Goal: Task Accomplishment & Management: Manage account settings

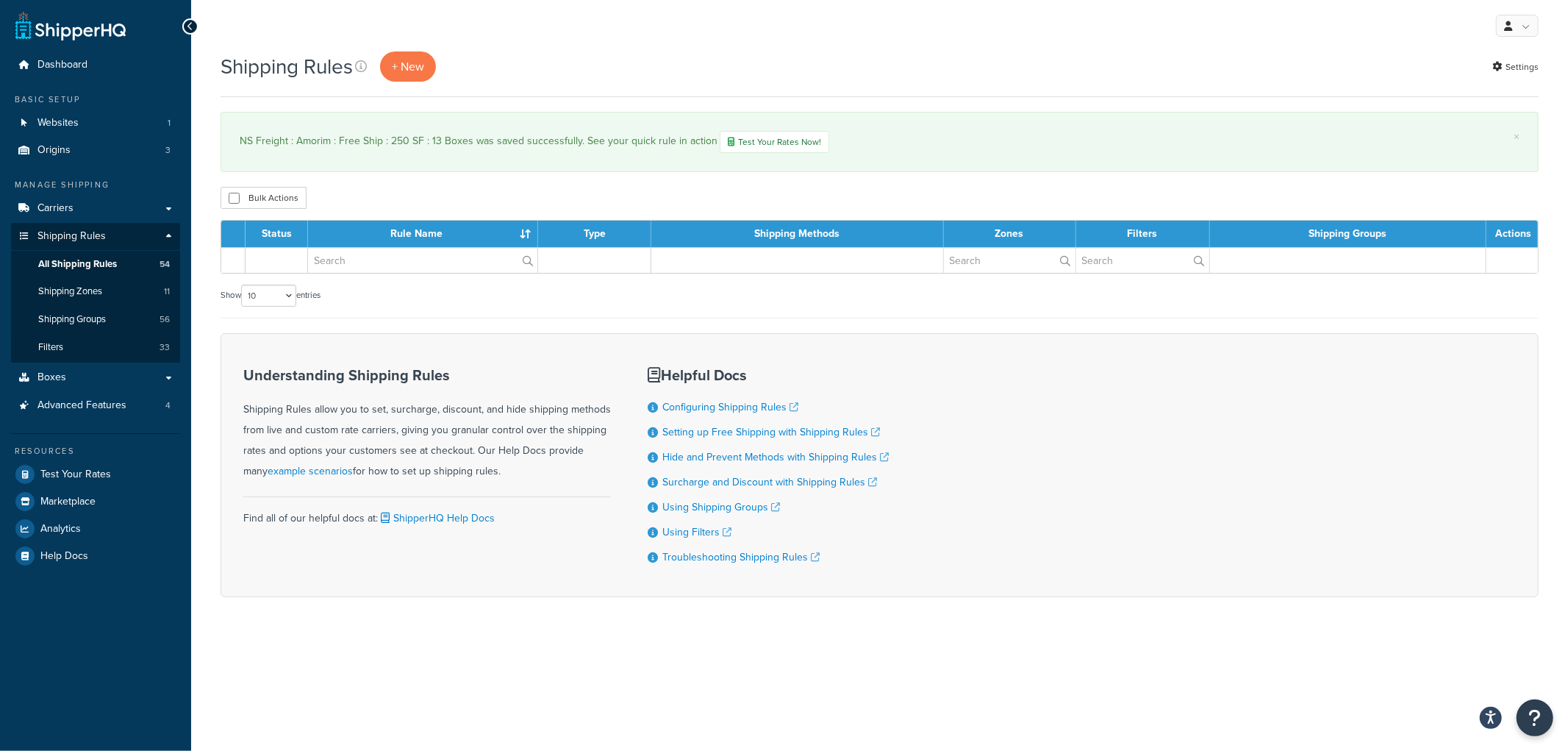
click at [810, 284] on div "Show 10 15 25 50 100 1000 entries" at bounding box center [879, 299] width 1318 height 37
click at [88, 232] on span "Shipping Rules" at bounding box center [71, 236] width 68 height 12
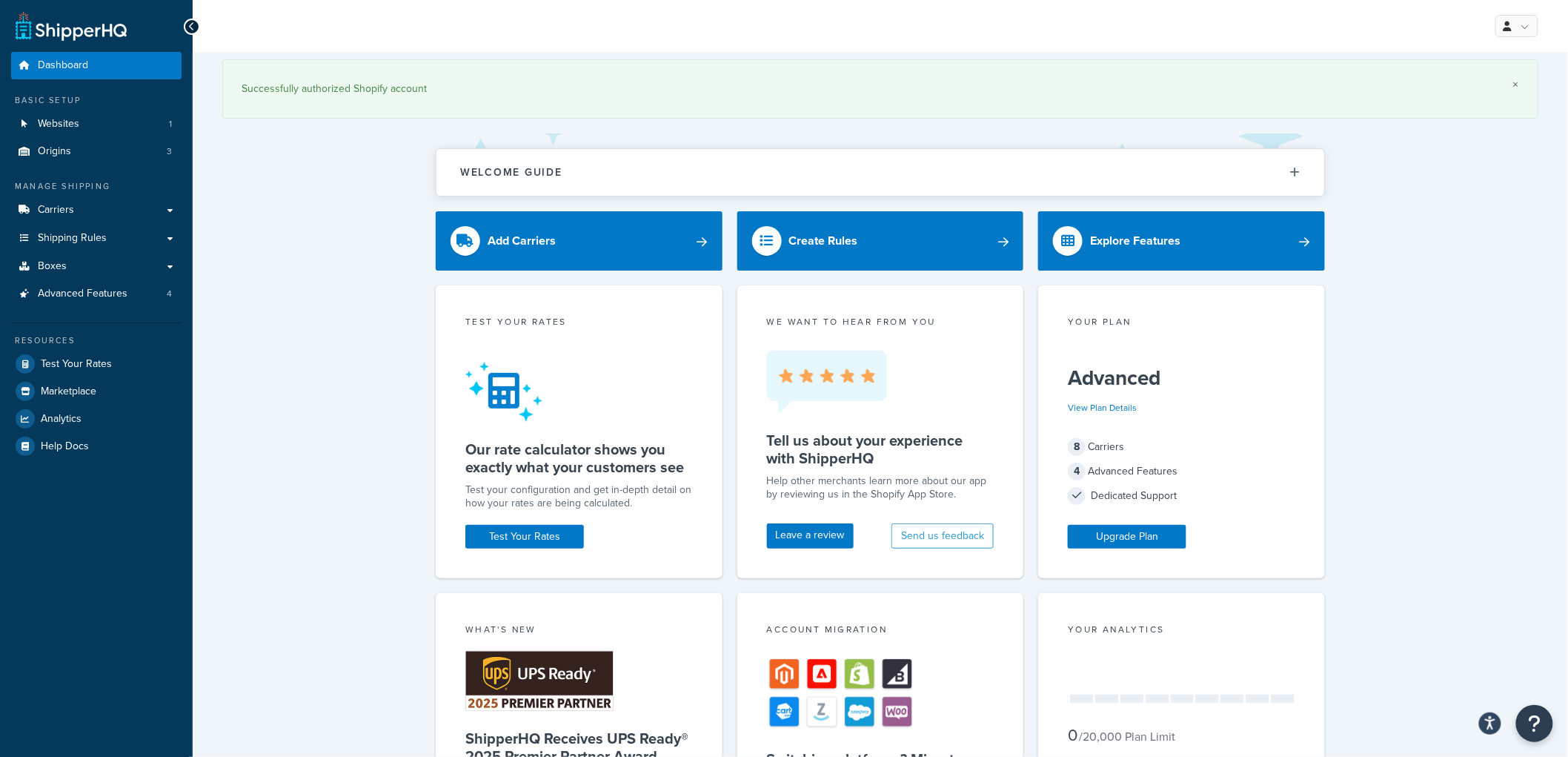
click at [1518, 82] on link "×" at bounding box center [1516, 85] width 6 height 12
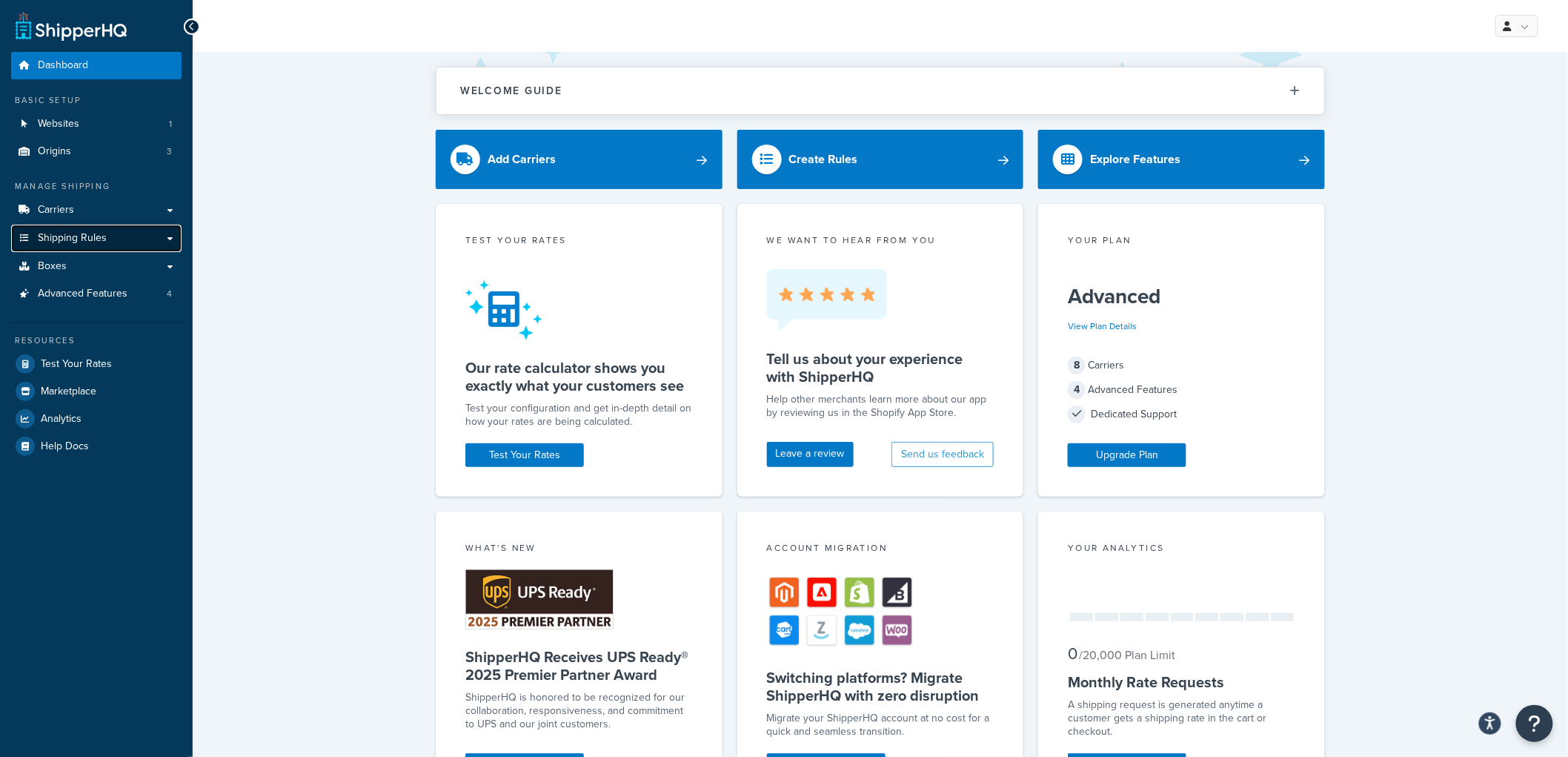
click at [121, 241] on link "Shipping Rules" at bounding box center [96, 238] width 170 height 27
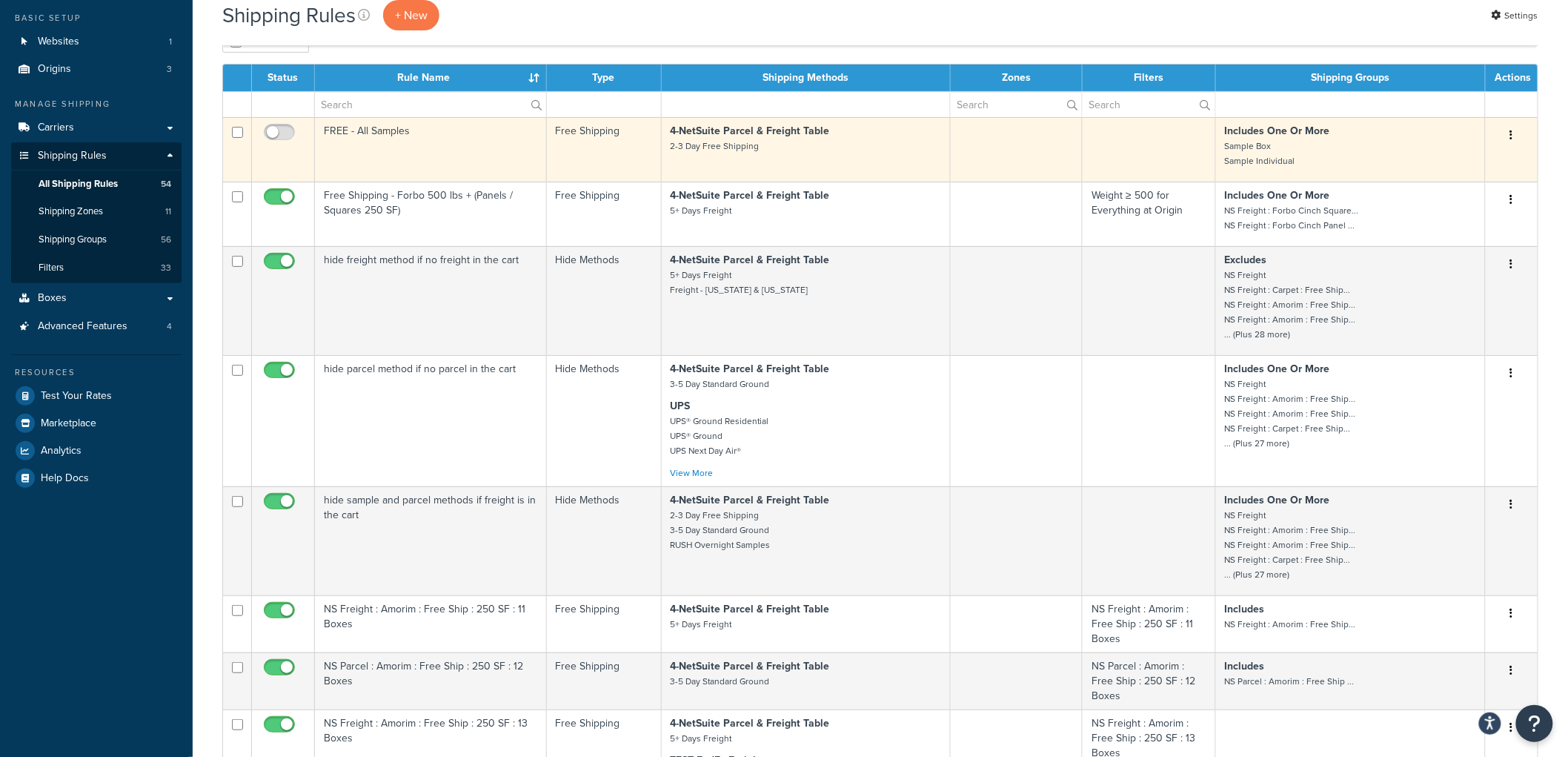
scroll to position [164, 0]
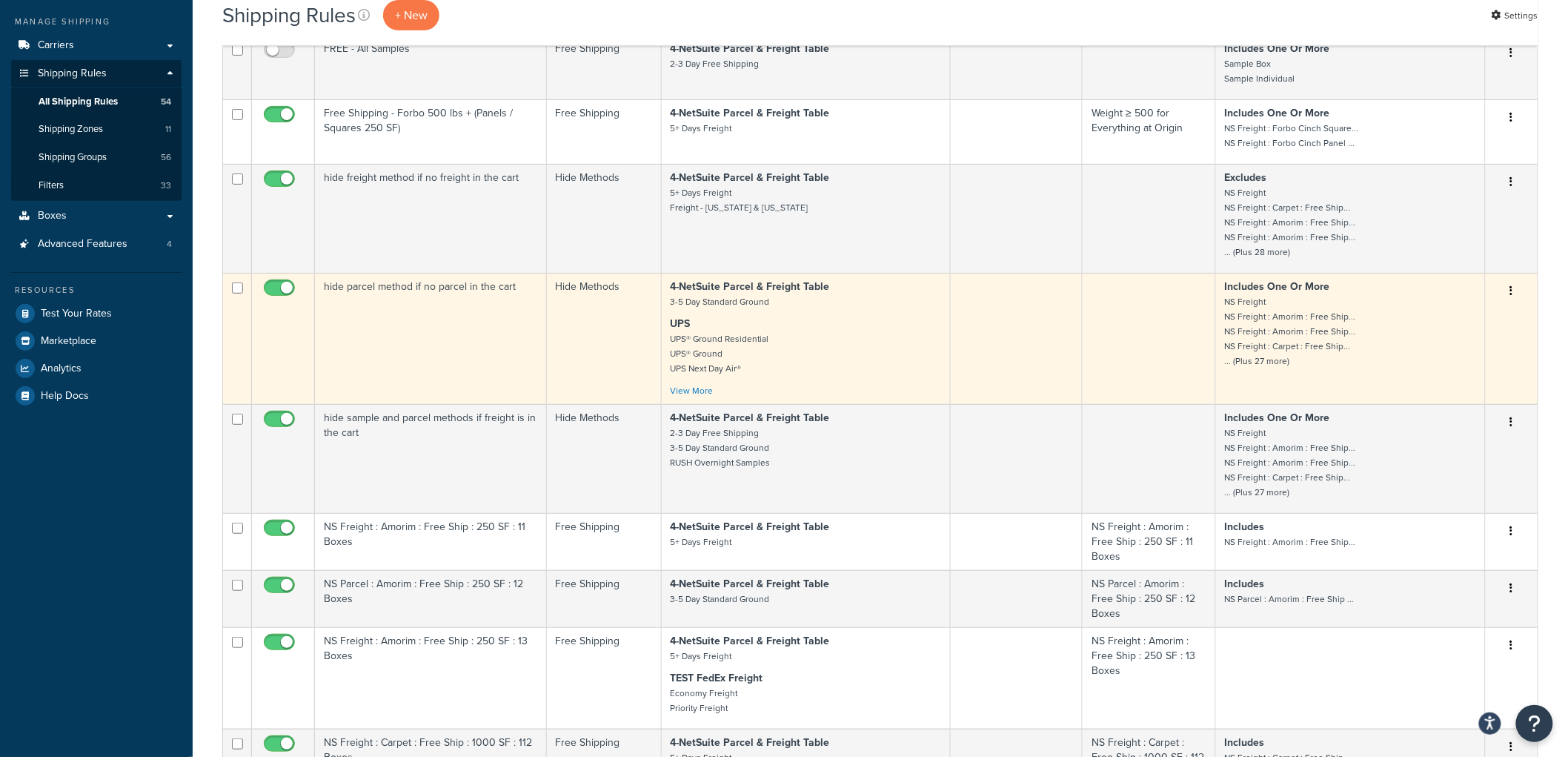
click at [458, 324] on td "hide parcel method if no parcel in the cart" at bounding box center [430, 338] width 232 height 131
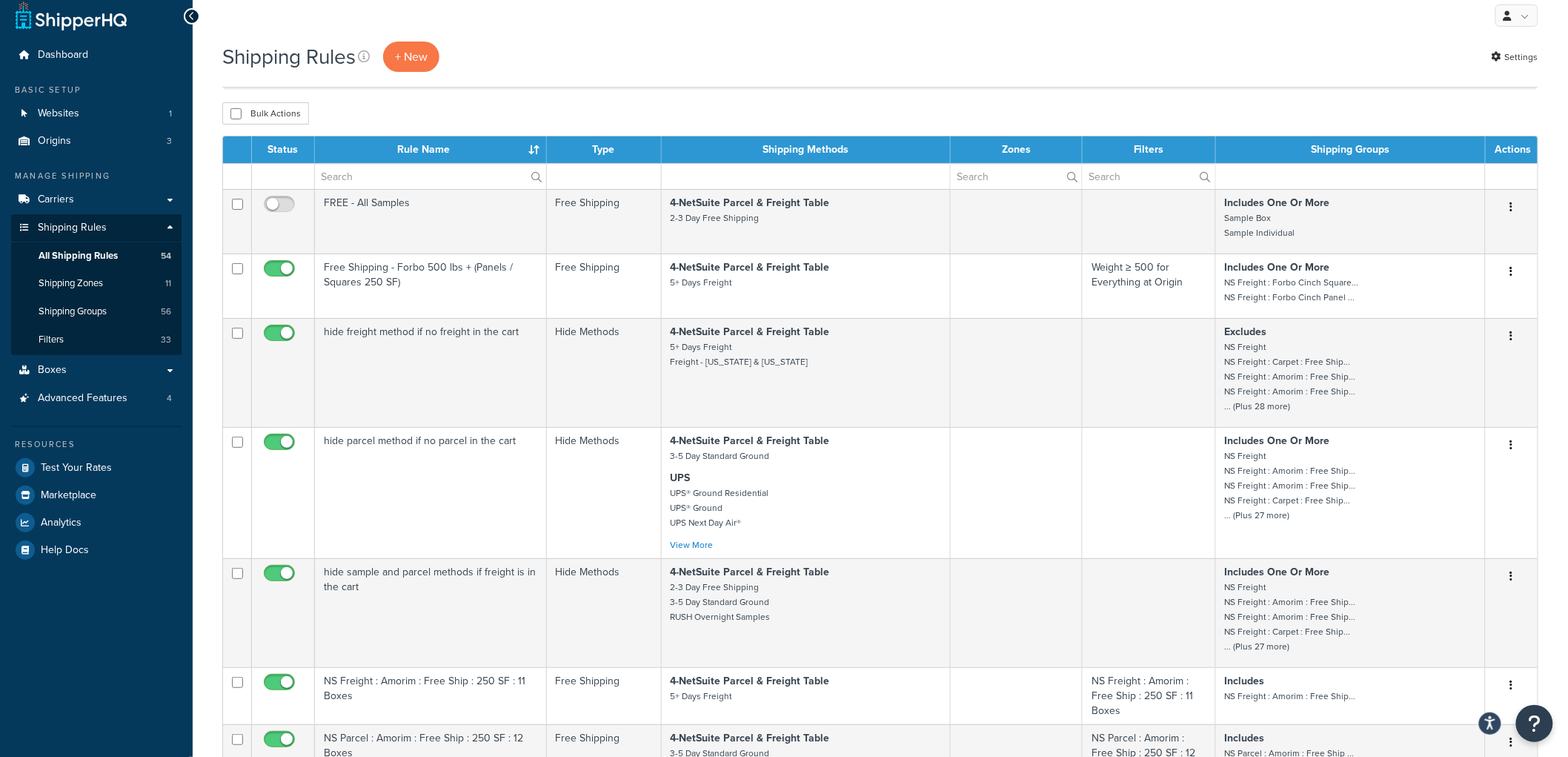
scroll to position [0, 0]
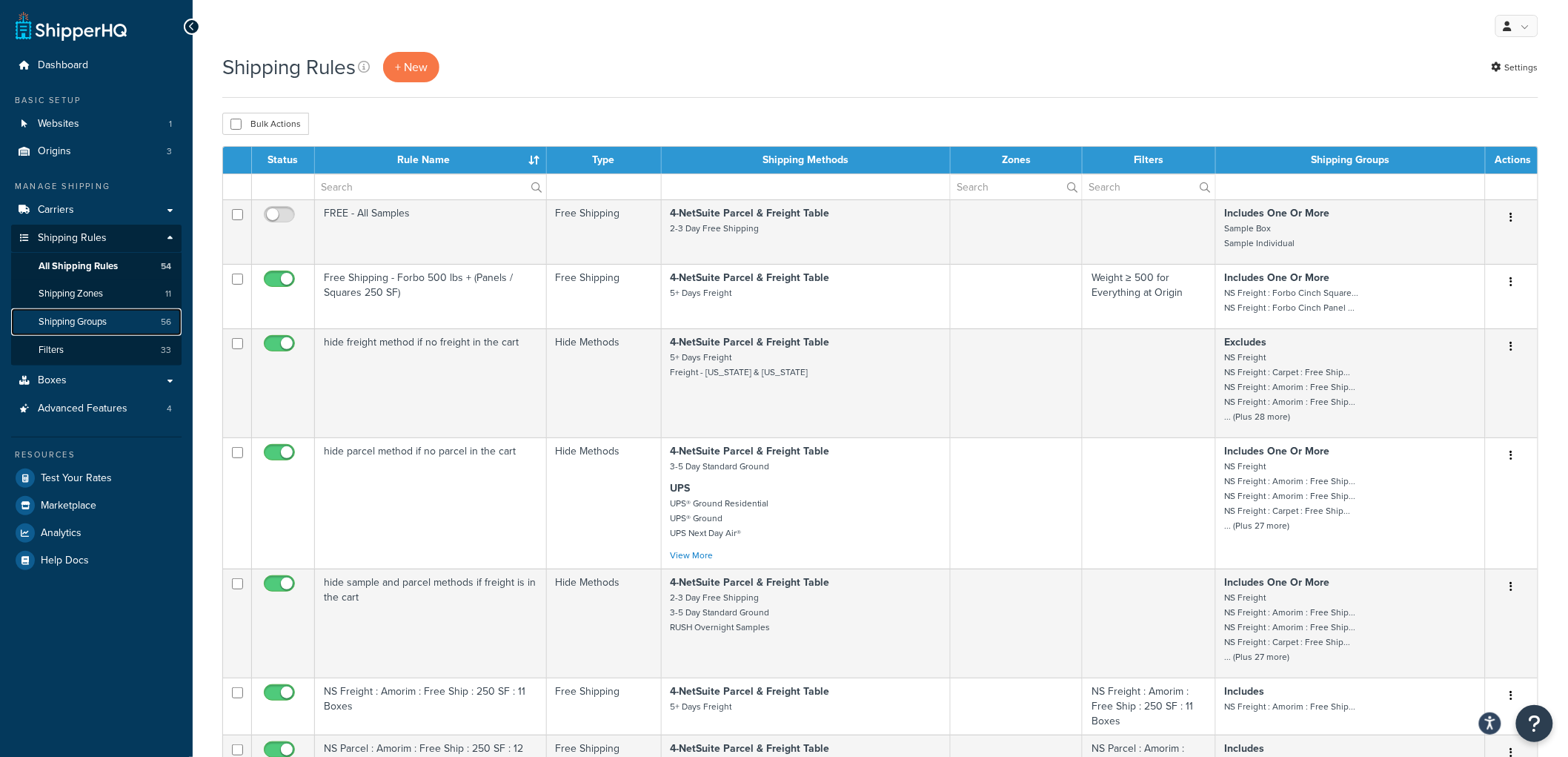
click at [122, 320] on link "Shipping Groups 56" at bounding box center [96, 322] width 170 height 27
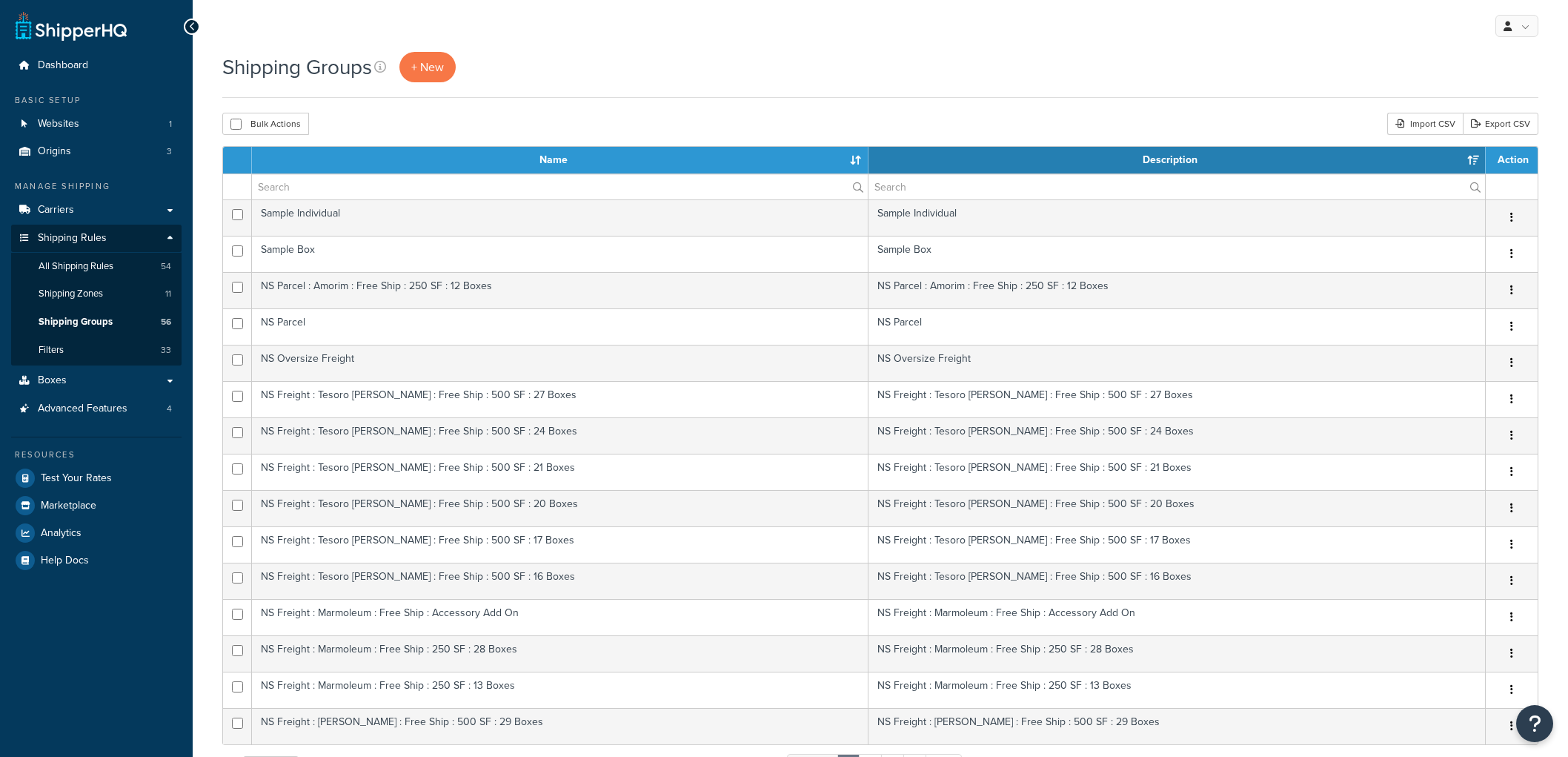
select select "15"
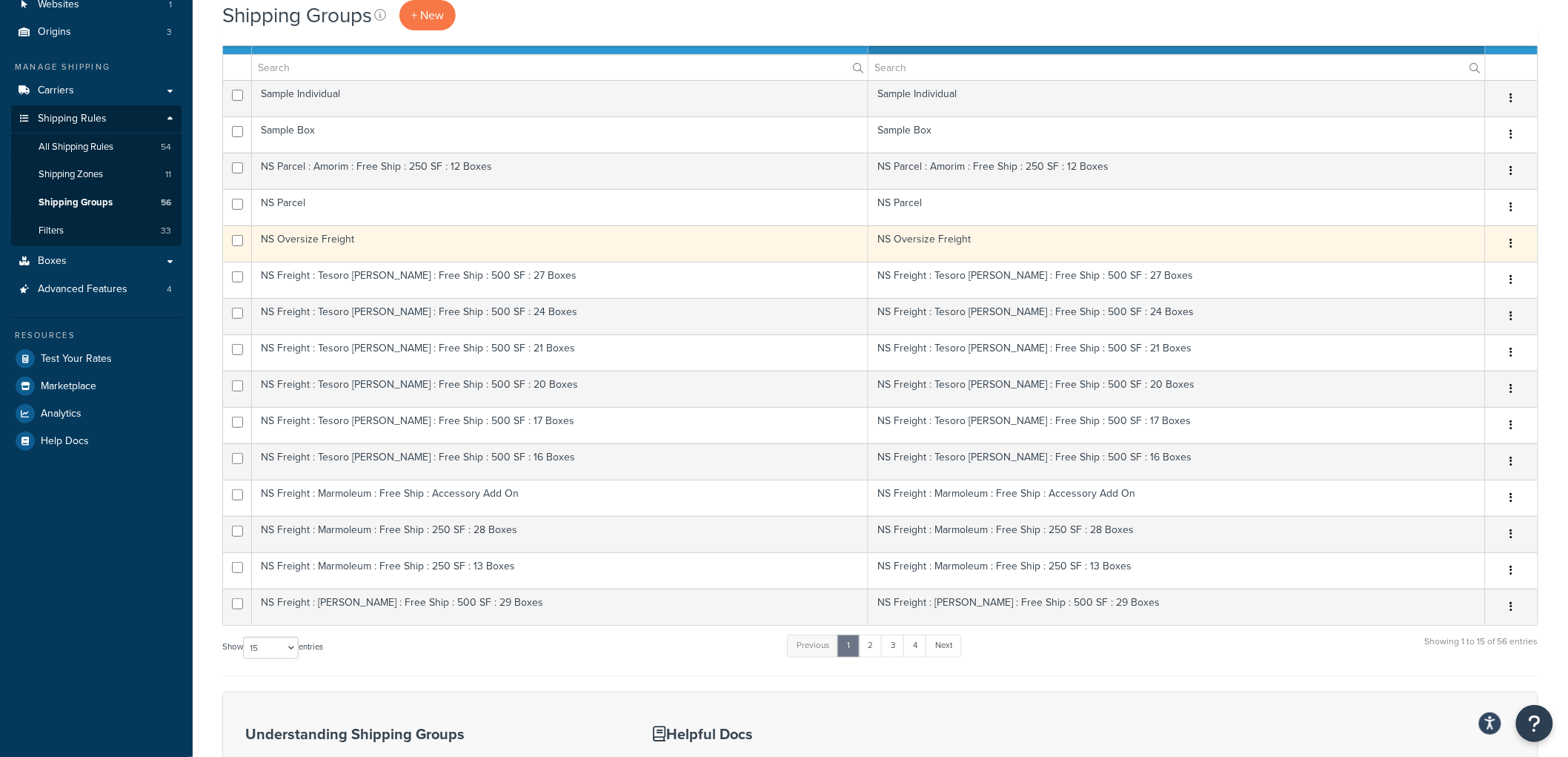
scroll to position [247, 0]
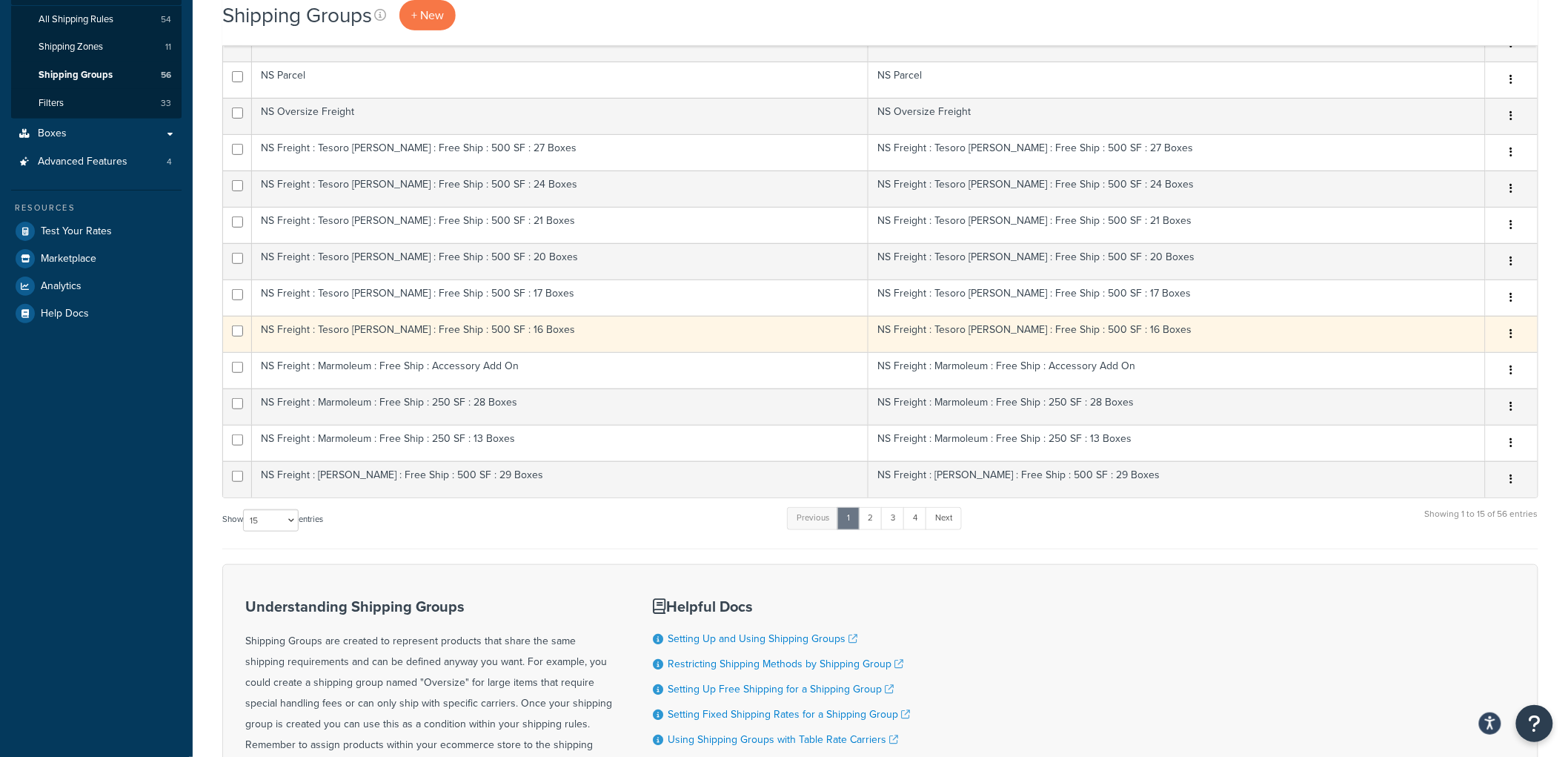
click at [464, 339] on td "NS Freight : Tesoro Woods : Free Ship : 500 SF : 16 Boxes" at bounding box center [559, 334] width 616 height 37
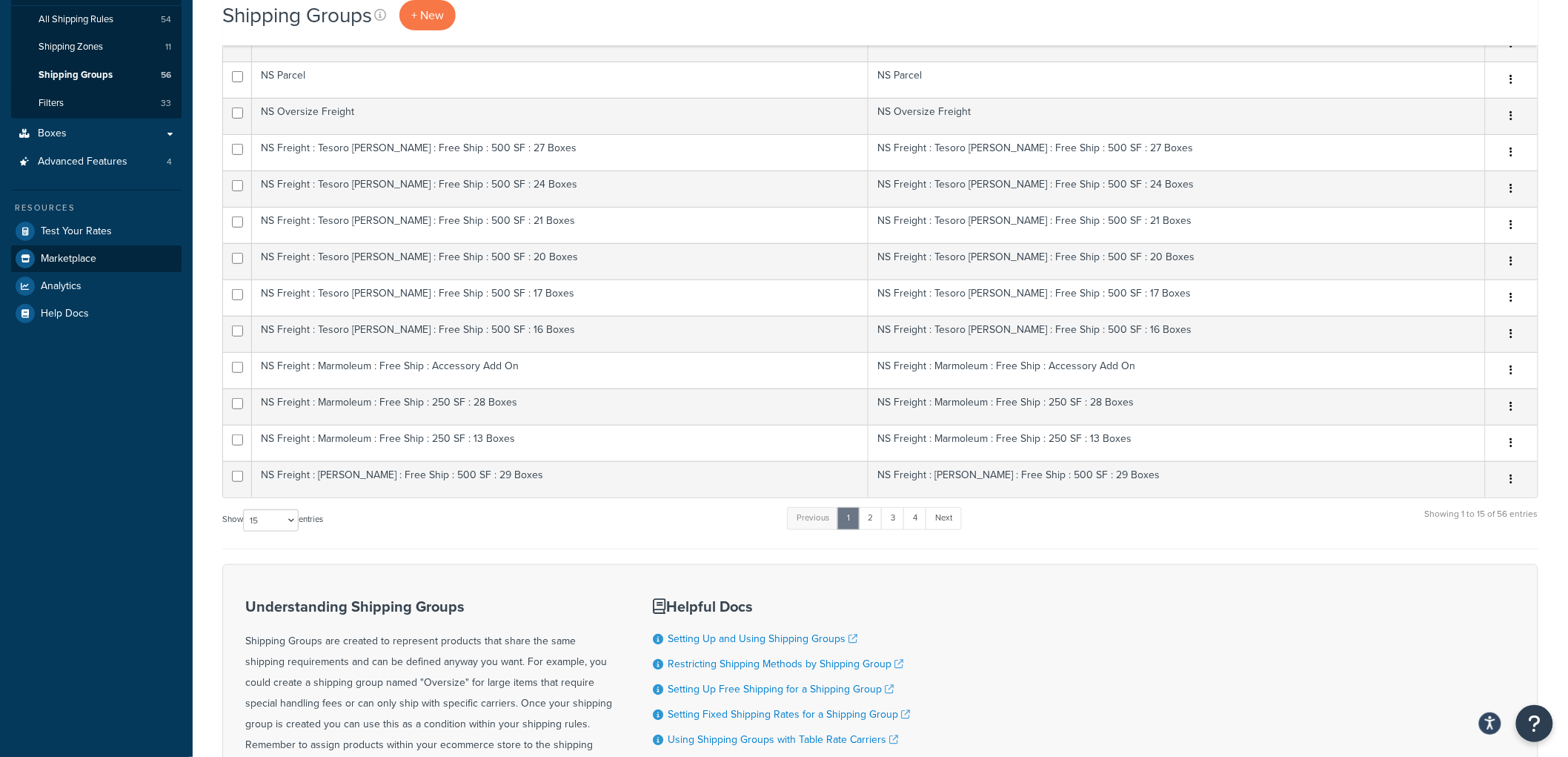
scroll to position [0, 0]
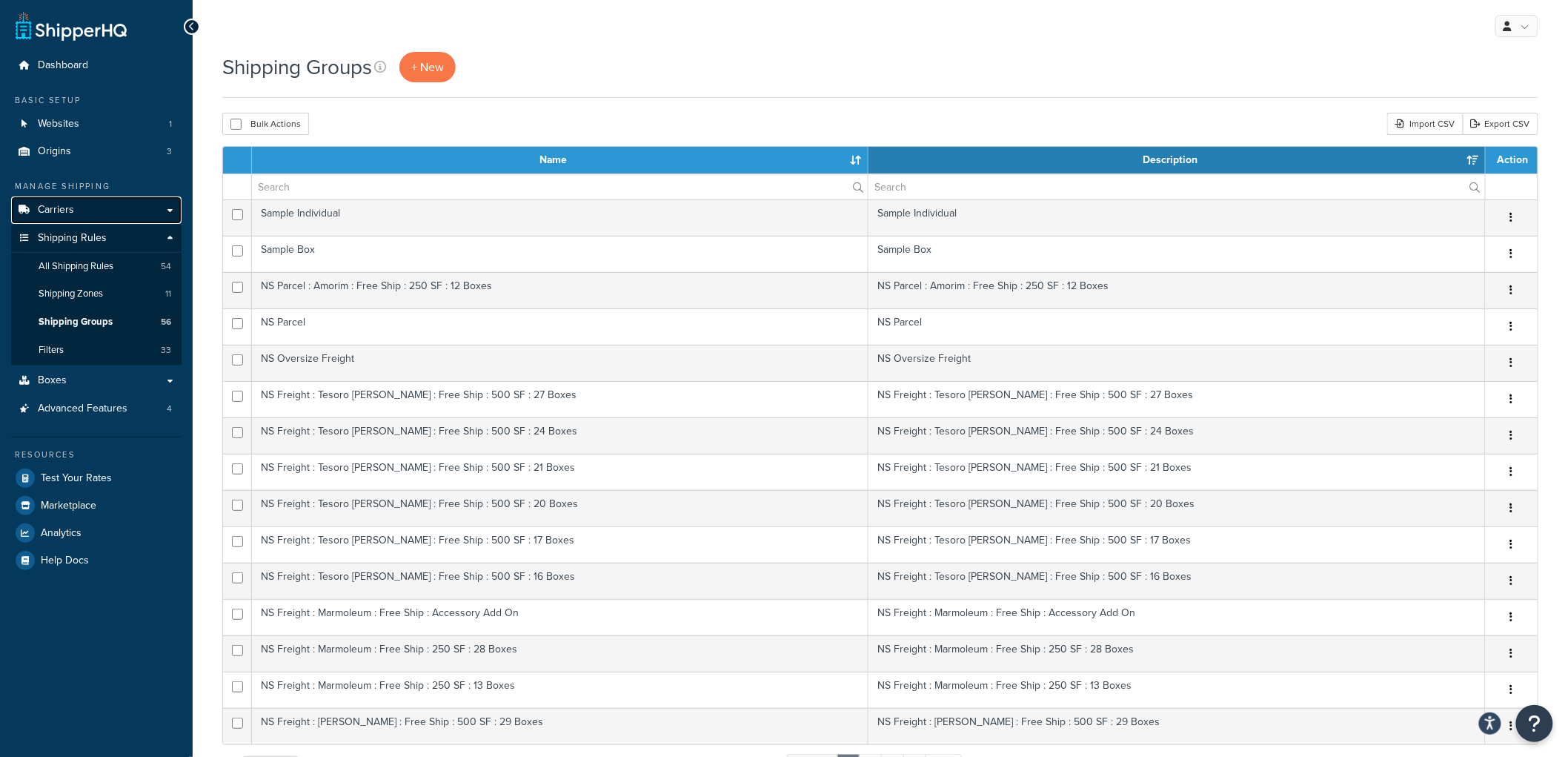
click at [66, 212] on span "Carriers" at bounding box center [56, 210] width 37 height 12
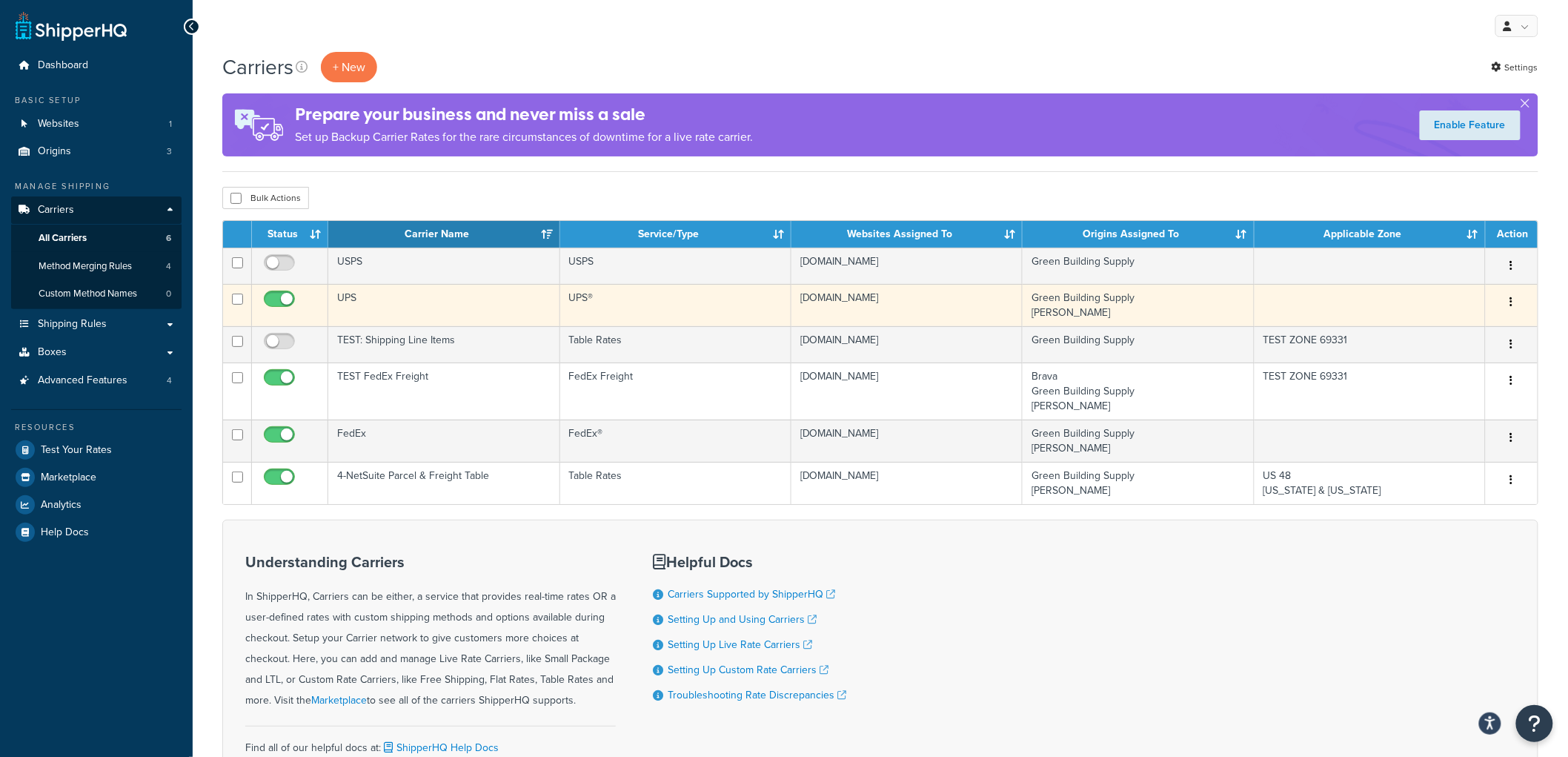
click at [424, 300] on td "UPS" at bounding box center [444, 305] width 232 height 42
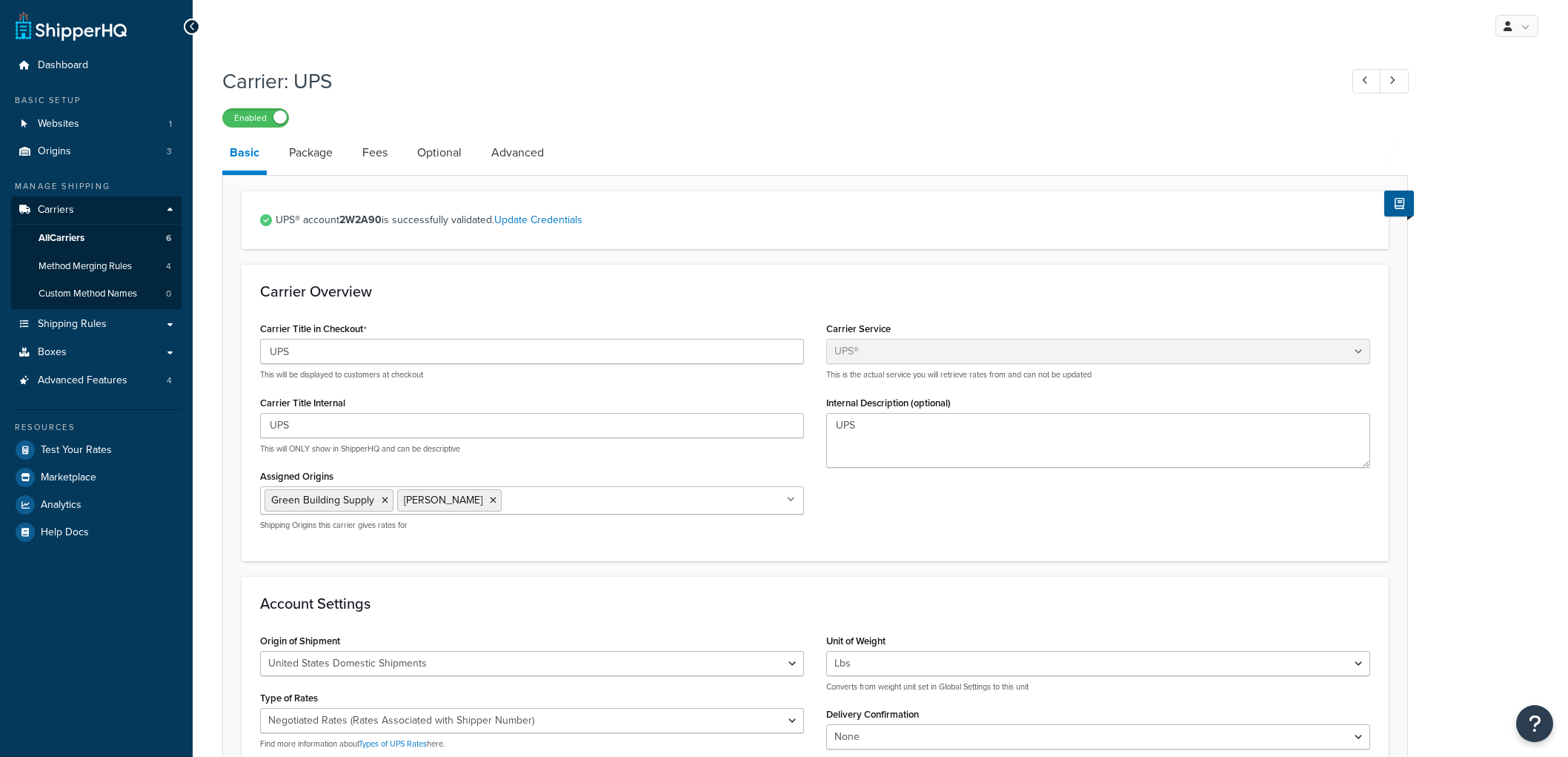
select select "ups"
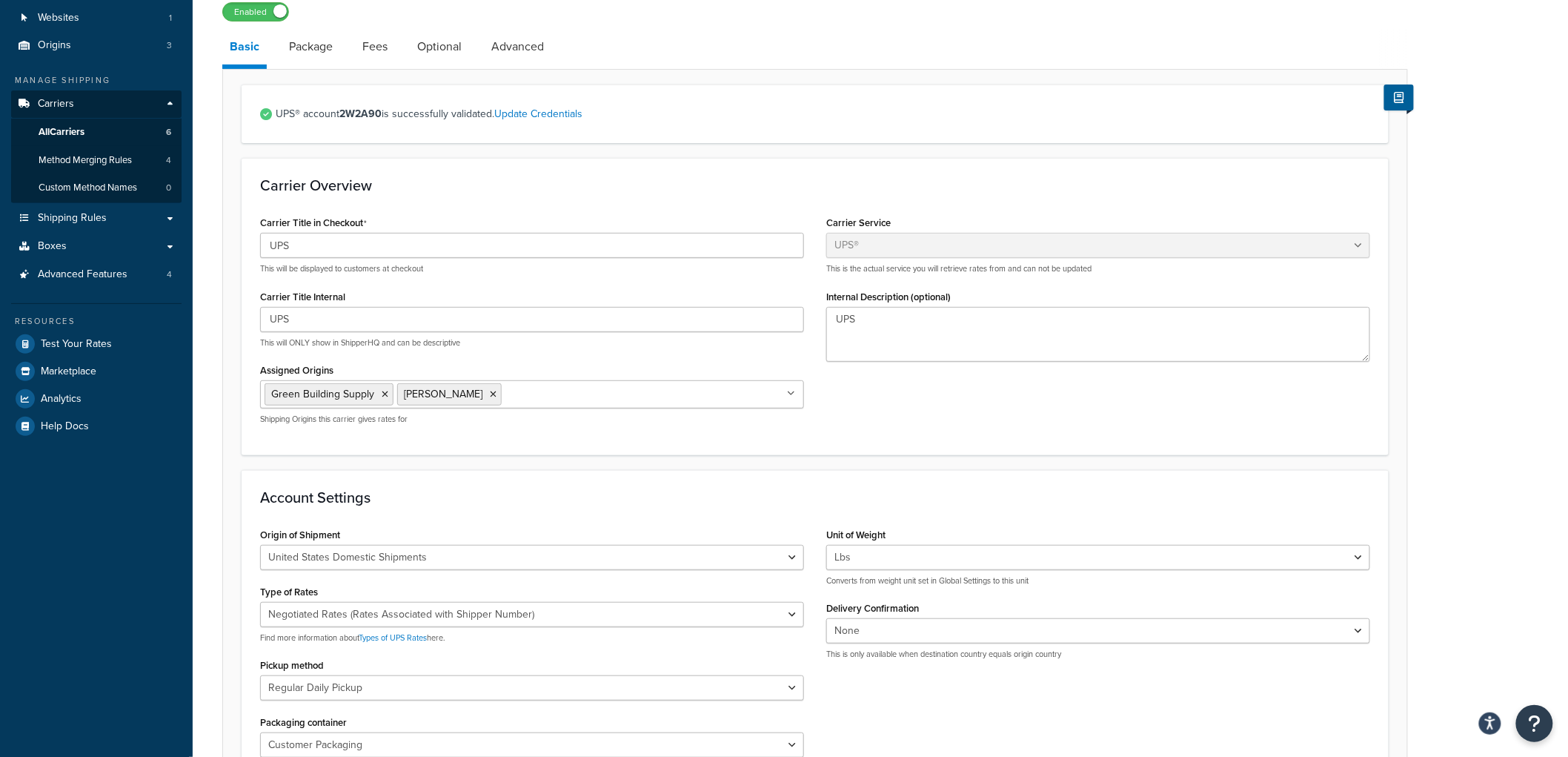
scroll to position [68, 0]
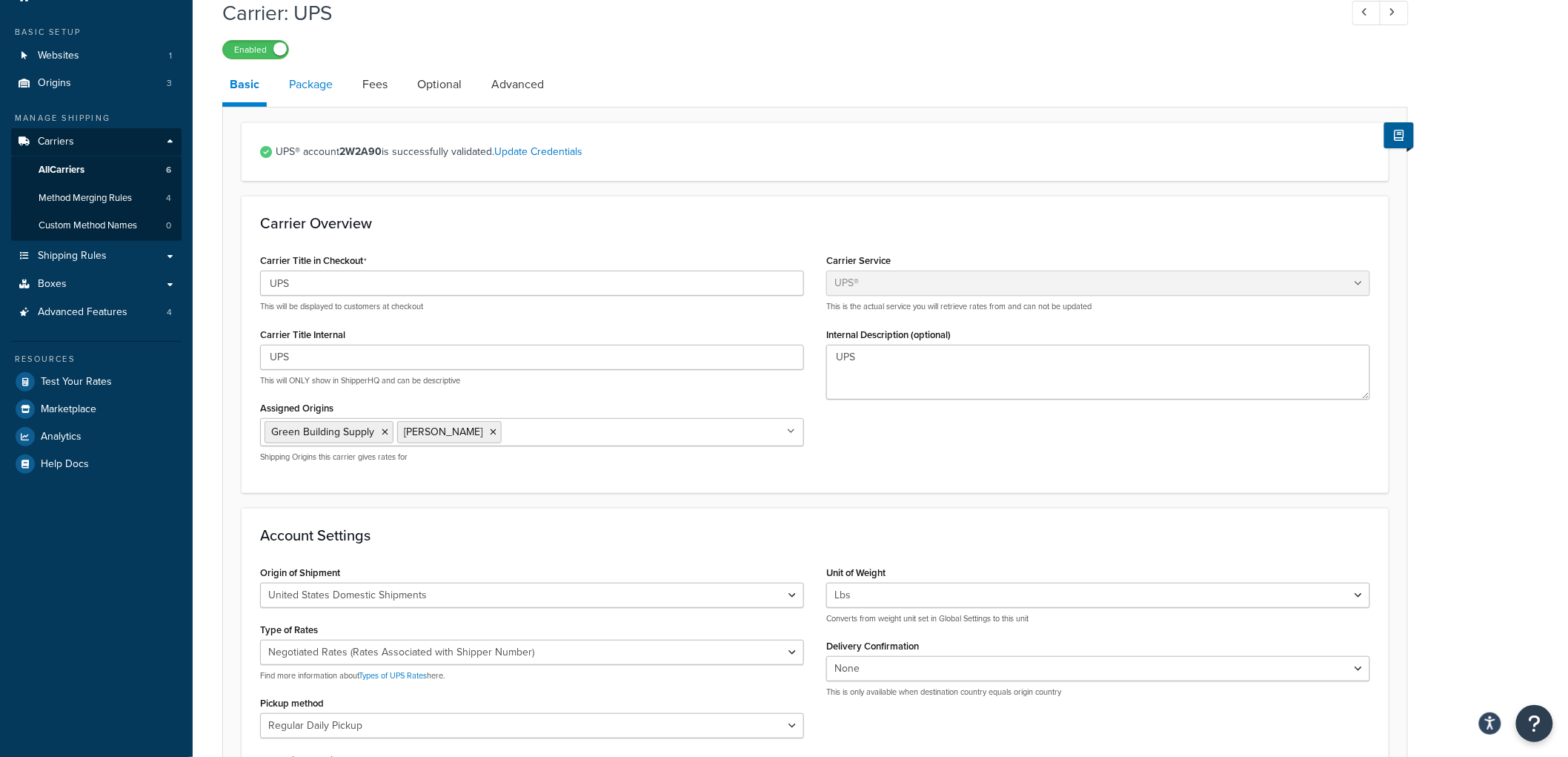
click at [302, 94] on link "Package" at bounding box center [310, 84] width 59 height 36
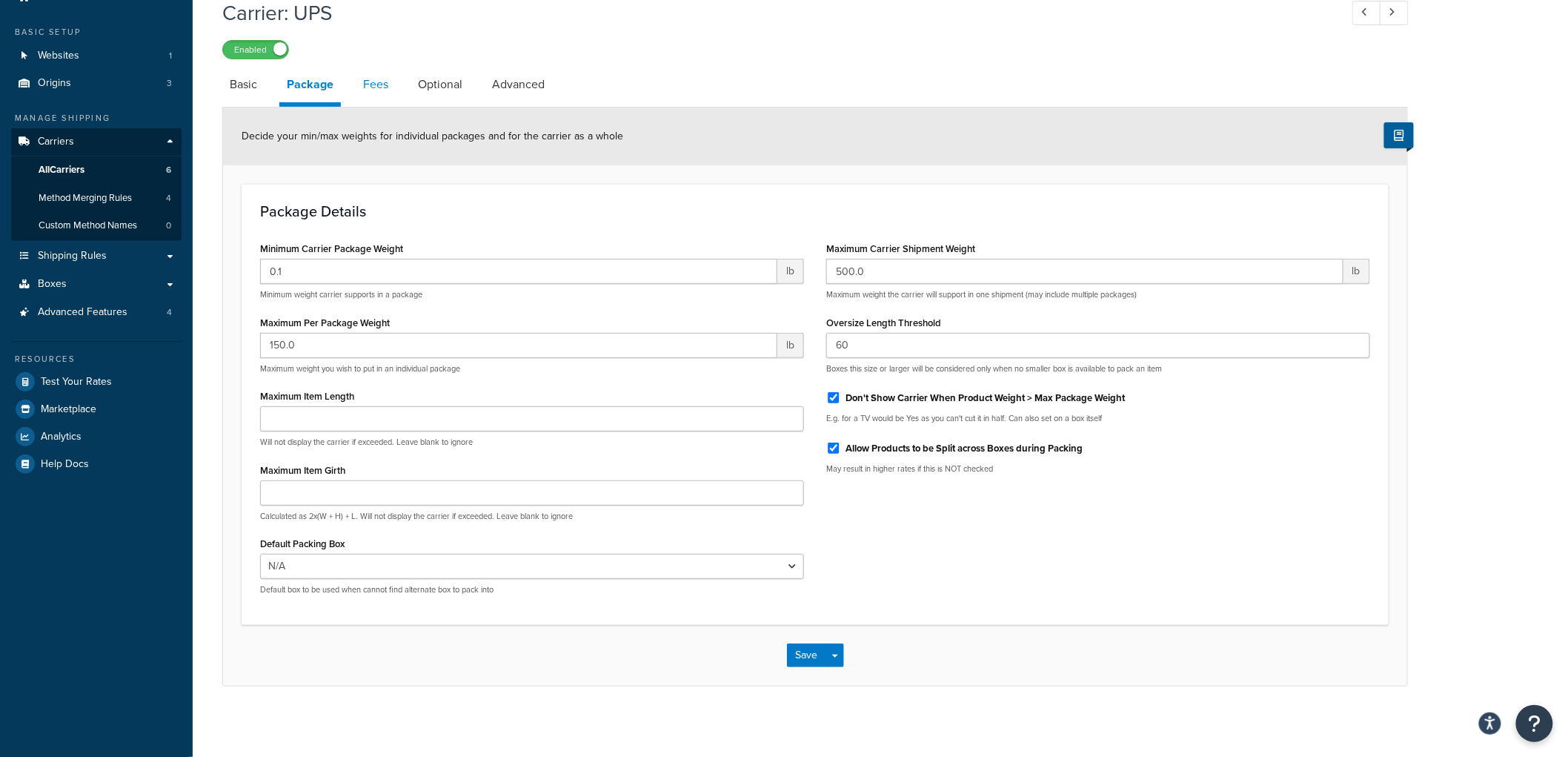
click at [387, 91] on link "Fees" at bounding box center [376, 84] width 40 height 36
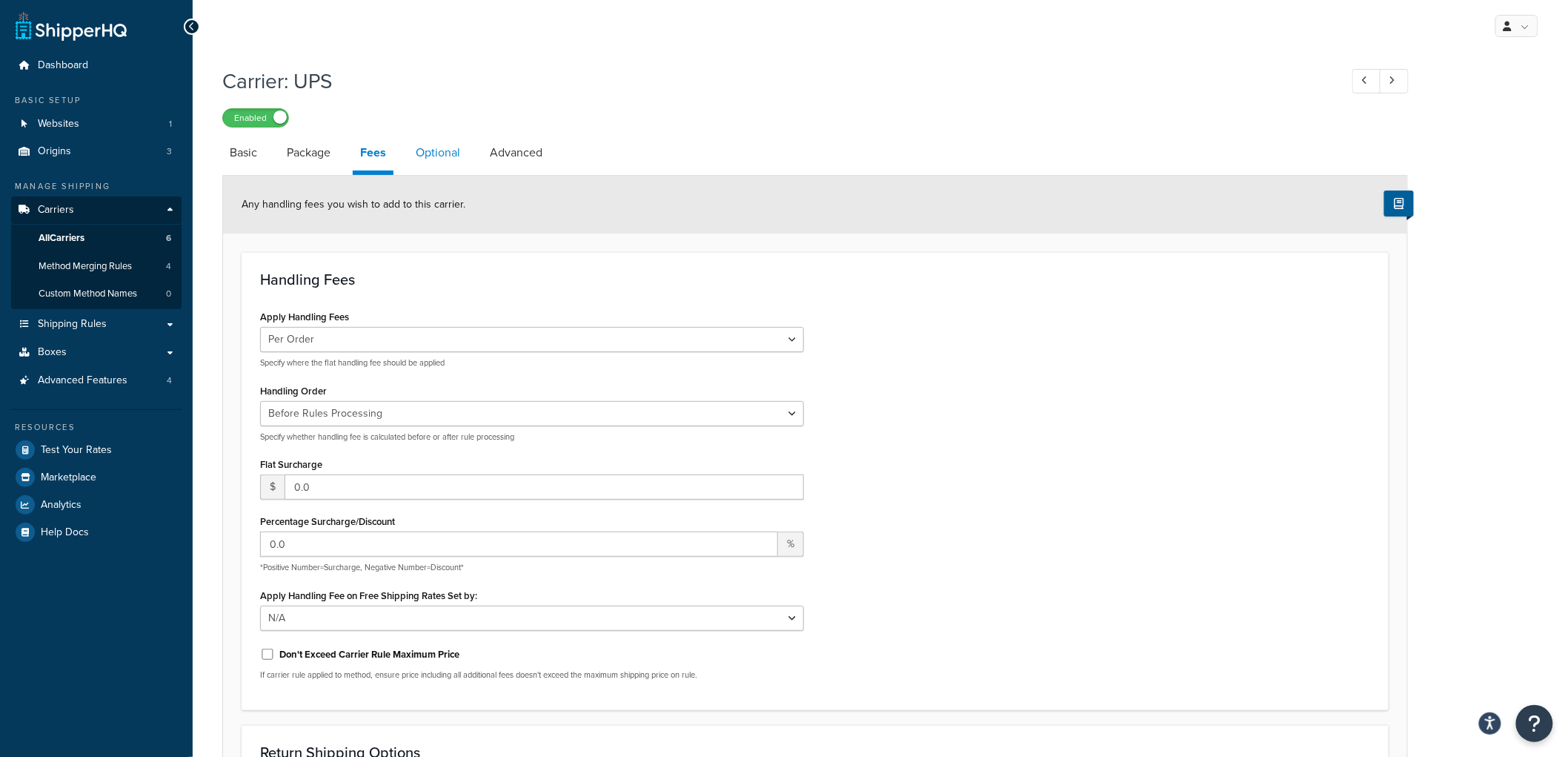
click at [439, 158] on link "Optional" at bounding box center [438, 152] width 59 height 36
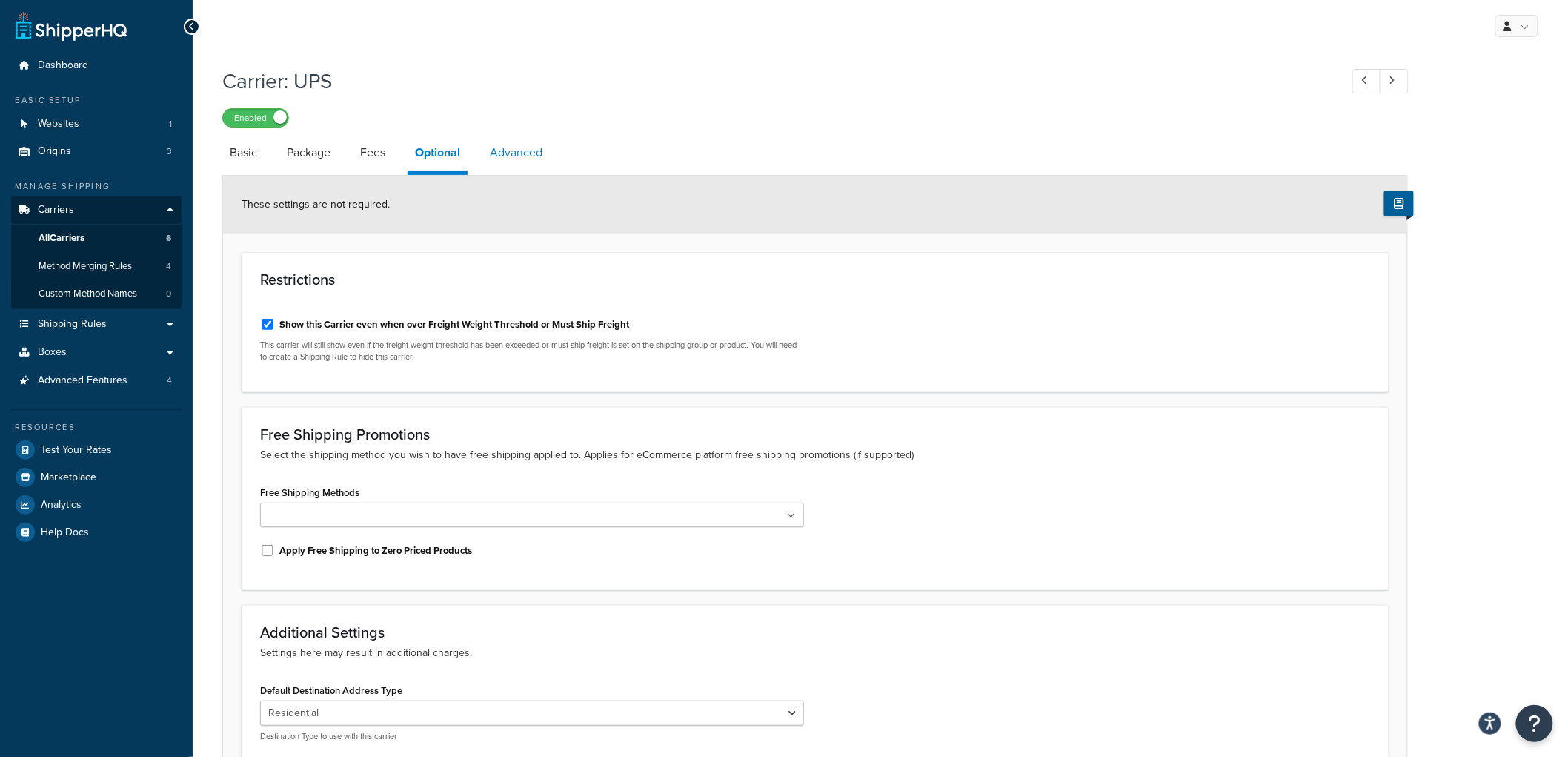
click at [515, 158] on link "Advanced" at bounding box center [516, 152] width 67 height 36
select select "false"
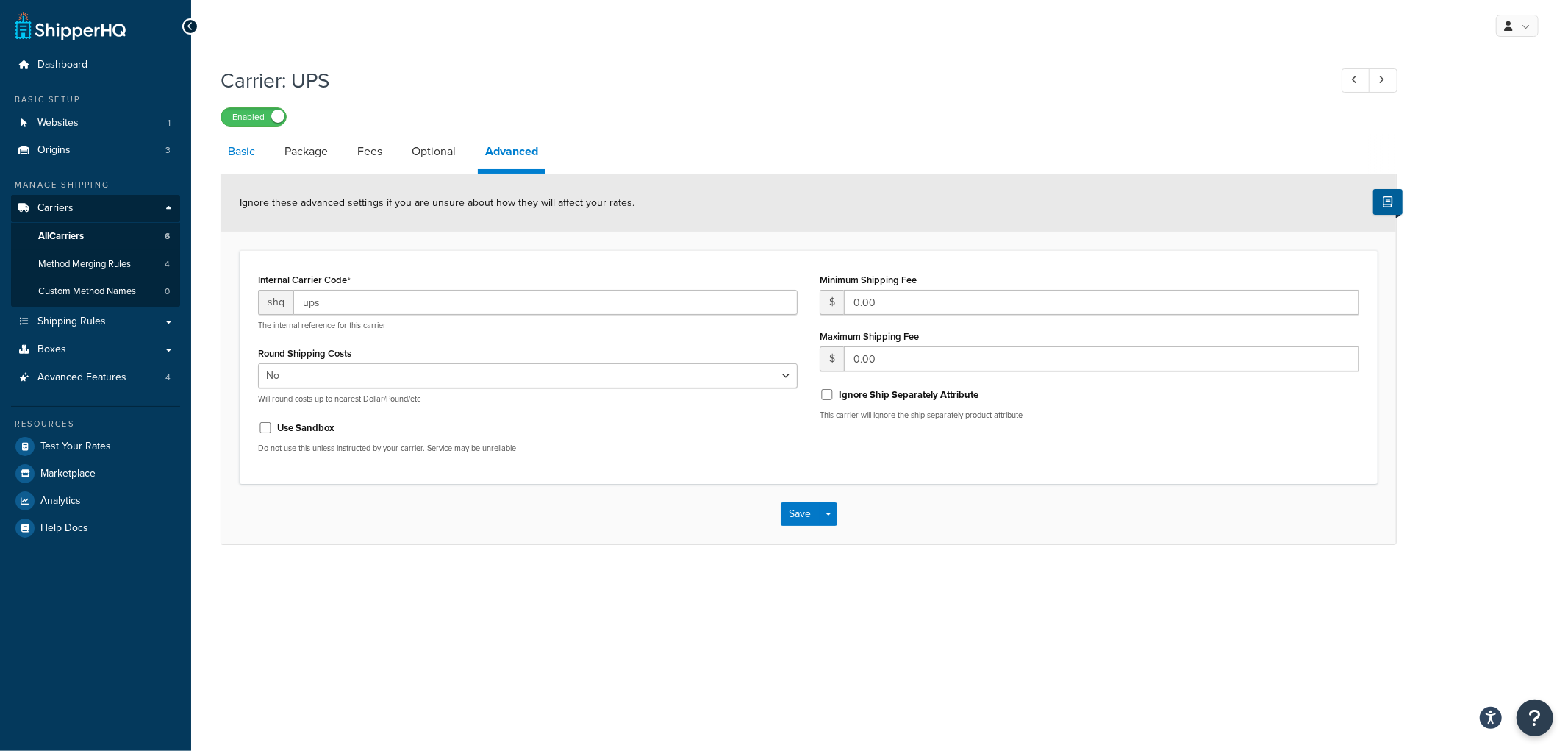
click at [241, 163] on link "Basic" at bounding box center [241, 151] width 42 height 36
select select "ups"
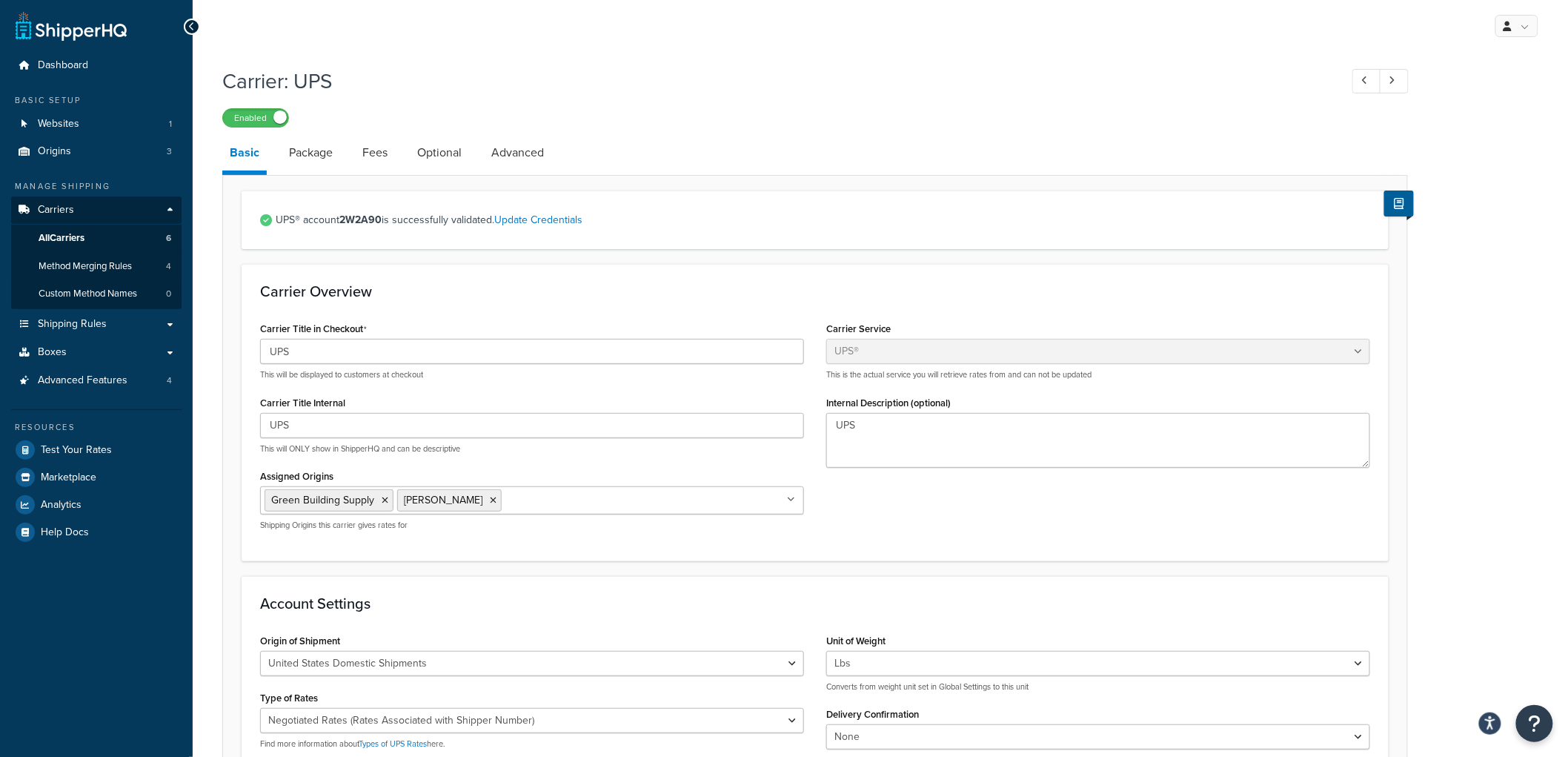
click at [502, 275] on div "Carrier Overview Carrier Title in Checkout UPS This will be displayed to custom…" at bounding box center [815, 412] width 1148 height 296
click at [90, 319] on span "Shipping Rules" at bounding box center [72, 324] width 69 height 12
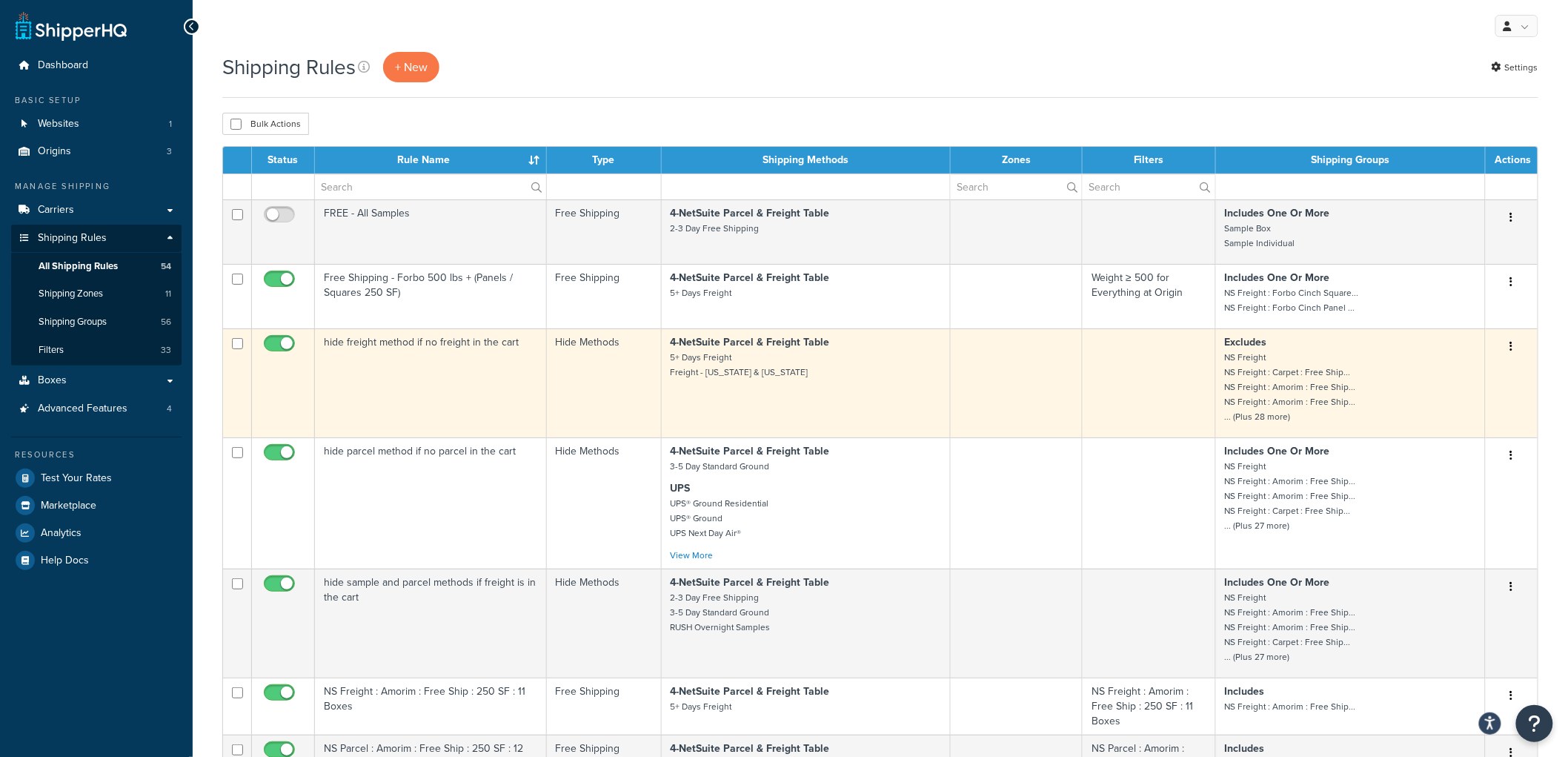
click at [836, 378] on p "4-NetSuite Parcel & Freight Table 5+ Days Freight Freight - [US_STATE] & [US_ST…" at bounding box center [806, 357] width 271 height 45
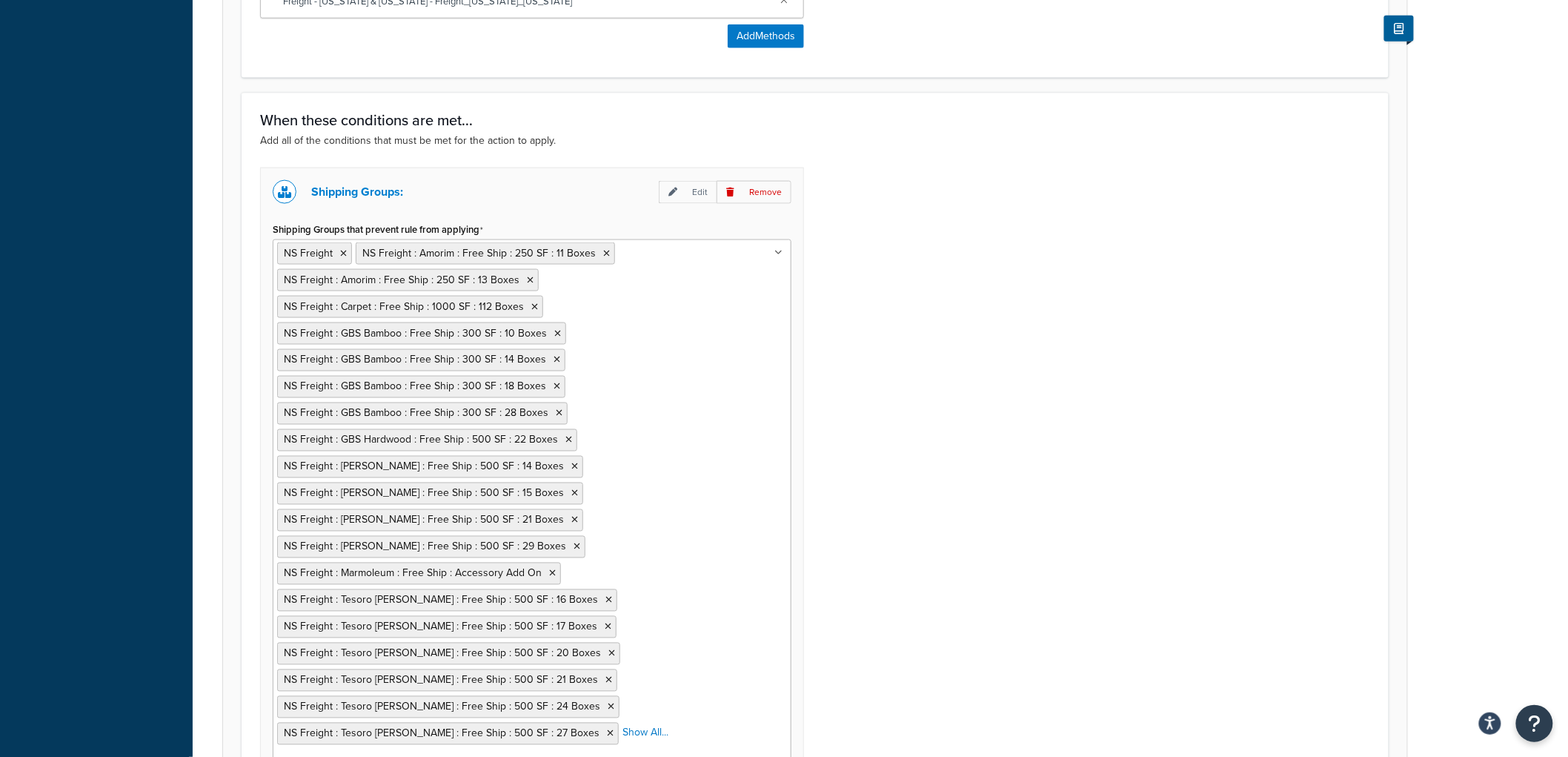
scroll to position [860, 0]
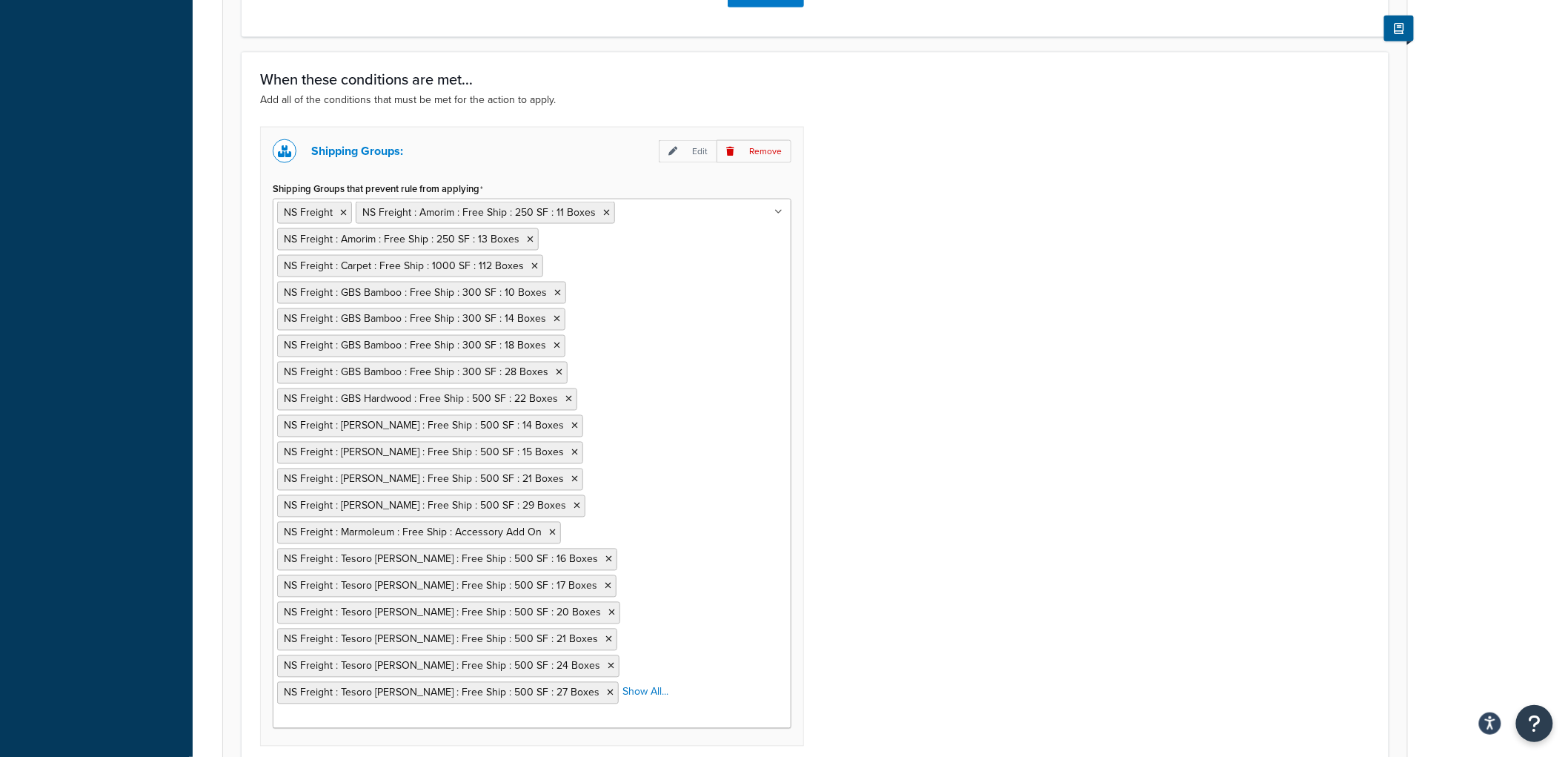
click at [939, 286] on div "Shipping Groups: Edit Remove Shipping Groups that prevent rule from applying NS…" at bounding box center [815, 455] width 1133 height 658
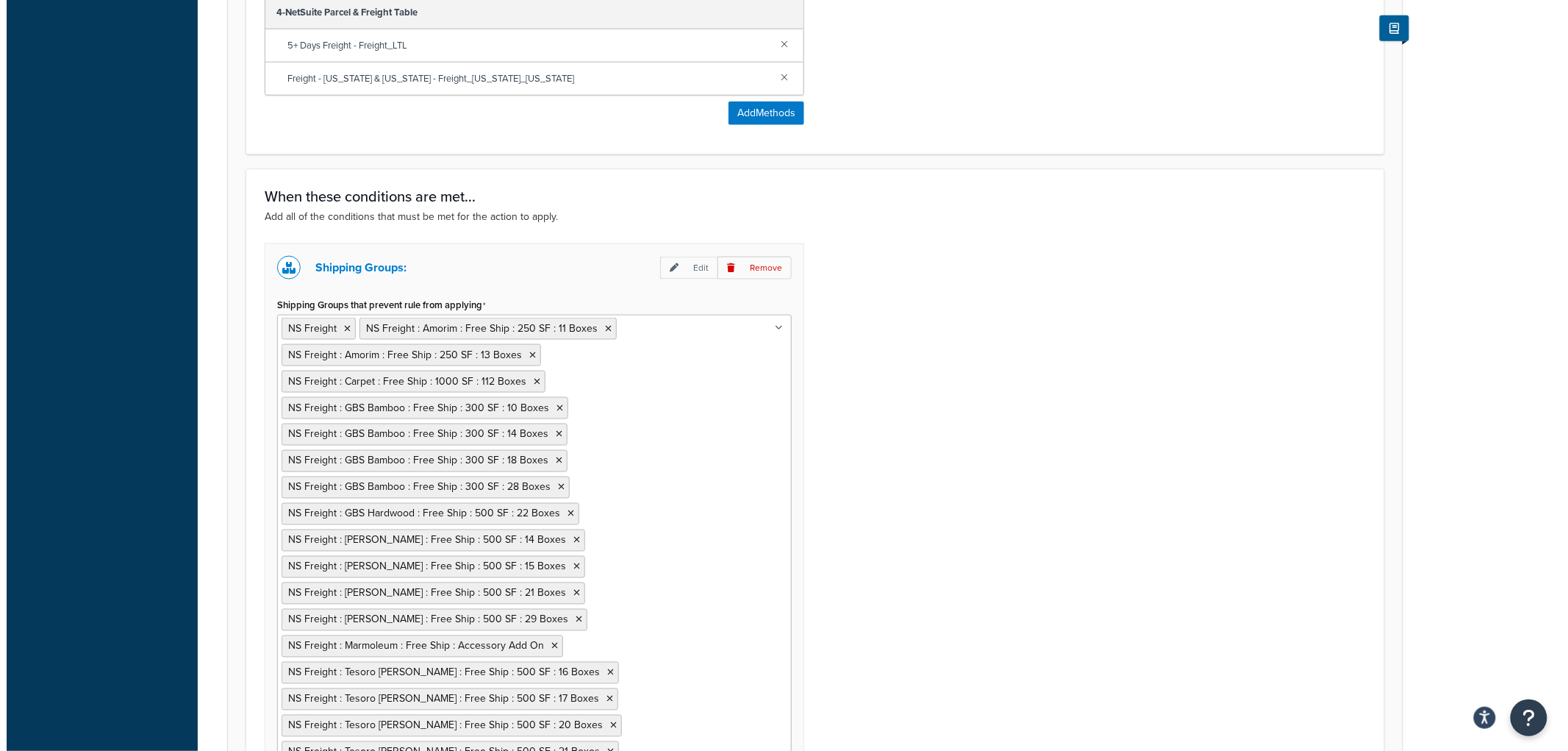
scroll to position [1016, 0]
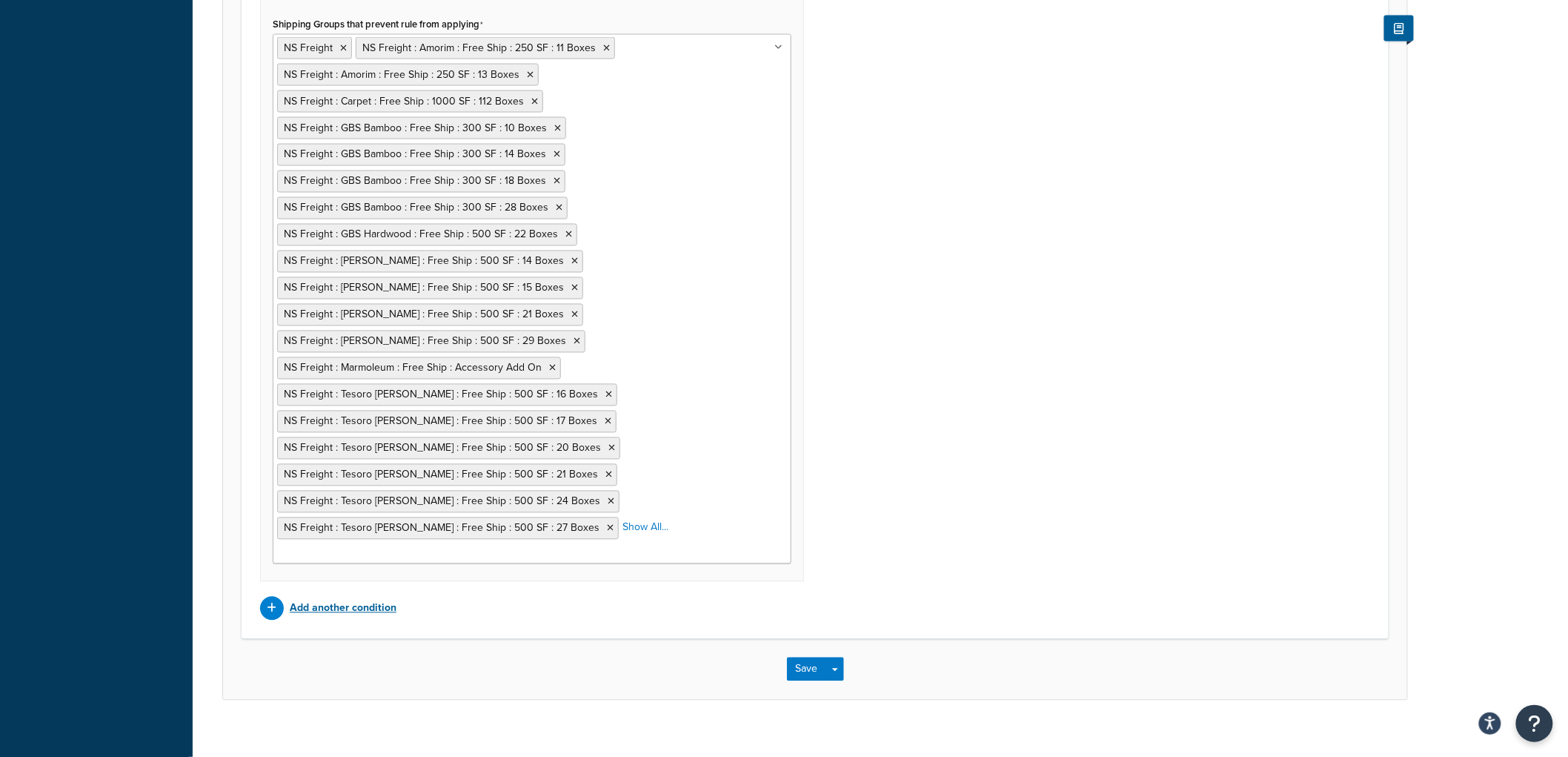
click at [368, 598] on p "Add another condition" at bounding box center [343, 608] width 107 height 21
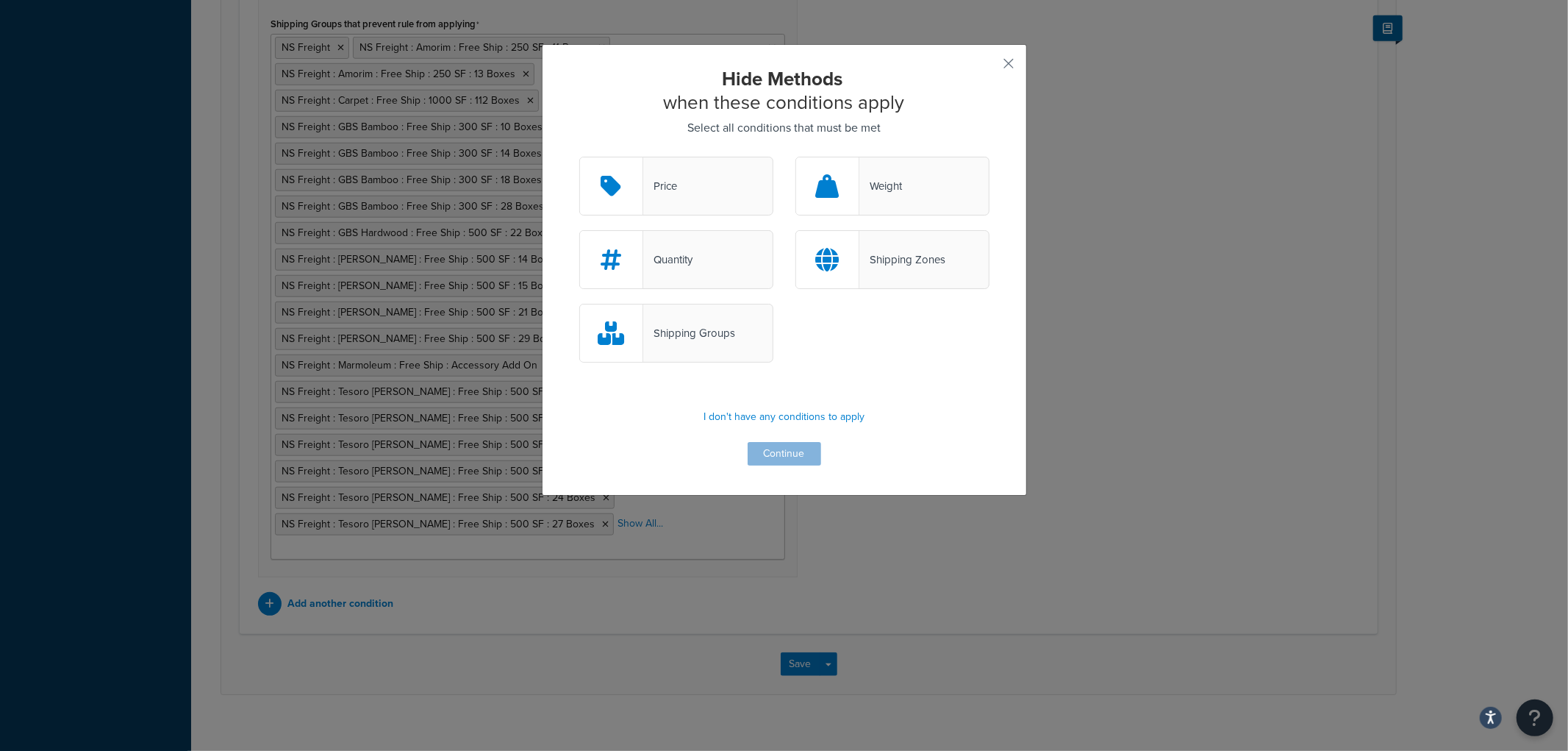
click at [862, 259] on div "Shipping Zones" at bounding box center [901, 259] width 86 height 21
click at [0, 0] on input "Shipping Zones" at bounding box center [0, 0] width 0 height 0
click at [788, 453] on button "Continue" at bounding box center [784, 454] width 74 height 23
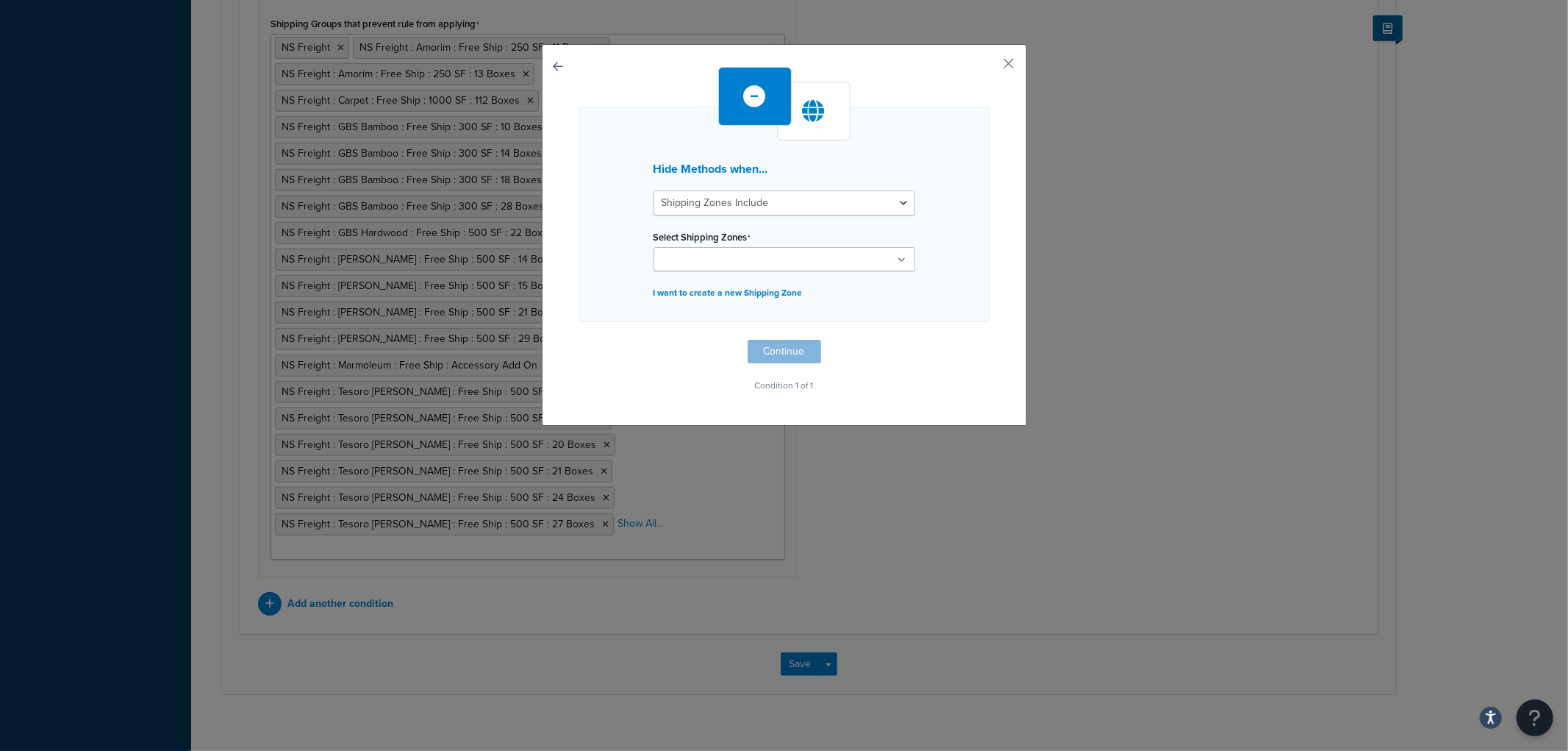
click at [745, 265] on input "Select Shipping Zones" at bounding box center [723, 260] width 130 height 16
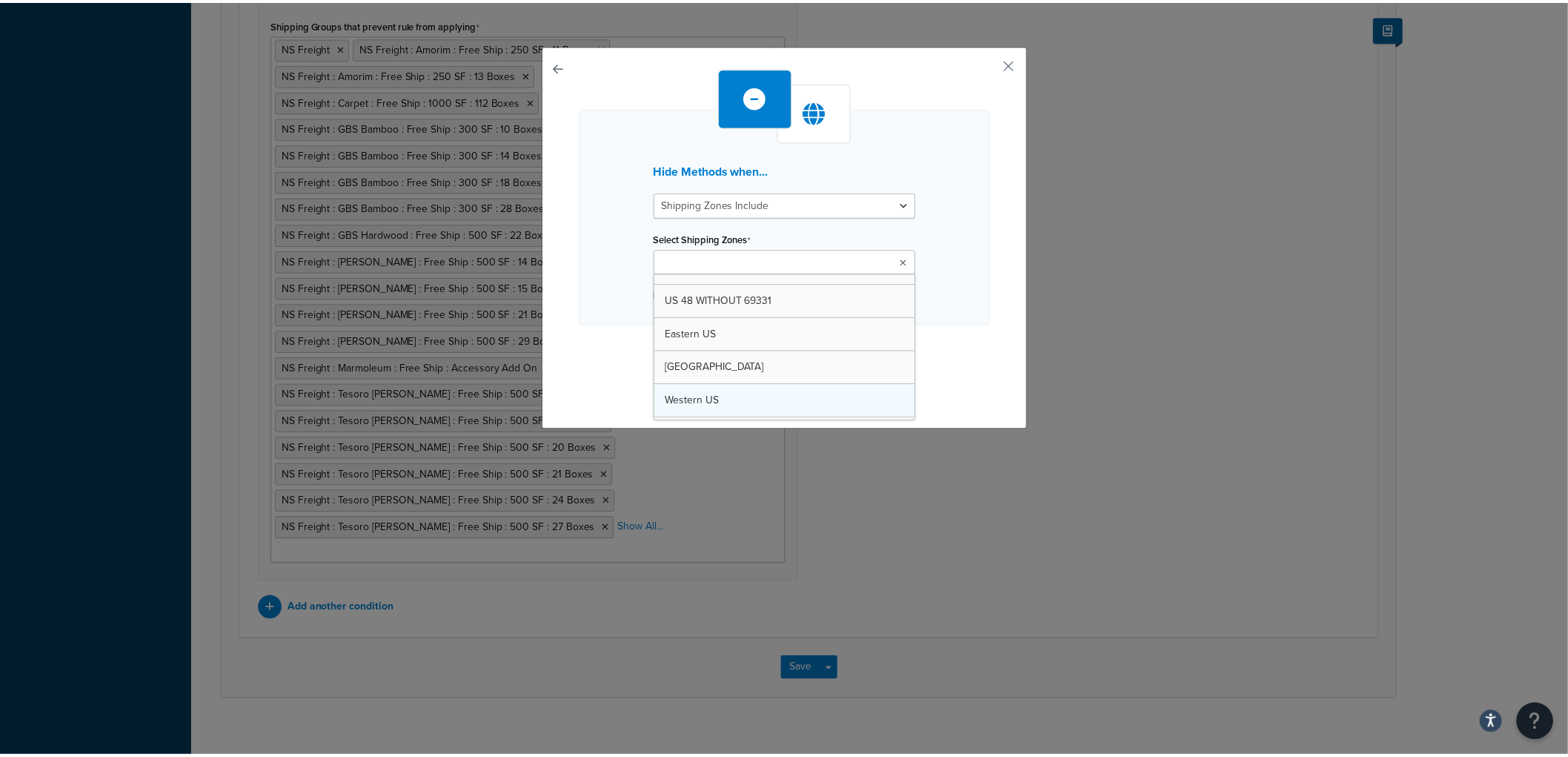
scroll to position [138, 0]
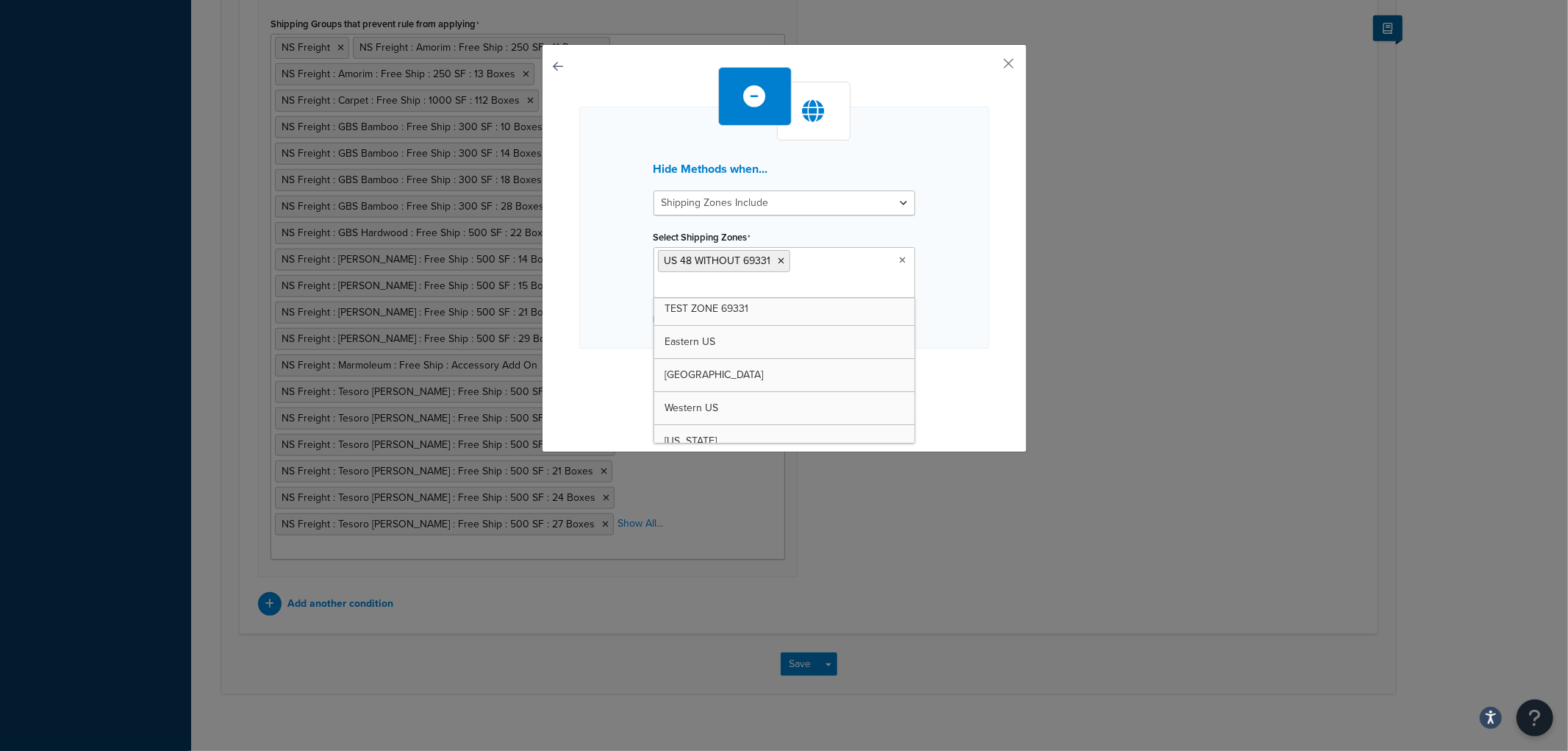
click at [966, 325] on div "Hide Methods when... Shipping Zones Include Shipping Zones Do Not Include Selec…" at bounding box center [784, 227] width 410 height 242
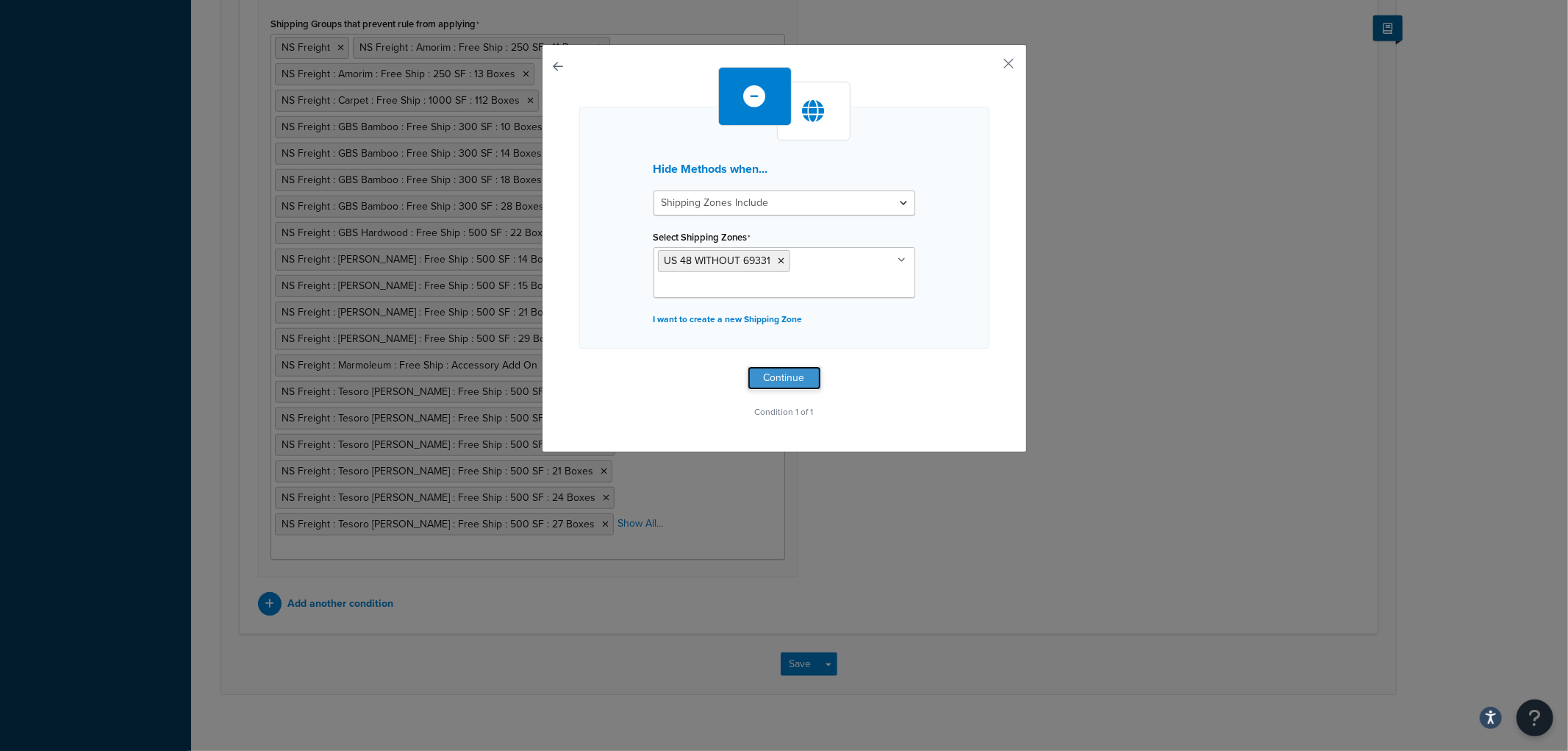
click at [779, 376] on button "Continue" at bounding box center [784, 377] width 74 height 23
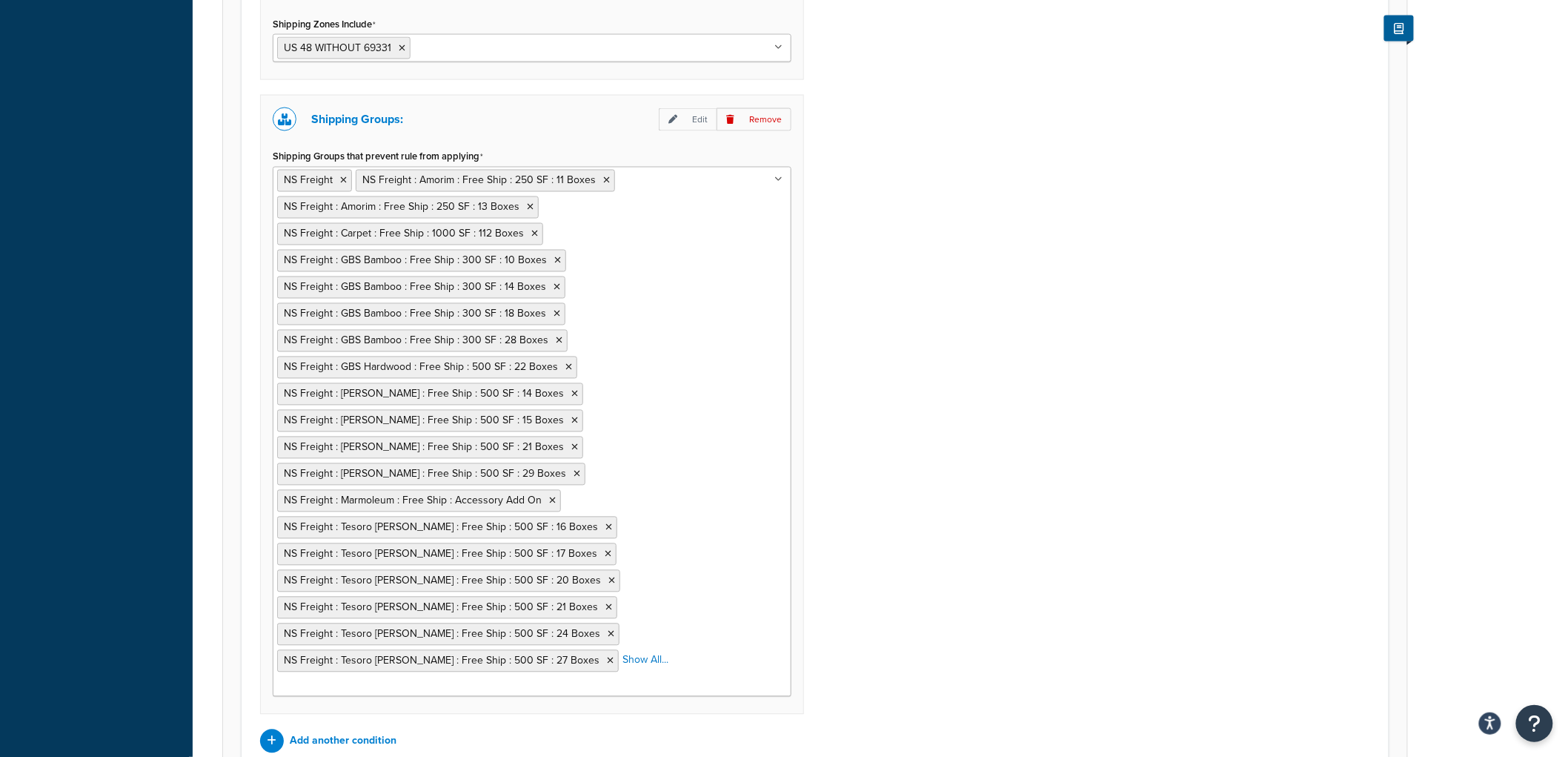
click at [1001, 401] on div "Shipping Zones: Edit Remove Shipping Zones Include US 48 WITHOUT 69331 [GEOGRAP…" at bounding box center [815, 358] width 1133 height 791
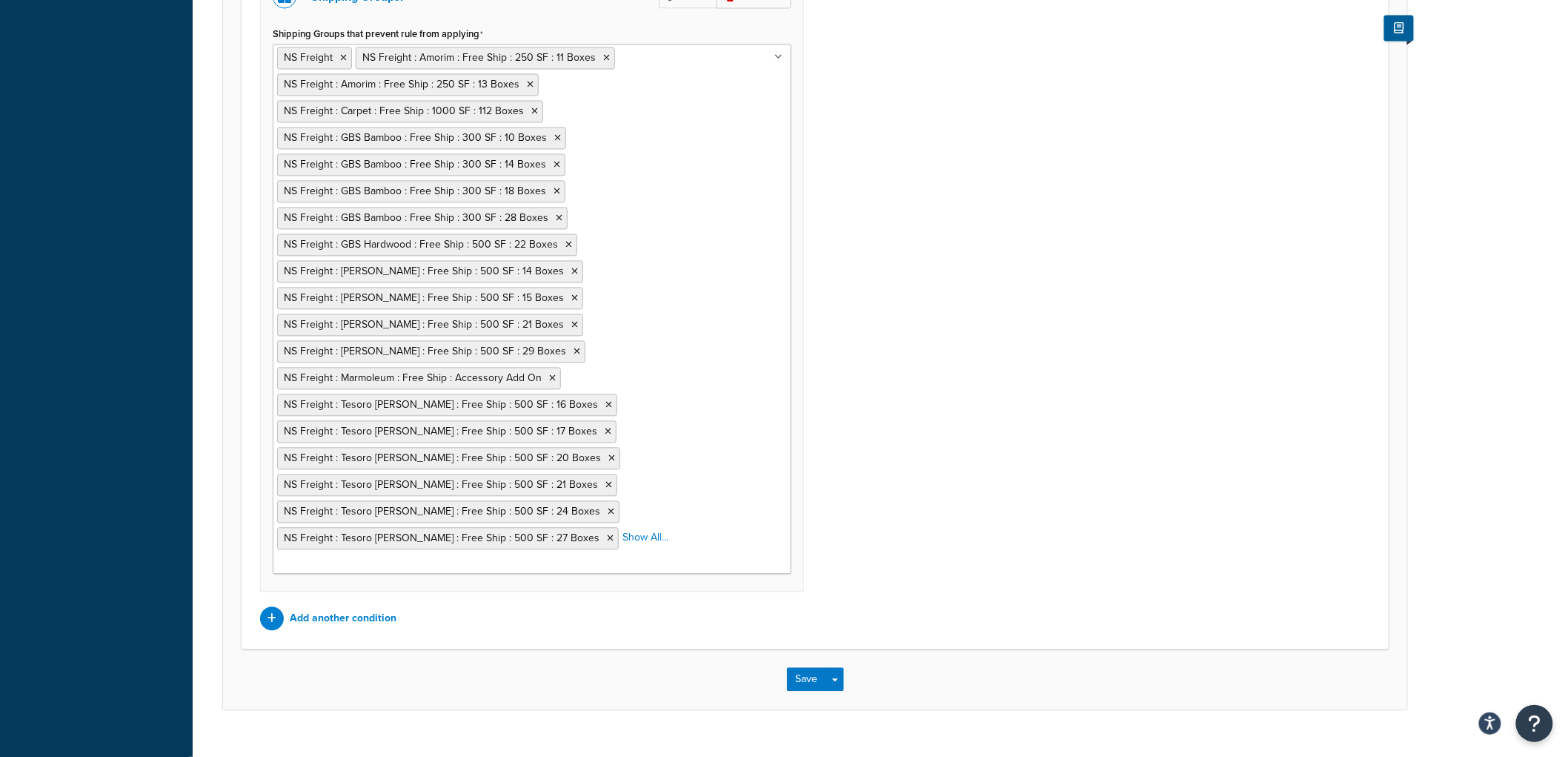
scroll to position [1157, 0]
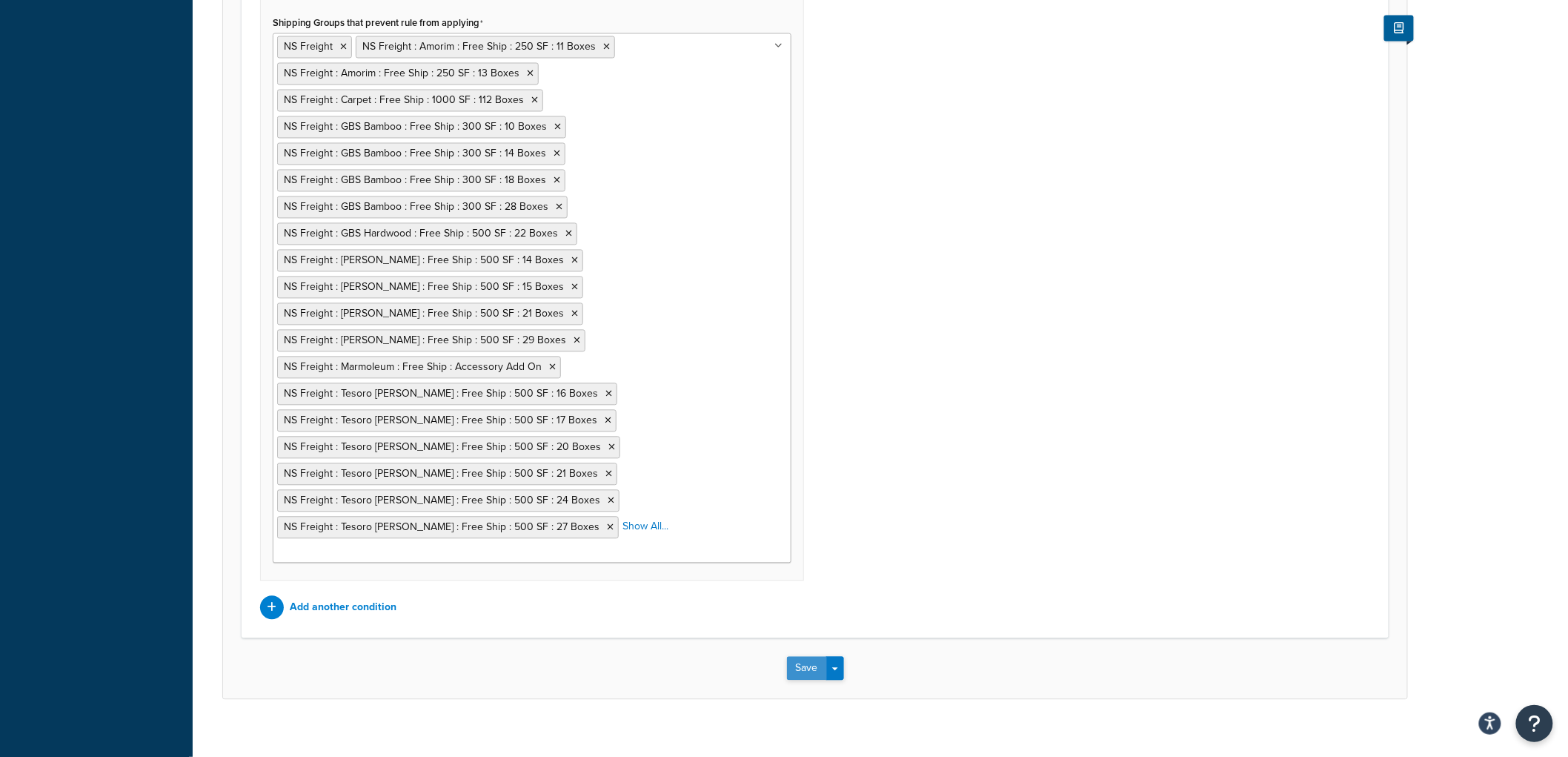
click at [801, 656] on button "Save" at bounding box center [807, 668] width 40 height 24
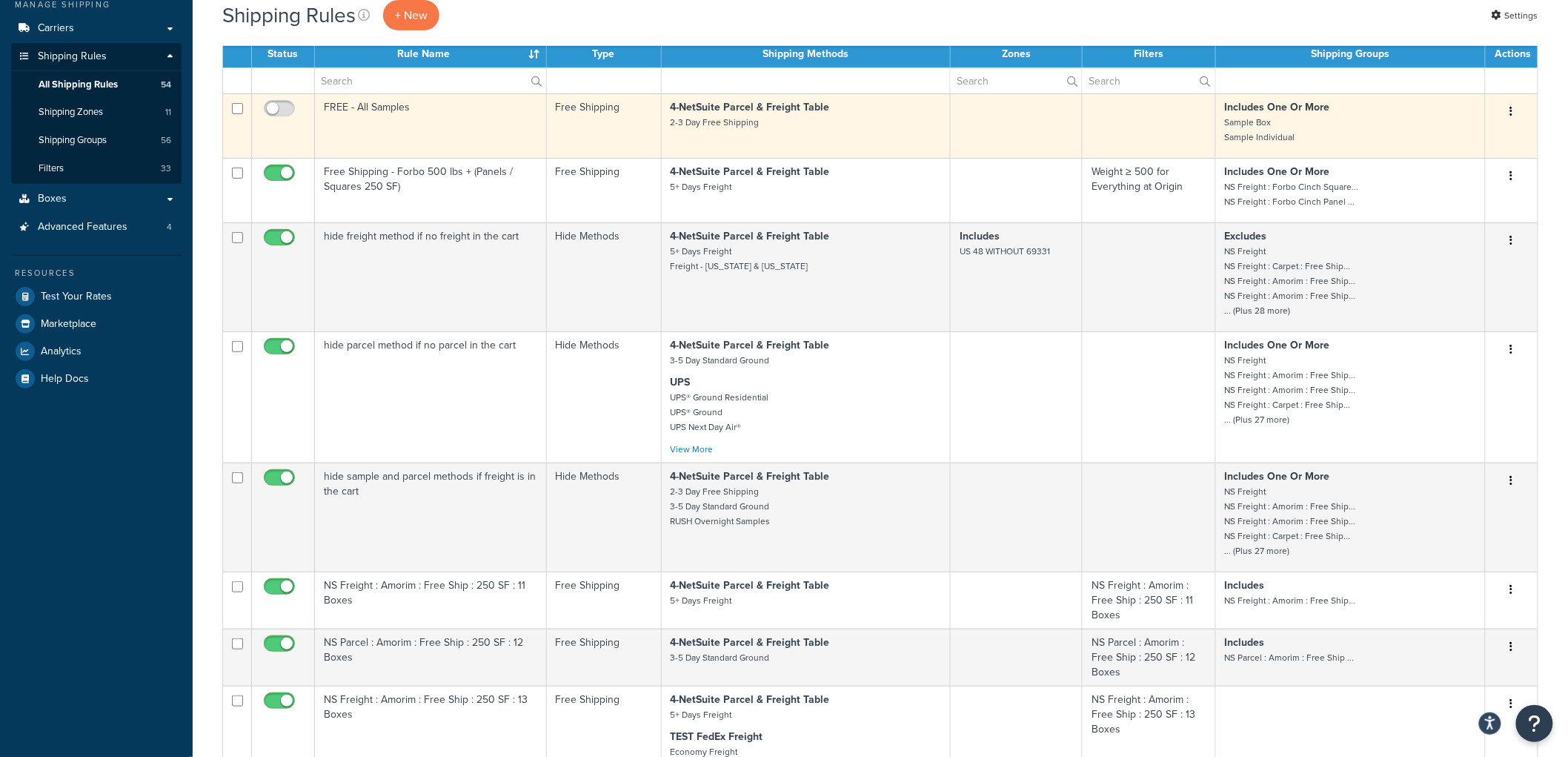
scroll to position [247, 0]
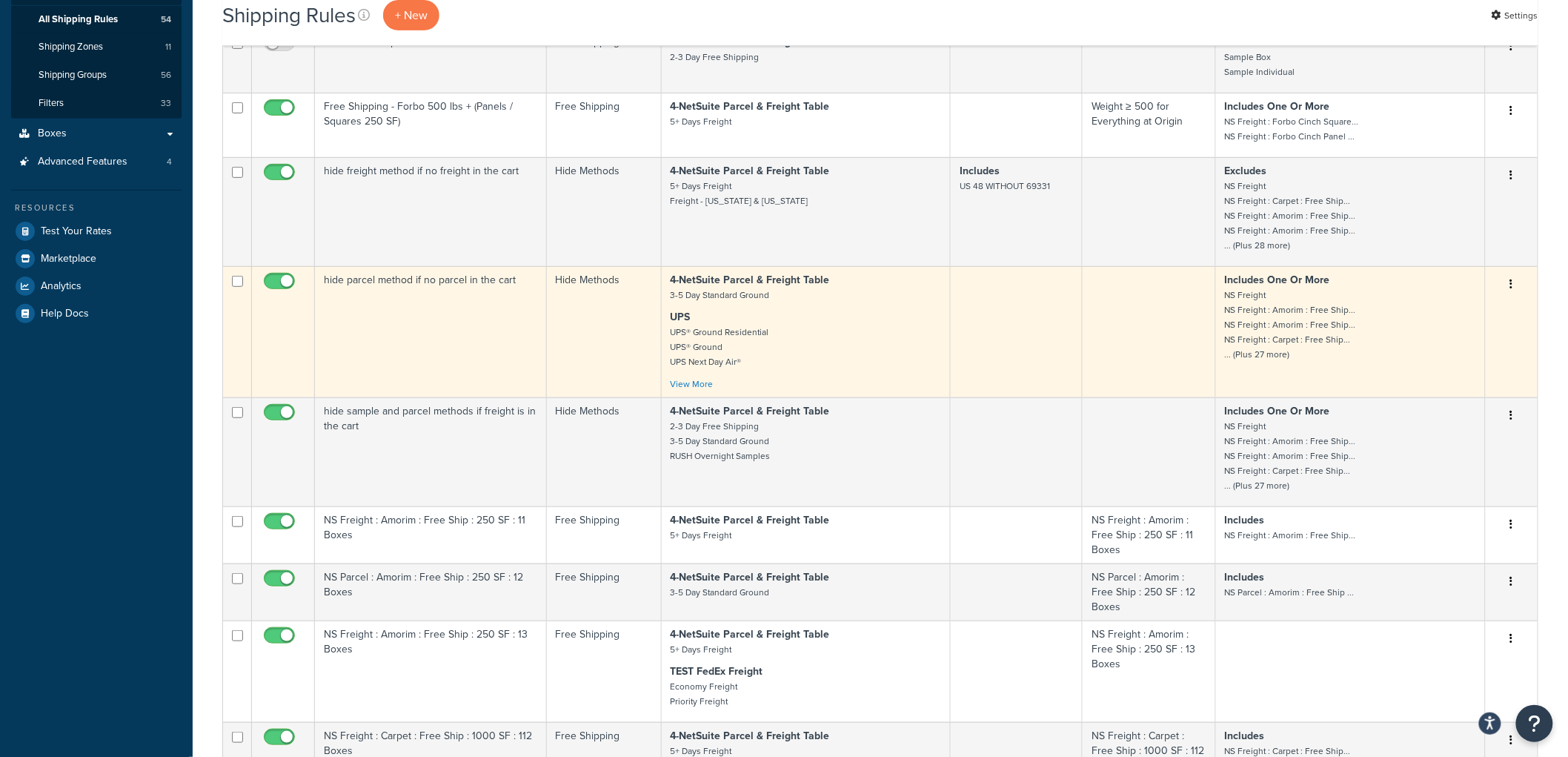
click at [437, 326] on td "hide parcel method if no parcel in the cart" at bounding box center [430, 331] width 232 height 131
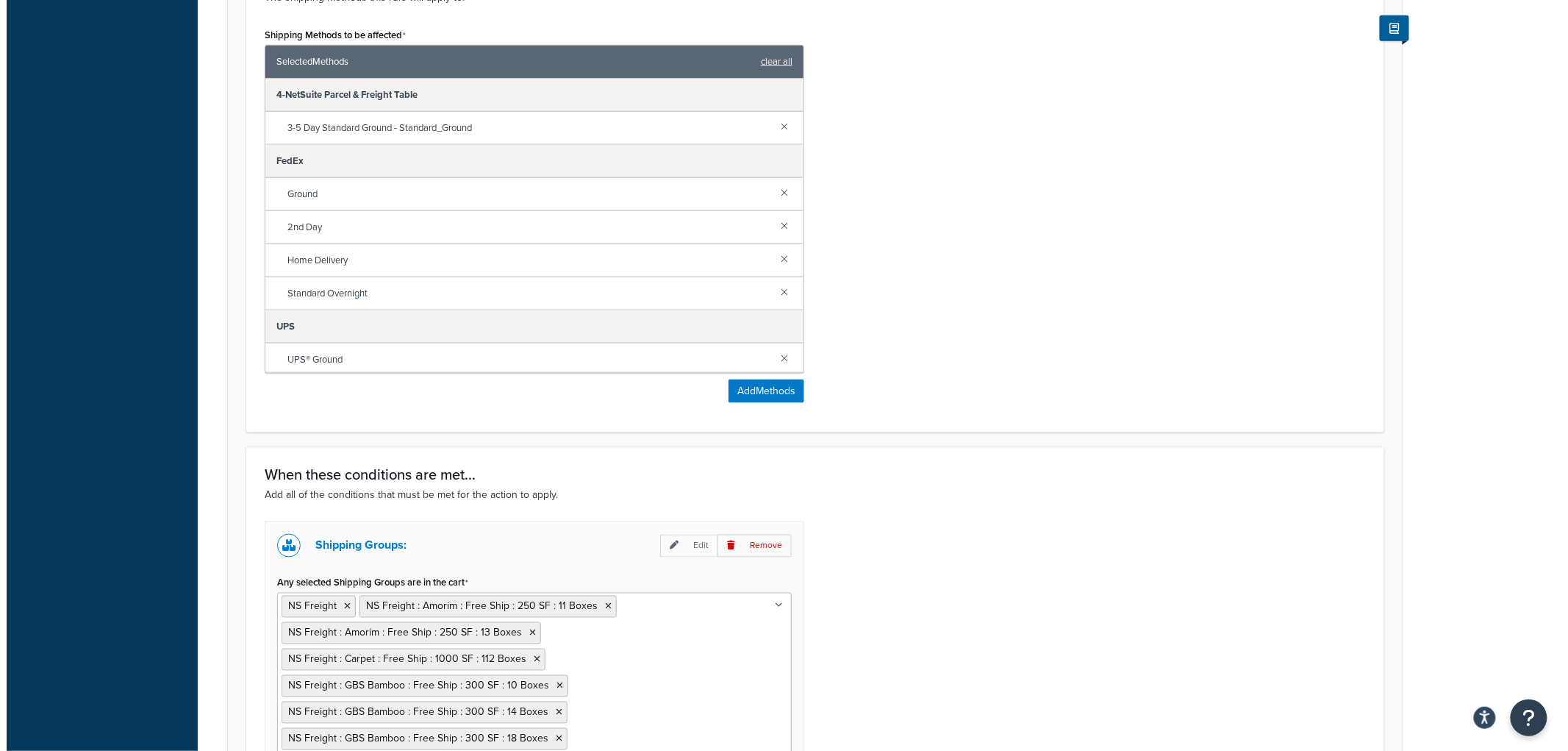
scroll to position [1208, 0]
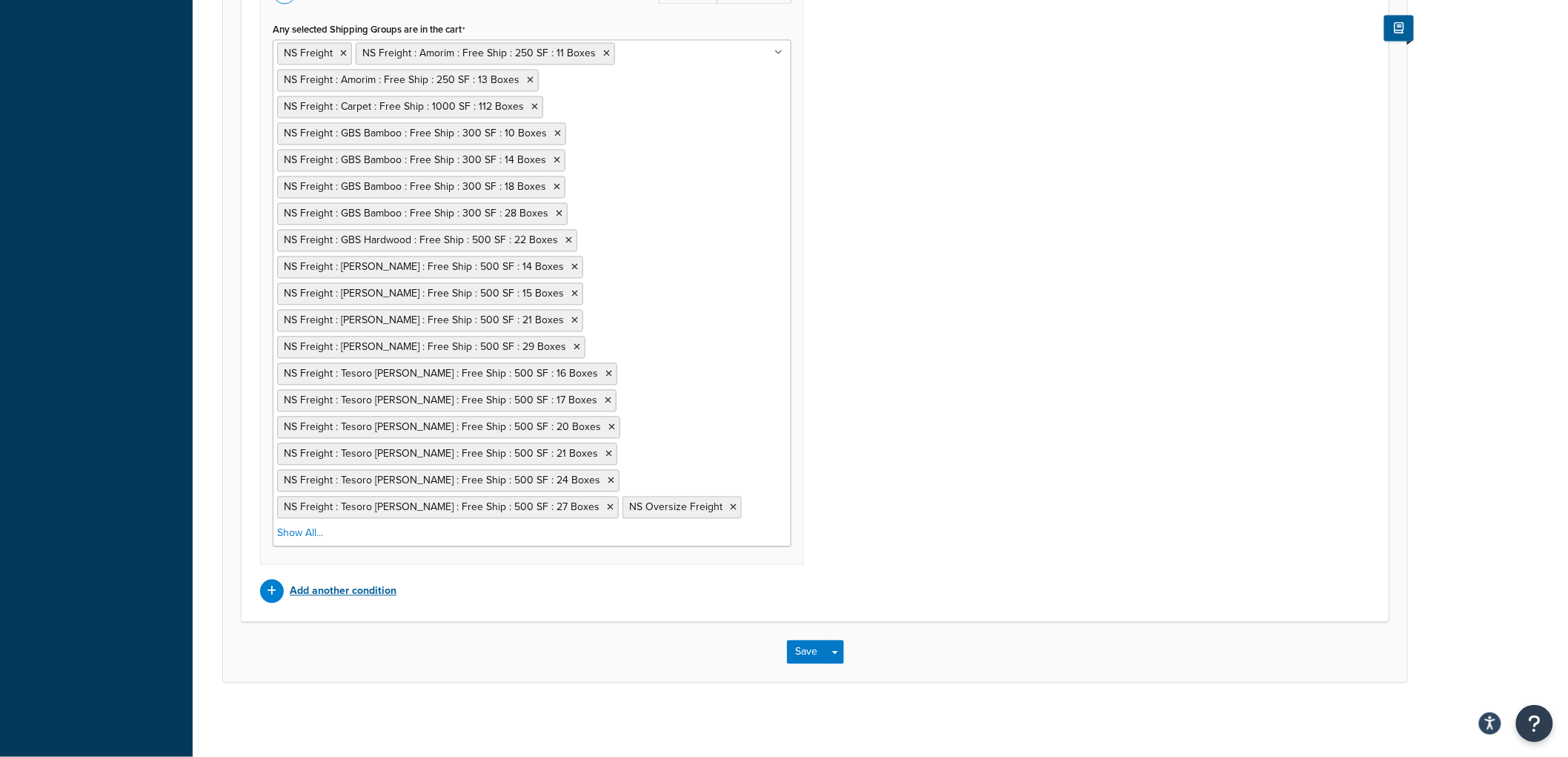
click at [293, 595] on p "Add another condition" at bounding box center [343, 591] width 107 height 21
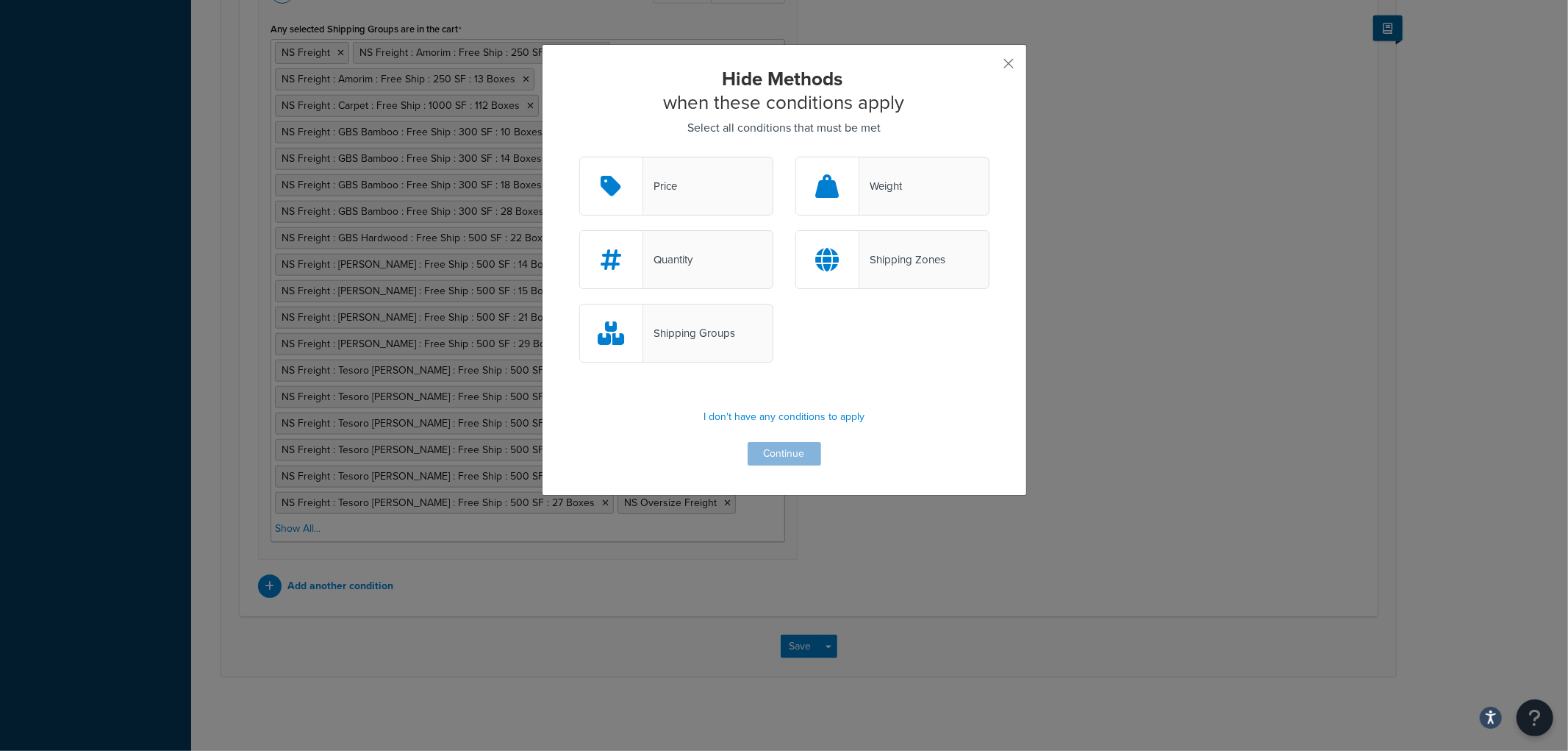
click at [888, 258] on div "Shipping Zones" at bounding box center [901, 259] width 86 height 21
click at [0, 0] on input "Shipping Zones" at bounding box center [0, 0] width 0 height 0
click at [783, 457] on button "Continue" at bounding box center [784, 454] width 74 height 23
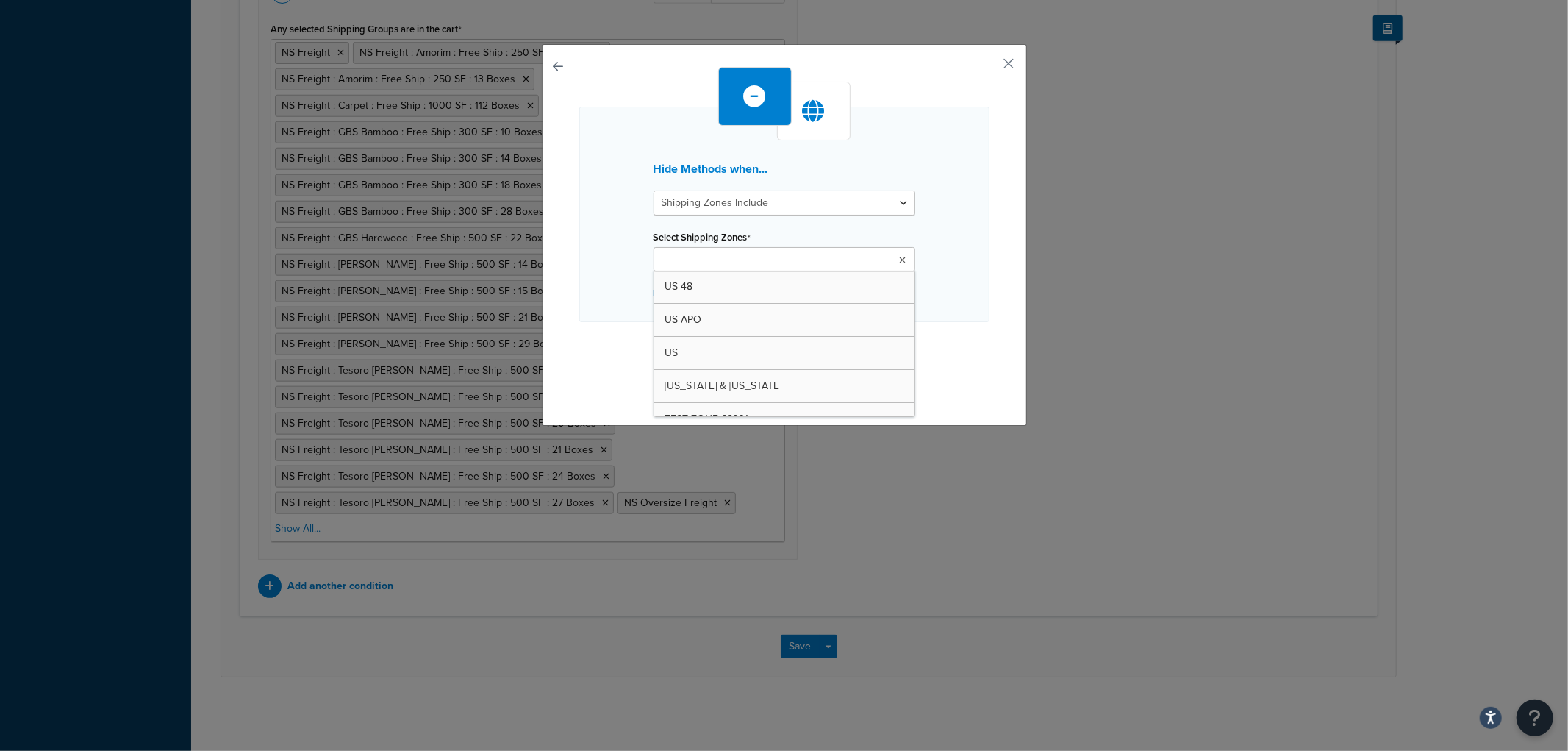
click at [740, 262] on input "Select Shipping Zones" at bounding box center [723, 260] width 130 height 16
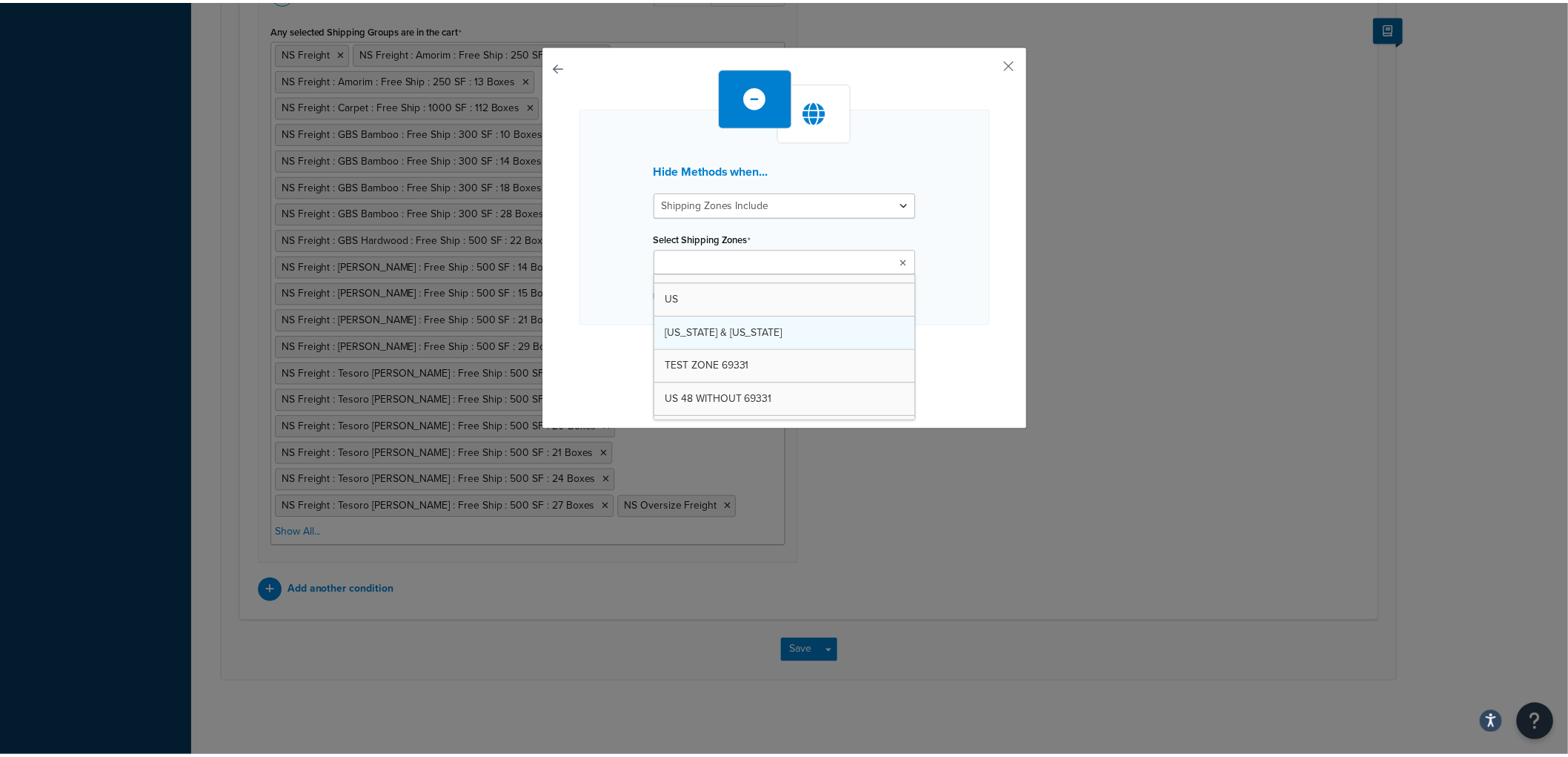
scroll to position [56, 0]
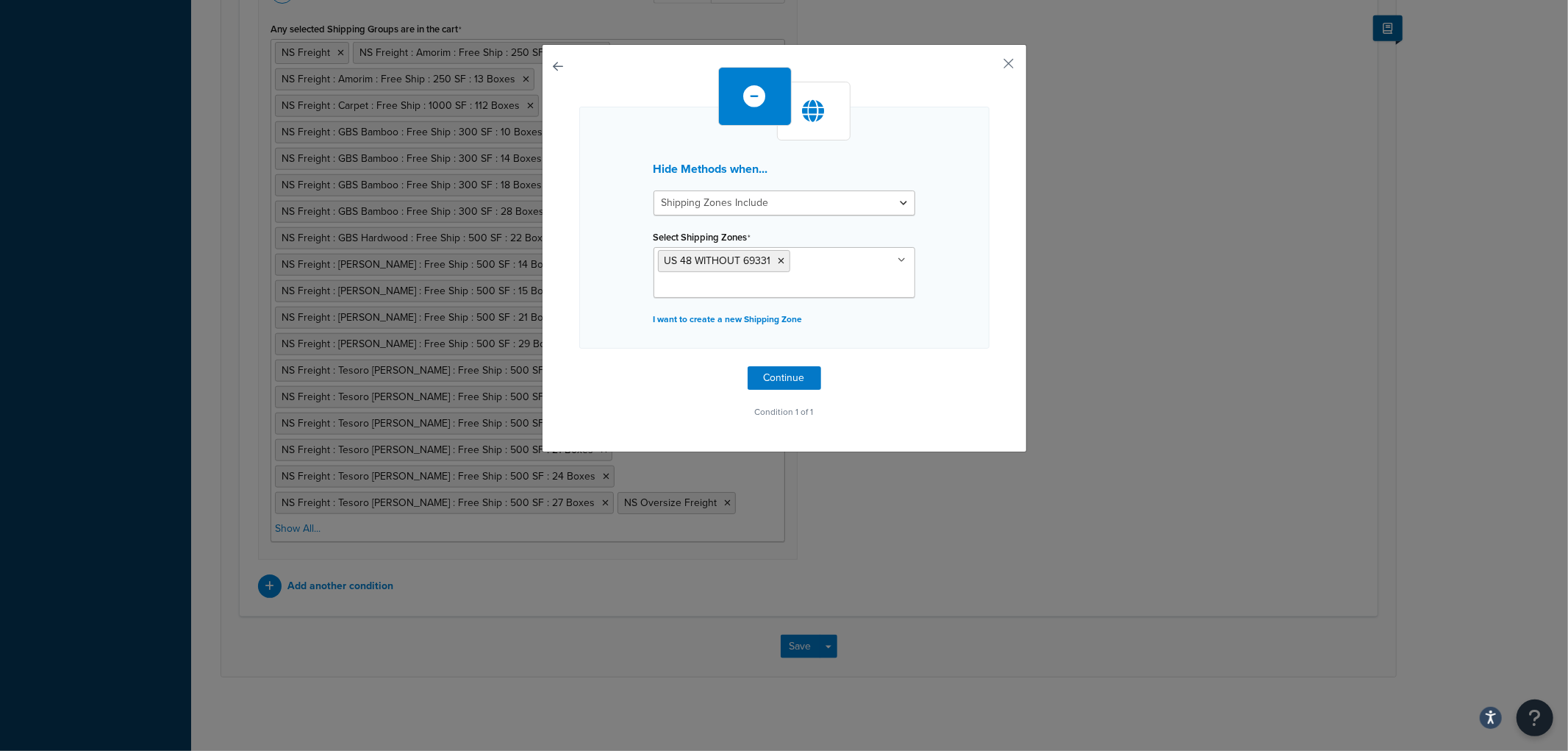
click at [976, 380] on div "Hide Methods when... Shipping Zones Include Shipping Zones Do Not Include Selec…" at bounding box center [784, 245] width 410 height 356
click at [765, 380] on button "Continue" at bounding box center [784, 377] width 74 height 23
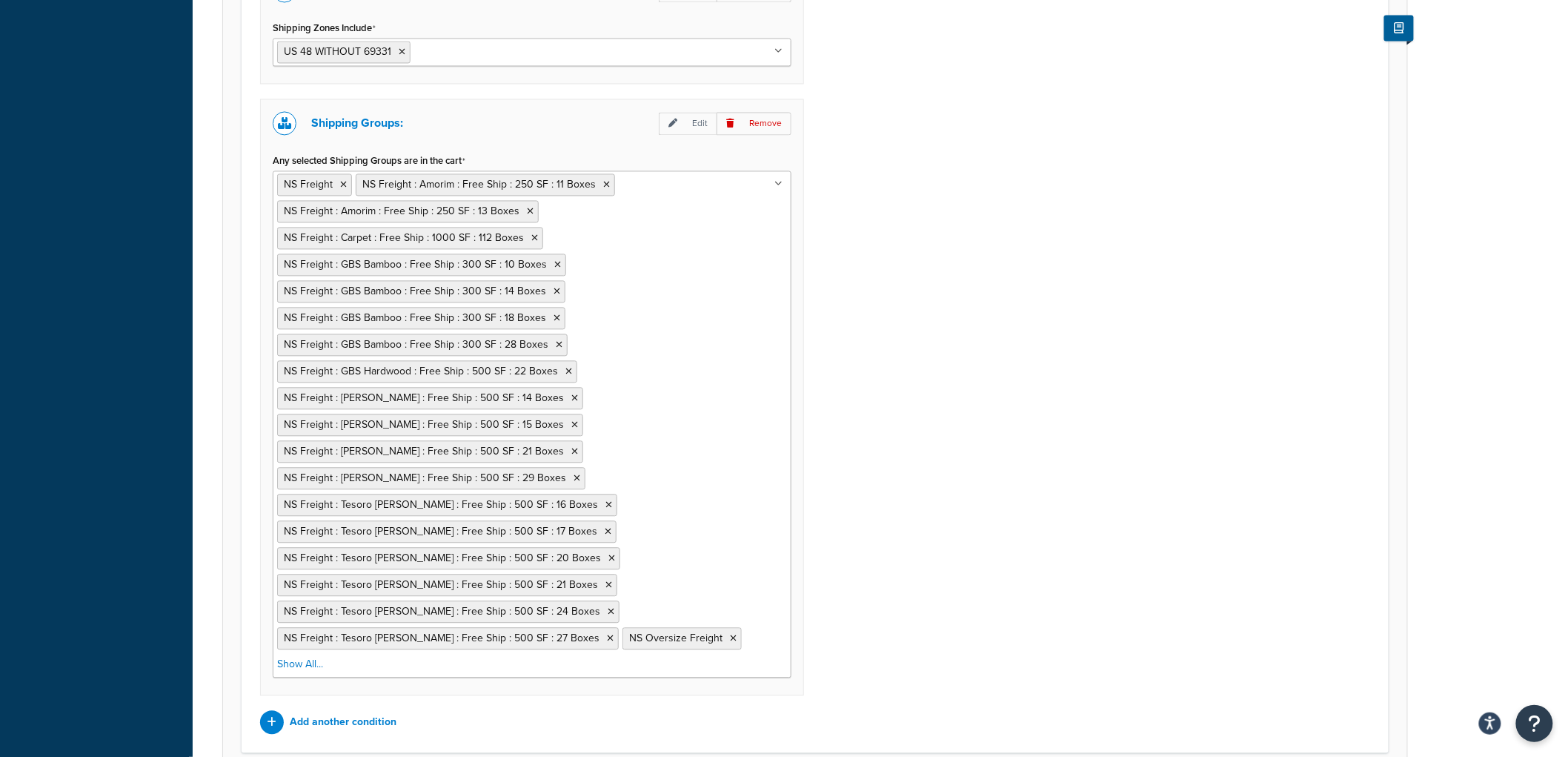
scroll to position [1351, 0]
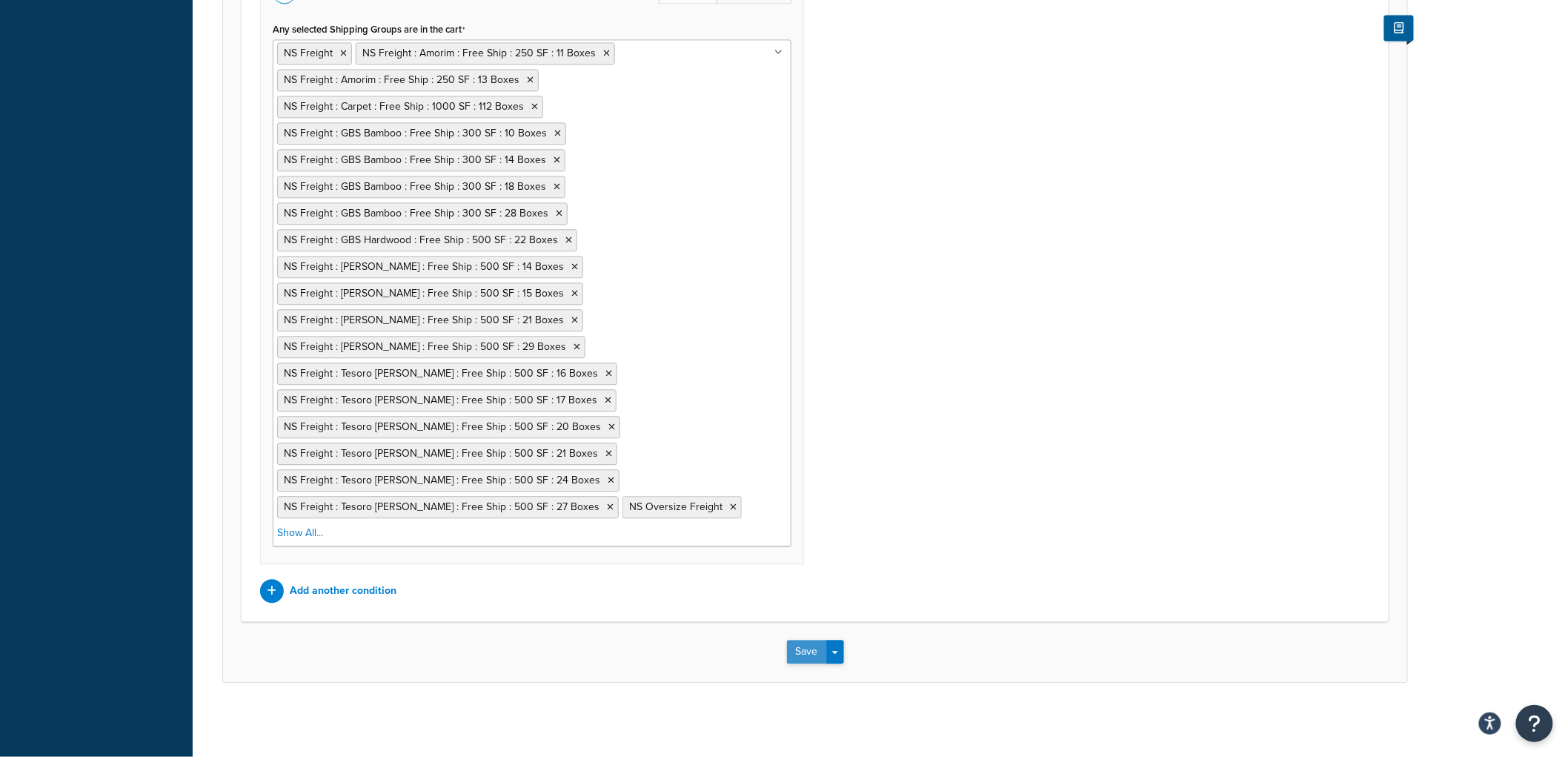
click at [795, 648] on button "Save" at bounding box center [807, 651] width 40 height 24
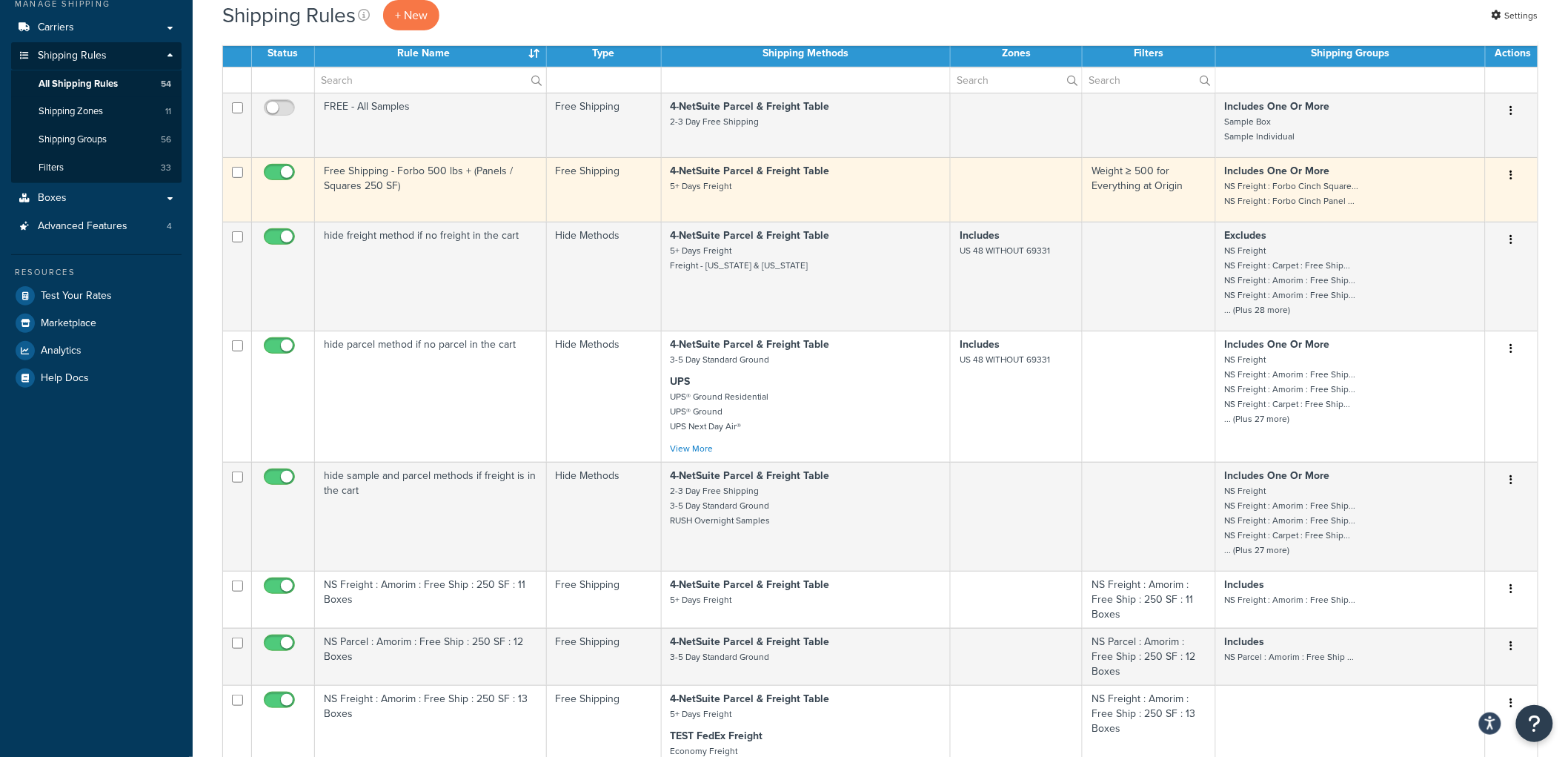
scroll to position [247, 0]
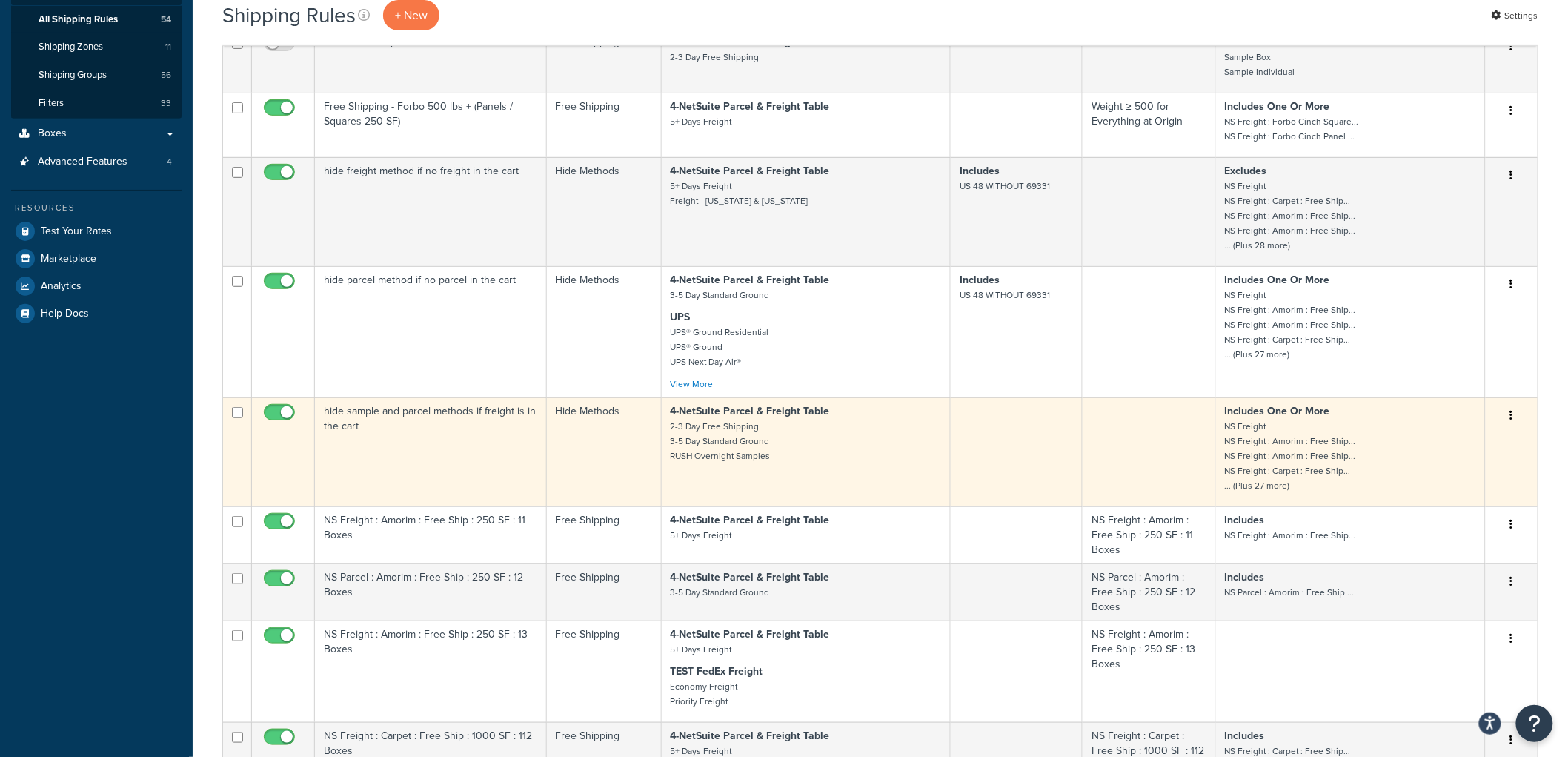
click at [526, 457] on td "hide sample and parcel methods if freight is in the cart" at bounding box center [430, 451] width 232 height 109
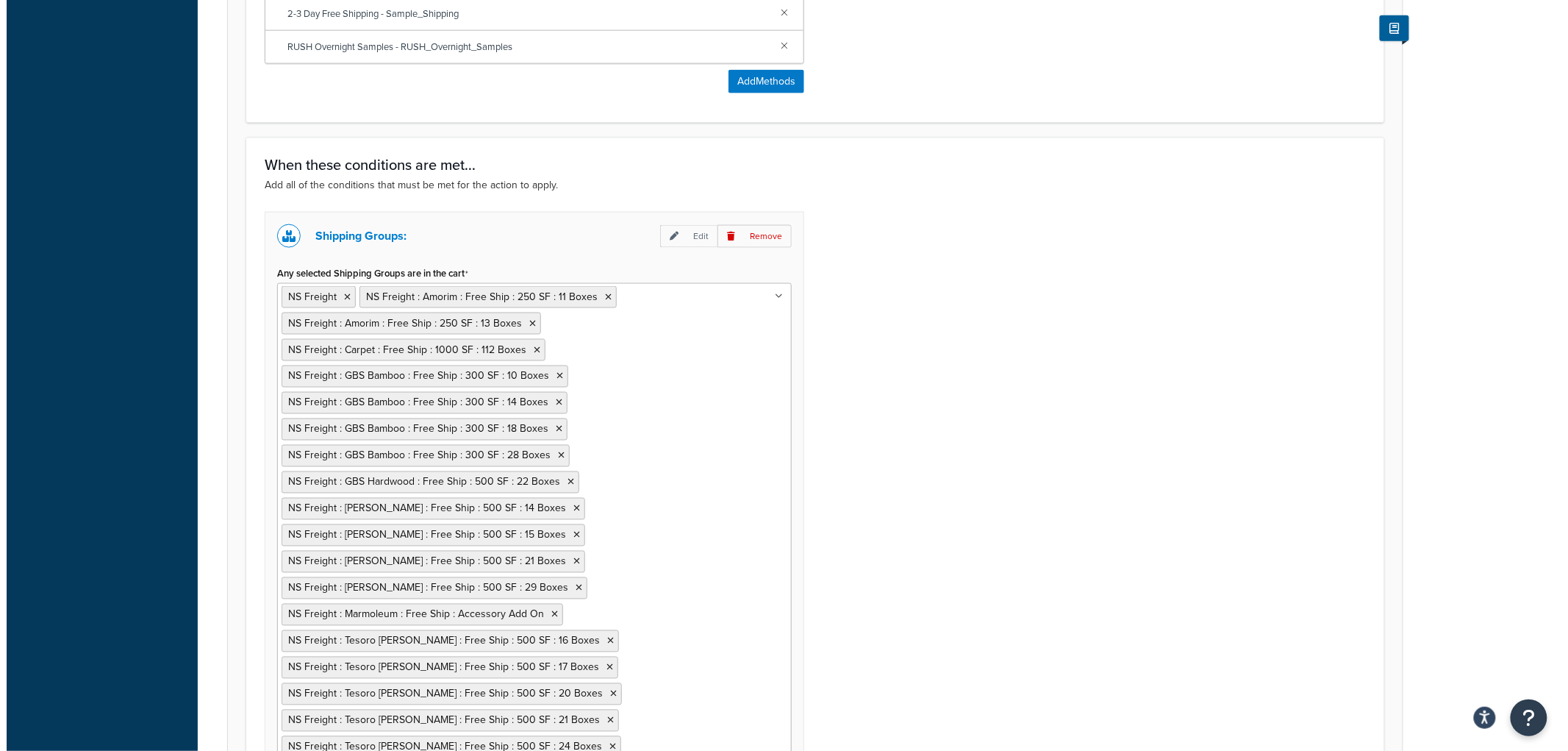
scroll to position [980, 0]
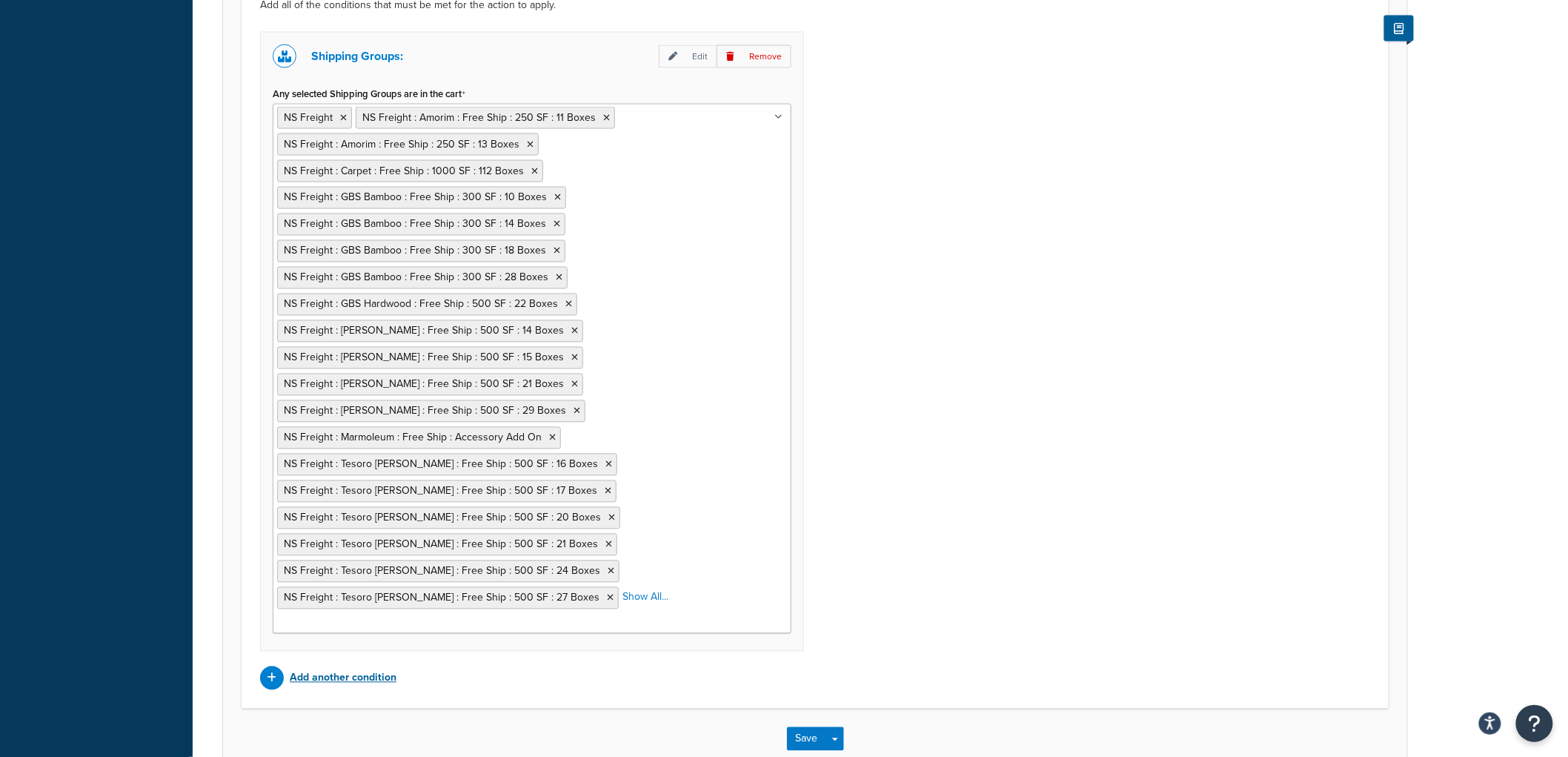
click at [383, 668] on p "Add another condition" at bounding box center [343, 678] width 107 height 21
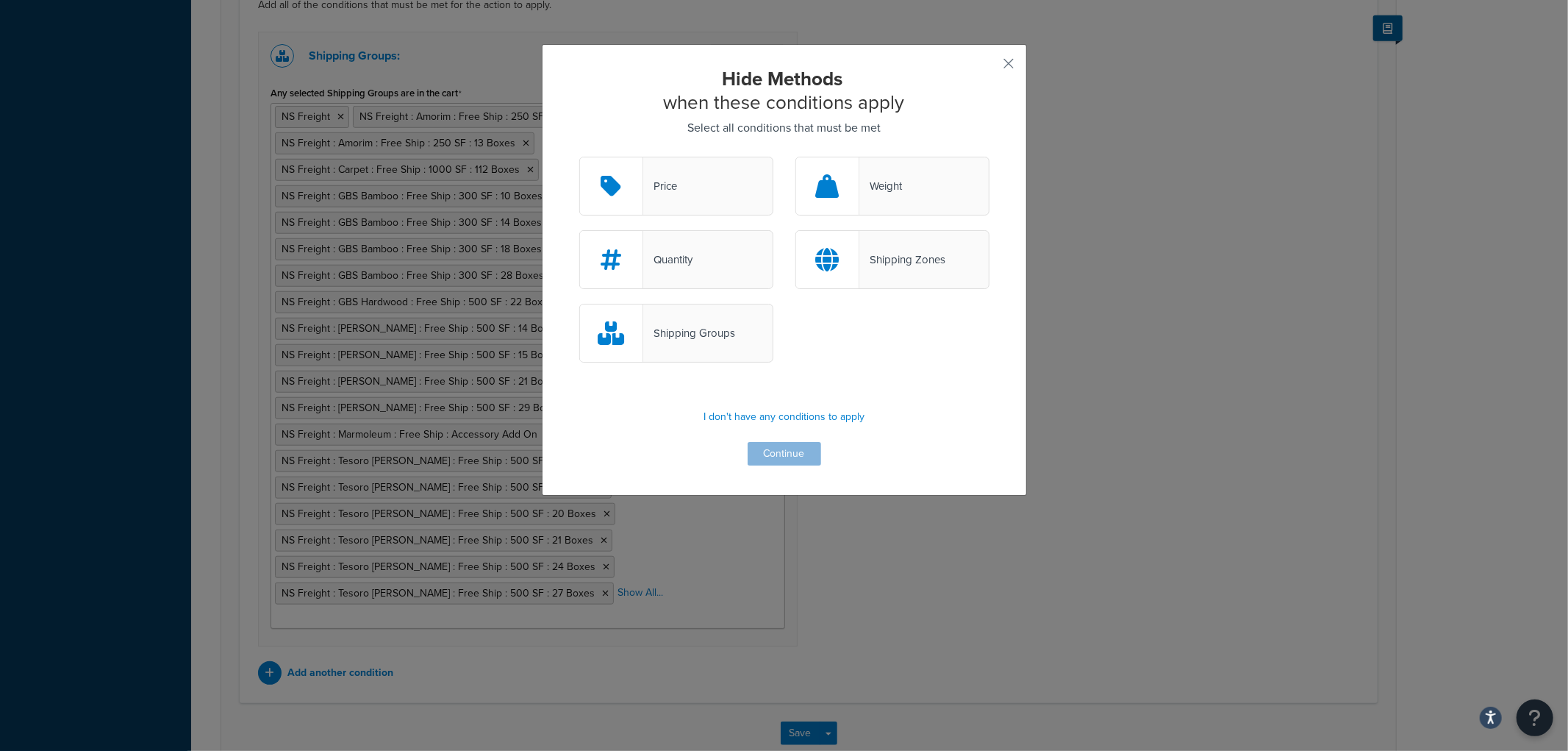
click at [900, 269] on div "Shipping Zones" at bounding box center [901, 259] width 86 height 21
click at [0, 0] on input "Shipping Zones" at bounding box center [0, 0] width 0 height 0
click at [810, 454] on button "Continue" at bounding box center [784, 454] width 74 height 23
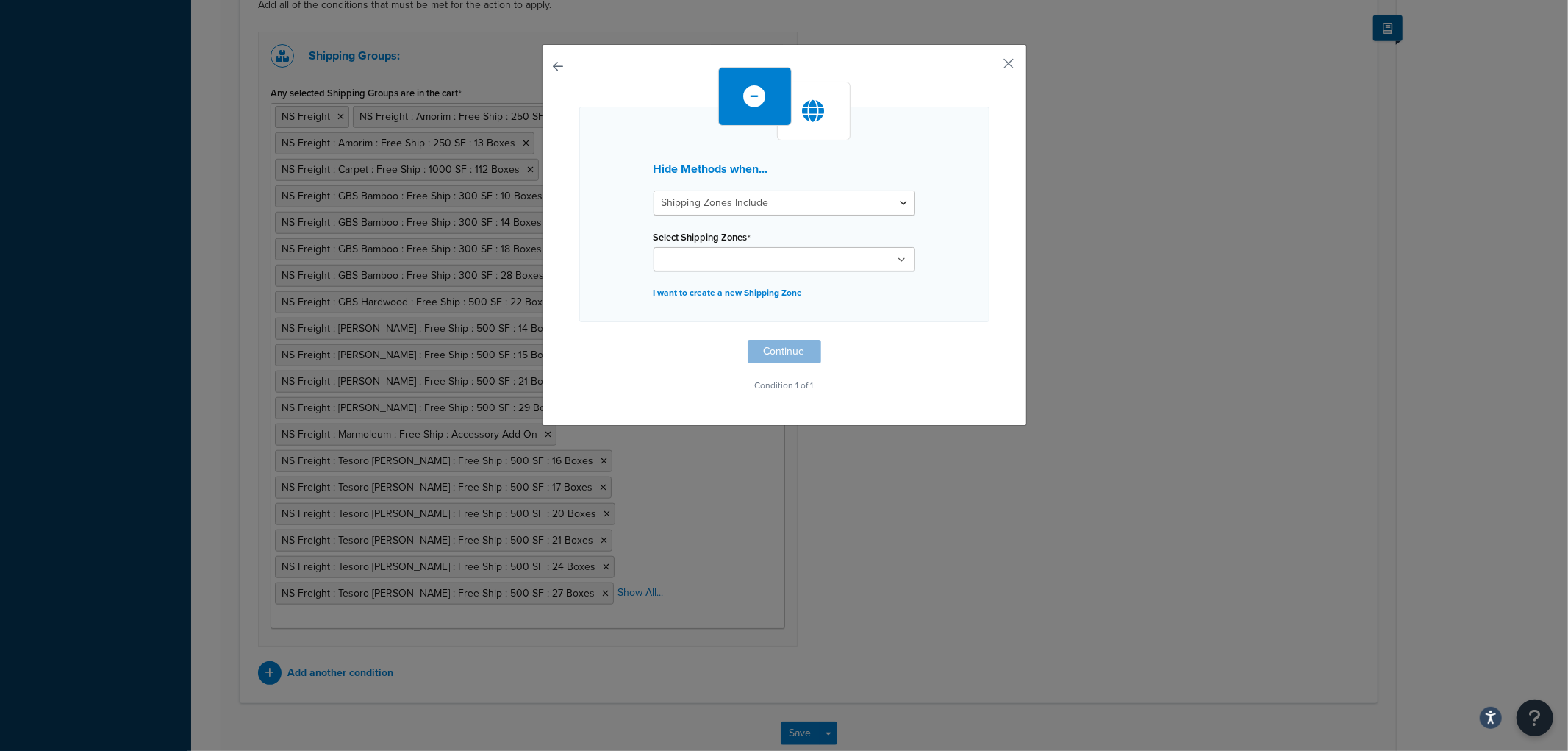
click at [762, 253] on input "Select Shipping Zones" at bounding box center [723, 260] width 130 height 16
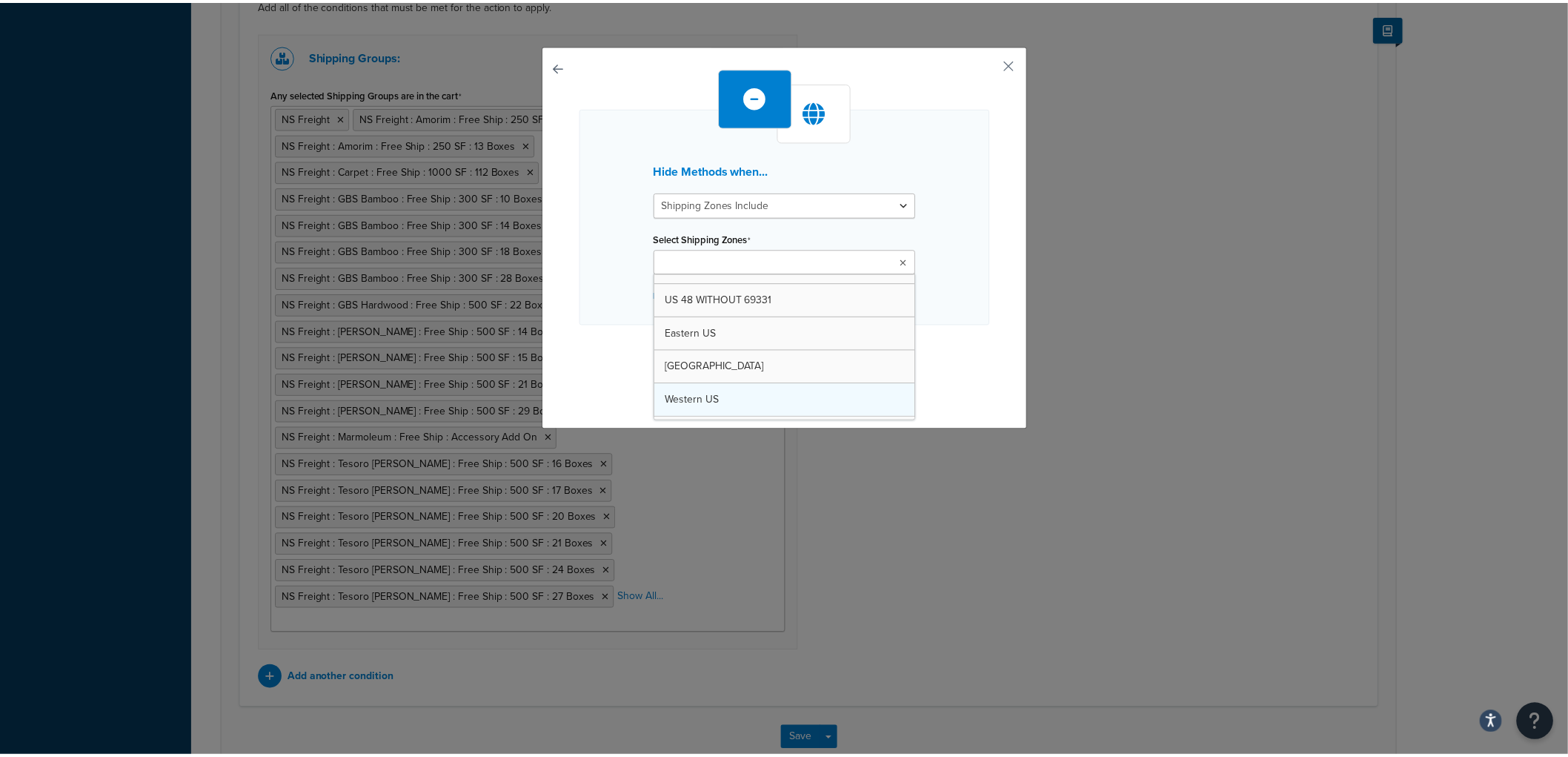
scroll to position [138, 0]
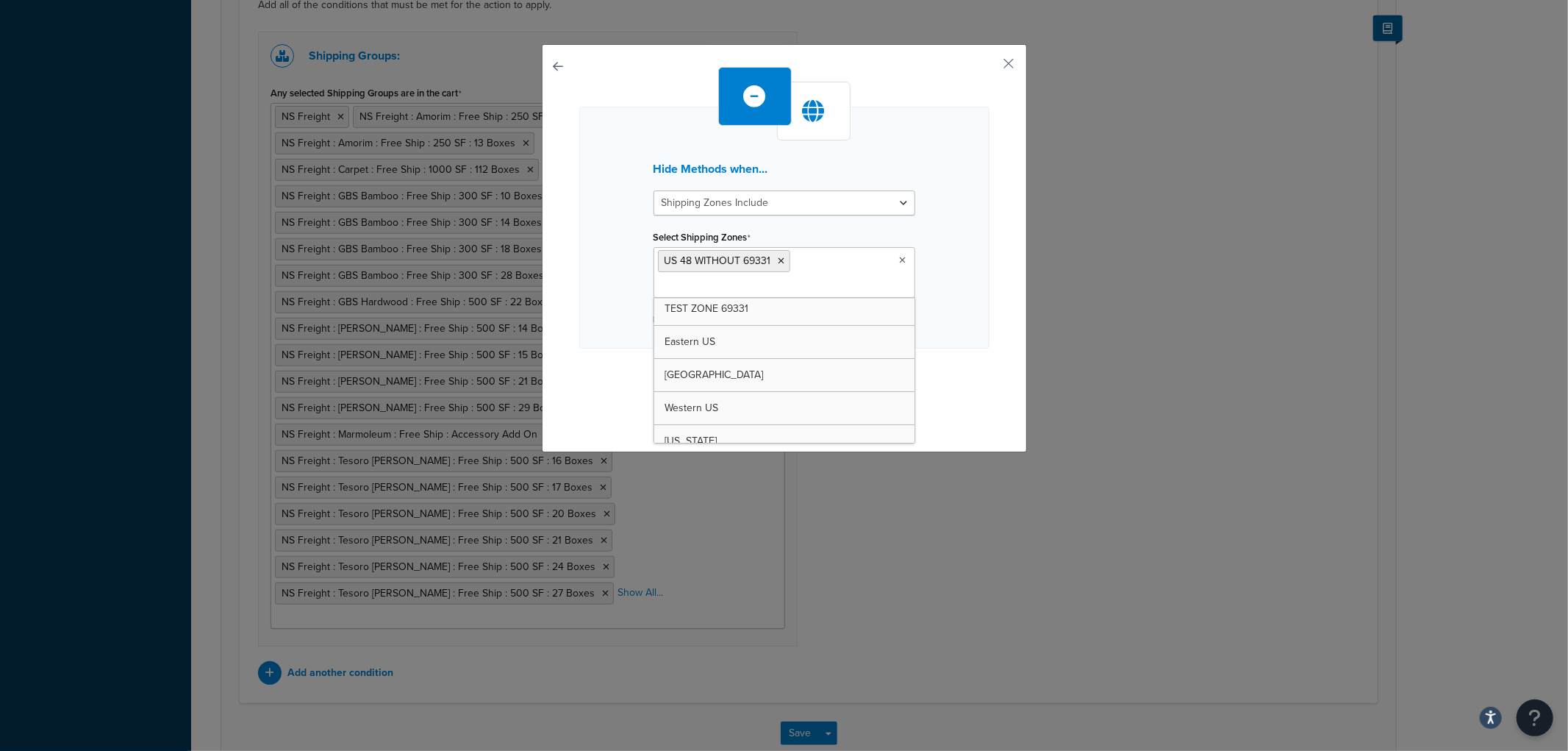
click at [950, 376] on div "Hide Methods when... Shipping Zones Include Shipping Zones Do Not Include Selec…" at bounding box center [784, 245] width 410 height 356
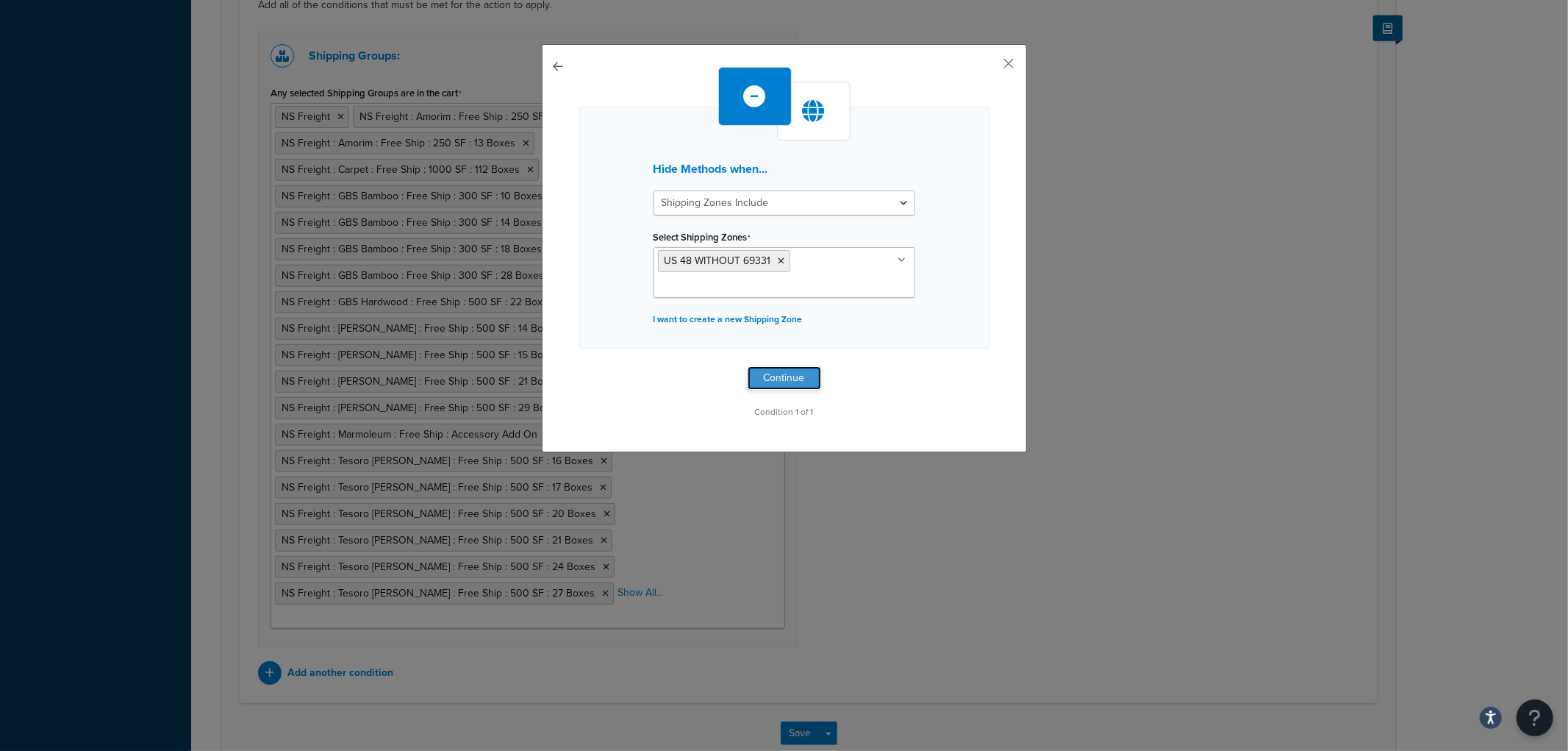
click at [776, 385] on button "Continue" at bounding box center [784, 377] width 74 height 23
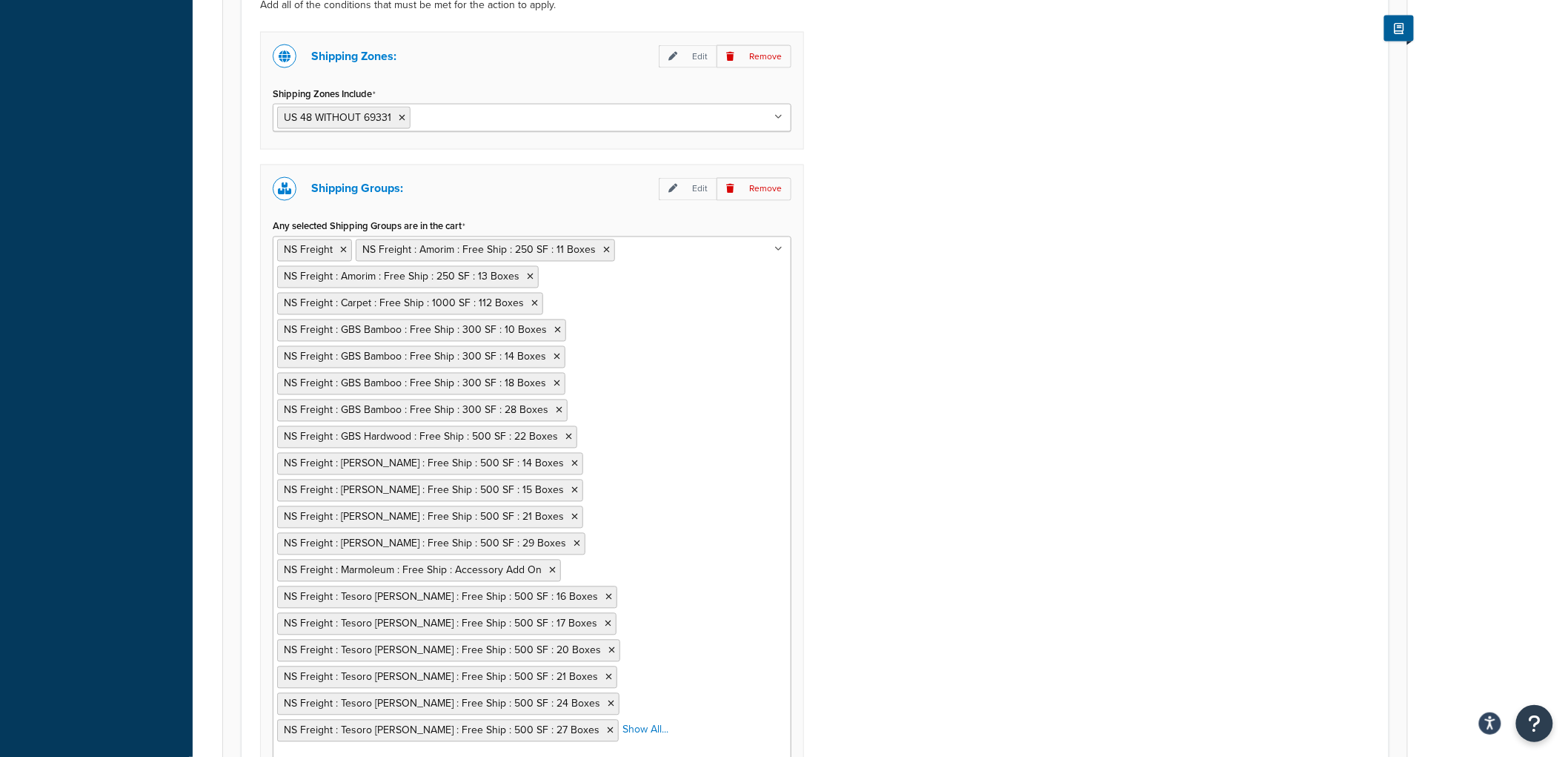
click at [980, 346] on div "Shipping Zones: Edit Remove Shipping Zones Include US 48 WITHOUT 69331 US 48 US…" at bounding box center [815, 427] width 1133 height 791
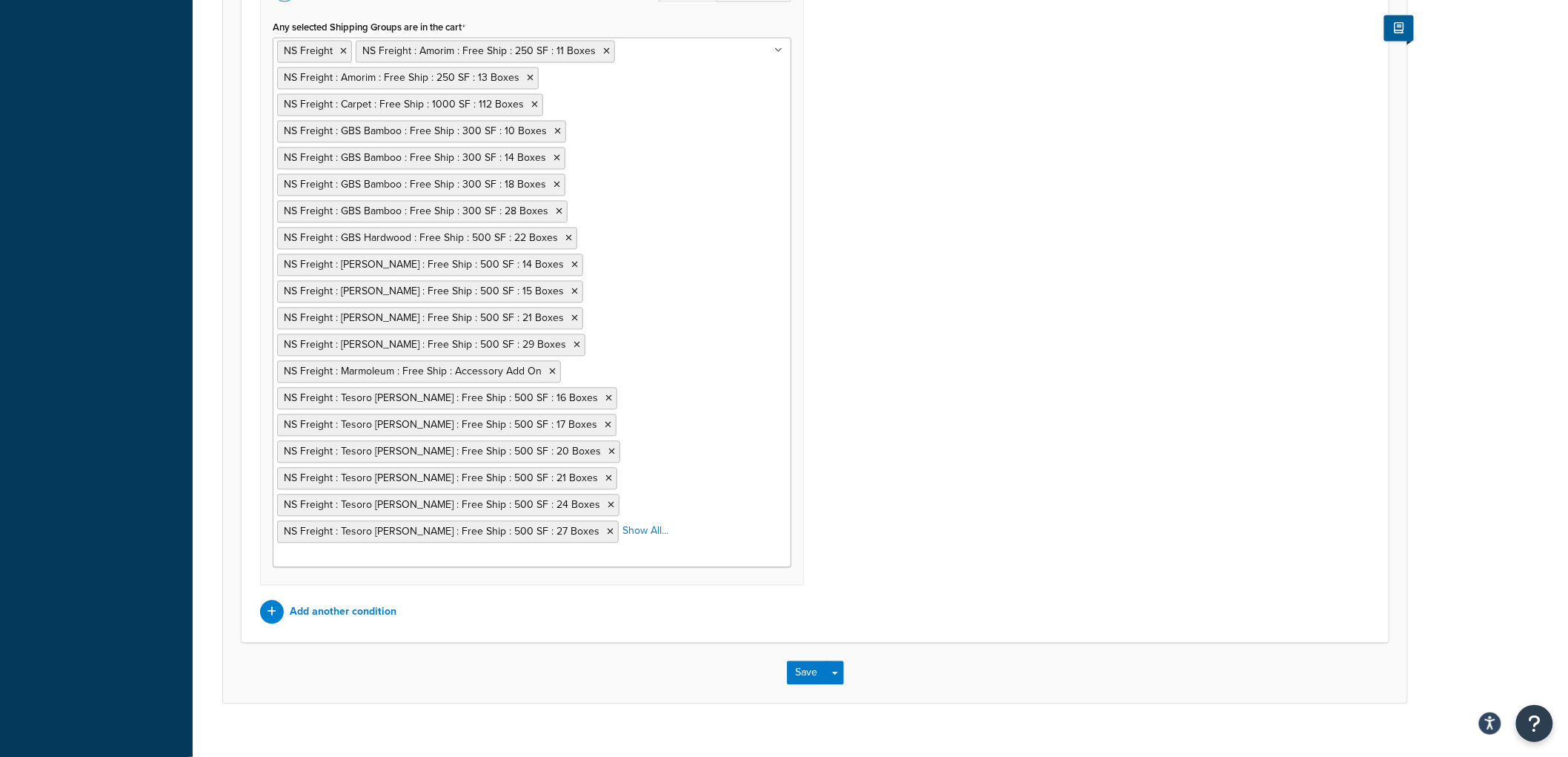
scroll to position [1191, 0]
click at [799, 657] on button "Save" at bounding box center [807, 669] width 40 height 24
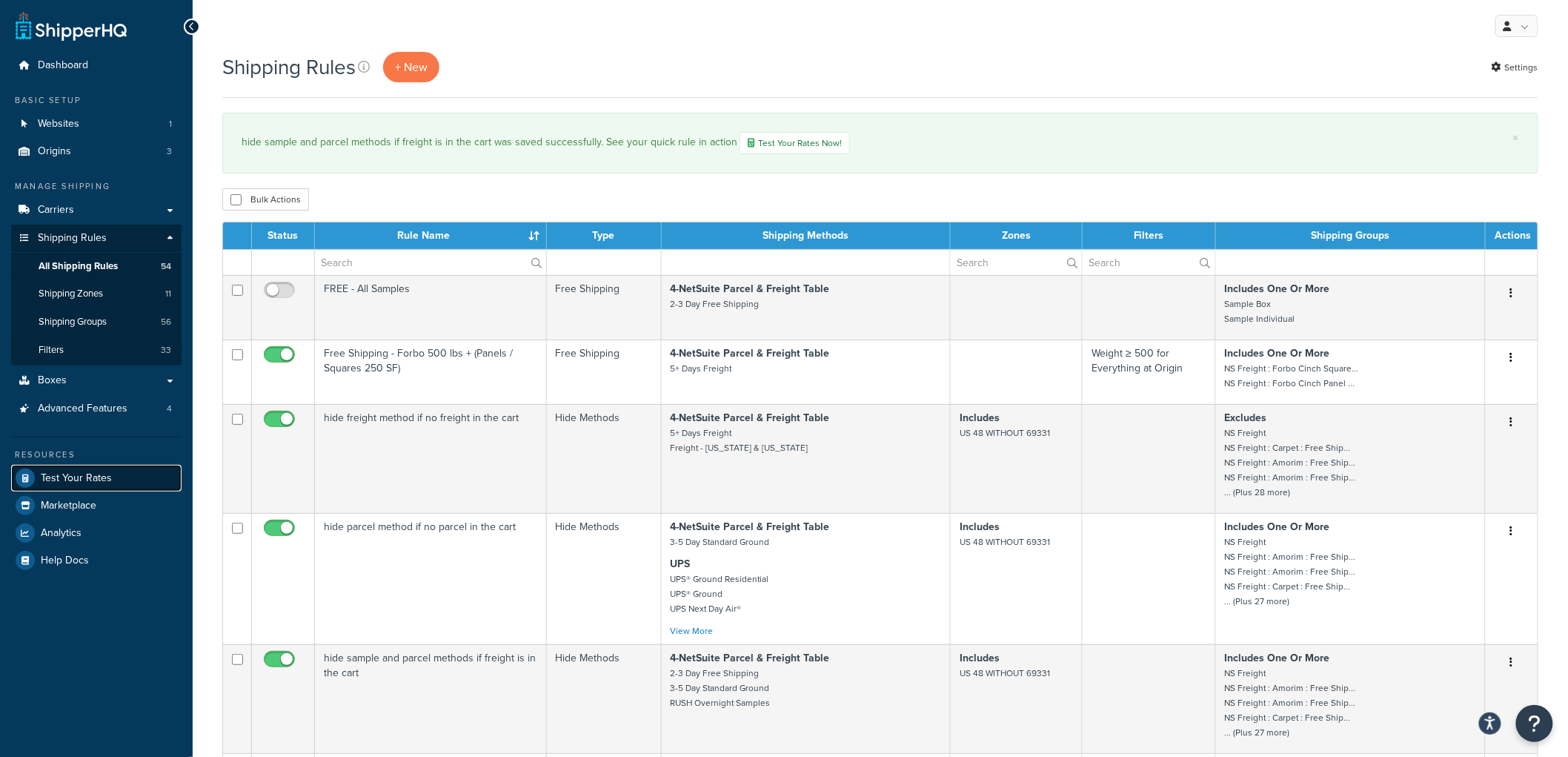
click at [105, 472] on span "Test Your Rates" at bounding box center [76, 478] width 71 height 12
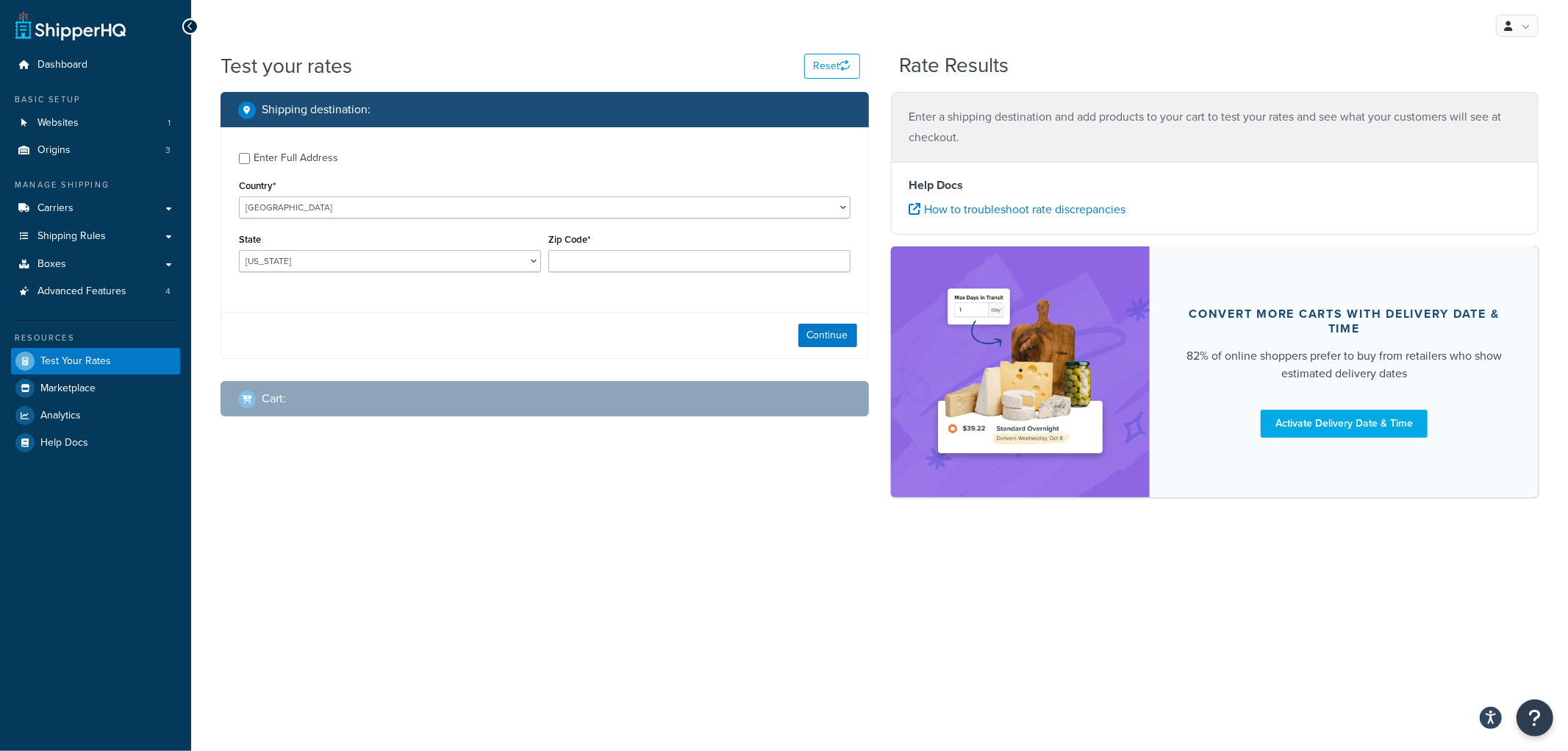
click at [254, 162] on div "Enter Full Address" at bounding box center [296, 158] width 85 height 21
click at [250, 162] on input "Enter Full Address" at bounding box center [244, 158] width 11 height 11
checkbox input "true"
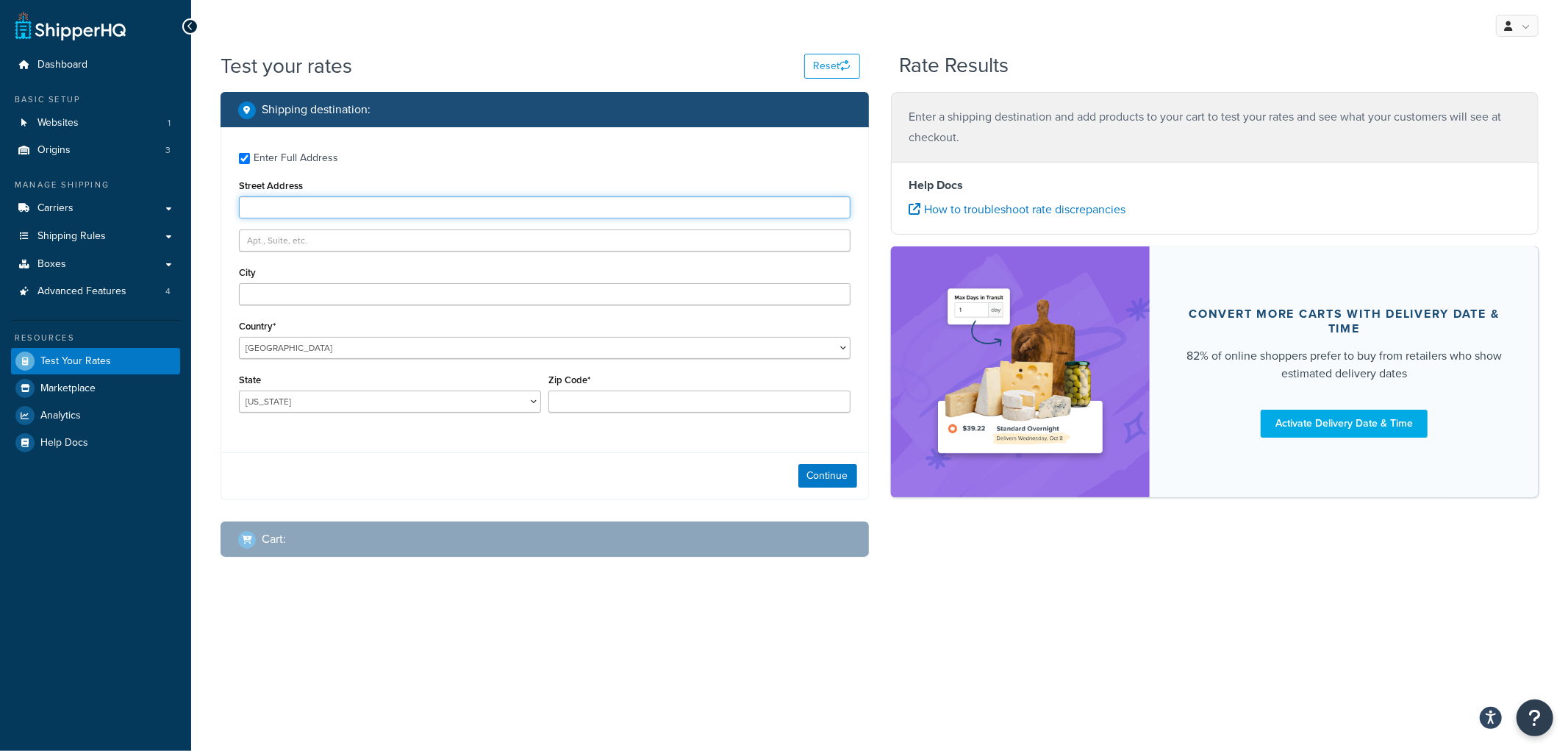
click at [408, 211] on input "Street Address" at bounding box center [544, 206] width 611 height 22
type input "100 Rd 118"
type input "Angora"
click at [560, 395] on input "Zip Code*" at bounding box center [699, 401] width 302 height 22
click at [492, 399] on select "Alabama Alaska American Samoa Arizona Arkansas Armed Forces Americas Armed Forc…" at bounding box center [390, 401] width 302 height 22
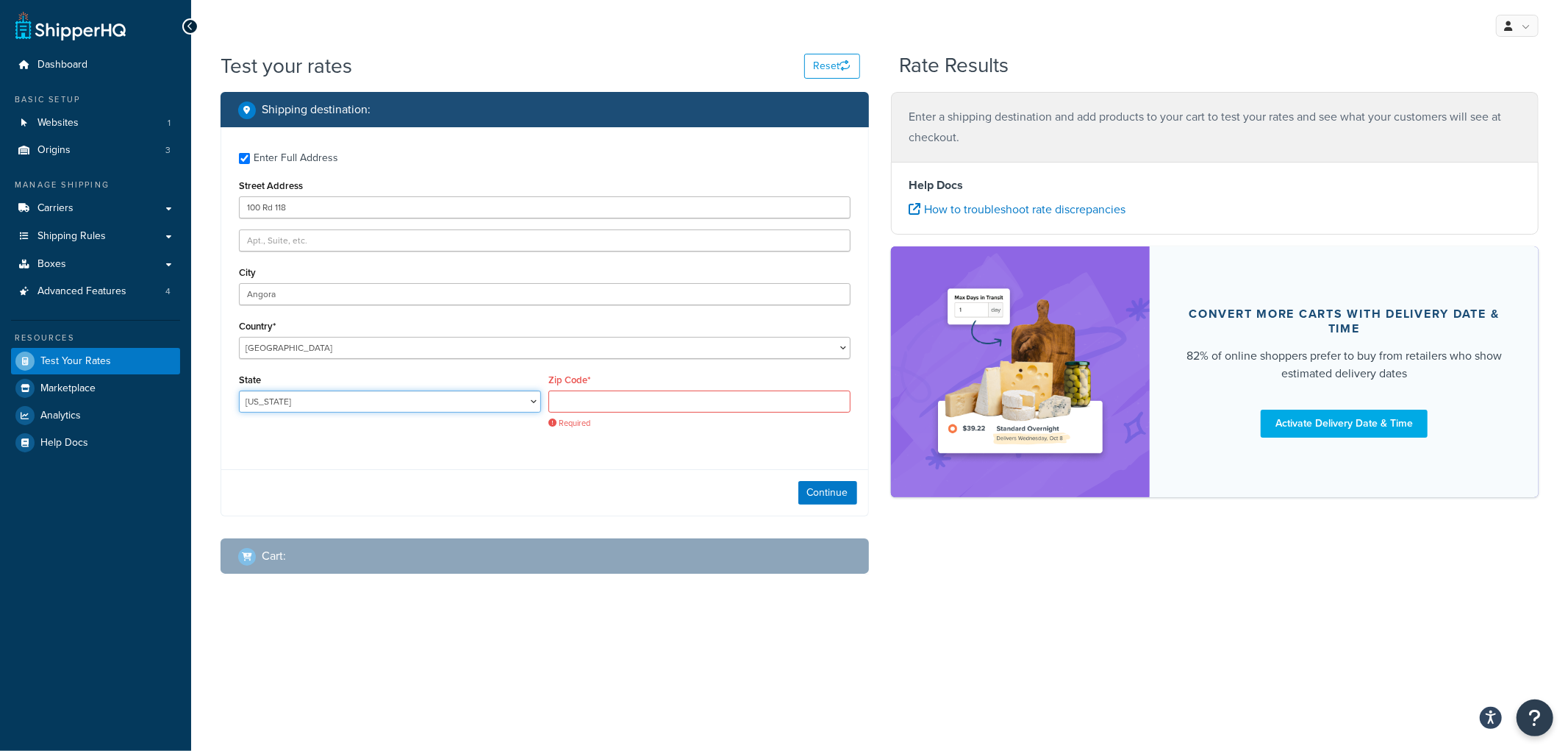
select select "NE"
click at [239, 391] on select "Alabama Alaska American Samoa Arizona Arkansas Armed Forces Americas Armed Forc…" at bounding box center [390, 401] width 302 height 22
click at [603, 415] on div "Required" at bounding box center [699, 409] width 302 height 38
click at [597, 401] on input "Zip Code*" at bounding box center [699, 401] width 302 height 22
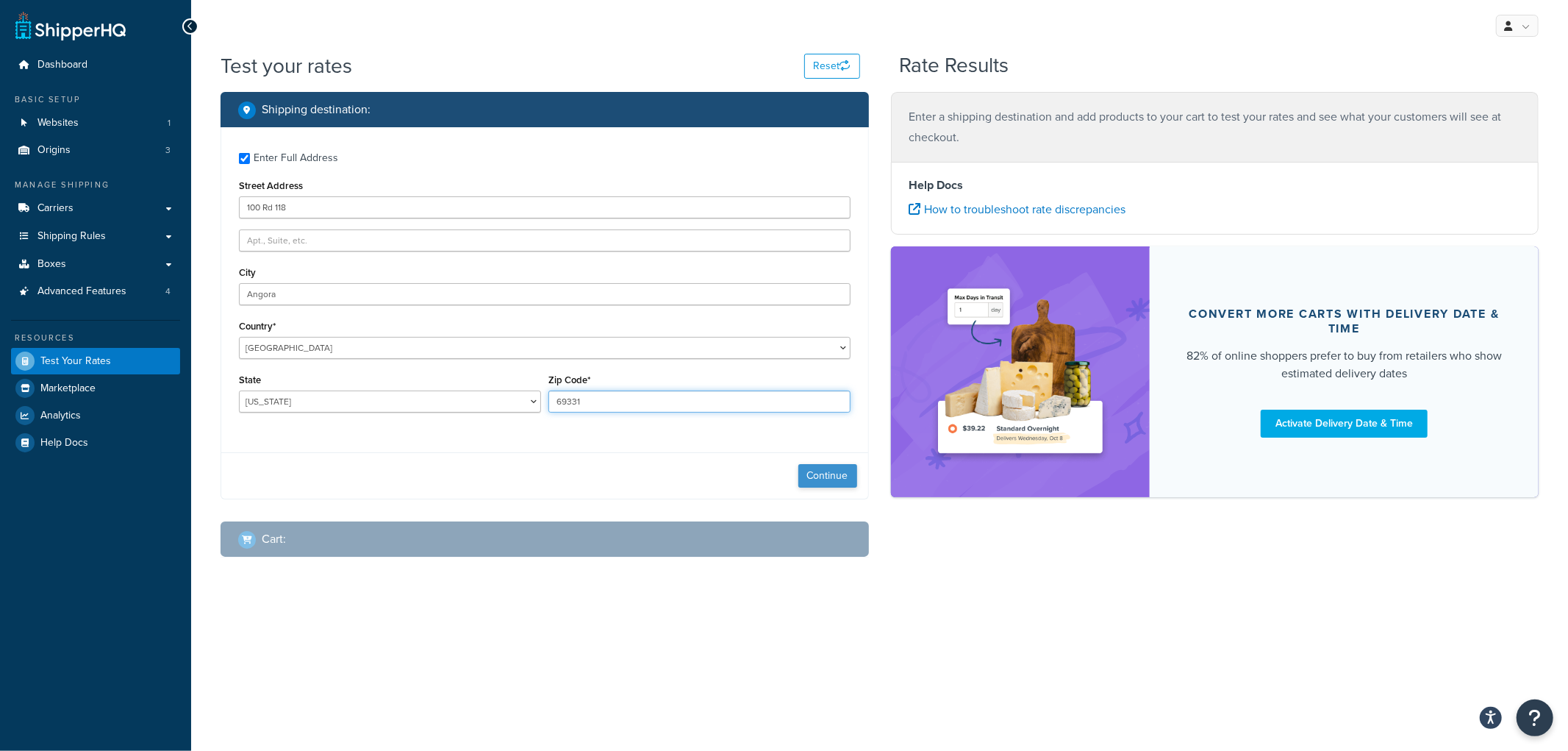
type input "69331"
click at [828, 472] on button "Continue" at bounding box center [828, 475] width 59 height 23
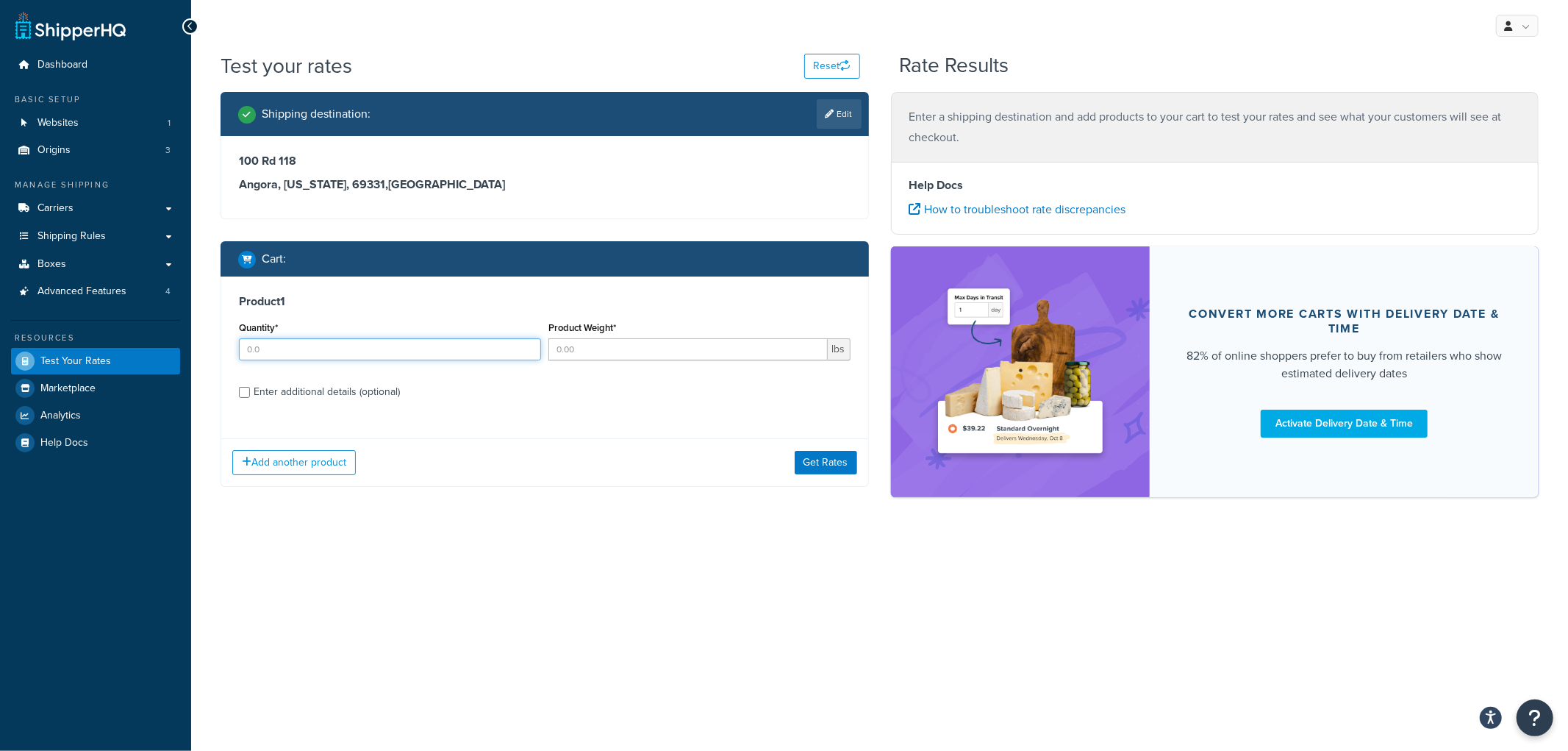
click at [415, 358] on input "Quantity*" at bounding box center [390, 349] width 302 height 22
type input "15"
click at [597, 356] on input "Product Weight*" at bounding box center [688, 349] width 279 height 22
type input "100"
click at [393, 389] on div "Enter additional details (optional)" at bounding box center [327, 392] width 146 height 21
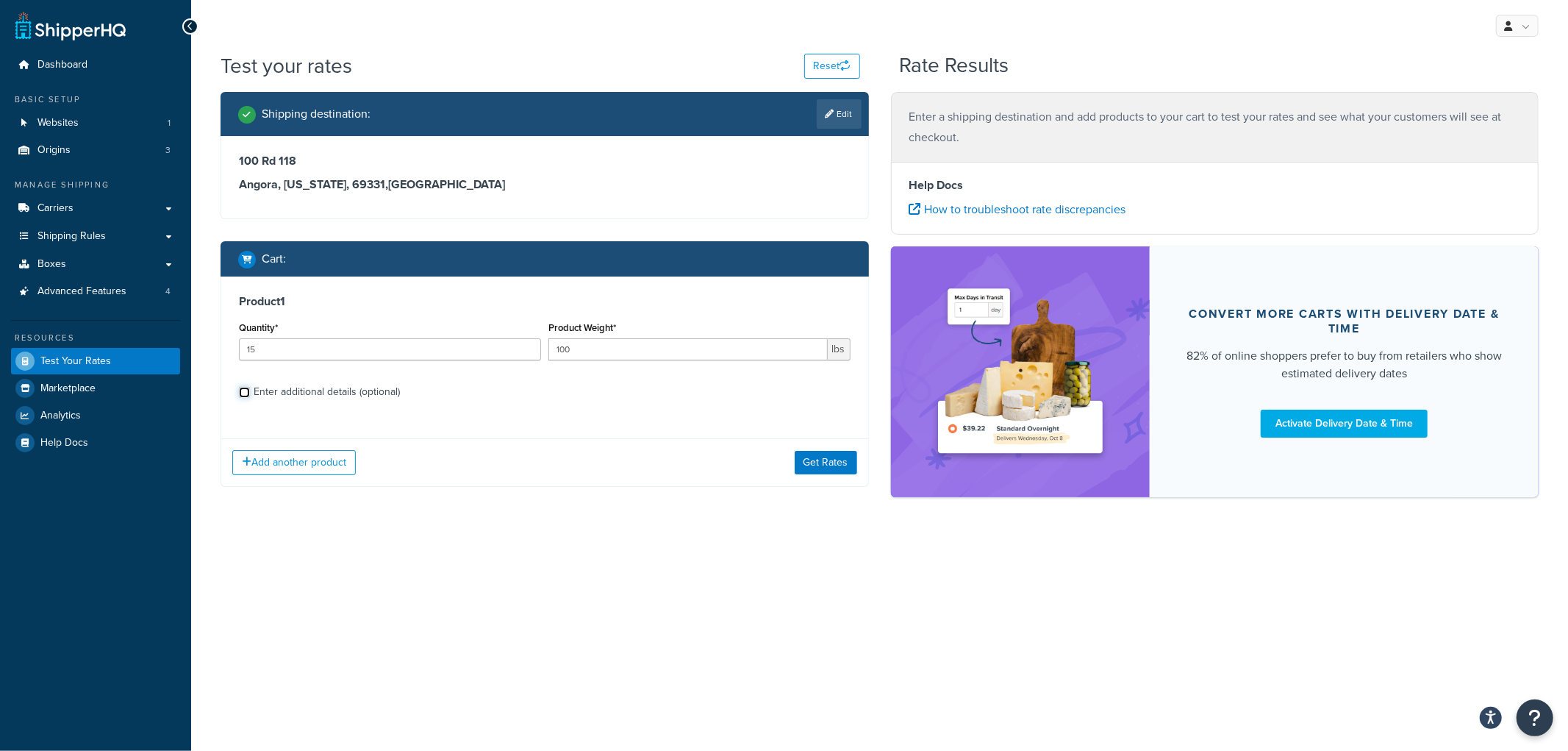
click at [250, 389] on input "Enter additional details (optional)" at bounding box center [244, 392] width 11 height 11
checkbox input "true"
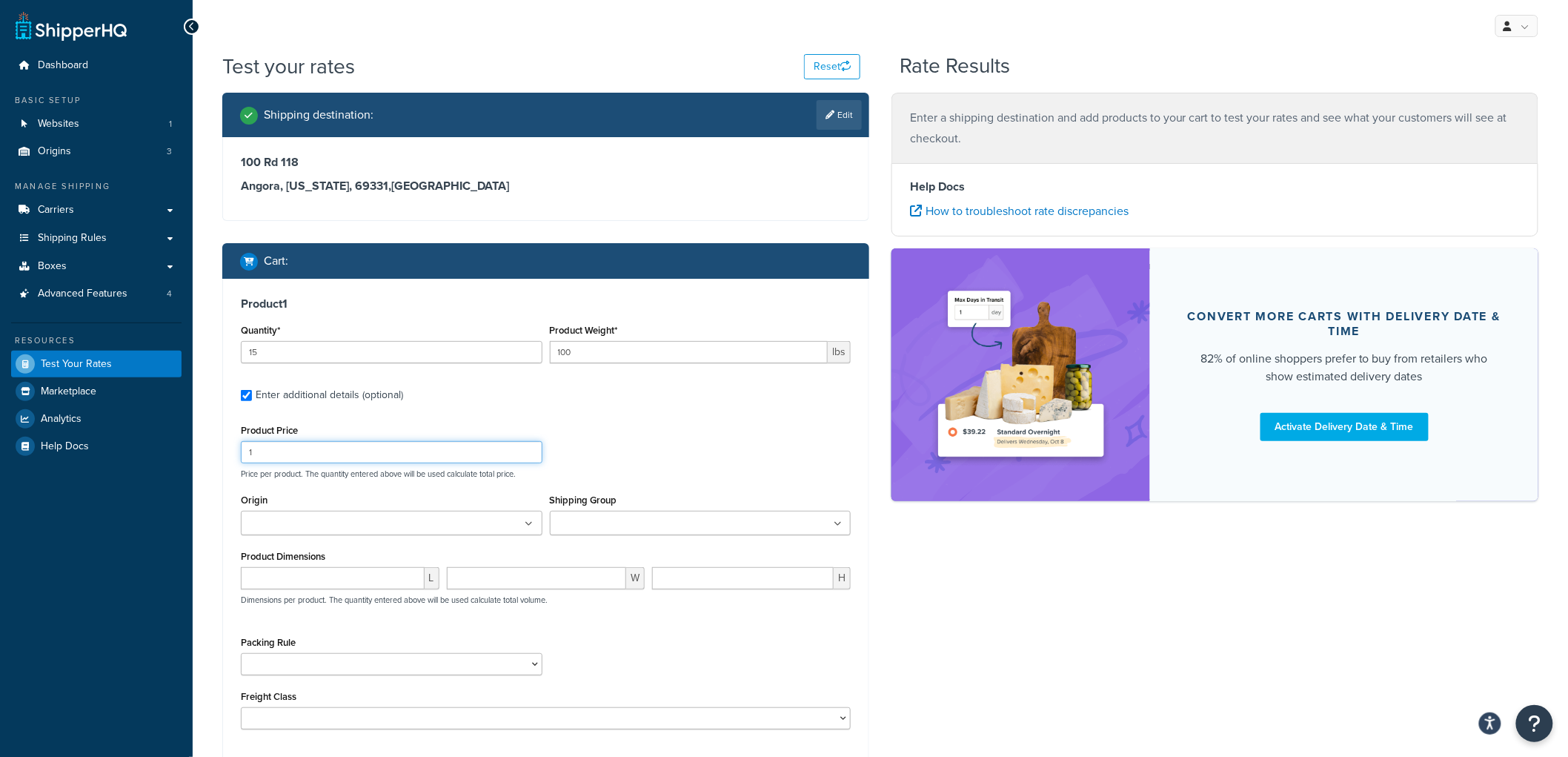
click at [316, 441] on input "1" at bounding box center [392, 452] width 302 height 22
type input "100"
click at [697, 527] on ul at bounding box center [700, 523] width 302 height 24
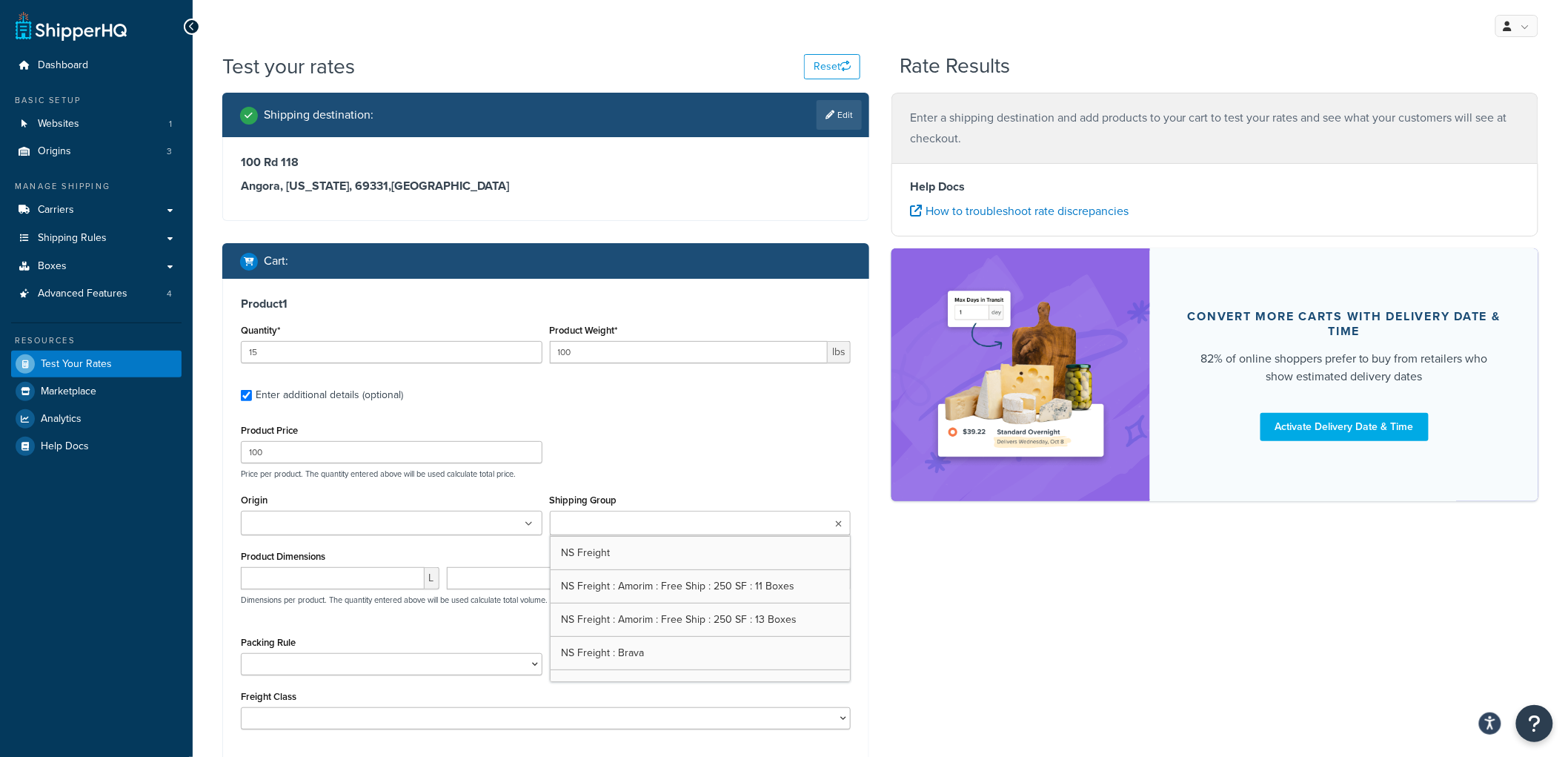
scroll to position [329, 0]
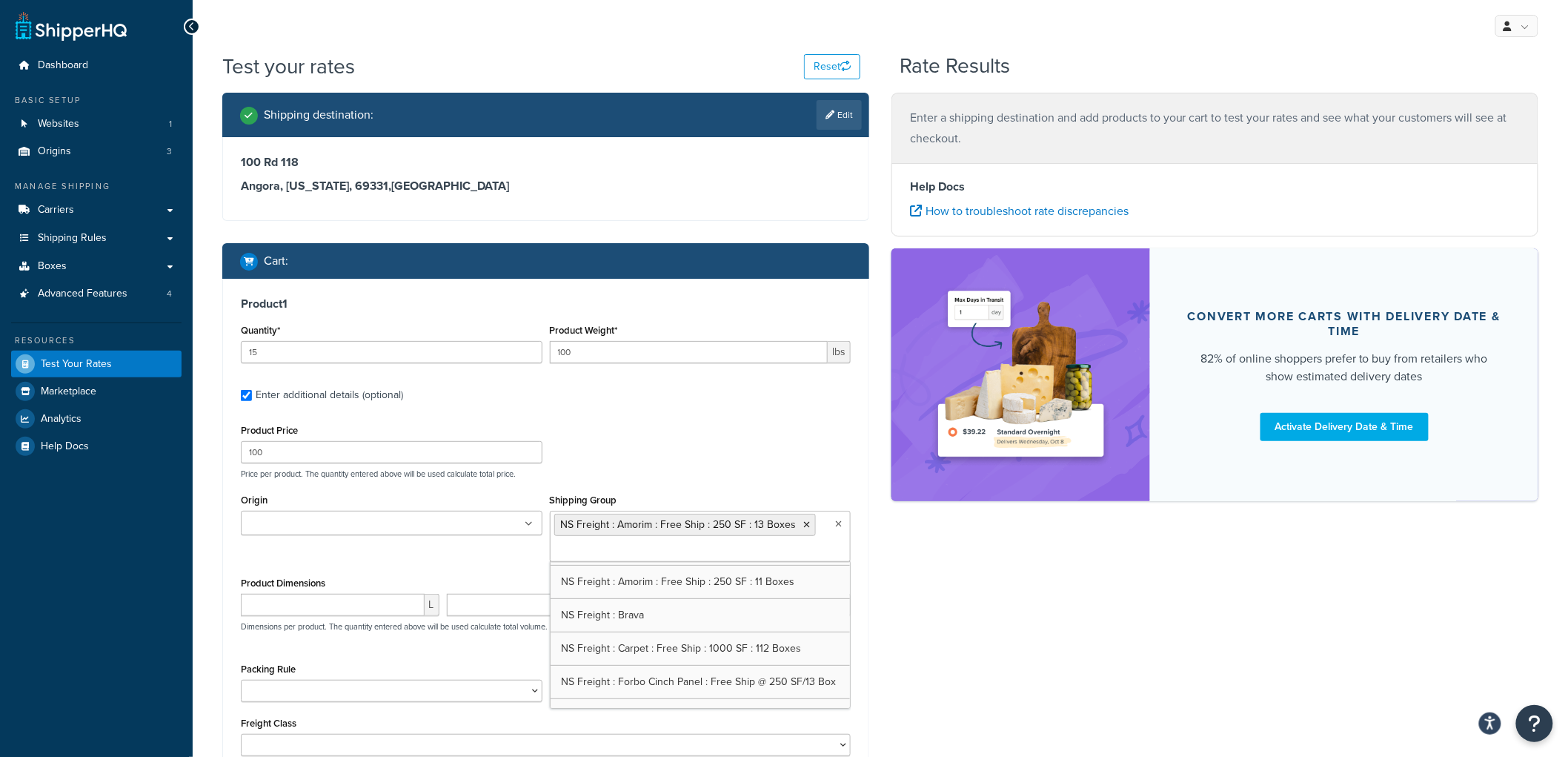
click at [725, 423] on div "Product Price 100 Price per product. The quantity entered above will be used ca…" at bounding box center [545, 449] width 617 height 59
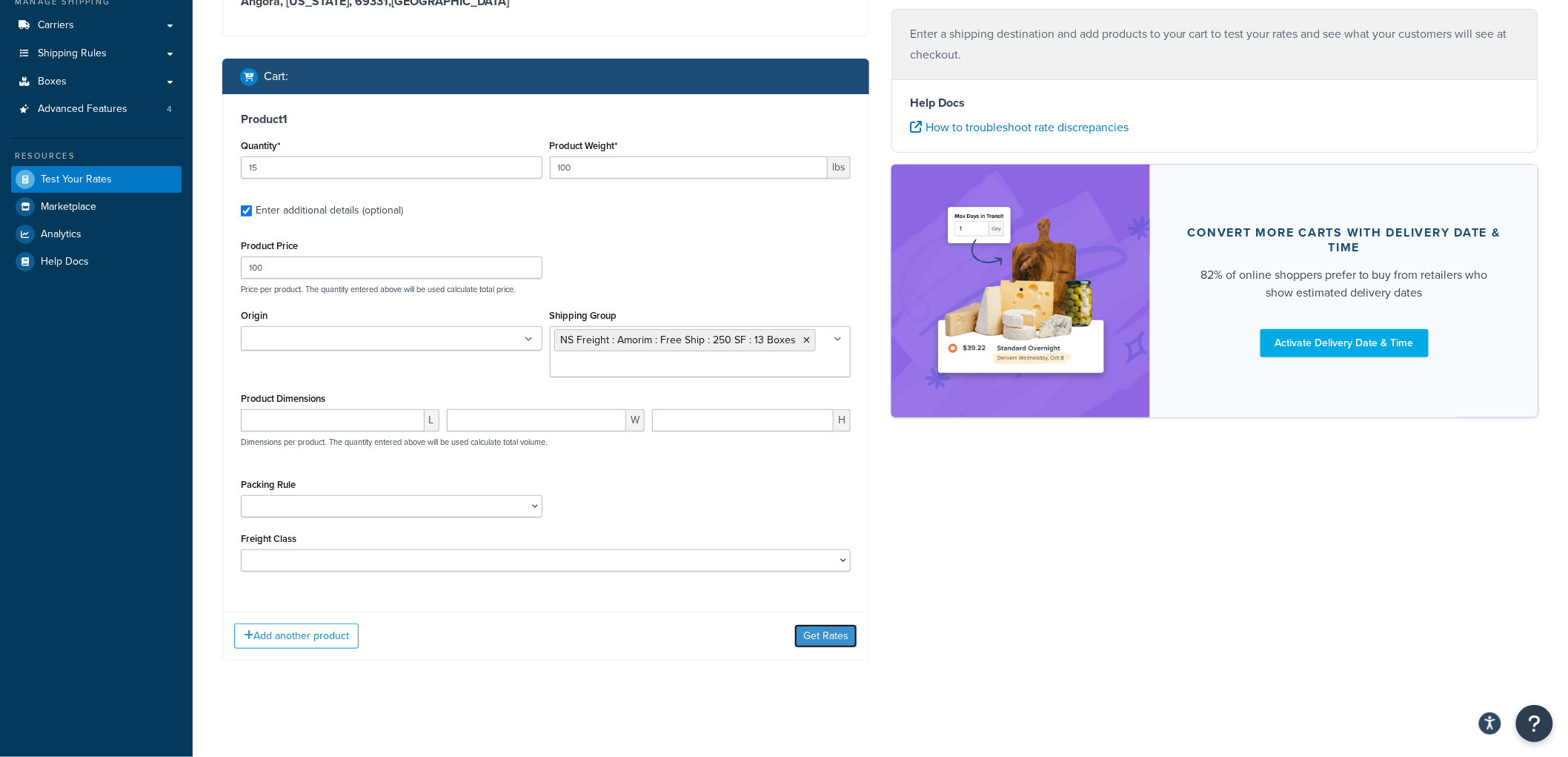
click at [825, 640] on button "Get Rates" at bounding box center [826, 635] width 63 height 24
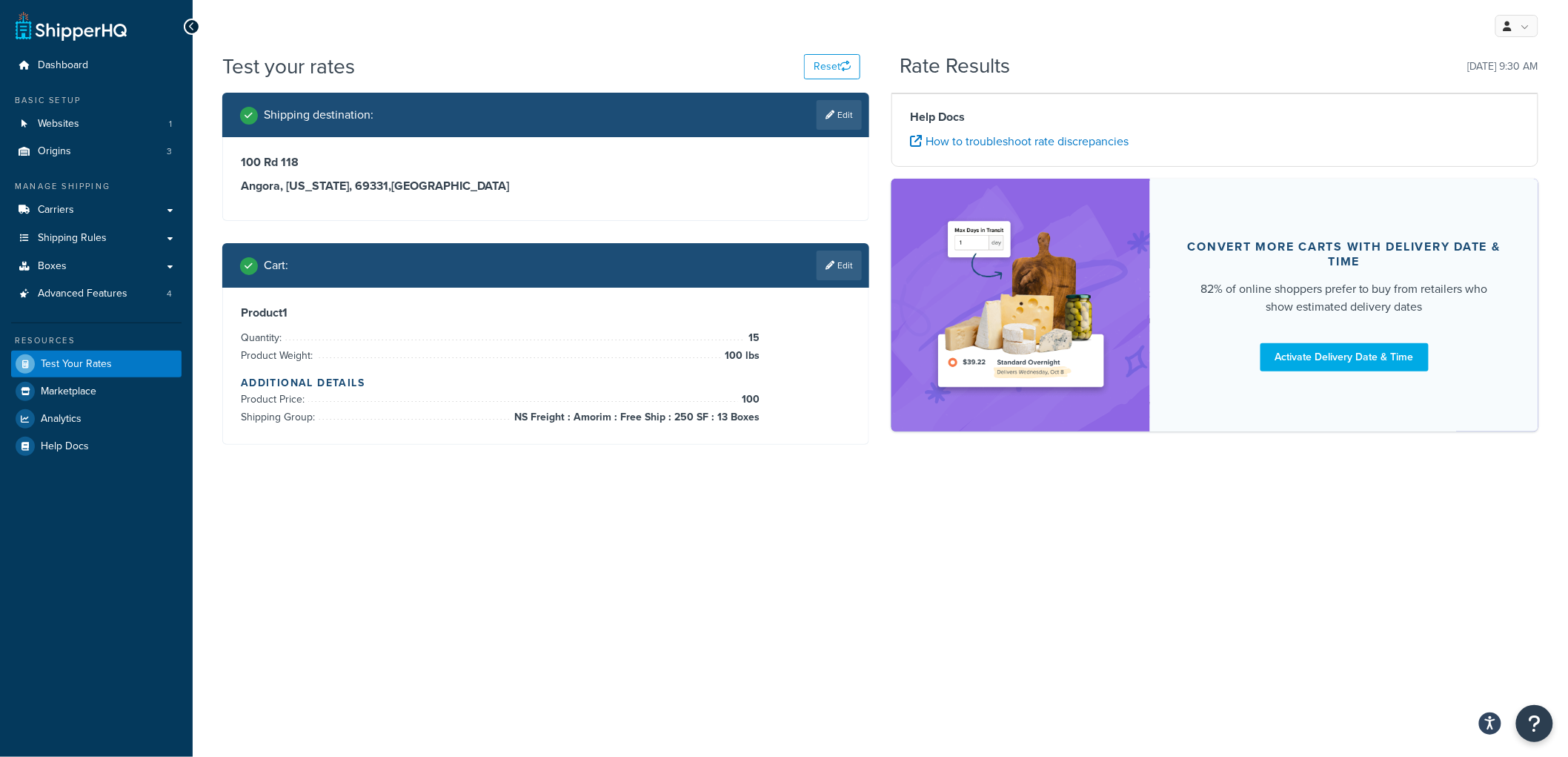
scroll to position [0, 0]
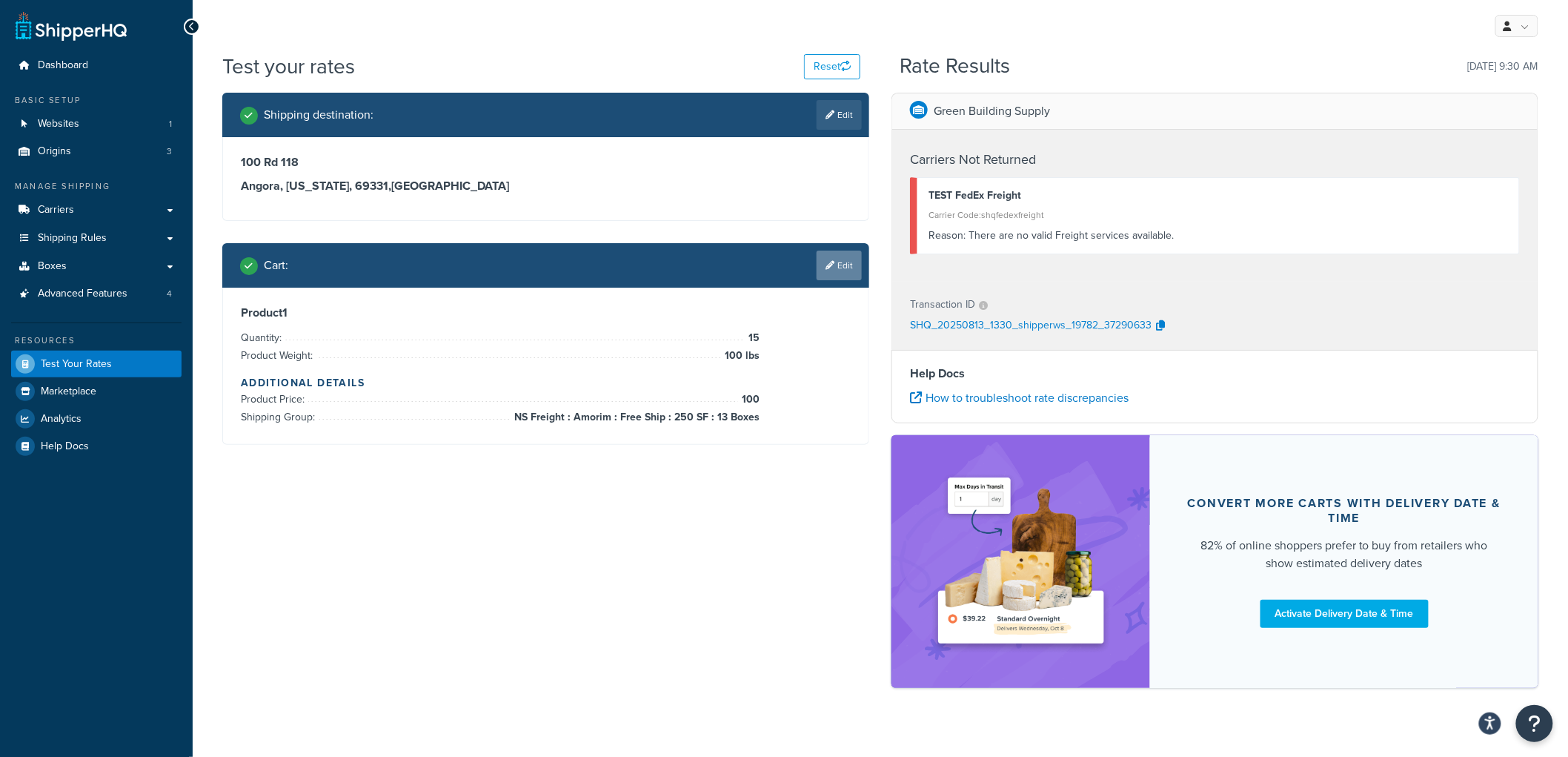
click at [835, 261] on link "Edit" at bounding box center [839, 266] width 45 height 30
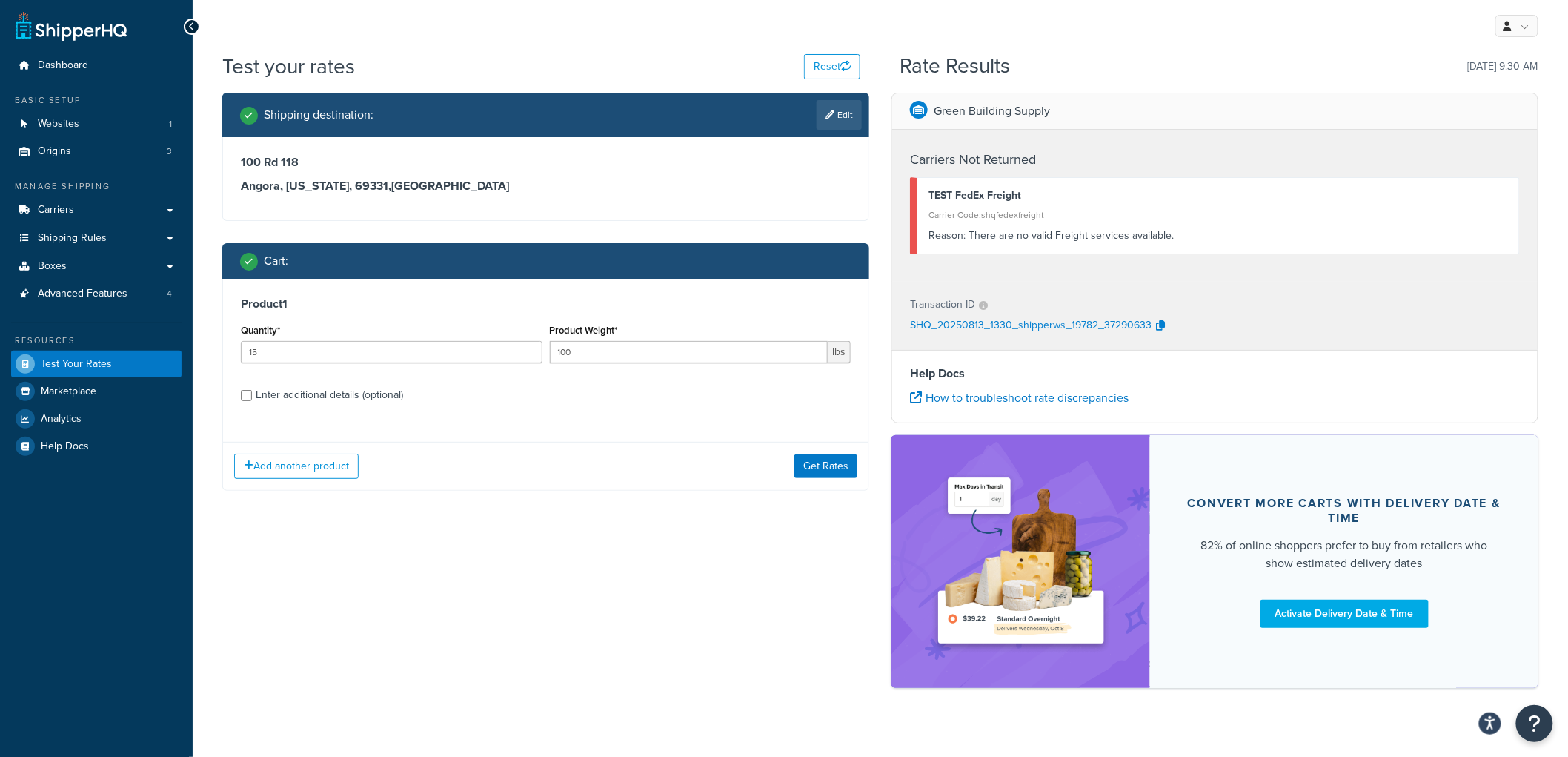
click at [287, 406] on div "Product 1 Quantity* 15 Product Weight* 100 lbs Enter additional details (option…" at bounding box center [545, 355] width 646 height 152
click at [286, 397] on div "Enter additional details (optional)" at bounding box center [330, 395] width 148 height 21
click at [252, 397] on input "Enter additional details (optional)" at bounding box center [246, 395] width 11 height 11
checkbox input "true"
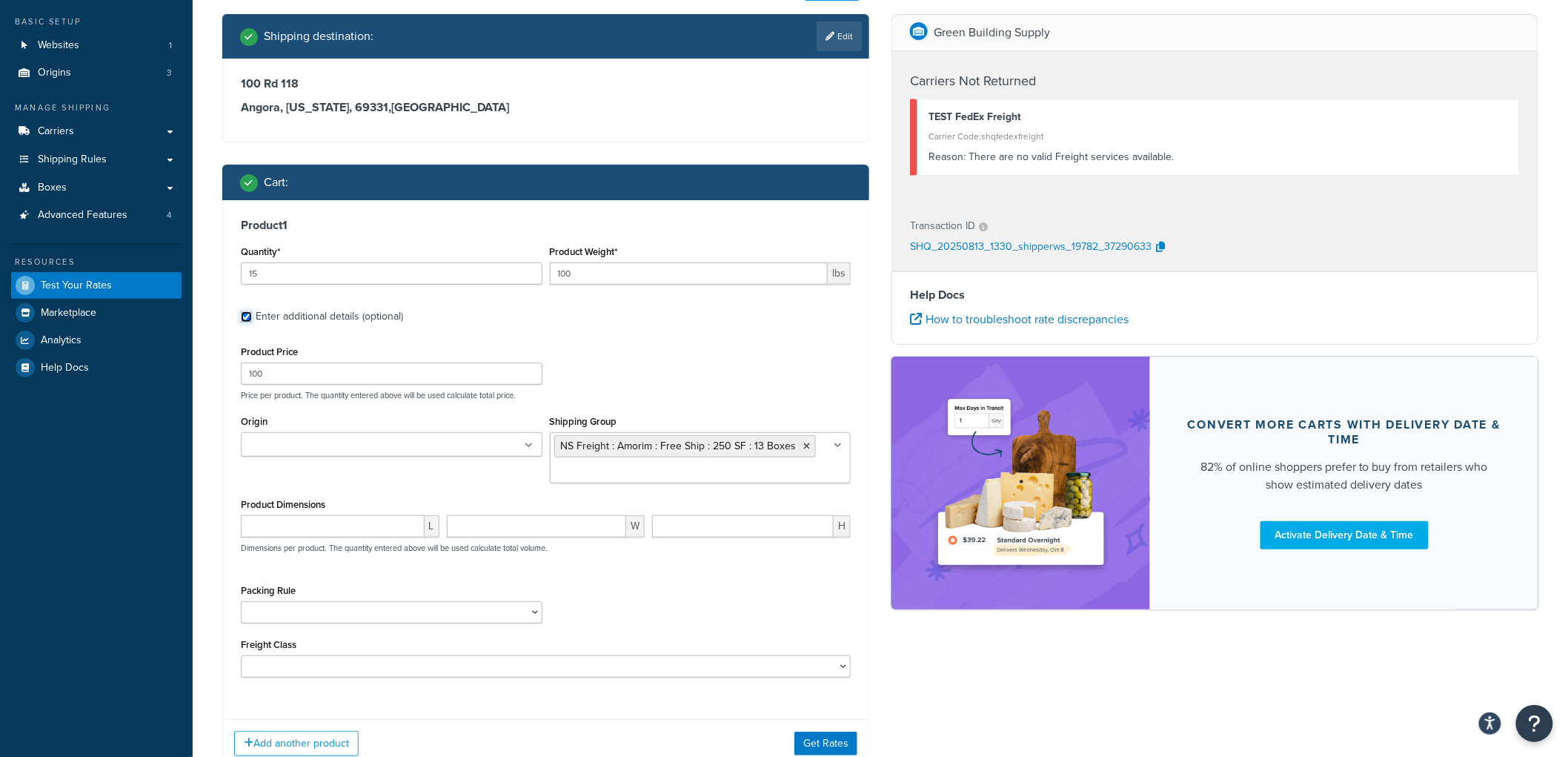
scroll to position [164, 0]
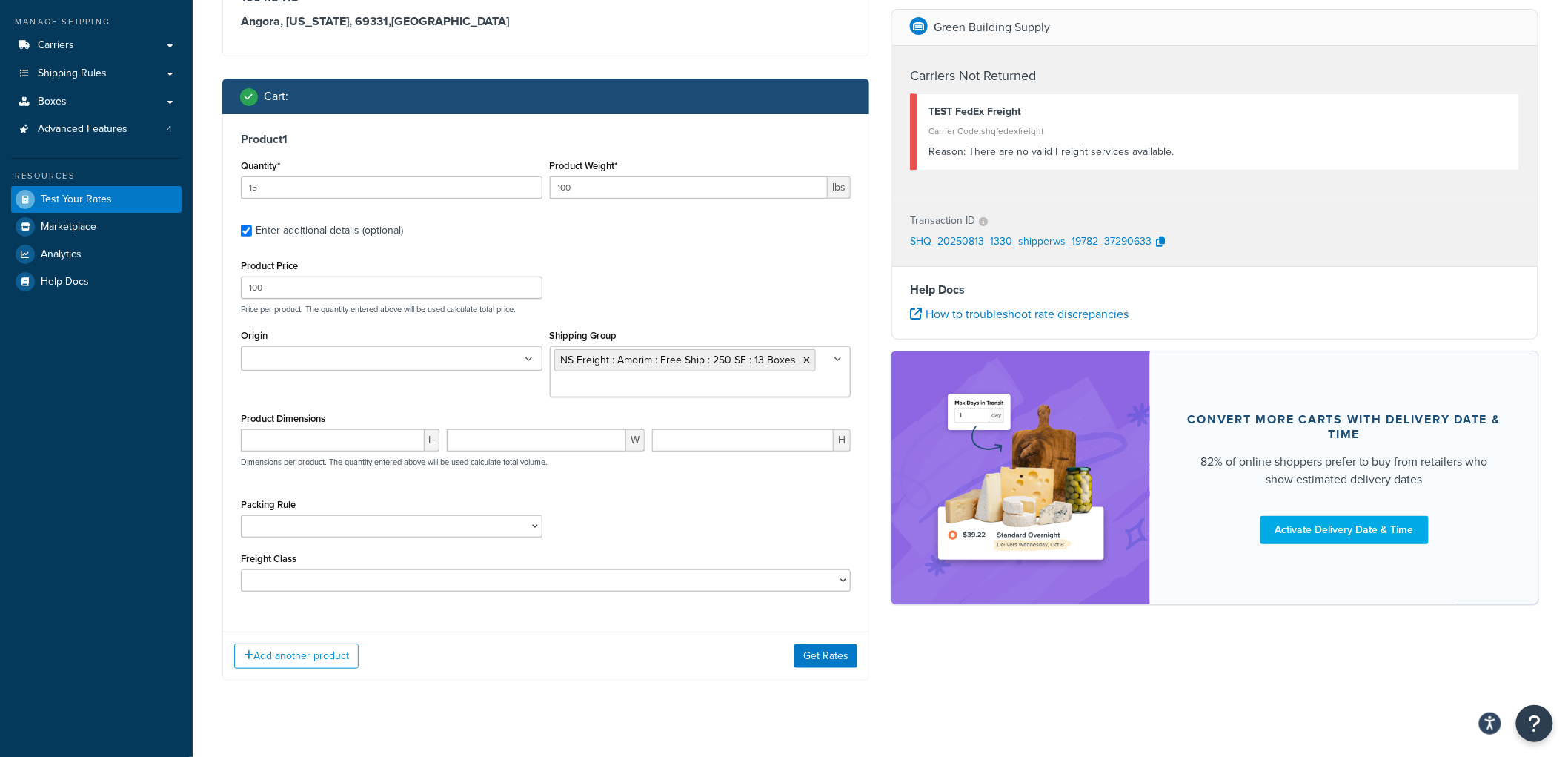
click at [453, 365] on ul at bounding box center [392, 358] width 302 height 24
click at [612, 490] on div "Product Price 100 Price per product. The quantity entered above will be used ca…" at bounding box center [546, 424] width 610 height 336
click at [809, 655] on button "Get Rates" at bounding box center [826, 656] width 63 height 24
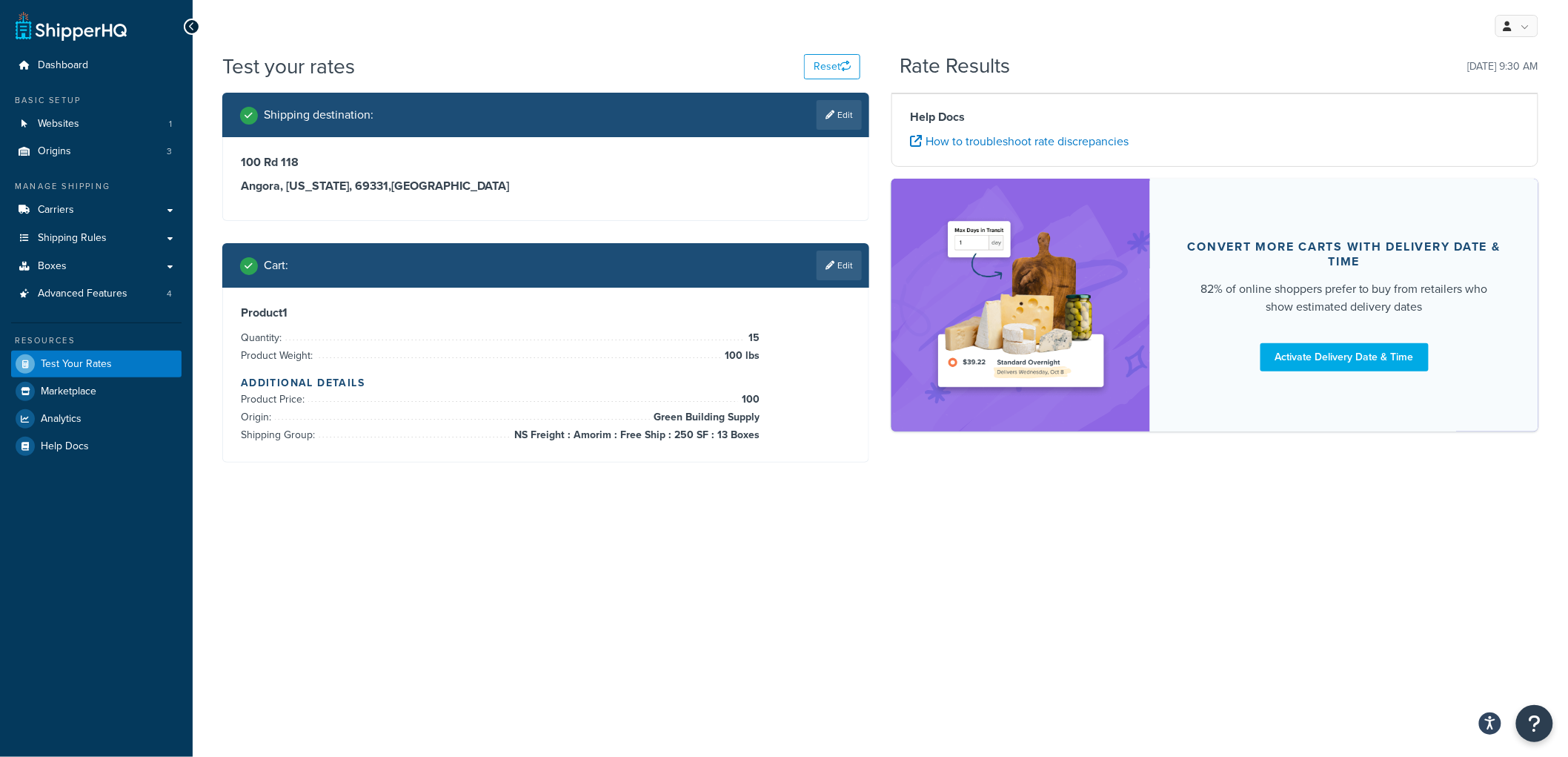
scroll to position [0, 0]
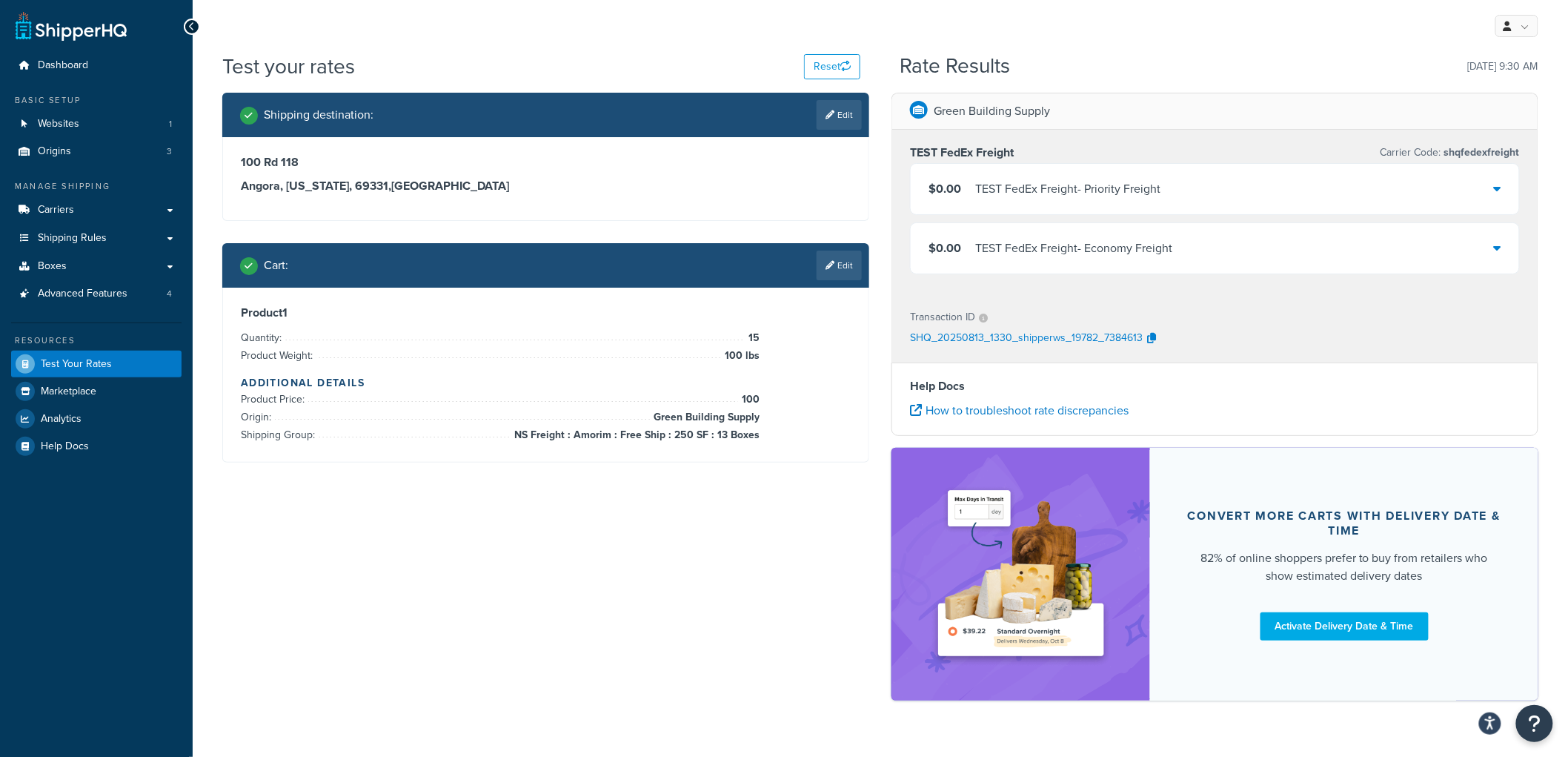
click at [1029, 187] on div "TEST FedEx Freight - Priority Freight" at bounding box center [1068, 189] width 185 height 21
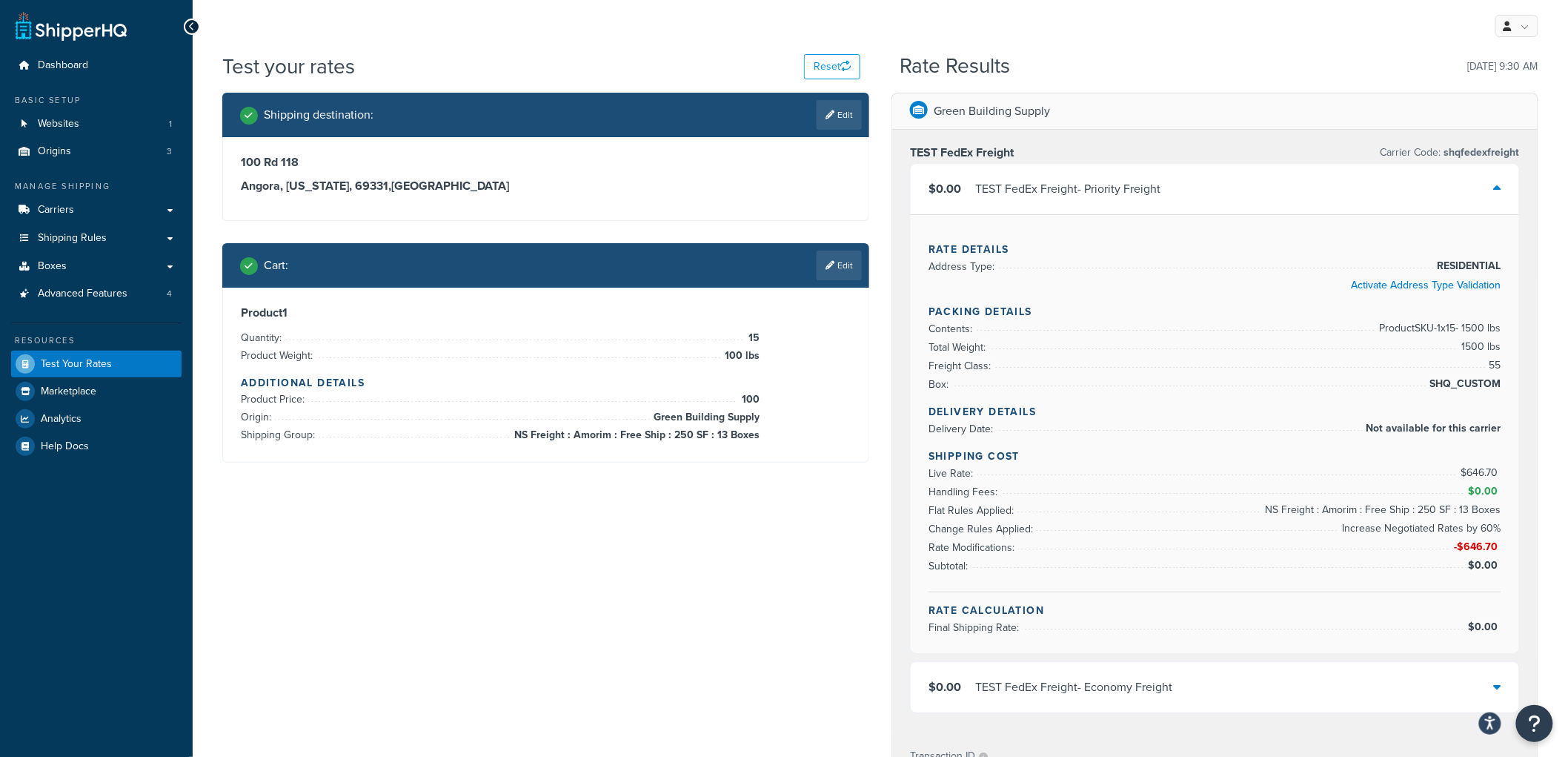
click at [1029, 187] on div "TEST FedEx Freight - Priority Freight" at bounding box center [1068, 189] width 185 height 21
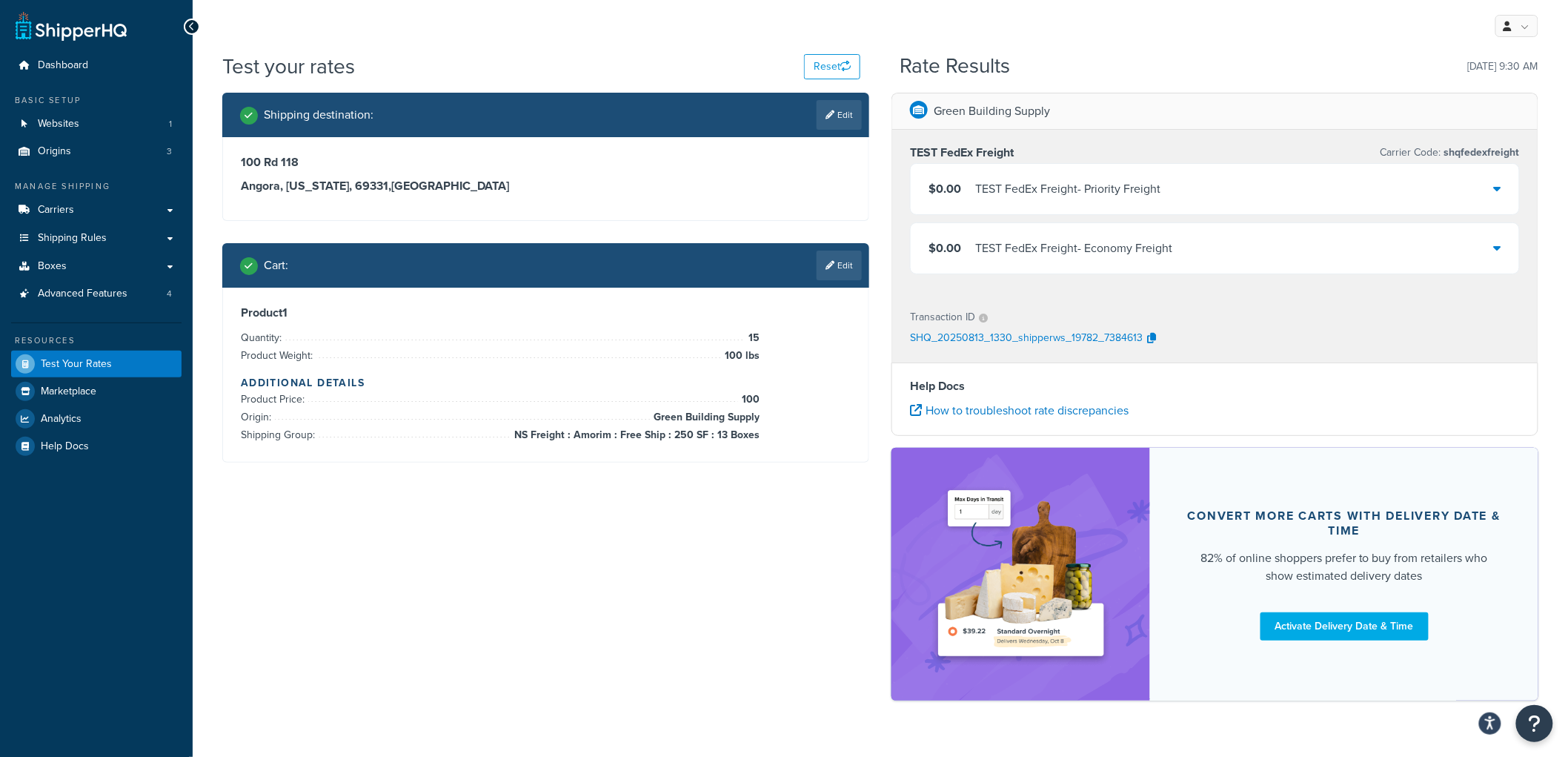
click at [982, 247] on div "TEST FedEx Freight - Economy Freight" at bounding box center [1074, 248] width 198 height 21
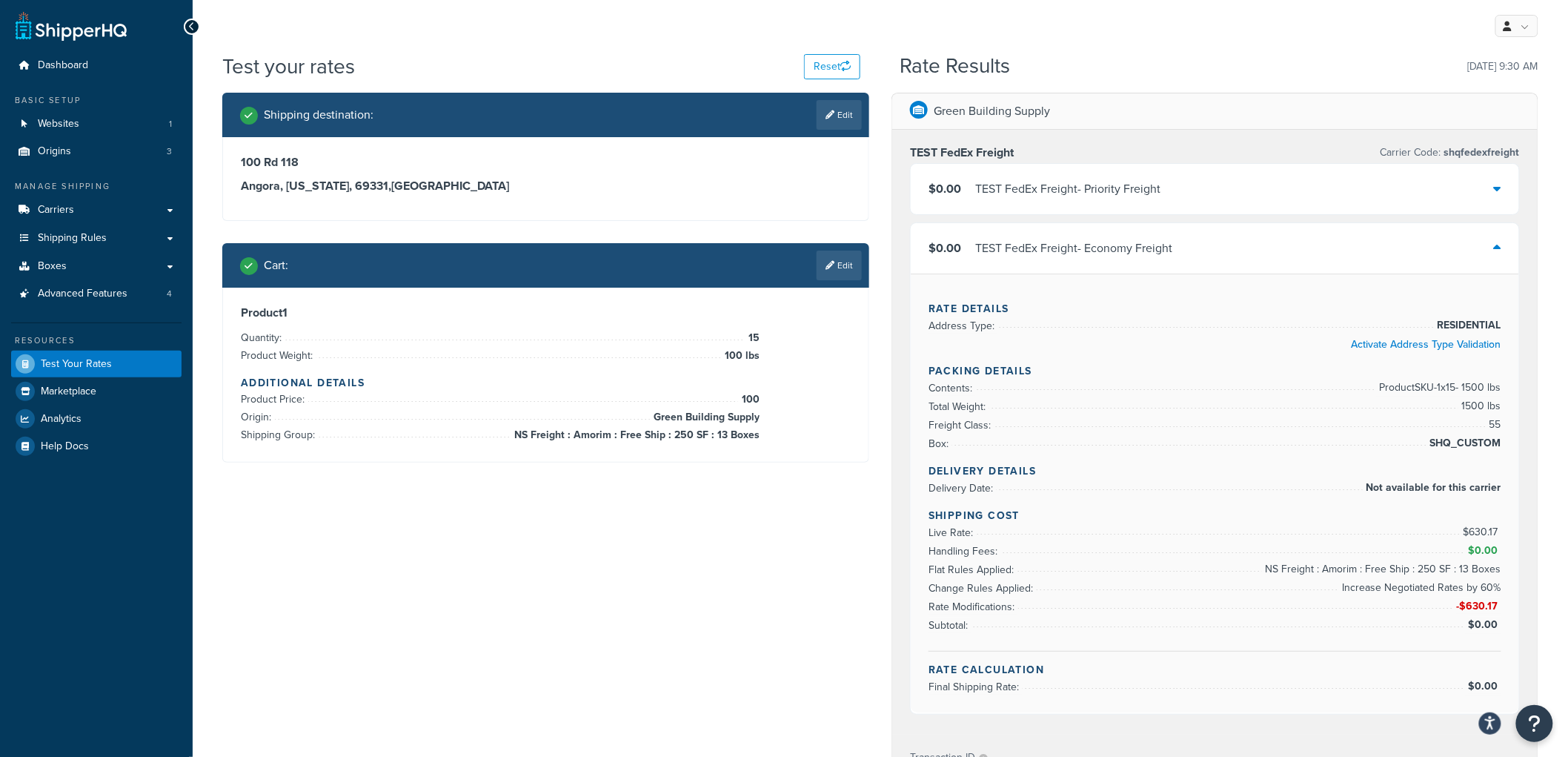
click at [982, 247] on div "TEST FedEx Freight - Economy Freight" at bounding box center [1074, 248] width 198 height 21
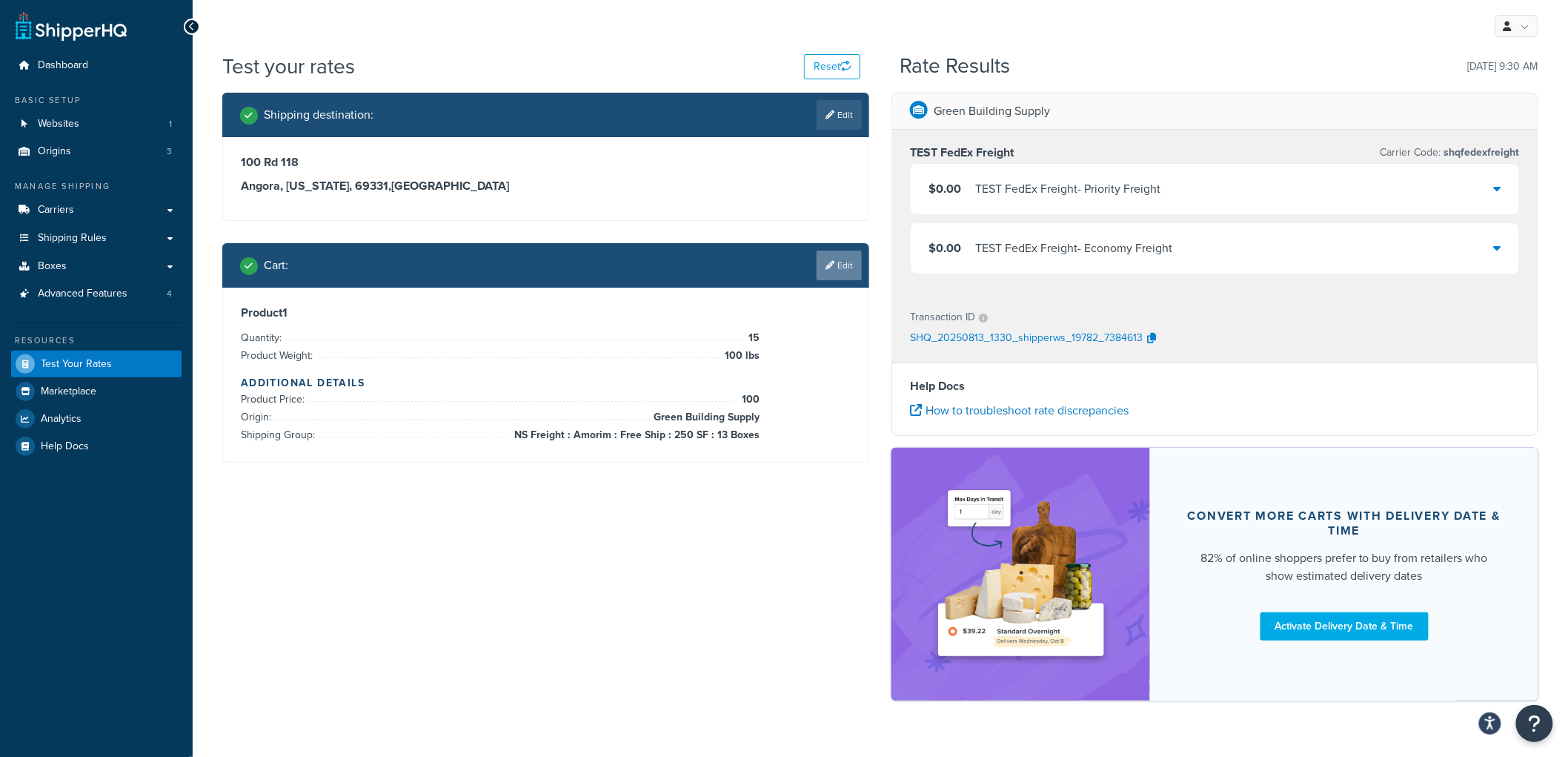
click at [834, 270] on link "Edit" at bounding box center [839, 266] width 45 height 30
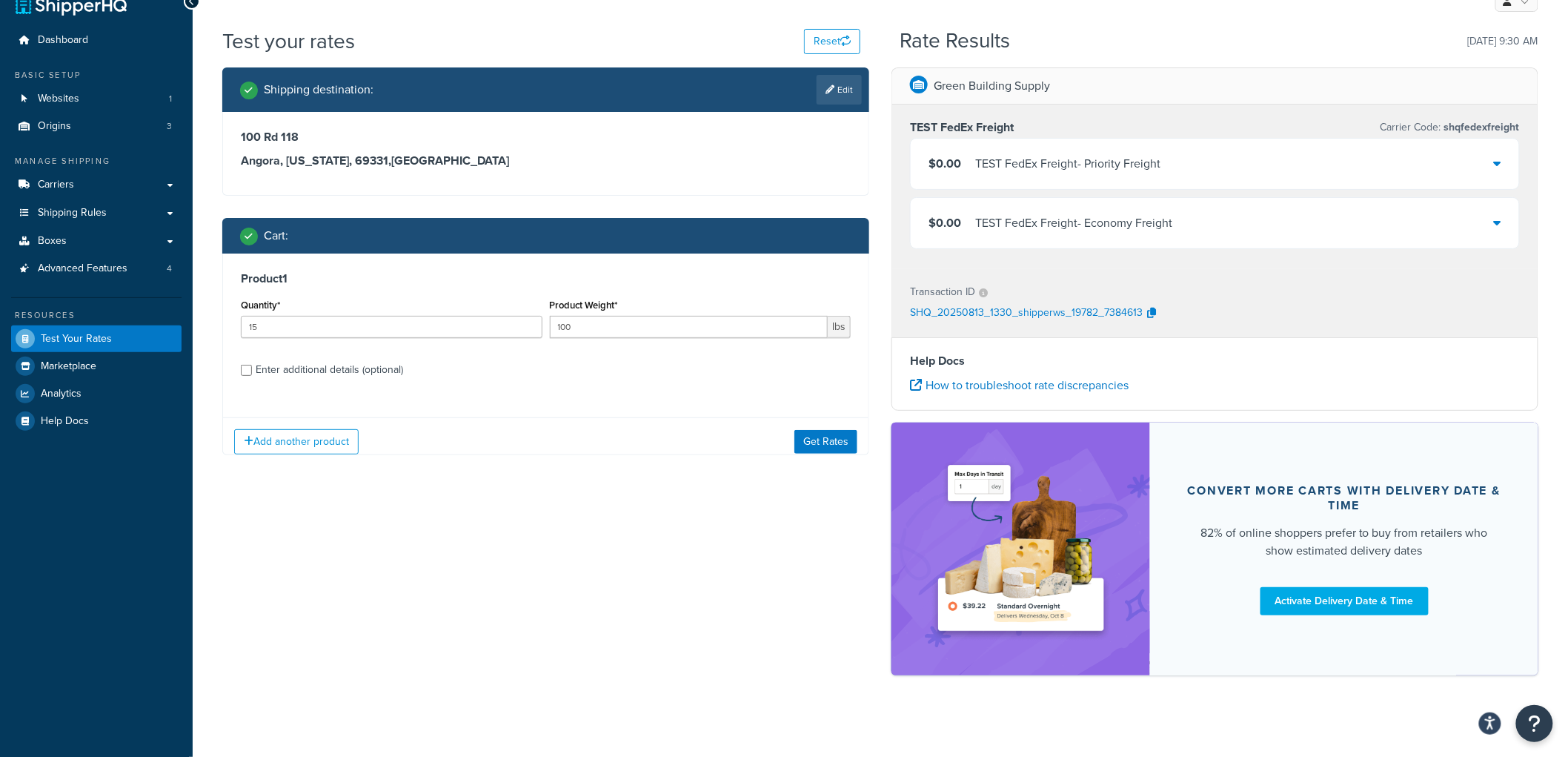
scroll to position [32, 0]
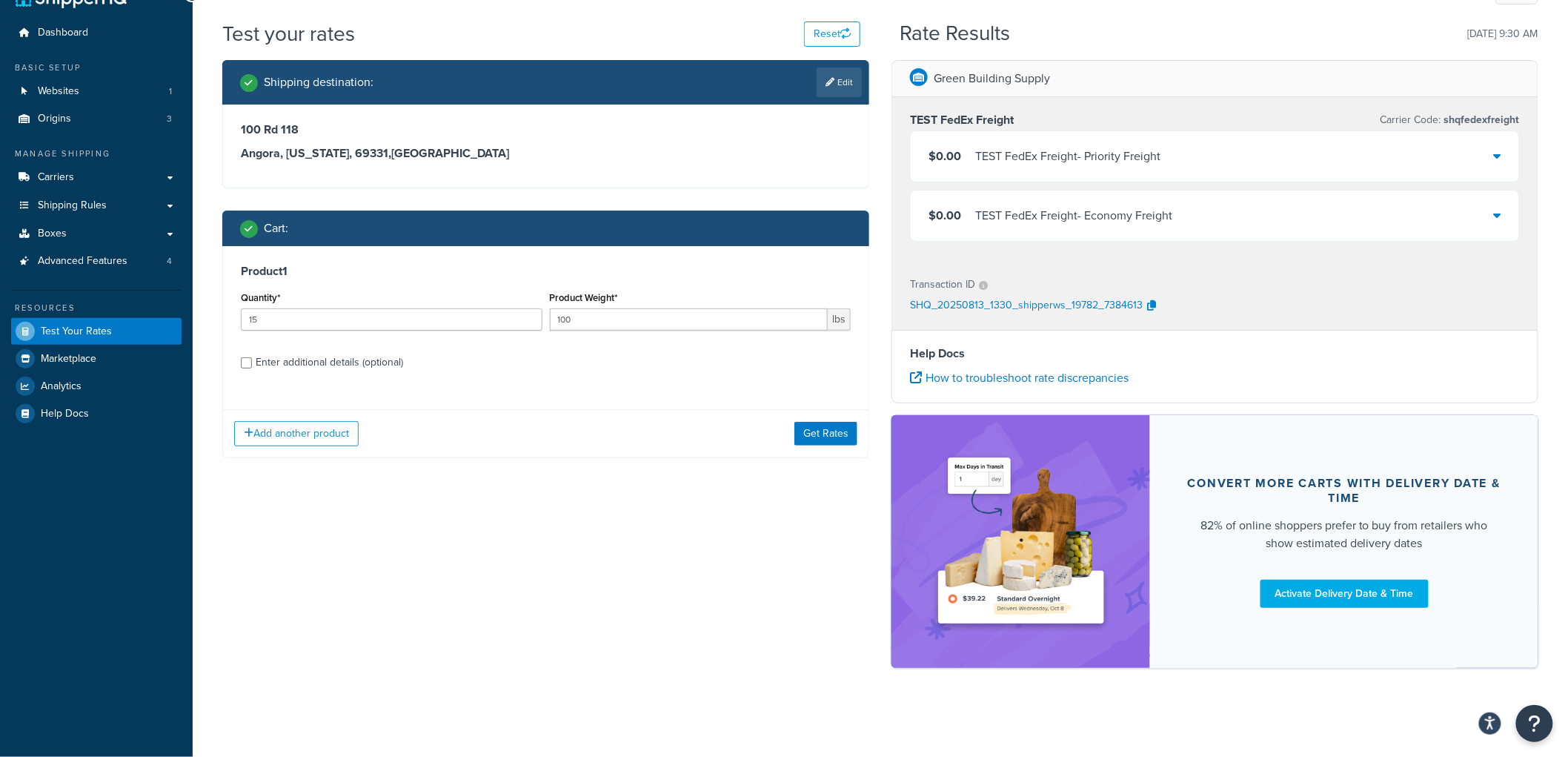
click at [300, 366] on div "Enter additional details (optional)" at bounding box center [330, 363] width 148 height 21
click at [252, 366] on input "Enter additional details (optional)" at bounding box center [246, 363] width 11 height 11
checkbox input "true"
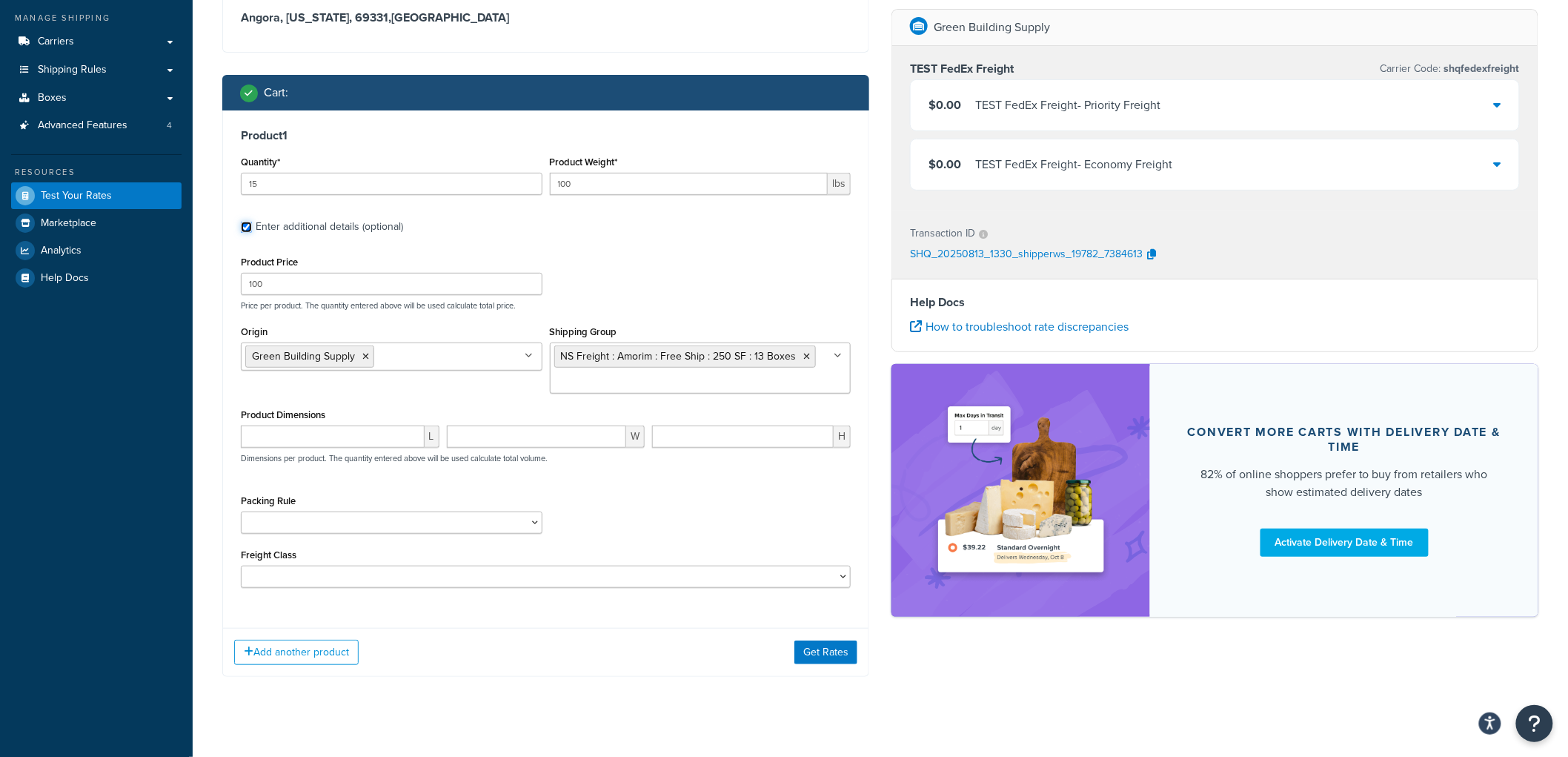
scroll to position [187, 0]
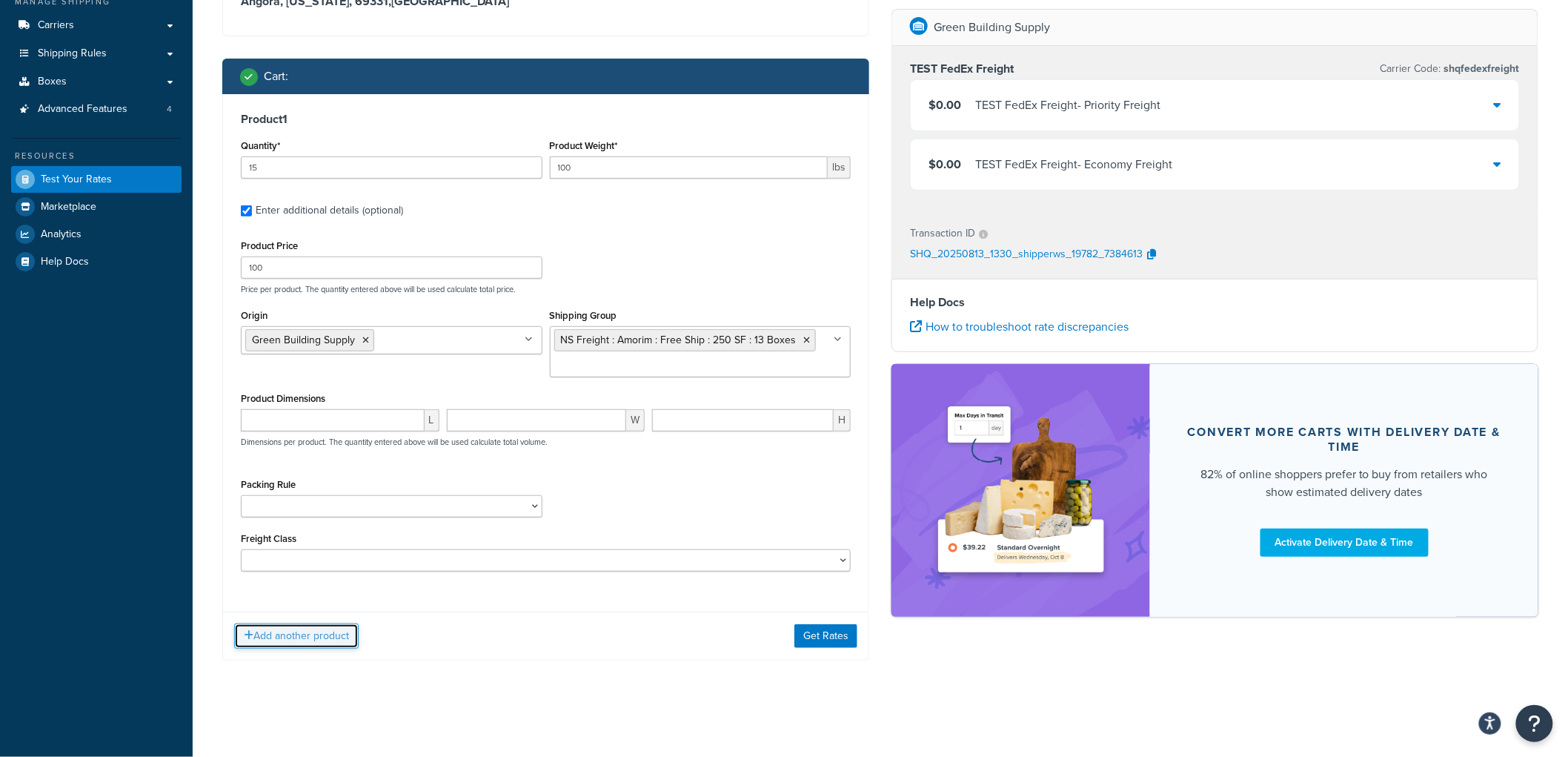
click at [301, 631] on button "Add another product" at bounding box center [296, 635] width 124 height 25
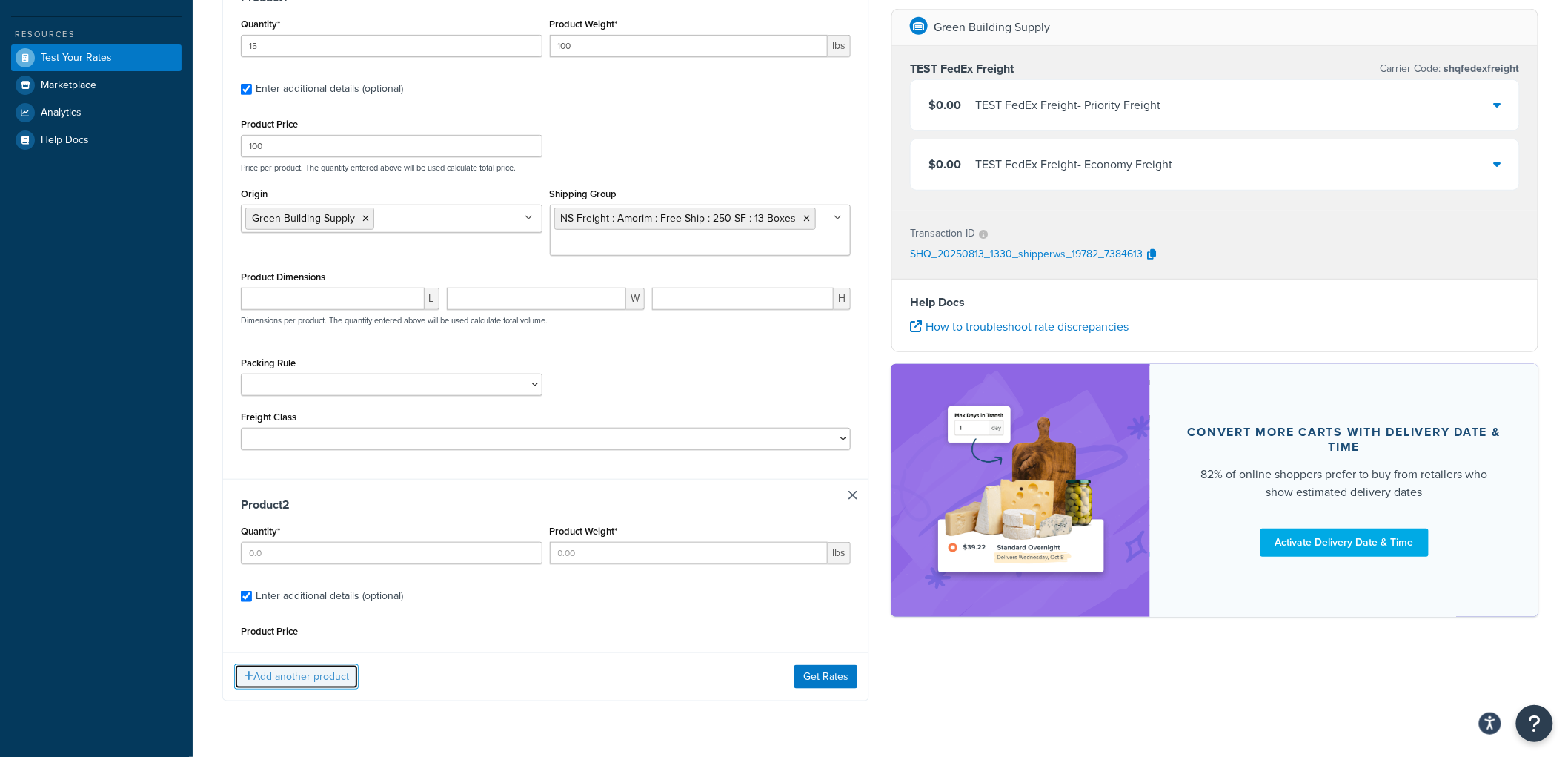
scroll to position [323, 0]
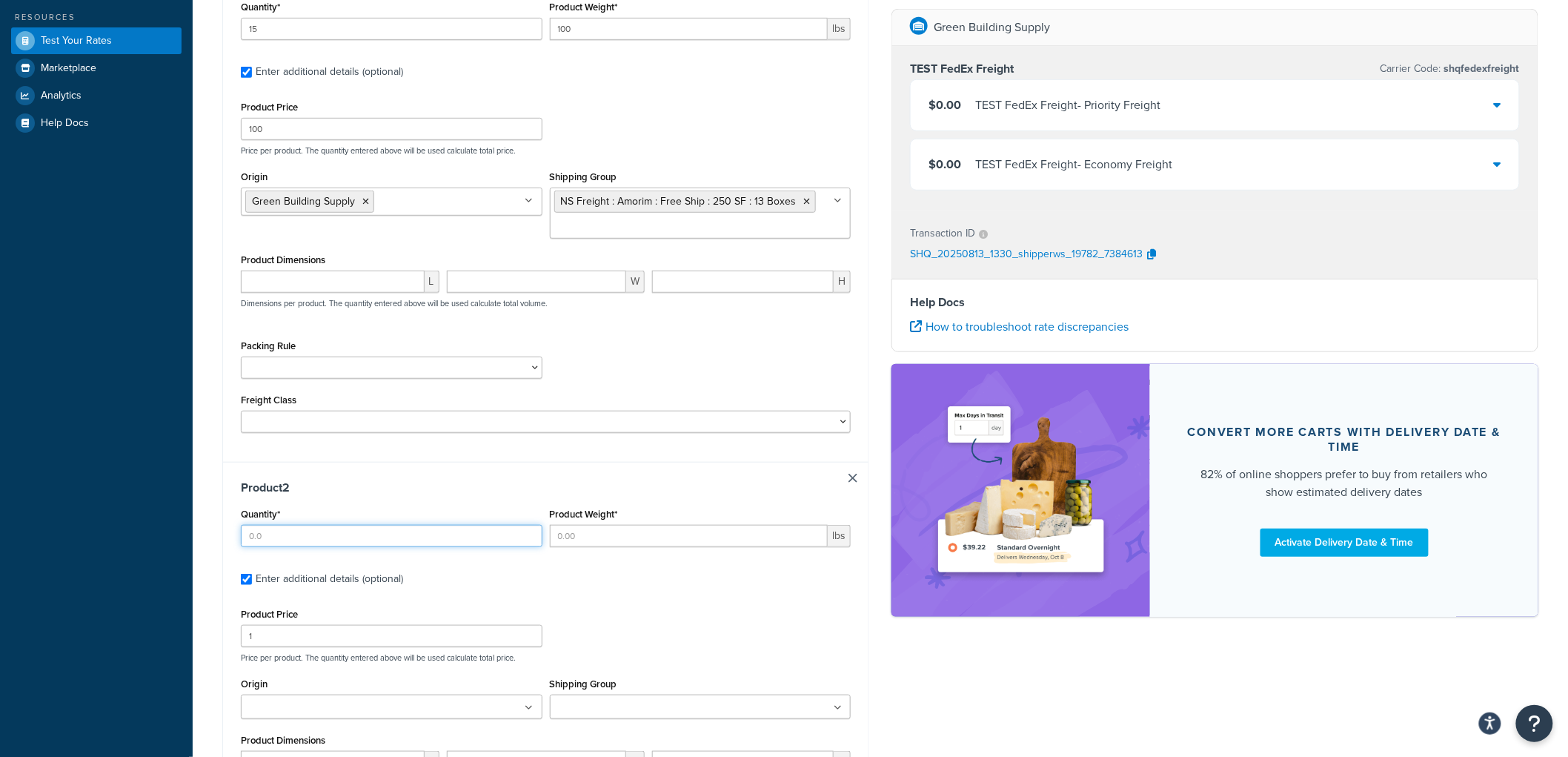
click at [326, 537] on input "Quantity*" at bounding box center [392, 535] width 302 height 22
type input "1"
click at [294, 643] on input "1" at bounding box center [392, 635] width 302 height 22
click at [293, 641] on input "1" at bounding box center [392, 635] width 302 height 22
type input "731"
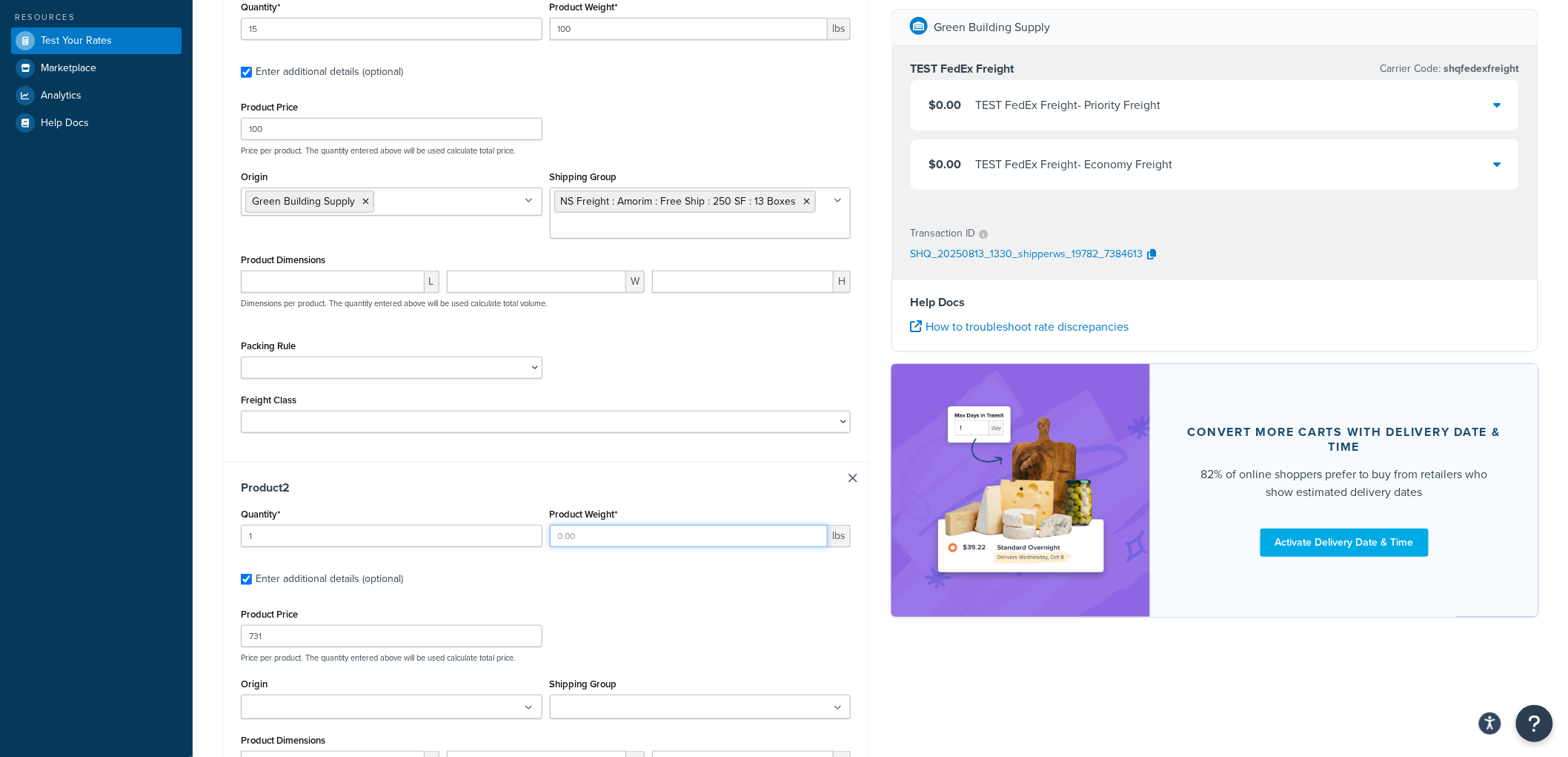
click at [564, 545] on input "Product Weight*" at bounding box center [689, 535] width 279 height 22
type input "40"
click at [563, 559] on div "Product 2 Quantity* 1 Product Weight* 40 lbs Enter additional details (optional…" at bounding box center [545, 701] width 646 height 480
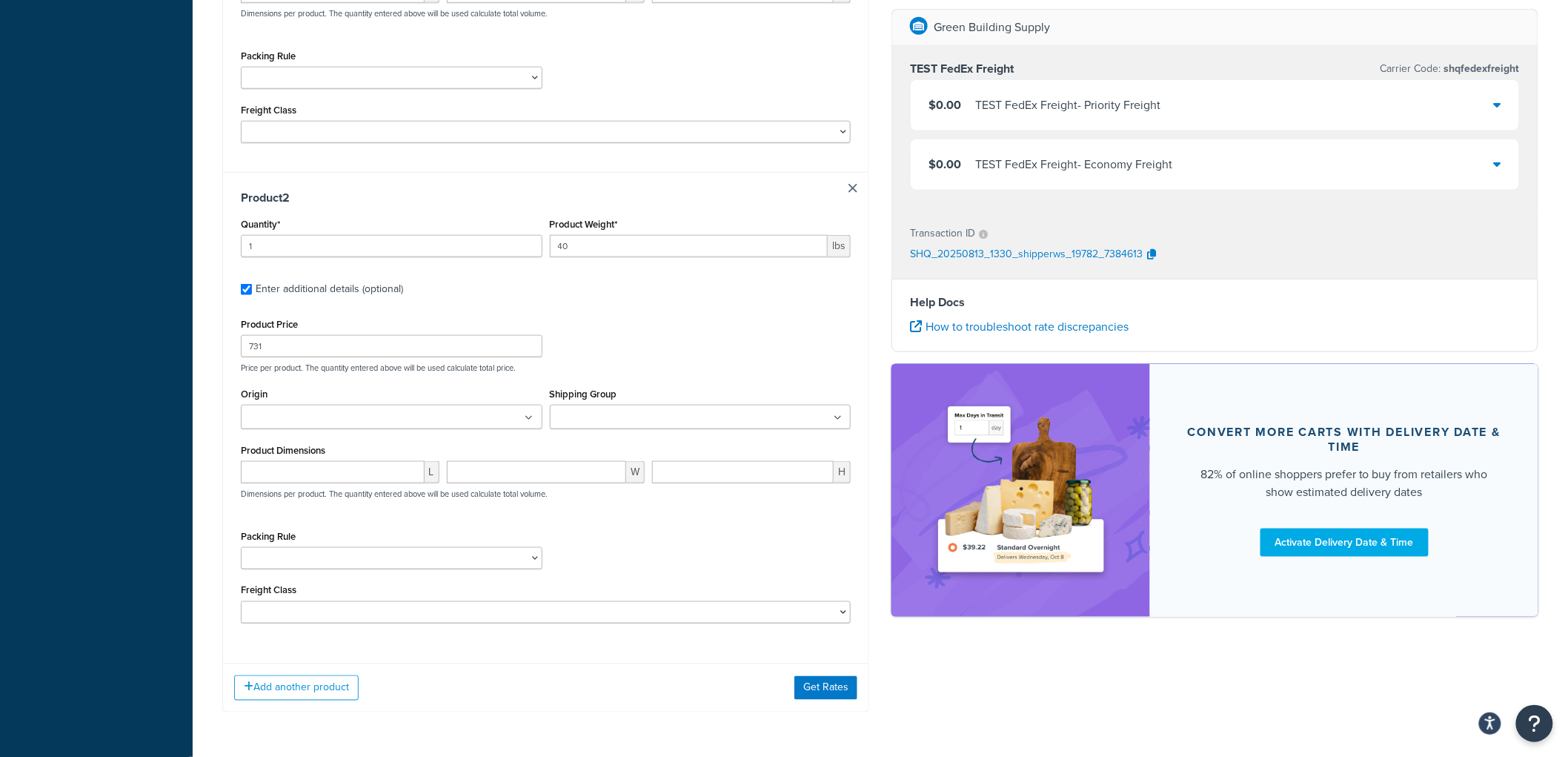
scroll to position [653, 0]
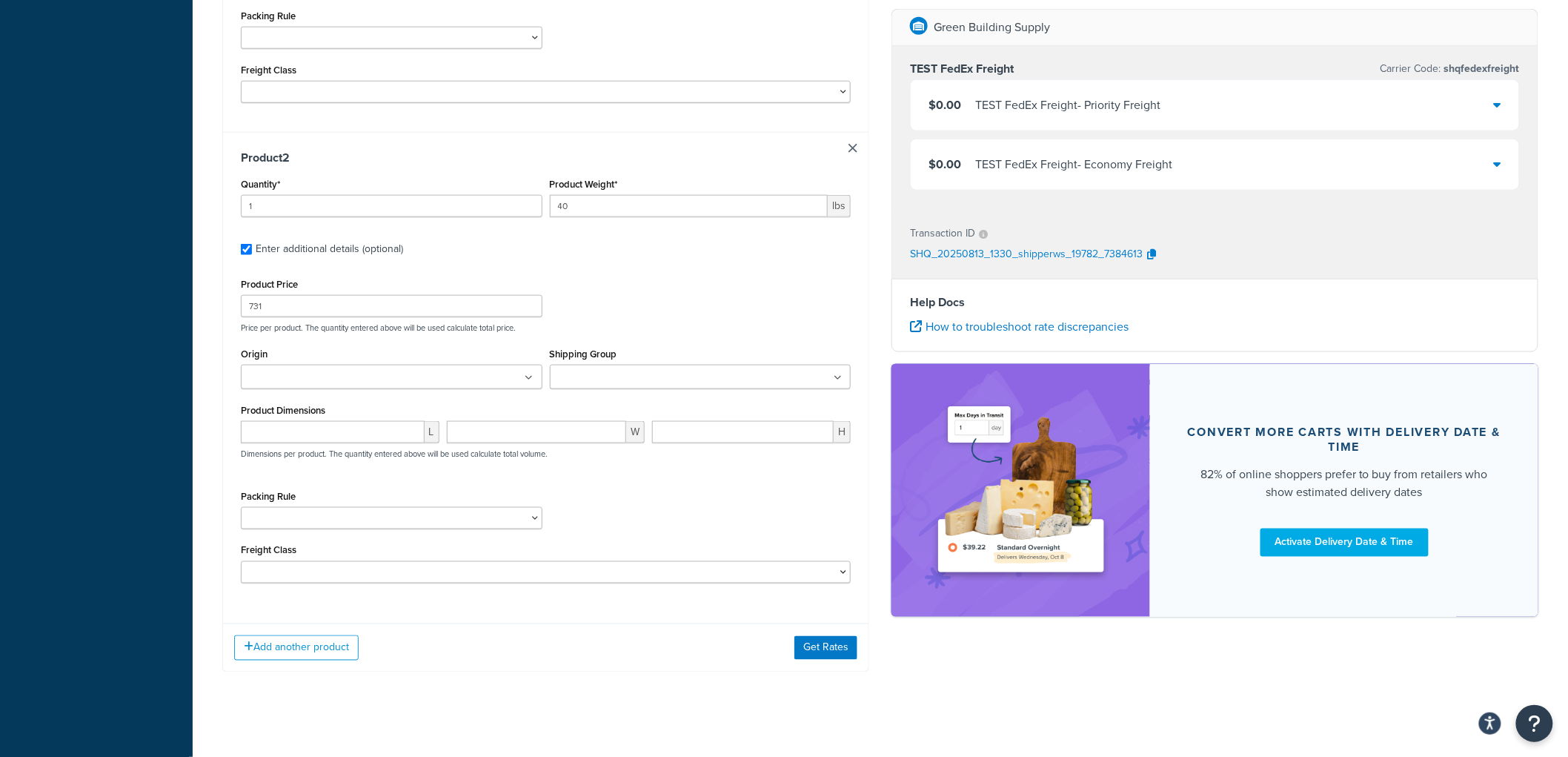
click at [595, 378] on input "Shipping Group" at bounding box center [620, 378] width 131 height 17
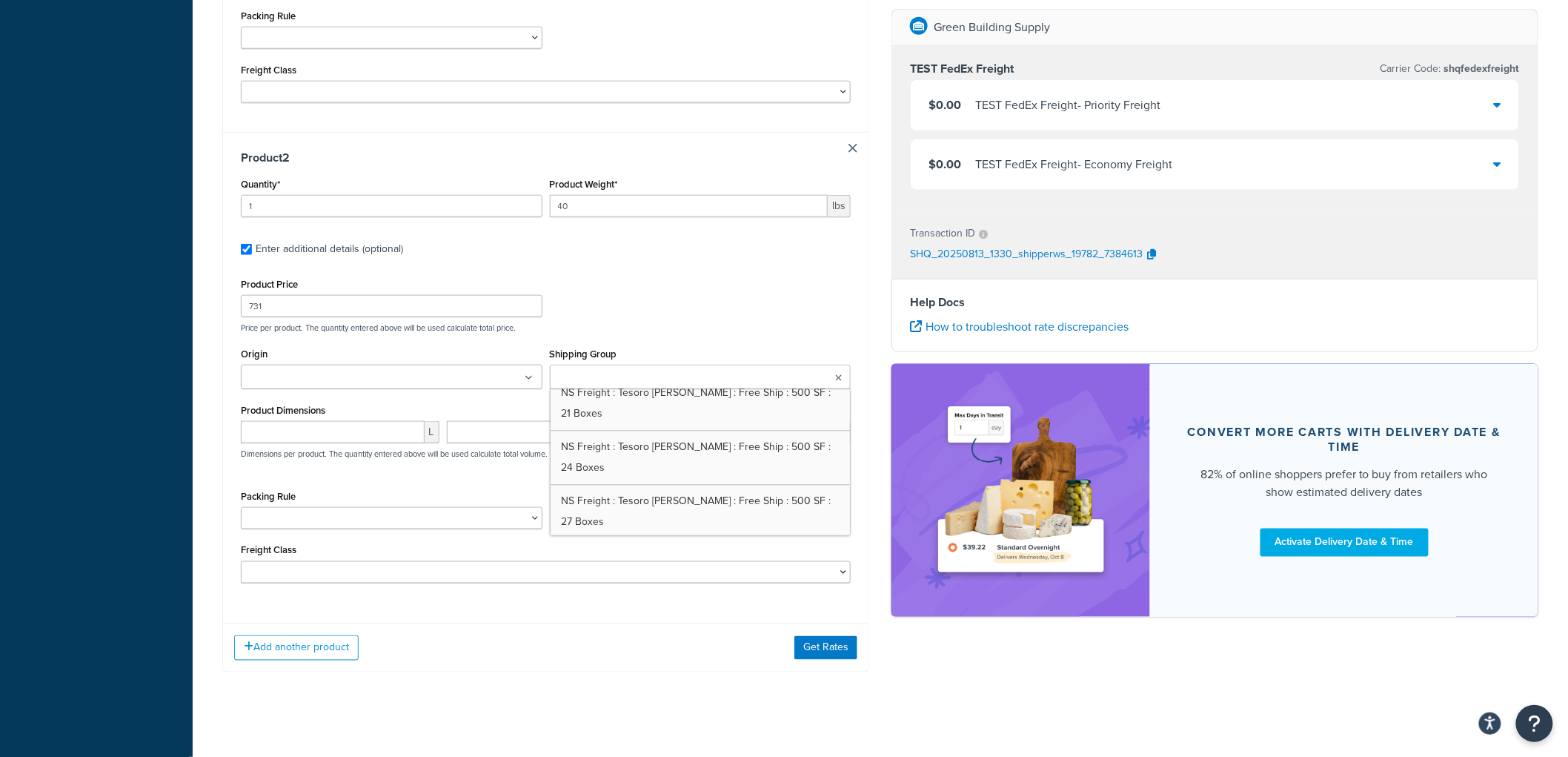
scroll to position [1506, 0]
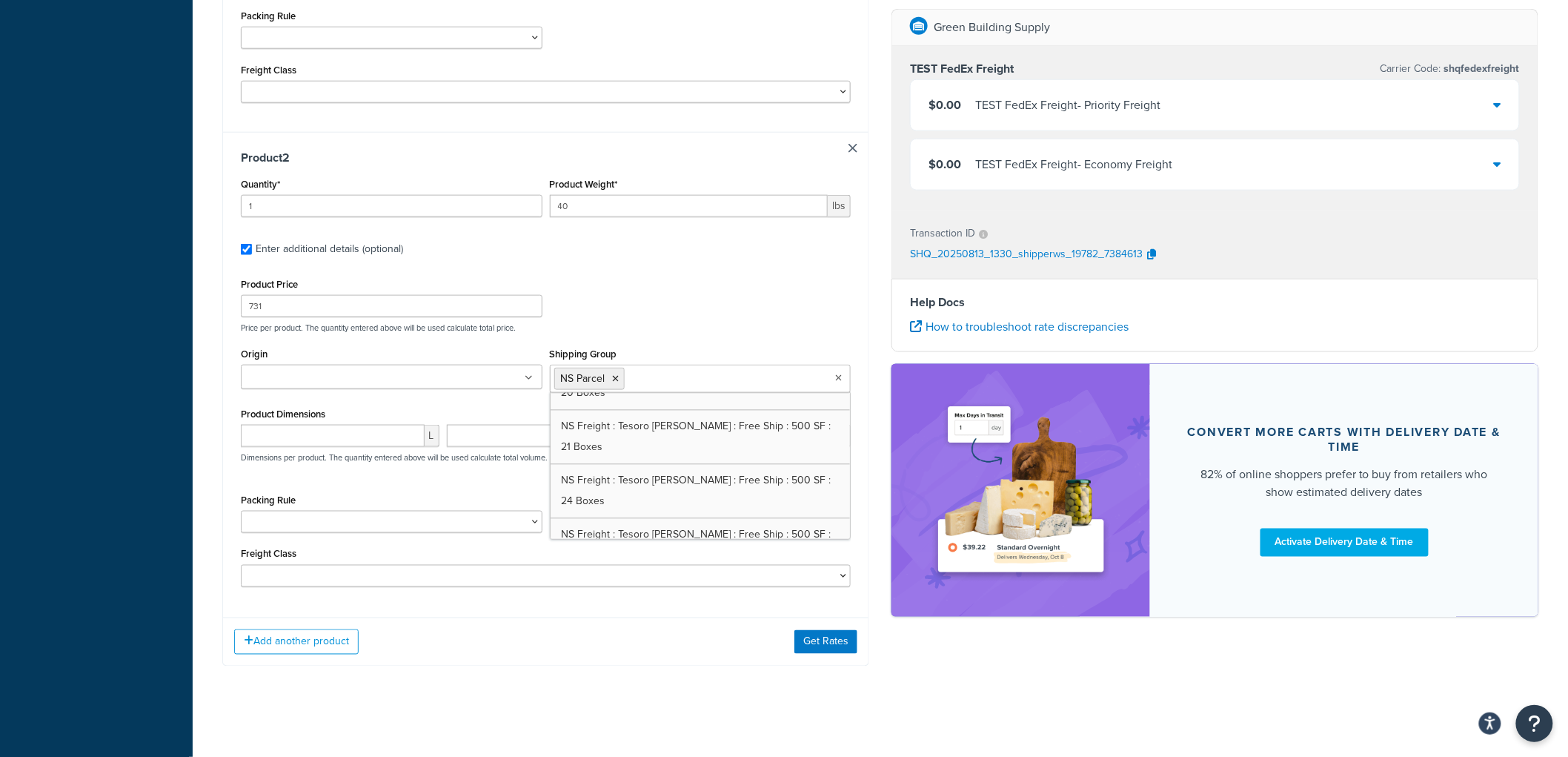
click at [650, 590] on div "Product 2 Quantity* 1 Product Weight* 40 lbs Enter additional details (optional…" at bounding box center [545, 369] width 646 height 475
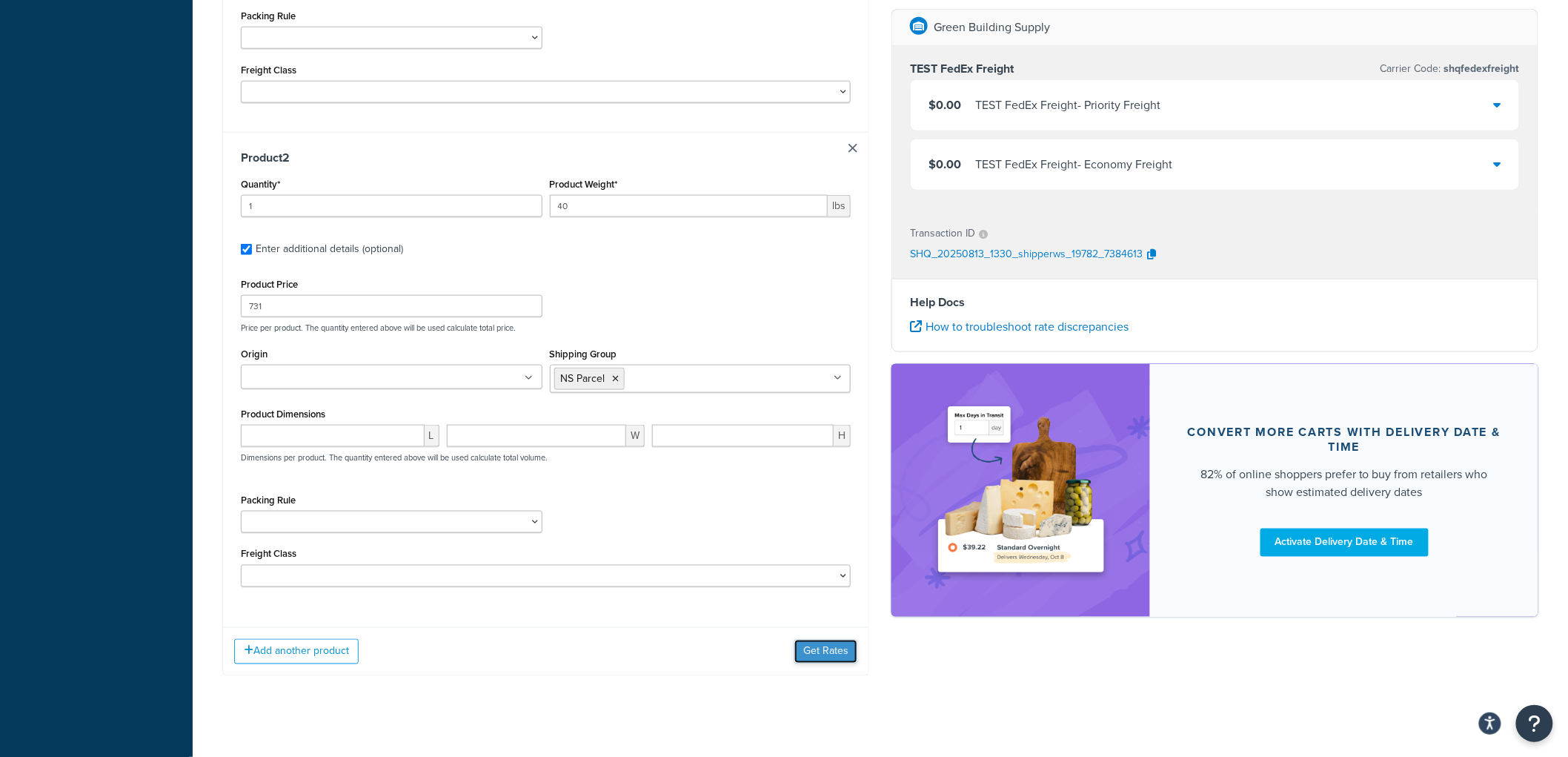
click at [841, 648] on button "Get Rates" at bounding box center [826, 651] width 63 height 24
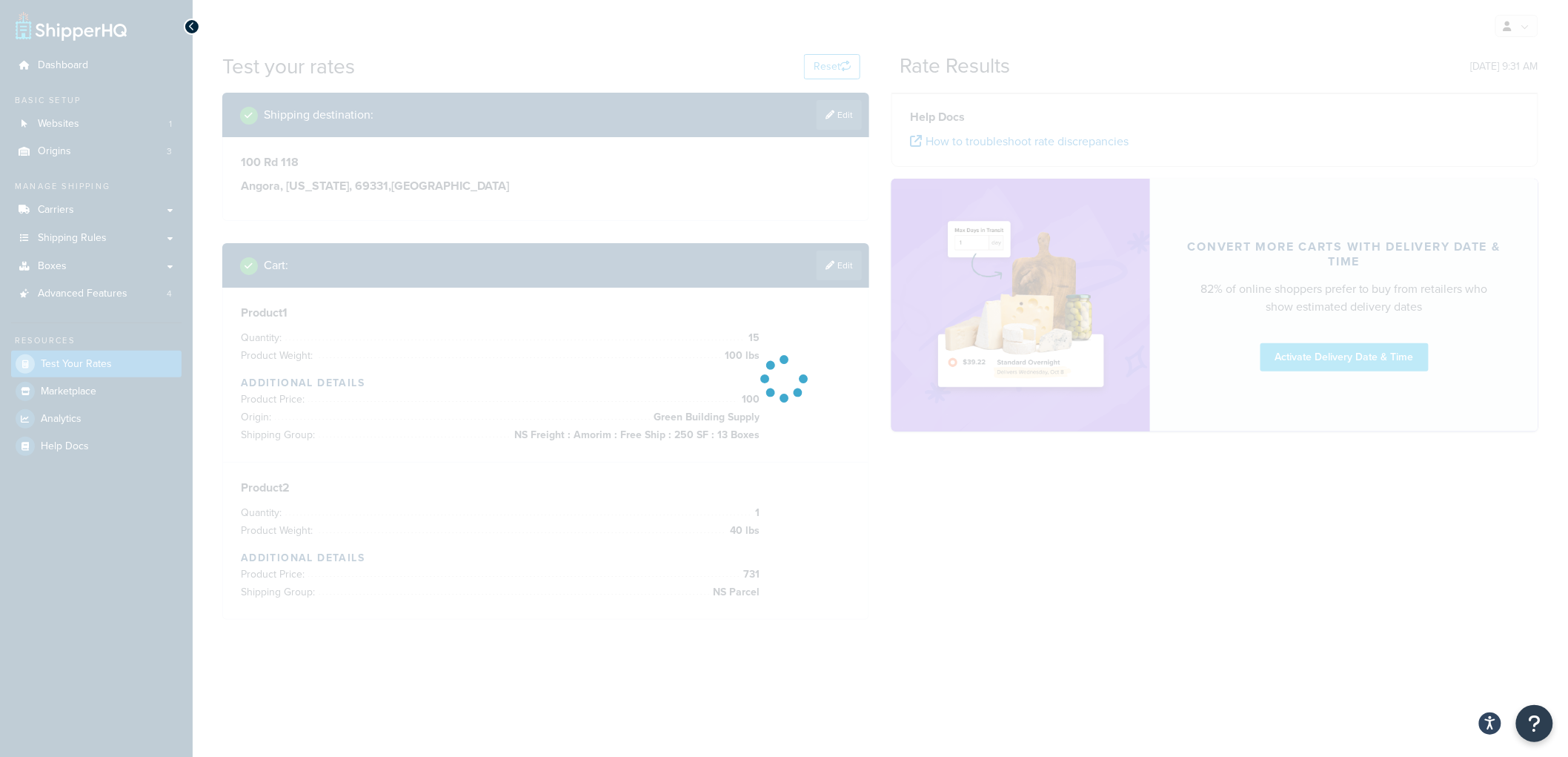
scroll to position [0, 0]
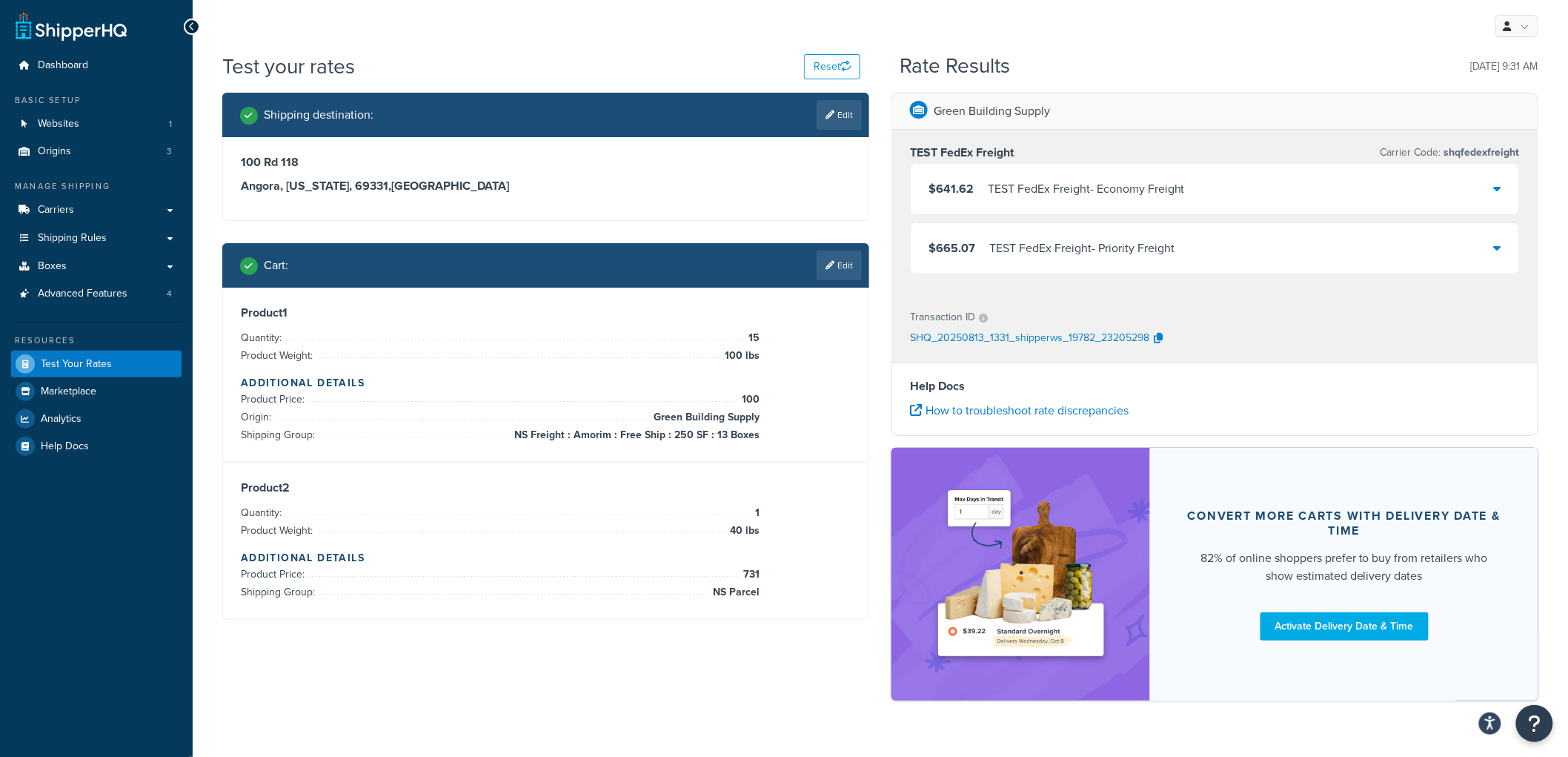
click at [1042, 174] on div "$641.62 TEST FedEx Freight - Economy Freight" at bounding box center [1215, 189] width 608 height 51
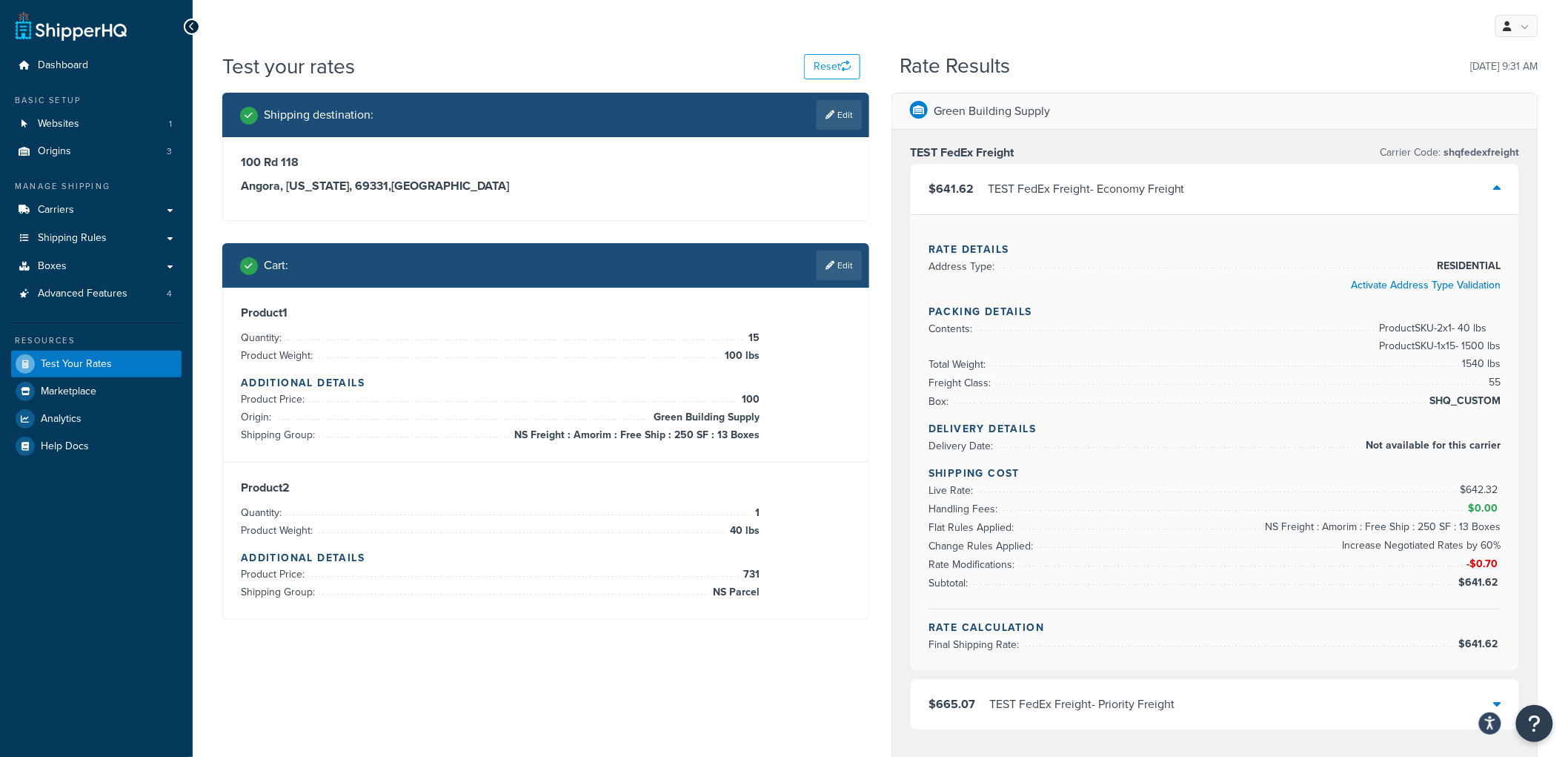
click at [1058, 193] on div "TEST FedEx Freight - Economy Freight" at bounding box center [1086, 189] width 198 height 21
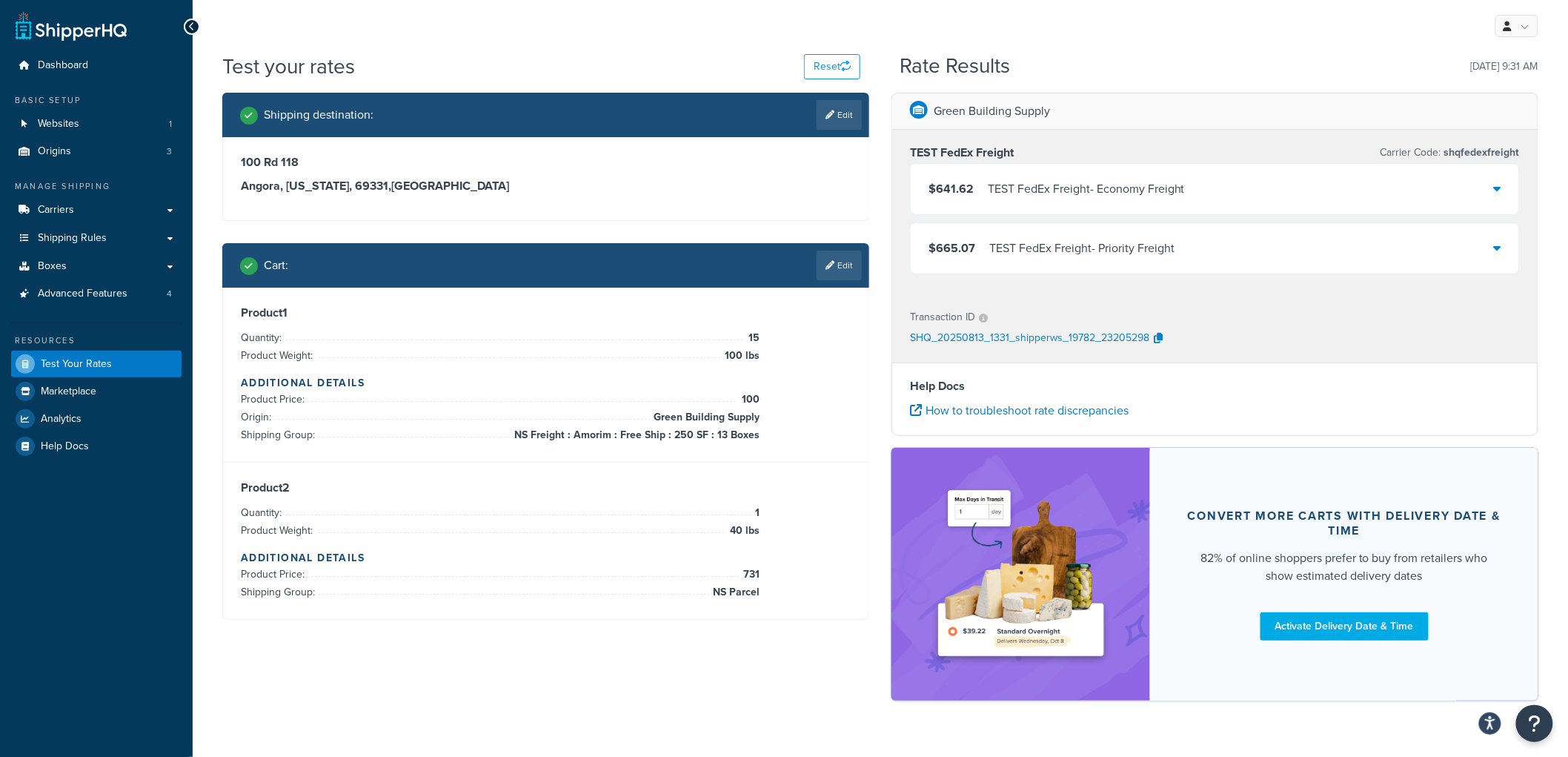
click at [1058, 193] on div "TEST FedEx Freight - Economy Freight" at bounding box center [1086, 189] width 198 height 21
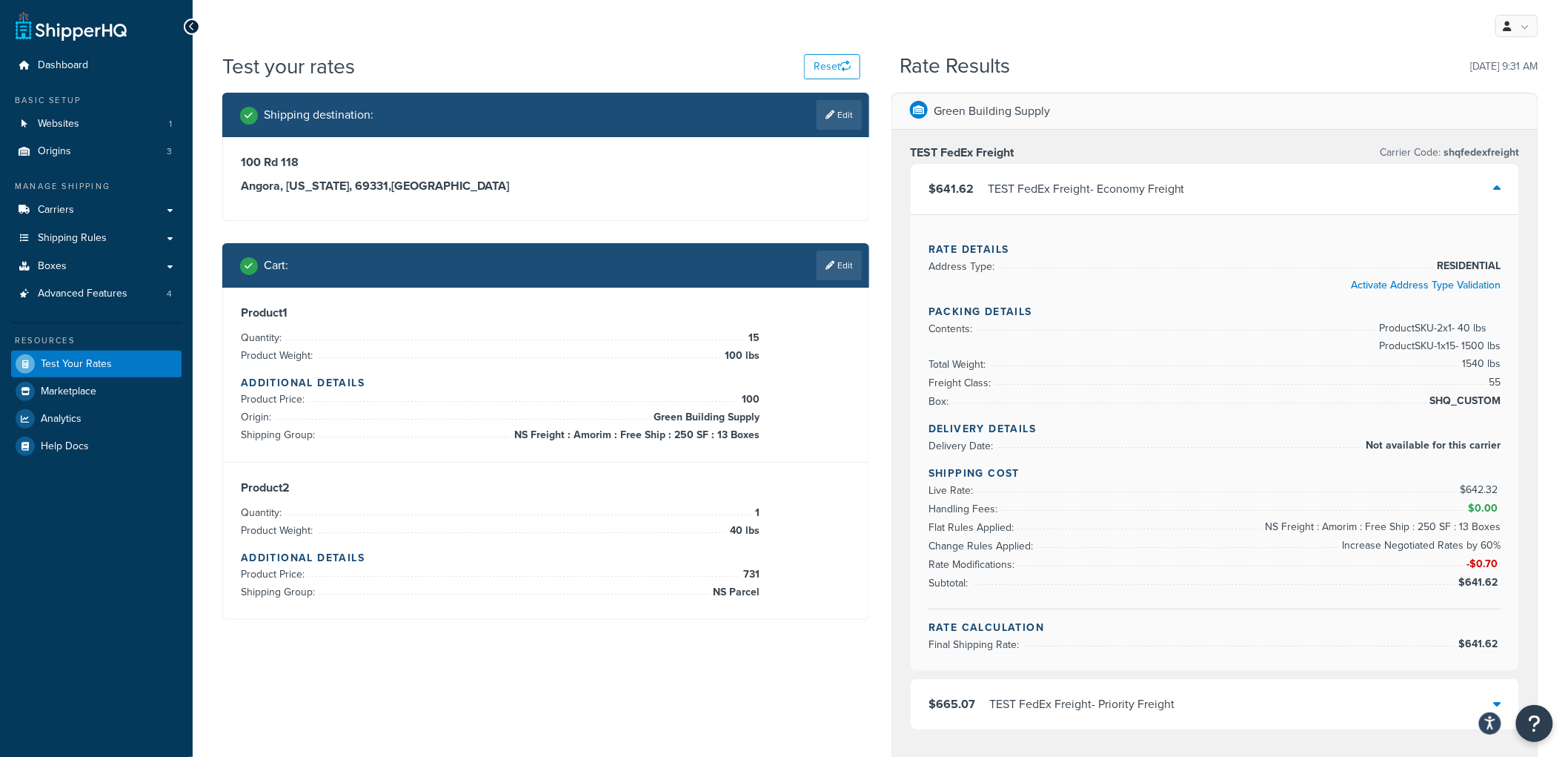
click at [1547, 354] on div "Green Building Supply TEST FedEx Freight Carrier Code: shqfedexfreight $641.62 …" at bounding box center [1215, 632] width 670 height 1079
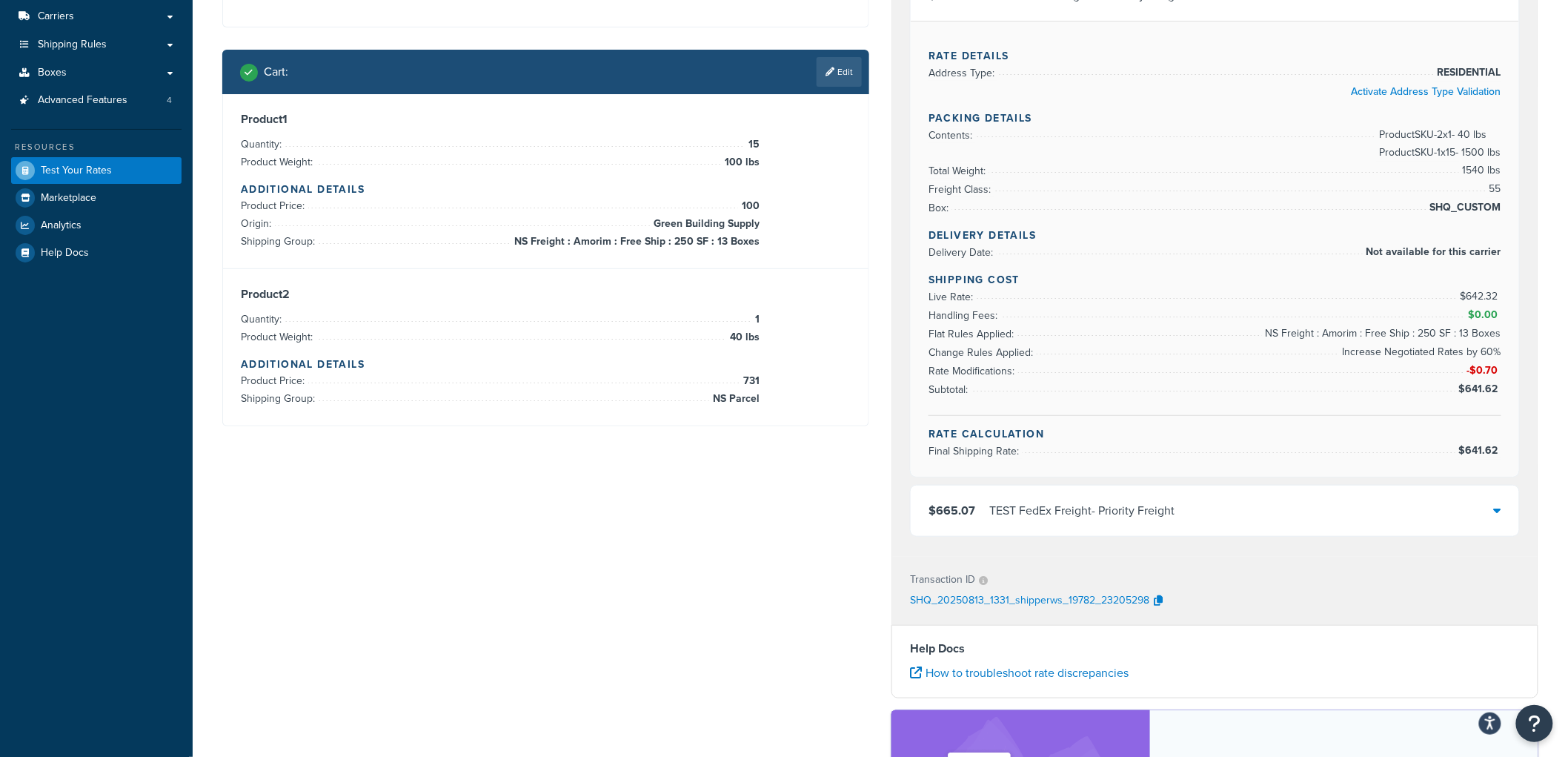
scroll to position [247, 0]
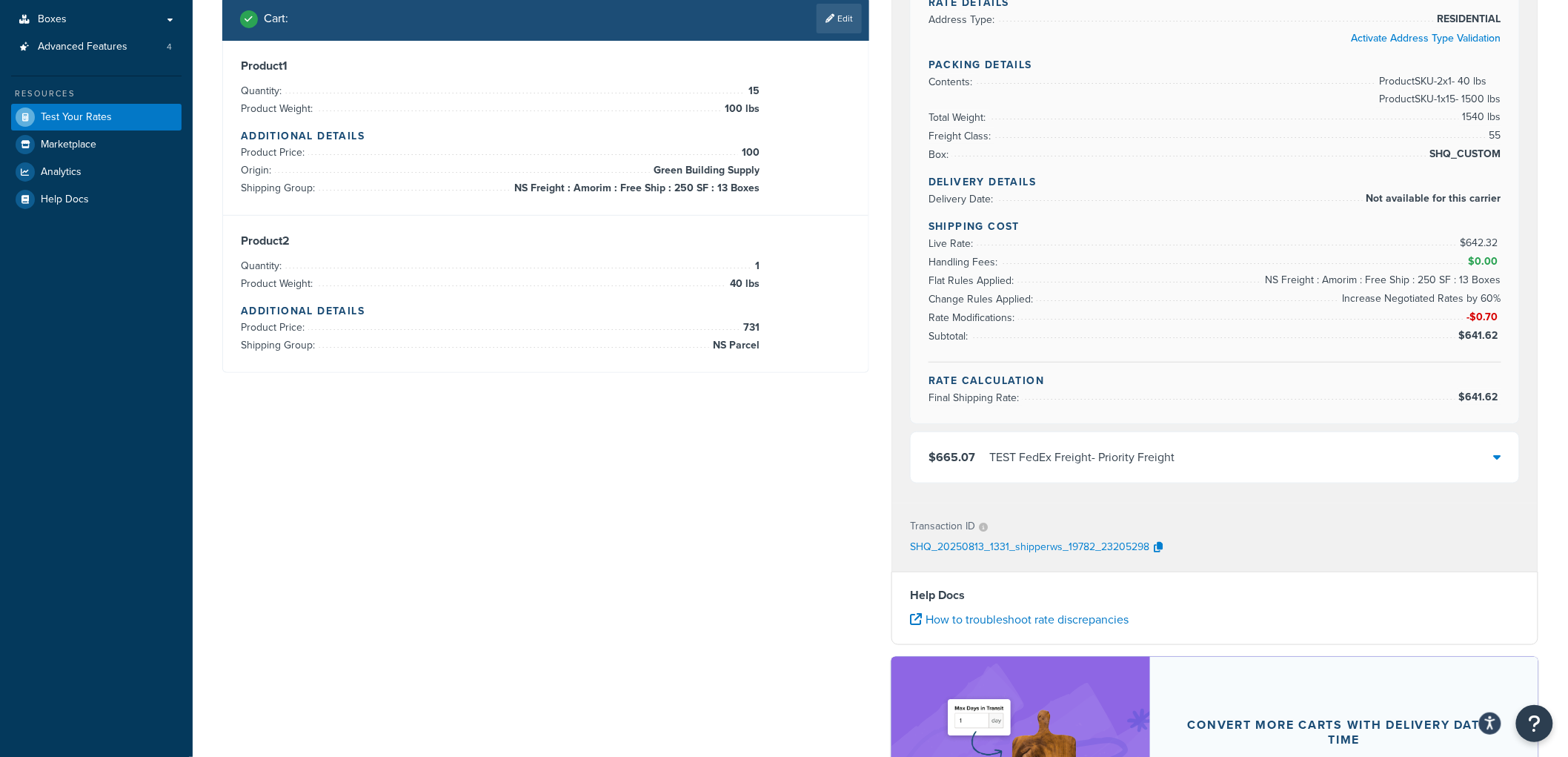
click at [1263, 434] on div "$665.07 TEST FedEx Freight - Priority Freight" at bounding box center [1215, 457] width 608 height 51
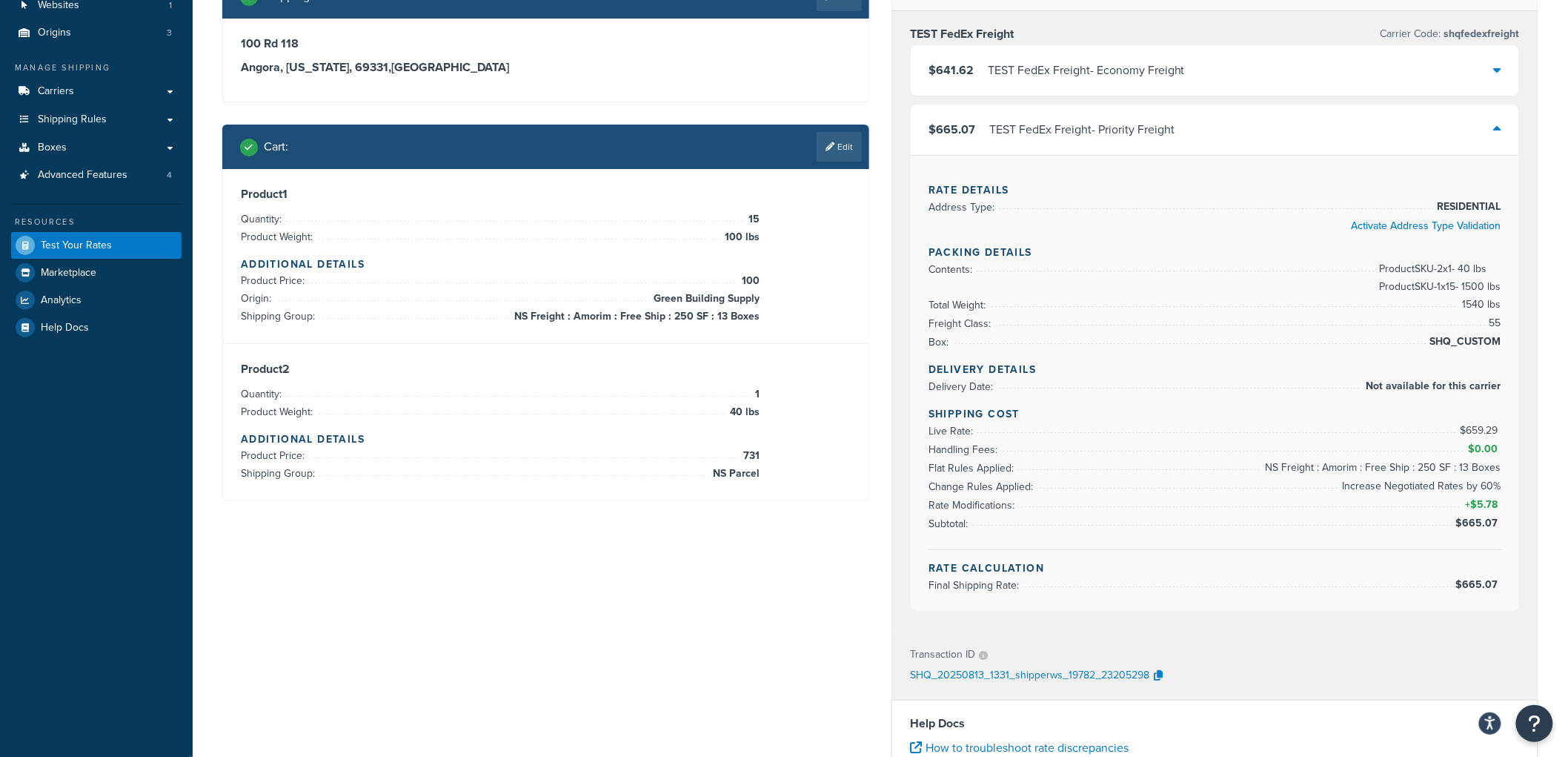
scroll to position [82, 0]
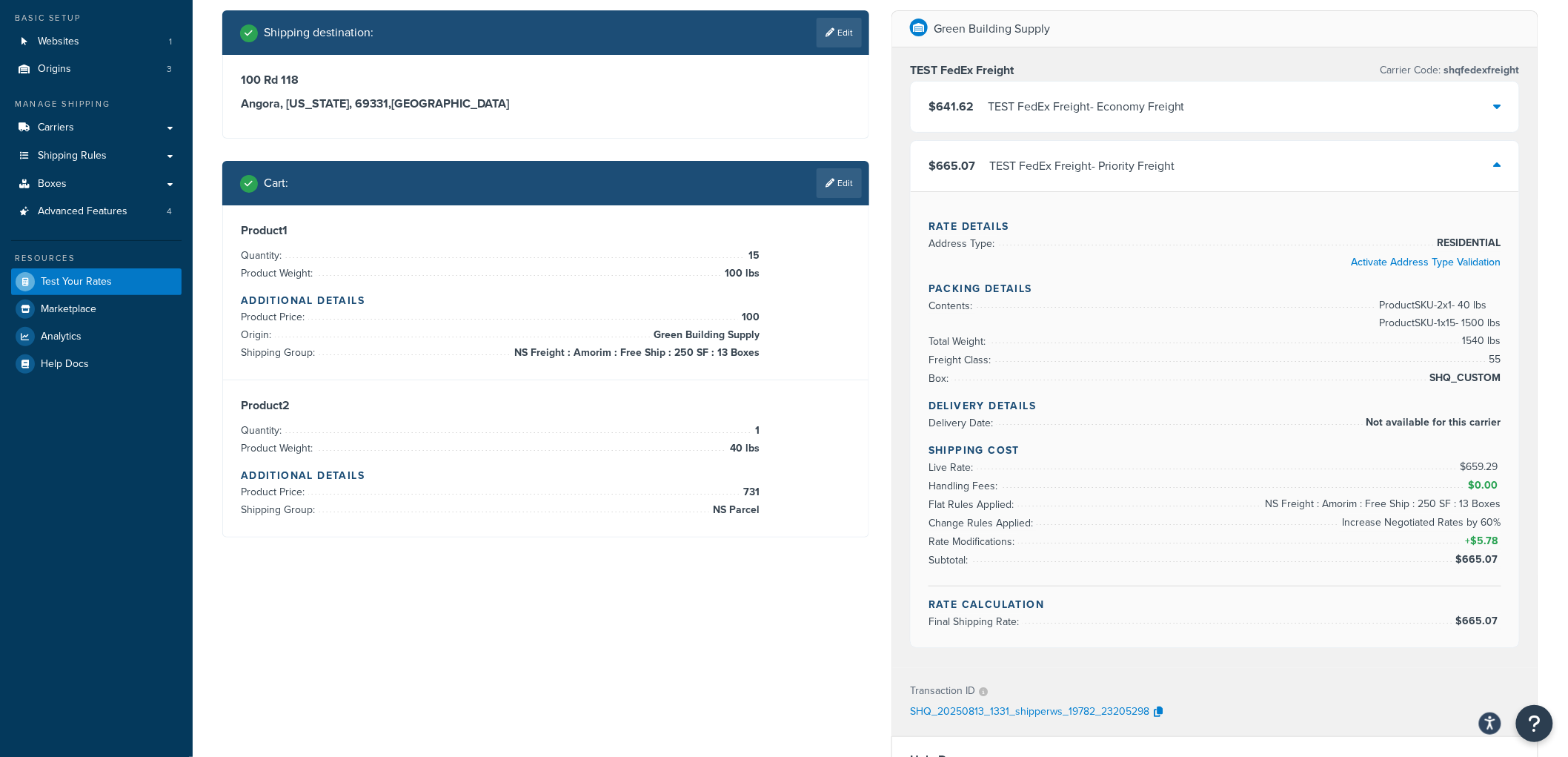
click at [1305, 113] on div "$641.62 TEST FedEx Freight - Economy Freight" at bounding box center [1215, 107] width 608 height 51
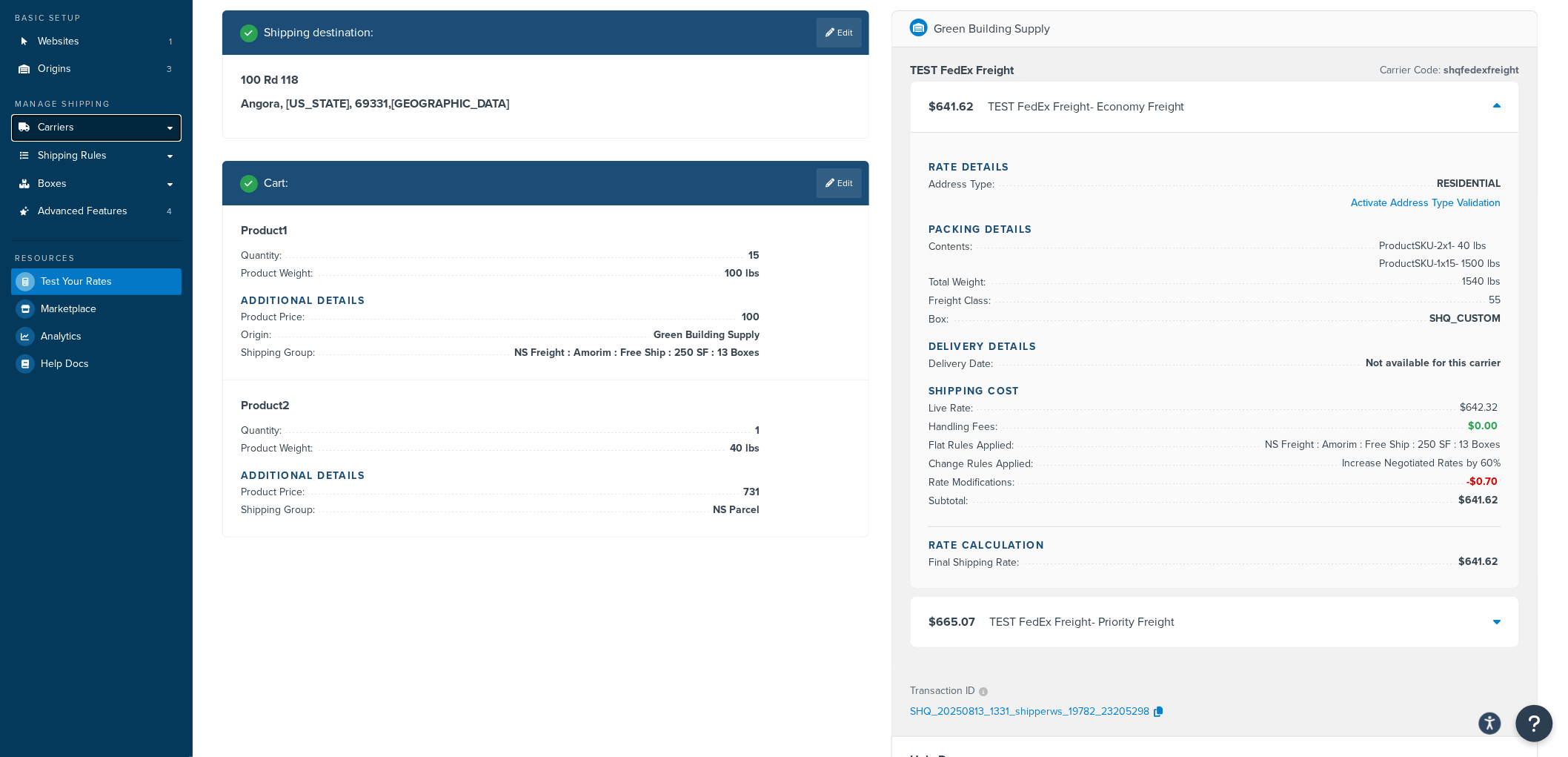
click at [85, 129] on link "Carriers" at bounding box center [96, 128] width 170 height 27
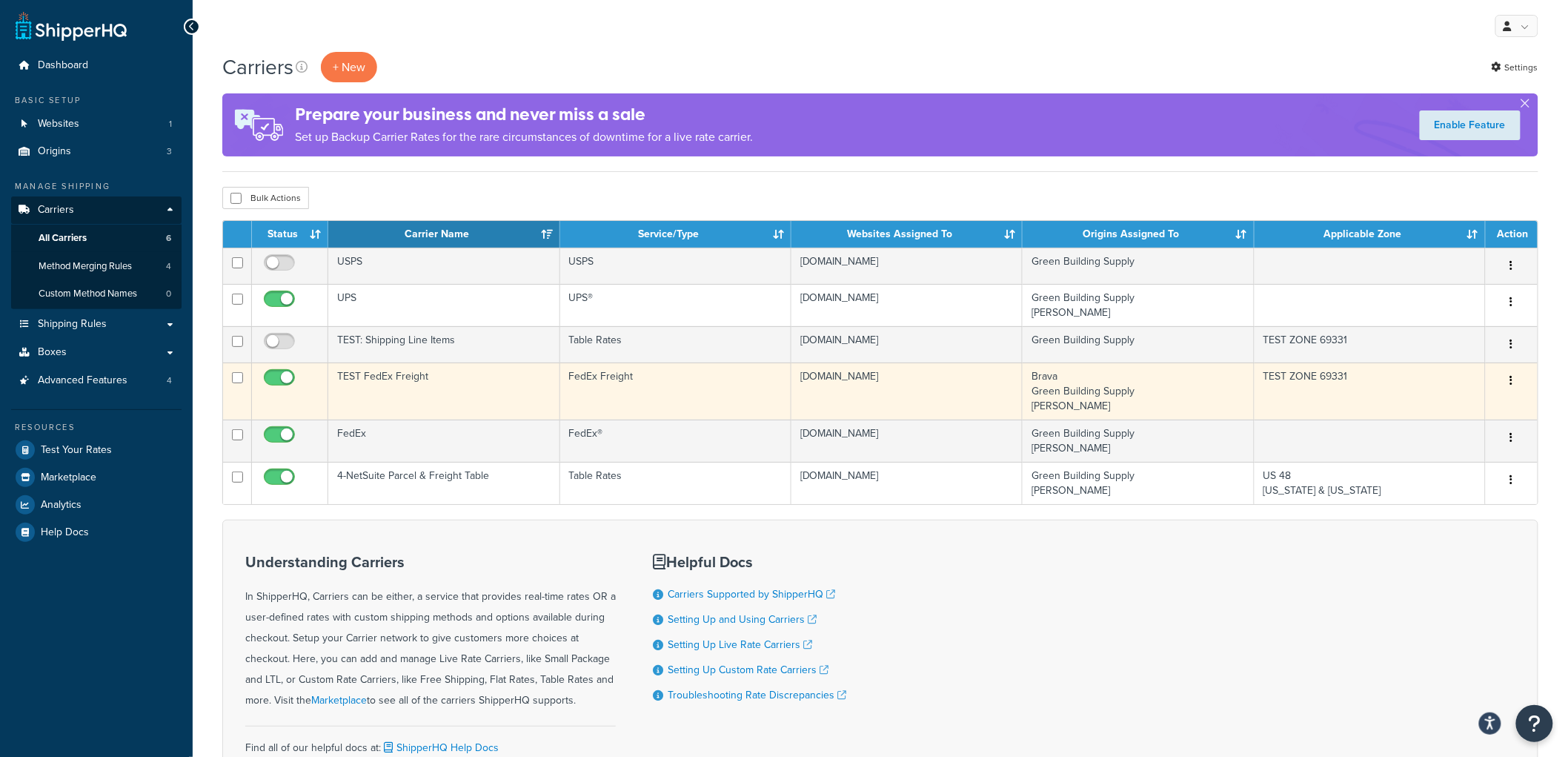
click at [437, 394] on td "TEST FedEx Freight" at bounding box center [444, 391] width 232 height 57
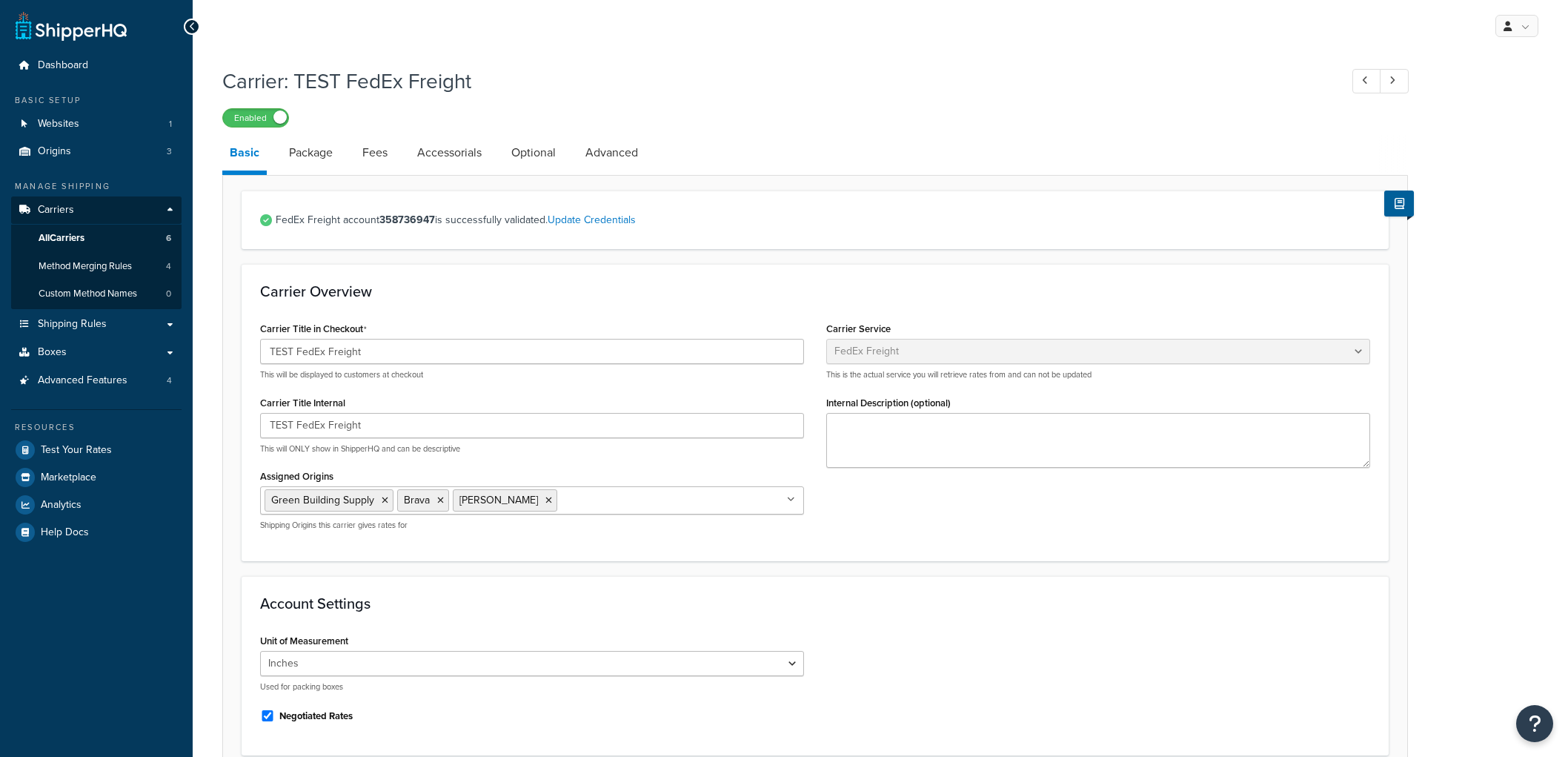
select select "fedExFreight"
click at [317, 160] on link "Package" at bounding box center [310, 152] width 59 height 36
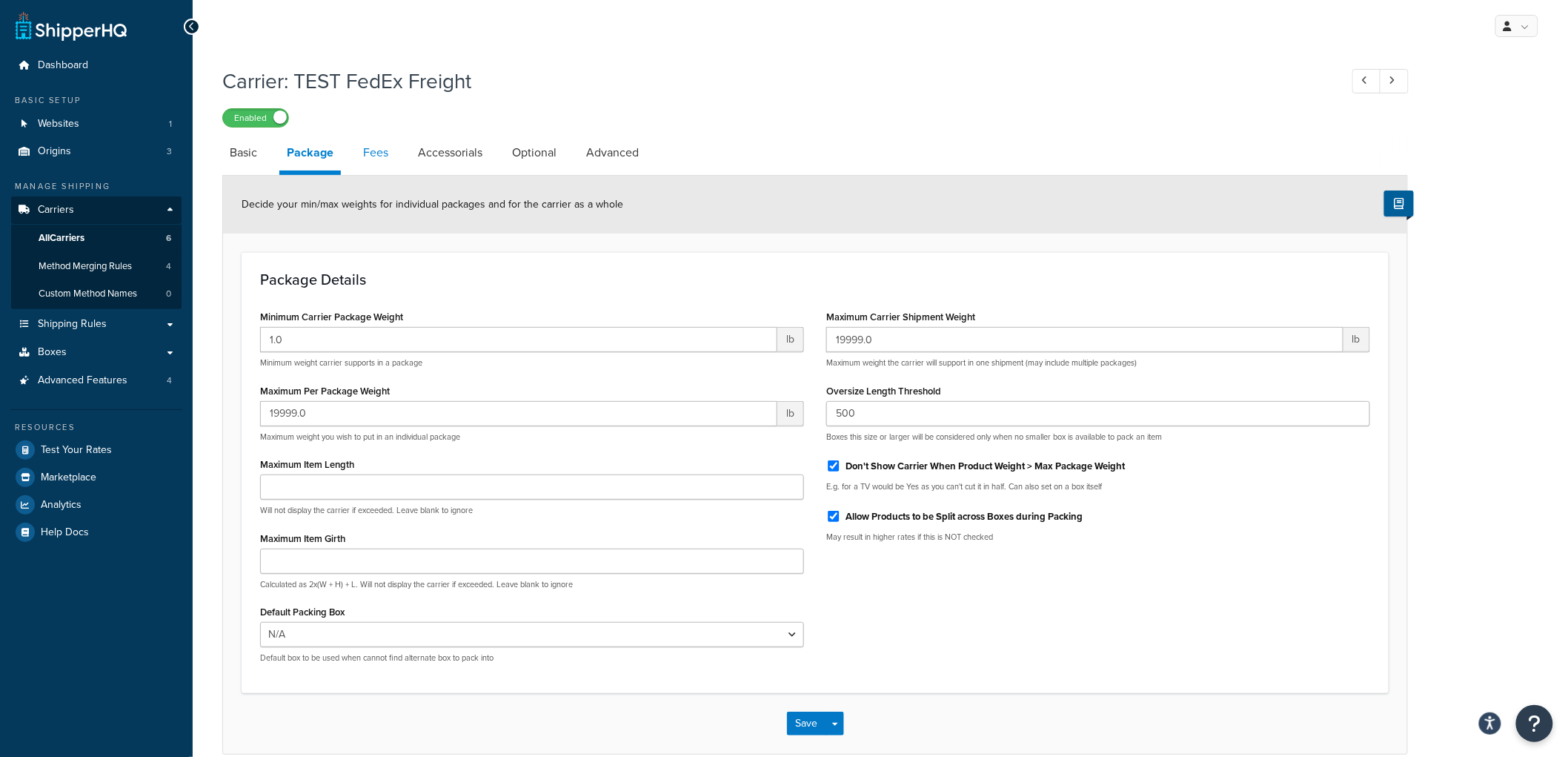
click at [395, 159] on link "Fees" at bounding box center [376, 152] width 40 height 36
select select "AFTER"
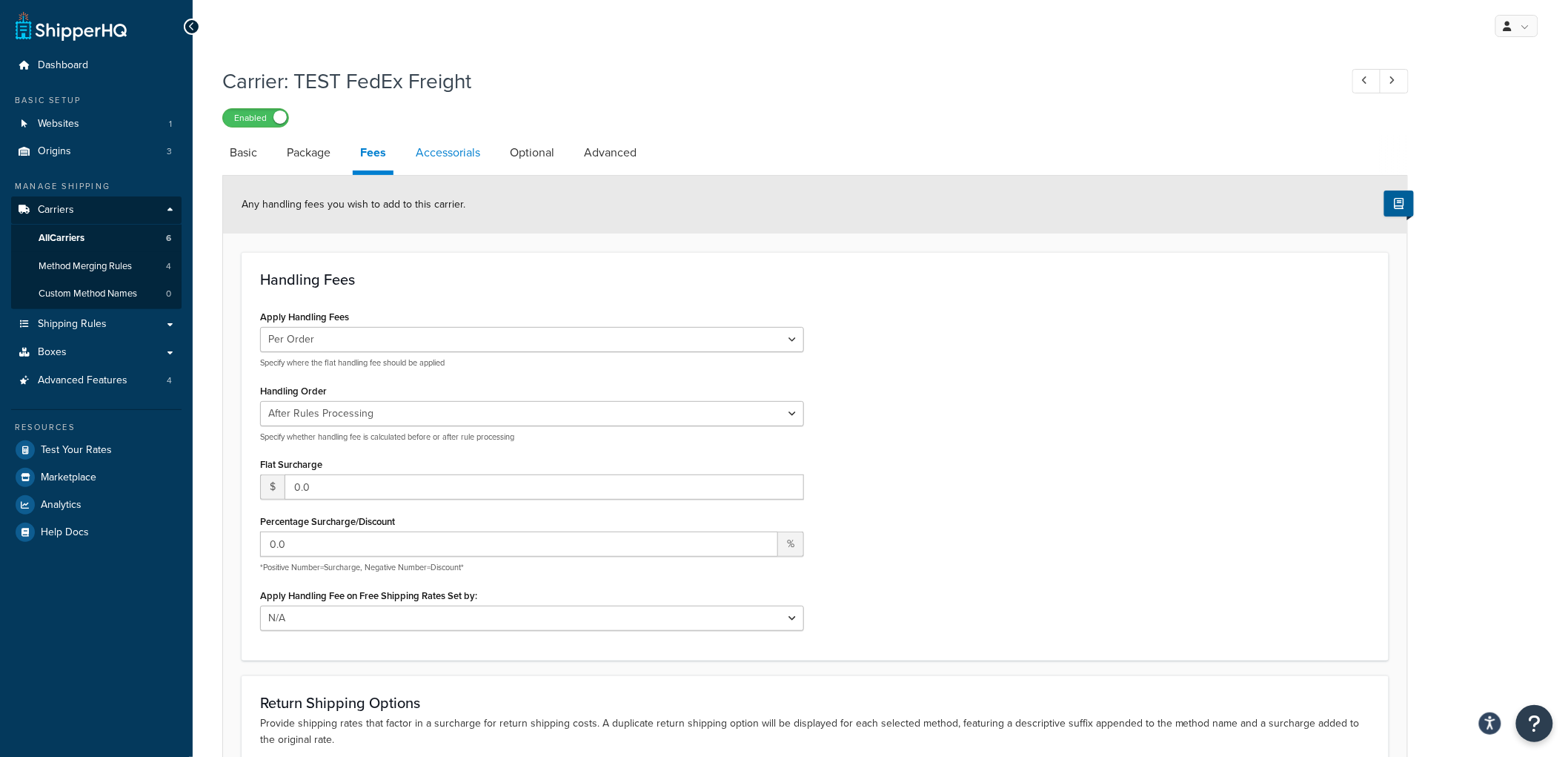
click at [446, 149] on link "Accessorials" at bounding box center [448, 152] width 80 height 36
select select "residential"
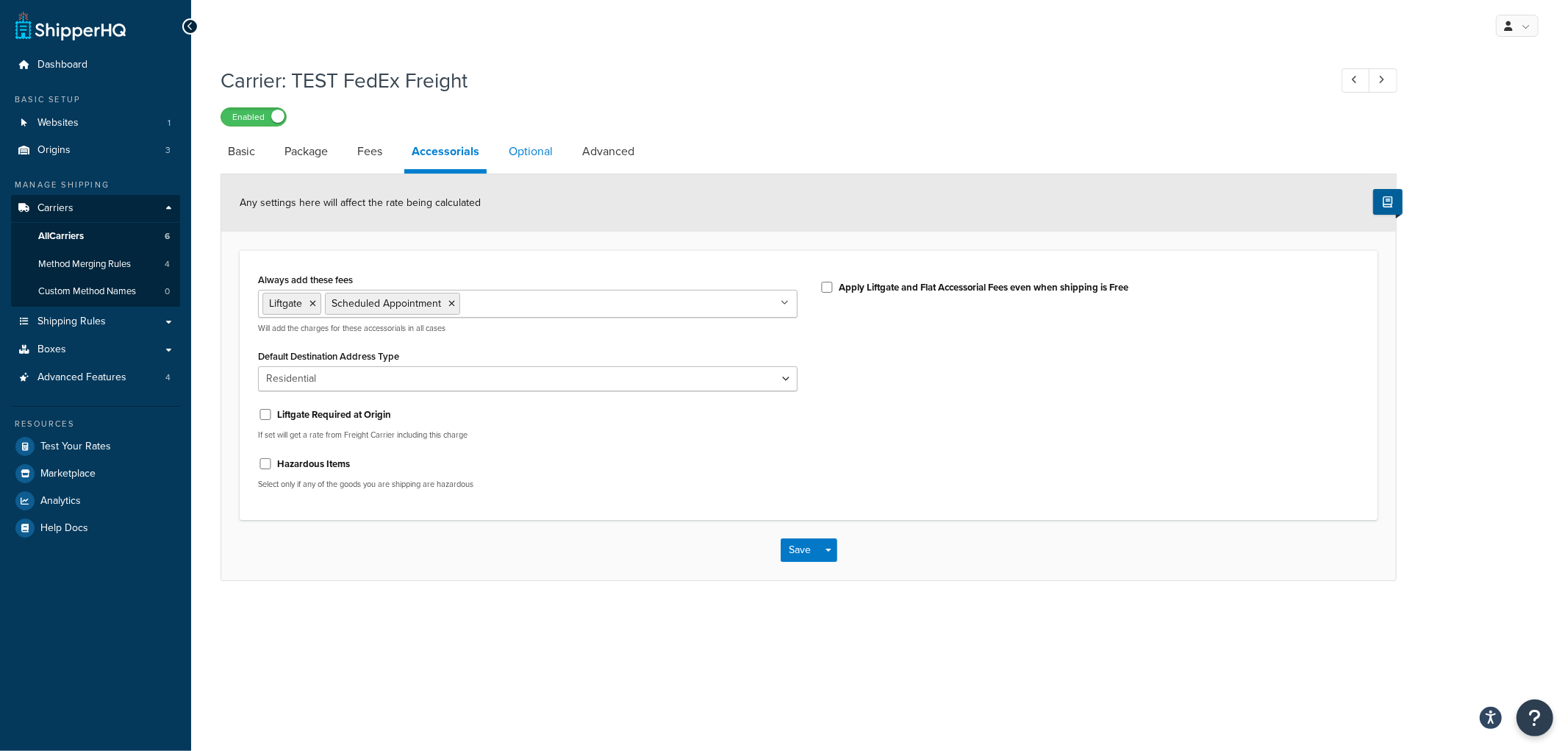
click at [531, 146] on link "Optional" at bounding box center [530, 151] width 59 height 36
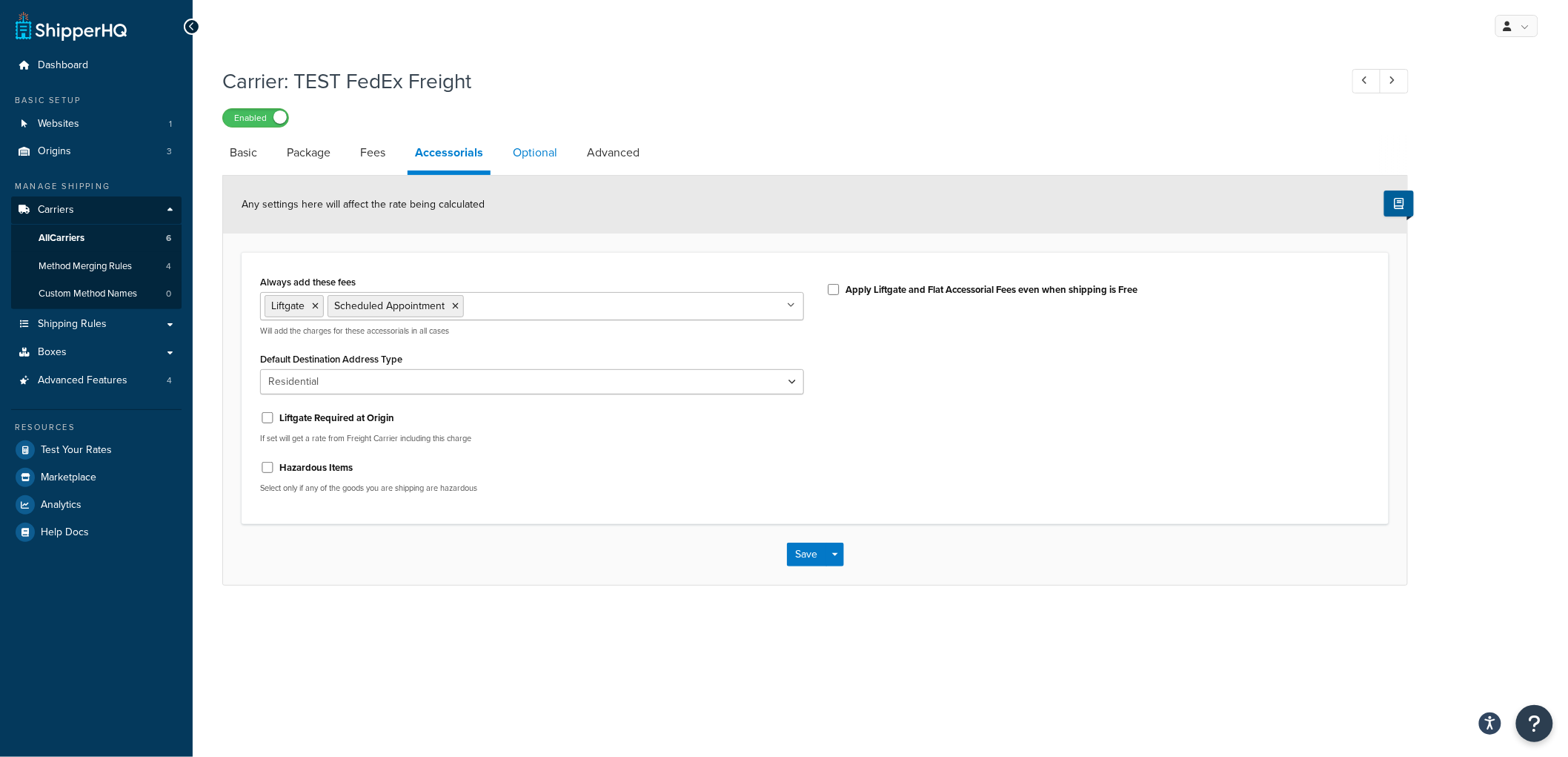
select select "55"
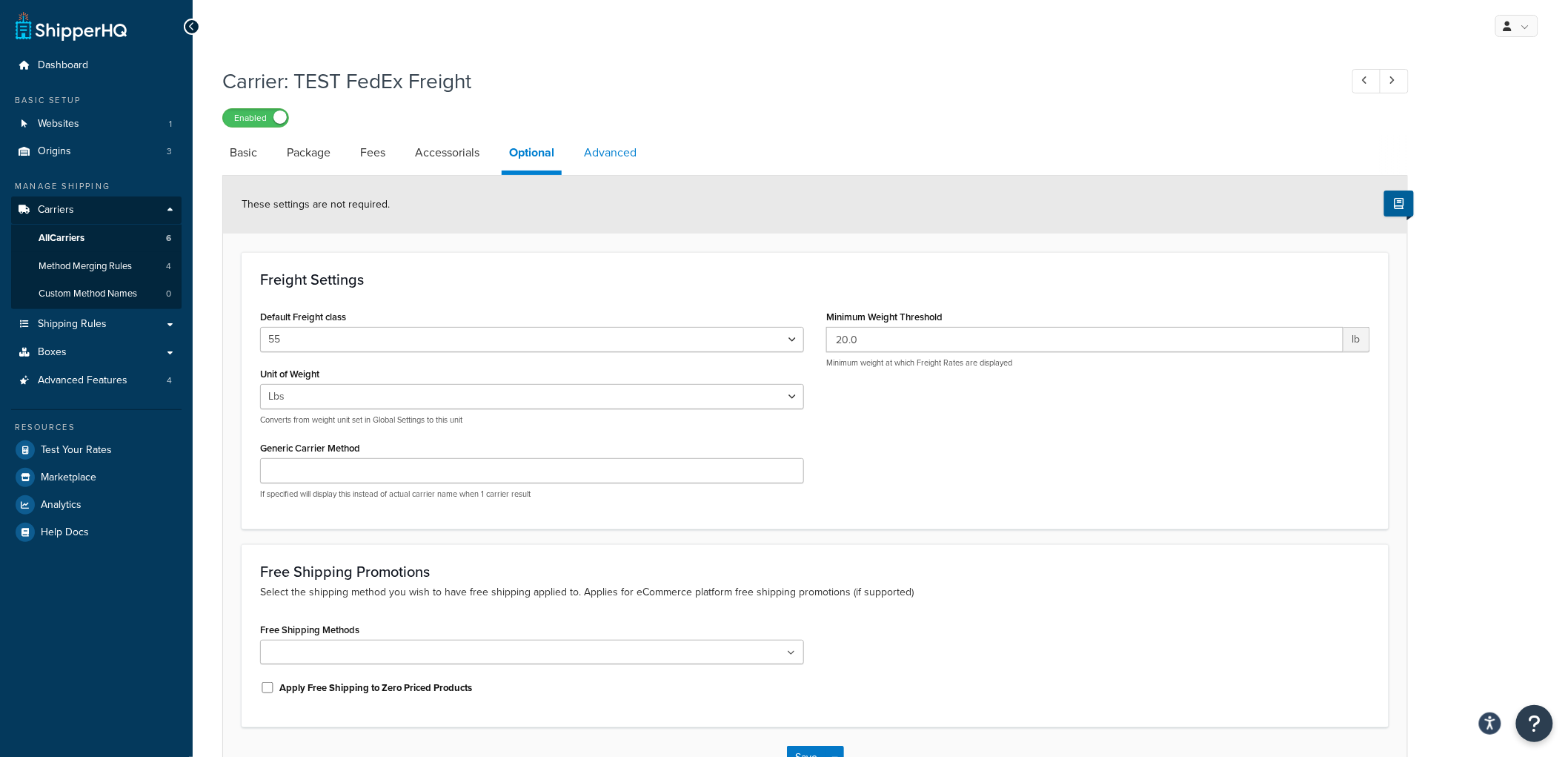
click at [613, 152] on link "Advanced" at bounding box center [610, 152] width 67 height 36
select select "false"
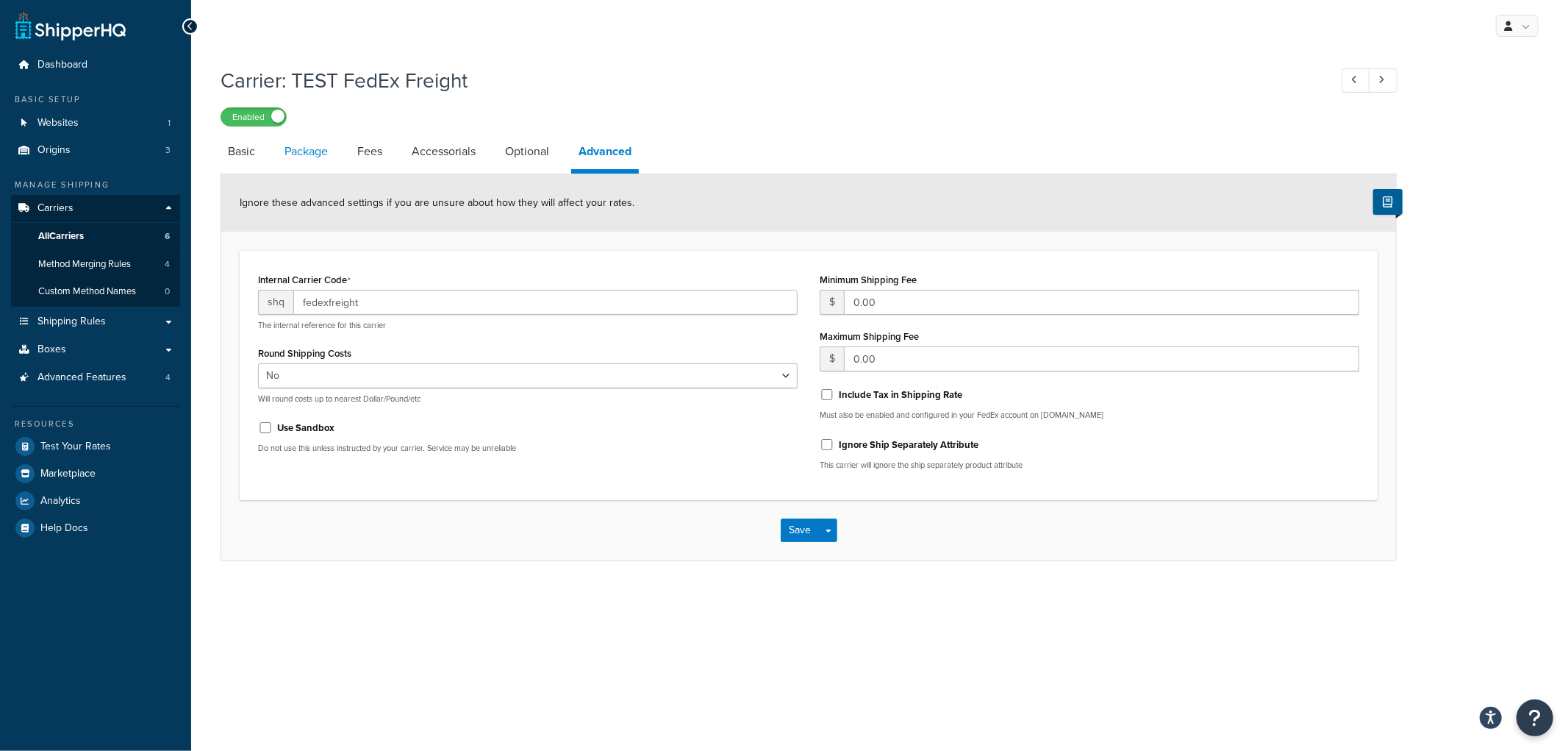
click at [316, 160] on link "Package" at bounding box center [306, 151] width 58 height 36
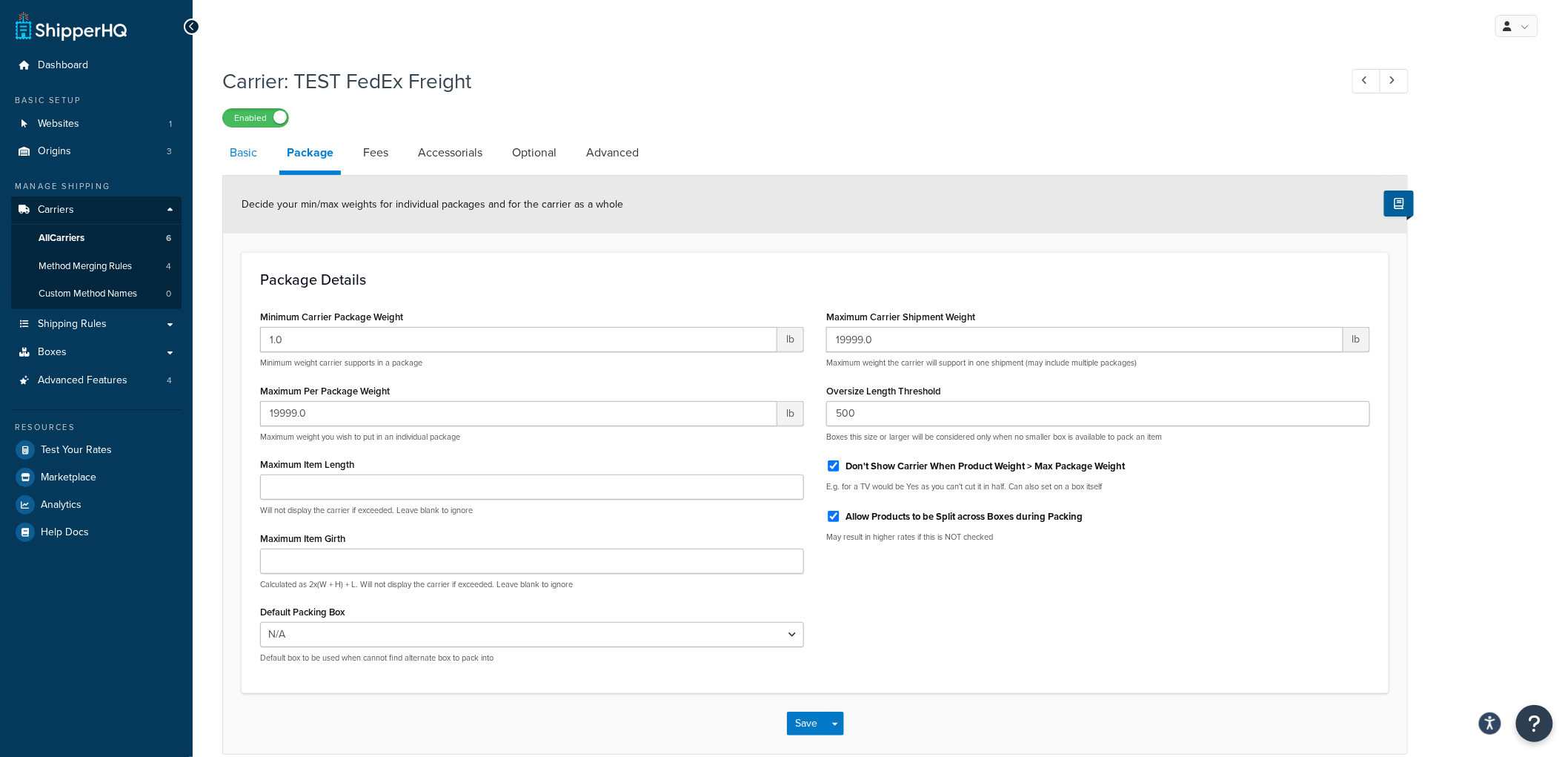
click at [240, 152] on link "Basic" at bounding box center [243, 152] width 42 height 36
select select "fedExFreight"
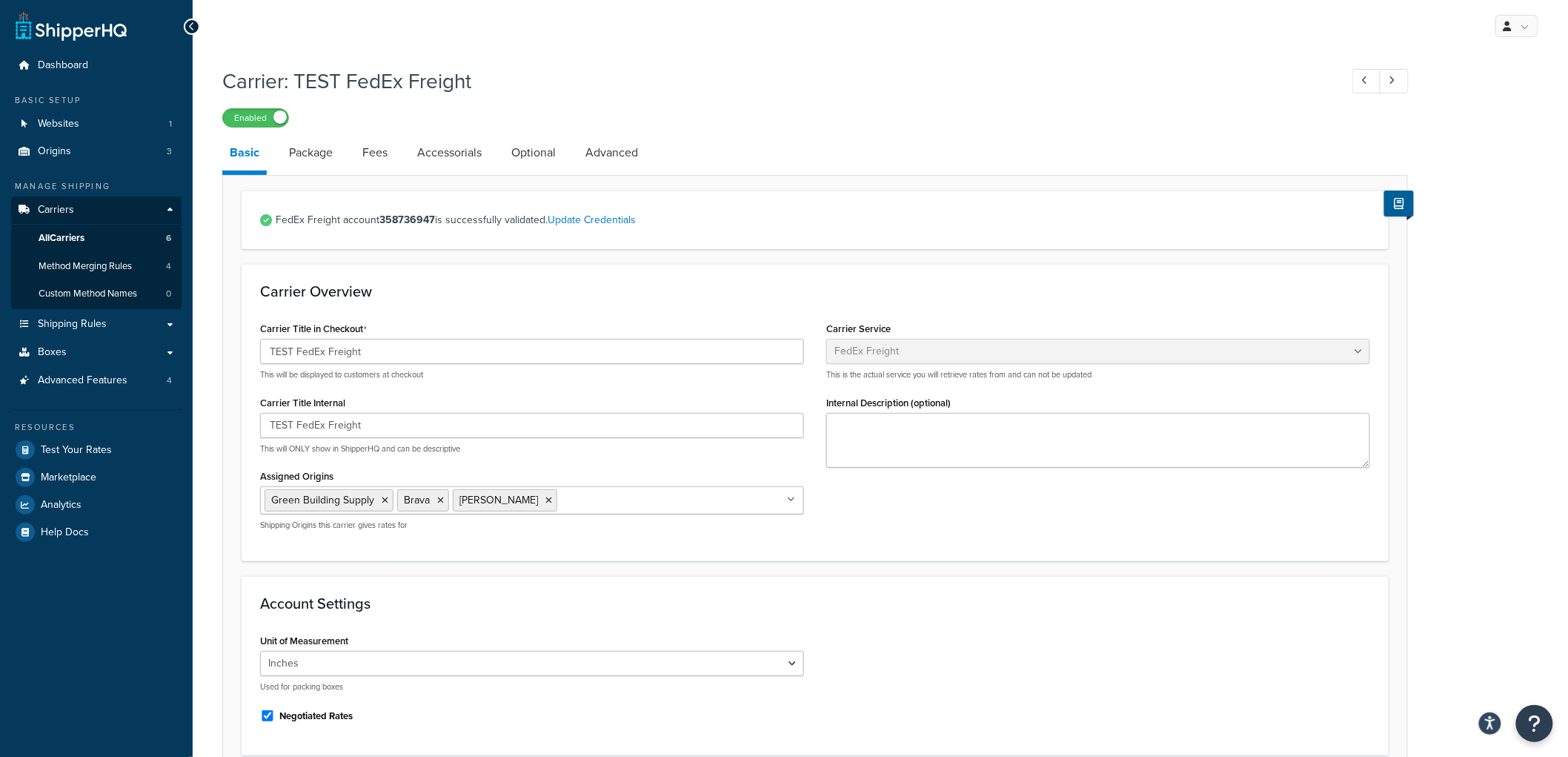
click at [432, 301] on div "Carrier Overview Carrier Title in Checkout TEST FedEx Freight This will be disp…" at bounding box center [815, 412] width 1148 height 296
click at [112, 144] on link "Origins 3" at bounding box center [96, 151] width 170 height 27
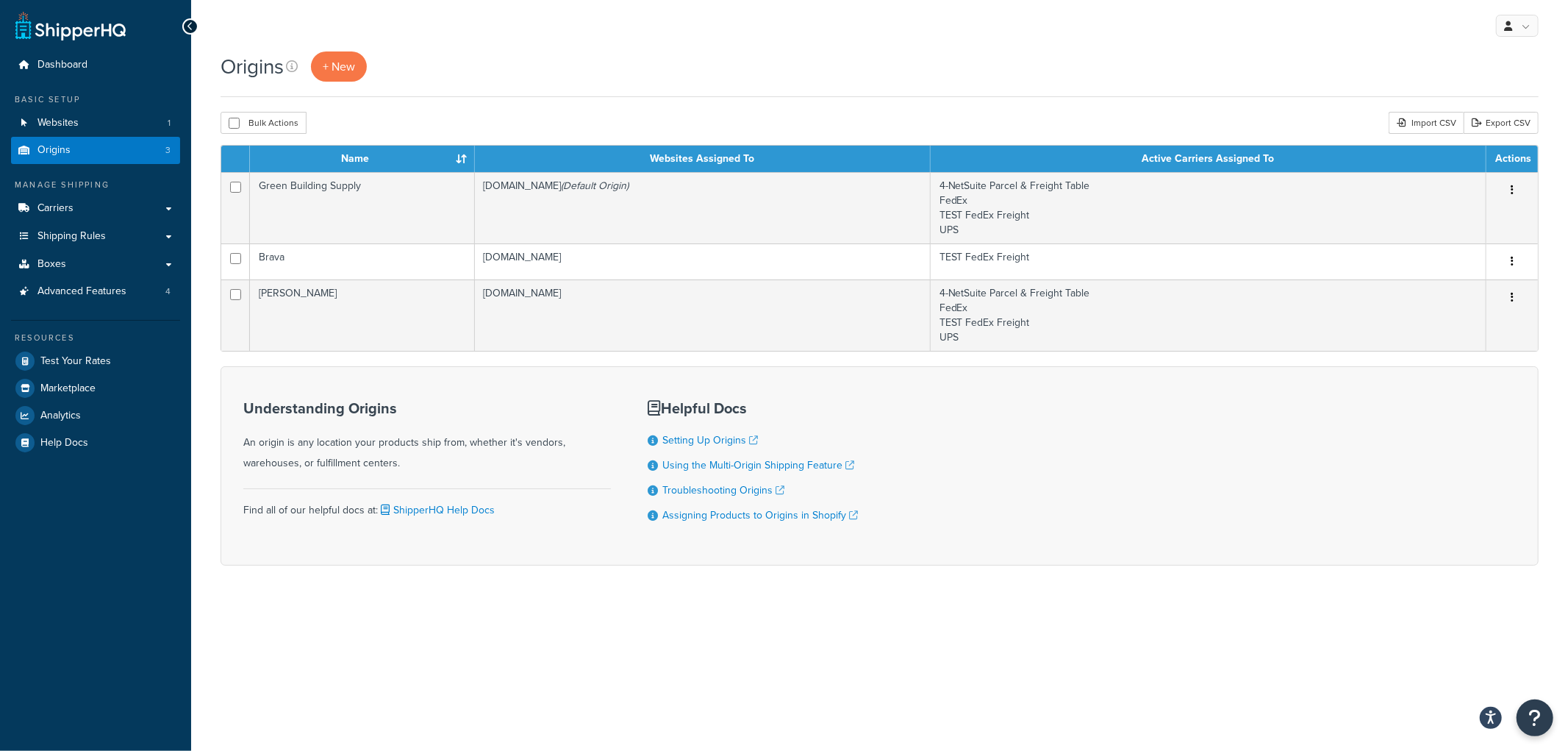
click at [591, 365] on form "Name Websites Assigned To Active Carriers Assigned To Actions Green Building Su…" at bounding box center [879, 355] width 1318 height 421
click at [348, 61] on span "+ New" at bounding box center [338, 67] width 32 height 17
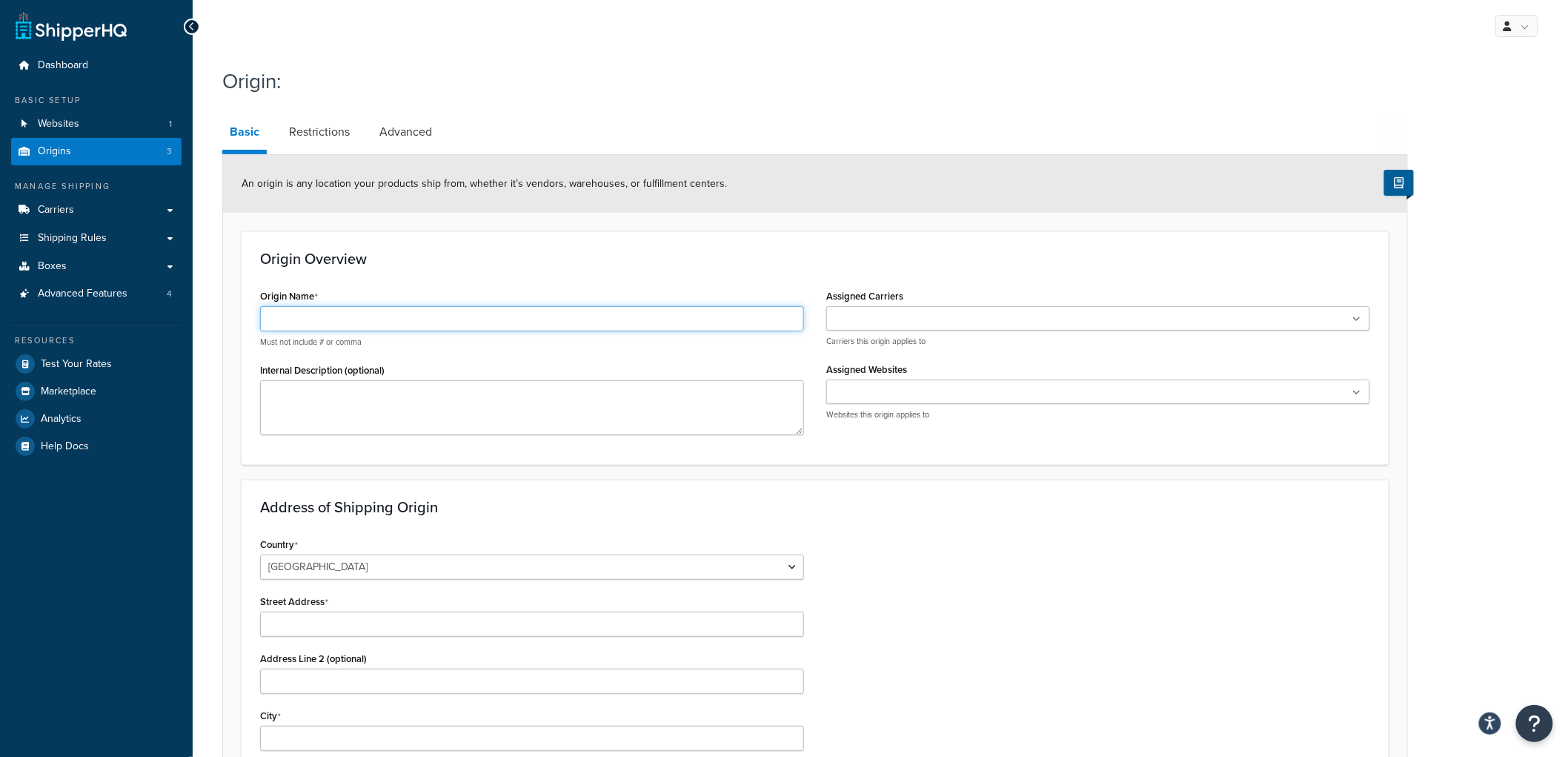
click at [385, 312] on input "Origin Name" at bounding box center [532, 318] width 544 height 25
type input "GBS Freight"
drag, startPoint x: 460, startPoint y: 289, endPoint x: 468, endPoint y: 287, distance: 8.2
click at [468, 287] on div "Origin Name GBS Freight Must not include # or comma" at bounding box center [532, 316] width 544 height 62
click at [942, 315] on input "Assigned Carriers" at bounding box center [897, 319] width 131 height 17
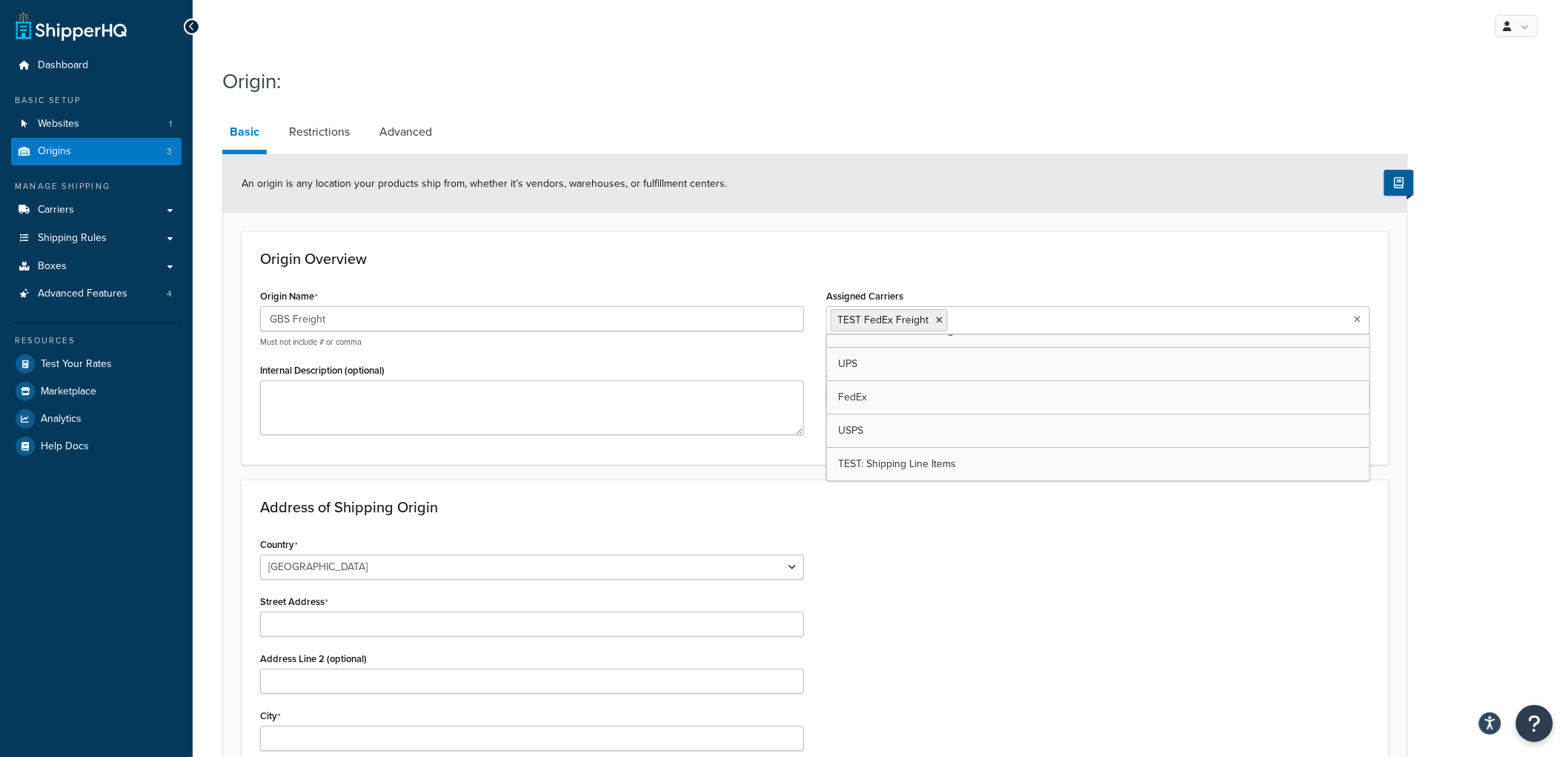
scroll to position [19, 0]
click at [930, 392] on input "Assigned Websites" at bounding box center [897, 396] width 131 height 17
click at [919, 497] on div "Address of Shipping Origin Country [GEOGRAPHIC_DATA] [GEOGRAPHIC_DATA] [GEOGRAP…" at bounding box center [815, 761] width 1148 height 563
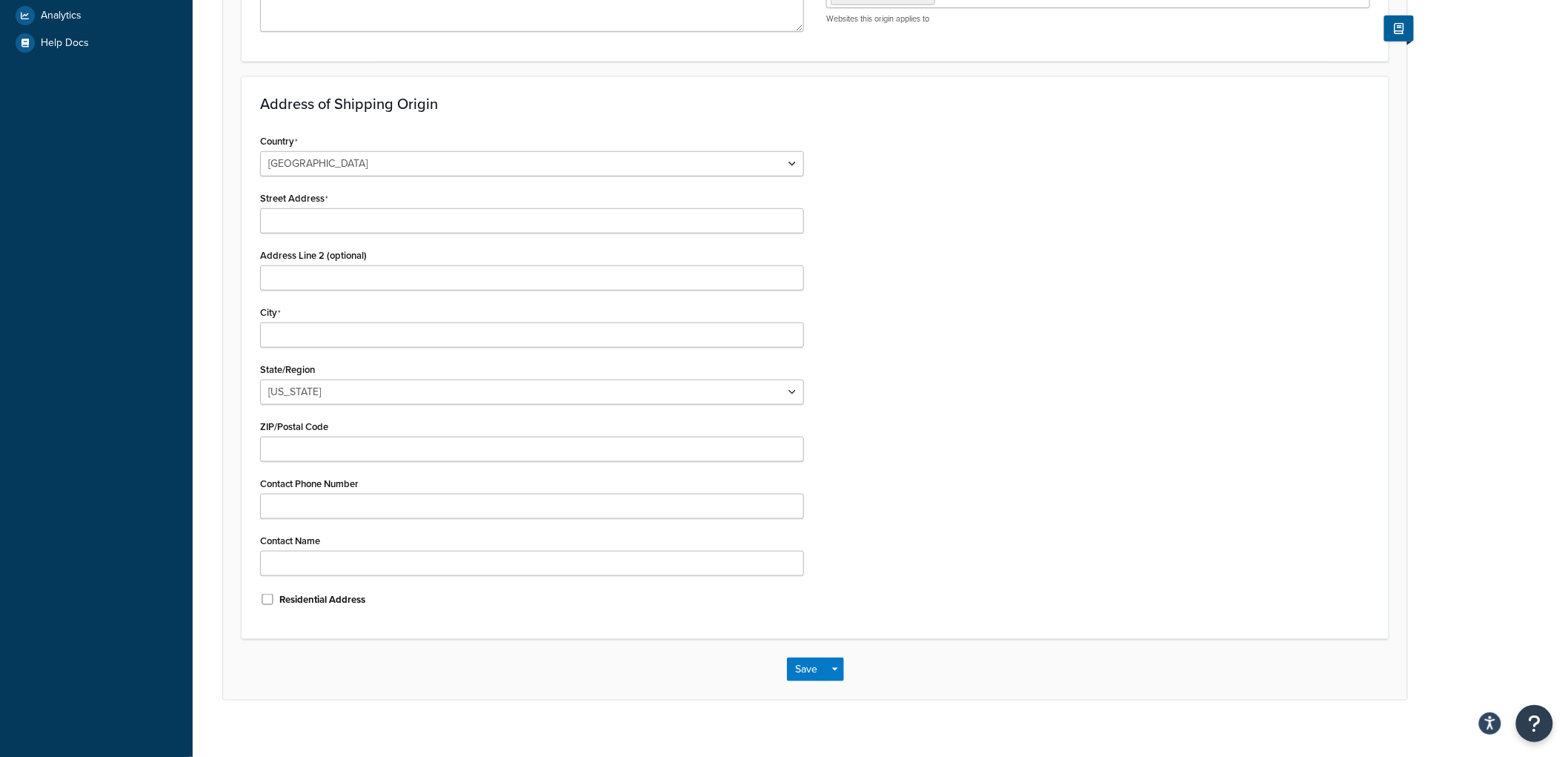
scroll to position [412, 0]
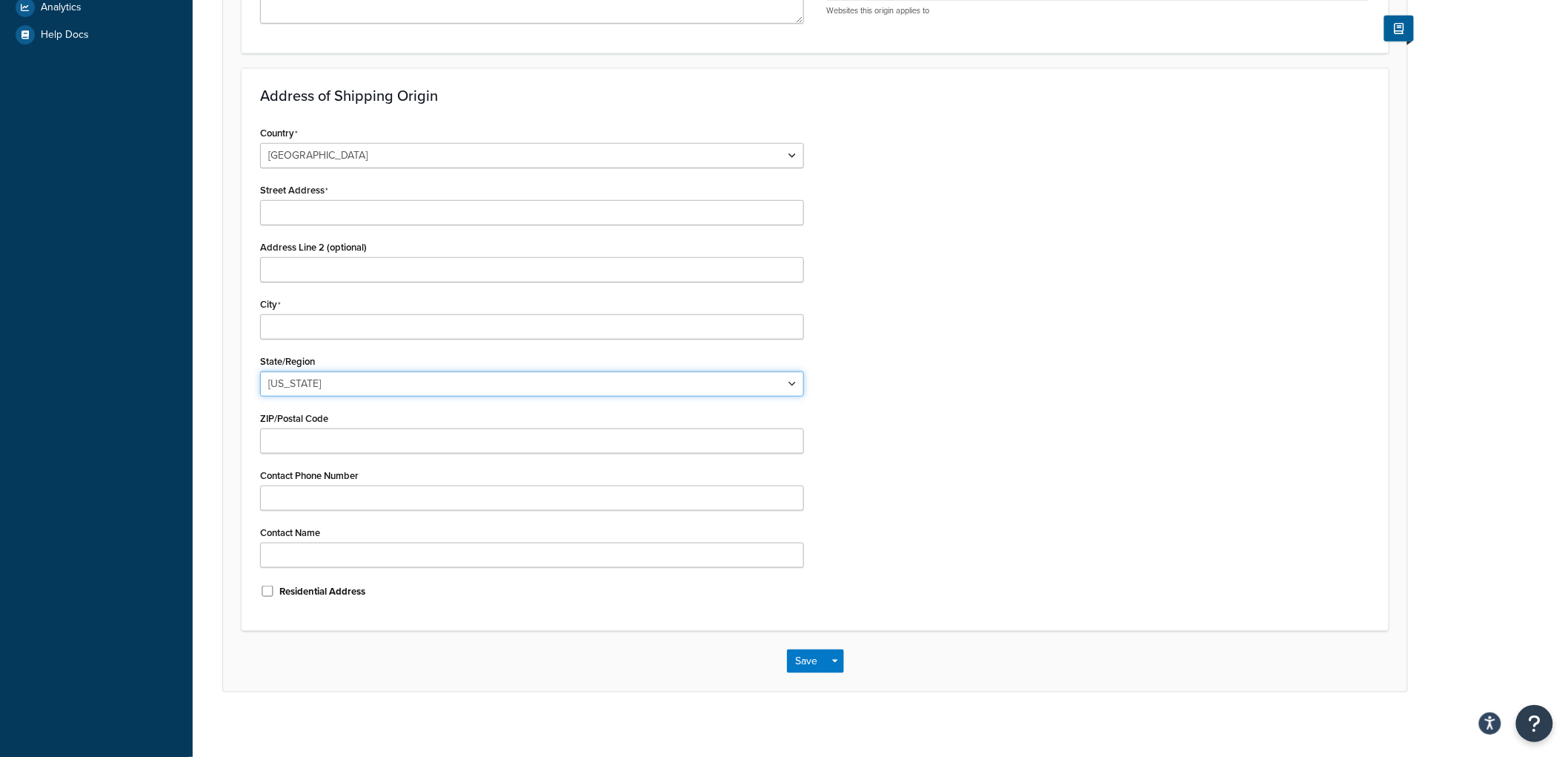
click at [343, 372] on select "[US_STATE] [US_STATE] [US_STATE] [US_STATE] [US_STATE] Armed Forces Americas Ar…" at bounding box center [532, 384] width 544 height 25
select select "15"
click at [260, 372] on select "[US_STATE] [US_STATE] [US_STATE] [US_STATE] [US_STATE] Armed Forces Americas Ar…" at bounding box center [532, 384] width 544 height 25
click at [831, 339] on div "Country [GEOGRAPHIC_DATA] [GEOGRAPHIC_DATA] [GEOGRAPHIC_DATA] [GEOGRAPHIC_DATA]…" at bounding box center [815, 367] width 1133 height 490
click at [322, 216] on input "Street Address" at bounding box center [532, 212] width 544 height 25
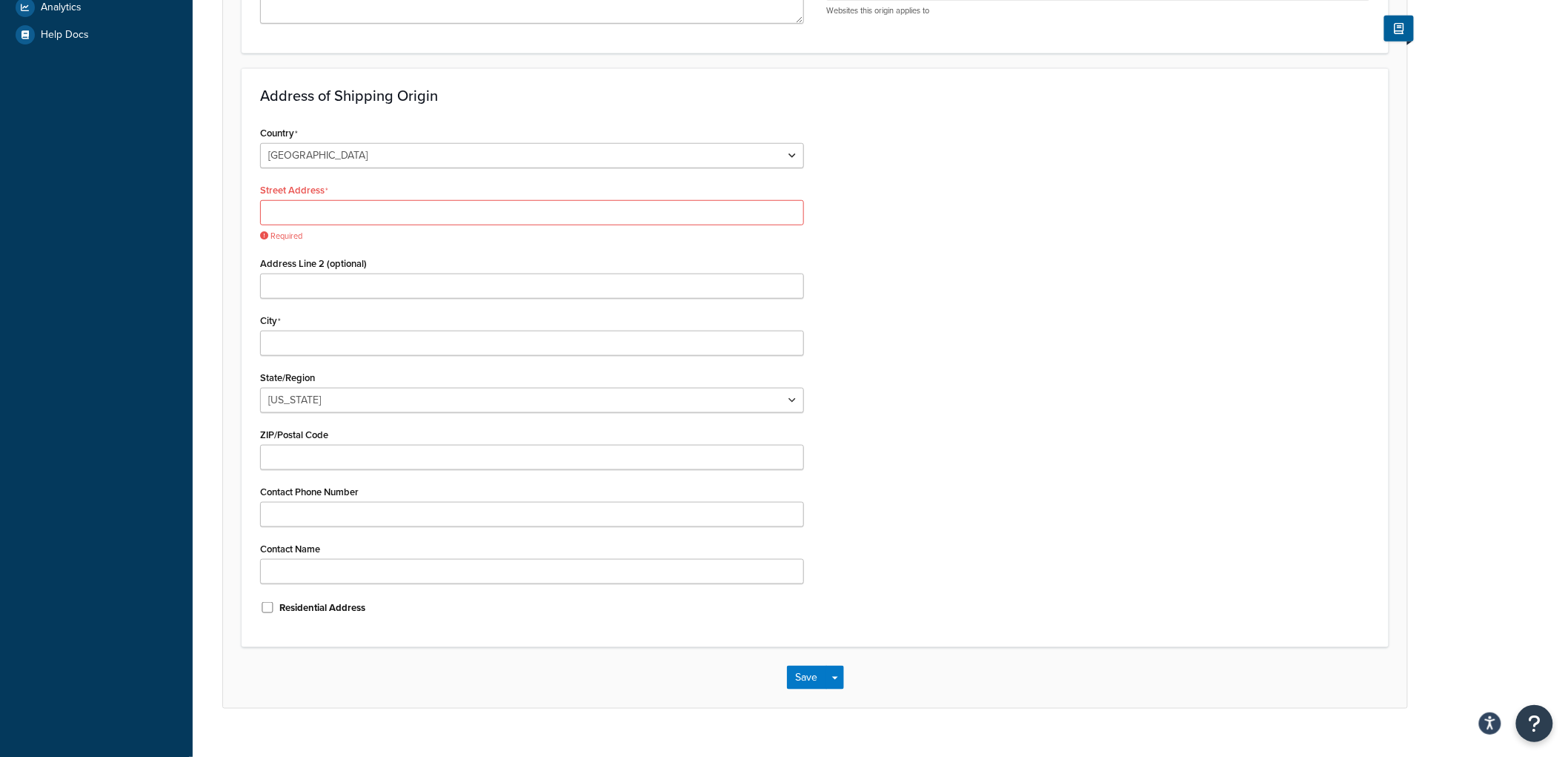
click at [919, 248] on div "Country [GEOGRAPHIC_DATA] [GEOGRAPHIC_DATA] [GEOGRAPHIC_DATA] [GEOGRAPHIC_DATA]…" at bounding box center [815, 375] width 1133 height 506
click at [660, 213] on input "Street Address" at bounding box center [532, 212] width 544 height 25
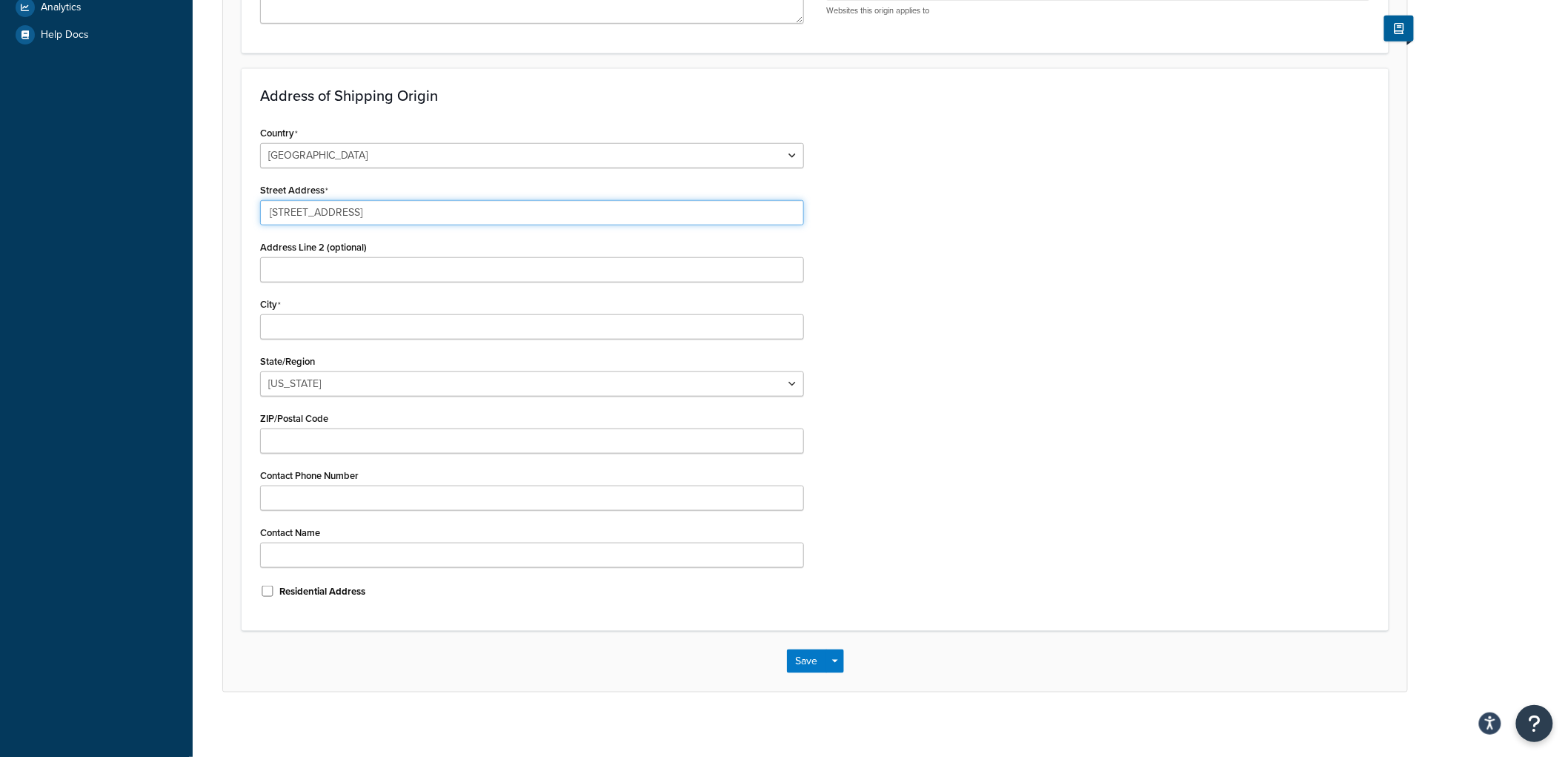
type input "[STREET_ADDRESS]"
type input "[GEOGRAPHIC_DATA]"
type input "52556"
click at [1172, 538] on div "Country [GEOGRAPHIC_DATA] [GEOGRAPHIC_DATA] [GEOGRAPHIC_DATA] [GEOGRAPHIC_DATA]…" at bounding box center [815, 367] width 1133 height 490
click at [787, 650] on div "Save Save Dropdown Save and Edit Save and Duplicate Save and Create New" at bounding box center [815, 661] width 57 height 24
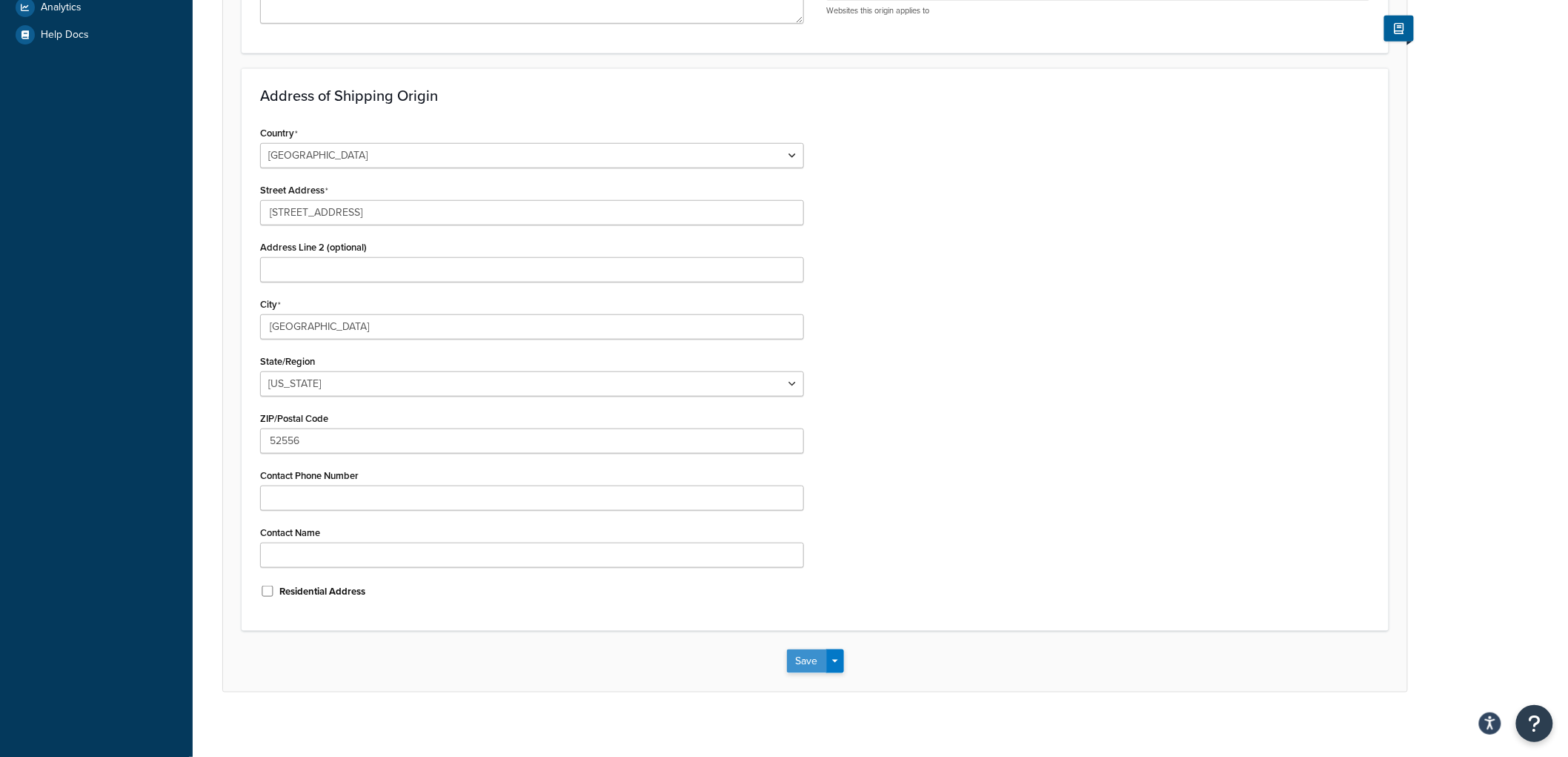
click at [789, 654] on button "Save" at bounding box center [807, 661] width 40 height 24
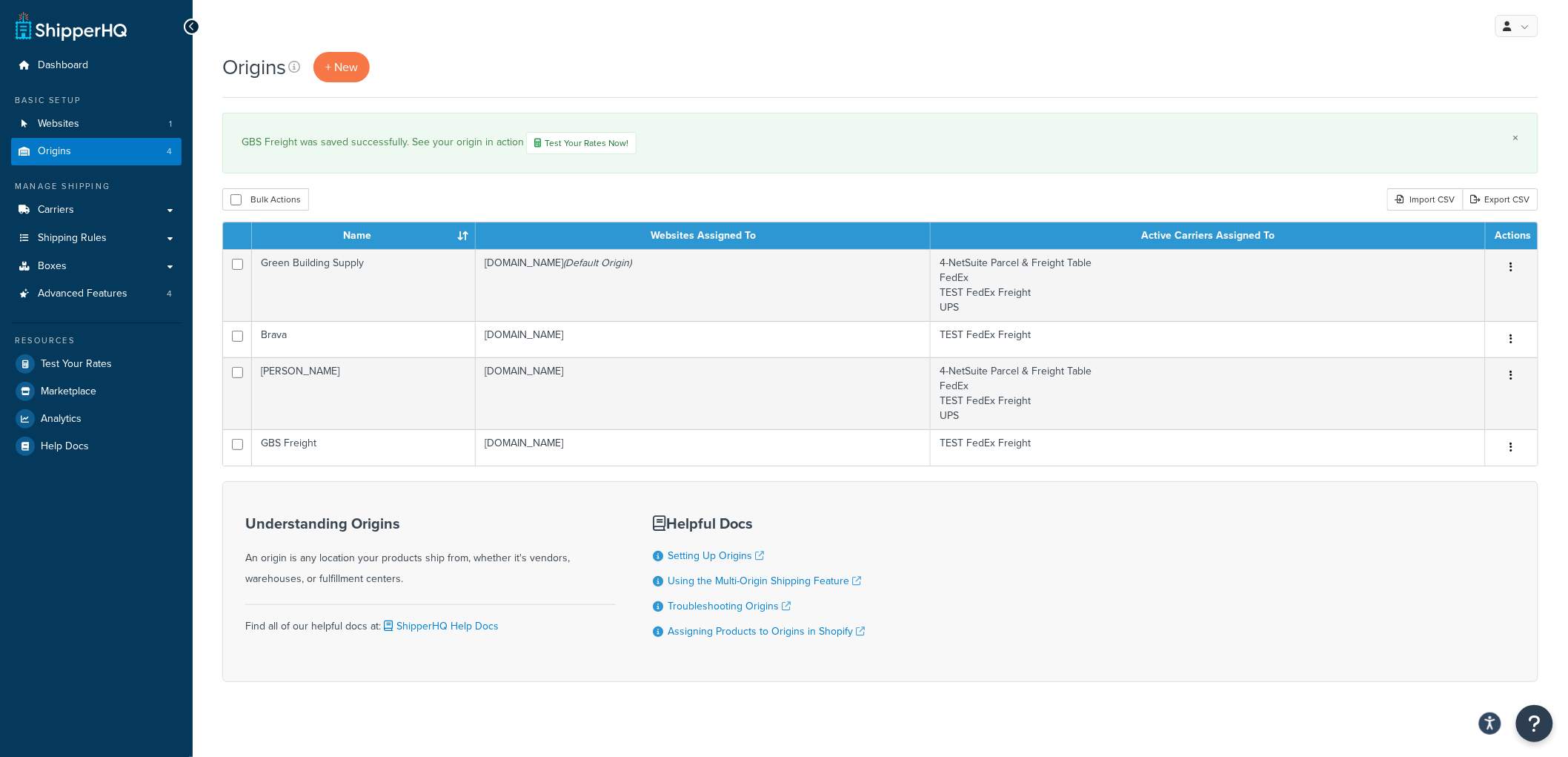
click at [1519, 138] on link "×" at bounding box center [1516, 138] width 6 height 12
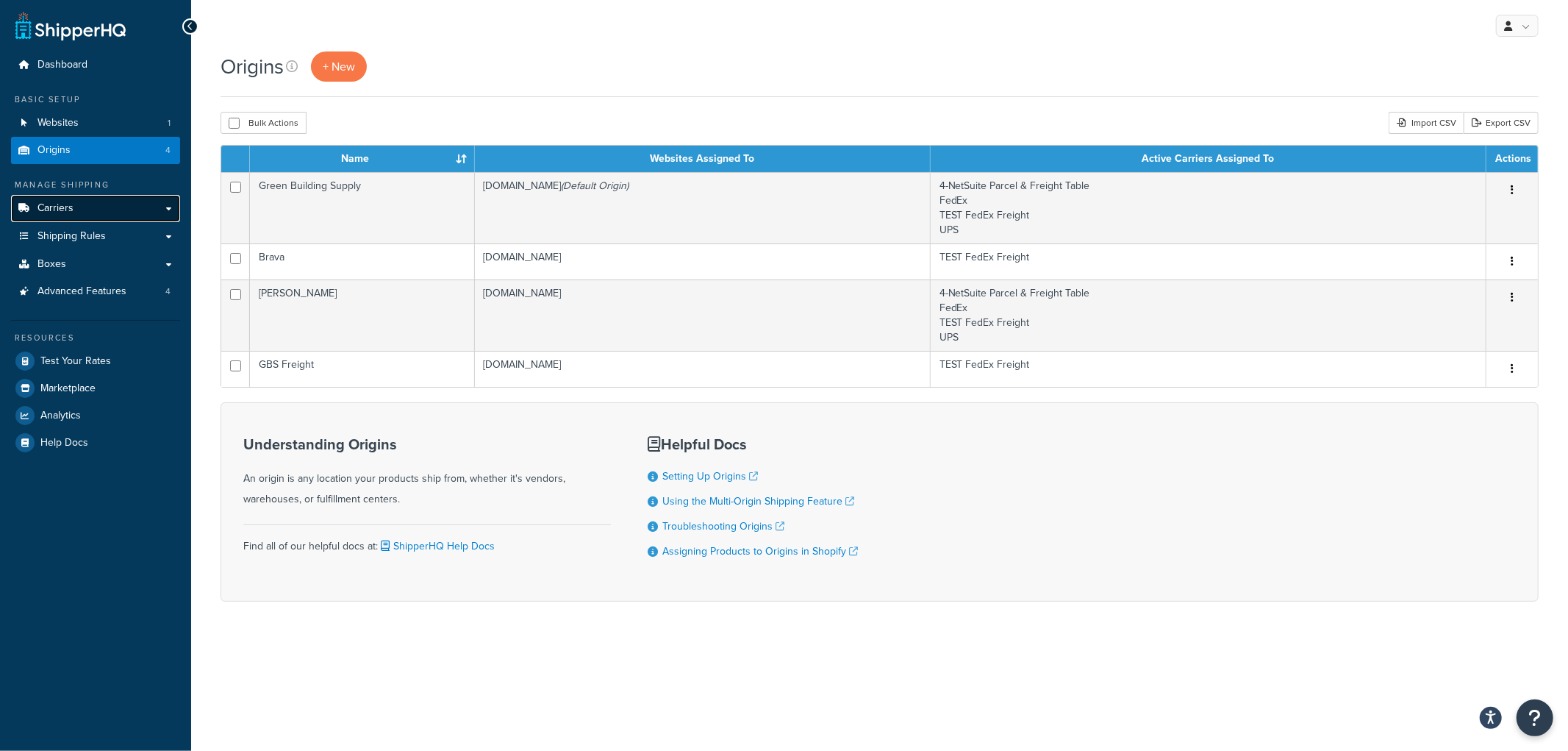
click at [104, 206] on link "Carriers" at bounding box center [95, 208] width 169 height 27
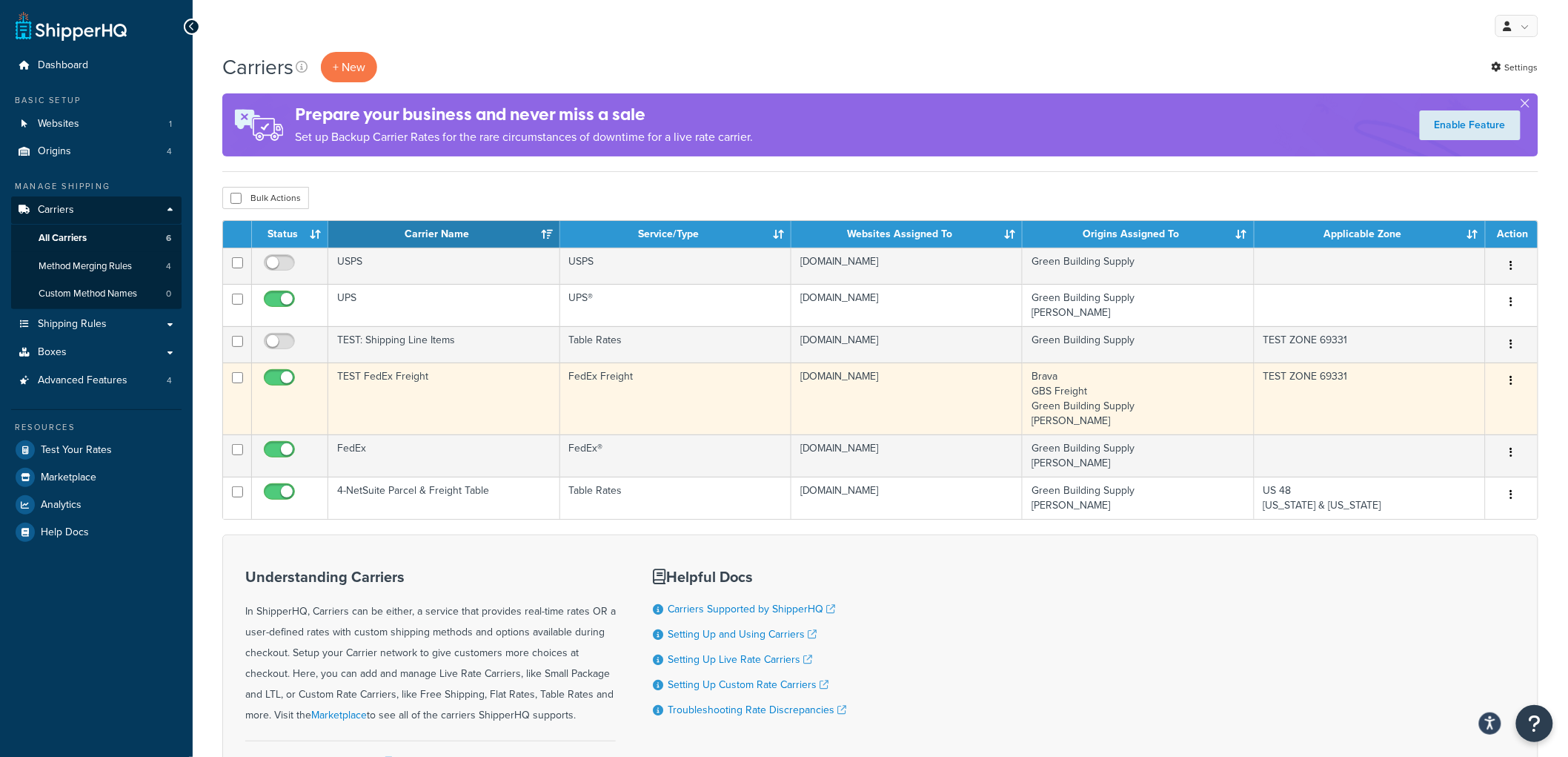
click at [470, 395] on td "TEST FedEx Freight" at bounding box center [444, 399] width 232 height 72
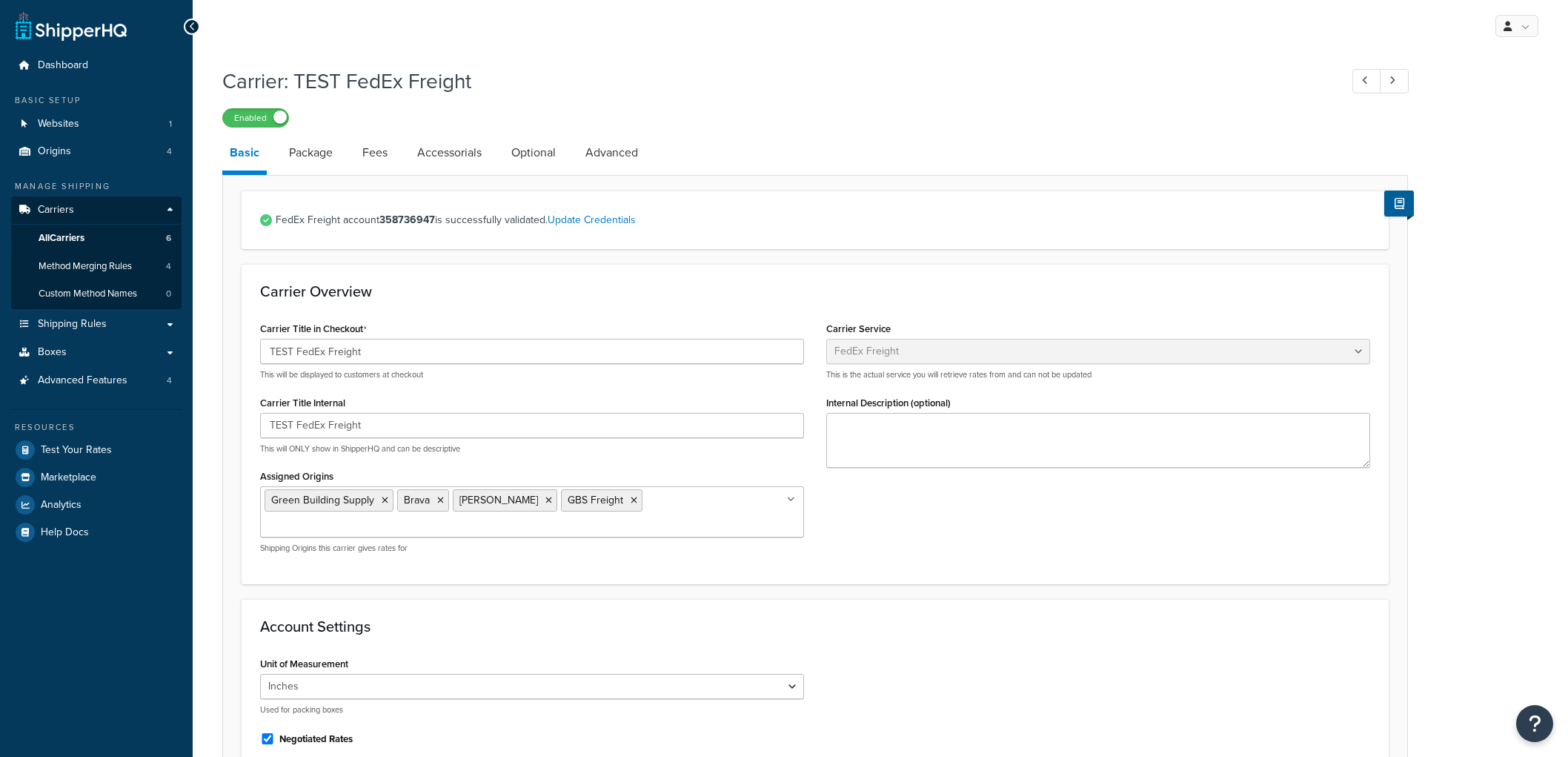
select select "fedExFreight"
click at [385, 498] on icon at bounding box center [385, 500] width 7 height 9
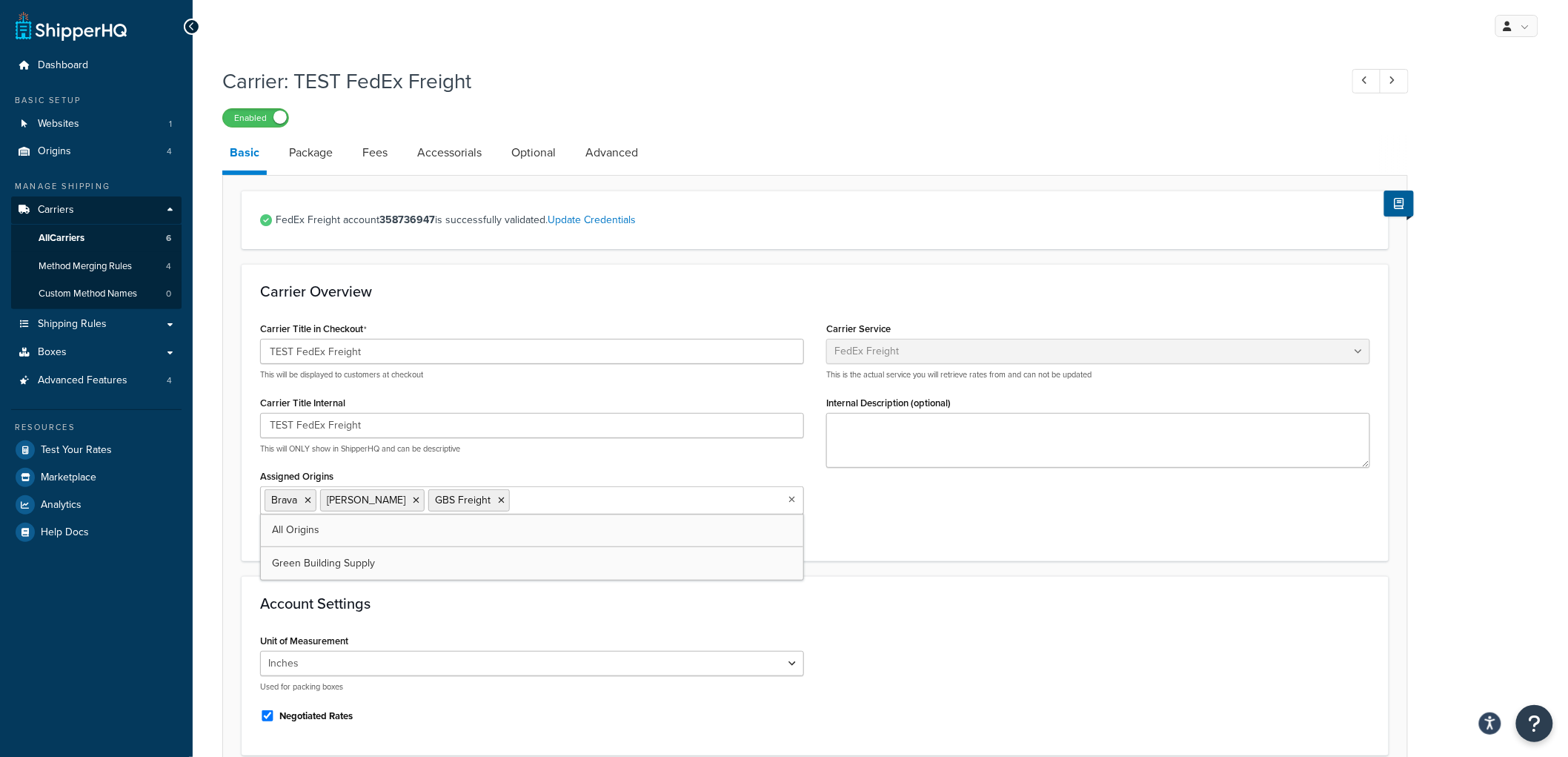
click at [553, 317] on div "Carrier Overview Carrier Title in Checkout TEST FedEx Freight This will be disp…" at bounding box center [815, 412] width 1148 height 296
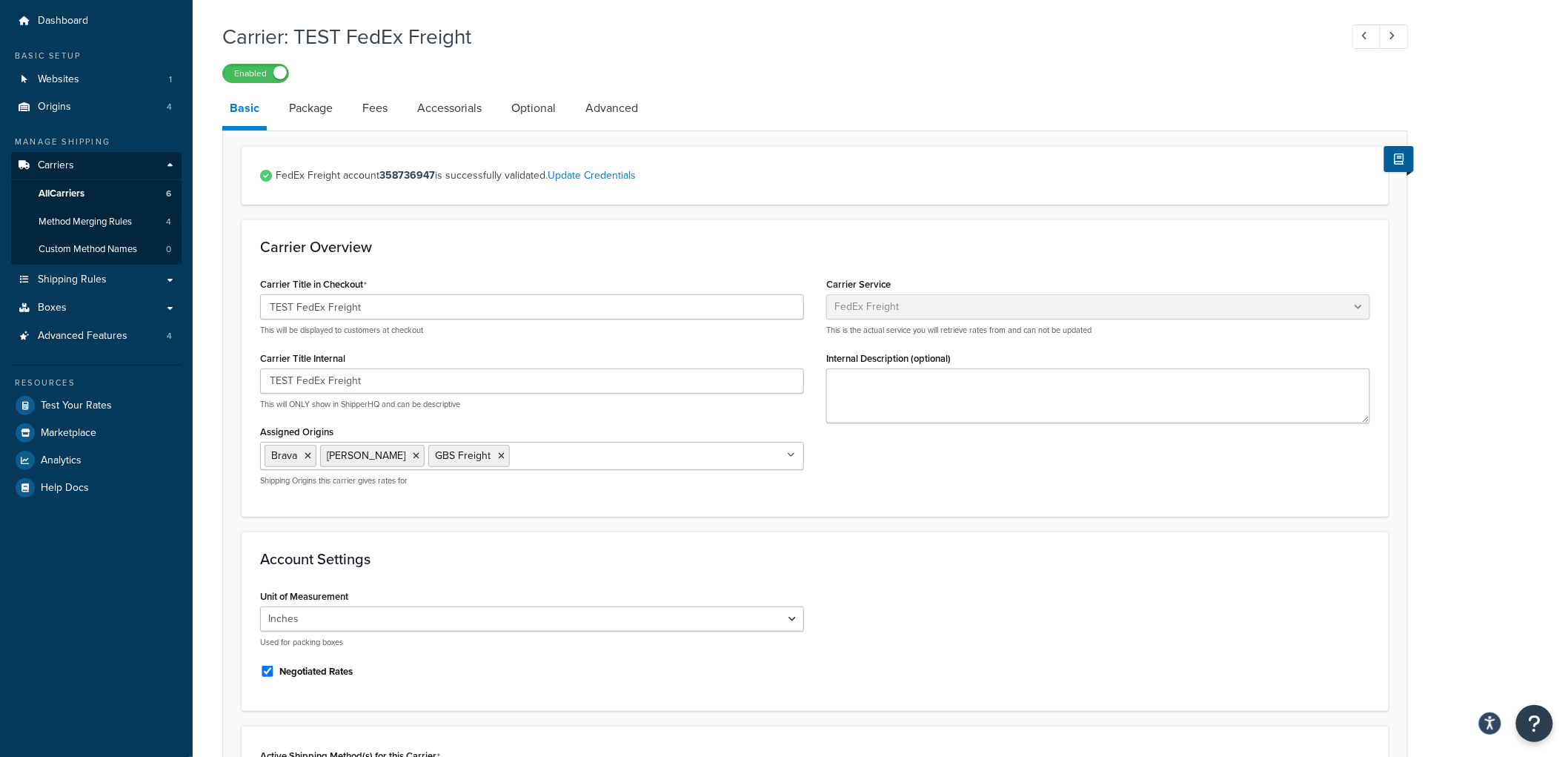
scroll to position [526, 0]
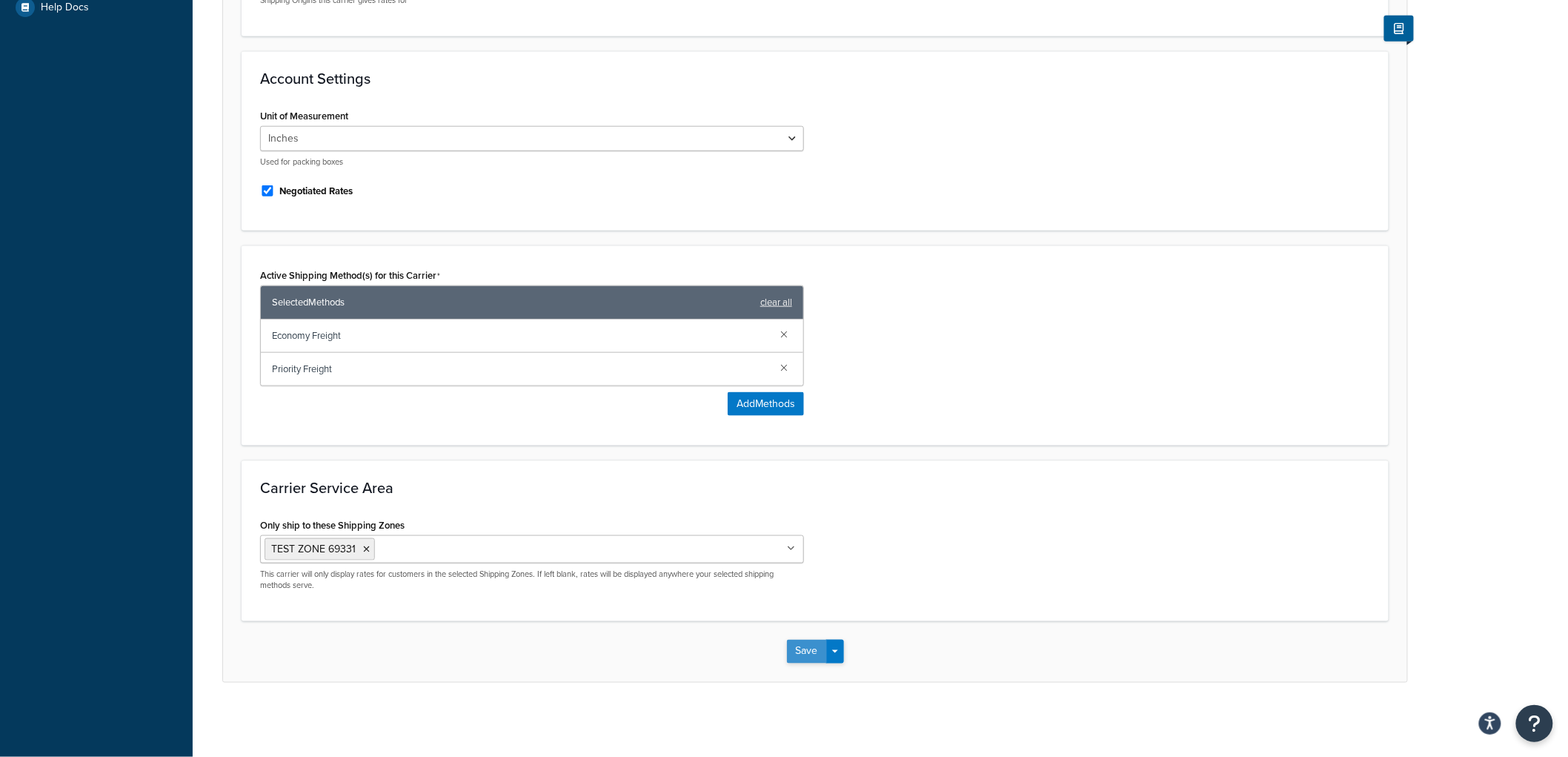
click at [812, 656] on button "Save" at bounding box center [807, 651] width 40 height 24
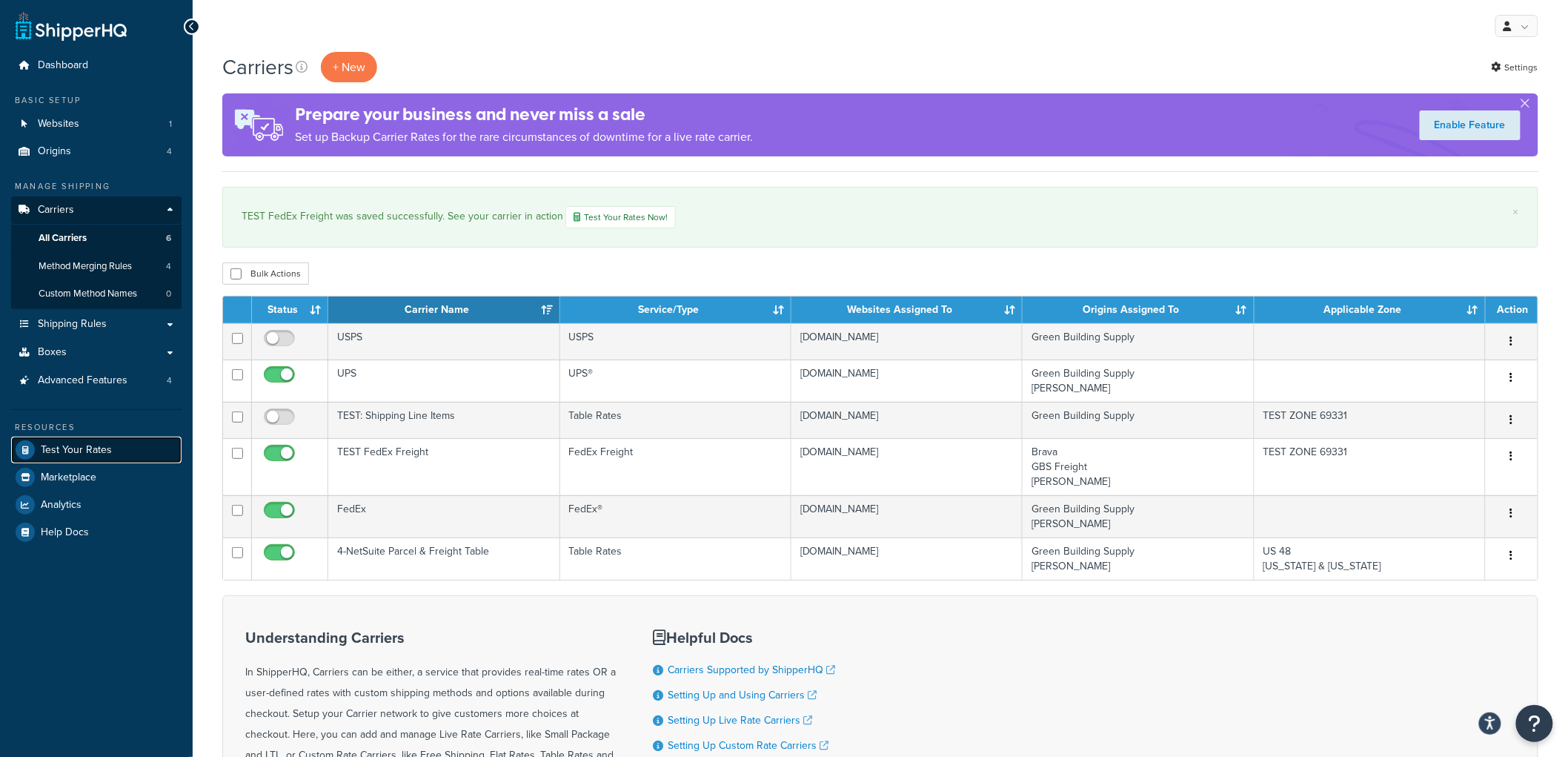
click at [86, 449] on span "Test Your Rates" at bounding box center [76, 450] width 71 height 12
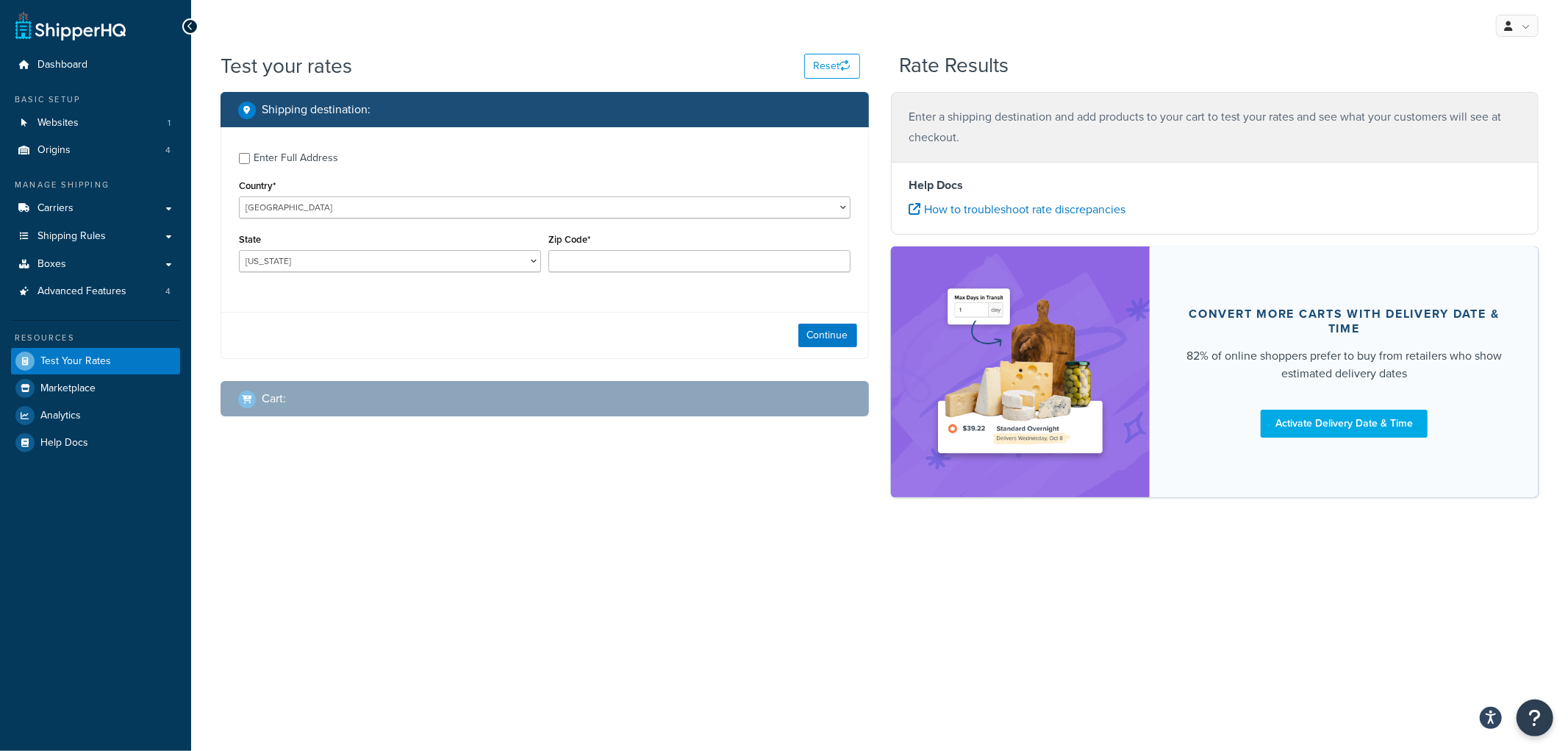
click at [322, 153] on div "Enter Full Address" at bounding box center [296, 158] width 85 height 21
click at [250, 153] on input "Enter Full Address" at bounding box center [244, 158] width 11 height 11
checkbox input "true"
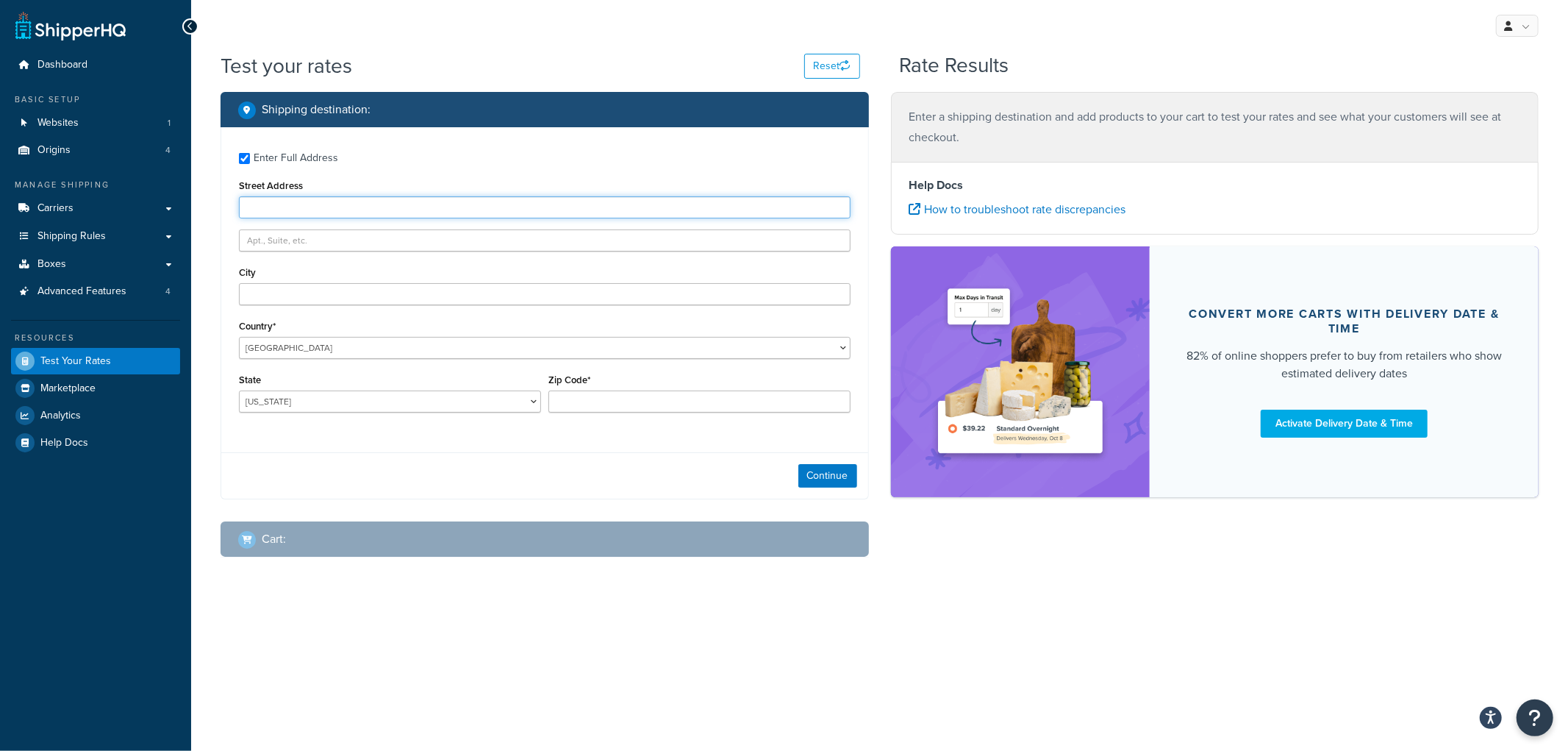
click at [309, 201] on input "Street Address" at bounding box center [544, 206] width 611 height 22
type input "100 Rd 118"
click at [307, 283] on input "Fairfield" at bounding box center [544, 293] width 611 height 22
type input "Fairfield"
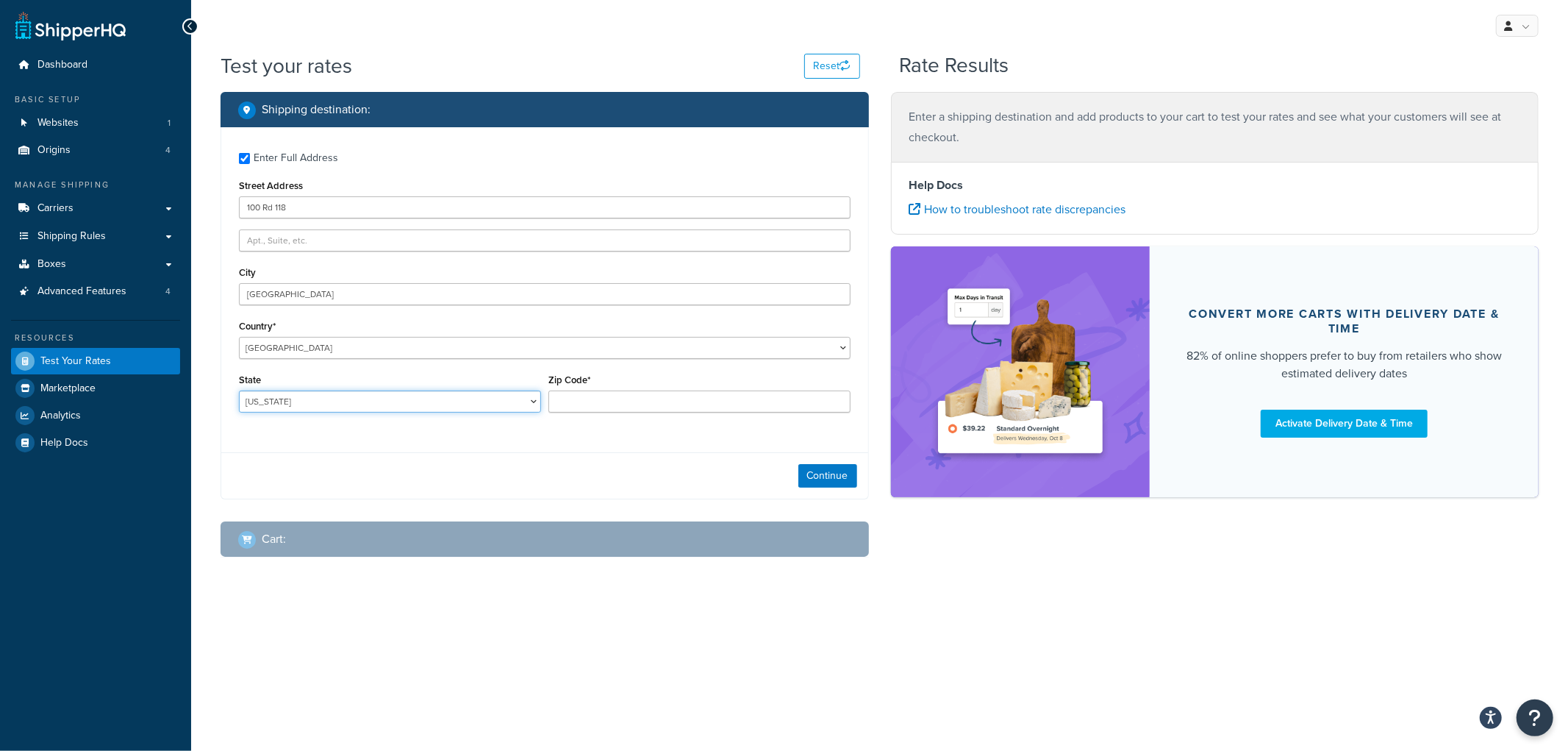
select select "NE"
type input "69331"
click at [831, 488] on div "Continue" at bounding box center [544, 474] width 647 height 46
click at [829, 486] on button "Continue" at bounding box center [828, 475] width 59 height 23
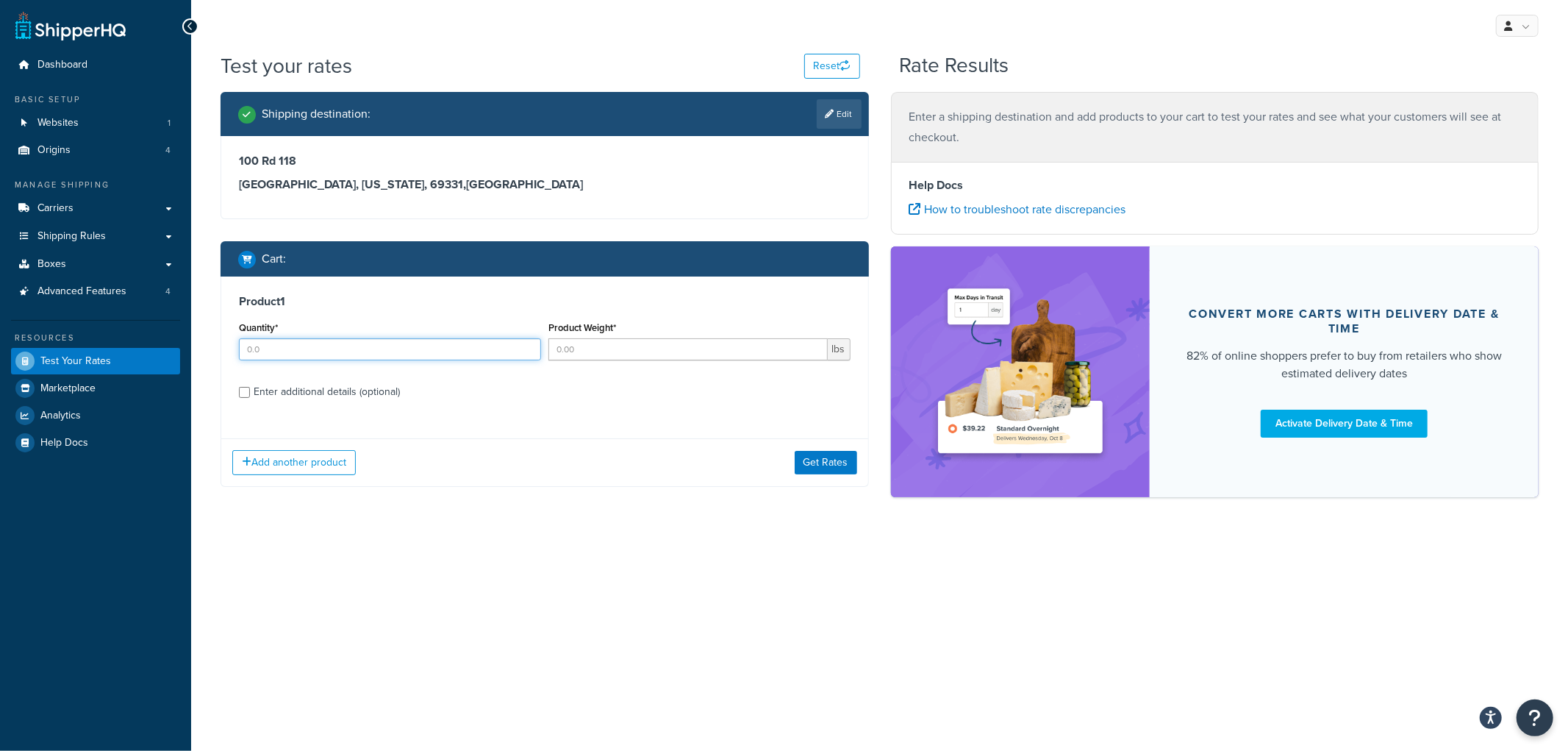
click at [334, 344] on input "Quantity*" at bounding box center [390, 349] width 302 height 22
type input "15"
type input "40"
click at [265, 394] on div "Enter additional details (optional)" at bounding box center [327, 392] width 146 height 21
click at [250, 394] on input "Enter additional details (optional)" at bounding box center [244, 392] width 11 height 11
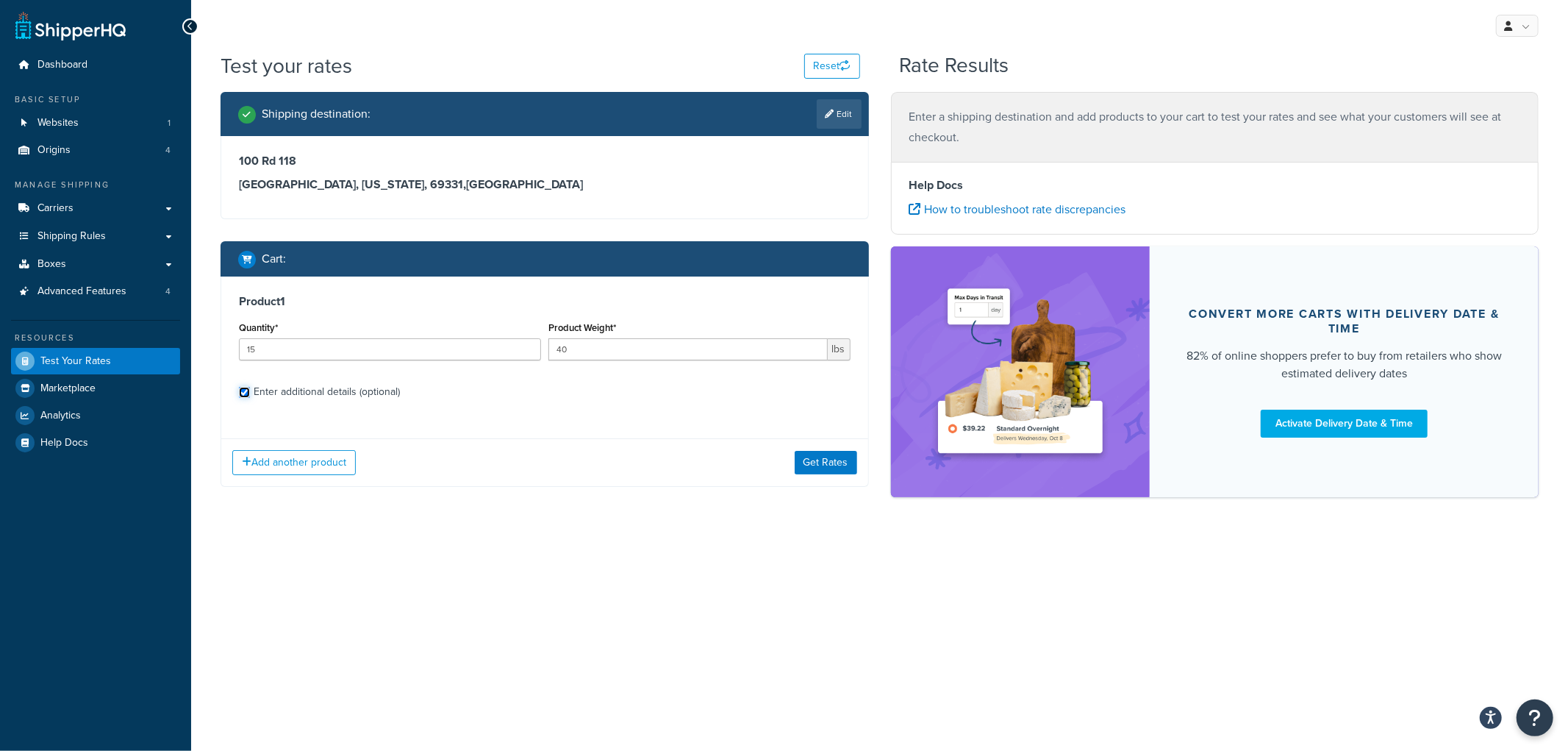
checkbox input "true"
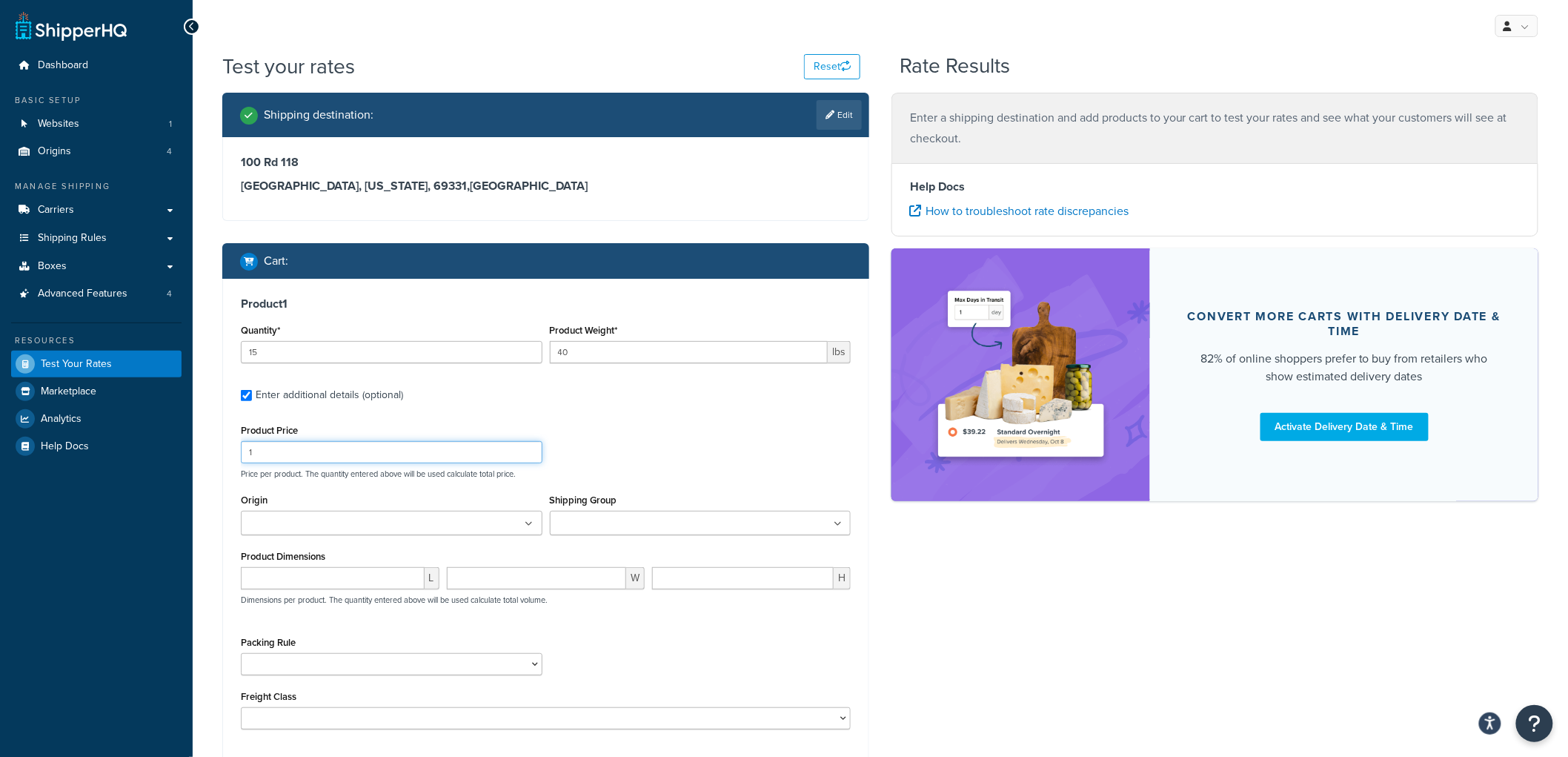
click at [291, 448] on input "1" at bounding box center [392, 452] width 302 height 22
type input "100"
click at [591, 531] on input "Shipping Group" at bounding box center [620, 524] width 131 height 17
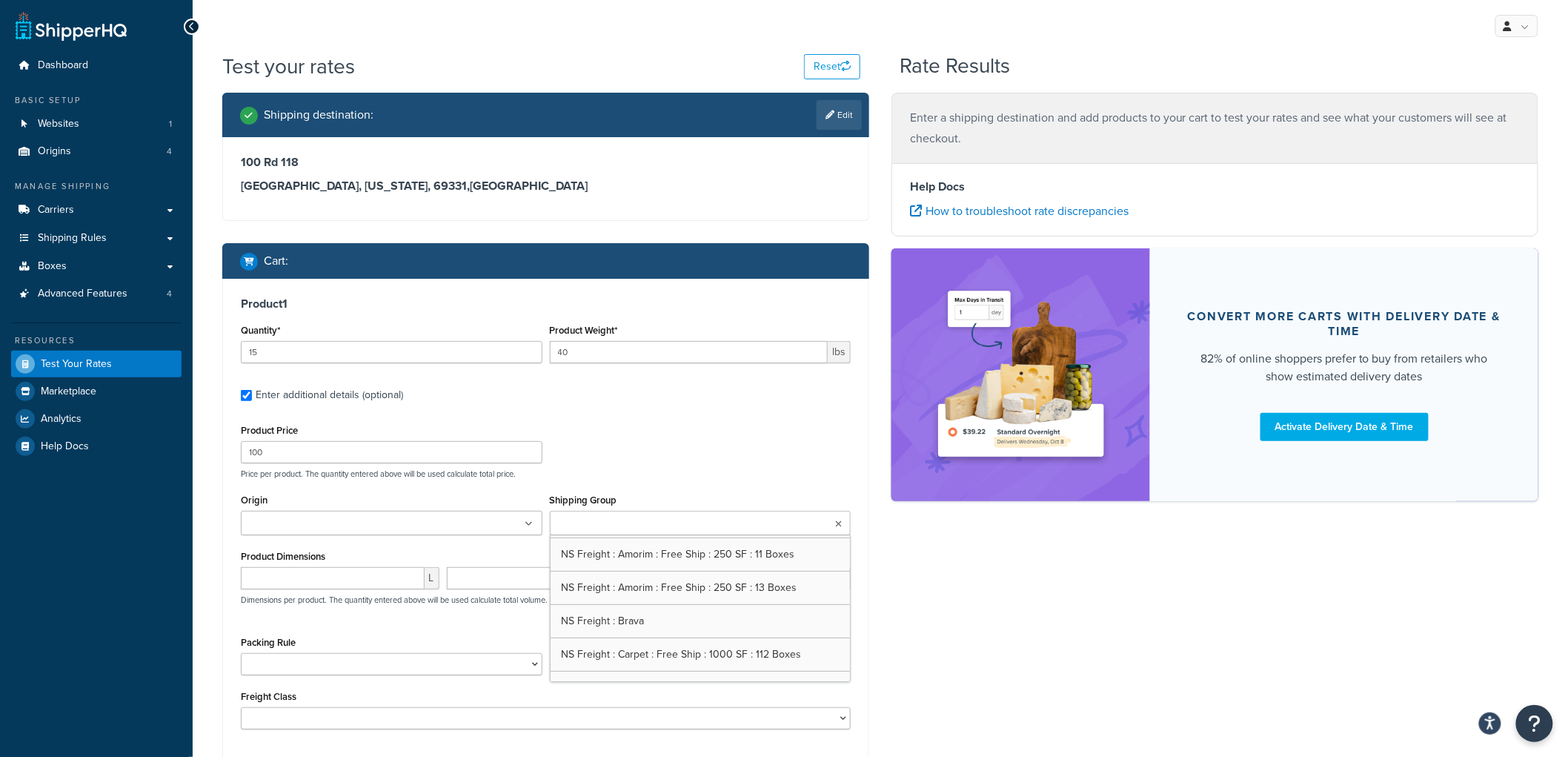
scroll to position [329, 0]
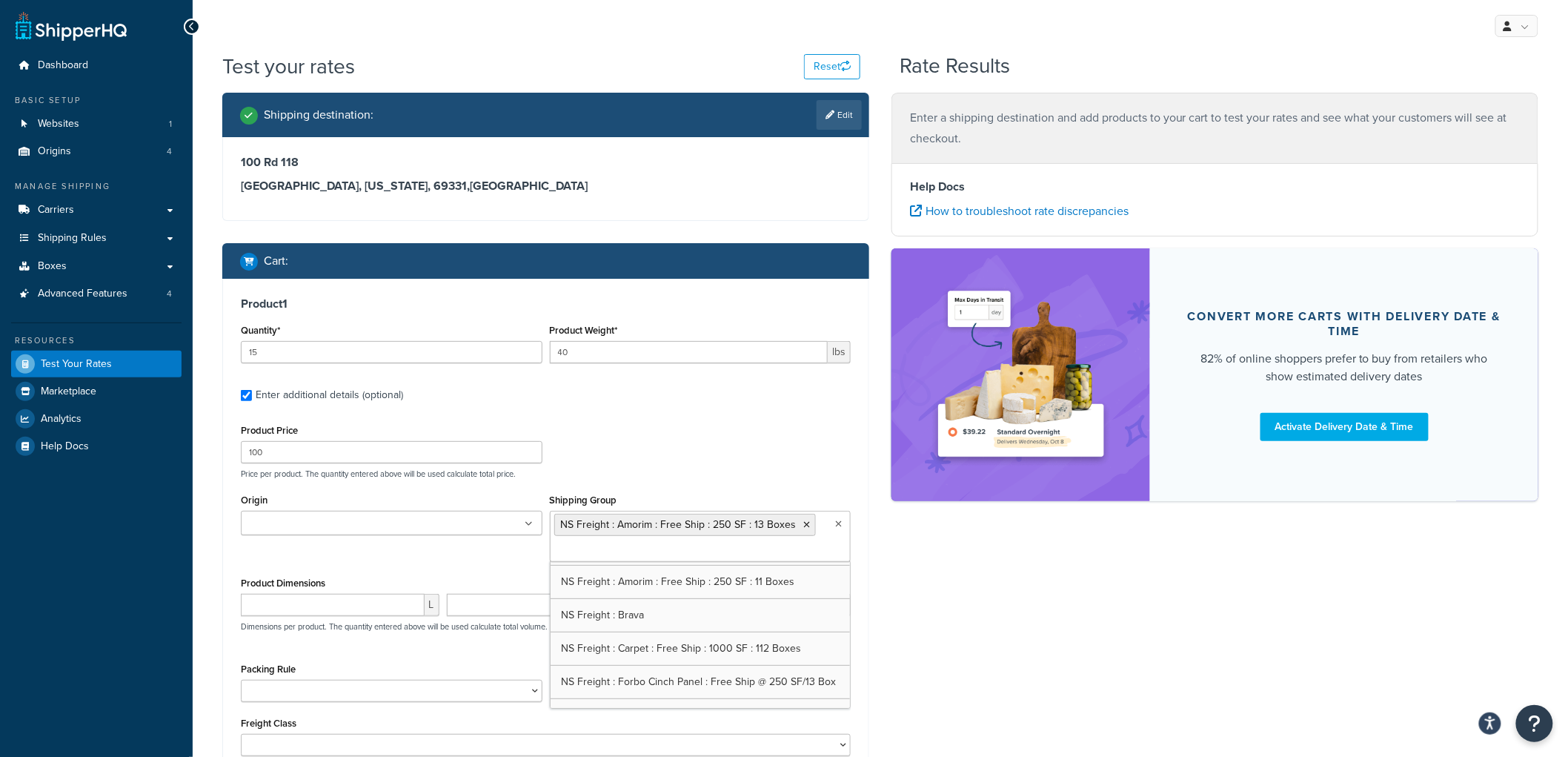
click at [743, 412] on div "Product 1 Quantity* 15 Product Weight* 40 lbs Enter additional details (optiona…" at bounding box center [545, 527] width 646 height 497
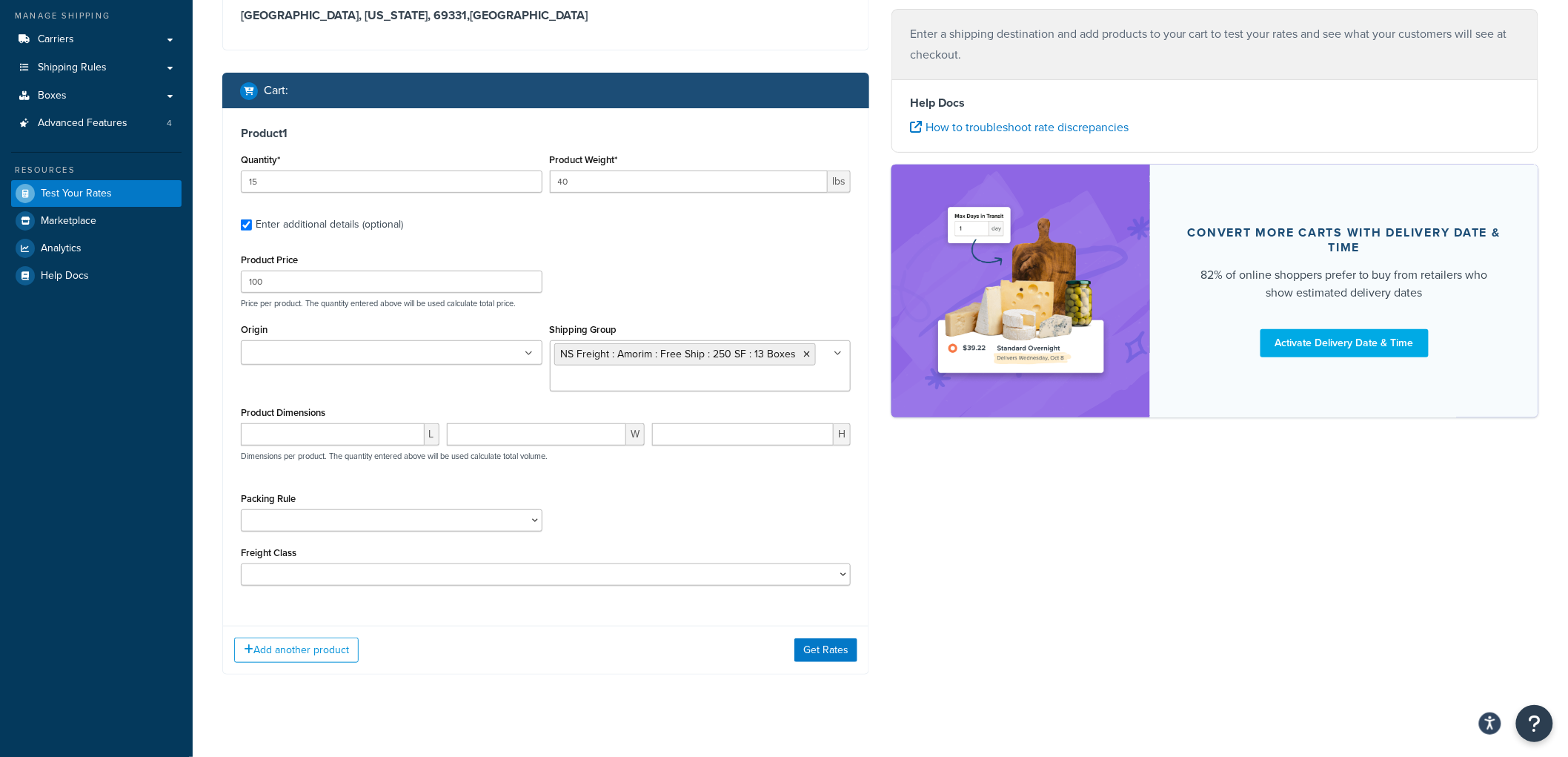
scroll to position [187, 0]
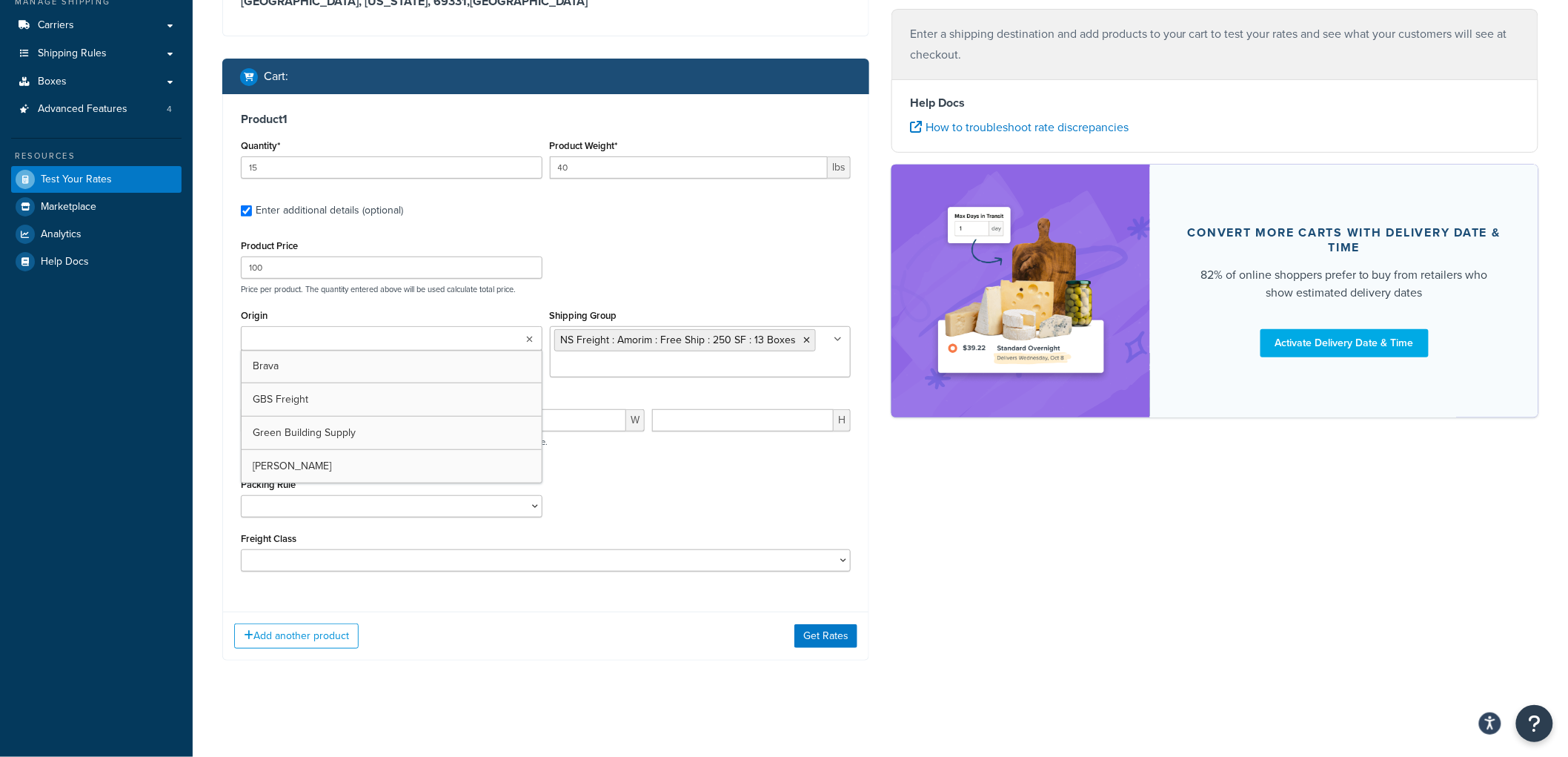
click at [495, 334] on ul at bounding box center [392, 338] width 302 height 24
click at [654, 260] on div "Product Price 100 Price per product. The quantity entered above will be used ca…" at bounding box center [545, 265] width 617 height 59
click at [338, 634] on button "Add another product" at bounding box center [296, 635] width 124 height 25
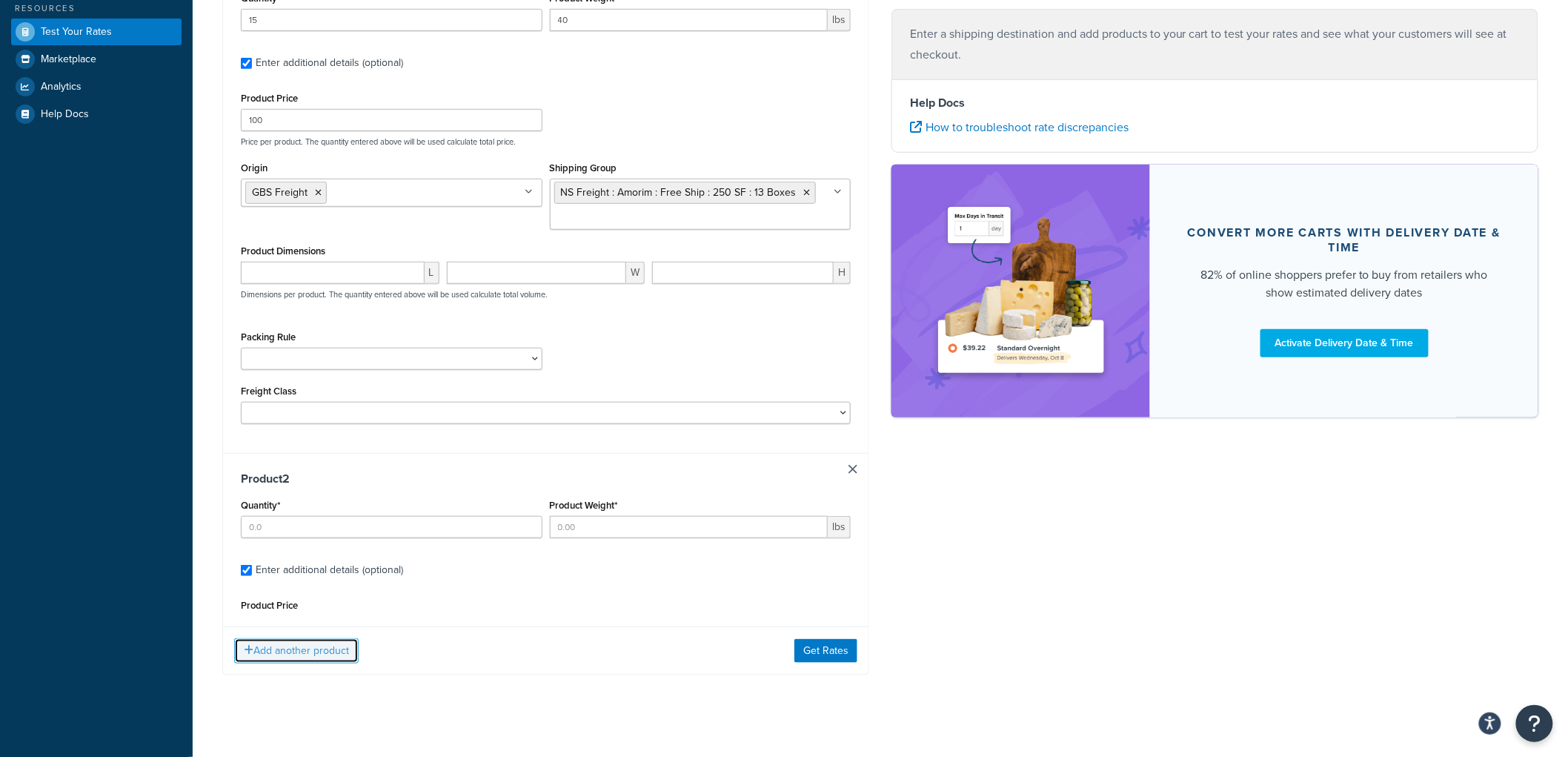
scroll to position [346, 0]
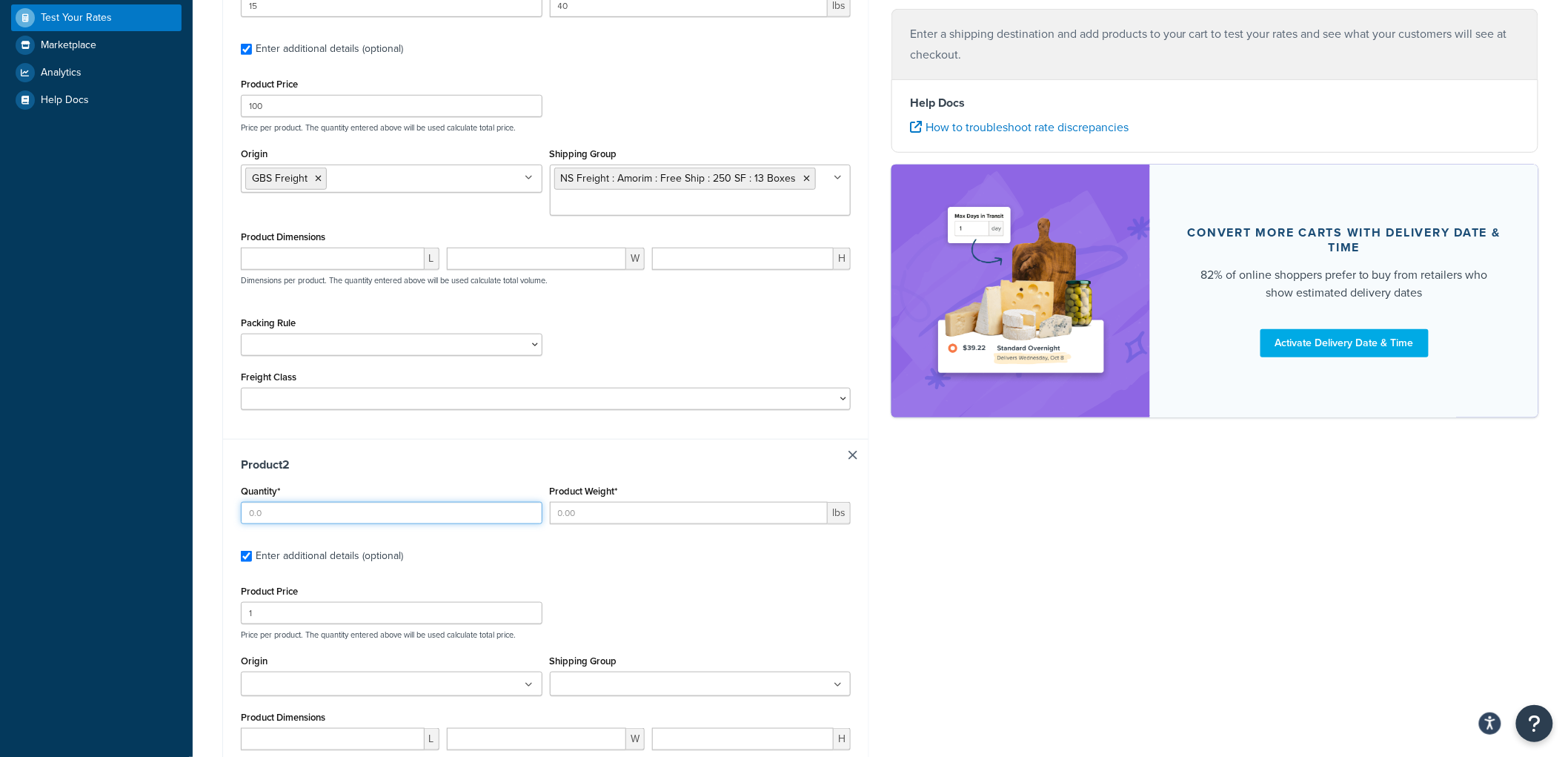
click at [320, 511] on input "Quantity*" at bounding box center [392, 512] width 302 height 22
type input "1"
click at [610, 514] on input "Product Weight*" at bounding box center [689, 512] width 279 height 22
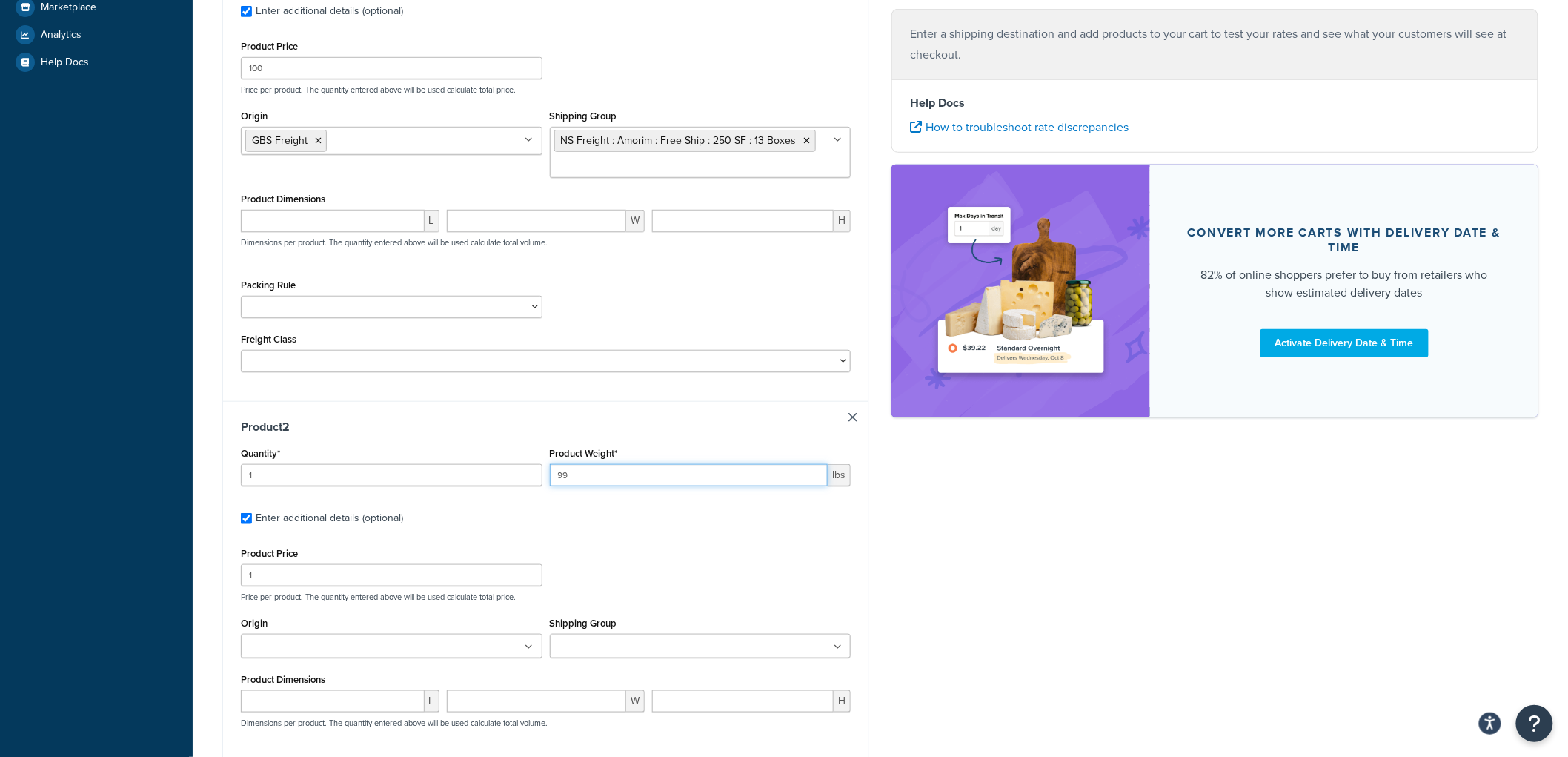
scroll to position [594, 0]
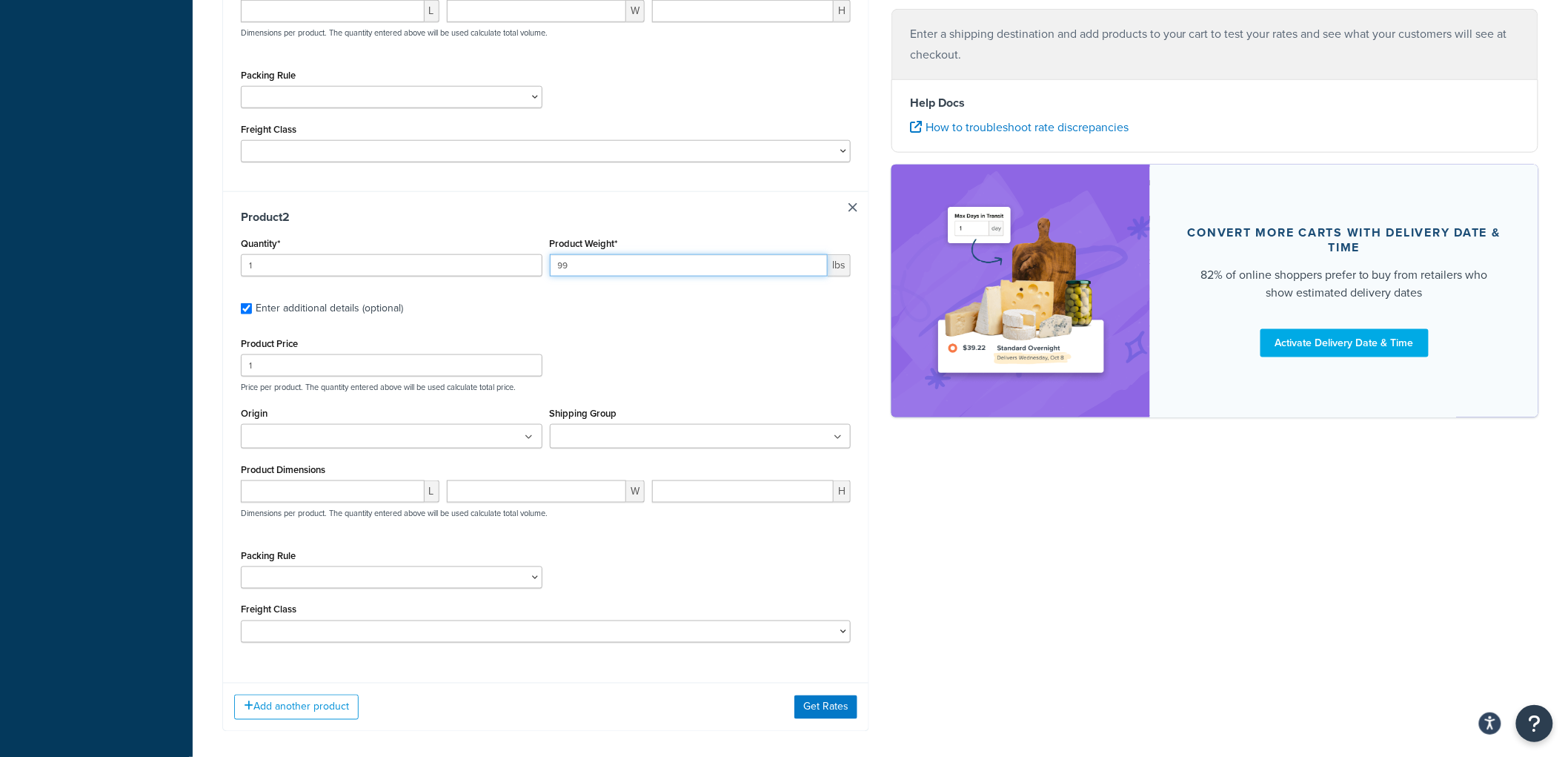
type input "99"
drag, startPoint x: 341, startPoint y: 365, endPoint x: 0, endPoint y: 365, distance: 341.0
click at [0, 365] on div "Dashboard Basic Setup Websites 1 Origins 4 Manage Shipping Carriers Carriers Al…" at bounding box center [784, 117] width 1568 height 1421
type input "731"
click at [642, 428] on ul at bounding box center [700, 436] width 302 height 24
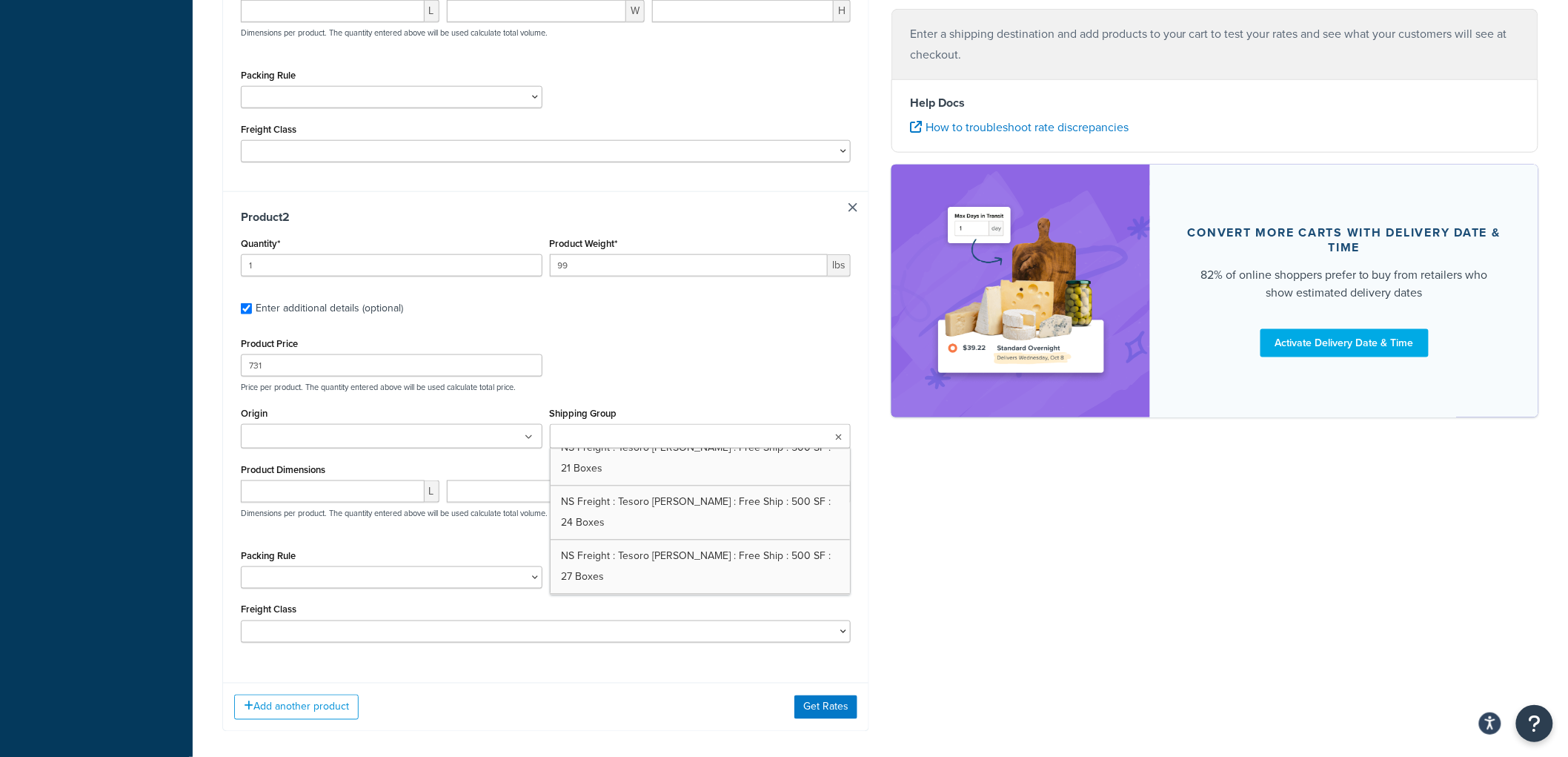
scroll to position [1424, 0]
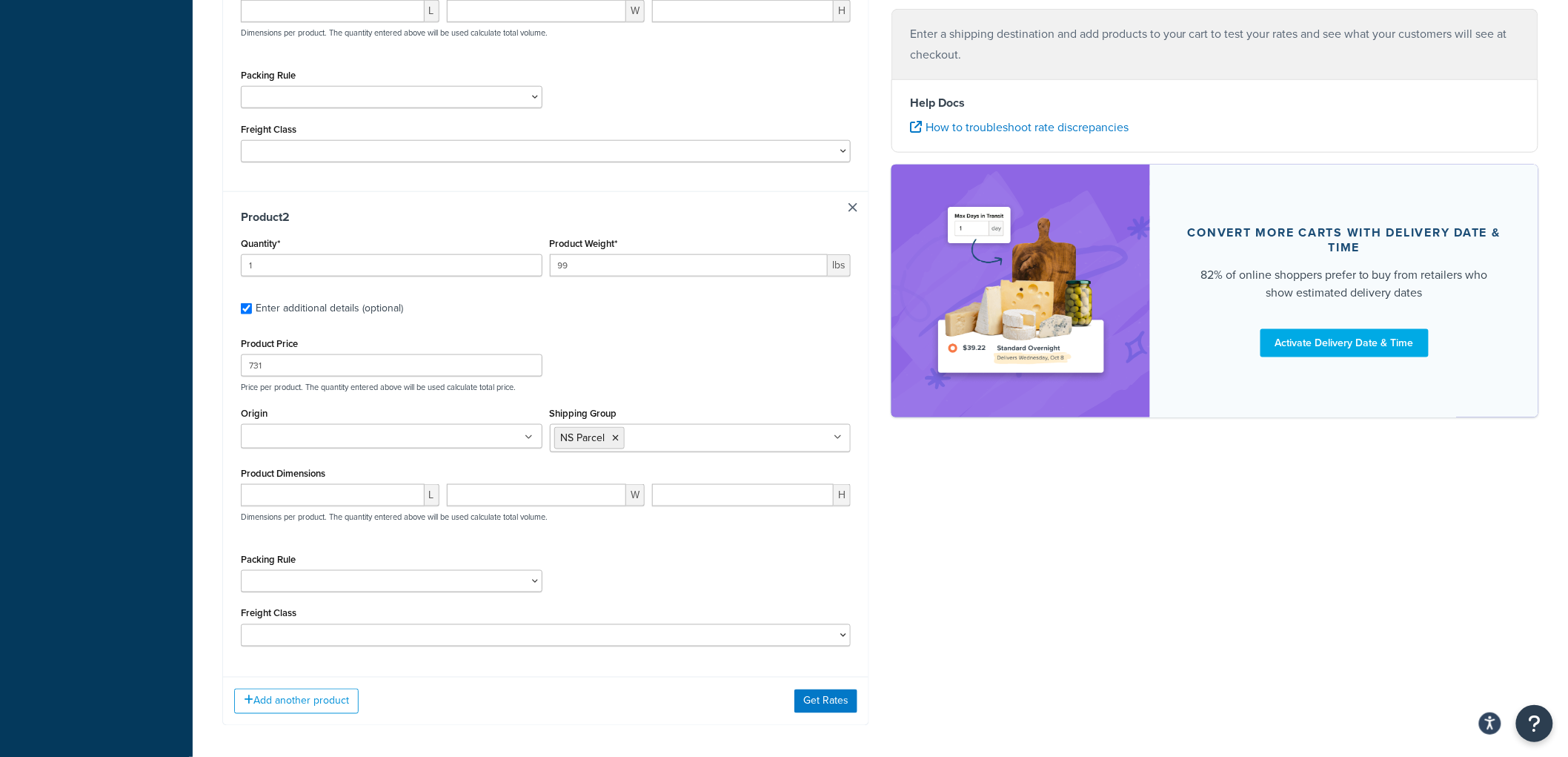
click at [670, 358] on div "Product Price 731 Price per product. The quantity entered above will be used ca…" at bounding box center [545, 363] width 617 height 59
click at [475, 440] on ul at bounding box center [392, 436] width 302 height 24
click at [839, 716] on button "Get Rates" at bounding box center [826, 711] width 63 height 24
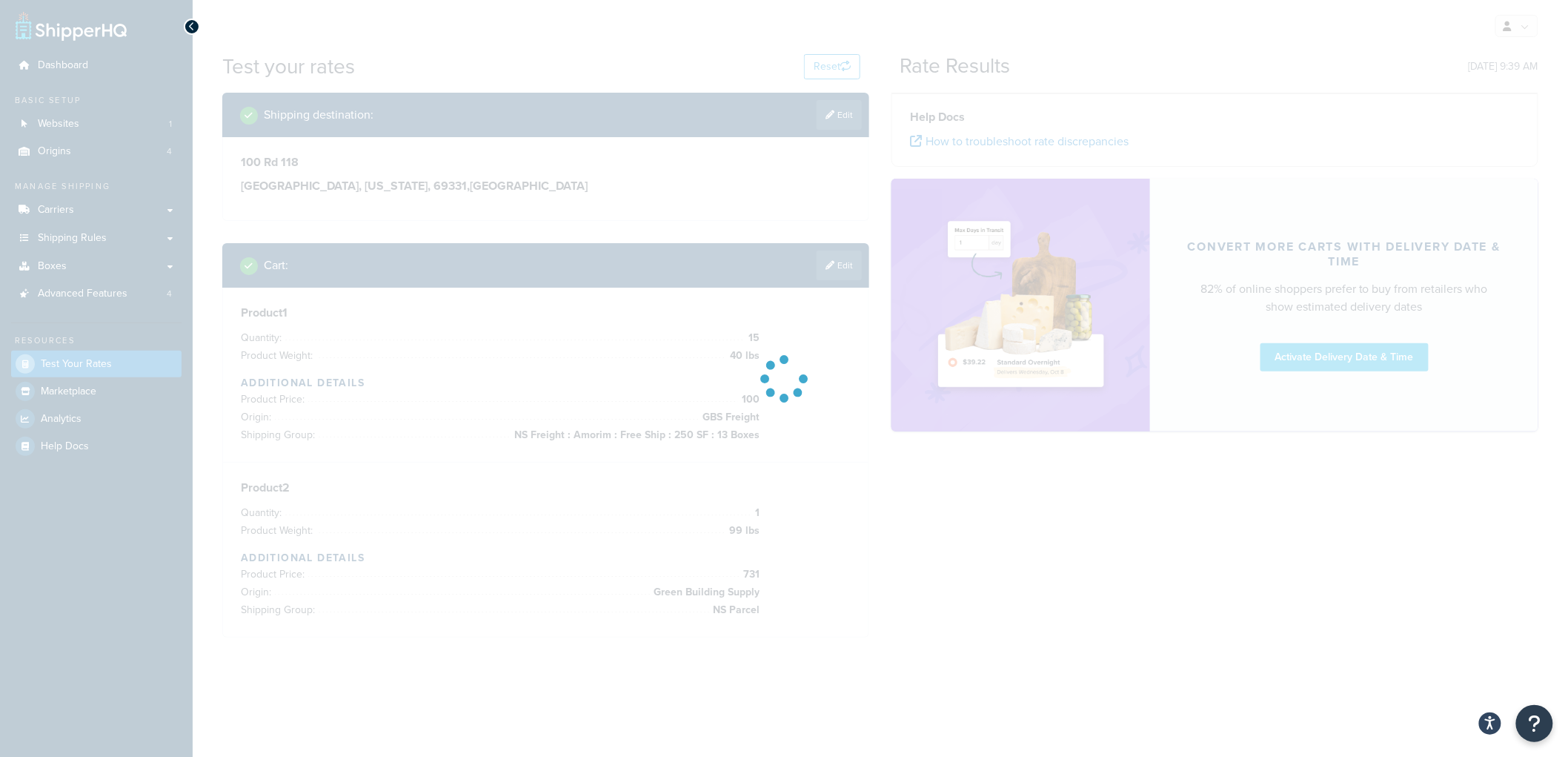
scroll to position [0, 0]
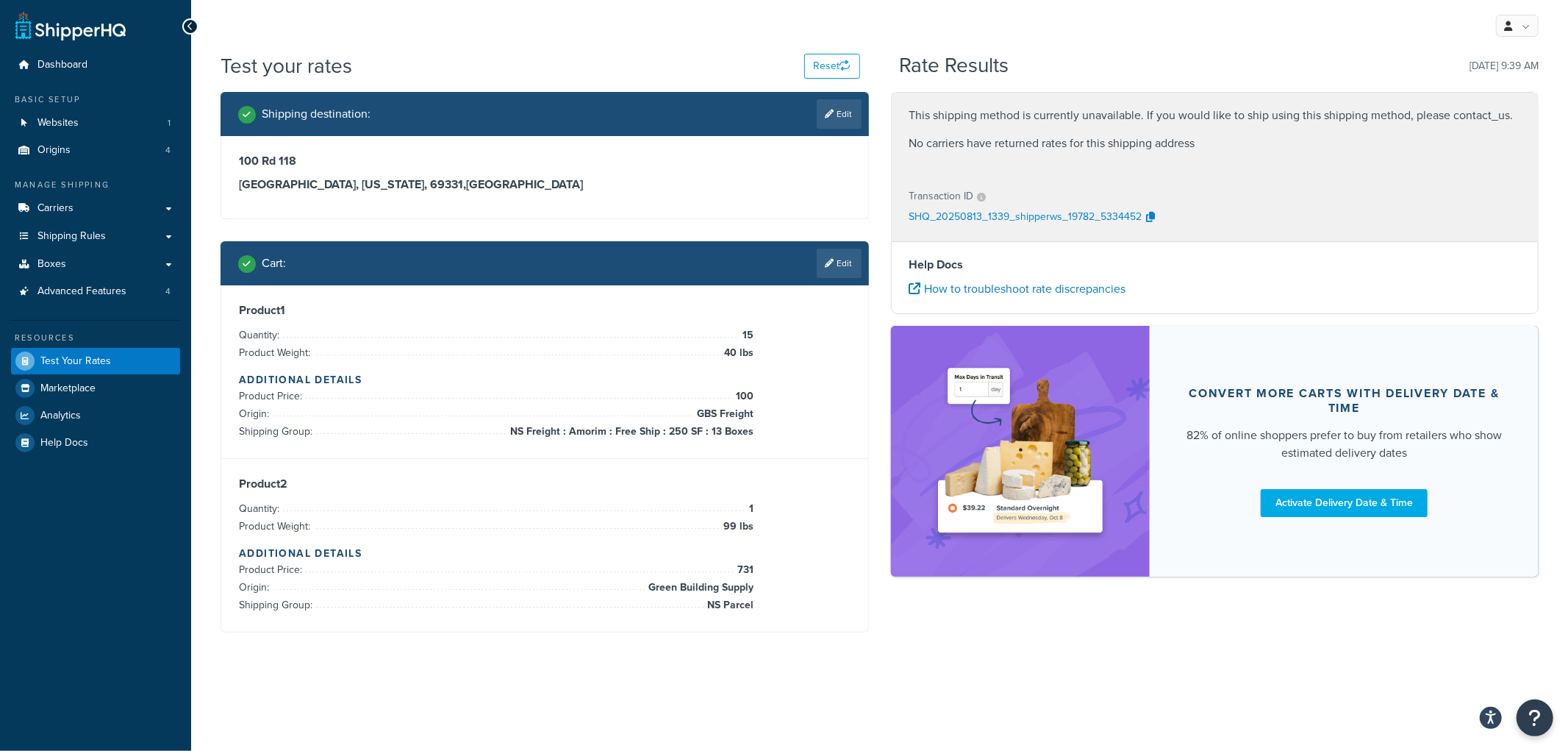
click at [849, 130] on div "Shipping destination : Edit" at bounding box center [544, 114] width 648 height 44
click at [849, 114] on link "Edit" at bounding box center [839, 114] width 45 height 29
select select "NE"
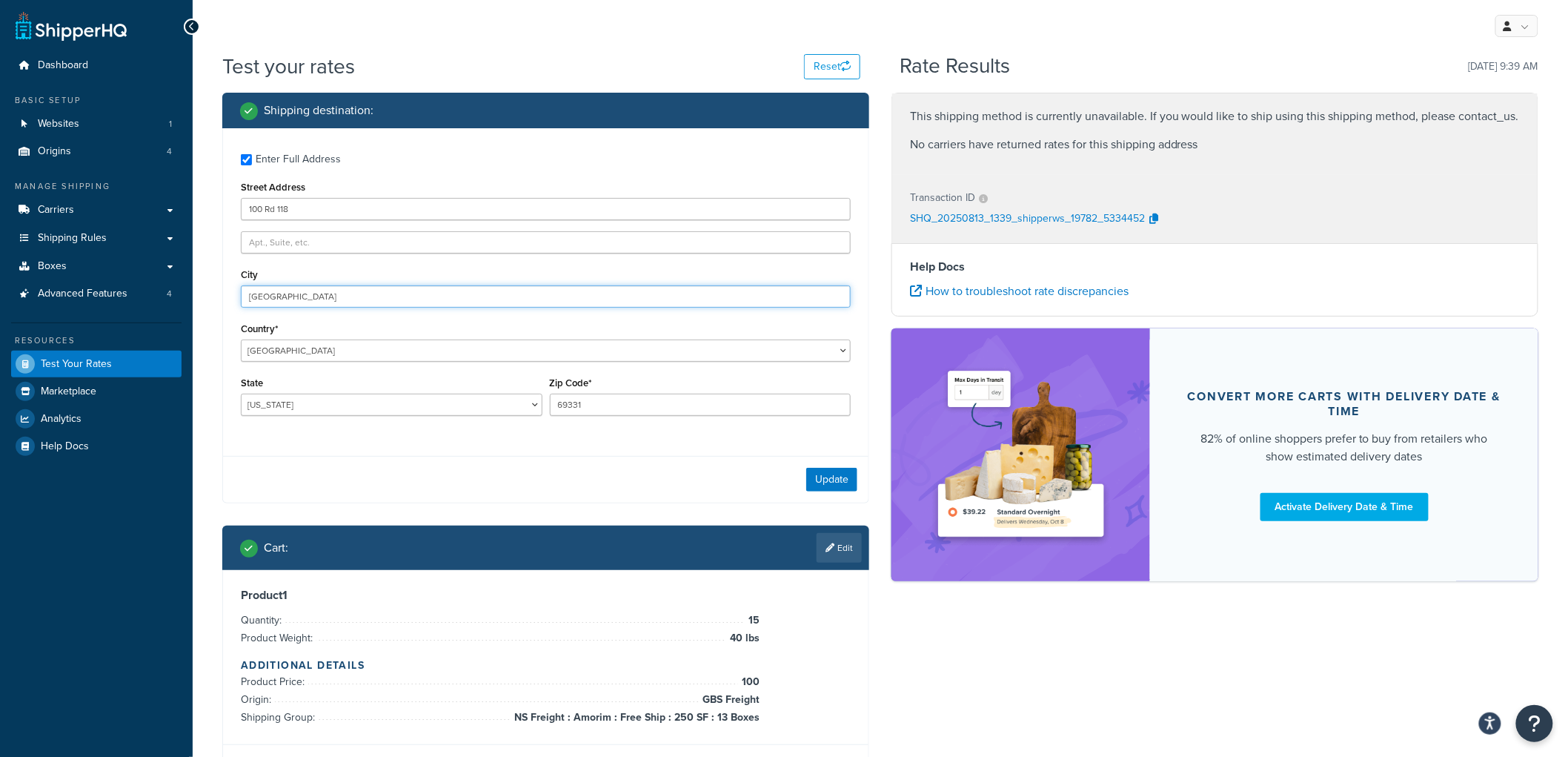
drag, startPoint x: 336, startPoint y: 299, endPoint x: 197, endPoint y: 295, distance: 139.1
click at [197, 295] on div "Test your rates Reset Rate Results 08/13/2025, 9:39 AM Shipping destination : E…" at bounding box center [880, 515] width 1376 height 927
type input "Angora"
click at [808, 470] on button "Update" at bounding box center [832, 479] width 52 height 24
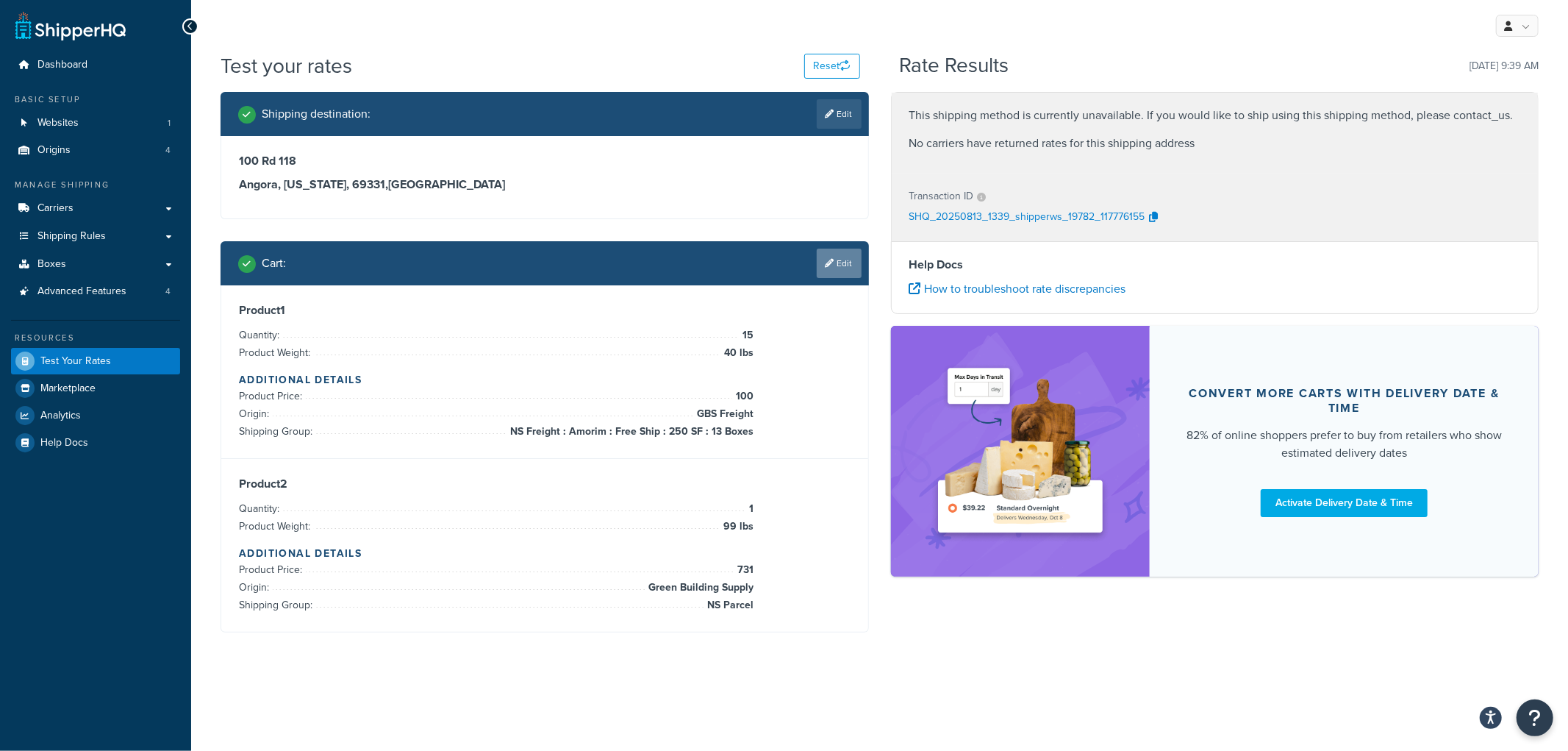
click at [845, 264] on link "Edit" at bounding box center [839, 264] width 45 height 29
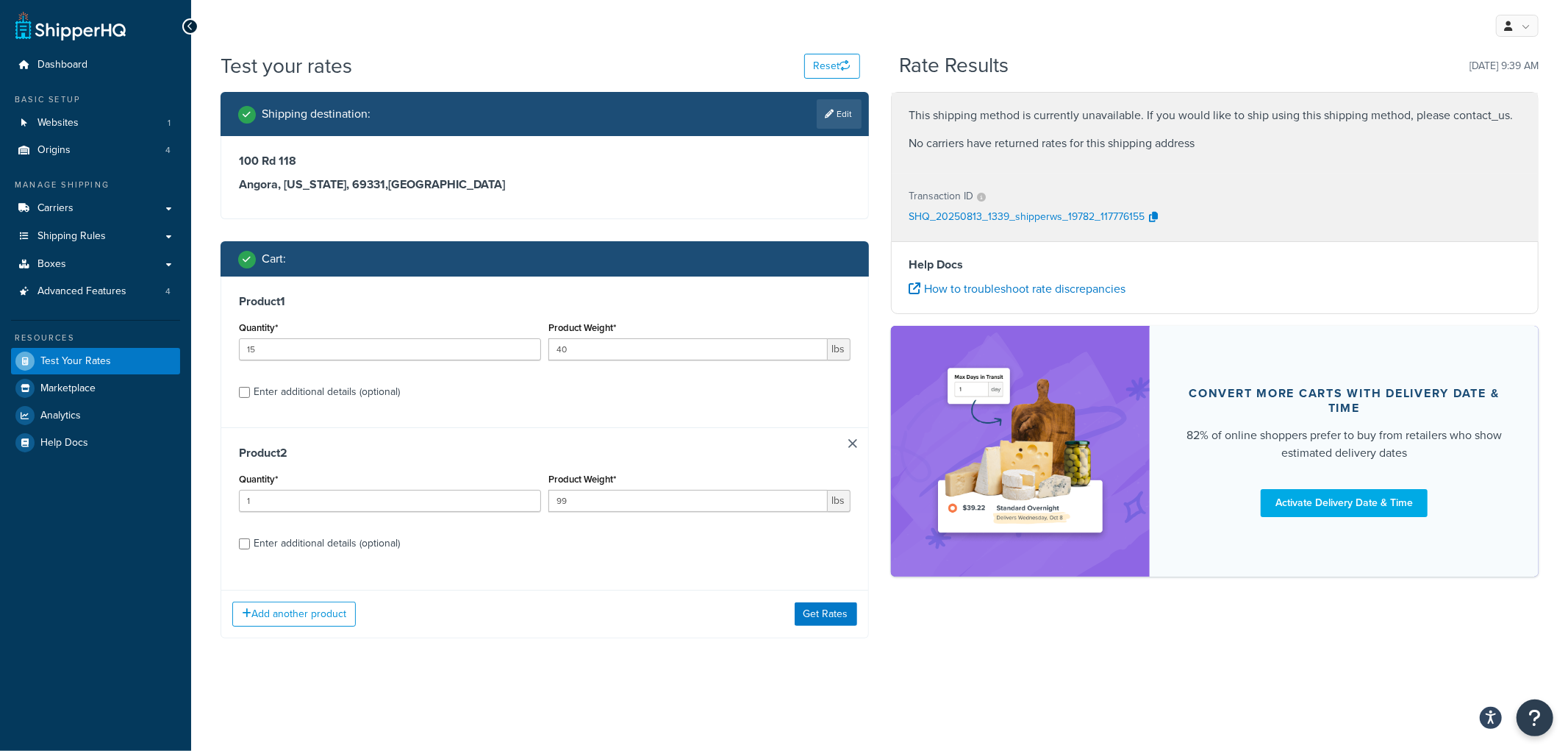
drag, startPoint x: 853, startPoint y: 434, endPoint x: 849, endPoint y: 443, distance: 9.8
click at [849, 443] on div "Product 2 Quantity* 1 Product Weight* 99 lbs Enter additional details (optional)" at bounding box center [544, 503] width 647 height 152
click at [849, 443] on link at bounding box center [853, 443] width 9 height 9
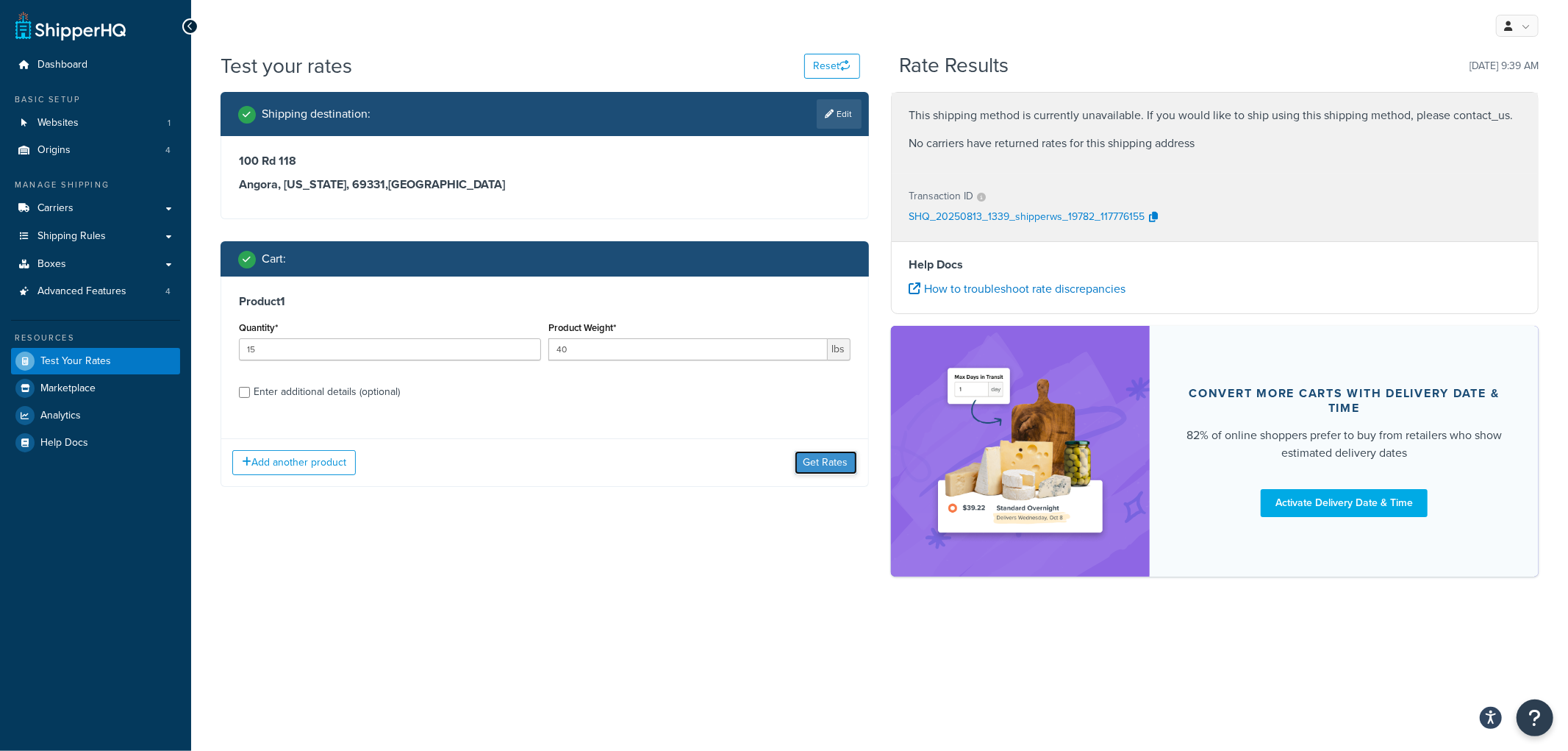
click at [836, 461] on button "Get Rates" at bounding box center [826, 462] width 62 height 23
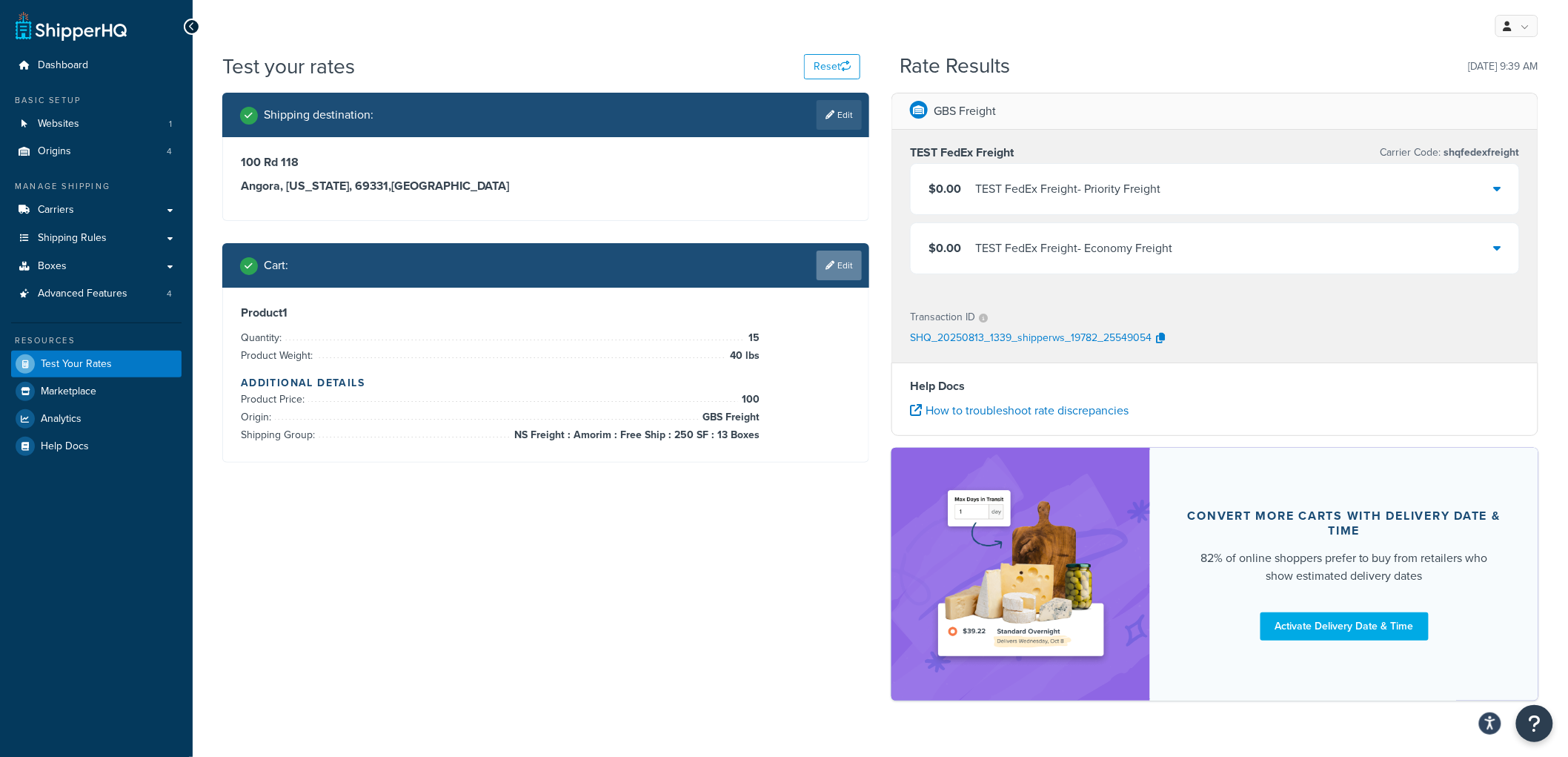
click at [853, 269] on link "Edit" at bounding box center [839, 266] width 45 height 30
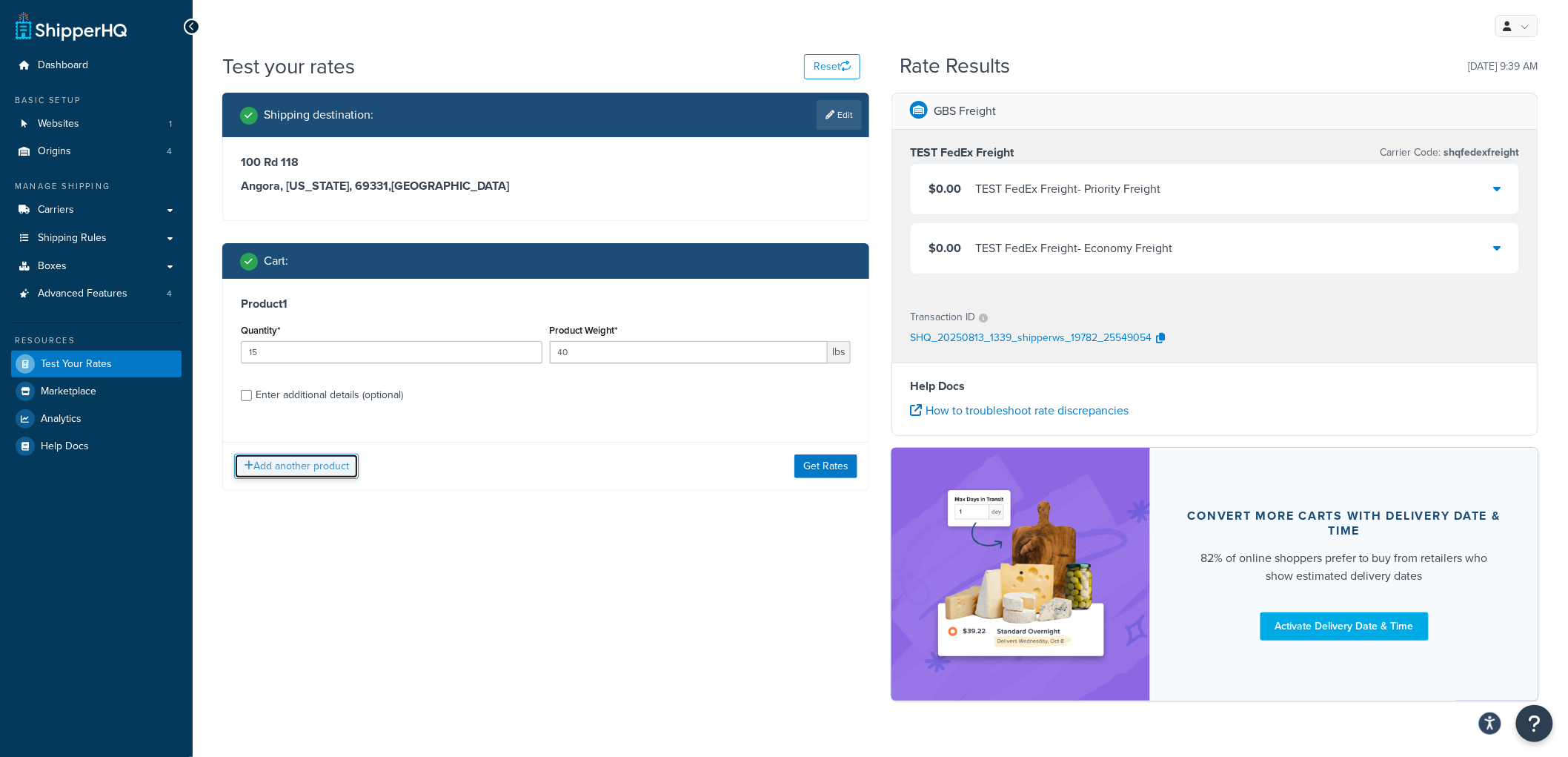
click at [328, 473] on button "Add another product" at bounding box center [296, 466] width 124 height 25
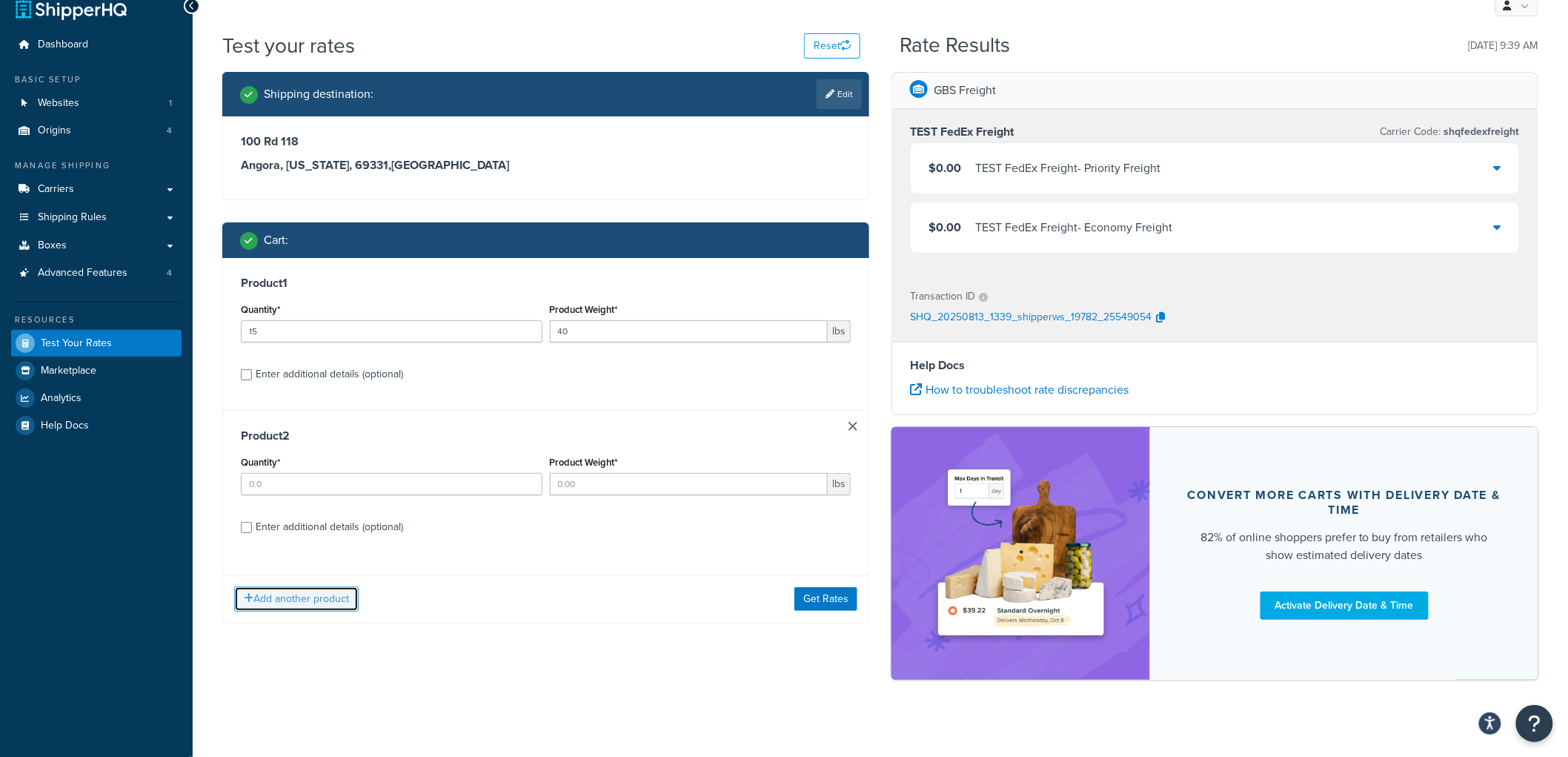
scroll to position [32, 0]
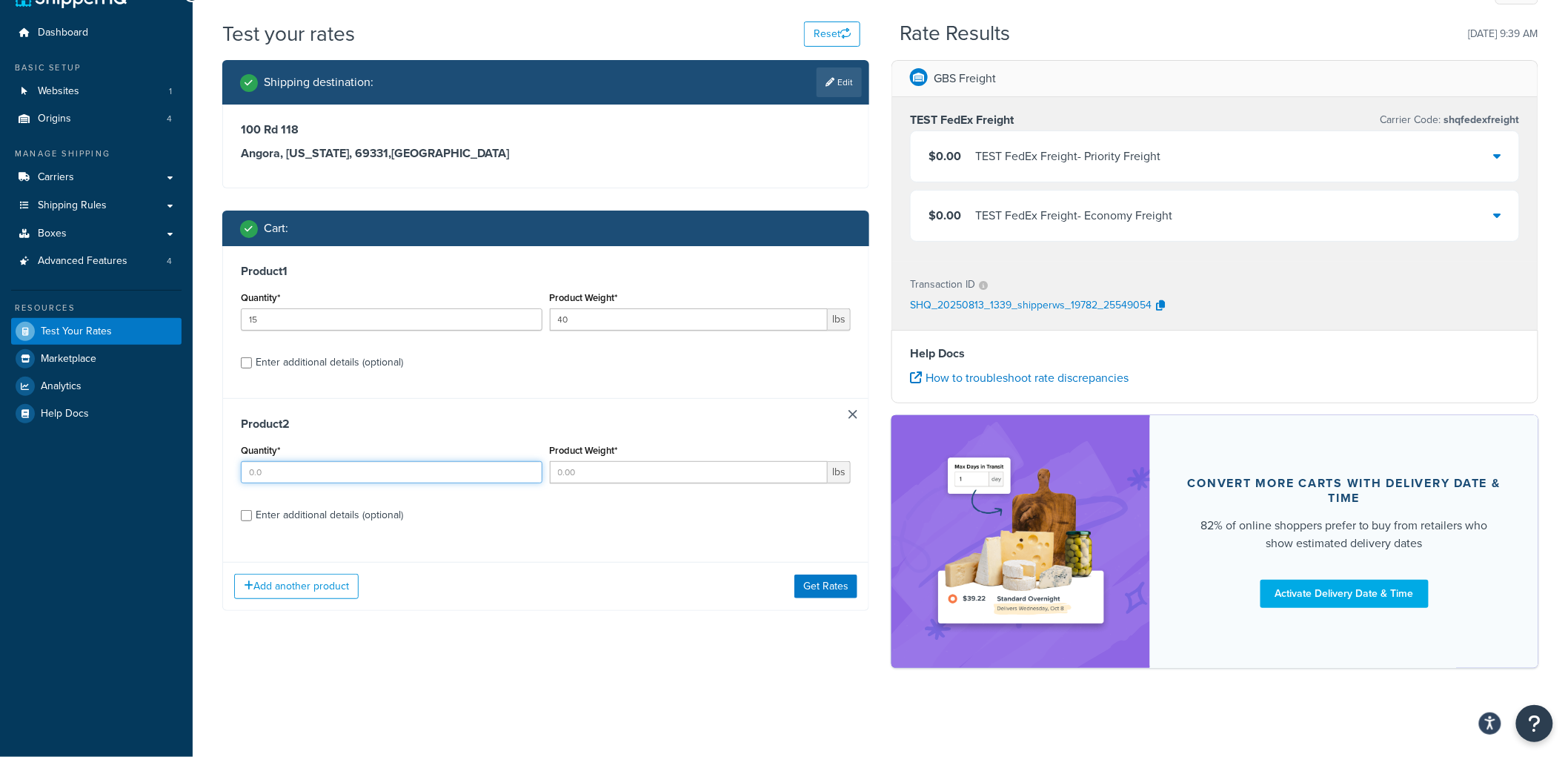
click at [331, 469] on input "Quantity*" at bounding box center [392, 471] width 302 height 22
type input "1"
type input "40"
click at [317, 519] on div "Enter additional details (optional)" at bounding box center [330, 515] width 148 height 21
click at [252, 519] on input "Enter additional details (optional)" at bounding box center [246, 515] width 11 height 11
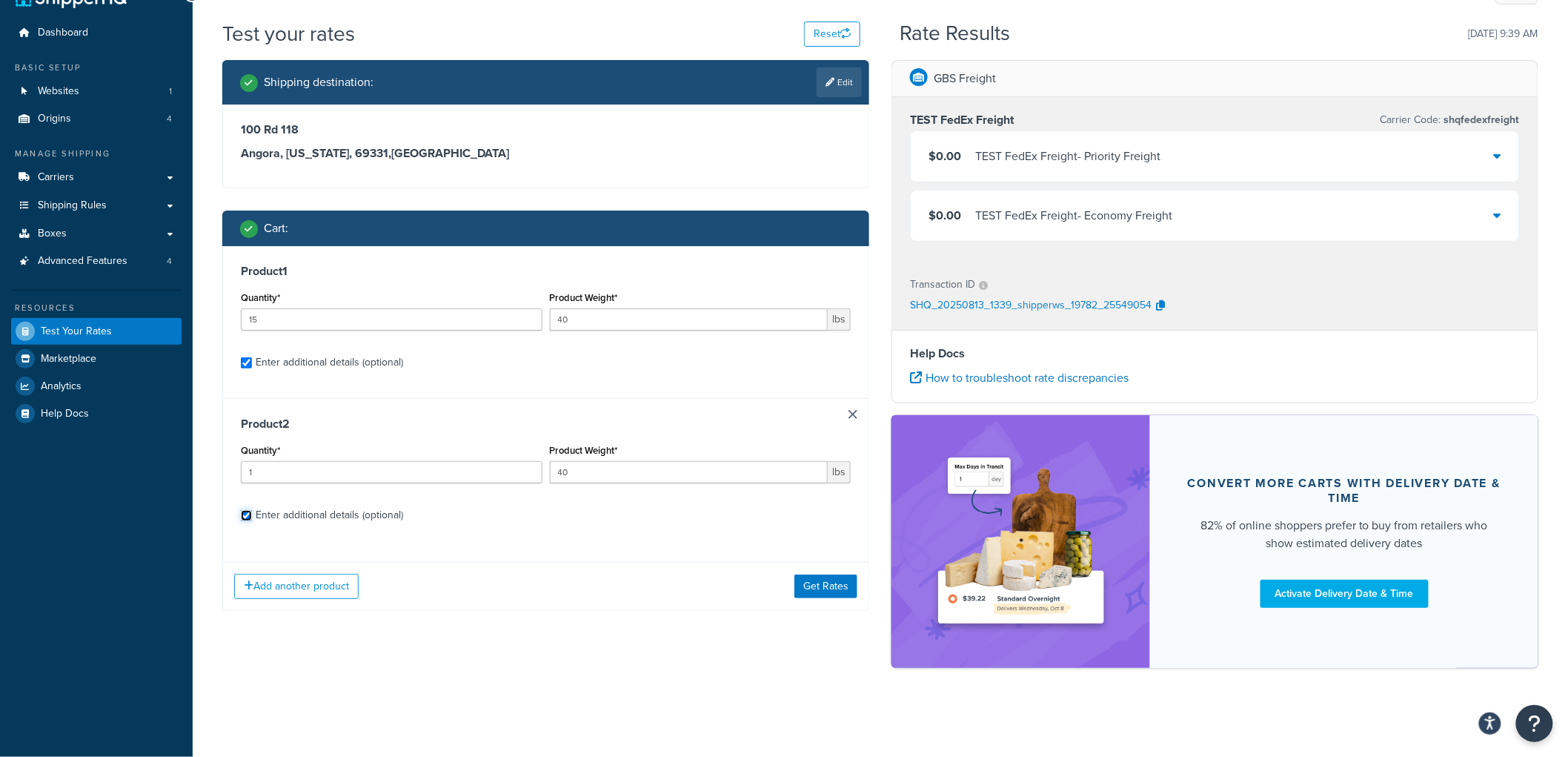
checkbox input "true"
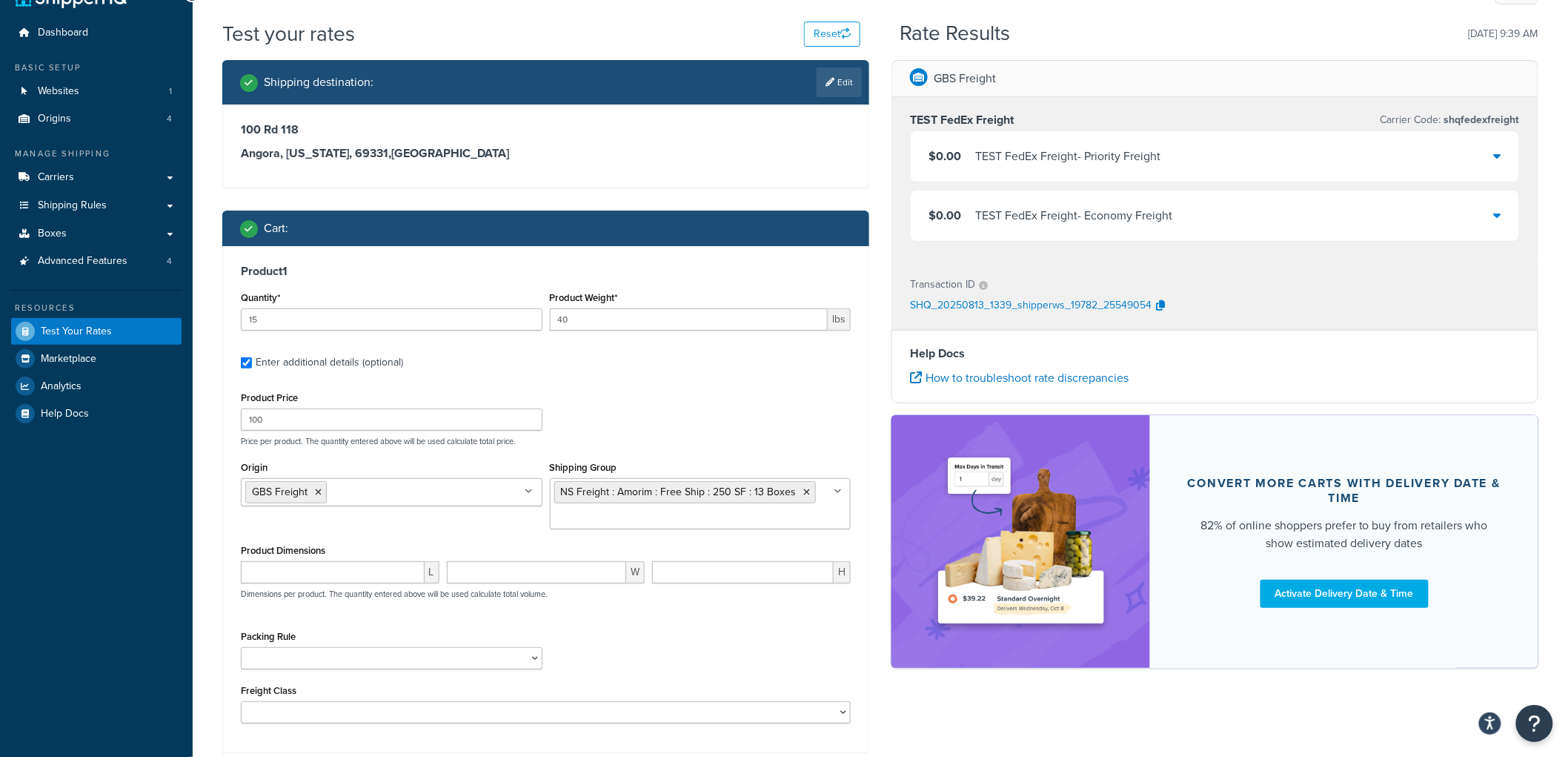
scroll to position [527, 0]
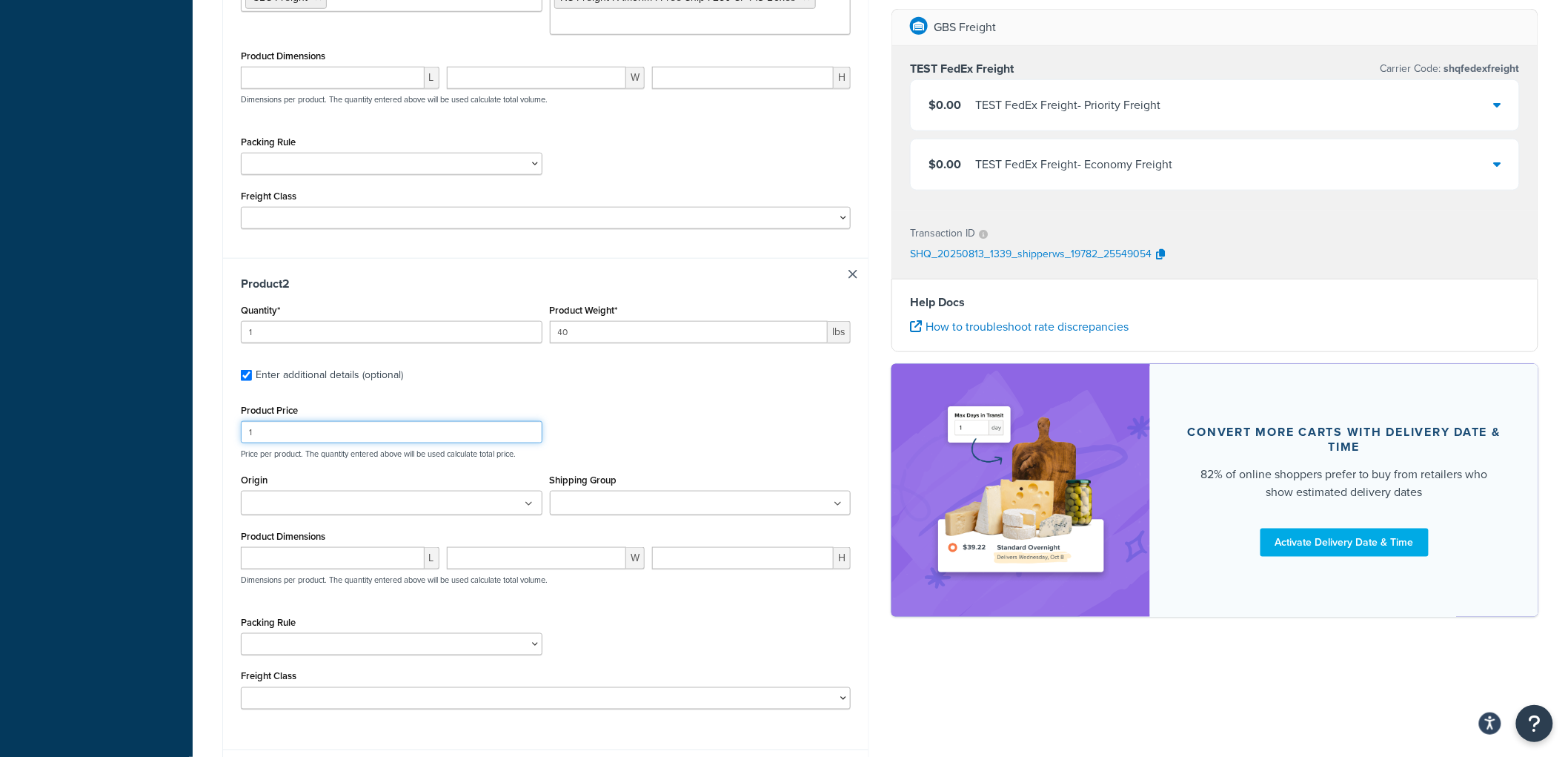
drag, startPoint x: 315, startPoint y: 426, endPoint x: 181, endPoint y: 425, distance: 134.0
click at [183, 425] on div "Dashboard Basic Setup Websites 1 Origins 4 Manage Shipping Carriers Carriers Al…" at bounding box center [784, 184] width 1568 height 1421
type input "700"
click at [724, 515] on ul at bounding box center [700, 503] width 302 height 24
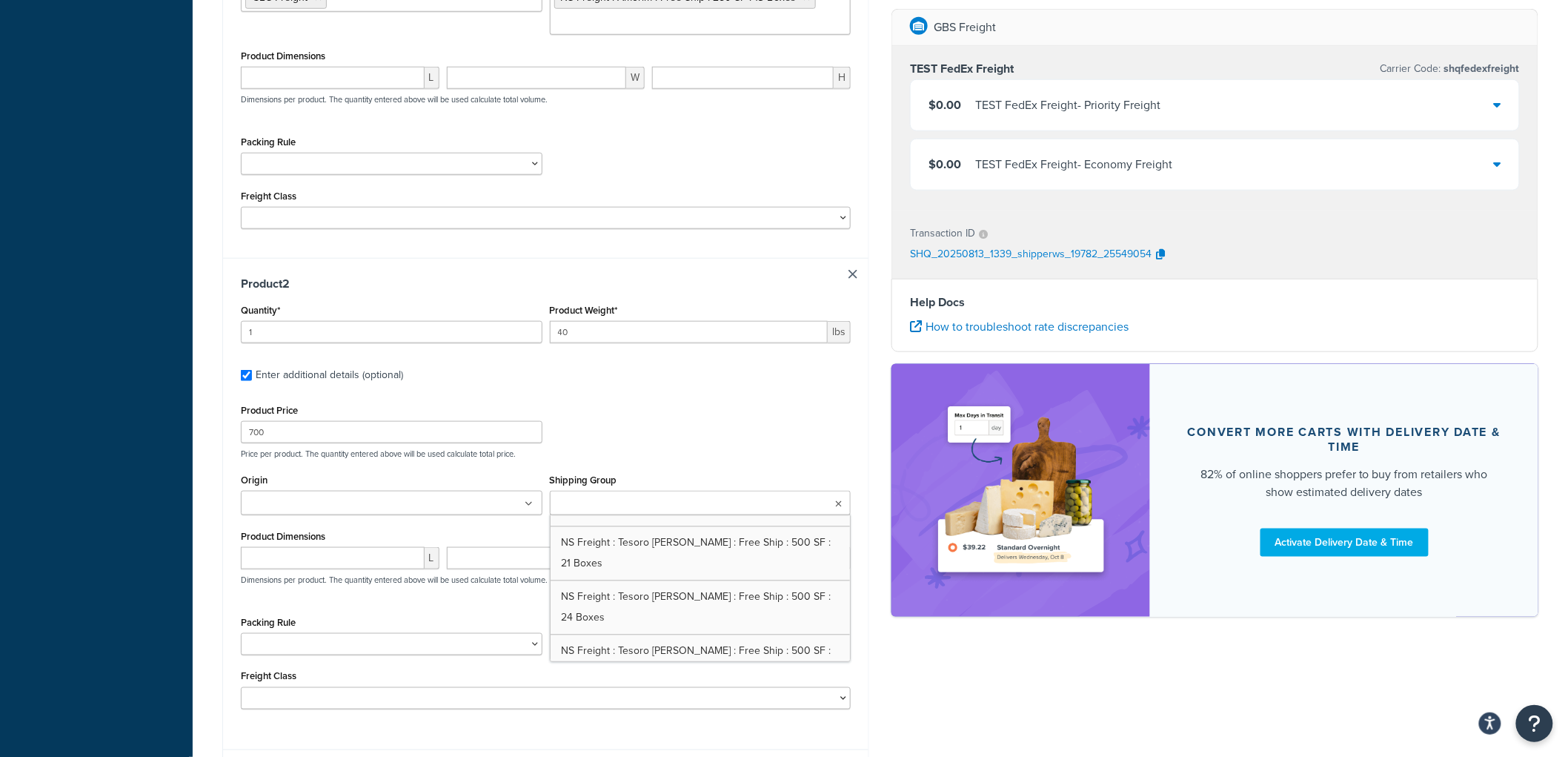
scroll to position [1483, 0]
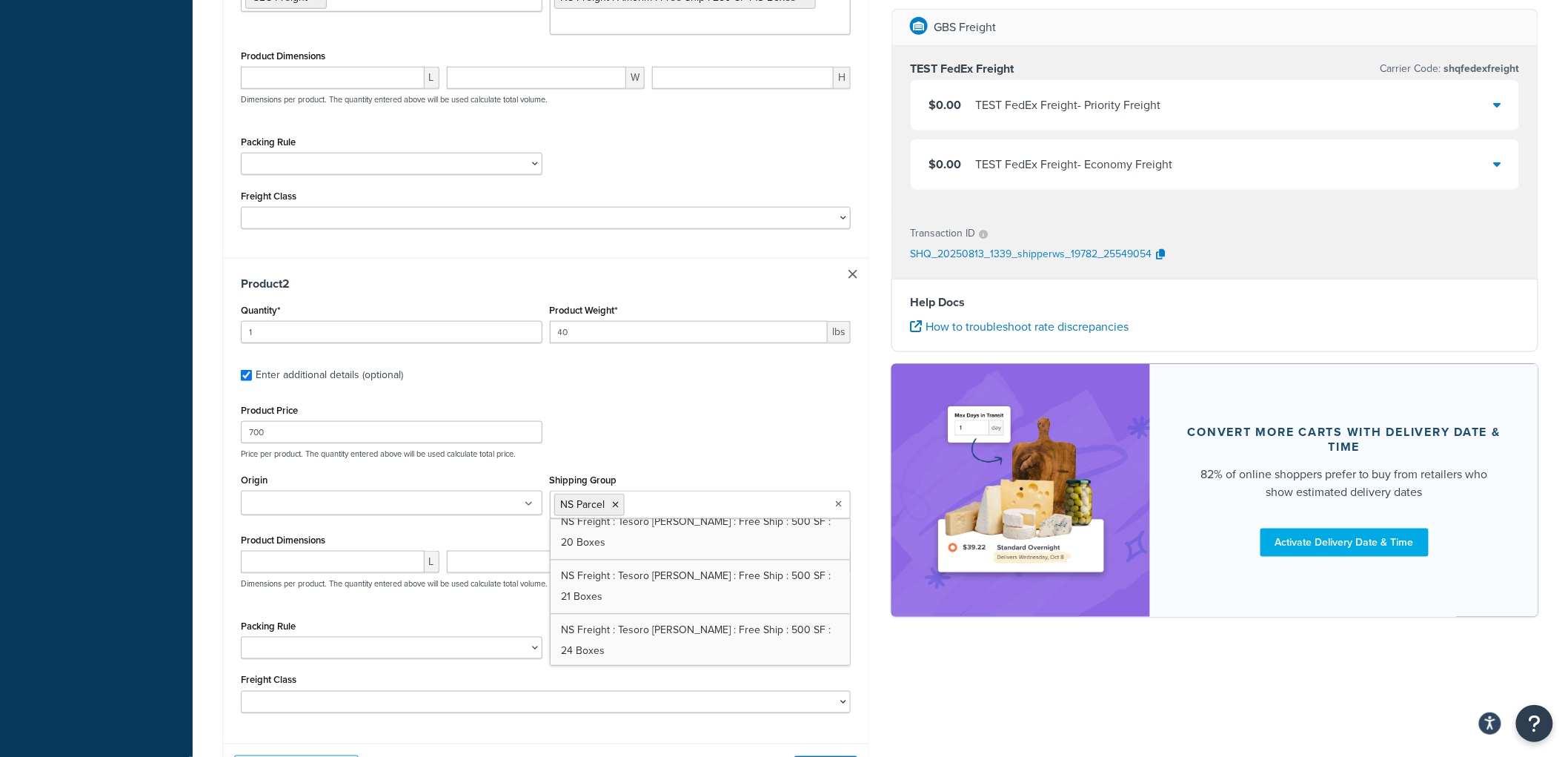
click at [692, 446] on div "Product Price 700 Price per product. The quantity entered above will be used ca…" at bounding box center [545, 429] width 617 height 59
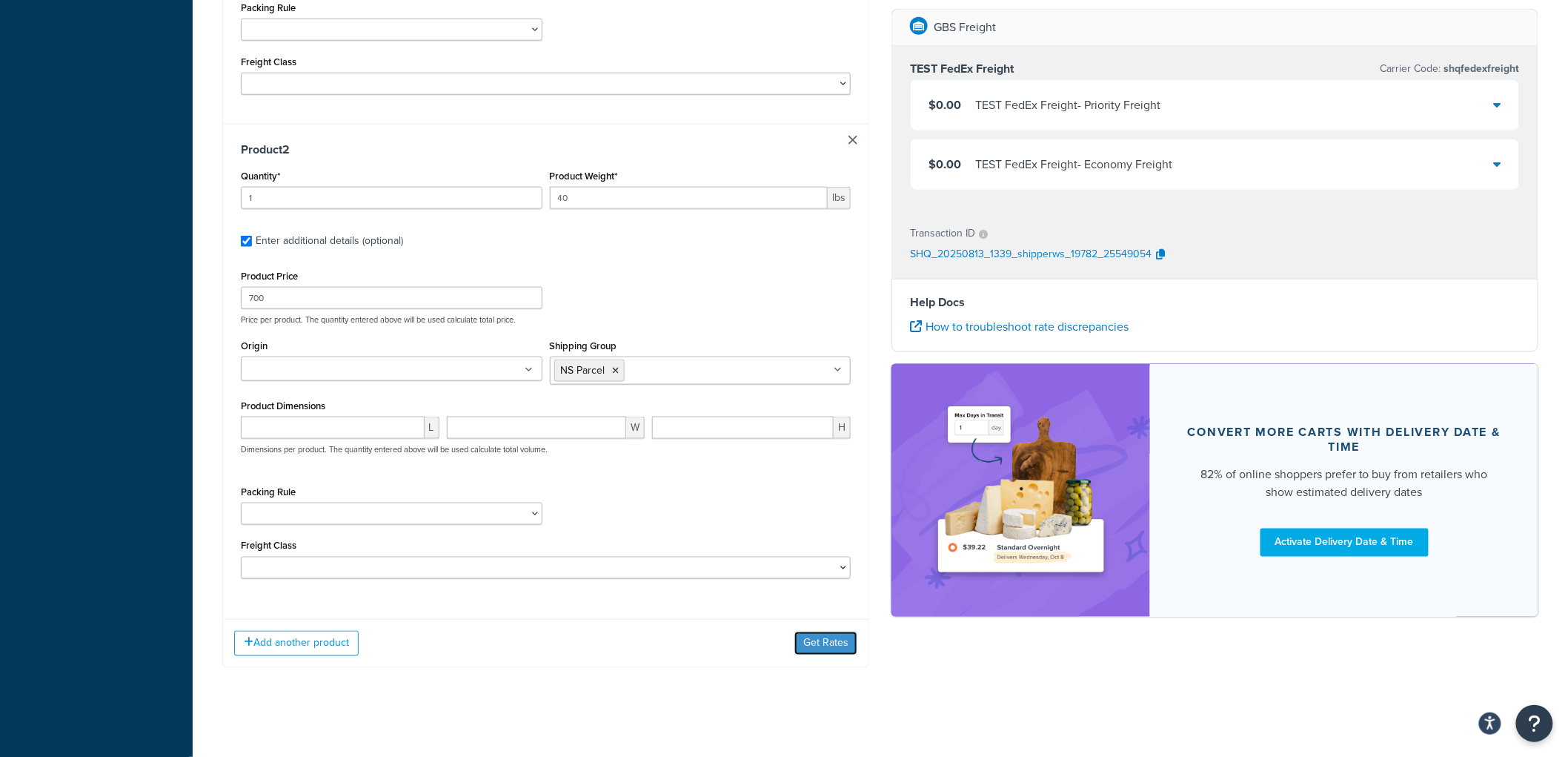
click at [812, 643] on button "Get Rates" at bounding box center [826, 642] width 63 height 24
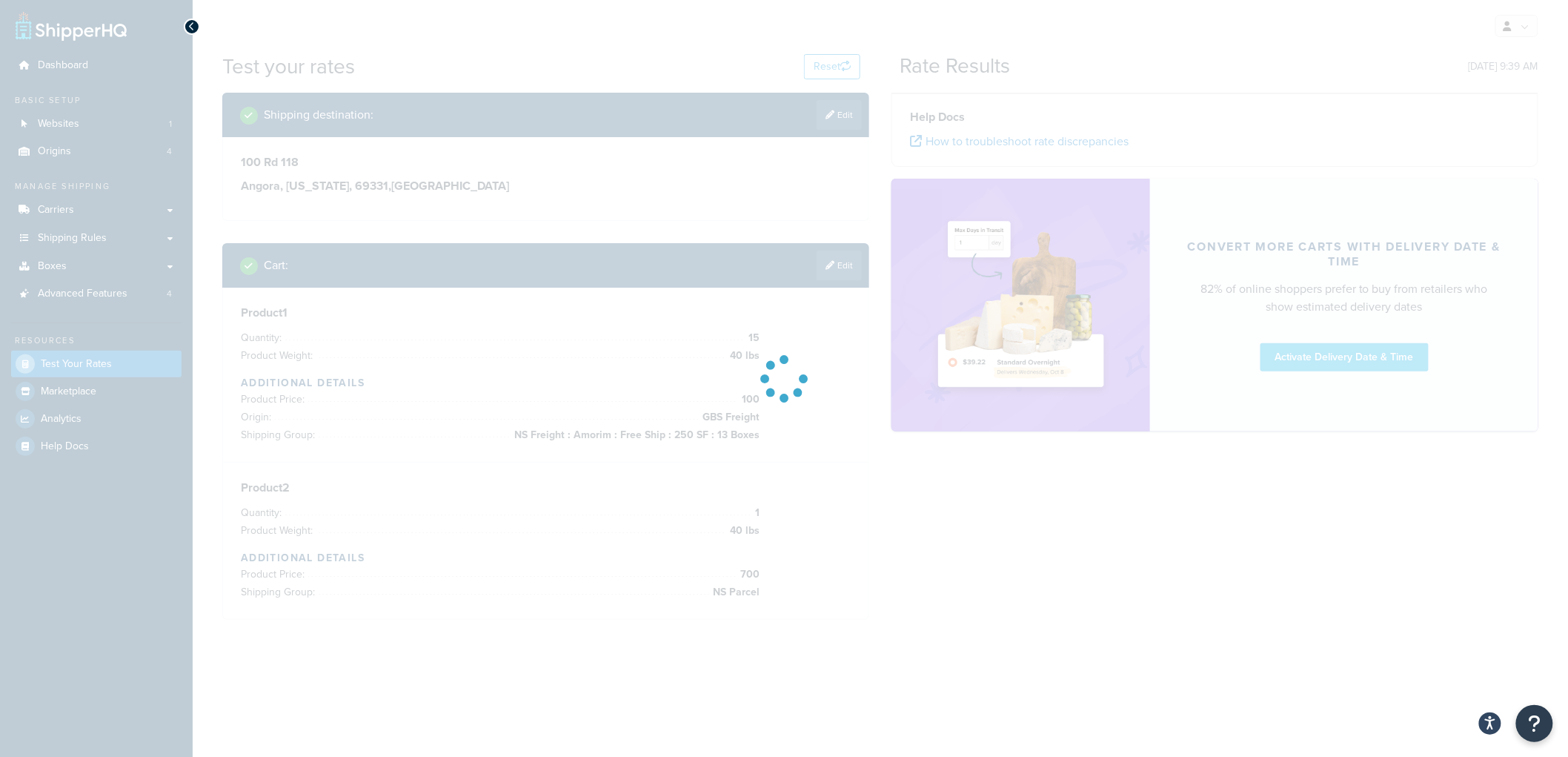
scroll to position [0, 0]
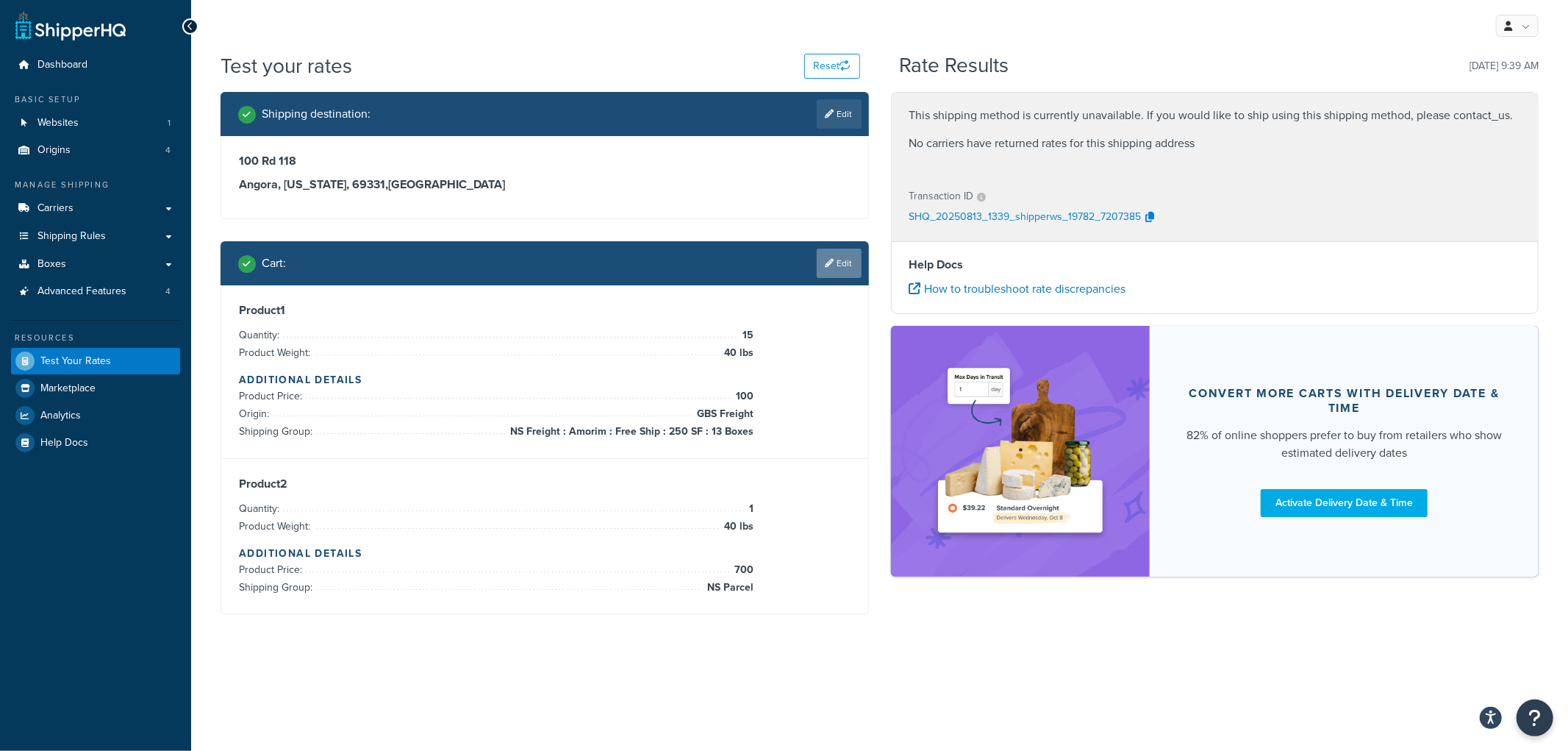
click at [855, 269] on link "Edit" at bounding box center [839, 264] width 45 height 29
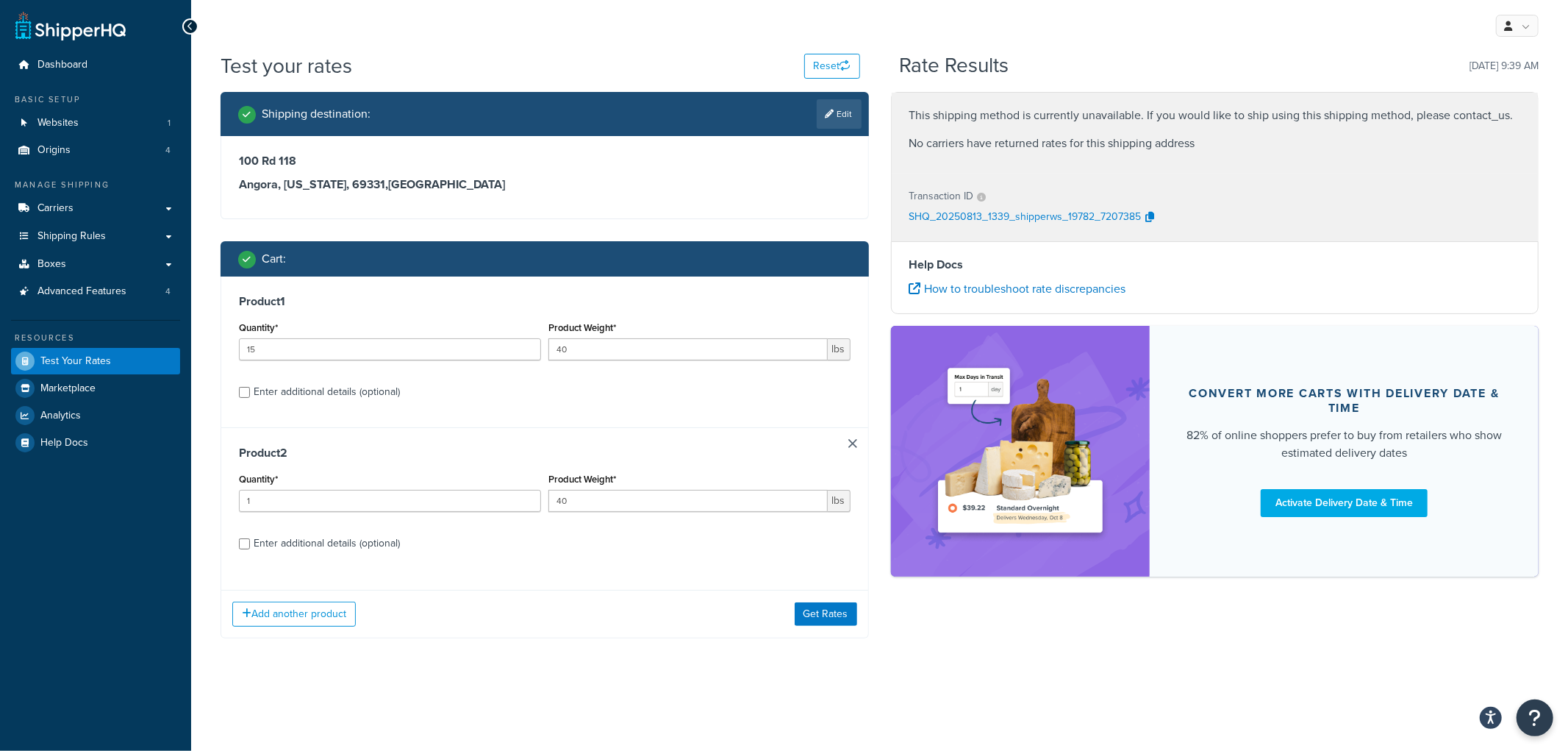
click at [397, 546] on div "Enter additional details (optional)" at bounding box center [327, 544] width 146 height 21
click at [250, 546] on input "Enter additional details (optional)" at bounding box center [244, 544] width 11 height 11
checkbox input "true"
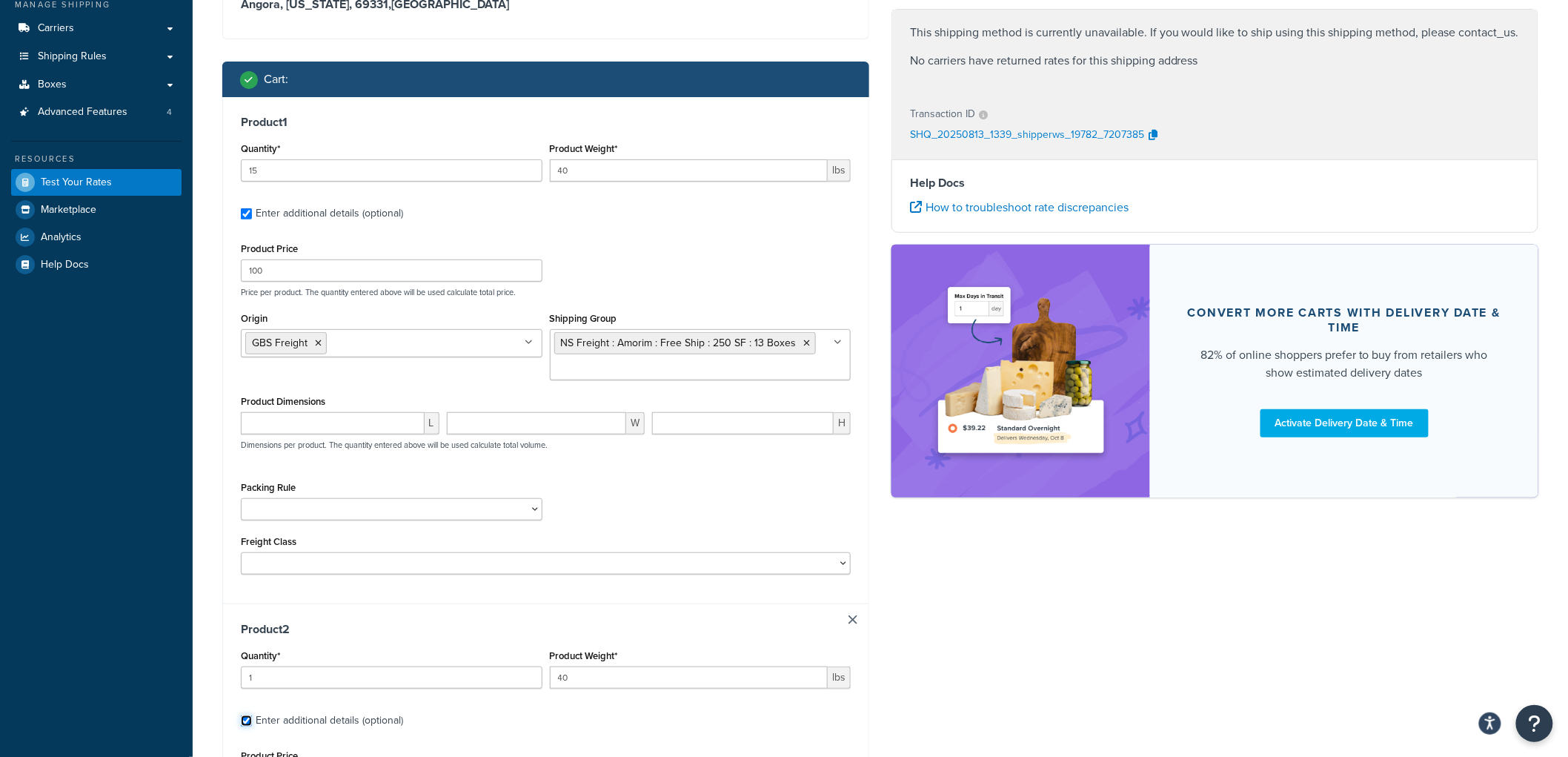
scroll to position [178, 0]
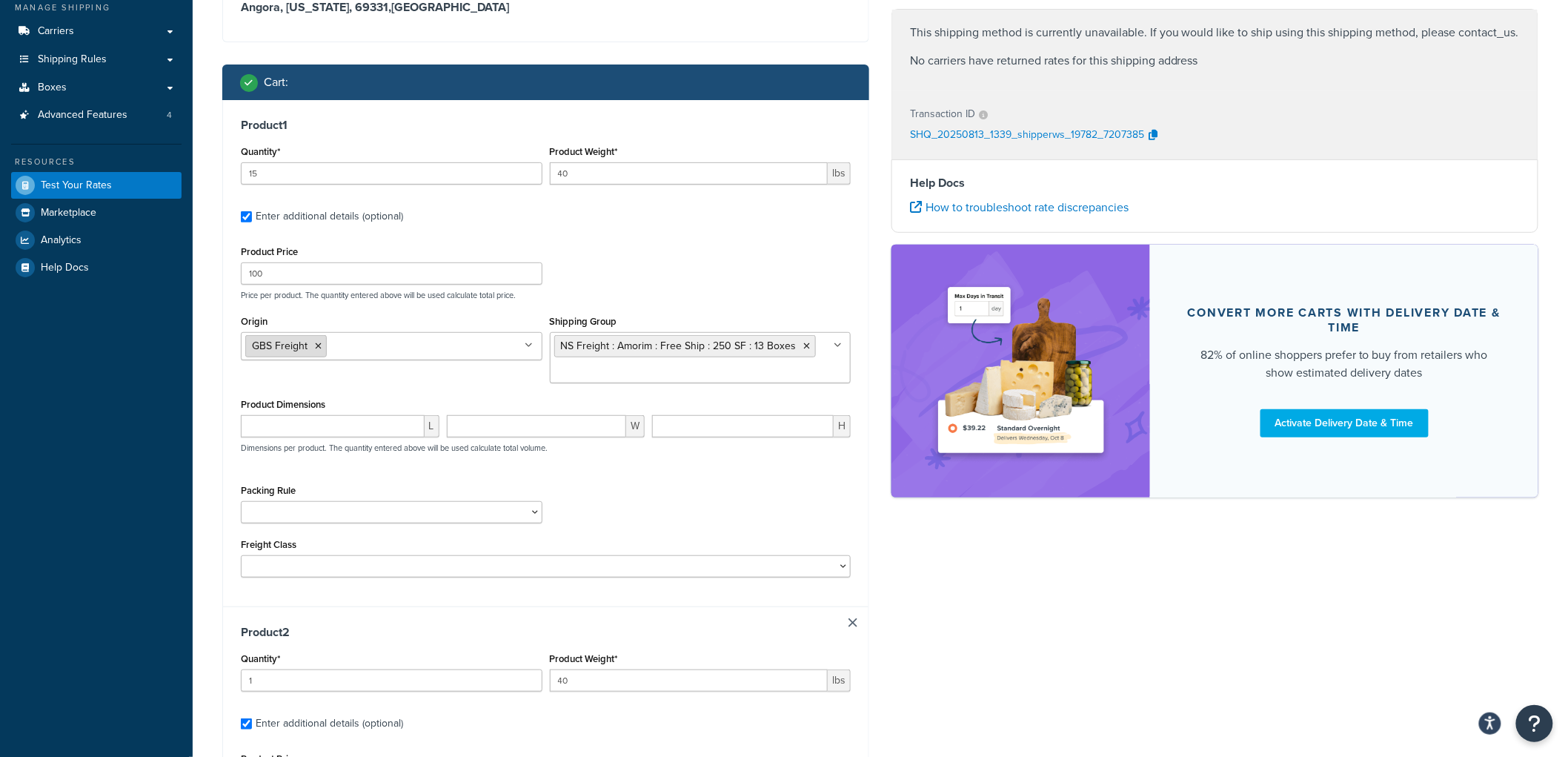
click at [315, 344] on icon at bounding box center [318, 346] width 7 height 9
click at [747, 498] on div "Packing Rule Carpet Roll GBS Boxed Flooring Quietwalk Some packing rule" at bounding box center [545, 507] width 617 height 54
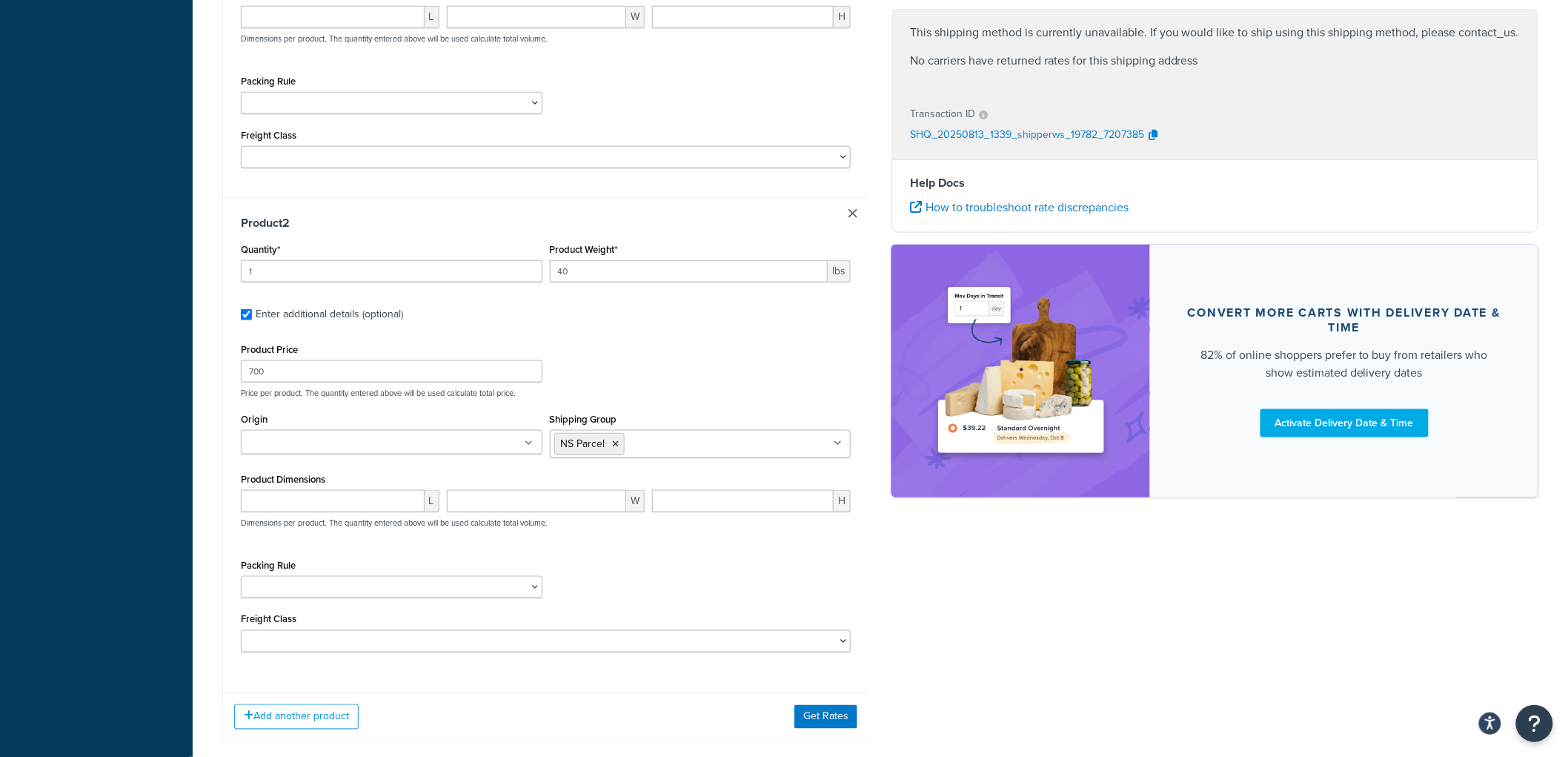
scroll to position [590, 0]
click at [808, 716] on button "Get Rates" at bounding box center [826, 714] width 63 height 24
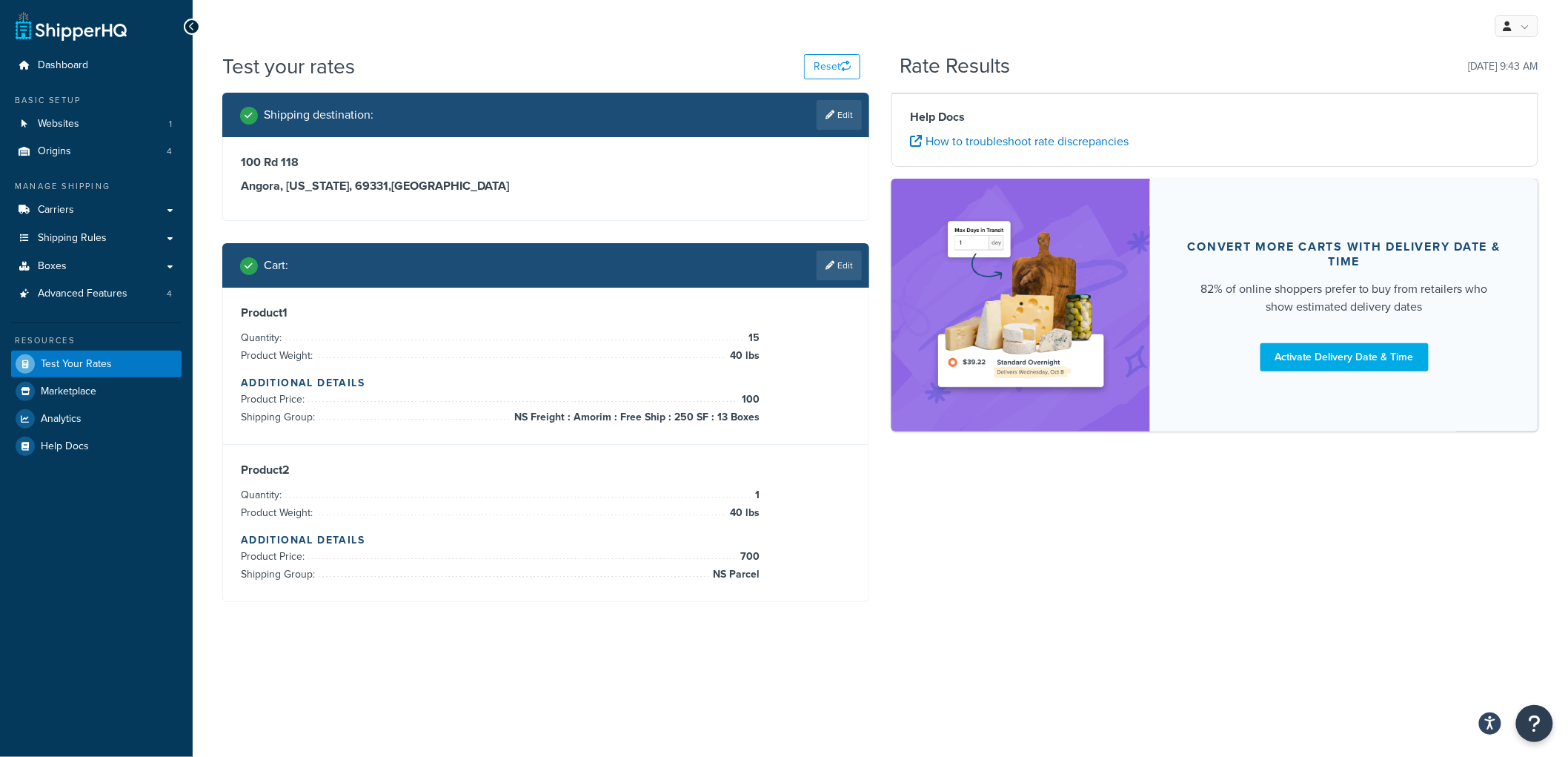
scroll to position [0, 0]
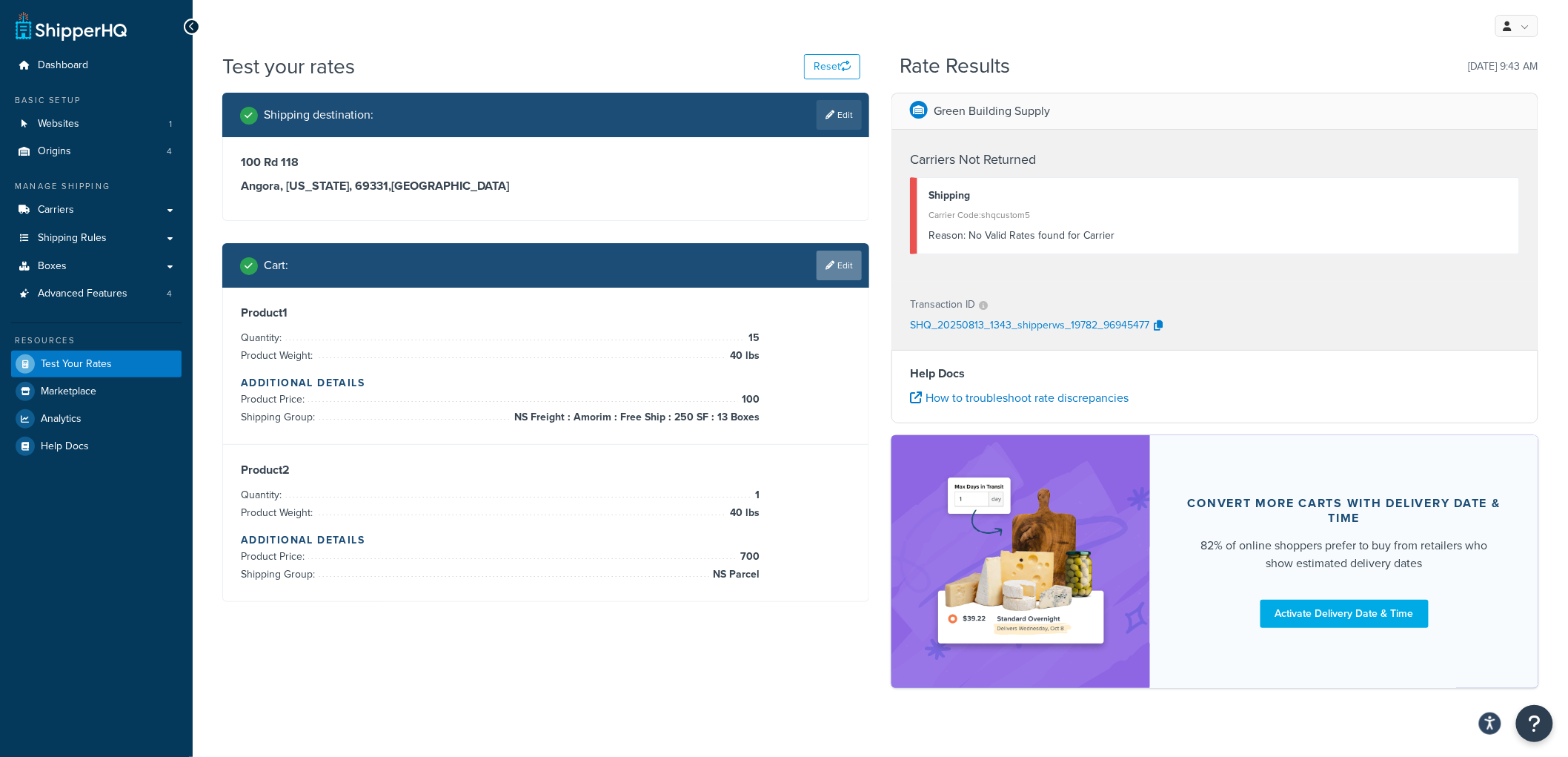
click at [847, 261] on link "Edit" at bounding box center [839, 266] width 45 height 30
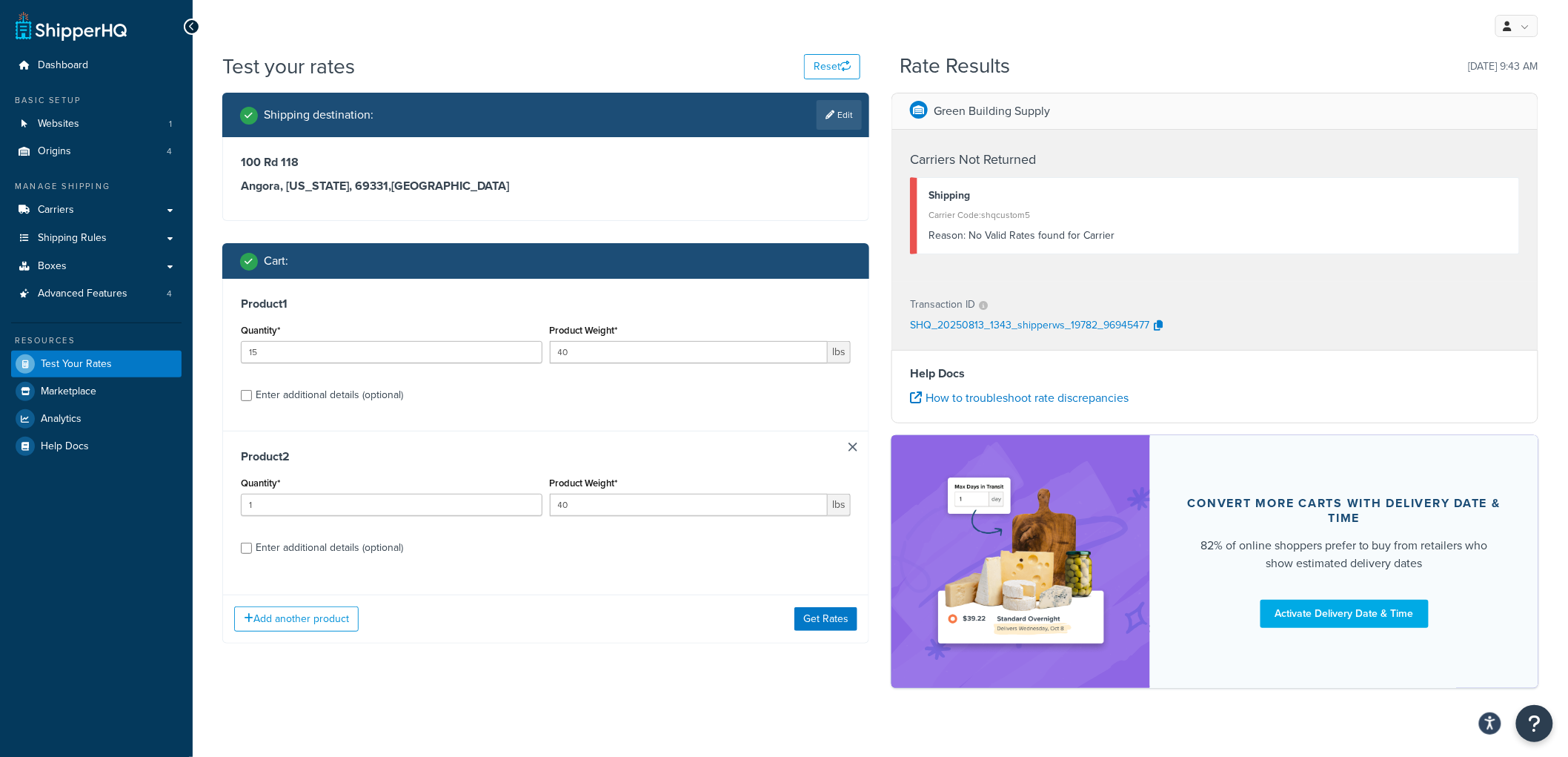
click at [384, 397] on div "Enter additional details (optional)" at bounding box center [330, 395] width 148 height 21
click at [252, 397] on input "Enter additional details (optional)" at bounding box center [246, 395] width 11 height 11
checkbox input "true"
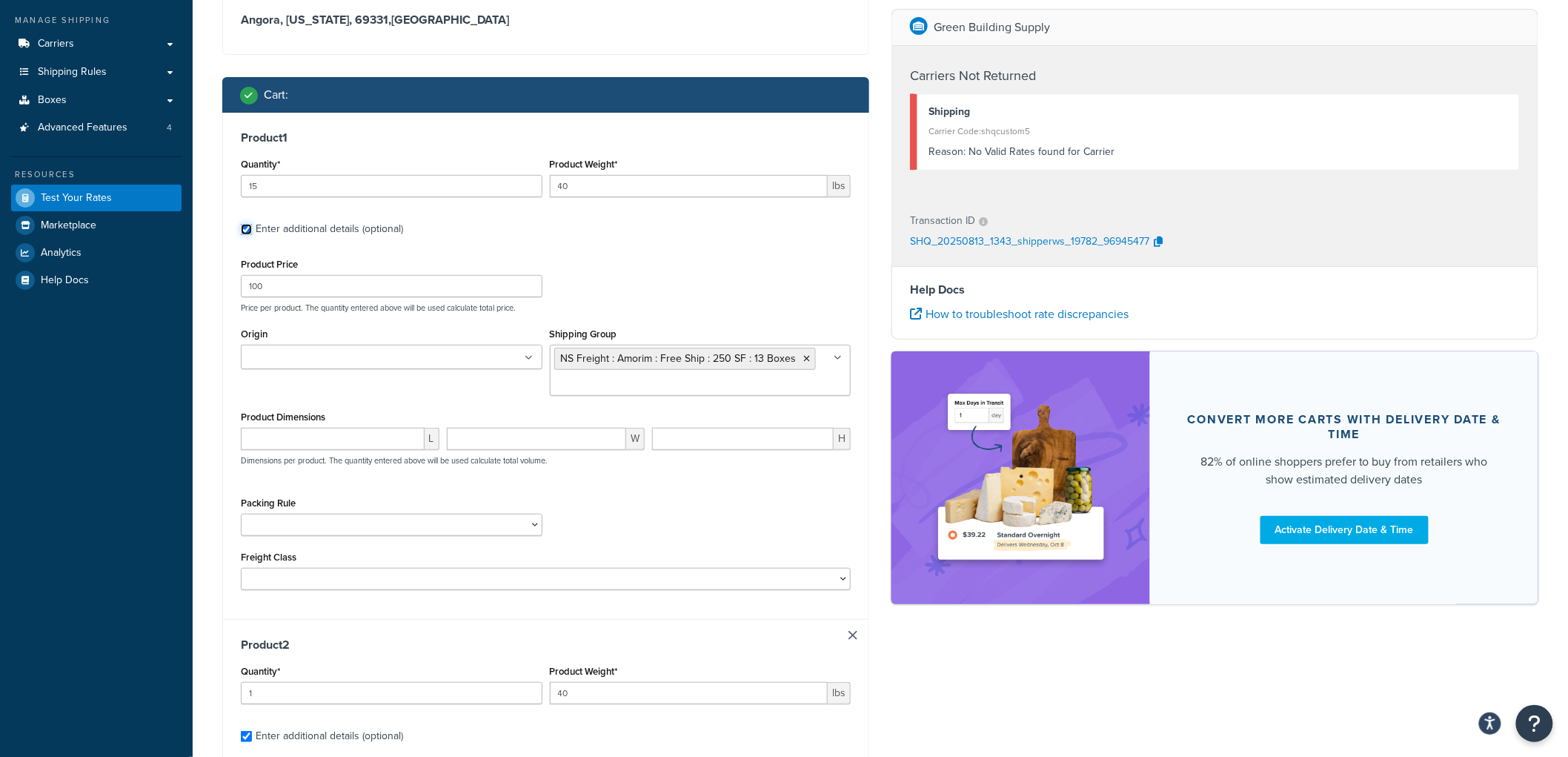
scroll to position [164, 0]
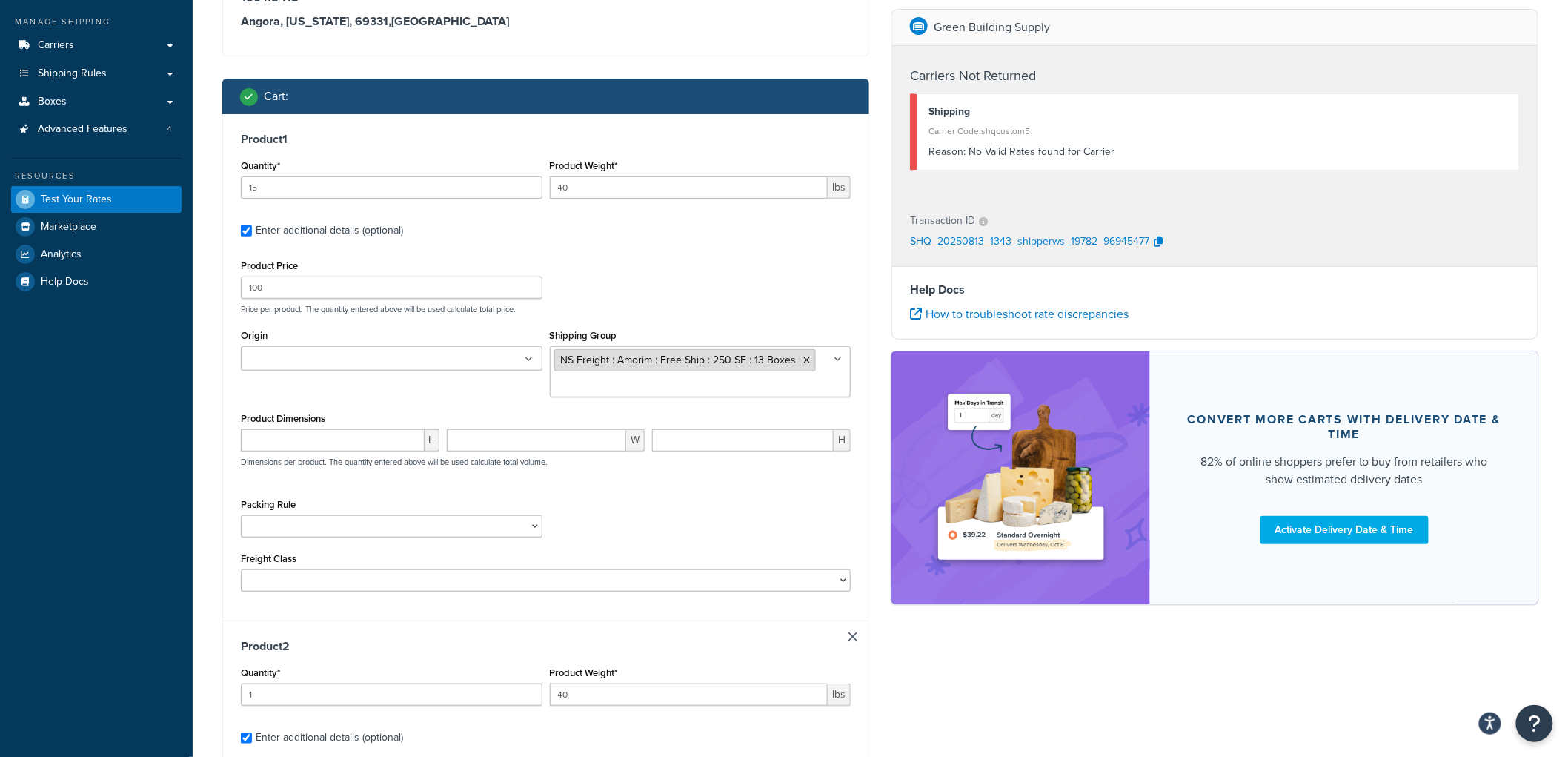
click at [804, 359] on icon at bounding box center [808, 360] width 7 height 9
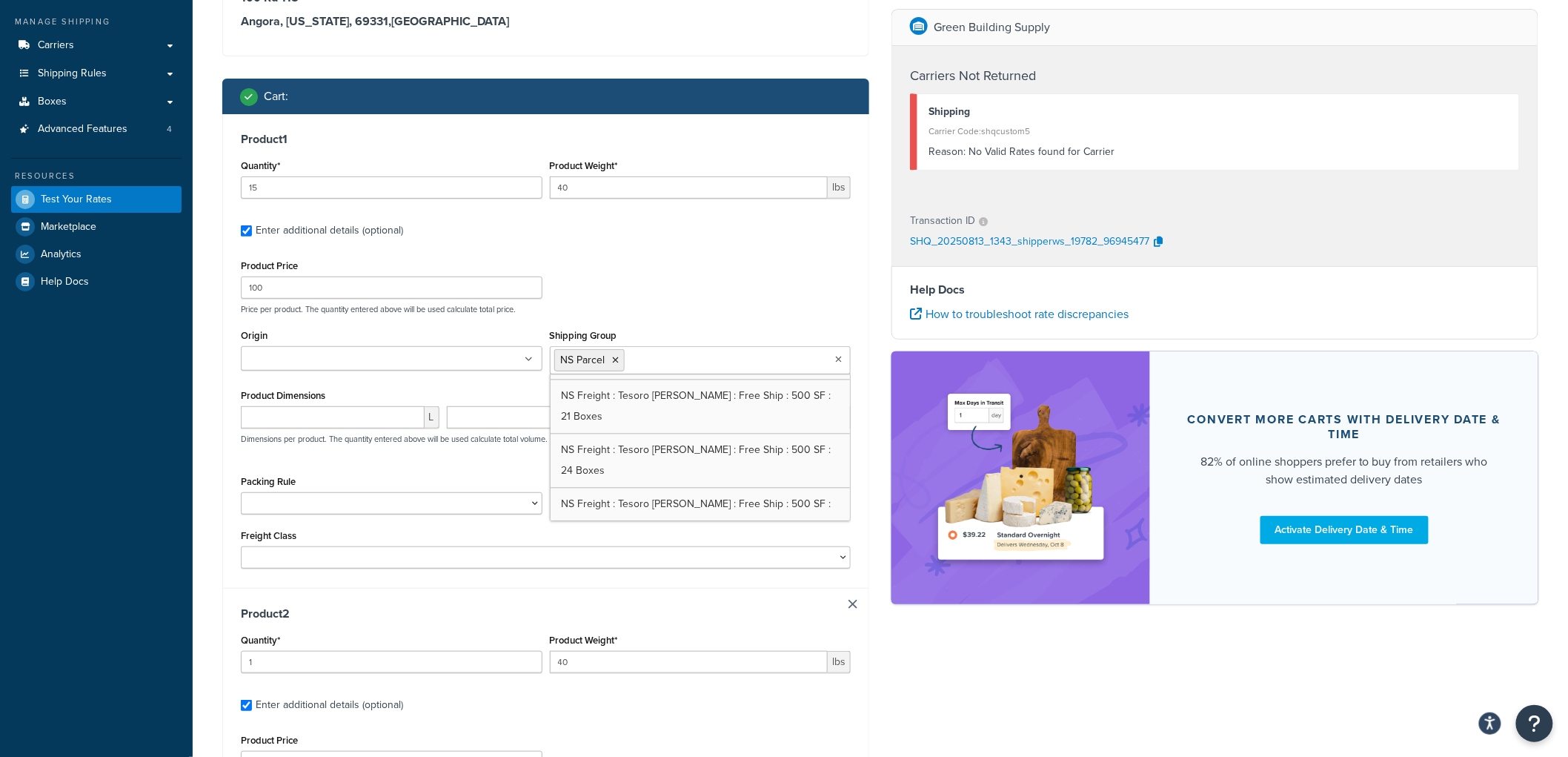
scroll to position [1506, 0]
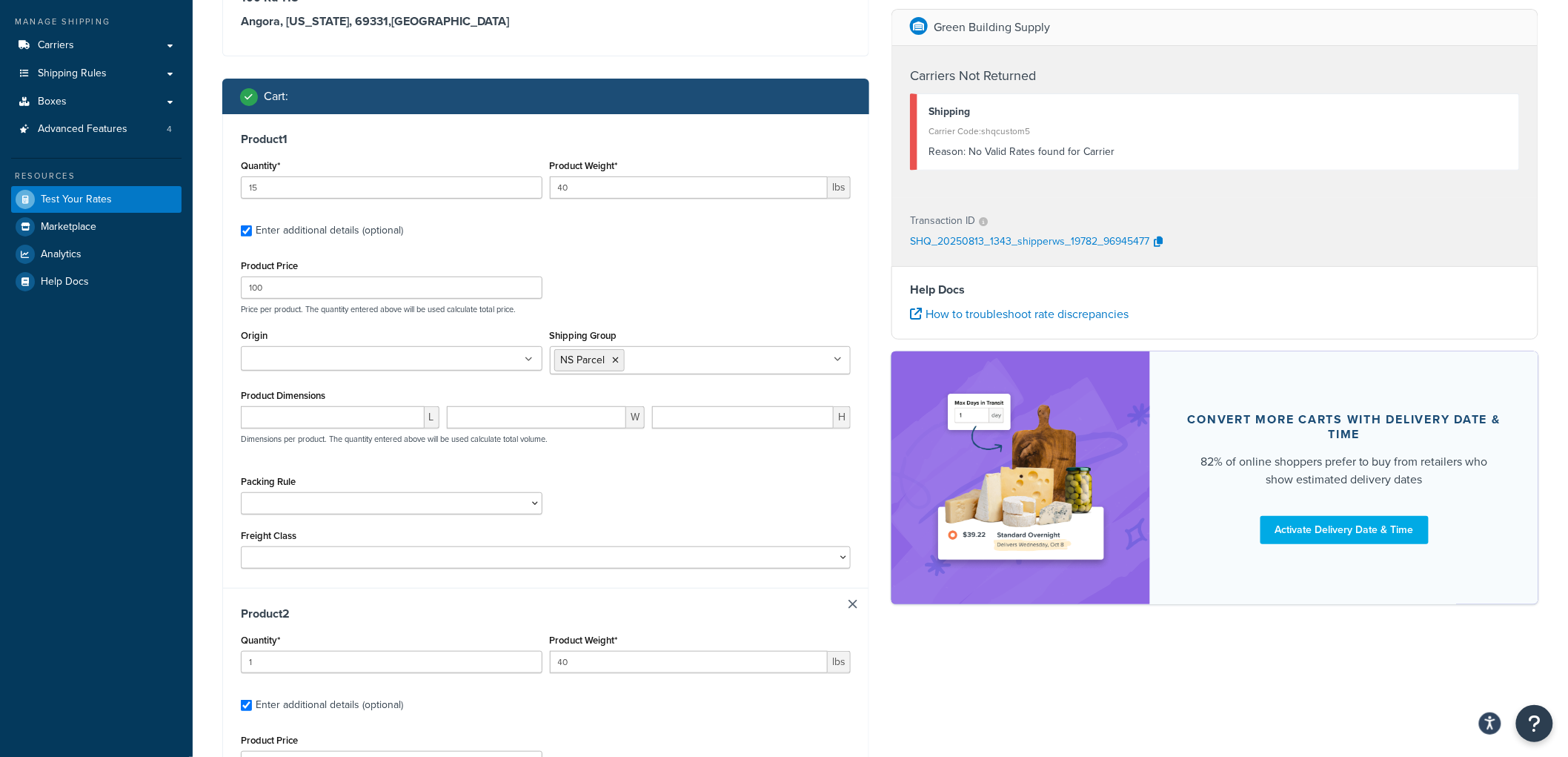
click at [621, 267] on div "Product Price 100 Price per product. The quantity entered above will be used ca…" at bounding box center [545, 285] width 617 height 59
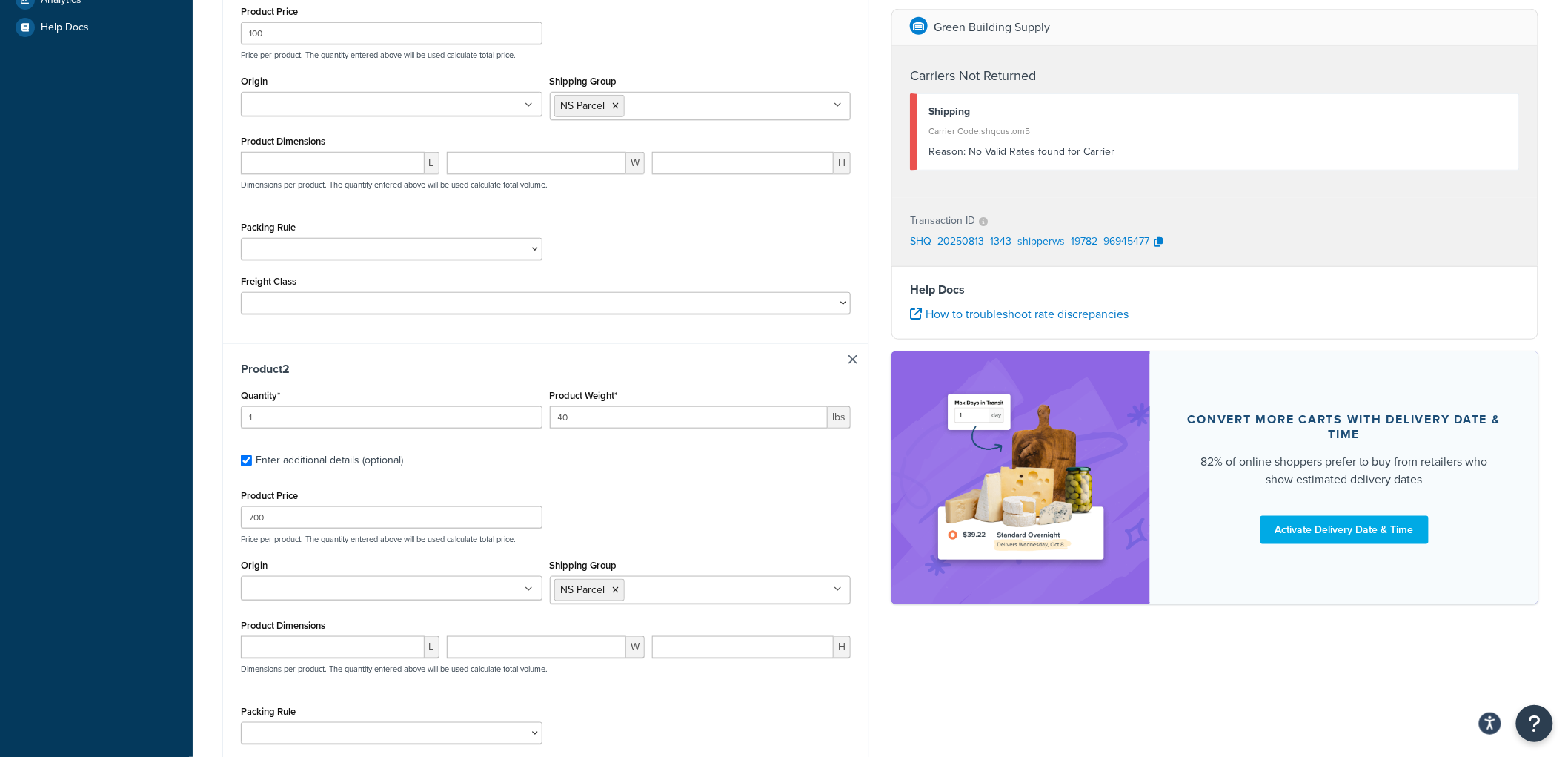
scroll to position [638, 0]
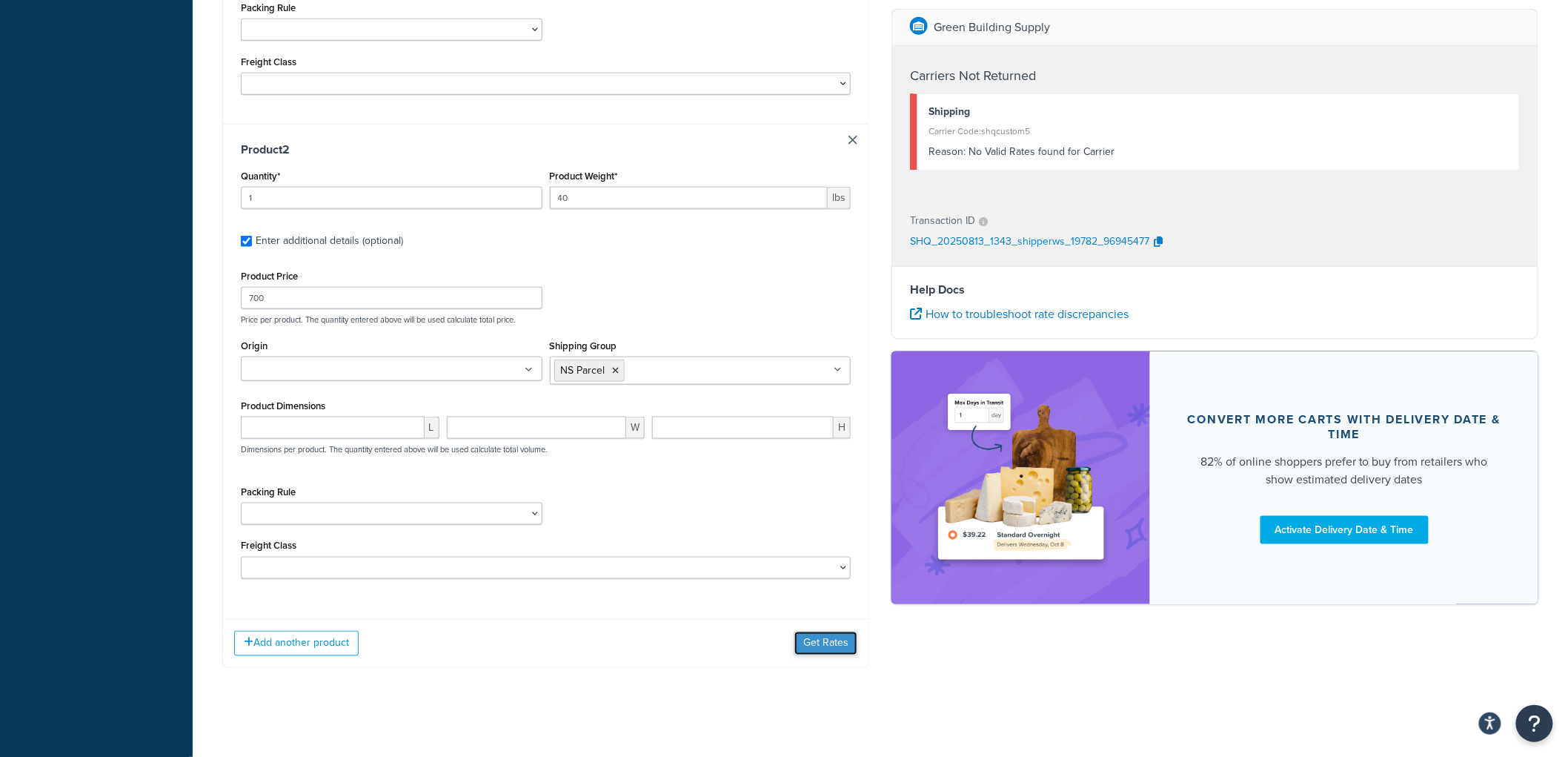
click at [814, 647] on button "Get Rates" at bounding box center [826, 642] width 63 height 24
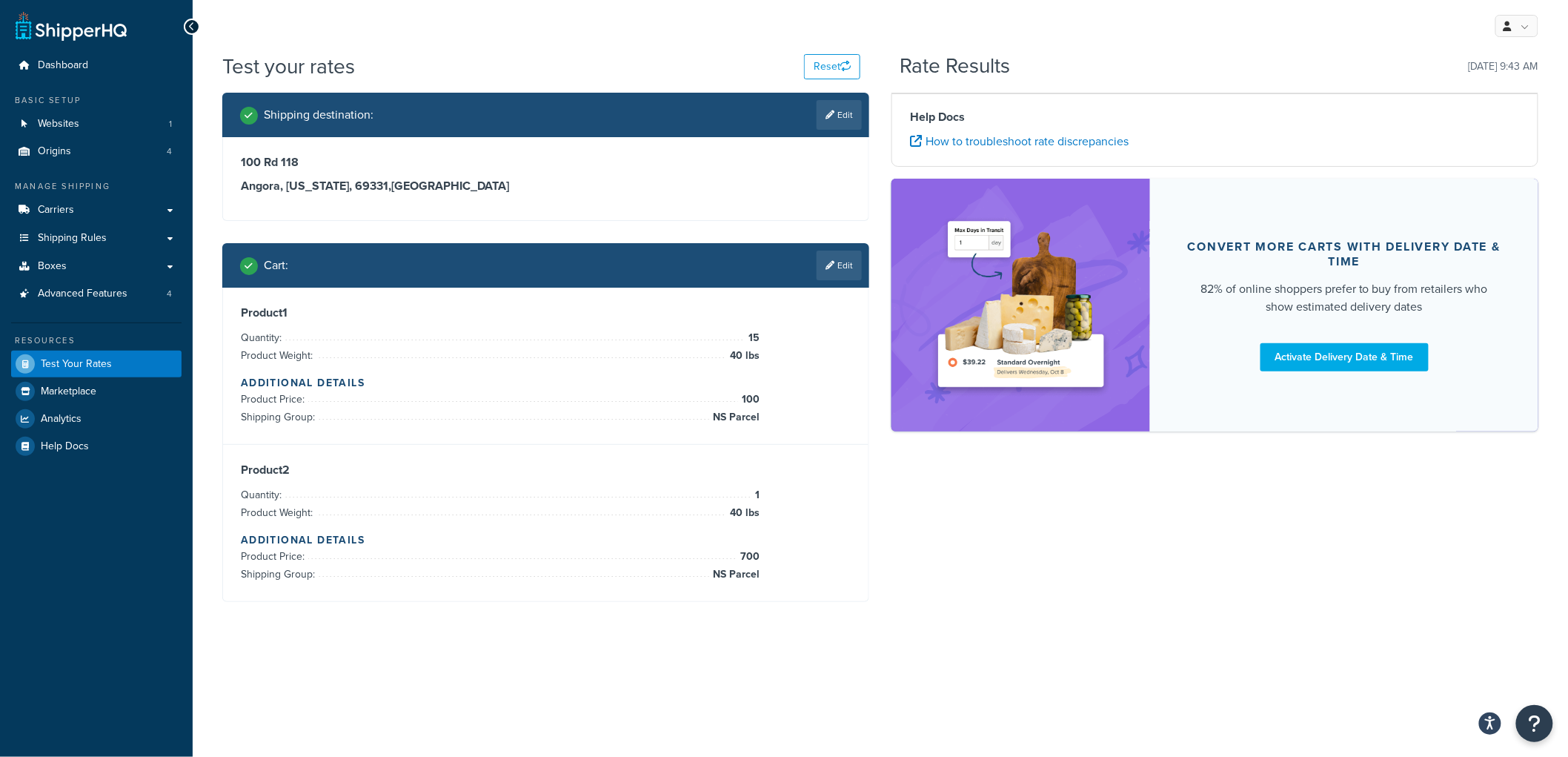
scroll to position [0, 0]
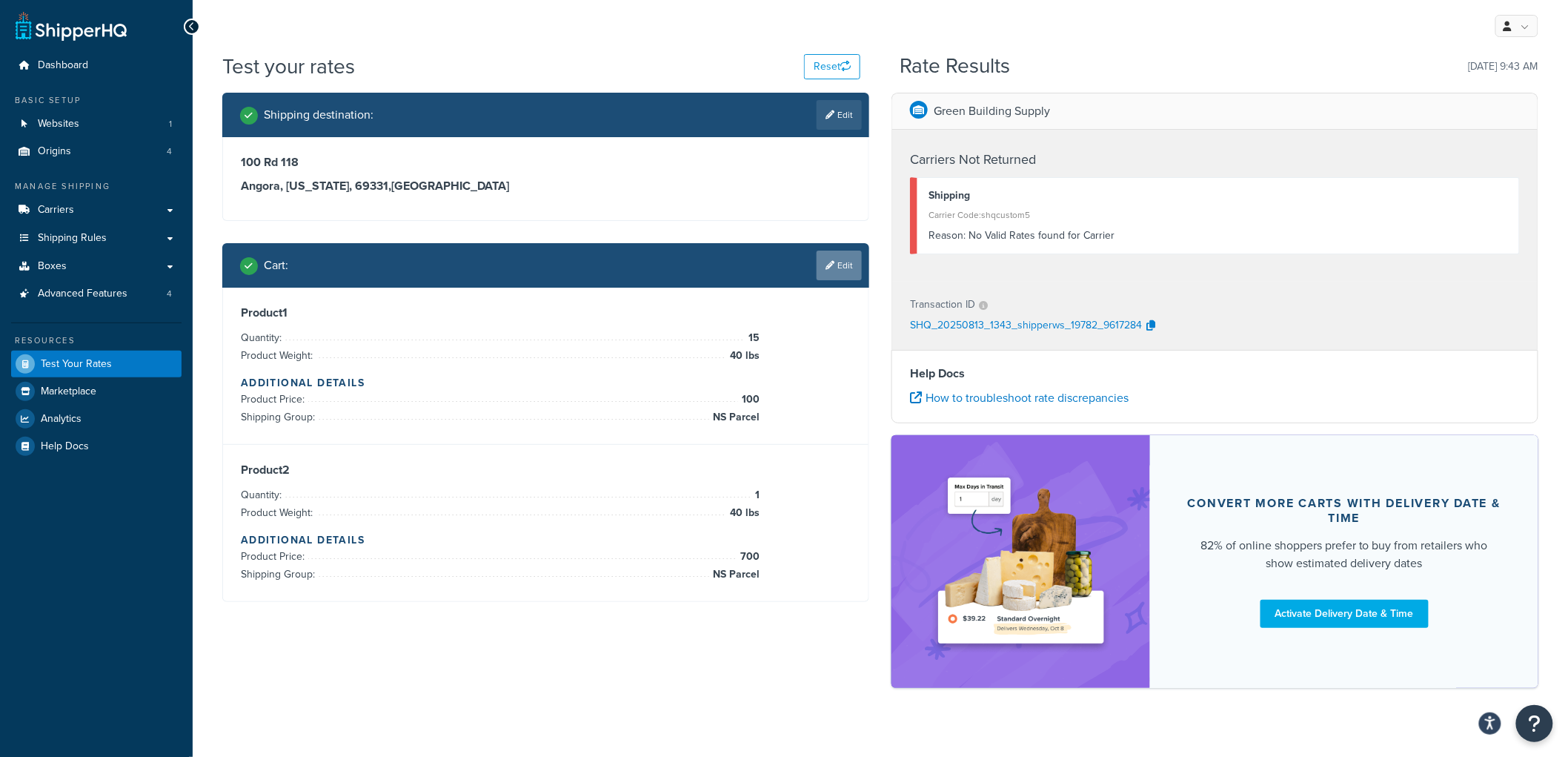
click at [833, 265] on link "Edit" at bounding box center [839, 266] width 45 height 30
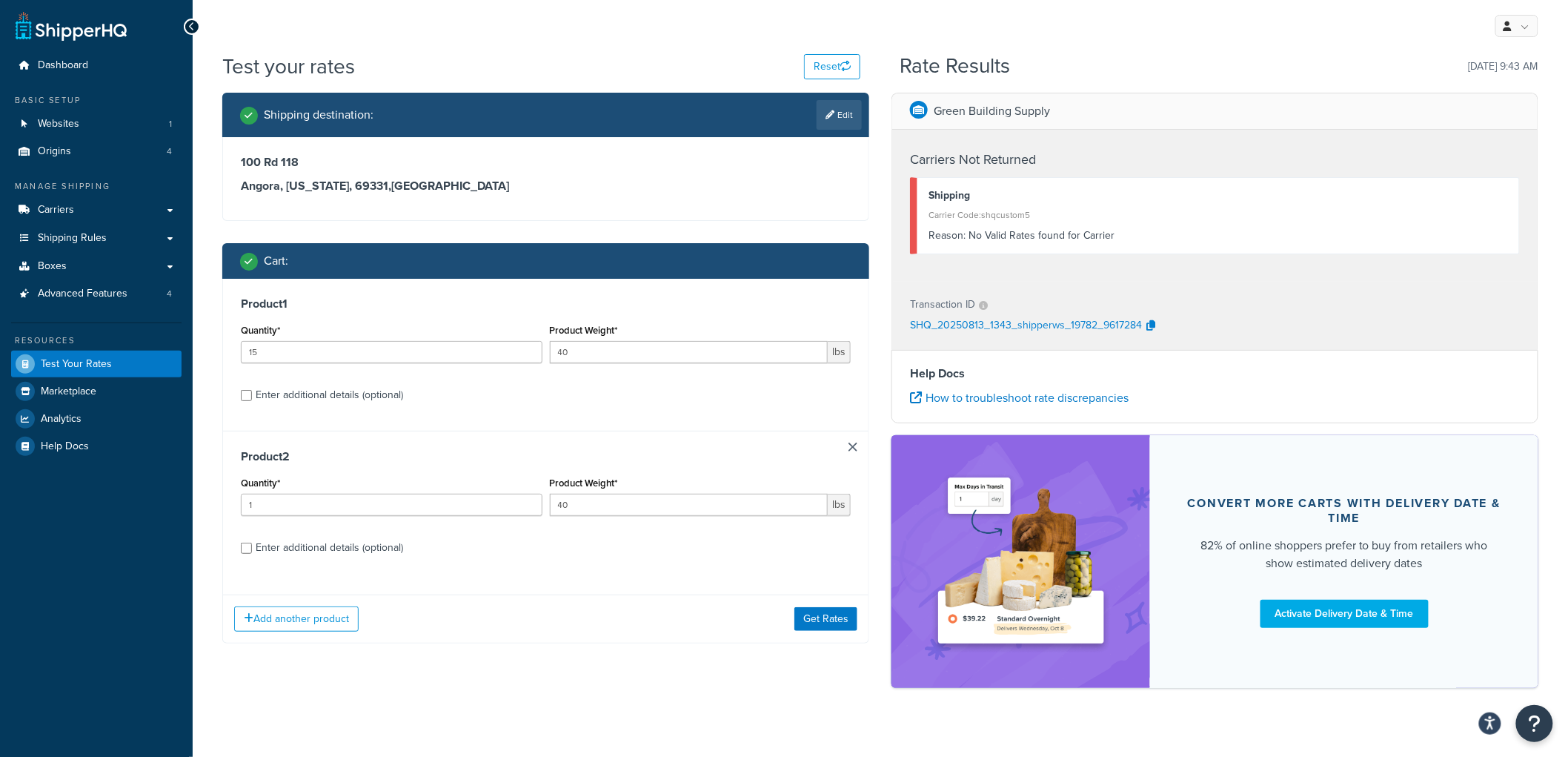
click at [872, 446] on div "Shipping destination : Edit 100 Rd 118 Angora, Nebraska, 69331 , United States …" at bounding box center [546, 378] width 670 height 573
click at [852, 437] on div "Product 2 Quantity* 1 Product Weight* 40 lbs Enter additional details (optional)" at bounding box center [545, 507] width 646 height 153
click at [850, 450] on link at bounding box center [853, 447] width 9 height 9
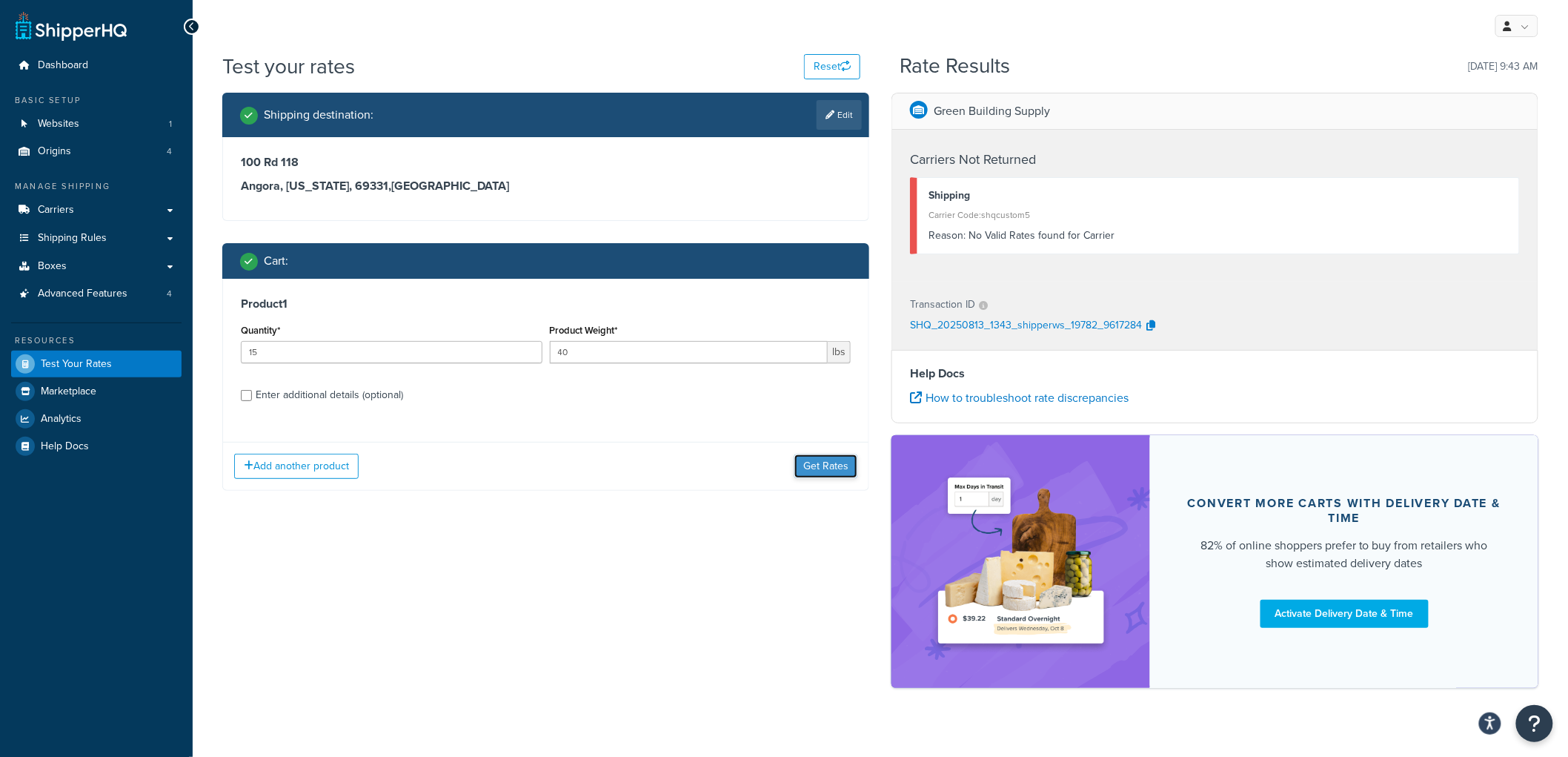
click at [828, 468] on button "Get Rates" at bounding box center [826, 466] width 63 height 24
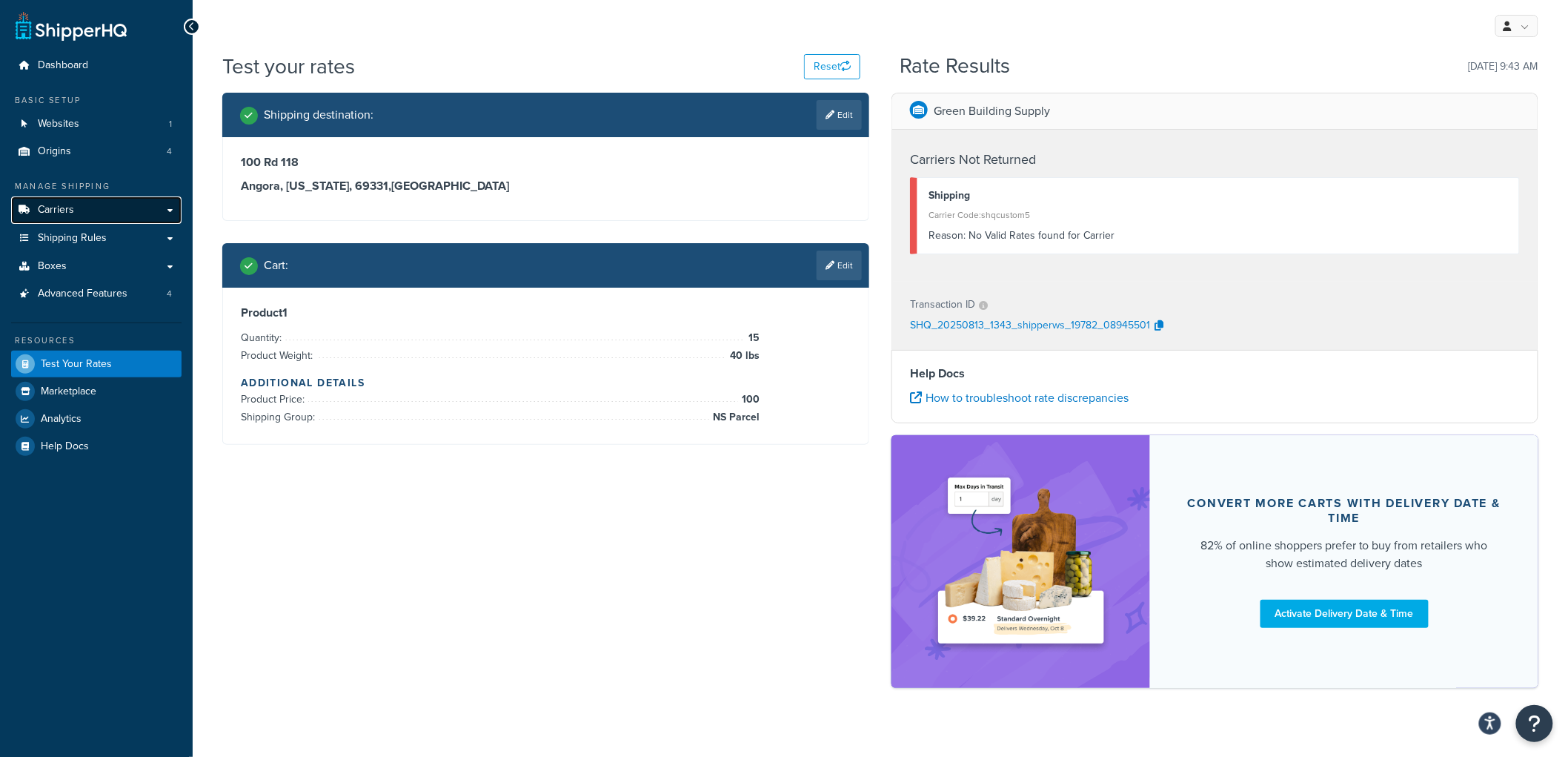
click at [109, 212] on link "Carriers" at bounding box center [96, 210] width 170 height 27
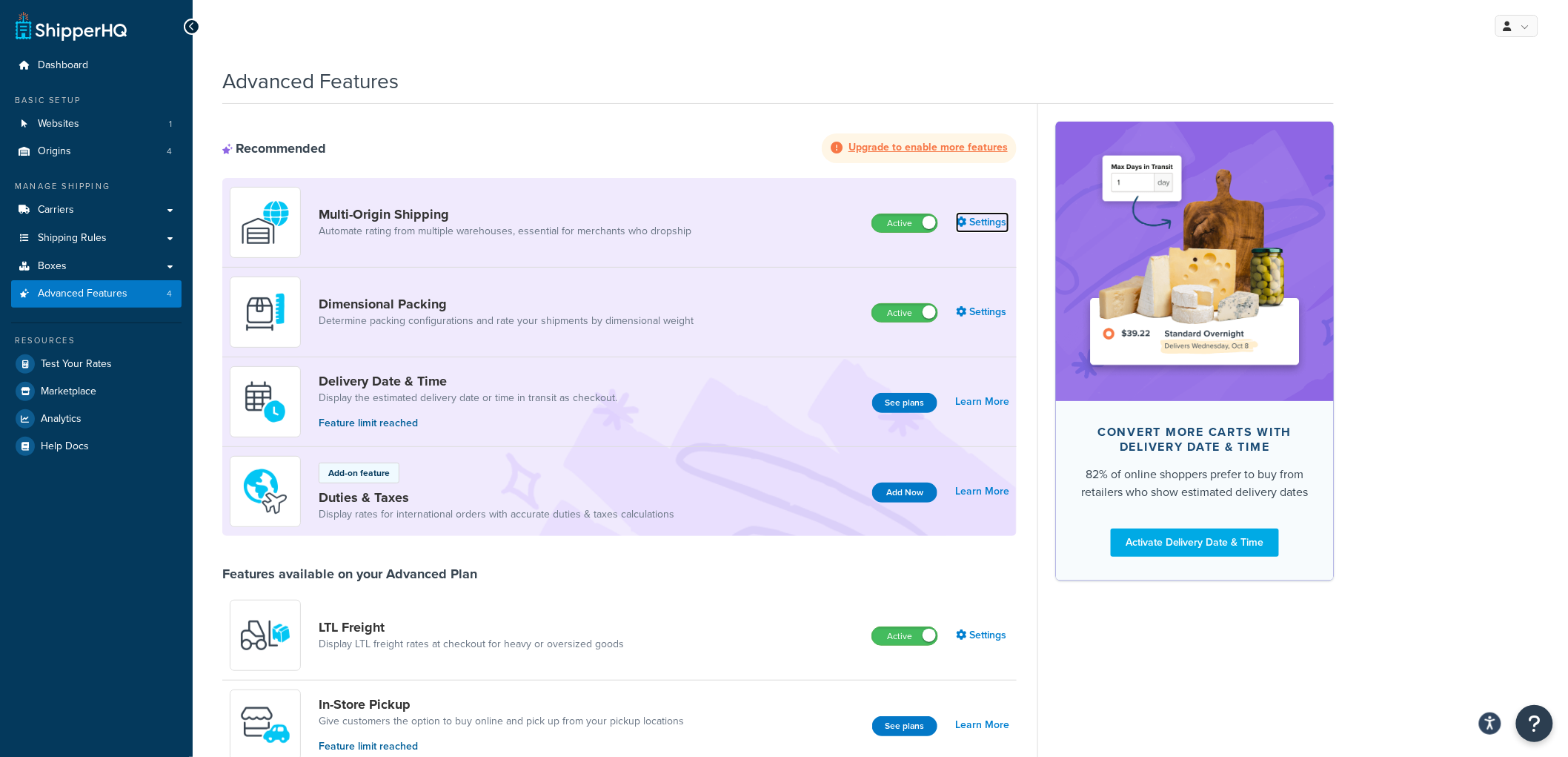
click at [977, 222] on link "Settings" at bounding box center [982, 223] width 53 height 21
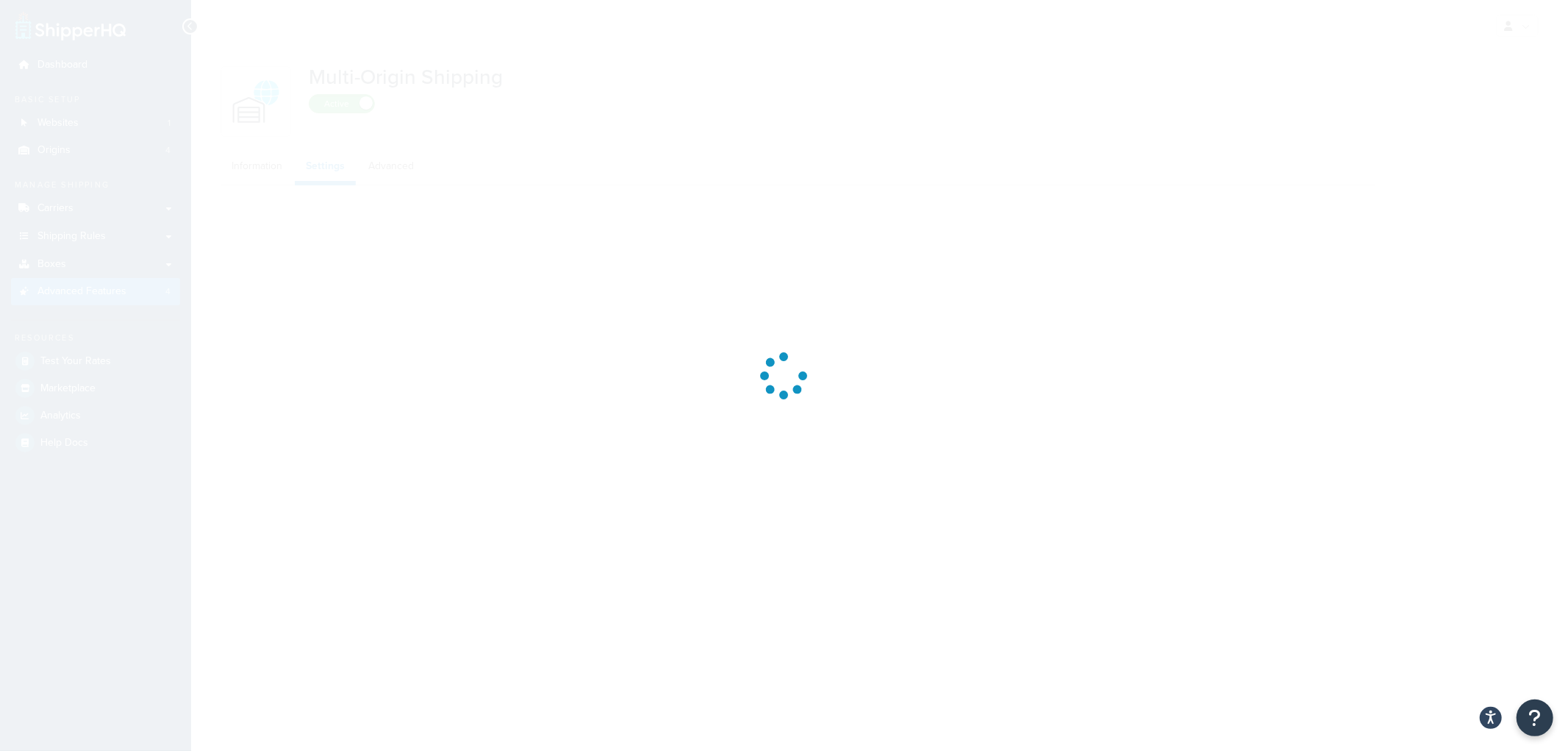
select select "false"
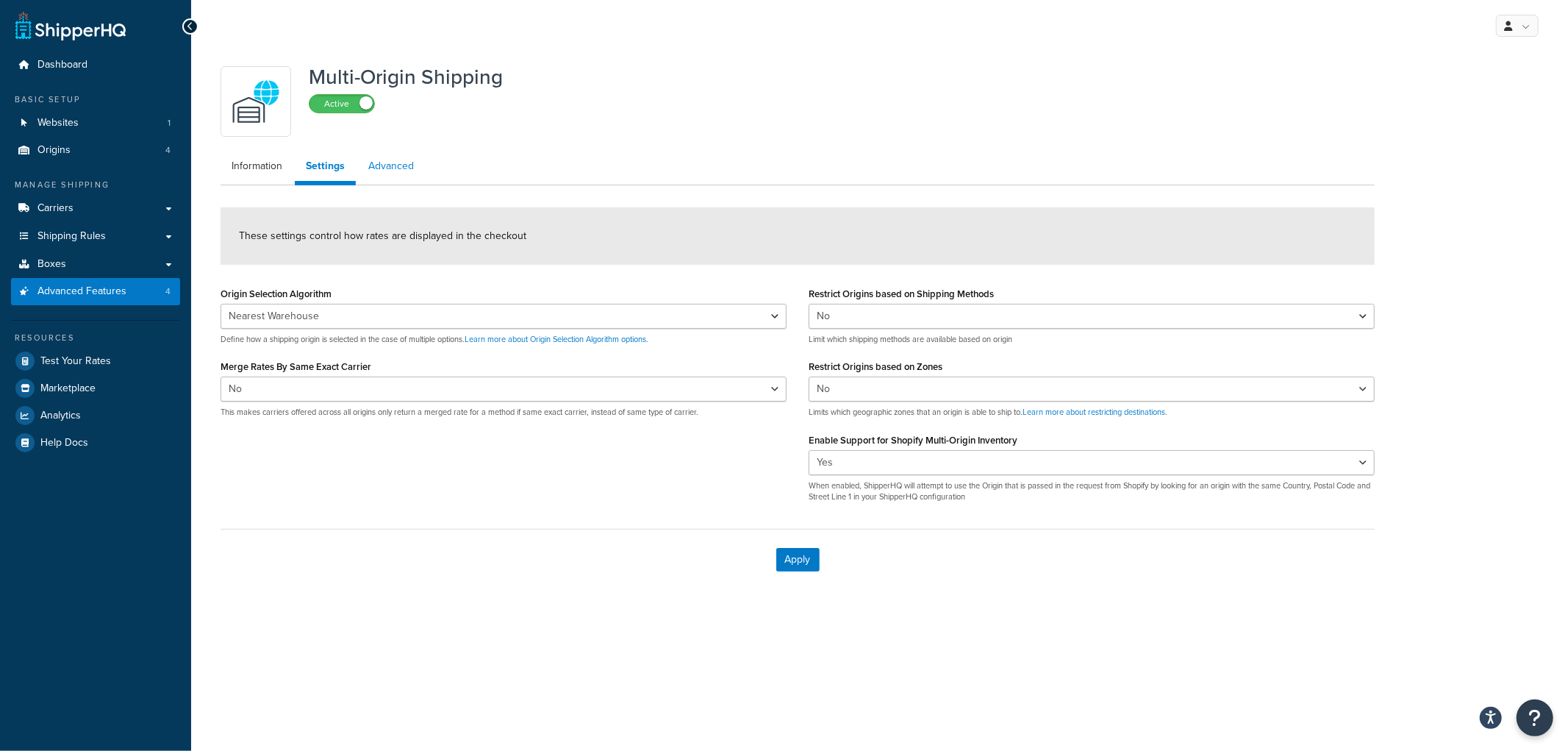
click at [402, 165] on link "Advanced" at bounding box center [391, 167] width 68 height 29
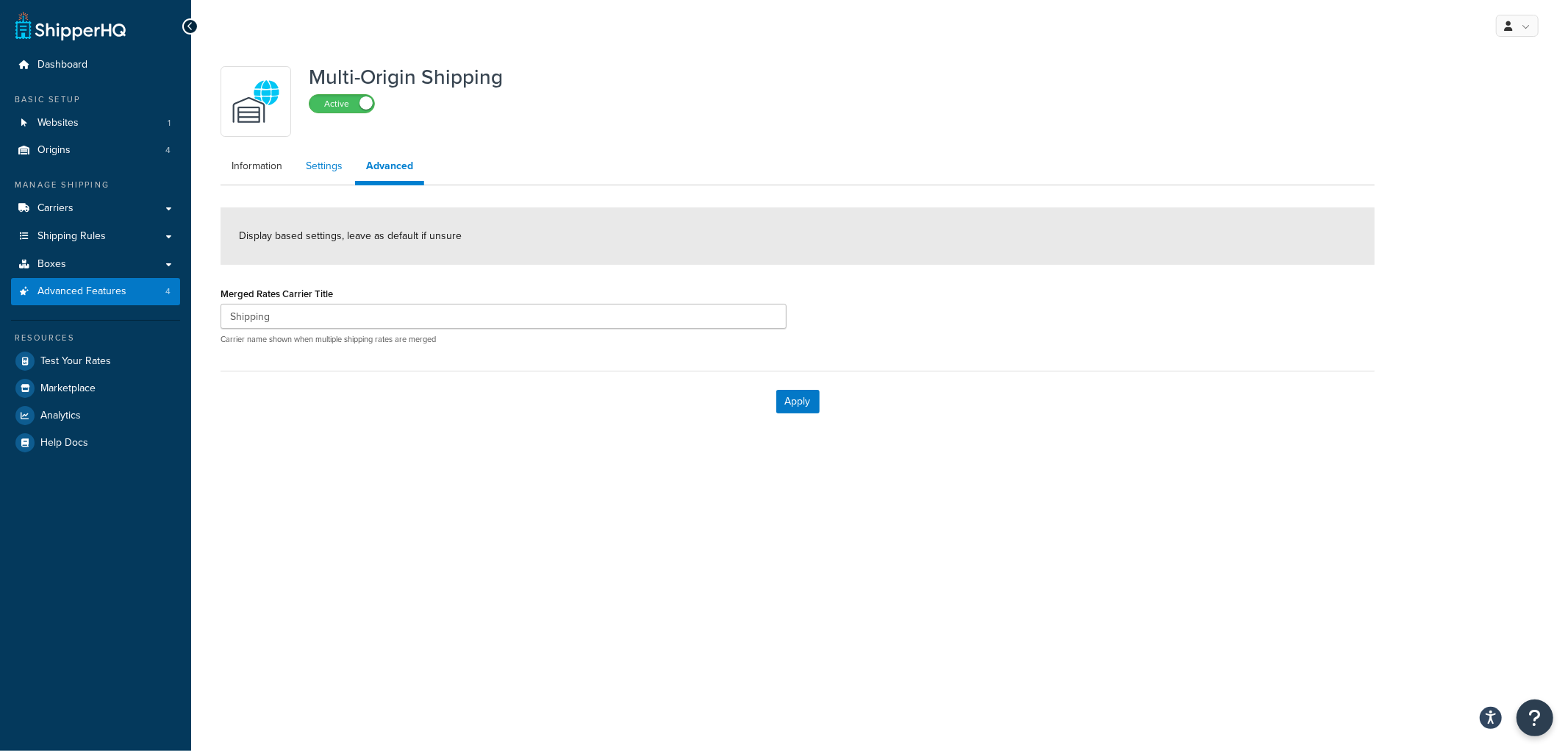
click at [331, 165] on link "Settings" at bounding box center [324, 167] width 59 height 29
select select "false"
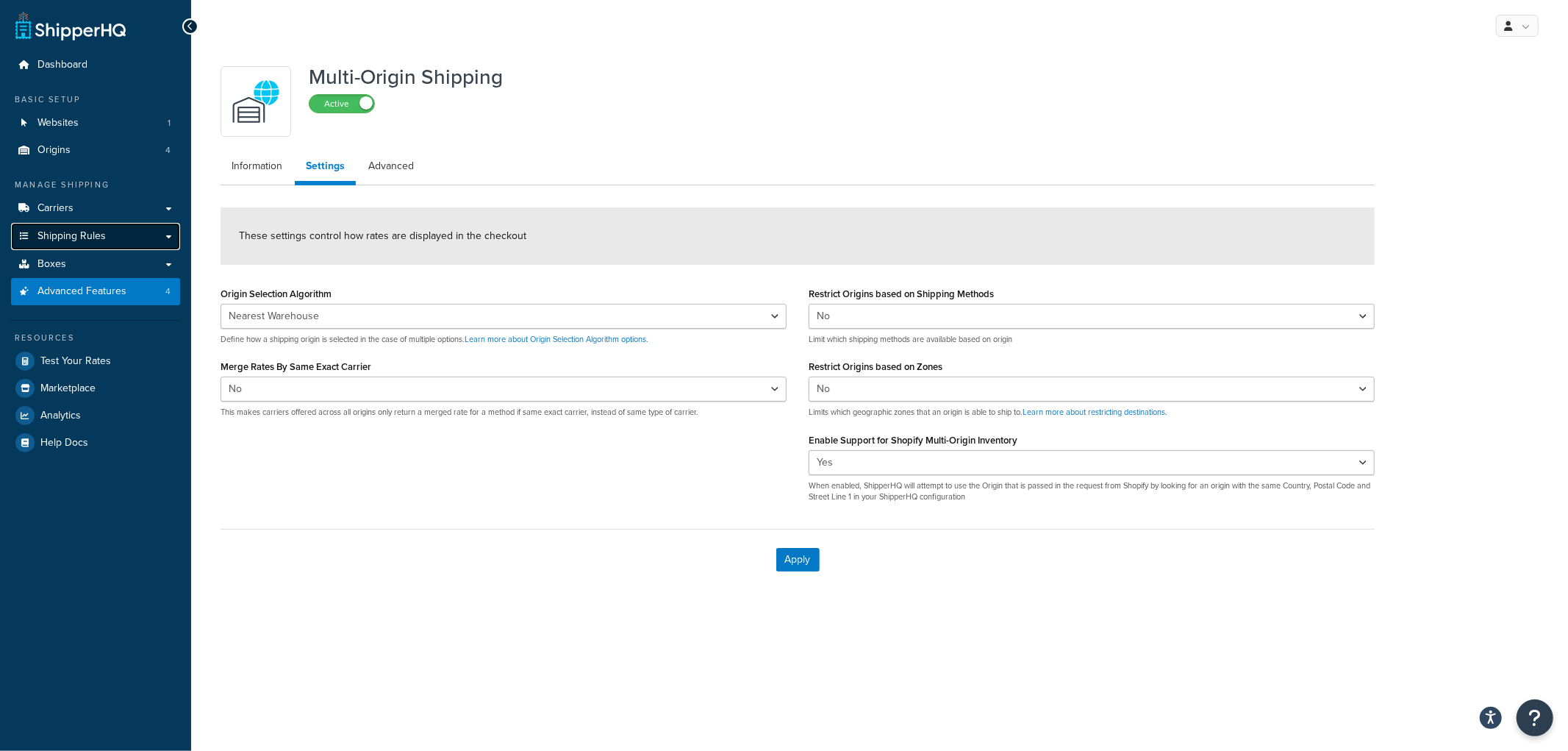
click at [122, 234] on link "Shipping Rules" at bounding box center [95, 236] width 169 height 27
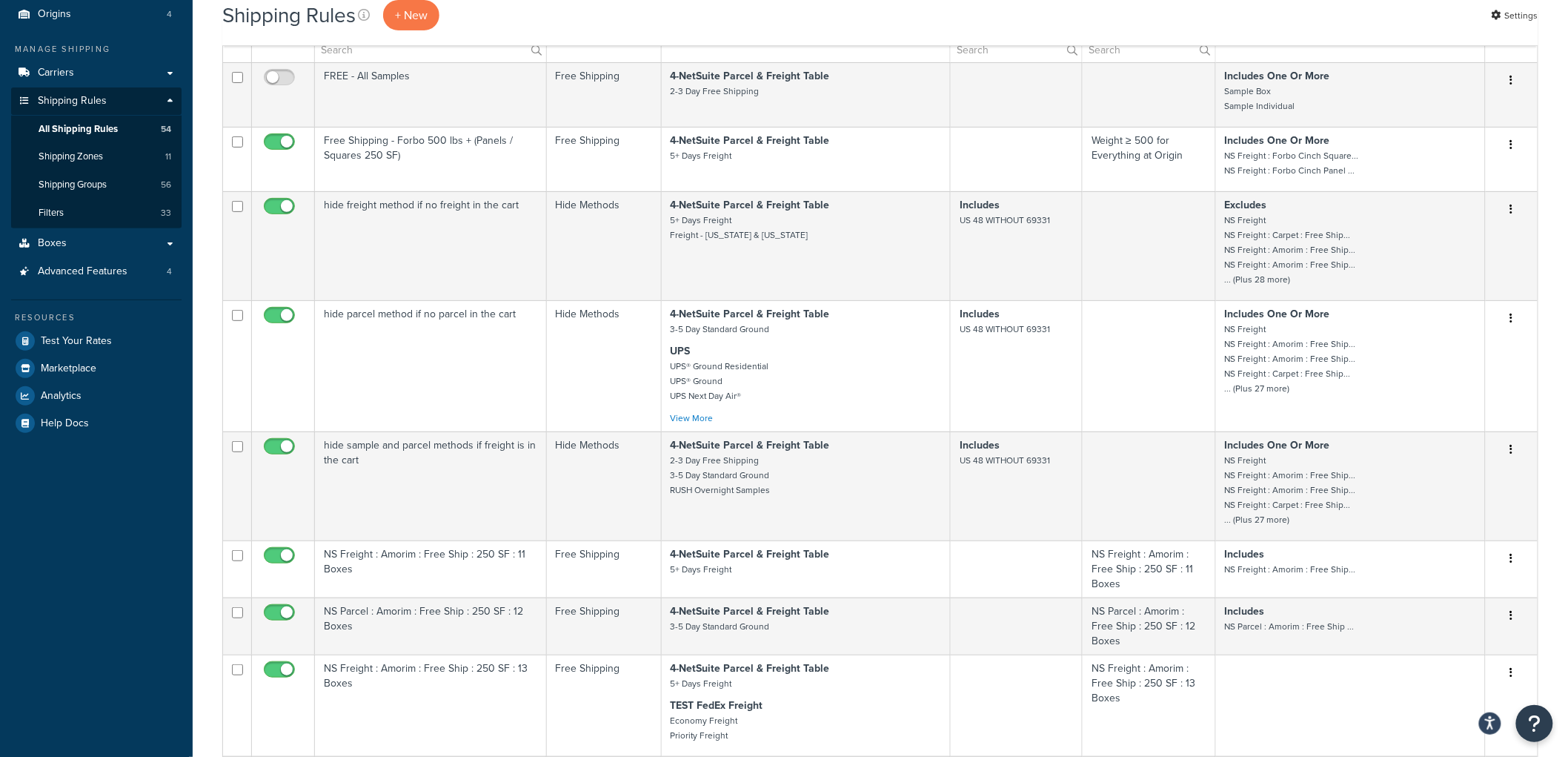
scroll to position [108, 0]
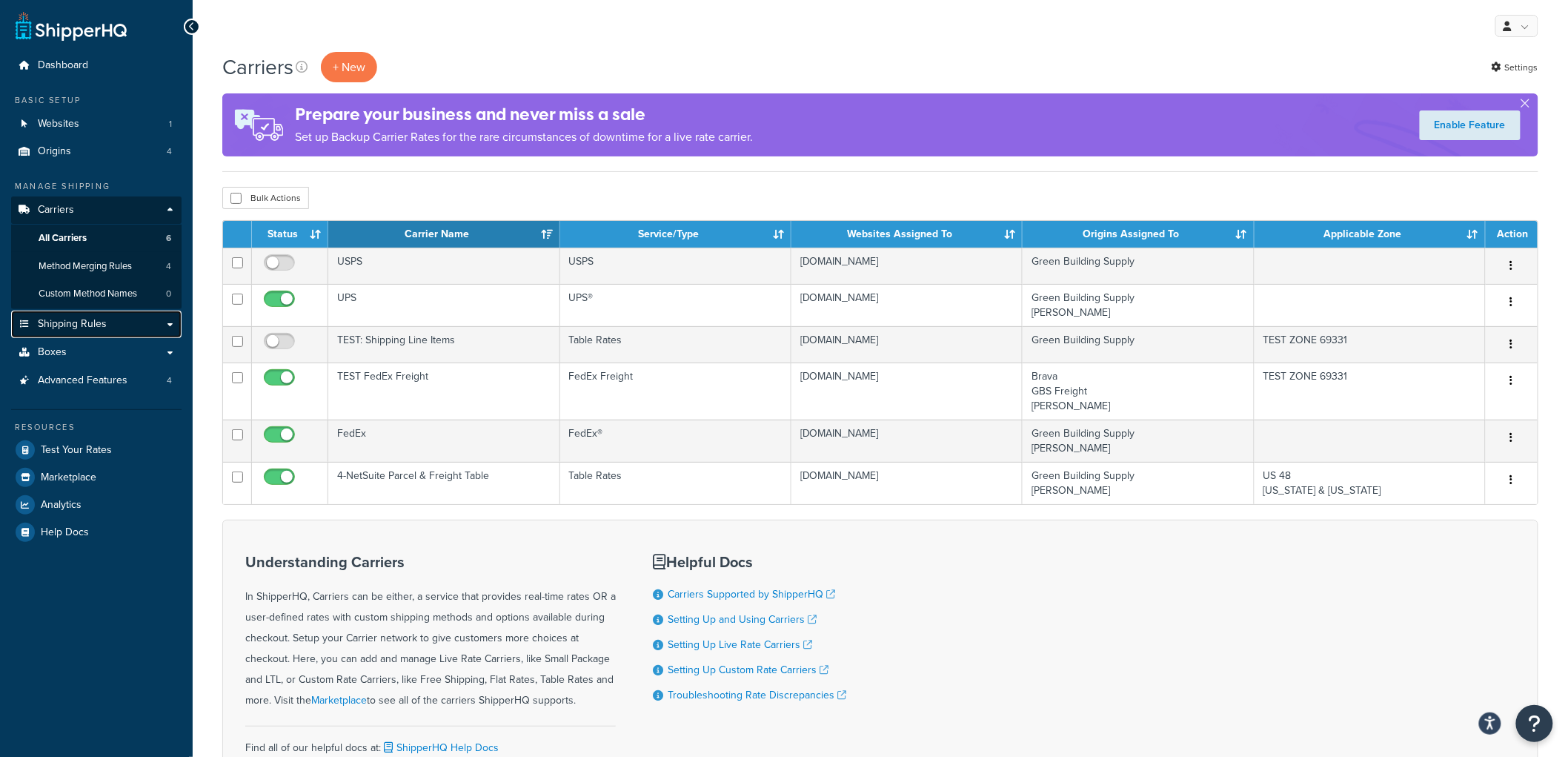
click at [102, 318] on span "Shipping Rules" at bounding box center [72, 324] width 69 height 12
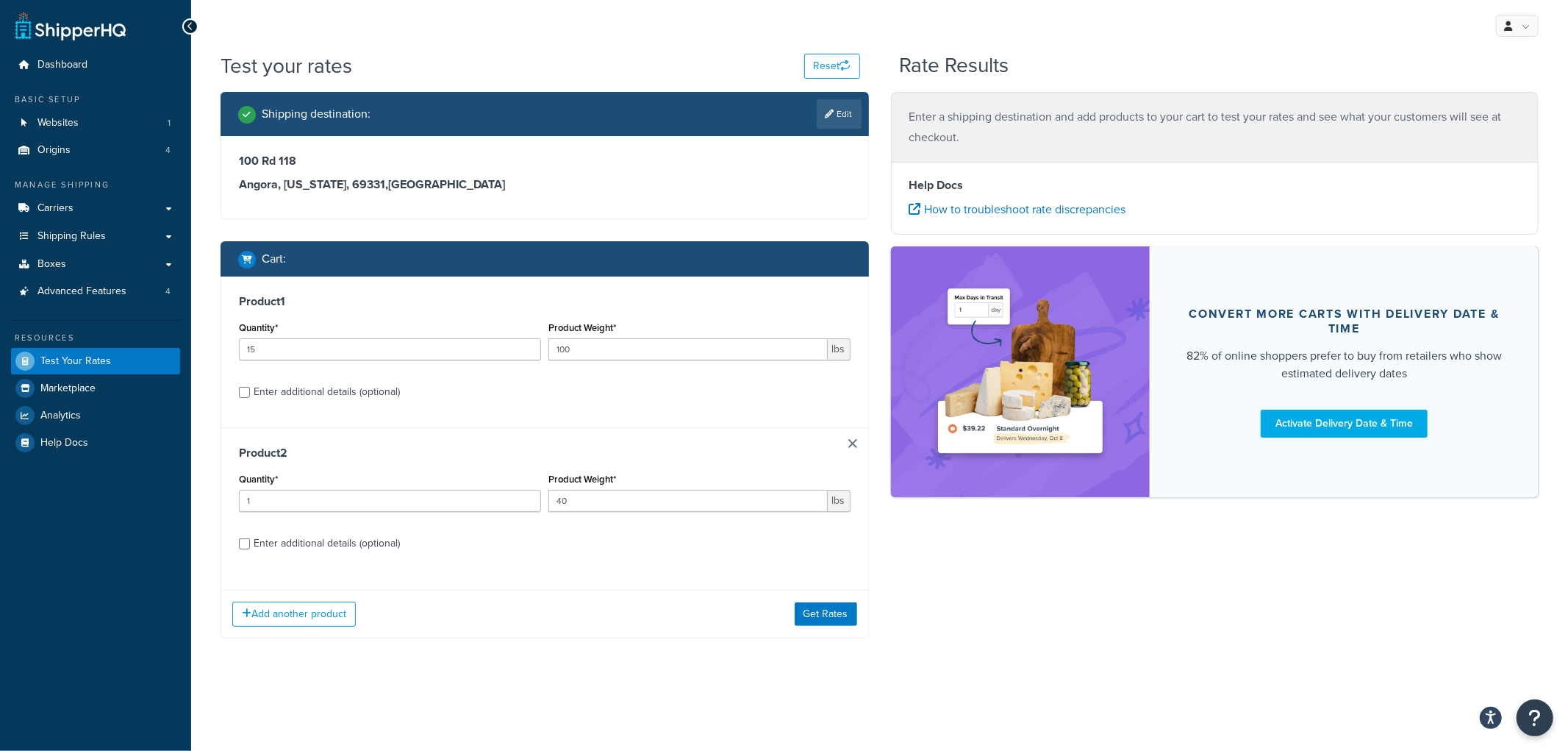
click at [847, 440] on div "Product 2 Quantity* 1 Product Weight* 40 lbs Enter additional details (optional)" at bounding box center [544, 503] width 647 height 152
click at [847, 442] on div "Product 2 Quantity* 1 Product Weight* 40 lbs Enter additional details (optional)" at bounding box center [544, 503] width 647 height 152
click at [854, 450] on div "Product 2 Quantity* 1 Product Weight* 40 lbs Enter additional details (optional)" at bounding box center [544, 503] width 647 height 152
click at [847, 446] on h3 "Product 2" at bounding box center [544, 453] width 611 height 15
click at [853, 439] on link at bounding box center [853, 443] width 9 height 9
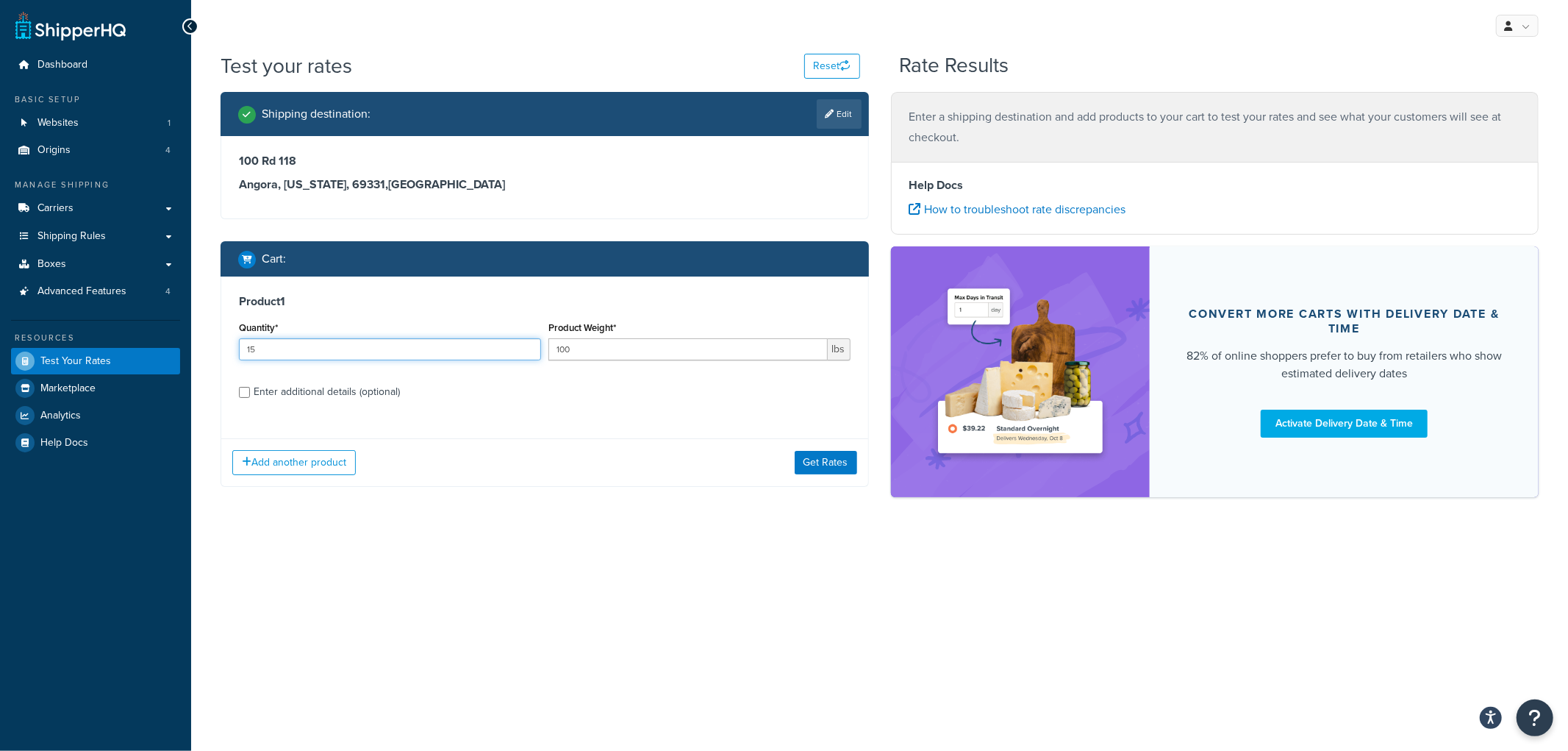
click at [369, 349] on input "15" at bounding box center [390, 349] width 302 height 22
click at [569, 354] on input "100" at bounding box center [688, 349] width 279 height 22
type input "10"
click at [379, 389] on div "Enter additional details (optional)" at bounding box center [327, 392] width 146 height 21
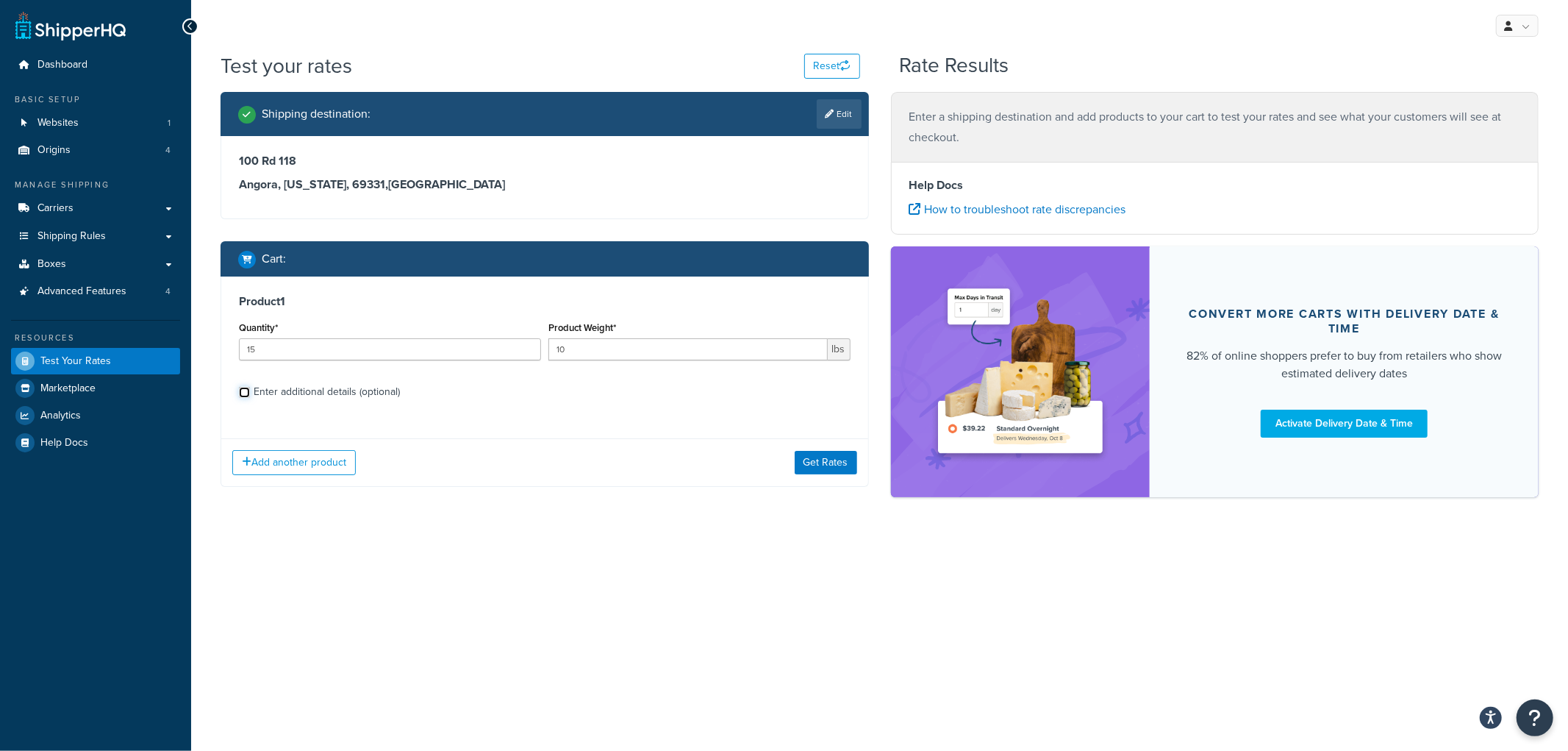
click at [250, 389] on input "Enter additional details (optional)" at bounding box center [244, 392] width 11 height 11
checkbox input "true"
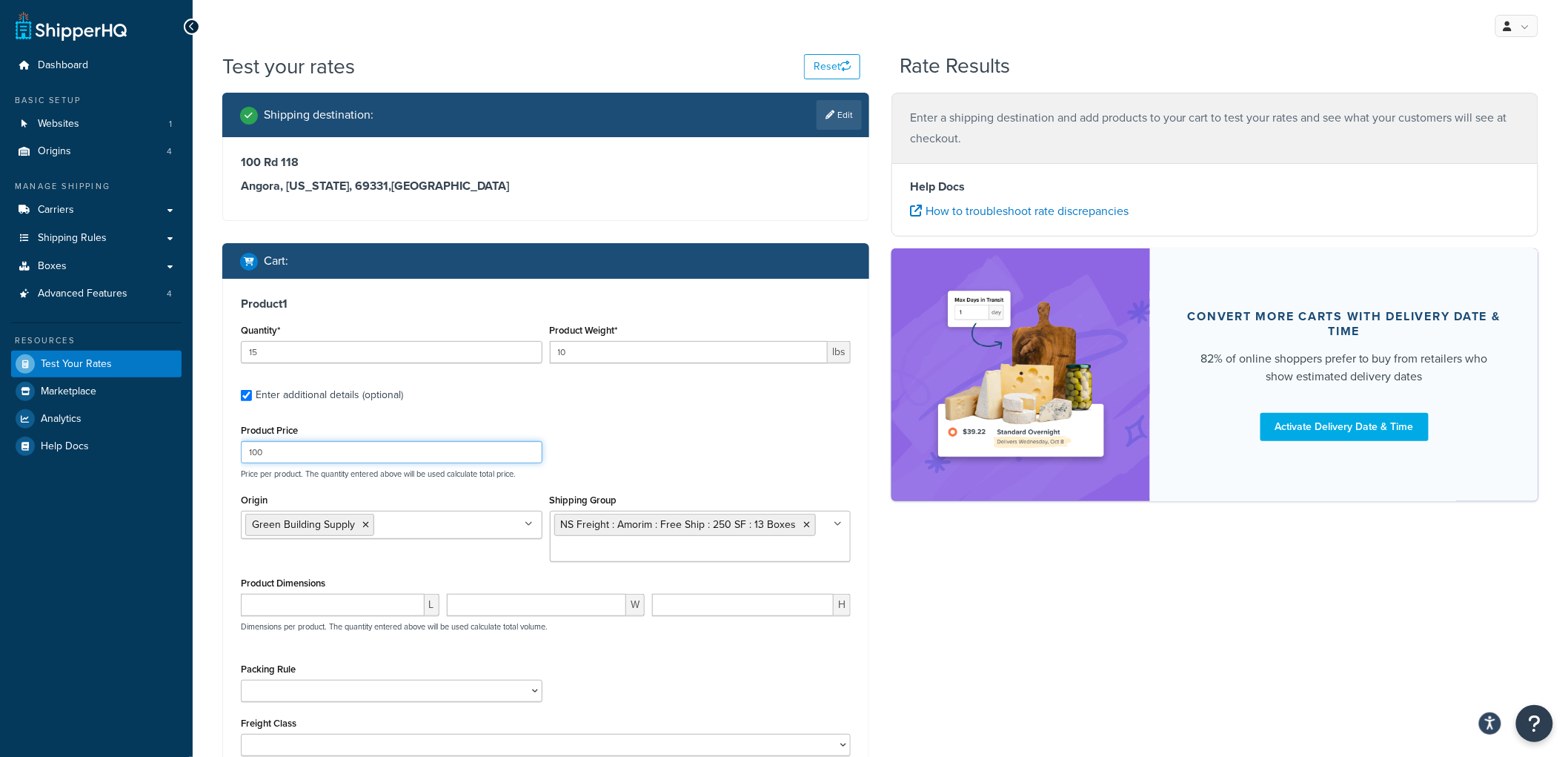
click at [302, 443] on input "100" at bounding box center [392, 452] width 302 height 22
type input "10"
click at [363, 529] on icon at bounding box center [366, 524] width 7 height 9
click at [804, 526] on icon at bounding box center [808, 524] width 7 height 9
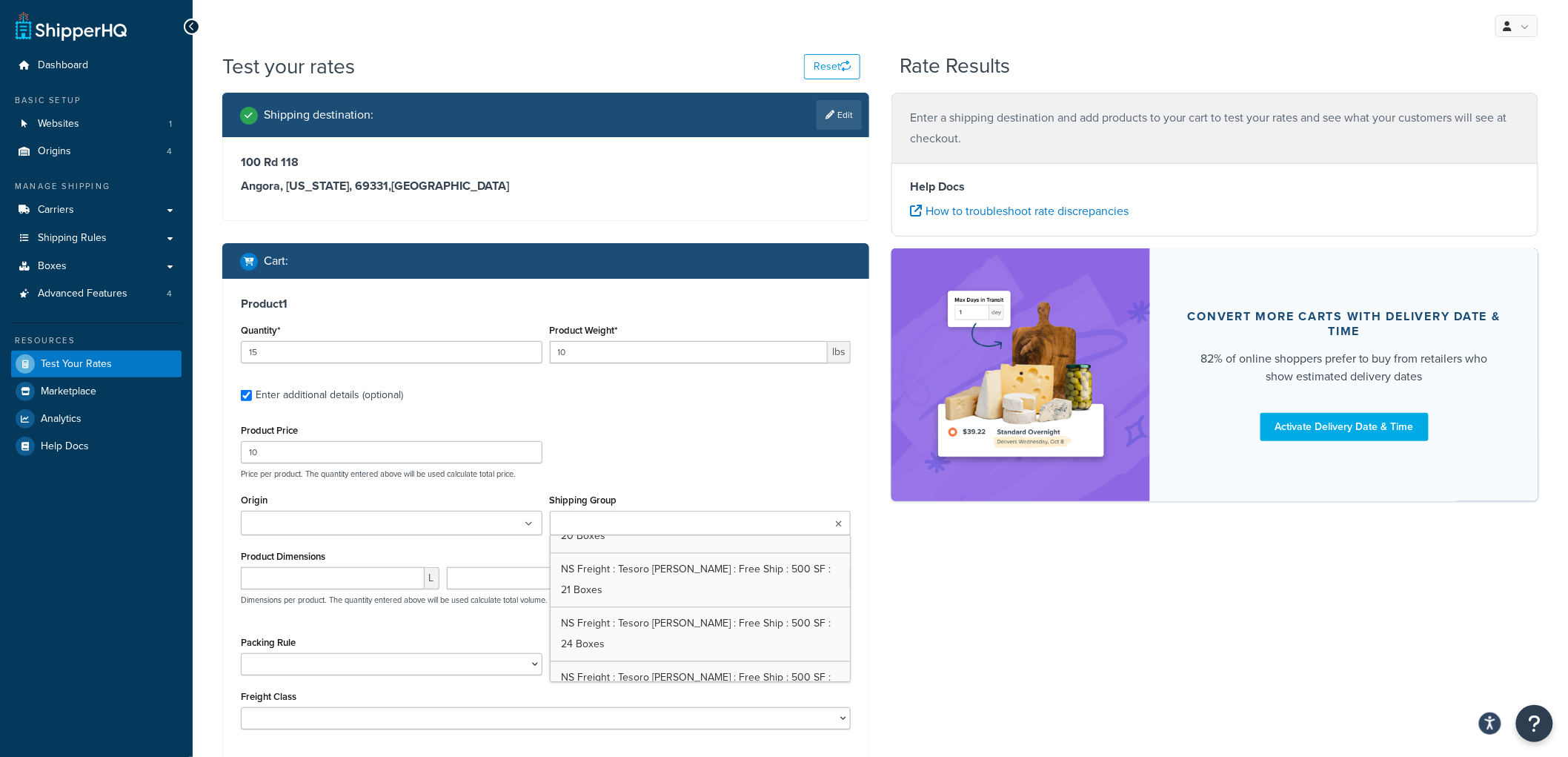
scroll to position [1506, 0]
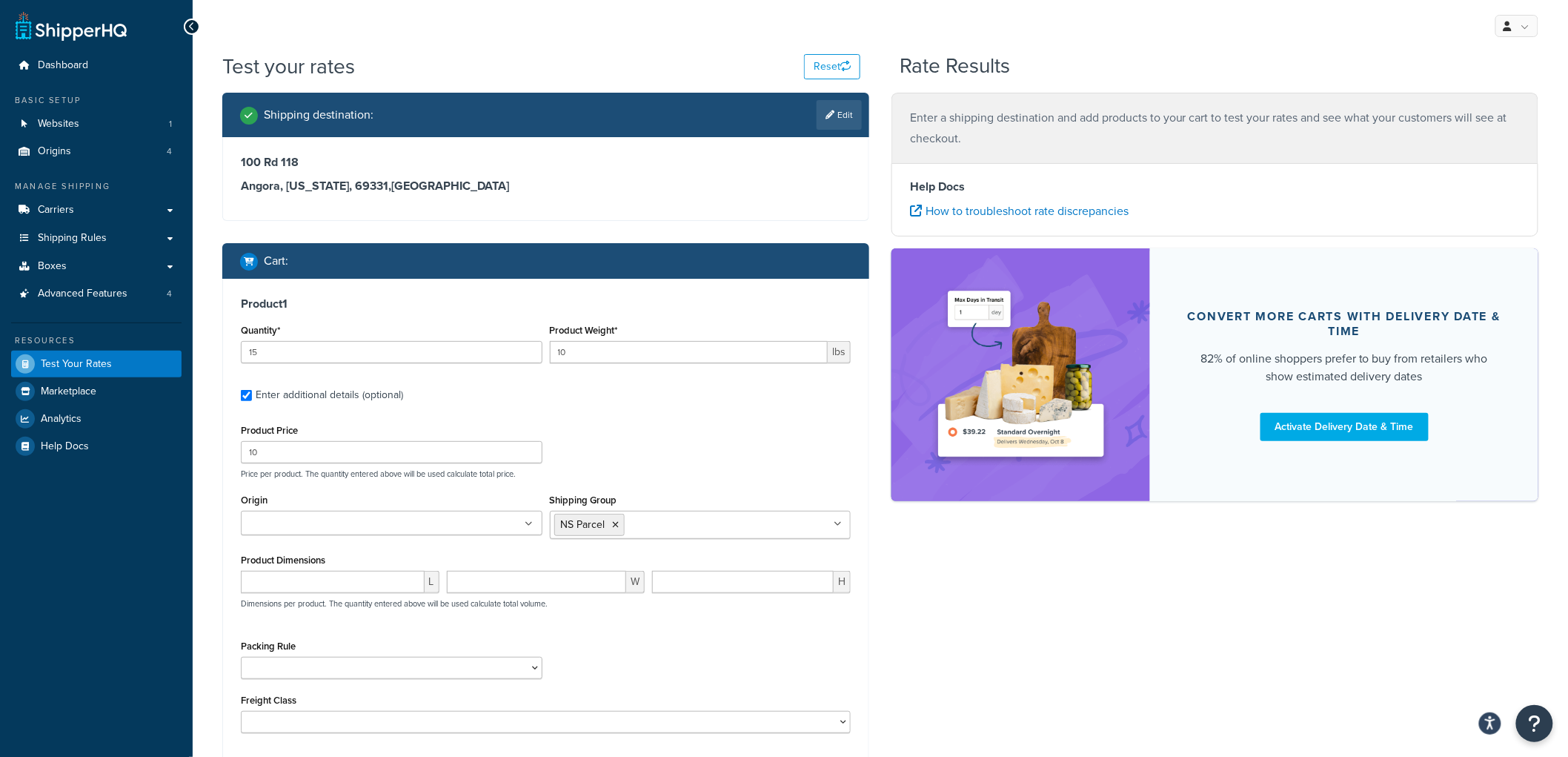
click at [868, 590] on div "Product 1 Quantity* 15 Product Weight* 10 lbs Enter additional details (optiona…" at bounding box center [545, 516] width 646 height 474
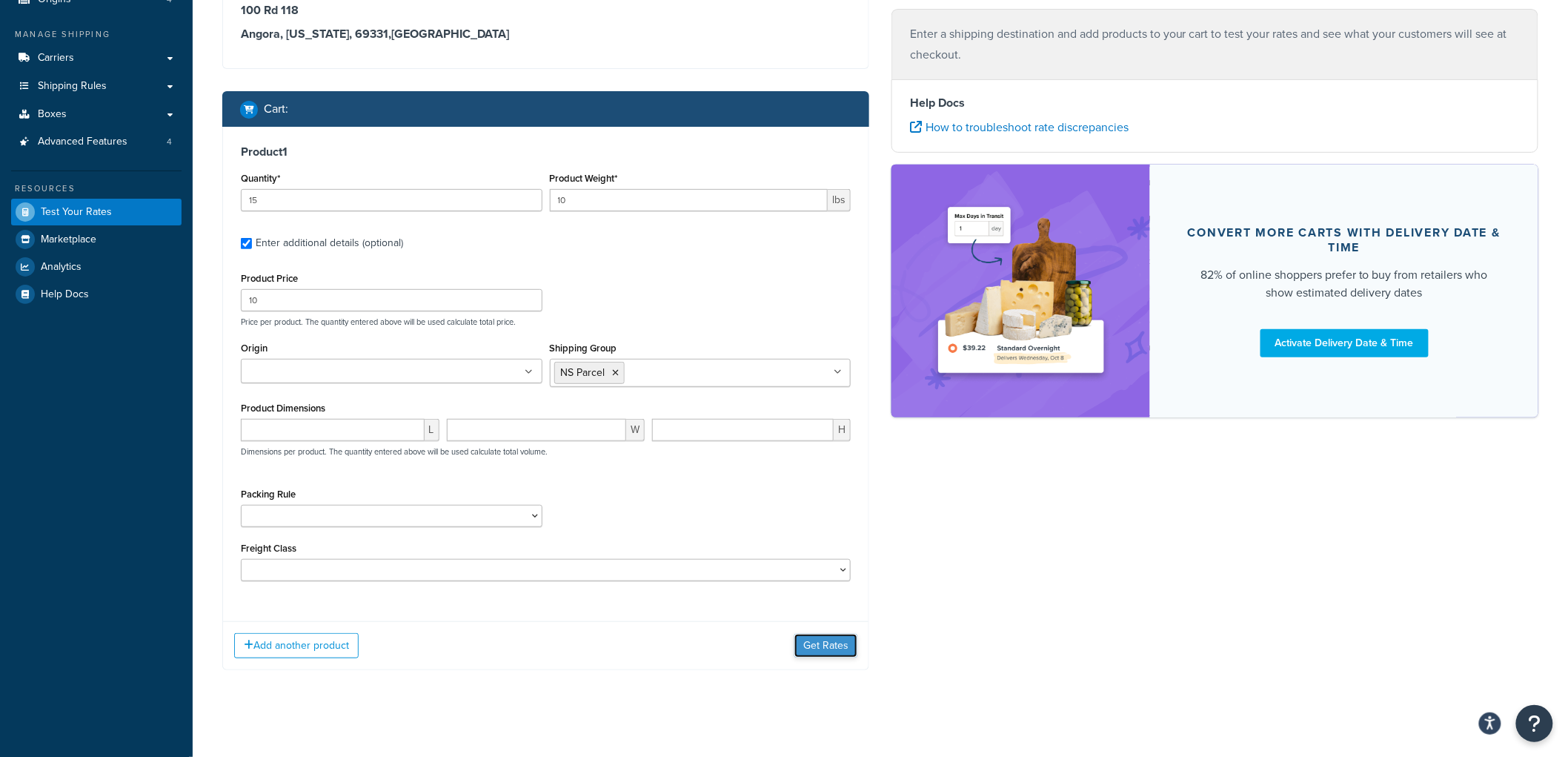
click at [828, 642] on button "Get Rates" at bounding box center [826, 645] width 63 height 24
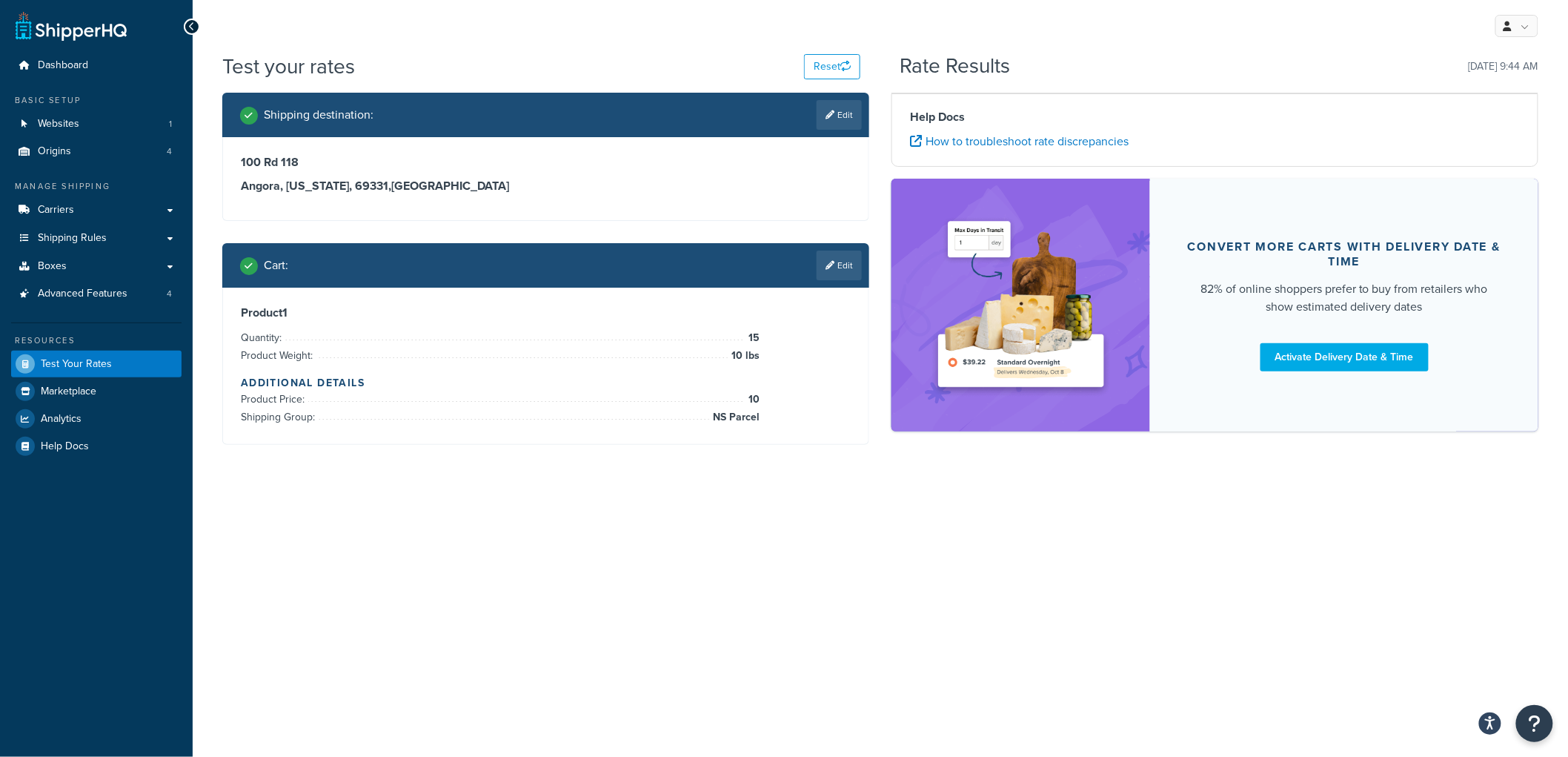
scroll to position [0, 0]
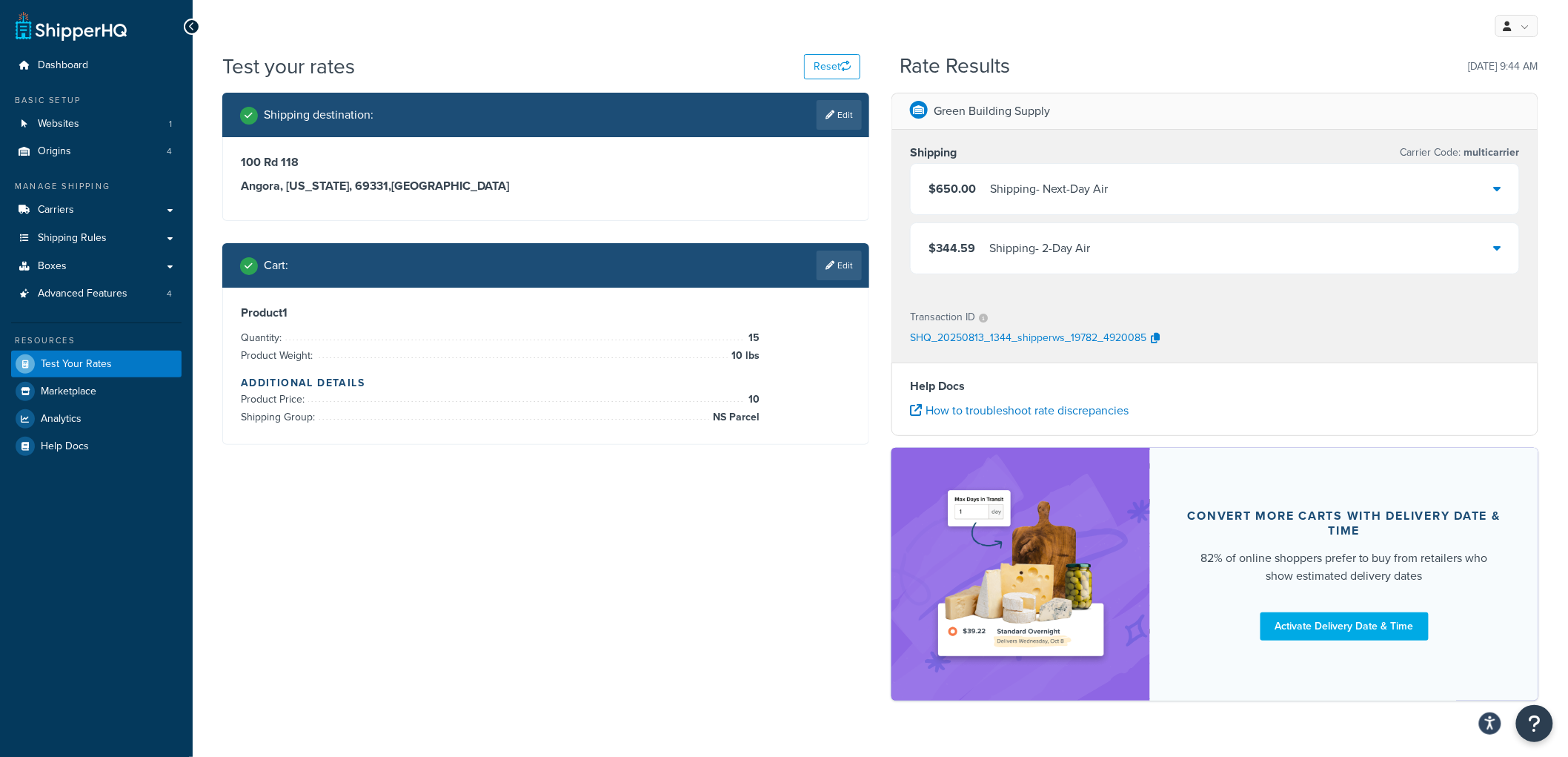
click at [1006, 203] on div "$650.00 Shipping - Next-Day Air" at bounding box center [1215, 189] width 608 height 51
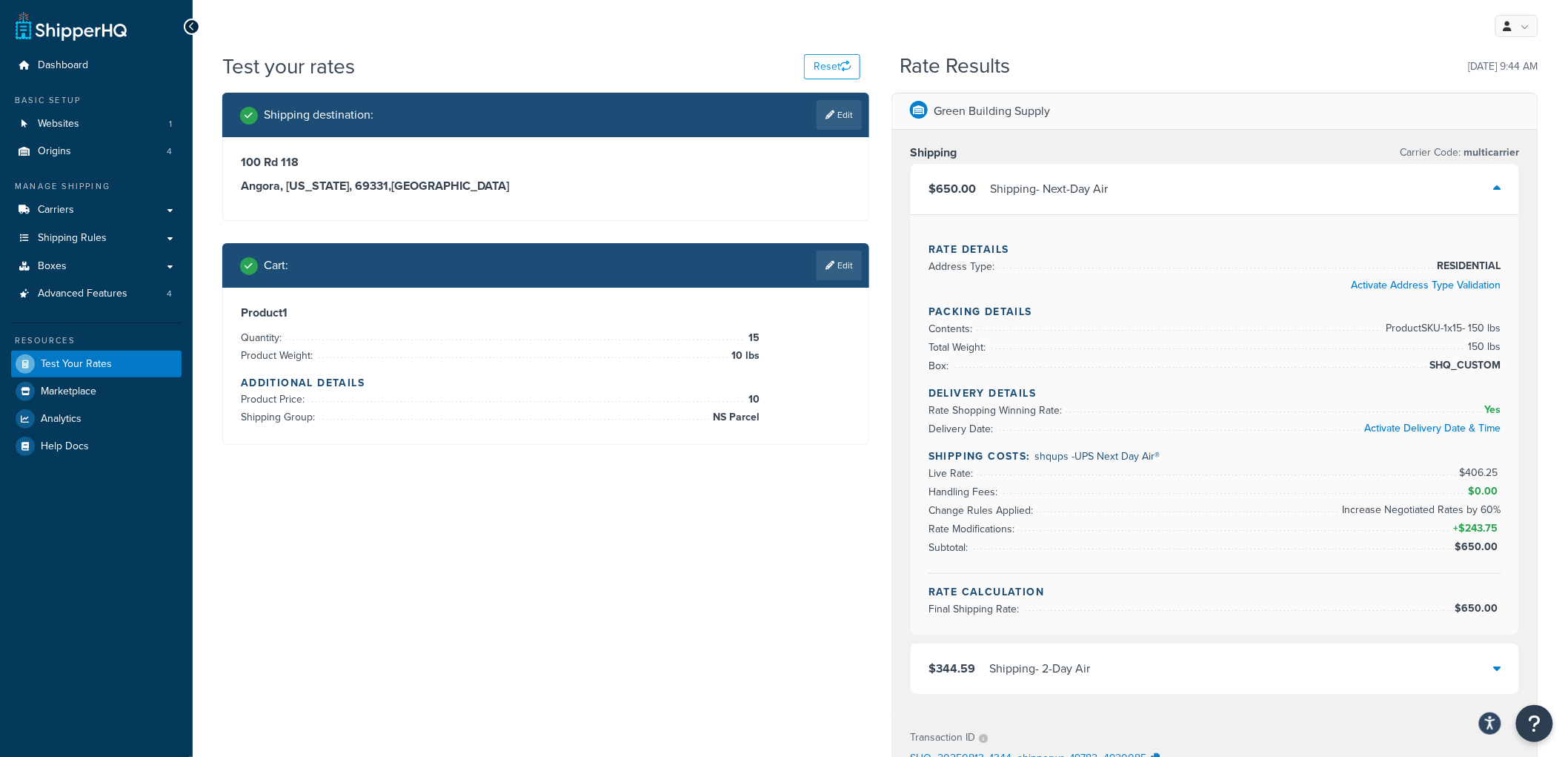
click at [1034, 194] on div "Shipping - Next-Day Air" at bounding box center [1049, 189] width 118 height 21
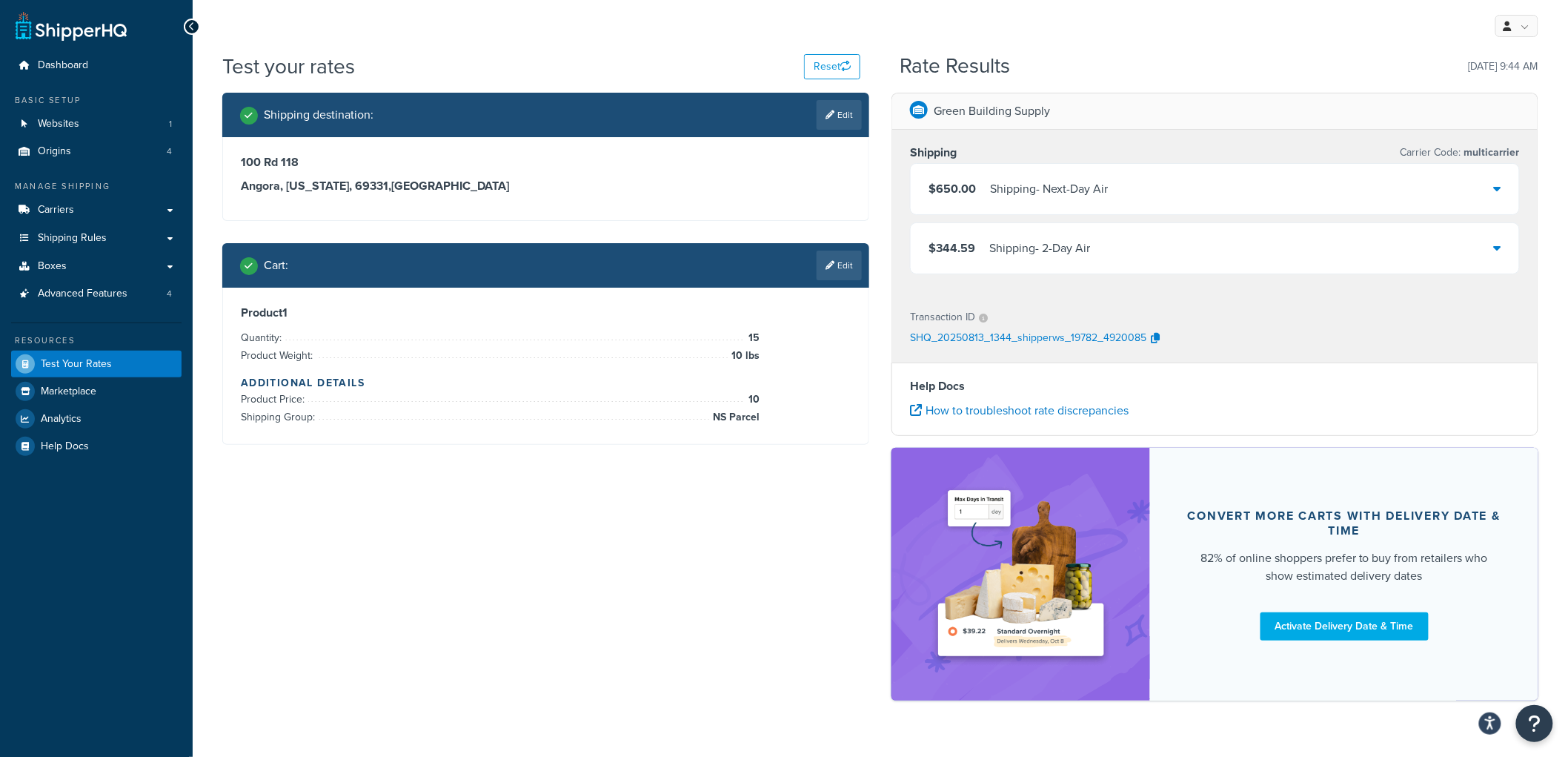
click at [1017, 236] on div "$344.59 Shipping - 2-Day Air" at bounding box center [1215, 248] width 608 height 51
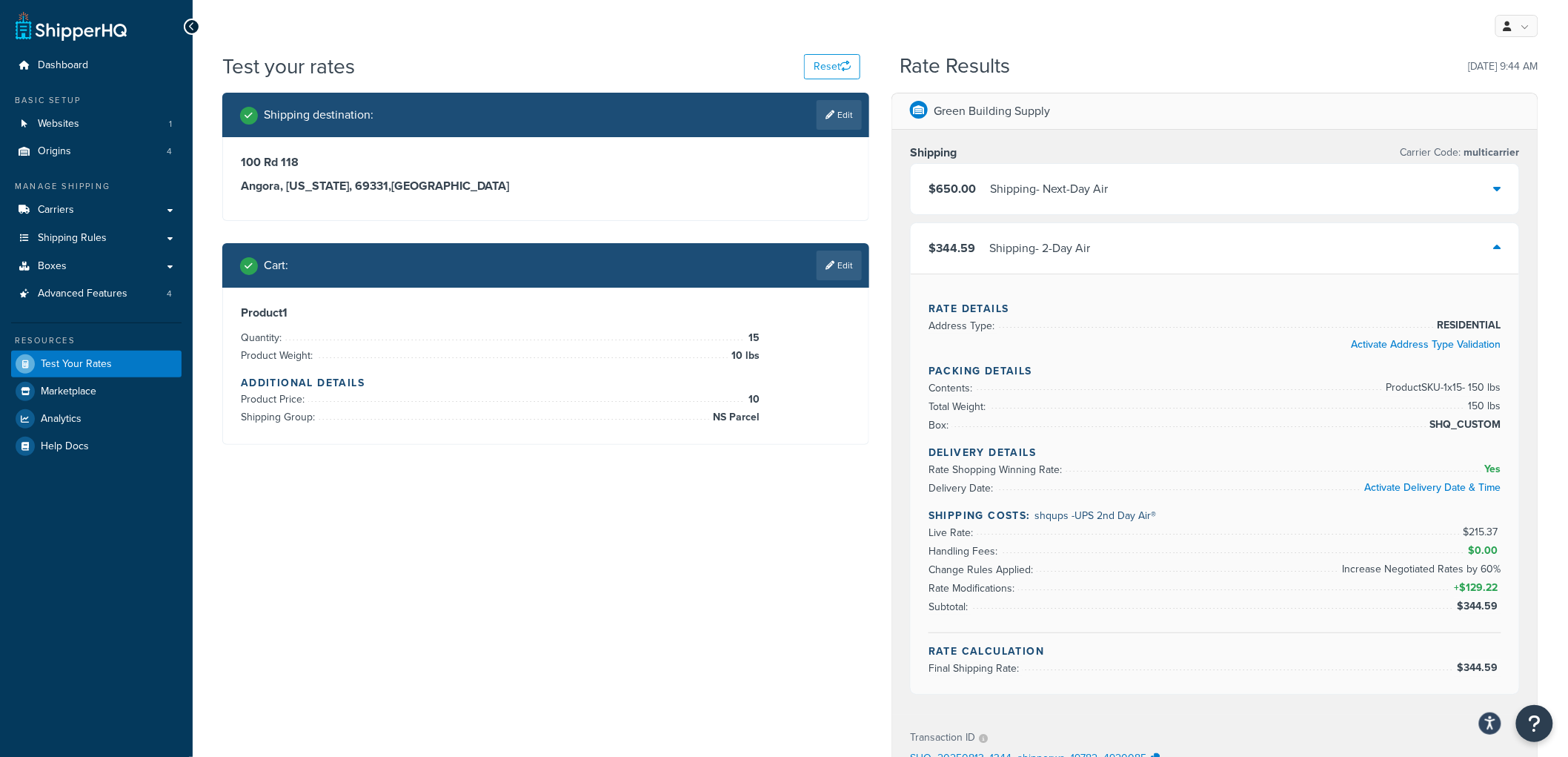
click at [1016, 245] on div "Shipping - 2-Day Air" at bounding box center [1039, 248] width 101 height 21
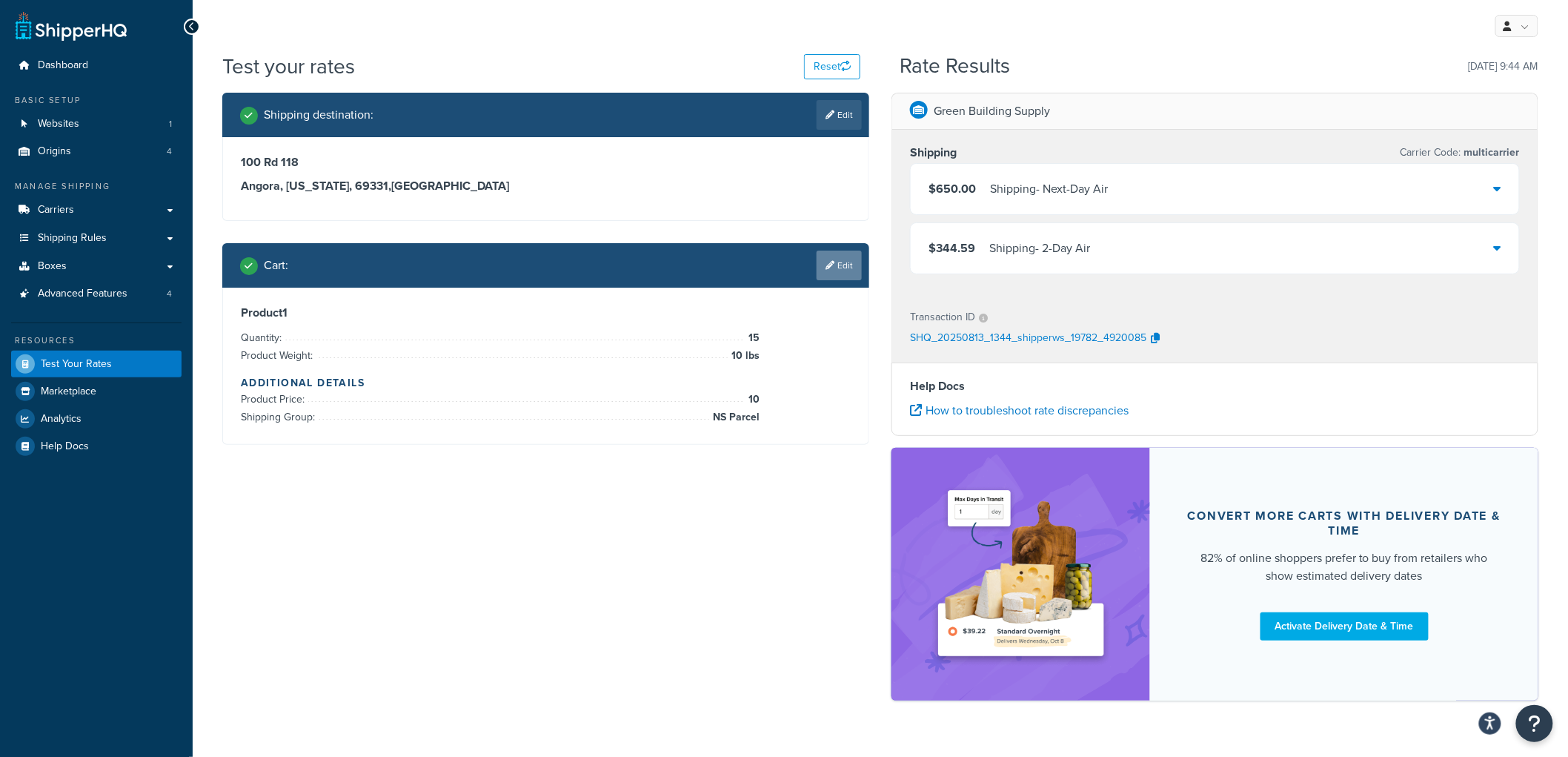
click at [826, 263] on icon at bounding box center [830, 265] width 9 height 9
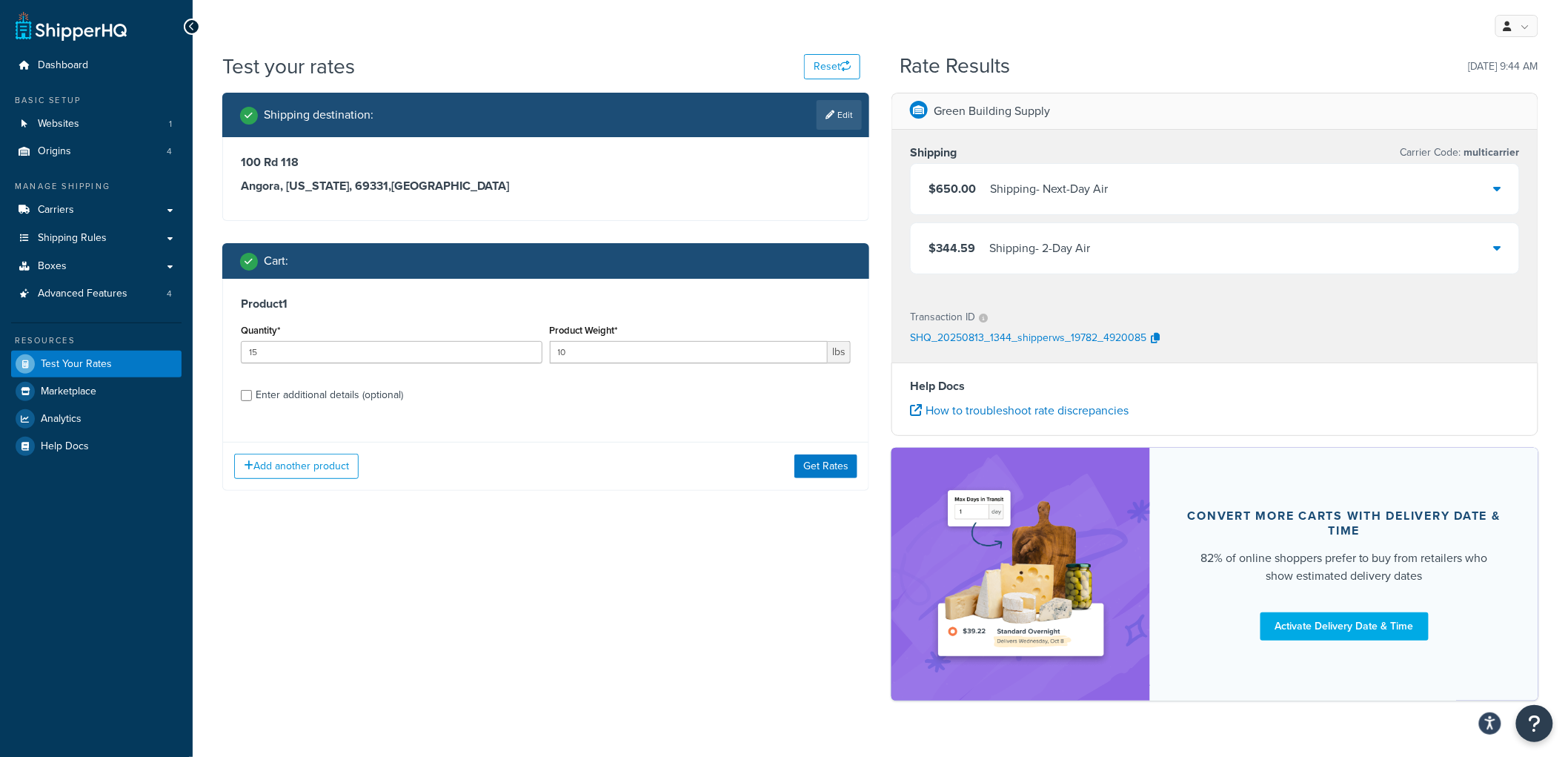
click at [337, 396] on div "Enter additional details (optional)" at bounding box center [330, 395] width 148 height 21
click at [252, 396] on input "Enter additional details (optional)" at bounding box center [246, 395] width 11 height 11
checkbox input "true"
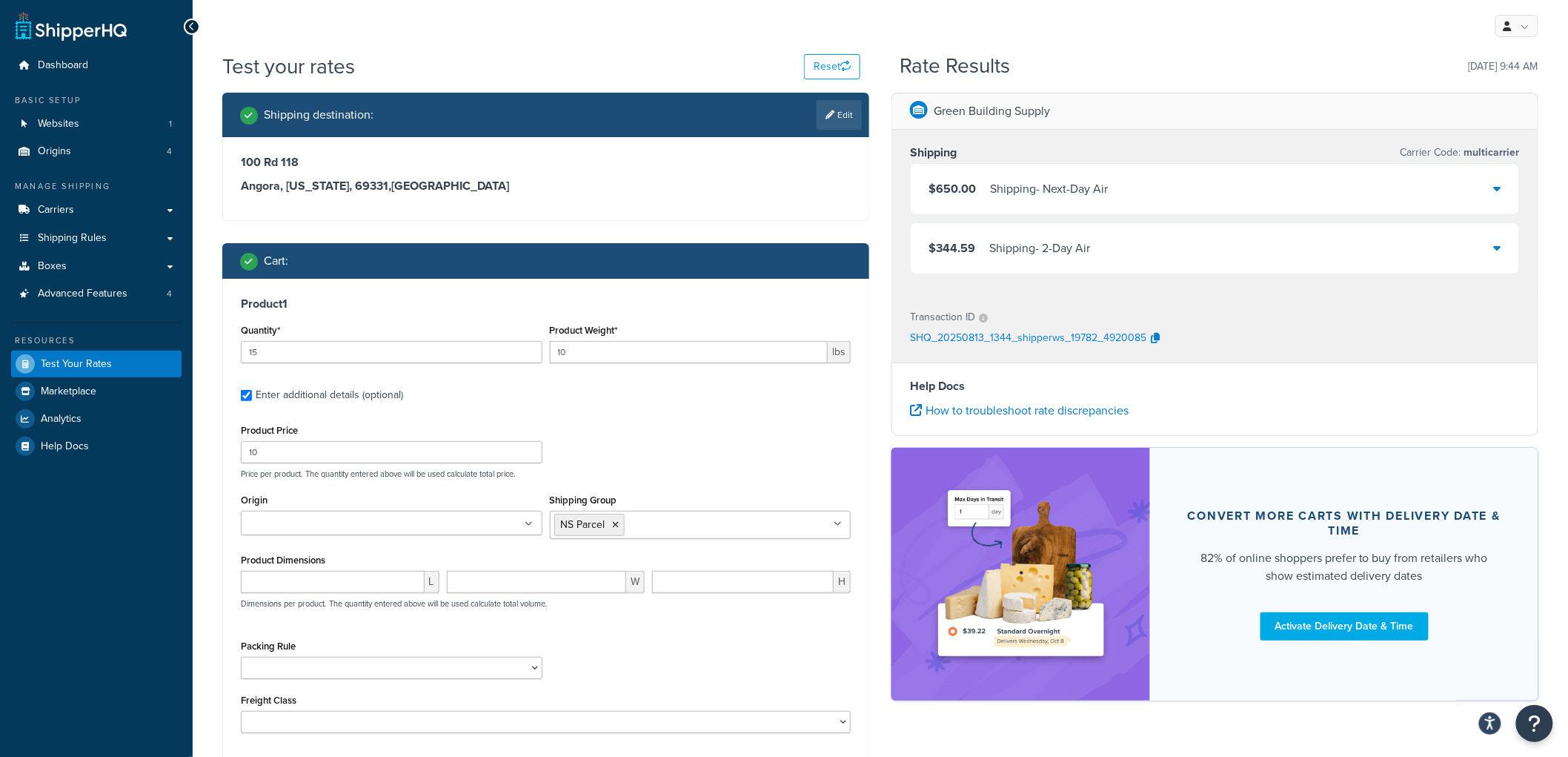
click at [699, 247] on div "Cart :" at bounding box center [545, 260] width 647 height 36
click at [134, 241] on link "Shipping Rules" at bounding box center [96, 238] width 170 height 27
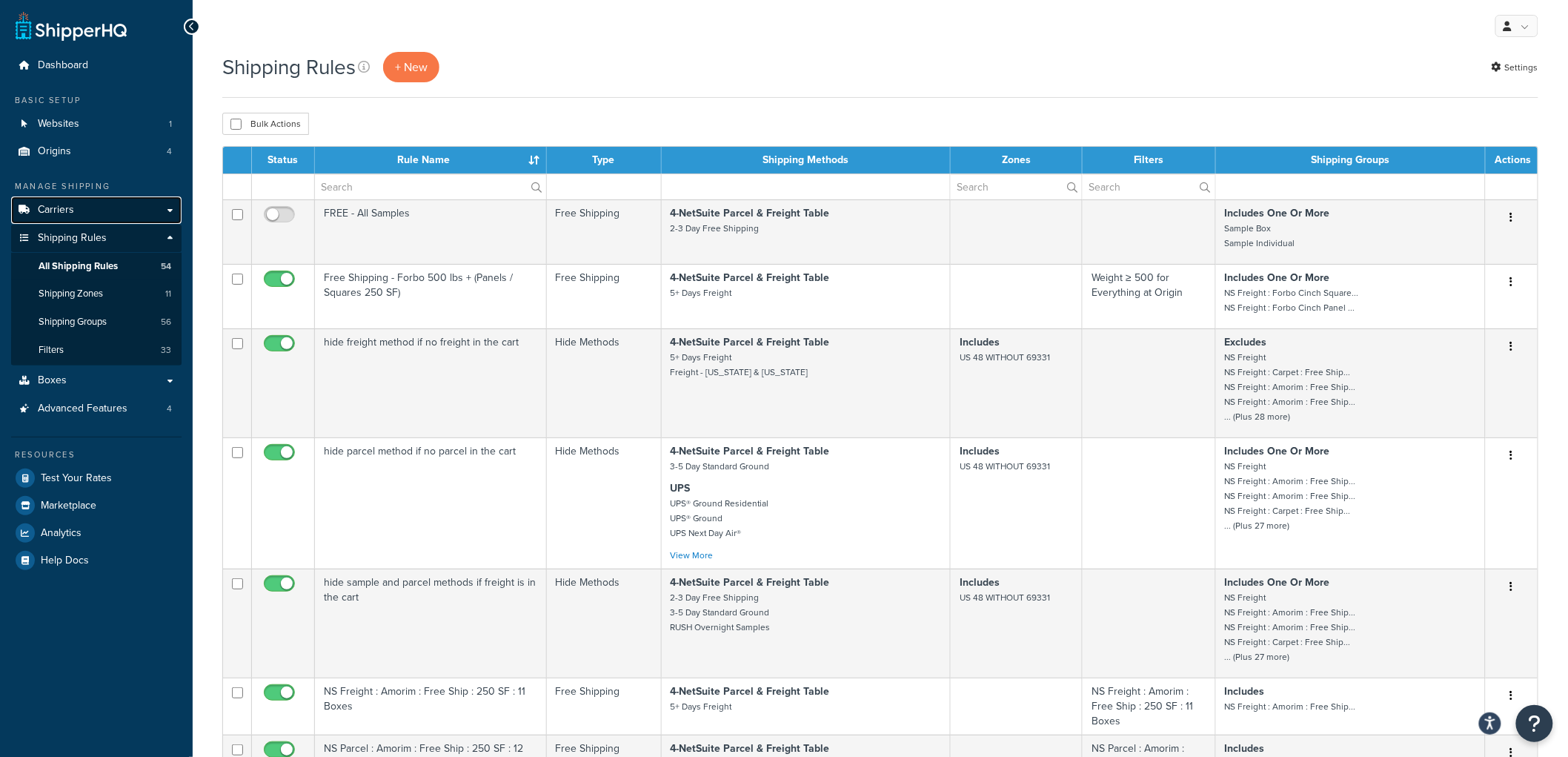
click at [107, 213] on link "Carriers" at bounding box center [96, 210] width 170 height 27
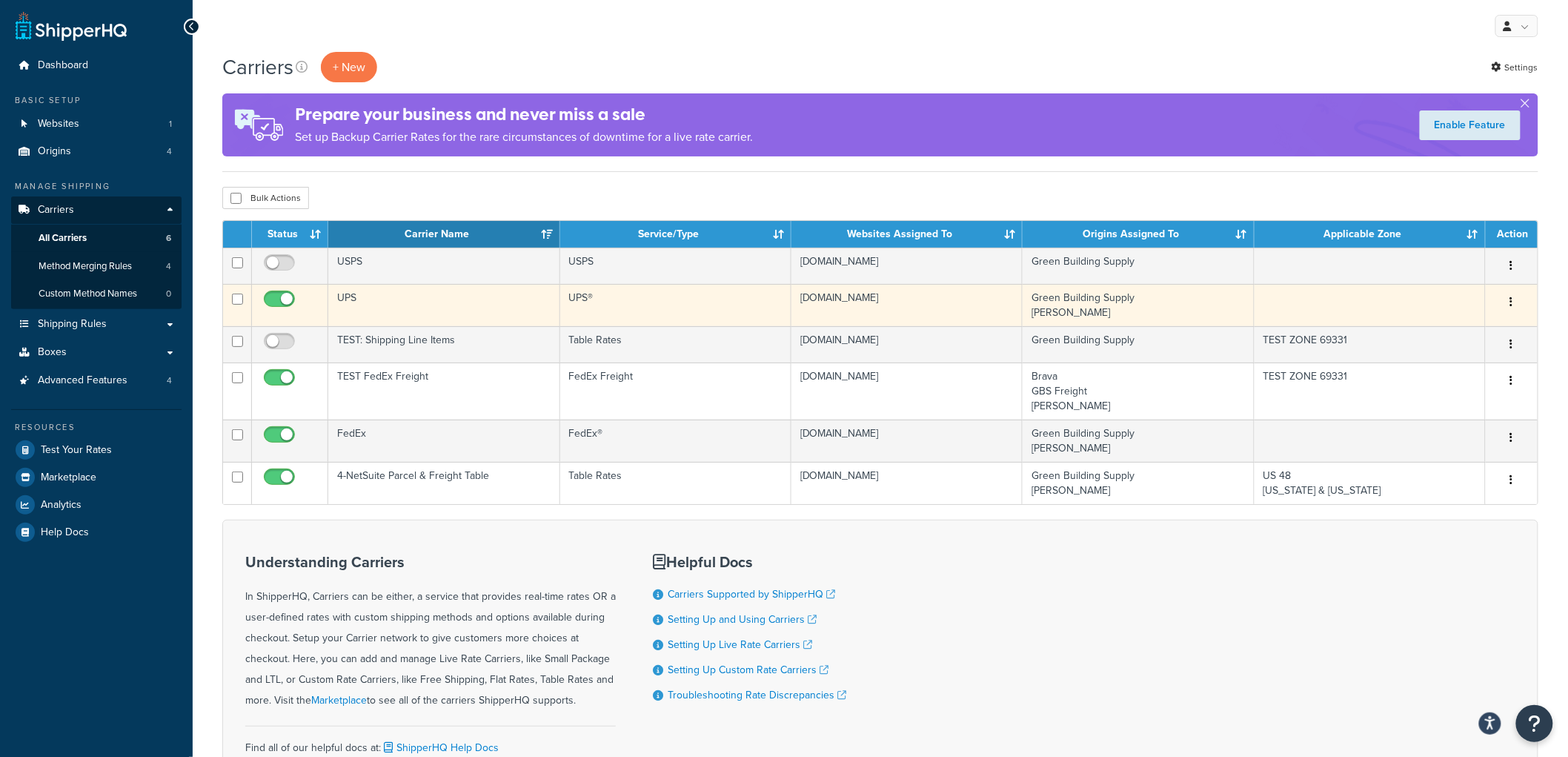
click at [382, 307] on td "UPS" at bounding box center [444, 305] width 232 height 42
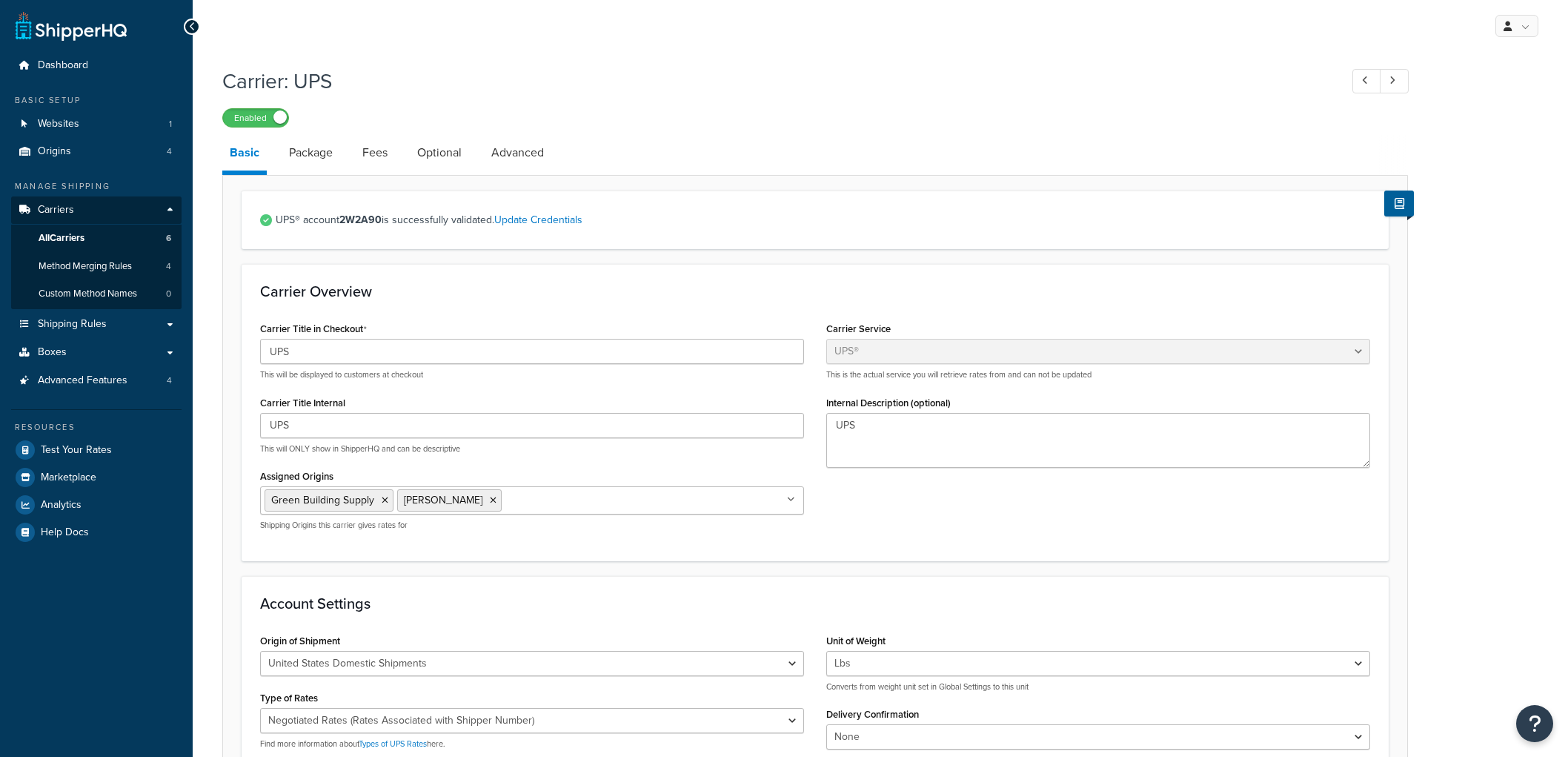
select select "ups"
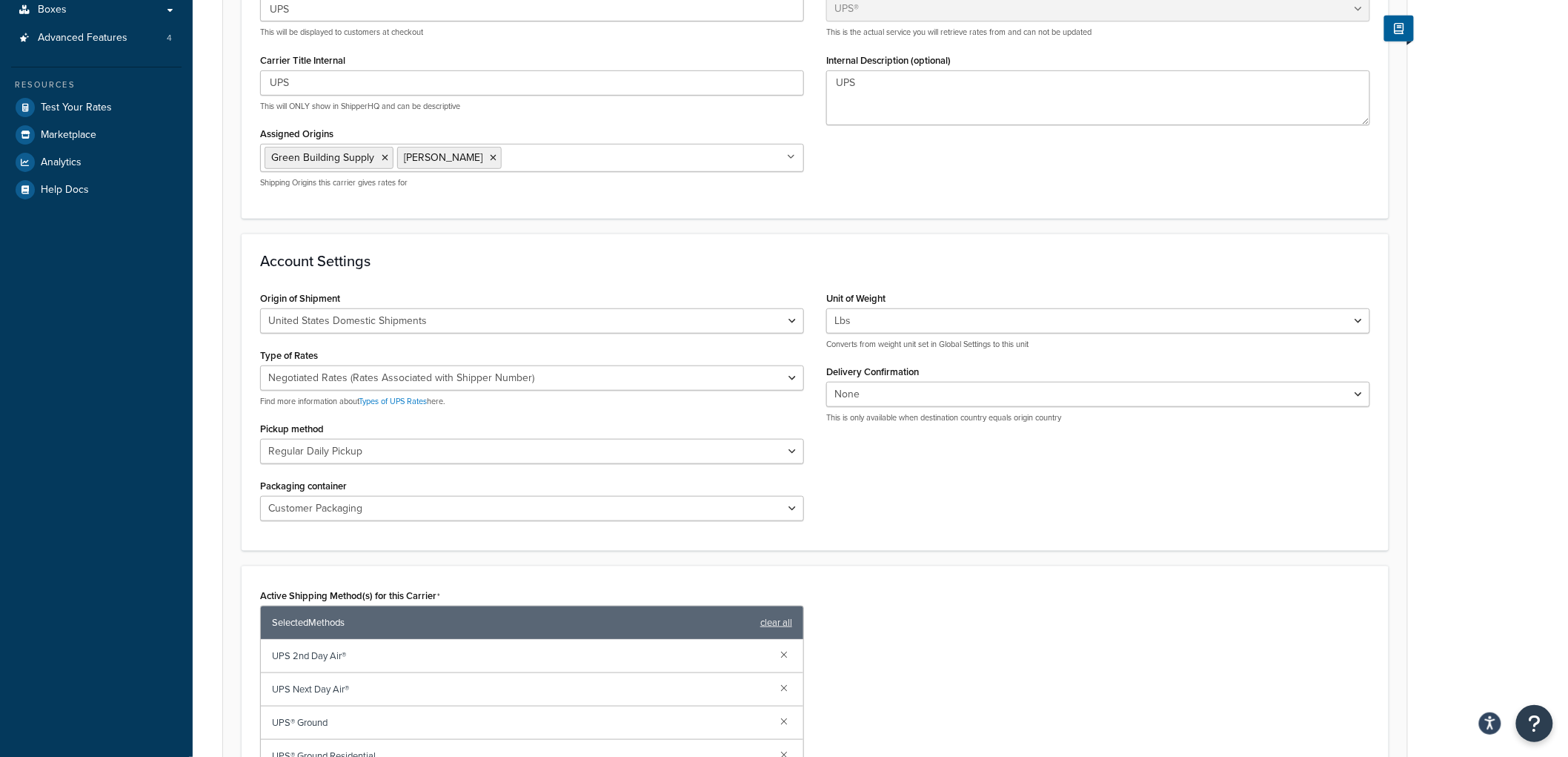
scroll to position [68, 0]
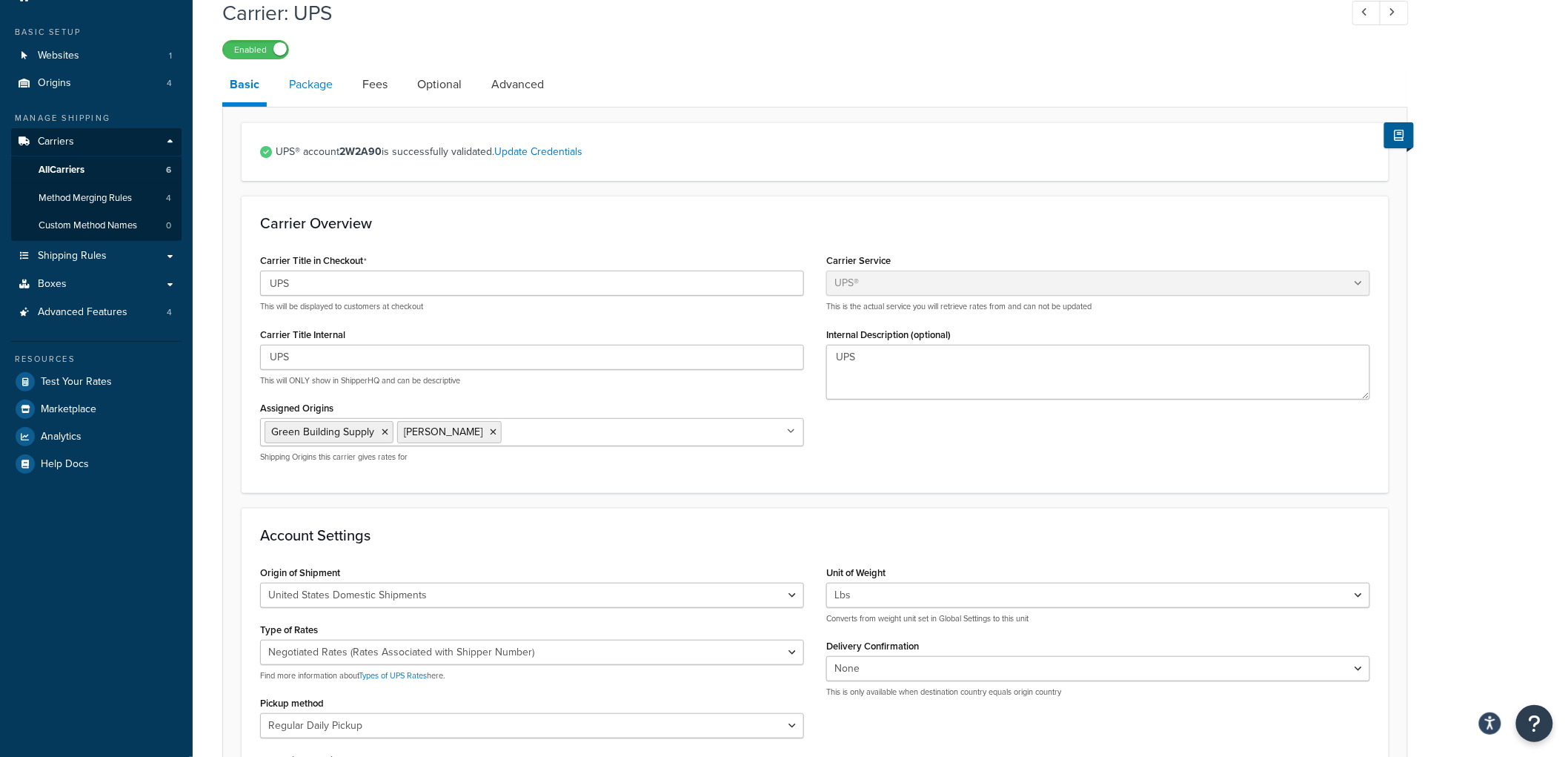
click at [312, 98] on link "Package" at bounding box center [310, 84] width 59 height 36
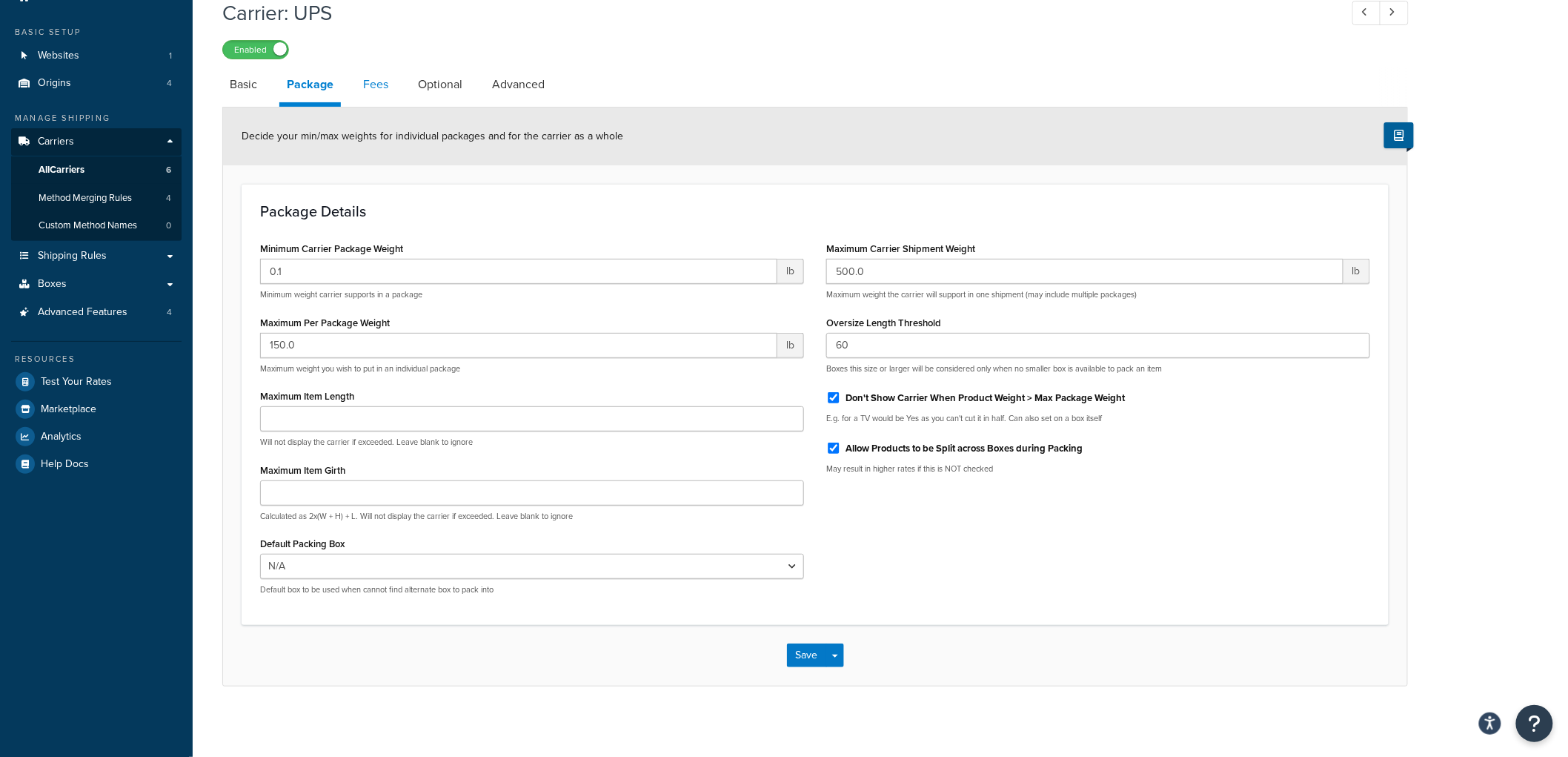
click at [387, 94] on link "Fees" at bounding box center [376, 84] width 40 height 36
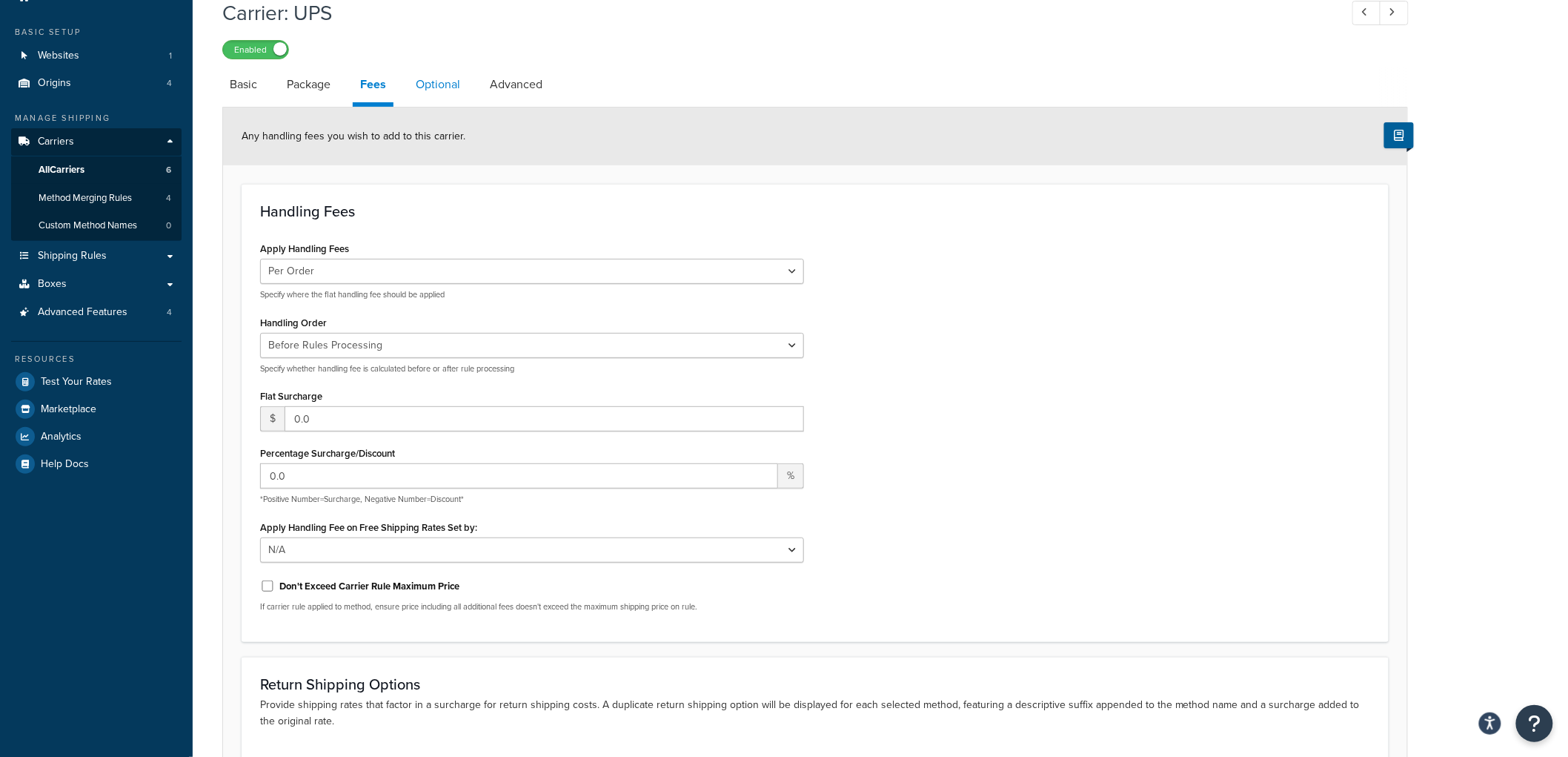
click at [434, 92] on link "Optional" at bounding box center [438, 84] width 59 height 36
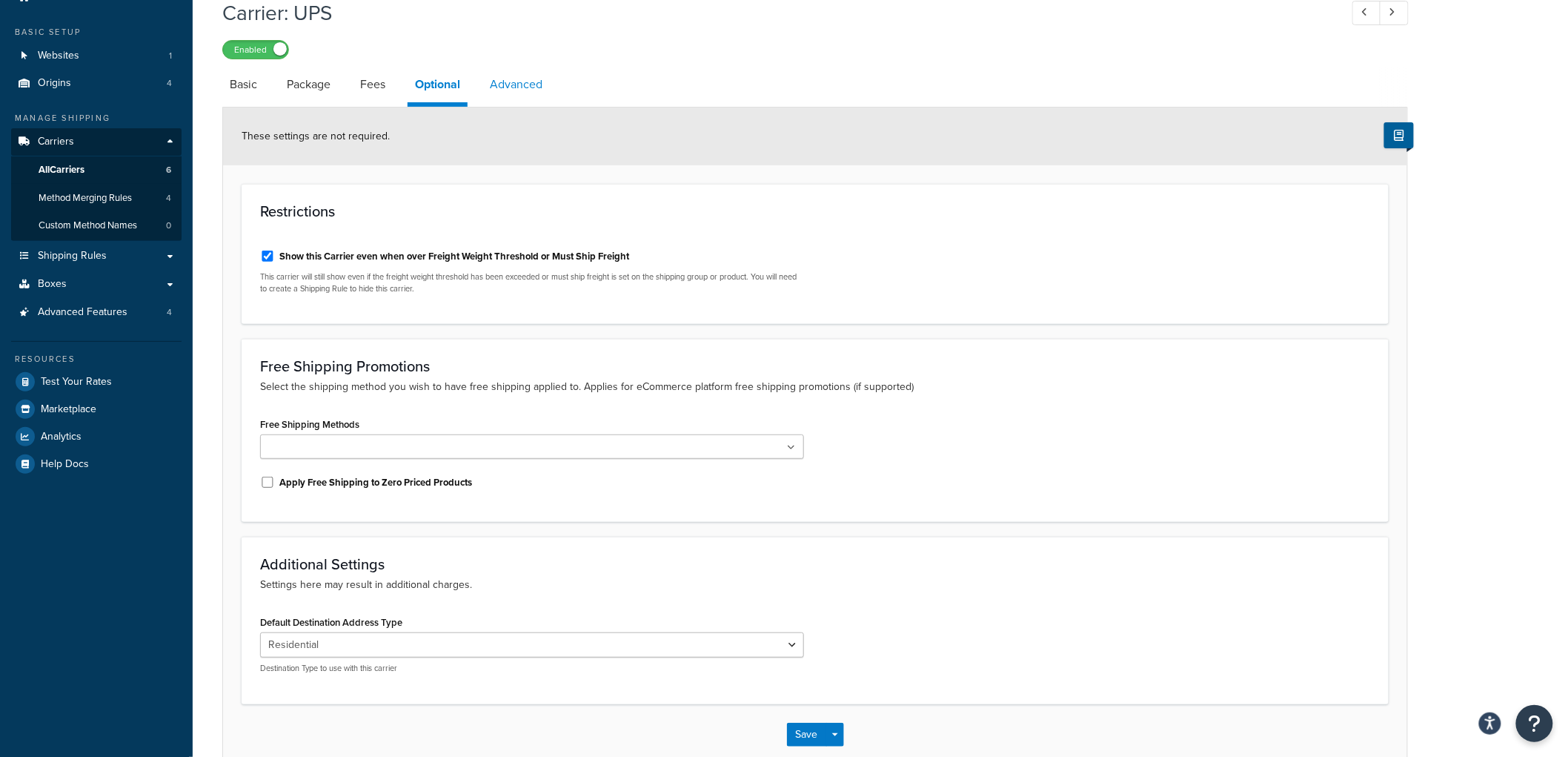
click at [531, 86] on link "Advanced" at bounding box center [516, 84] width 67 height 36
select select "false"
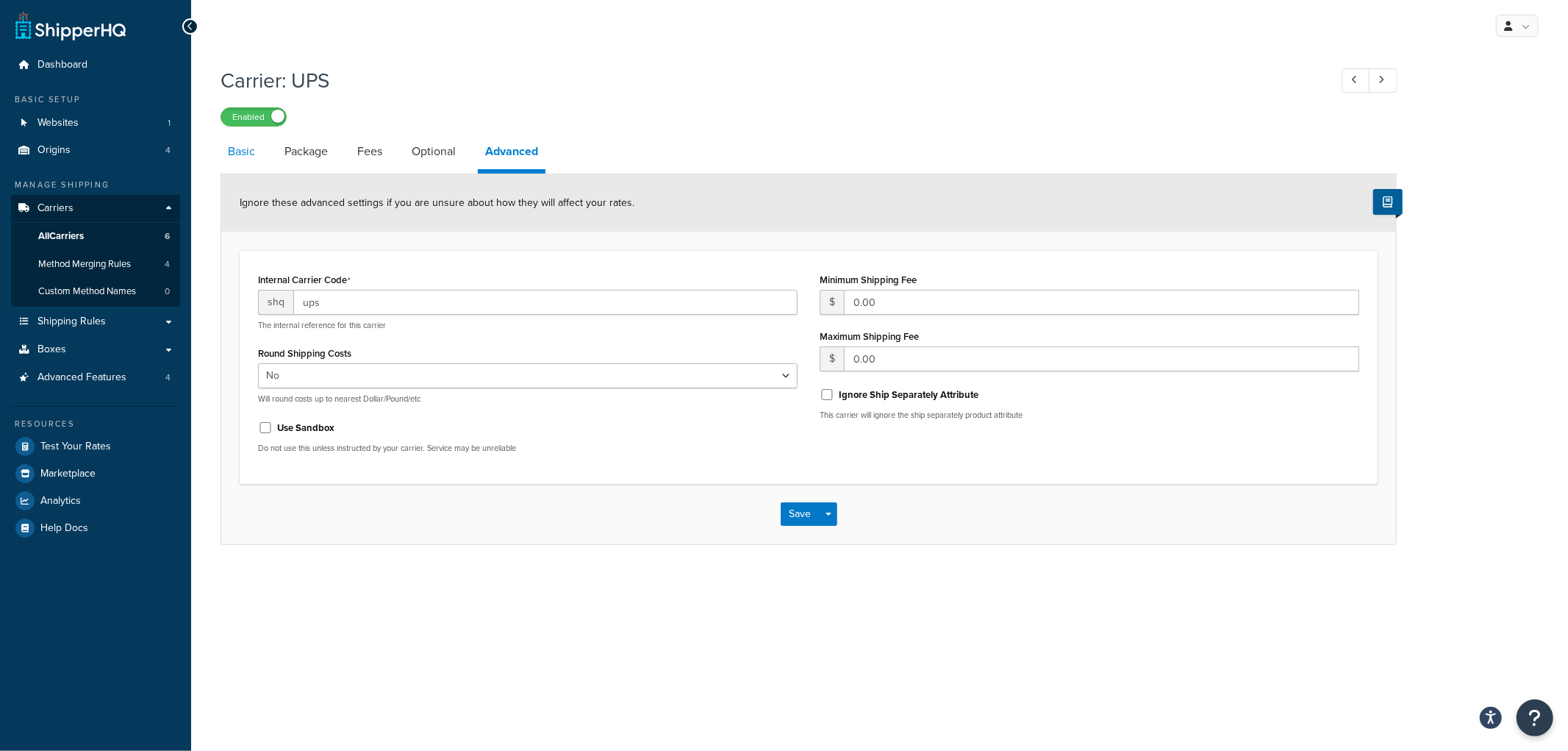
click at [233, 144] on link "Basic" at bounding box center [241, 151] width 42 height 36
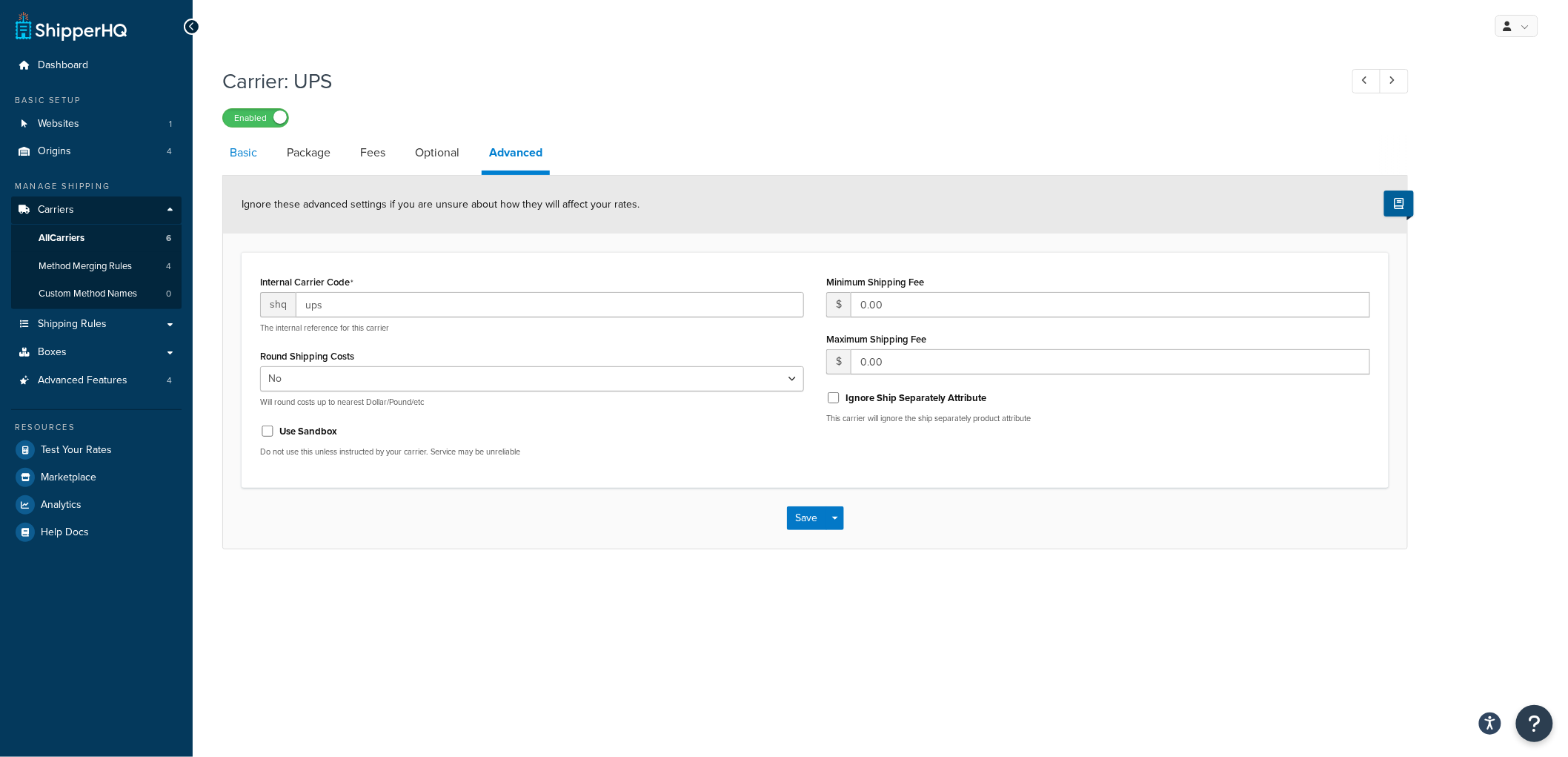
select select "ups"
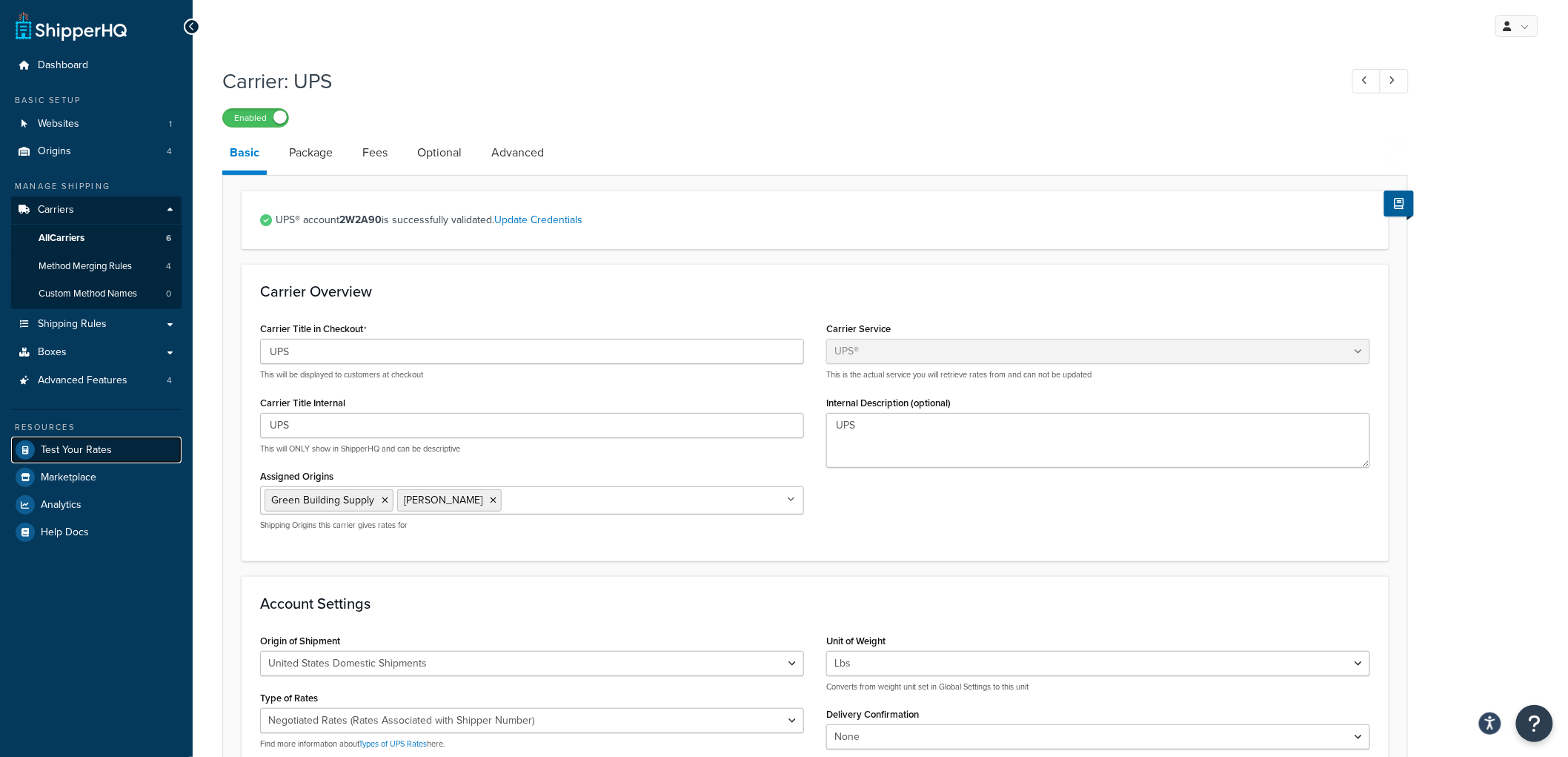
click at [130, 441] on link "Test Your Rates" at bounding box center [96, 449] width 170 height 27
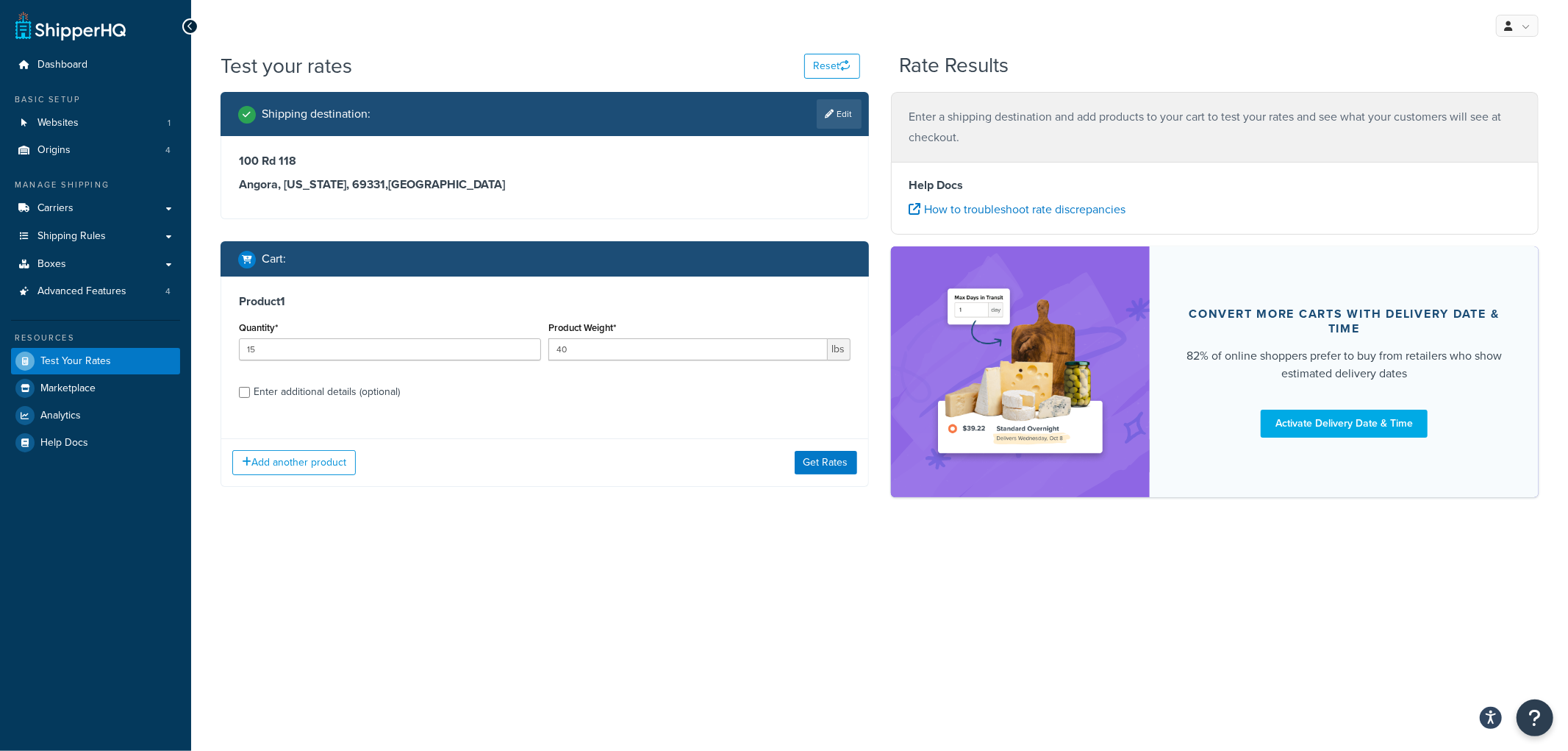
click at [366, 394] on div "Enter additional details (optional)" at bounding box center [327, 392] width 146 height 21
click at [250, 394] on input "Enter additional details (optional)" at bounding box center [244, 392] width 11 height 11
checkbox input "true"
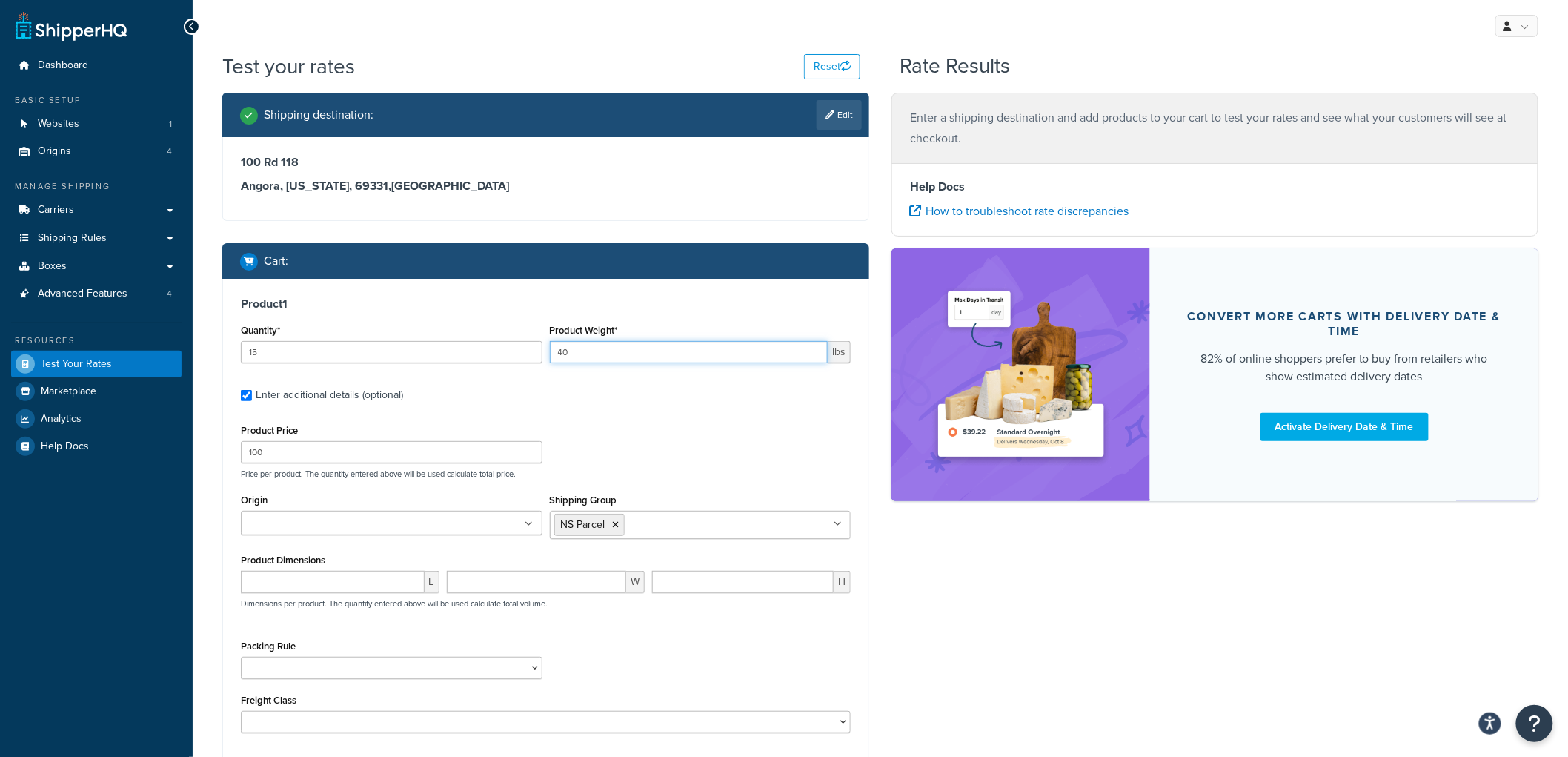
drag, startPoint x: 596, startPoint y: 351, endPoint x: 469, endPoint y: 330, distance: 128.7
click at [469, 330] on div "Quantity* 15 Product Weight* 40 lbs" at bounding box center [545, 347] width 617 height 54
type input "10"
click at [371, 461] on input "100" at bounding box center [392, 452] width 302 height 22
type input "10"
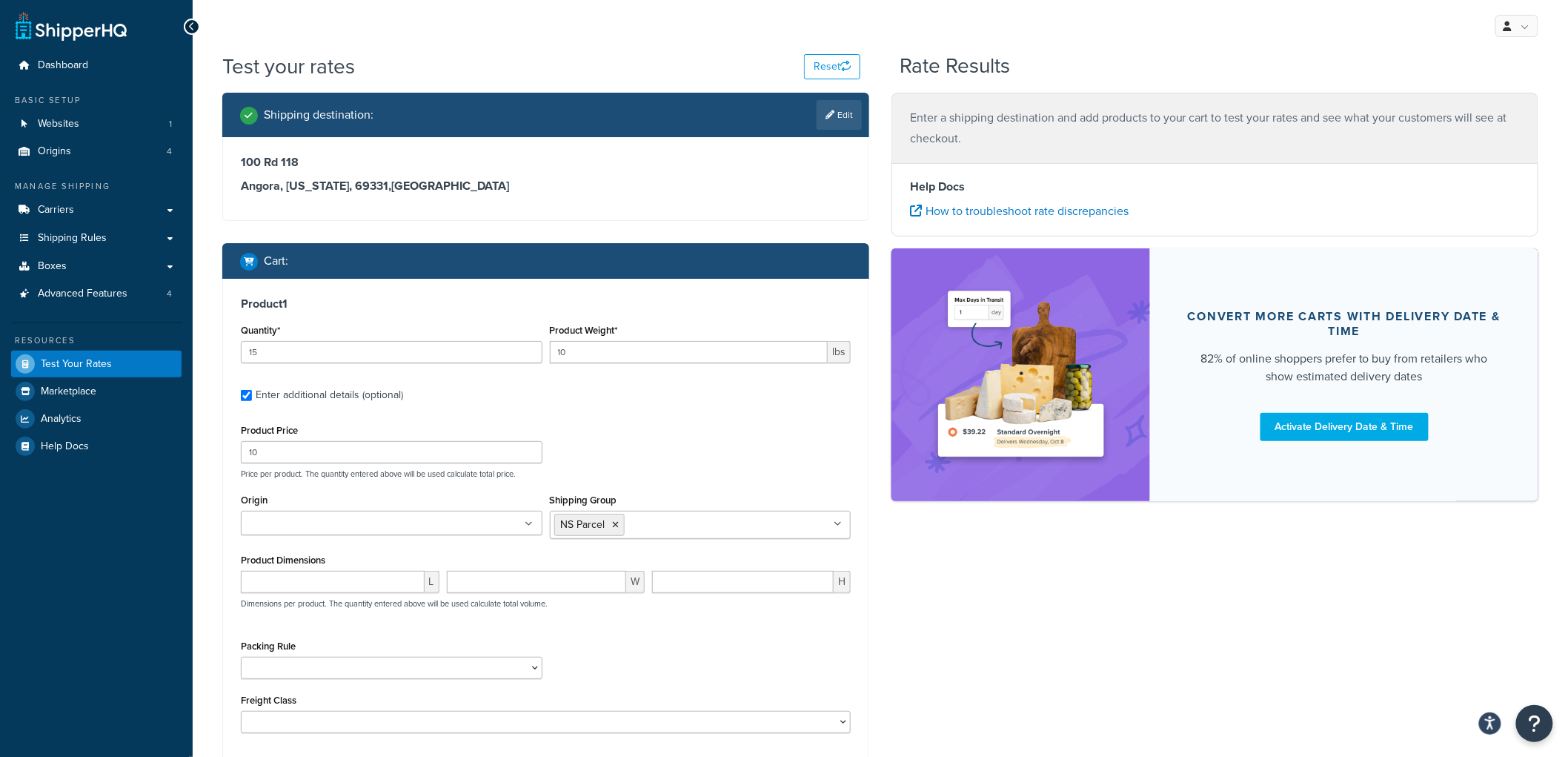
click at [660, 296] on h3 "Product 1" at bounding box center [546, 303] width 610 height 15
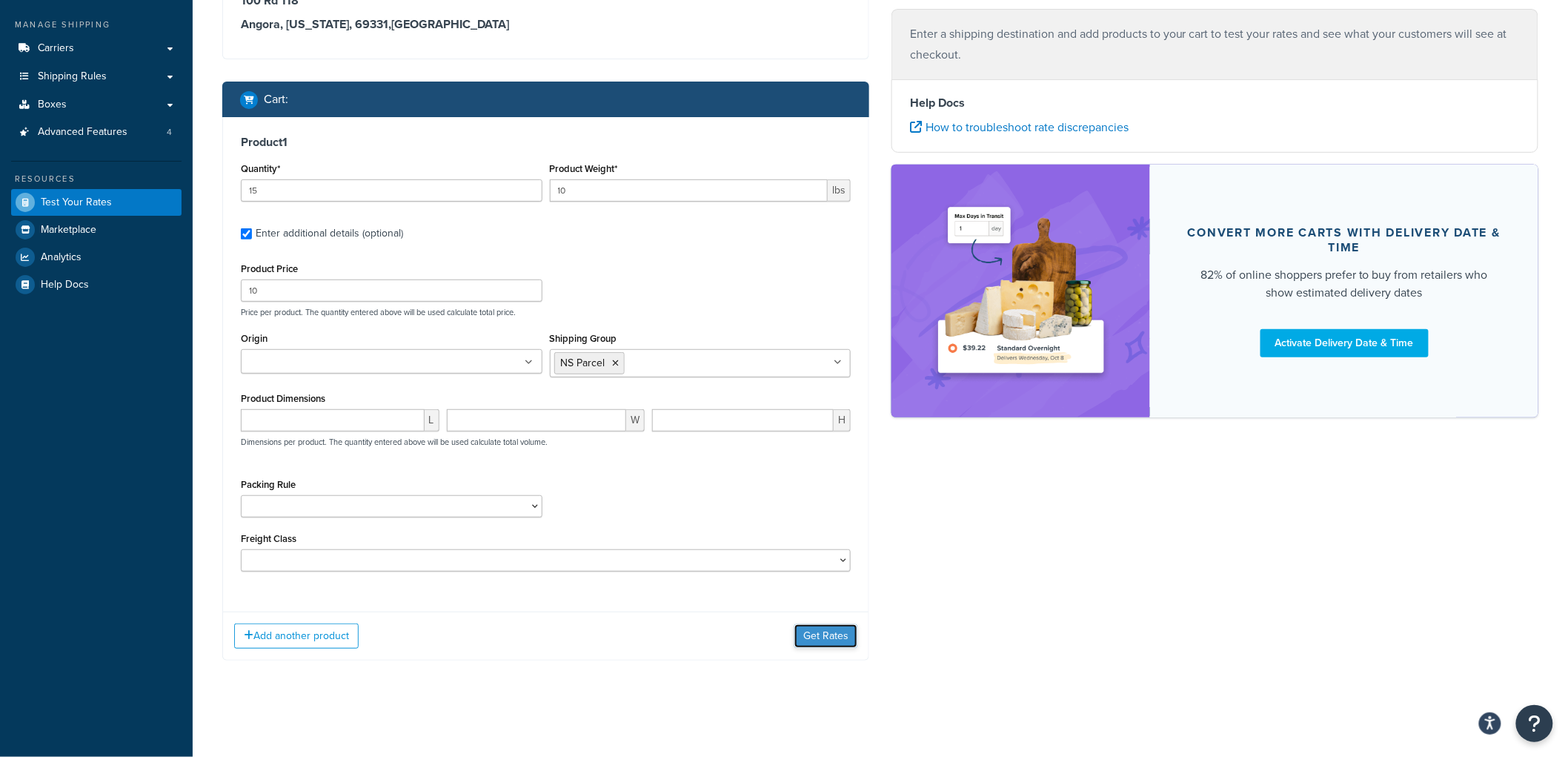
click at [811, 635] on button "Get Rates" at bounding box center [826, 635] width 63 height 24
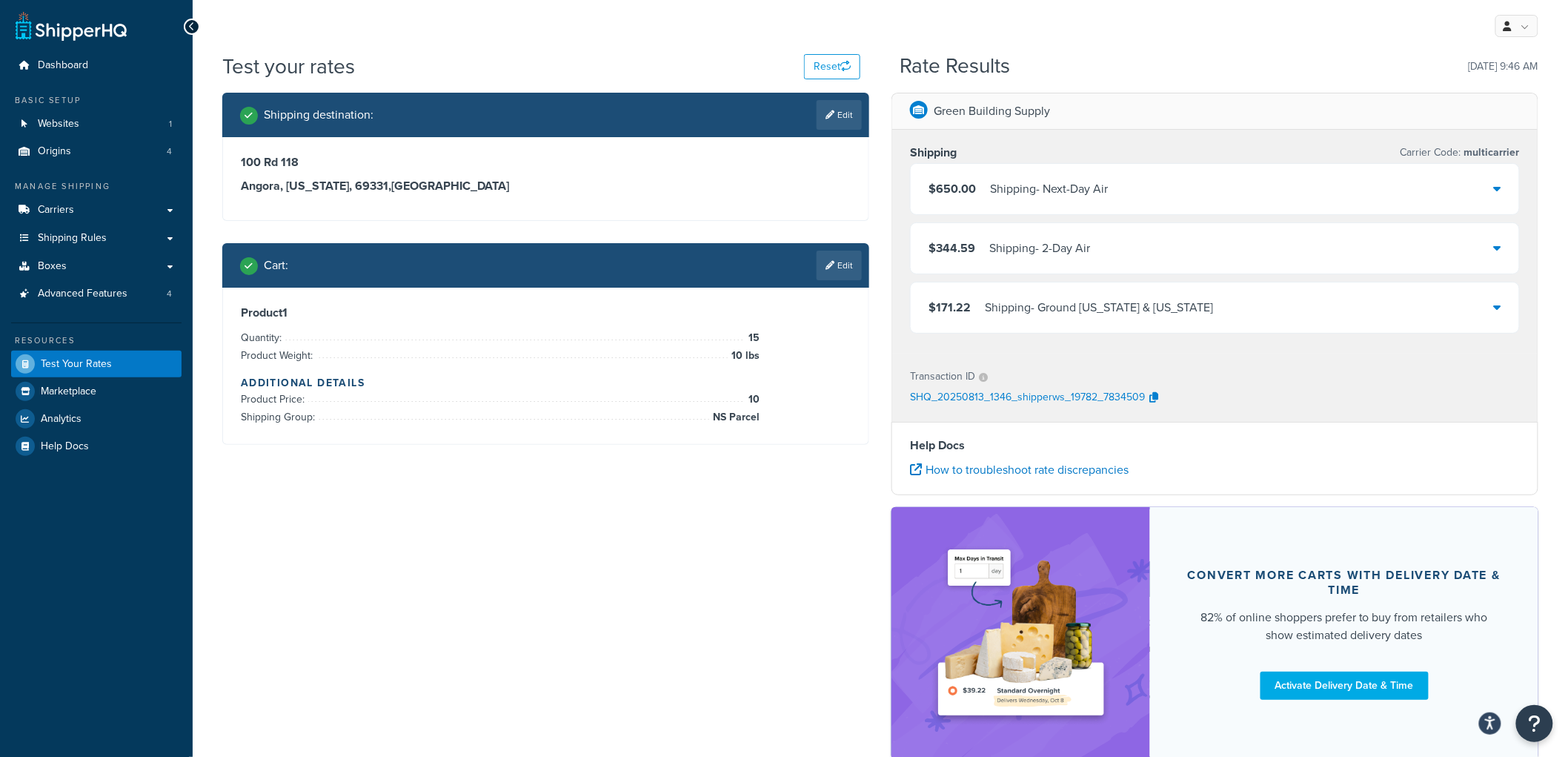
click at [1023, 312] on div "Shipping - Ground [US_STATE] & [US_STATE]" at bounding box center [1100, 308] width 229 height 21
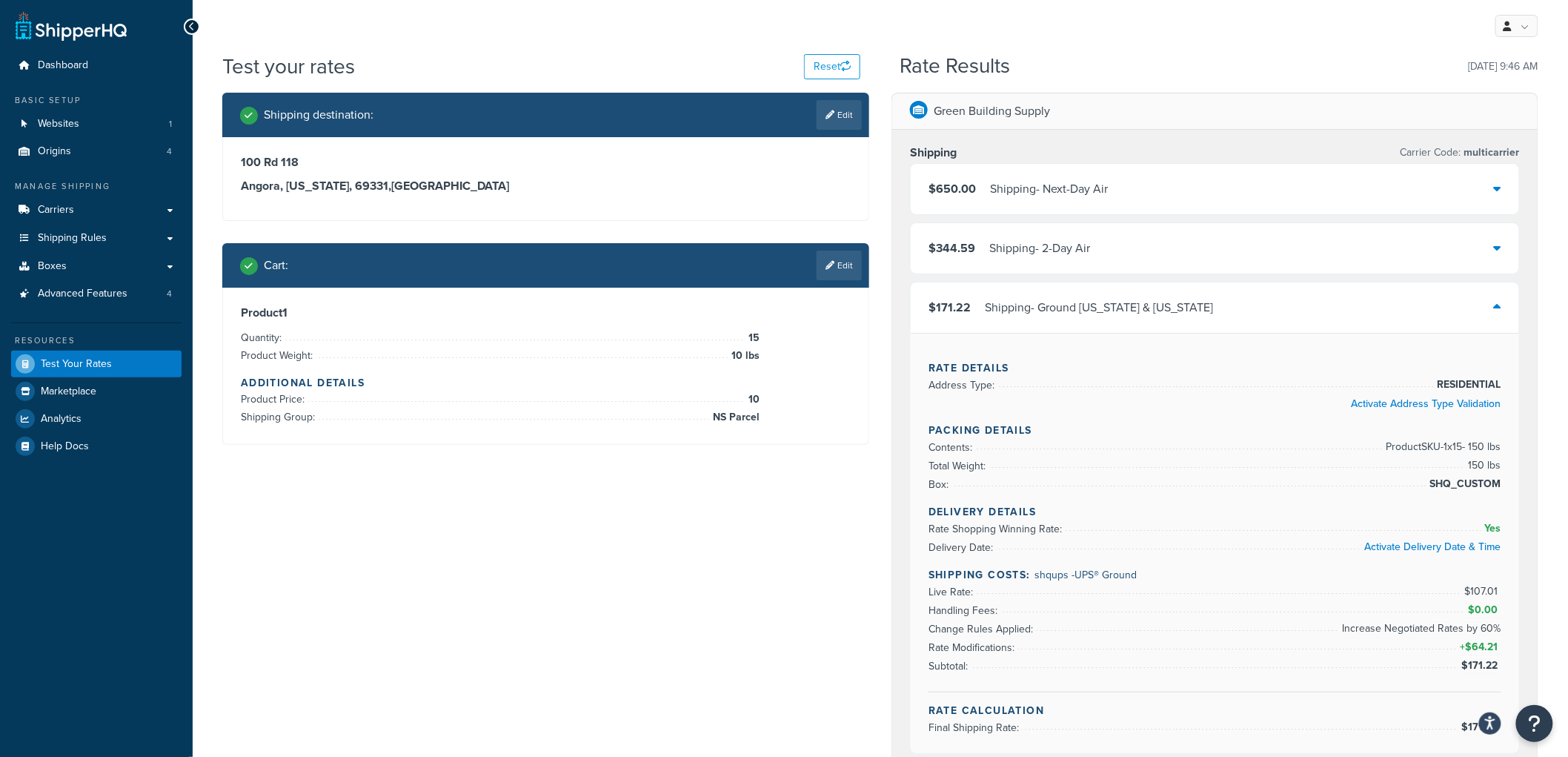
click at [1024, 309] on div "Shipping - Ground [US_STATE] & [US_STATE]" at bounding box center [1100, 308] width 229 height 21
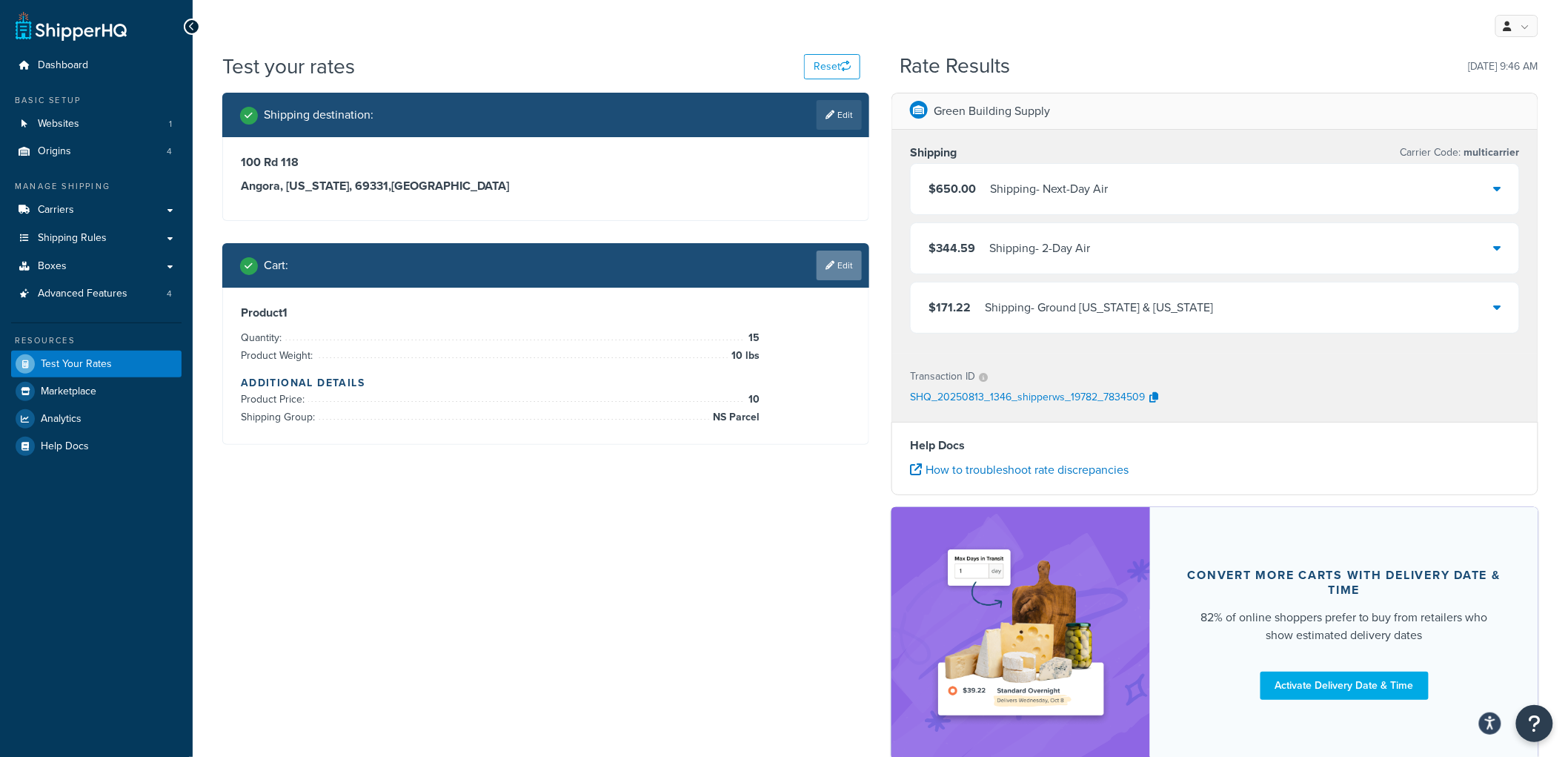
click at [854, 262] on link "Edit" at bounding box center [839, 266] width 45 height 30
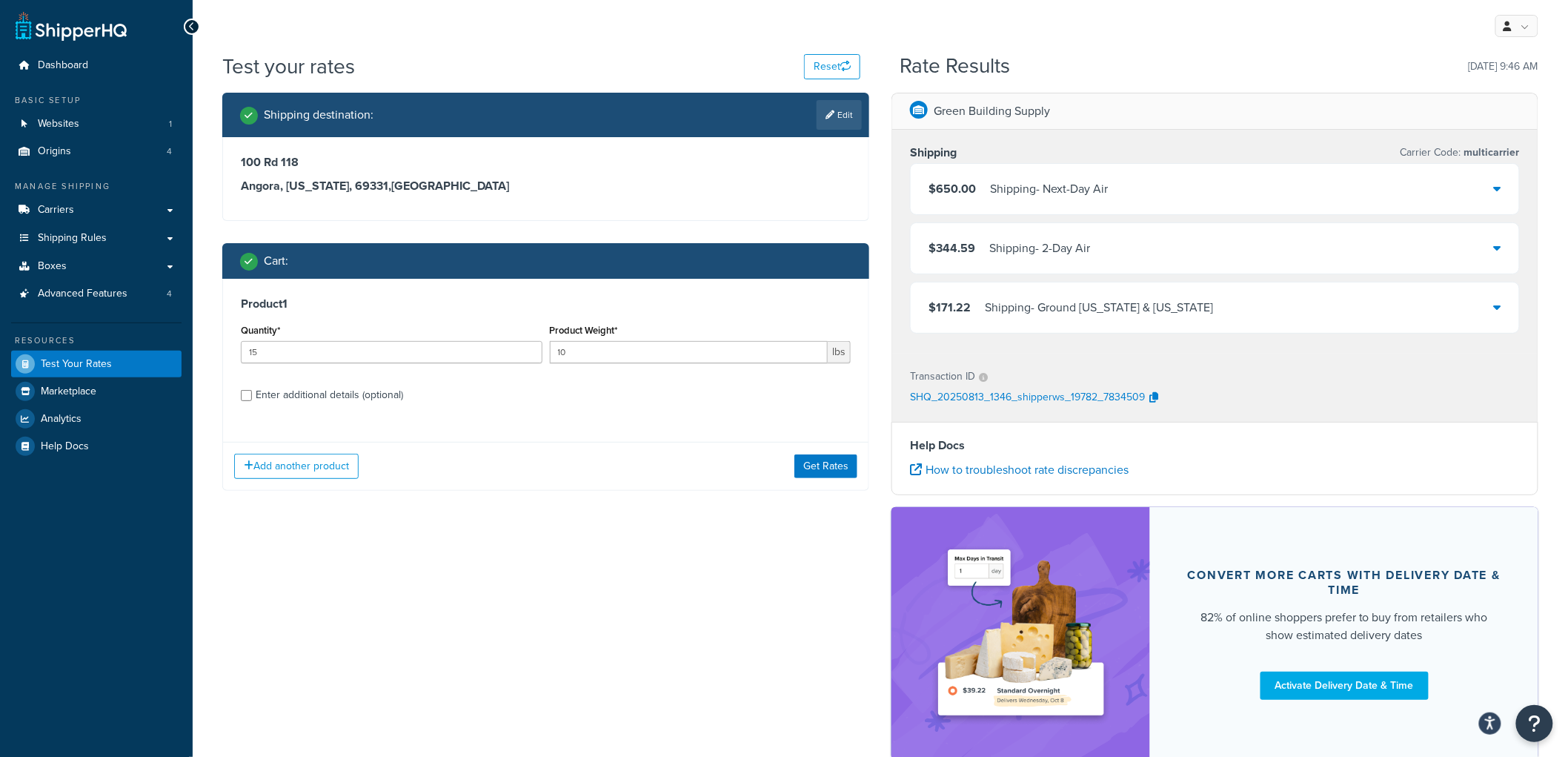
click at [349, 397] on div "Enter additional details (optional)" at bounding box center [330, 395] width 148 height 21
click at [252, 397] on input "Enter additional details (optional)" at bounding box center [246, 395] width 11 height 11
checkbox input "true"
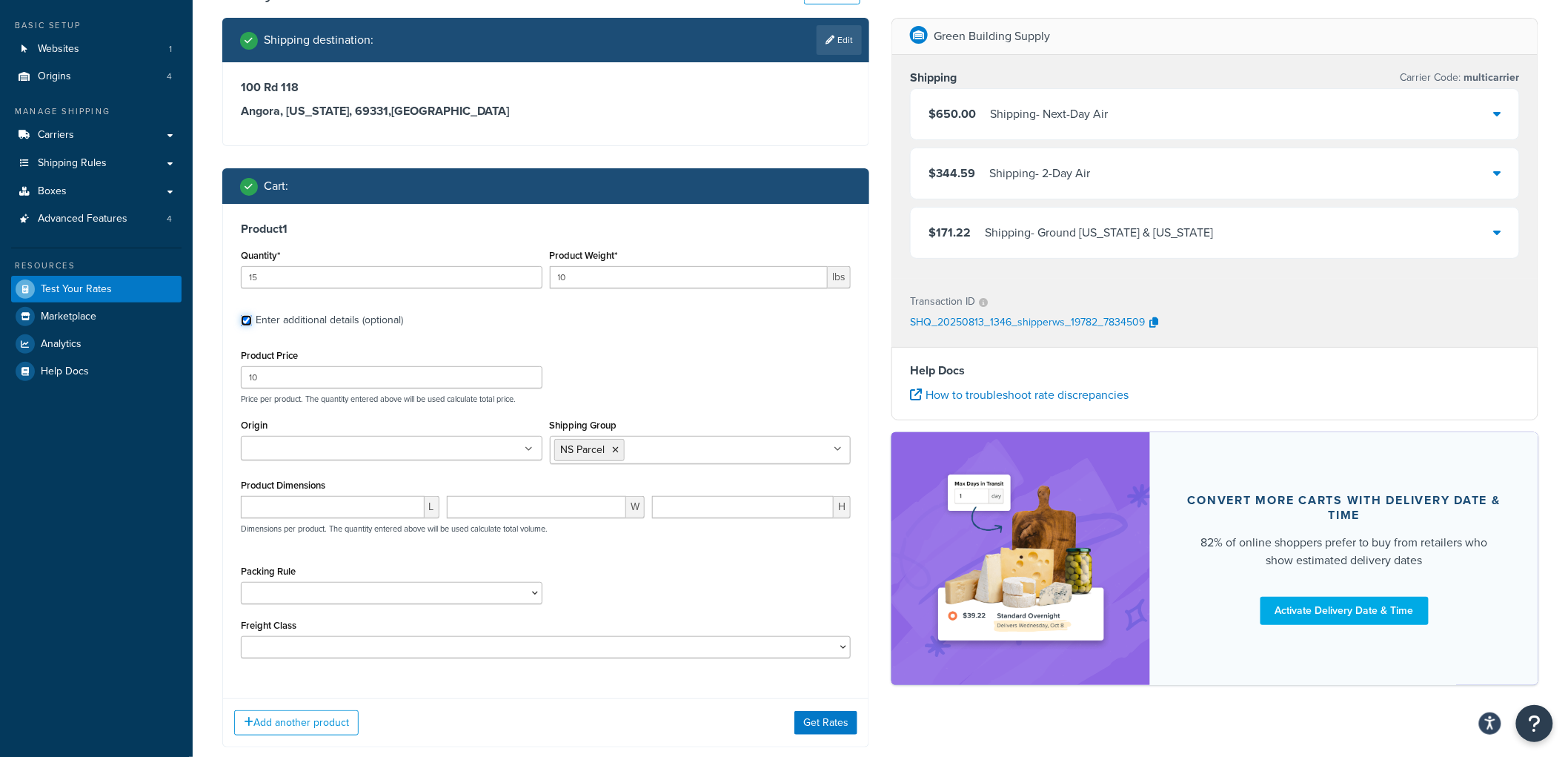
scroll to position [157, 0]
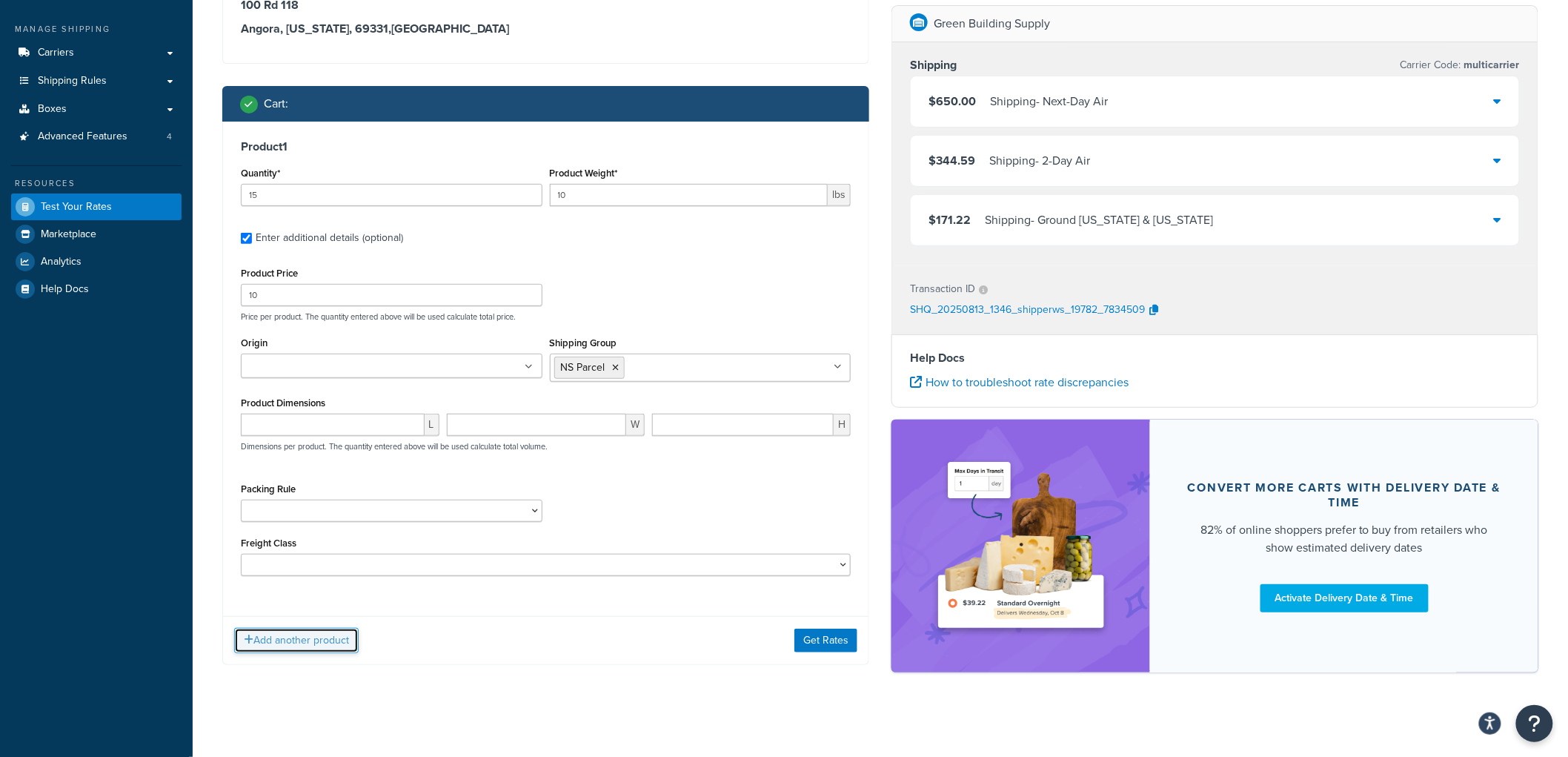
click at [346, 645] on button "Add another product" at bounding box center [296, 640] width 124 height 25
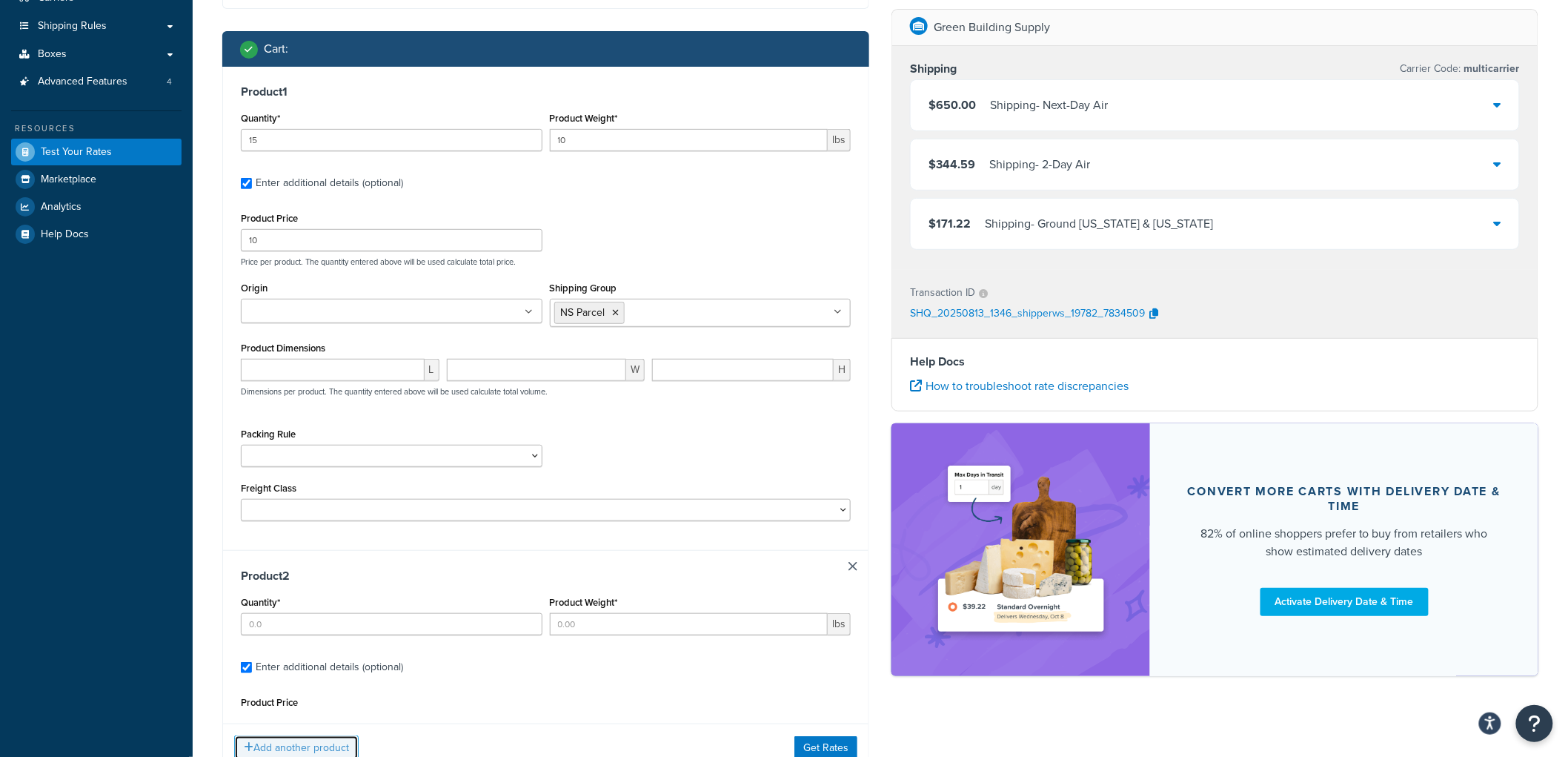
scroll to position [319, 0]
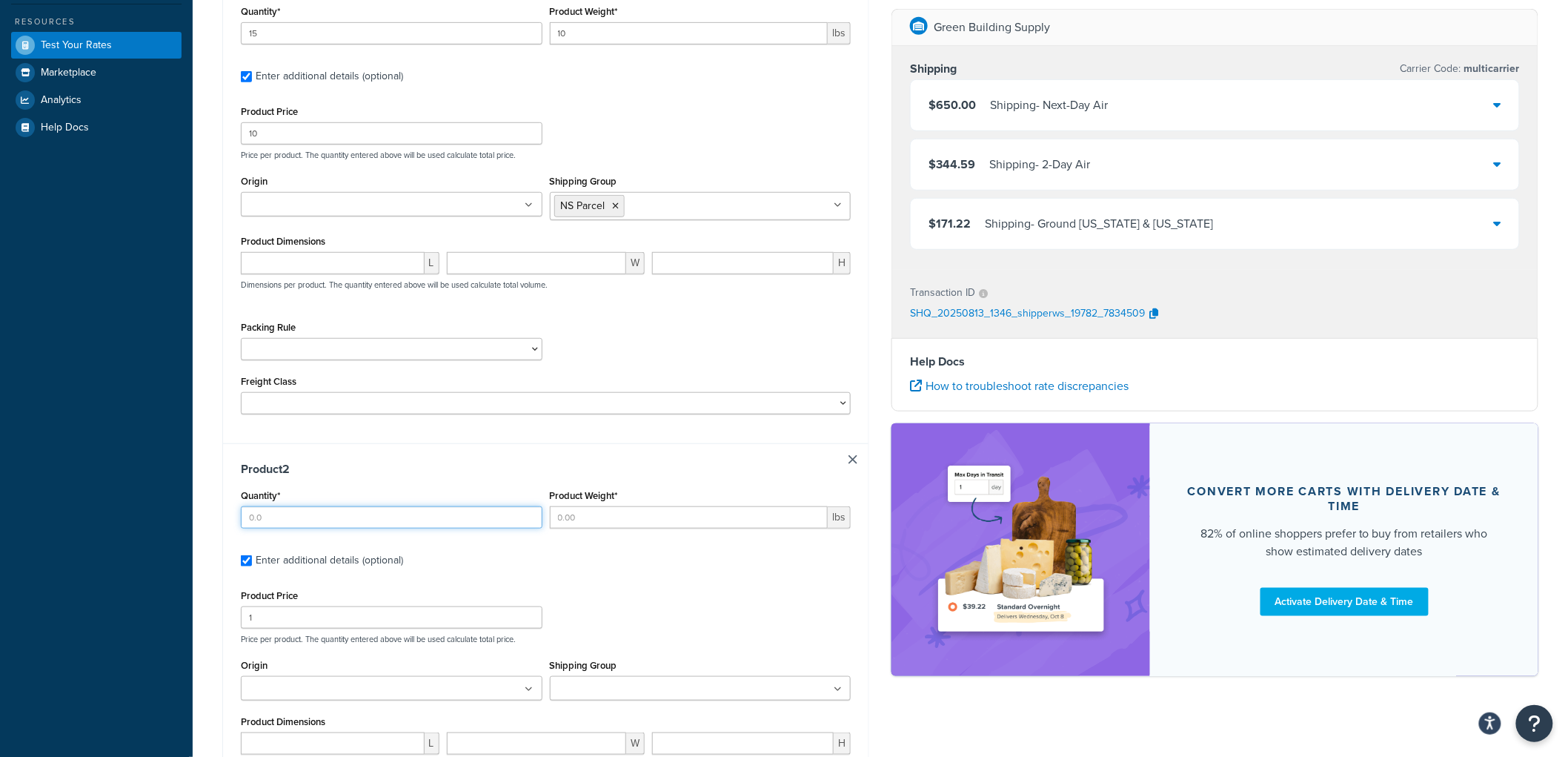
click at [362, 509] on input "Quantity*" at bounding box center [392, 517] width 302 height 22
type input "15"
click at [572, 524] on input "Product Weight*" at bounding box center [689, 517] width 279 height 22
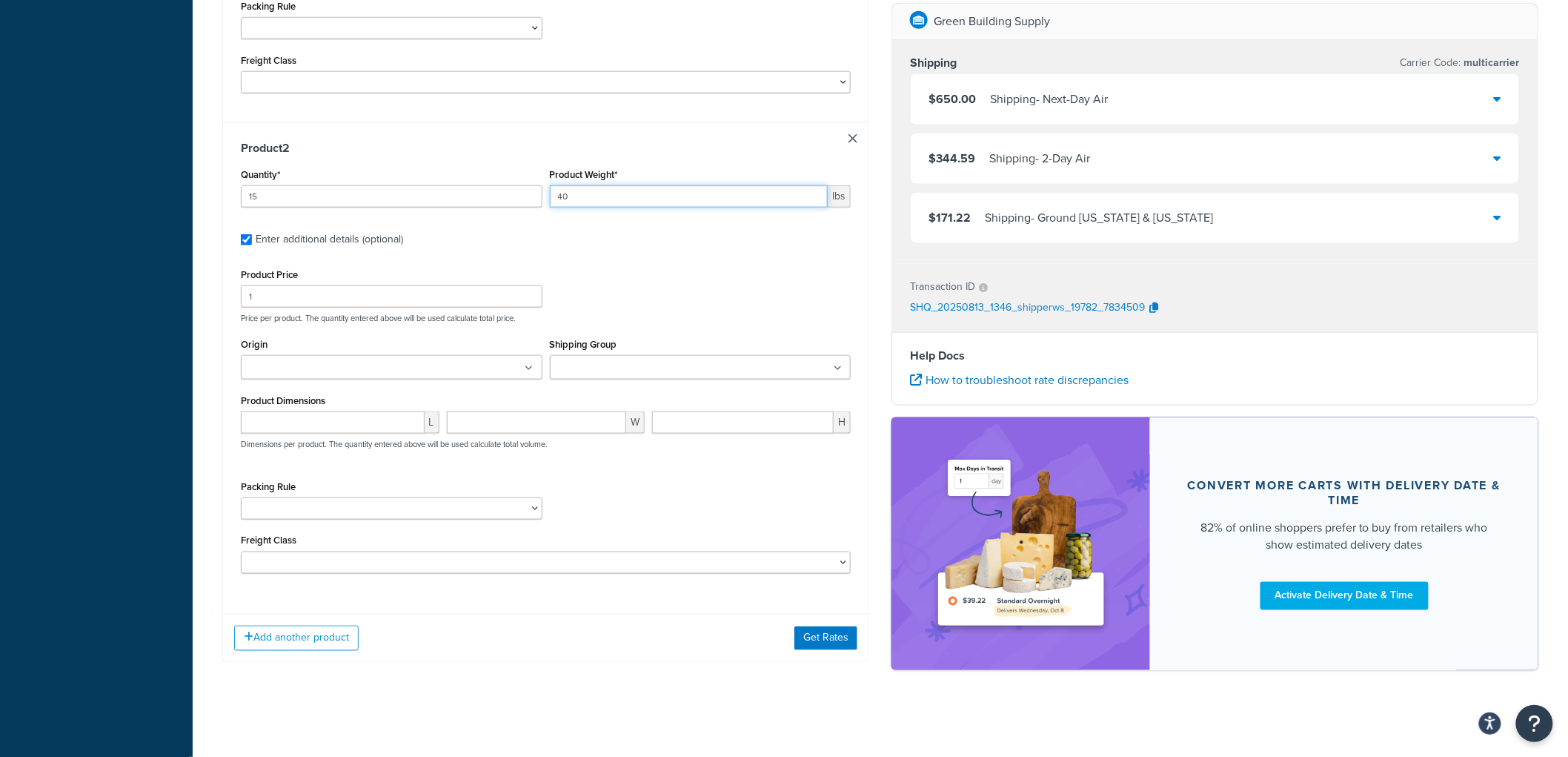
scroll to position [646, 0]
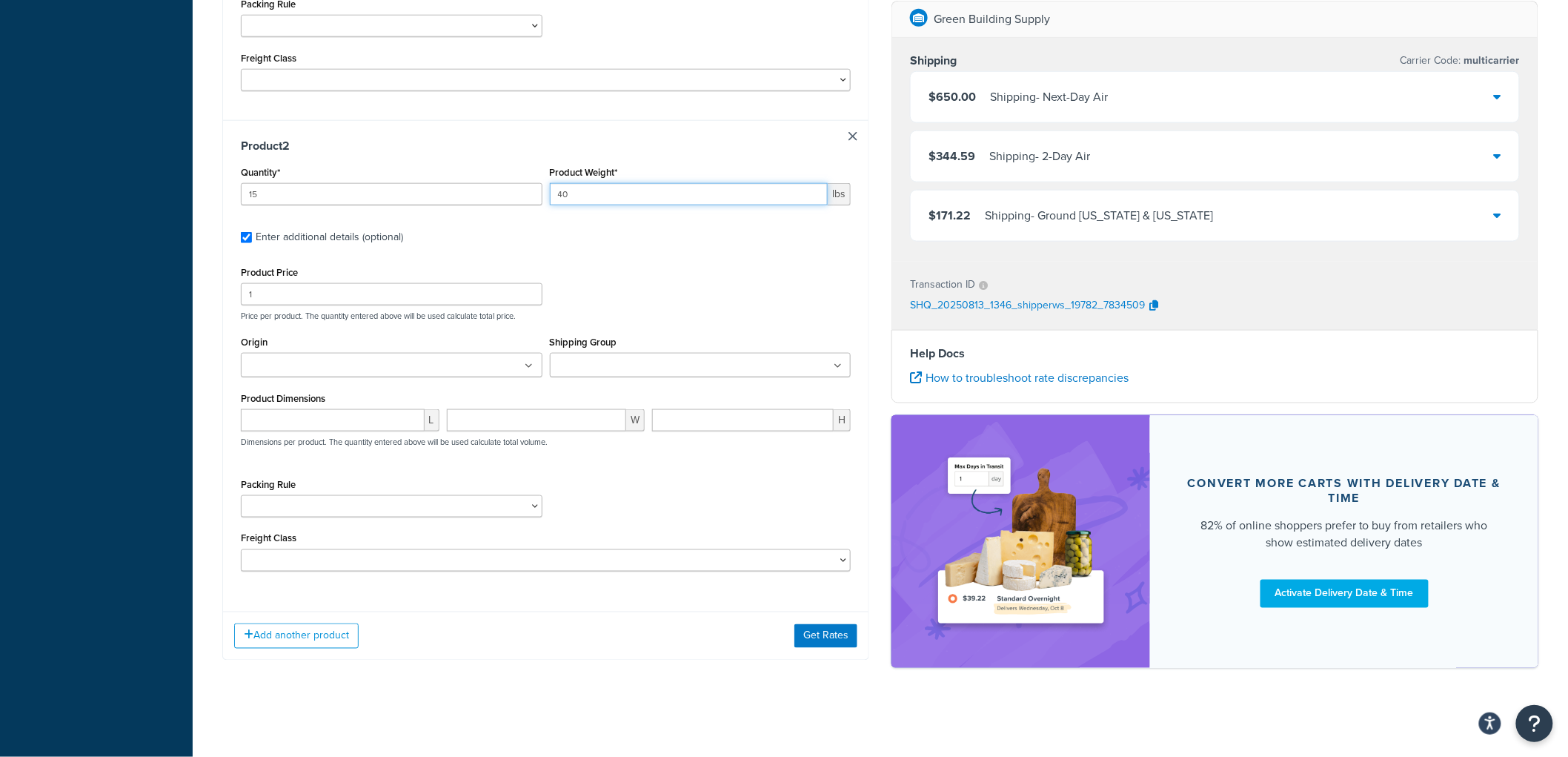
type input "40"
click at [615, 361] on input "Shipping Group" at bounding box center [620, 366] width 131 height 17
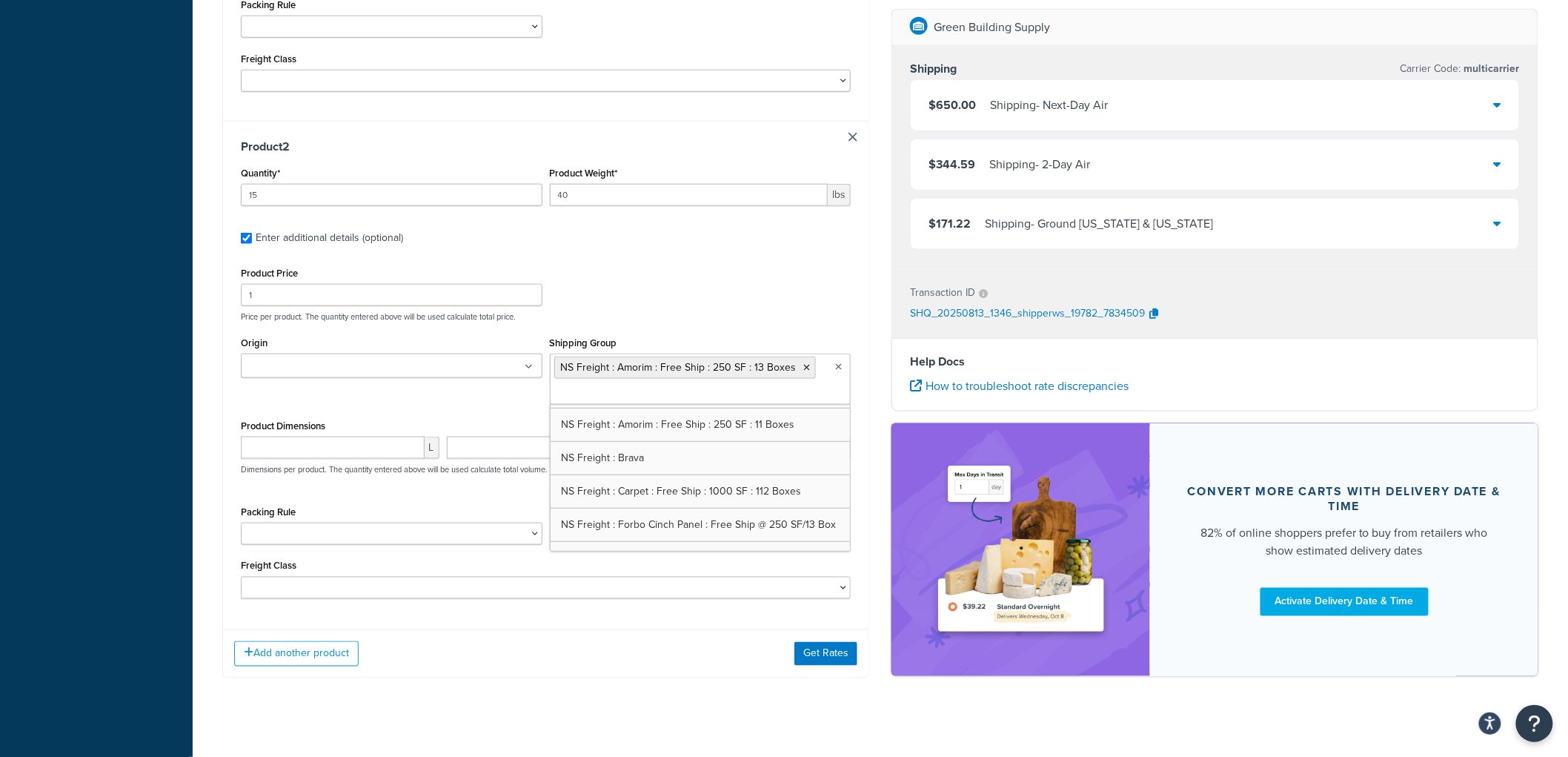
scroll to position [642, 0]
click at [637, 304] on div "Product Price 1 Price per product. The quantity entered above will be used calc…" at bounding box center [545, 290] width 617 height 59
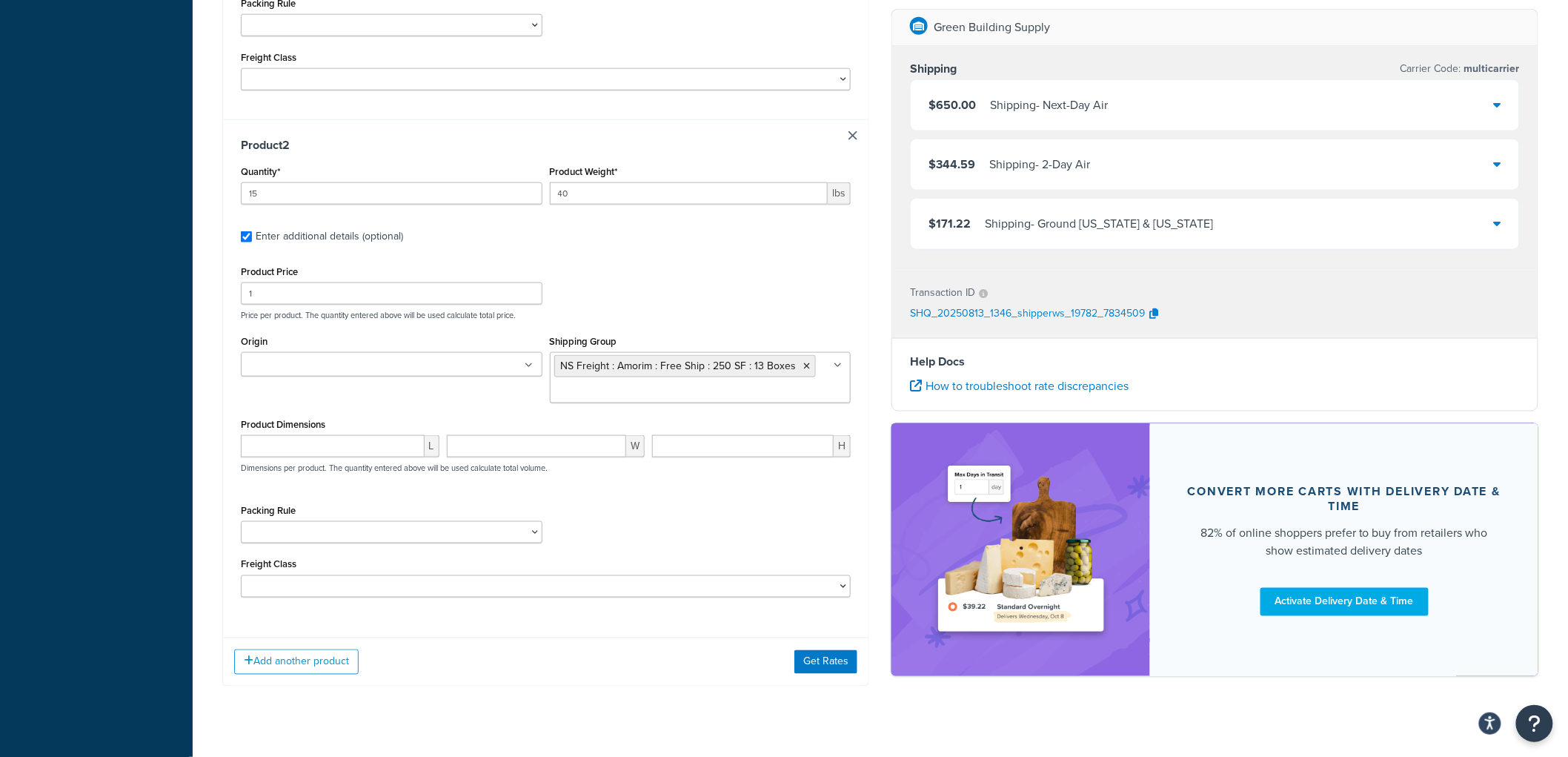
click at [463, 364] on ul at bounding box center [392, 365] width 302 height 24
click at [706, 312] on p "Price per product. The quantity entered above will be used calculate total pric…" at bounding box center [545, 315] width 617 height 10
click at [836, 670] on button "Get Rates" at bounding box center [826, 662] width 63 height 24
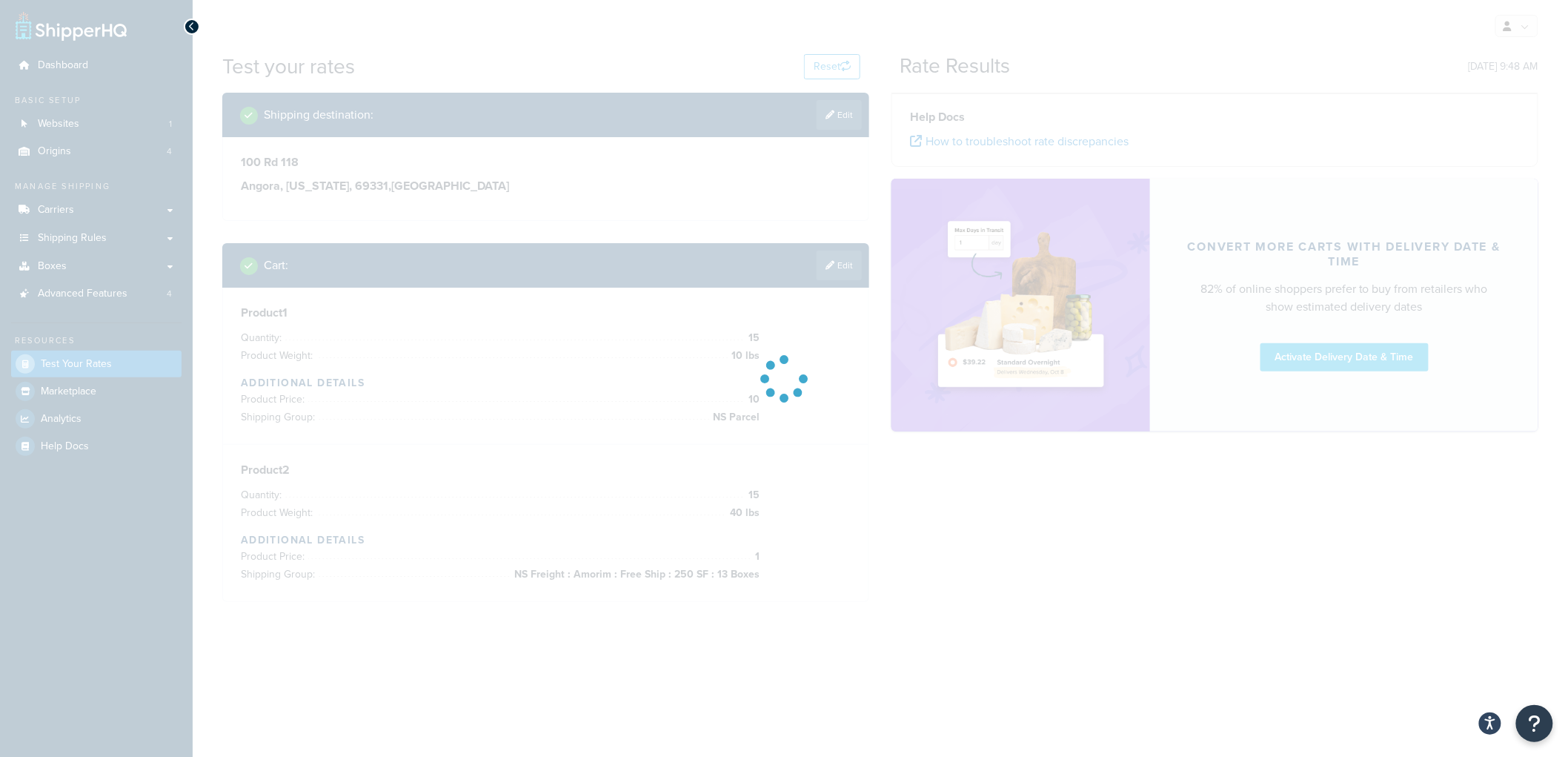
scroll to position [0, 0]
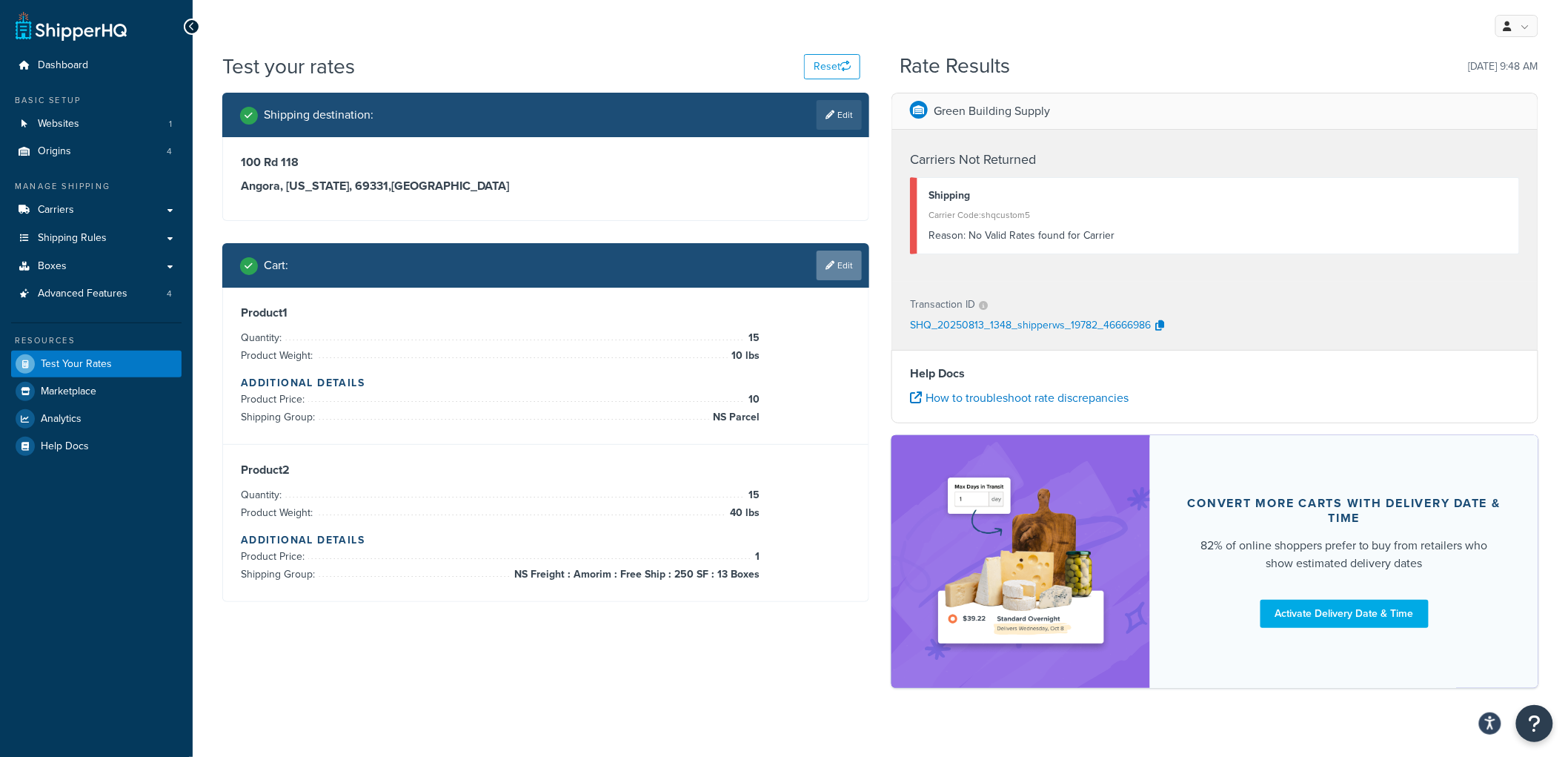
click at [831, 260] on icon at bounding box center [830, 265] width 9 height 9
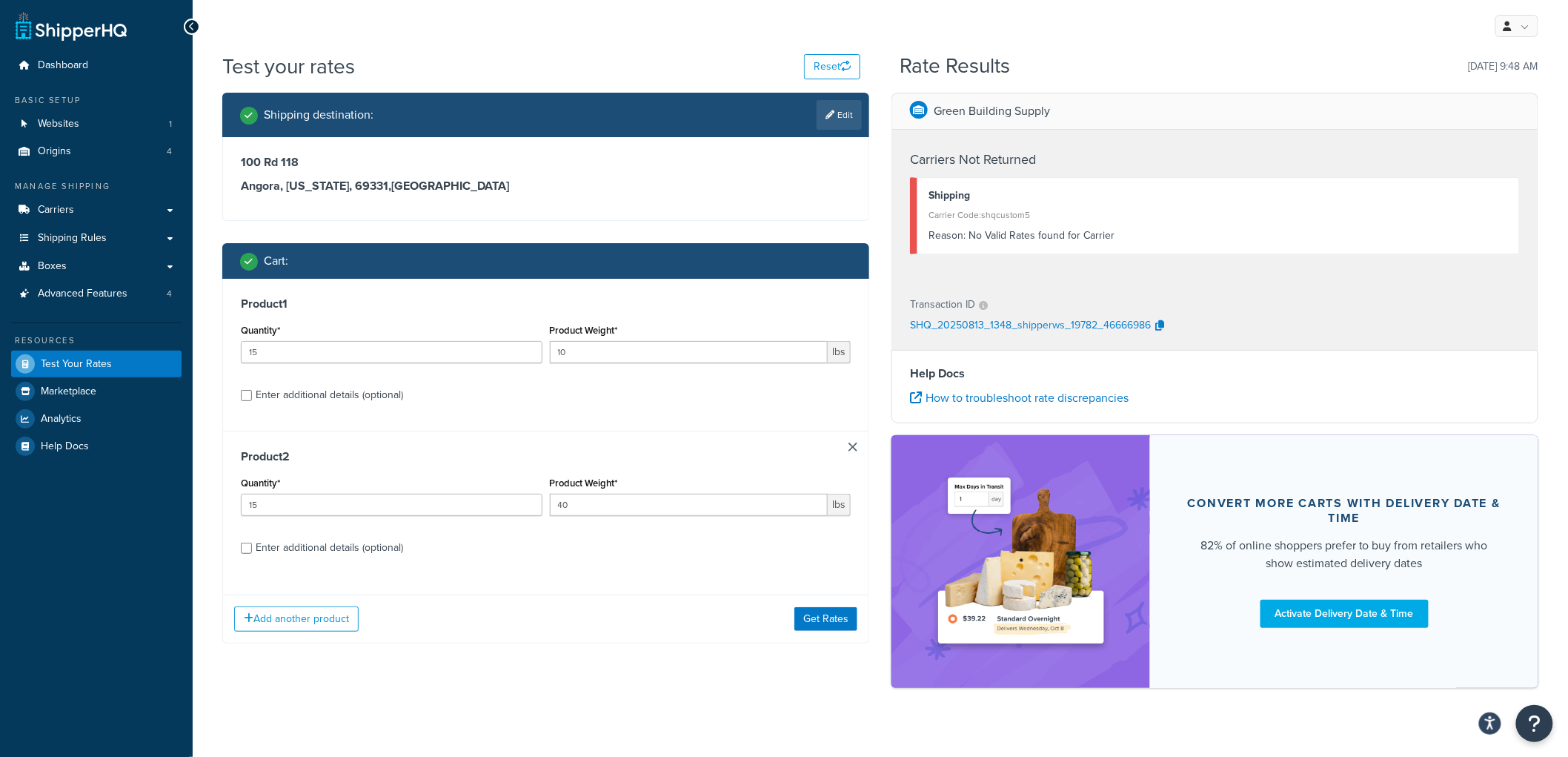
click at [313, 550] on div "Enter additional details (optional)" at bounding box center [330, 548] width 148 height 21
click at [252, 550] on input "Enter additional details (optional)" at bounding box center [246, 548] width 11 height 11
checkbox input "true"
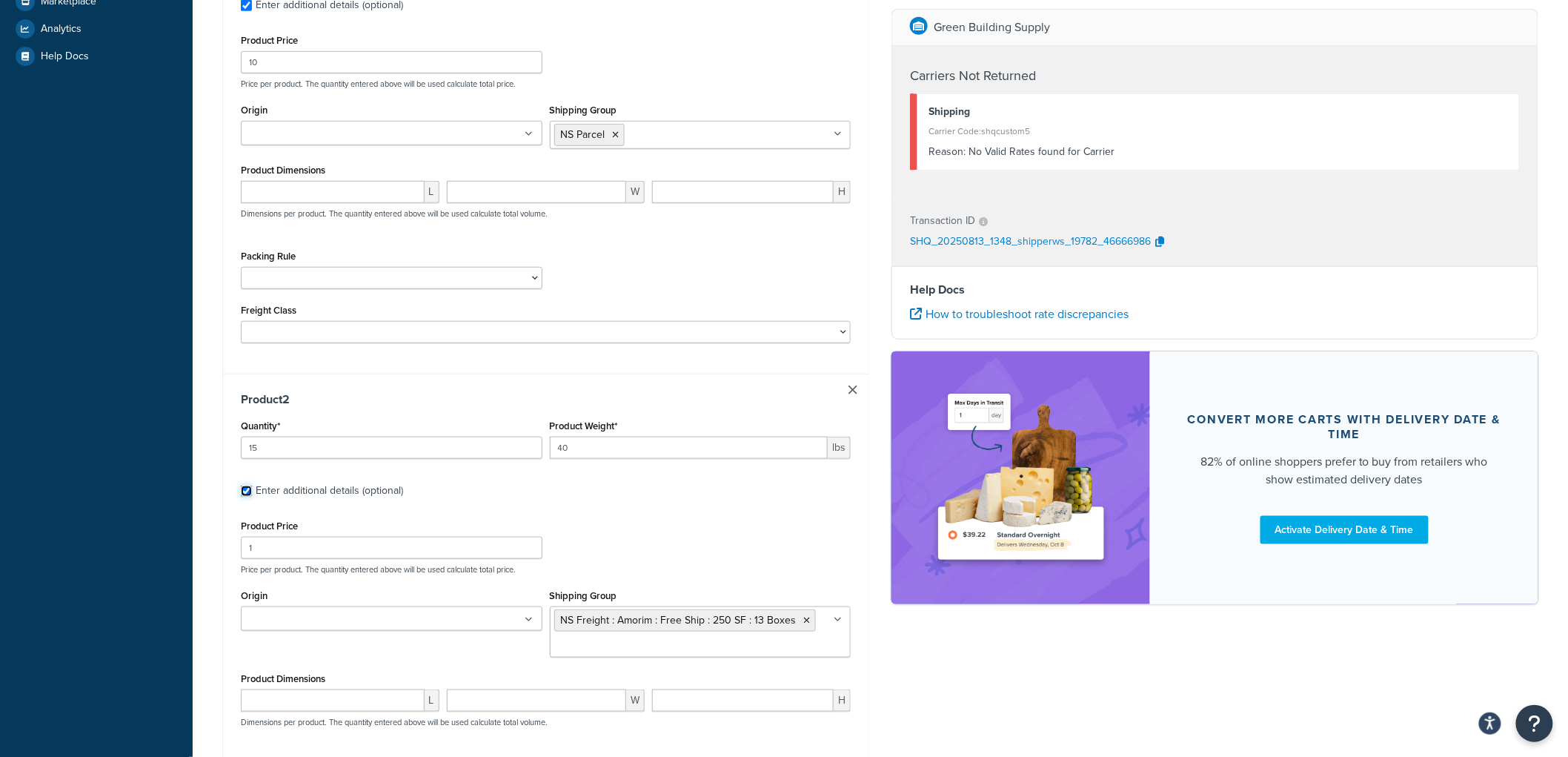
scroll to position [412, 0]
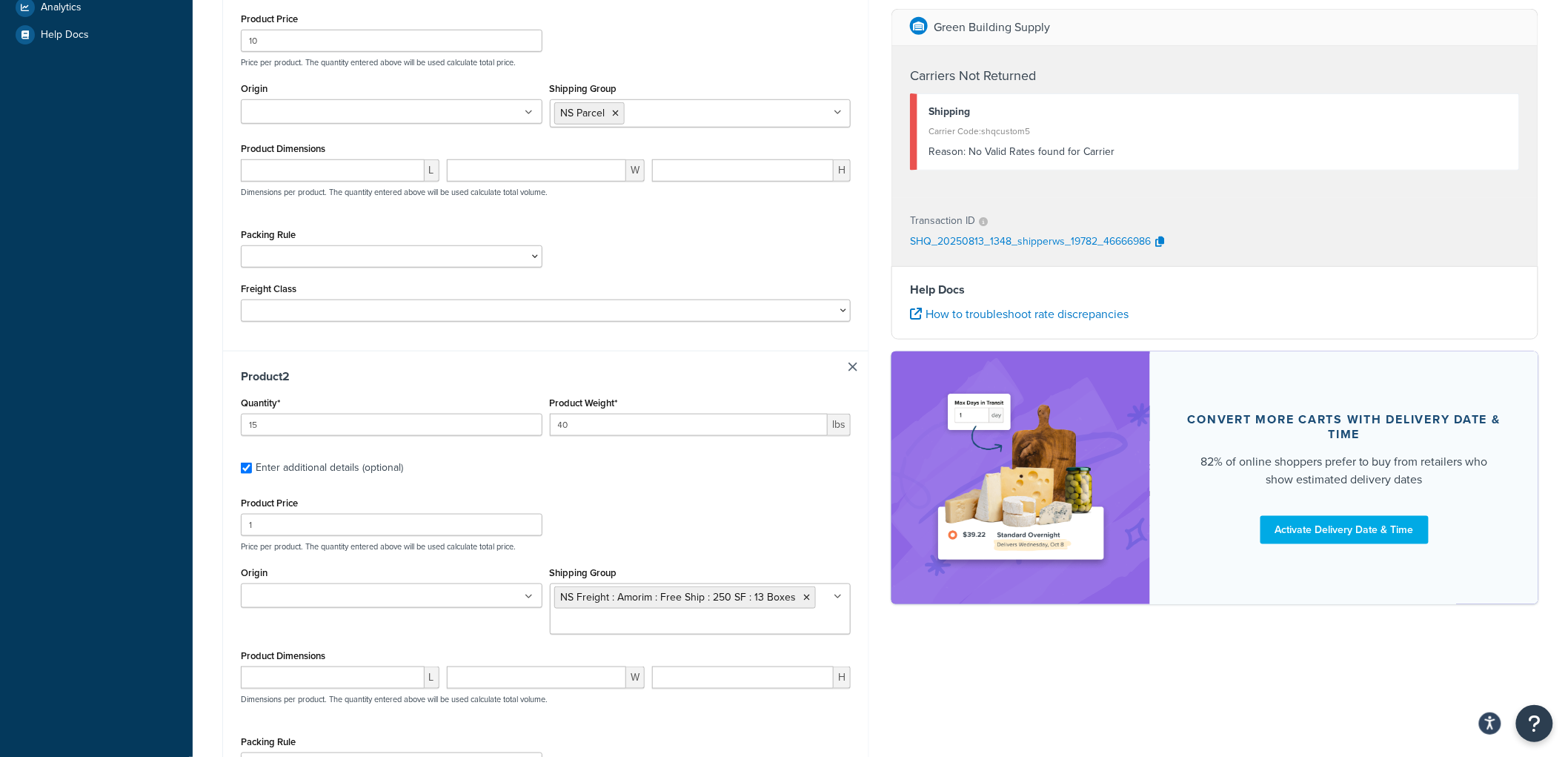
click at [329, 580] on div "Origin Brava GBS Freight Green Building Supply Kahrs" at bounding box center [392, 586] width 302 height 45
click at [323, 602] on input "Origin" at bounding box center [311, 596] width 131 height 17
click at [753, 476] on label "Enter additional details (optional)" at bounding box center [553, 466] width 595 height 24
click at [252, 474] on input "Enter additional details (optional)" at bounding box center [246, 468] width 11 height 11
checkbox input "false"
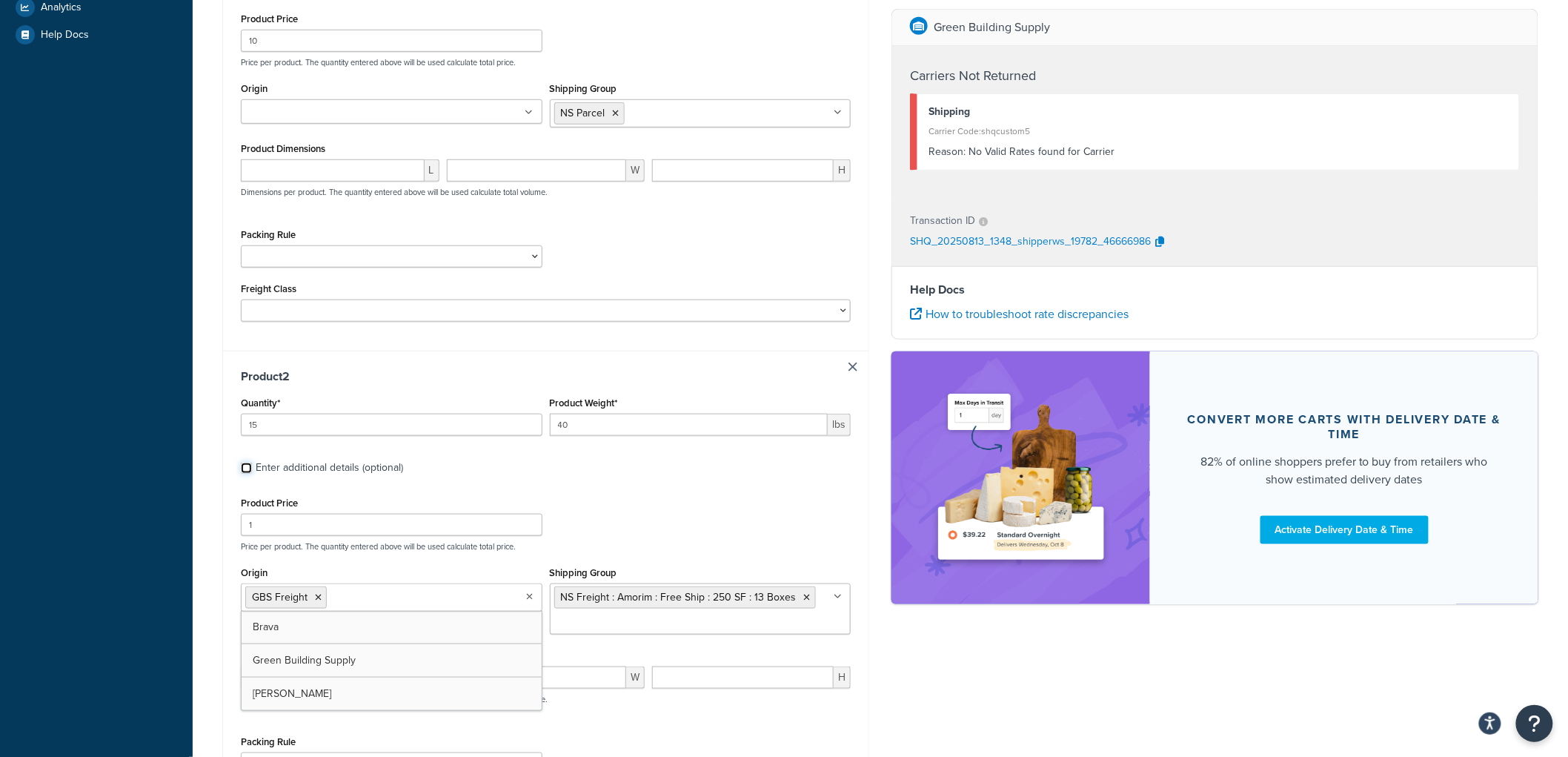
checkbox input "false"
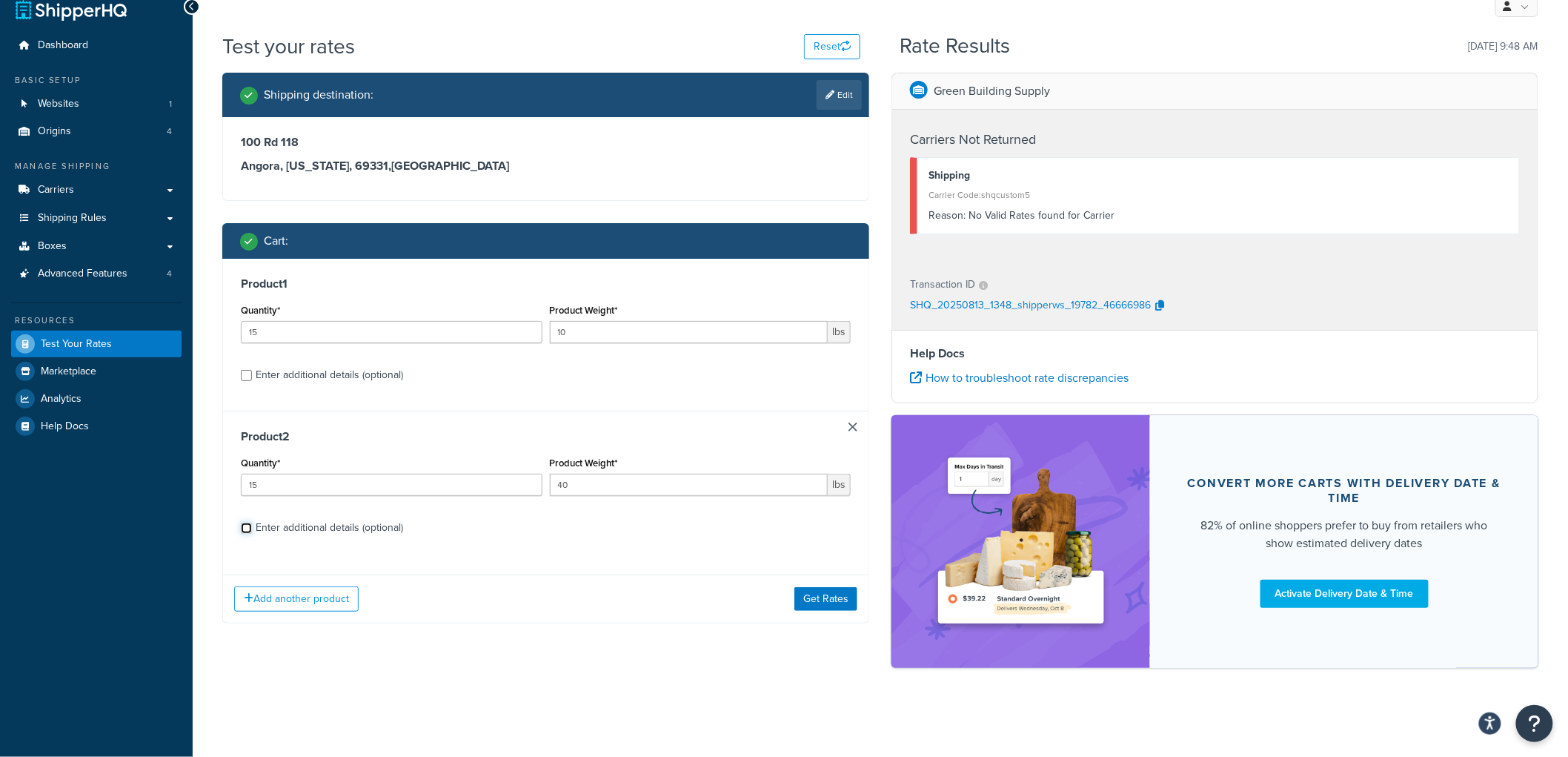
scroll to position [20, 0]
click at [816, 597] on button "Get Rates" at bounding box center [826, 599] width 63 height 24
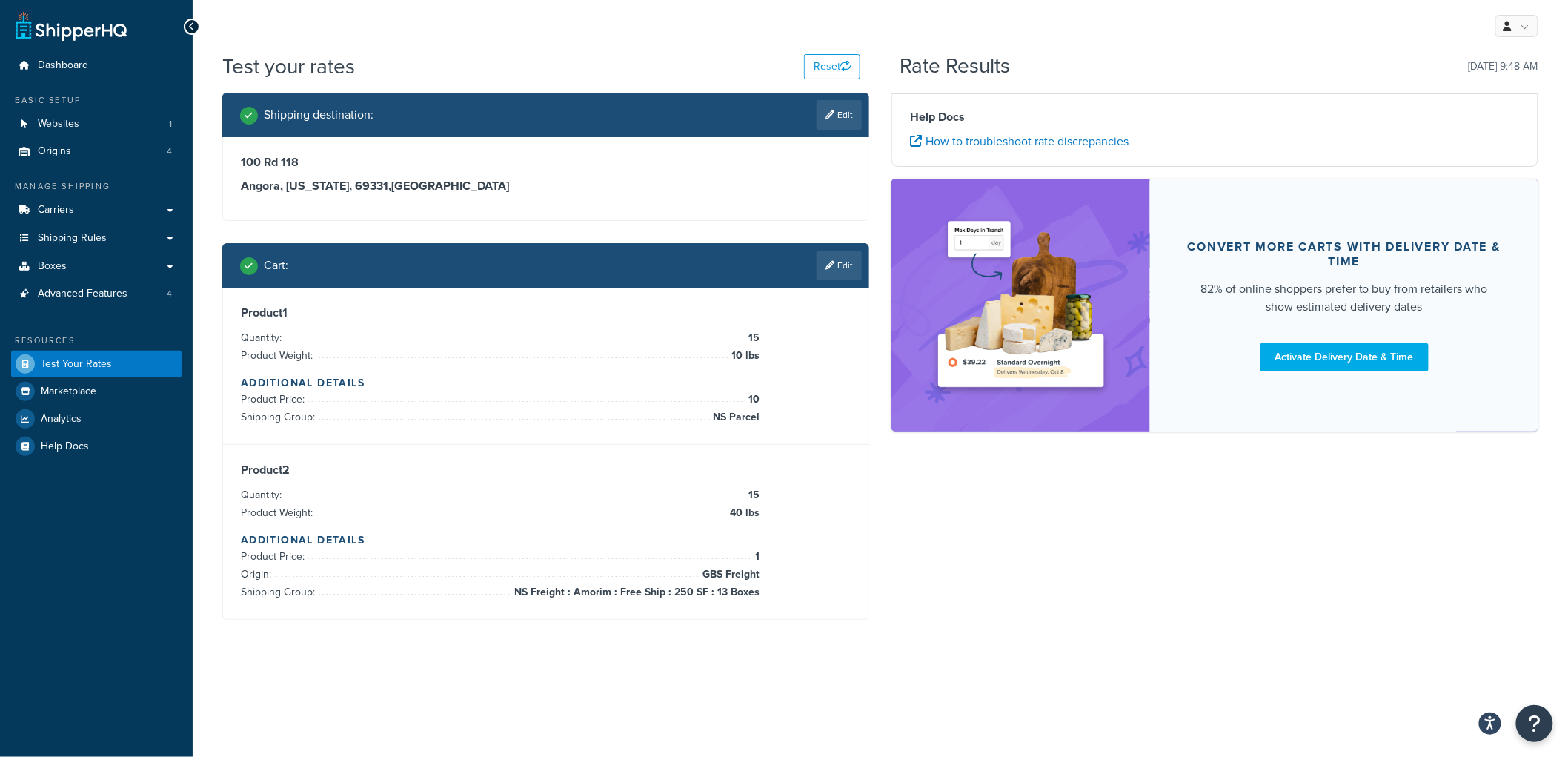
scroll to position [0, 0]
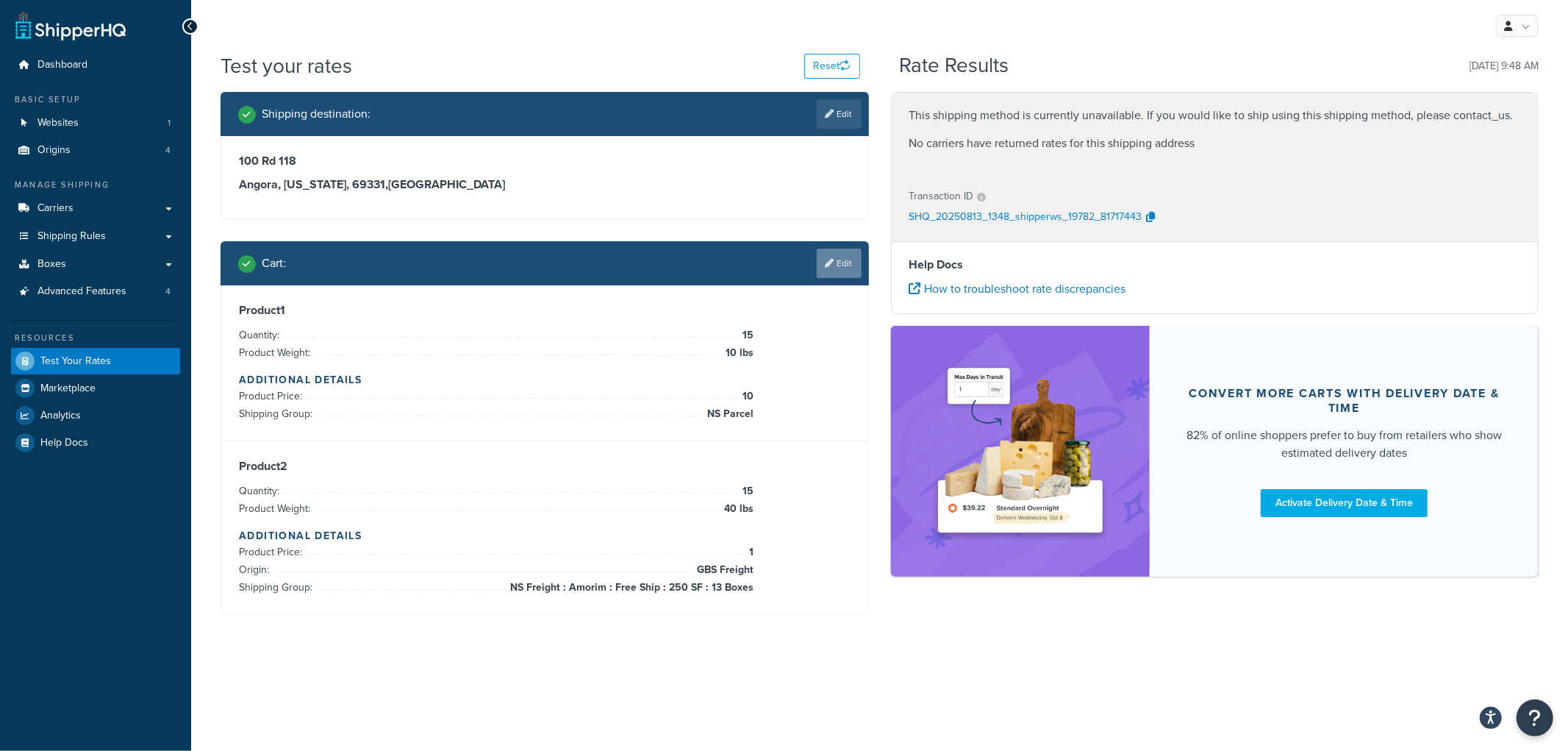
click at [834, 264] on link "Edit" at bounding box center [839, 264] width 45 height 29
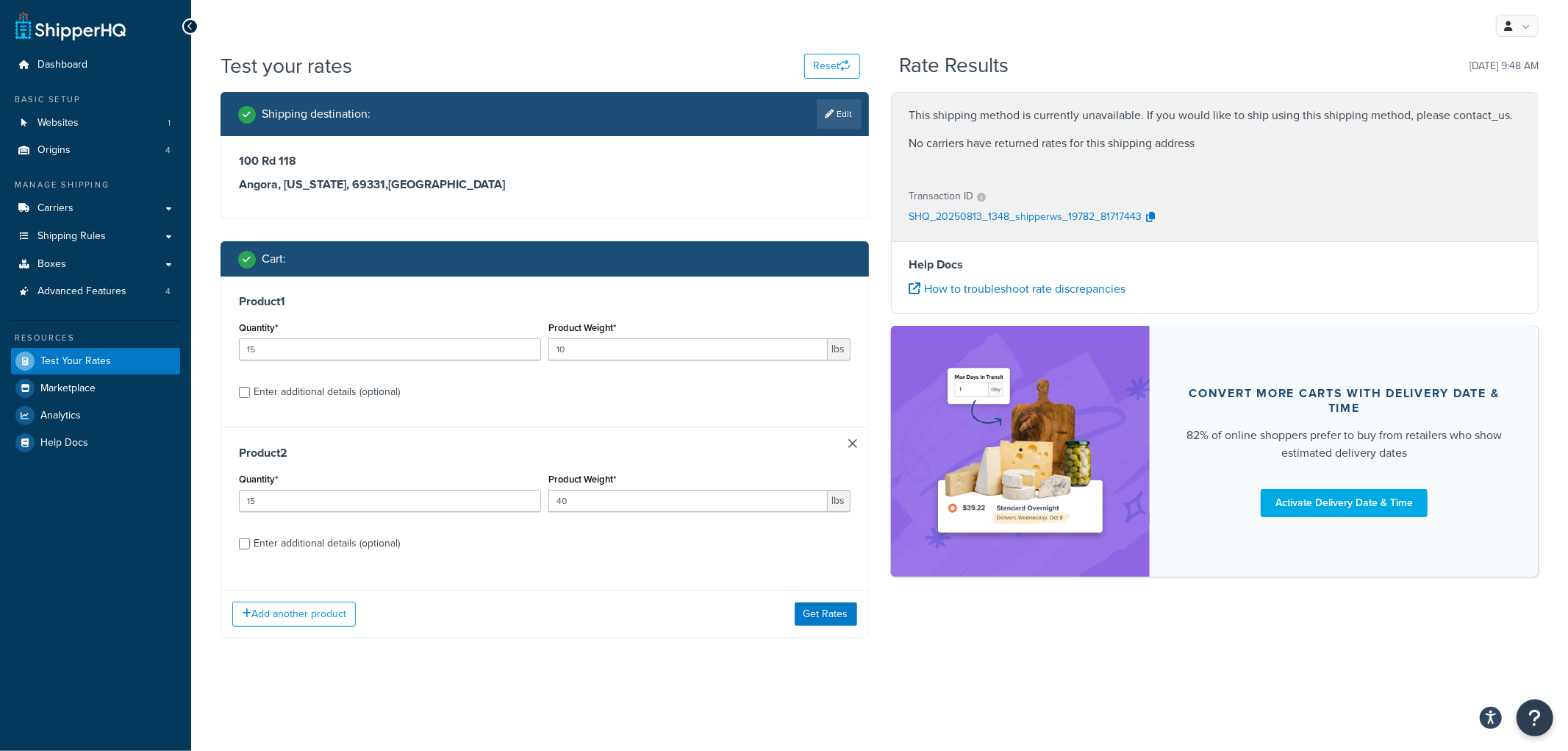
click at [287, 550] on div "Enter additional details (optional)" at bounding box center [327, 544] width 146 height 21
click at [250, 549] on input "Enter additional details (optional)" at bounding box center [244, 544] width 11 height 11
checkbox input "true"
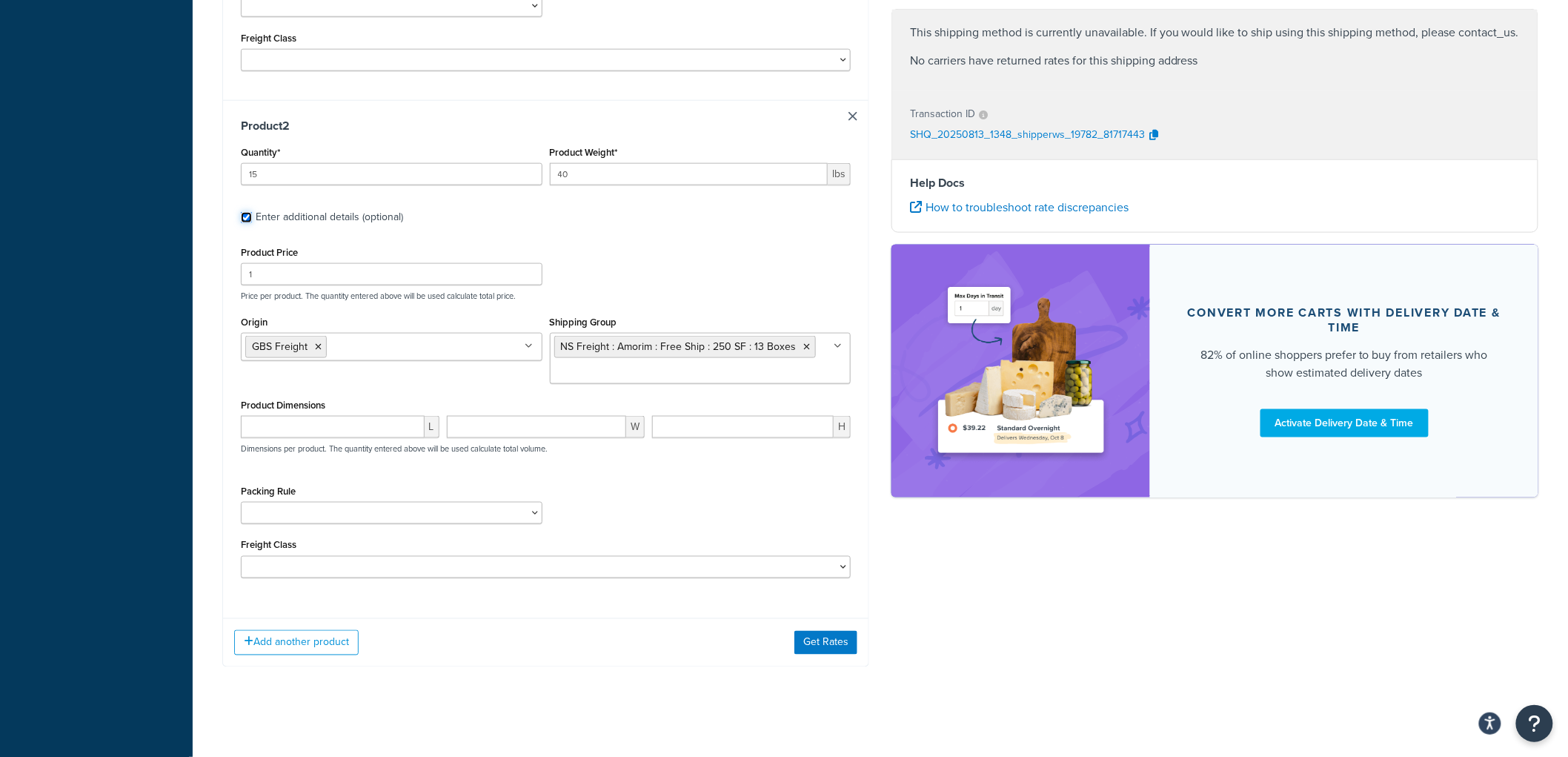
scroll to position [672, 0]
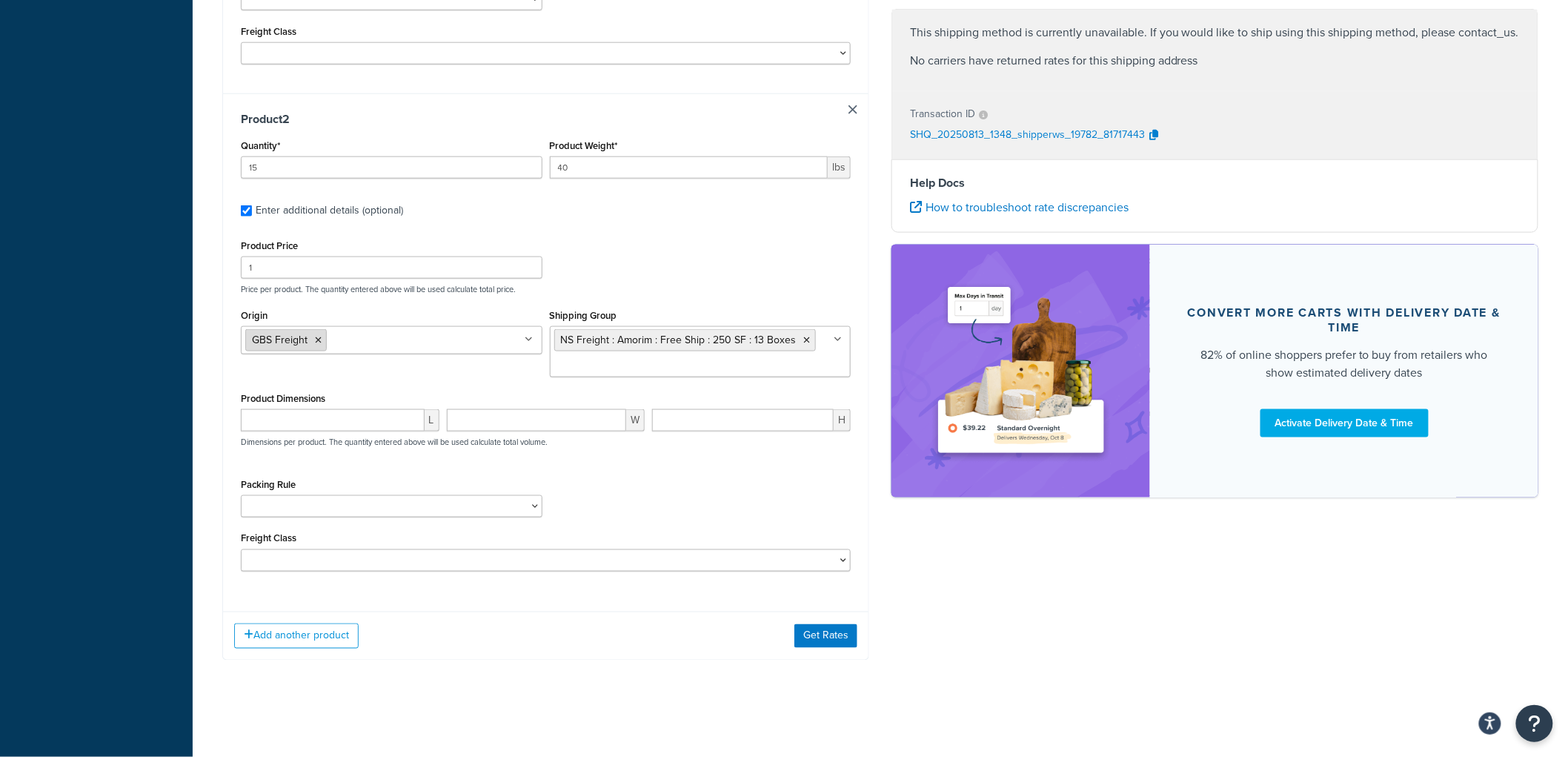
click at [320, 336] on icon at bounding box center [318, 340] width 7 height 9
click at [301, 263] on input "1" at bounding box center [392, 267] width 302 height 22
type input "100"
click at [834, 631] on button "Get Rates" at bounding box center [826, 635] width 63 height 24
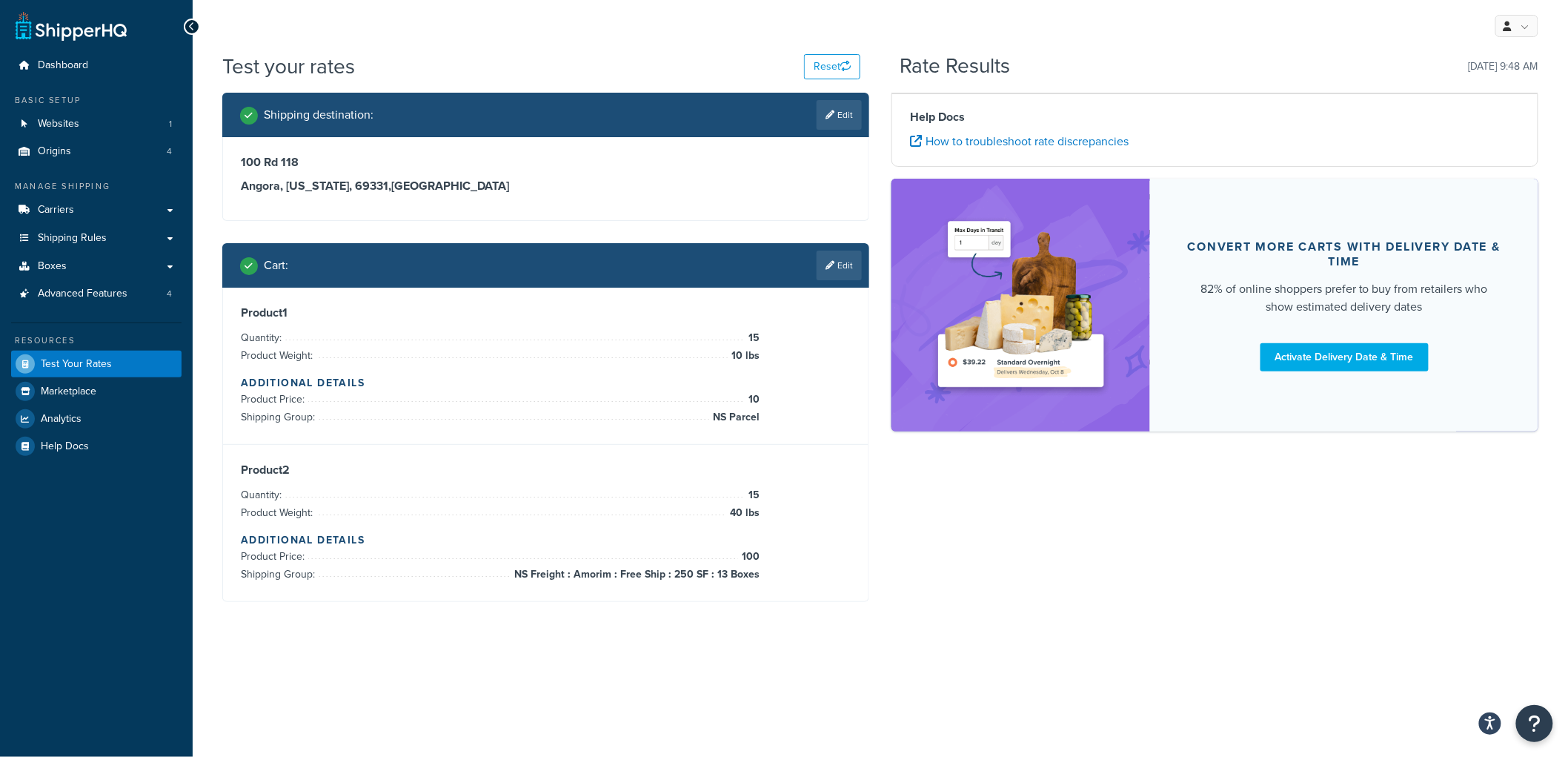
scroll to position [0, 0]
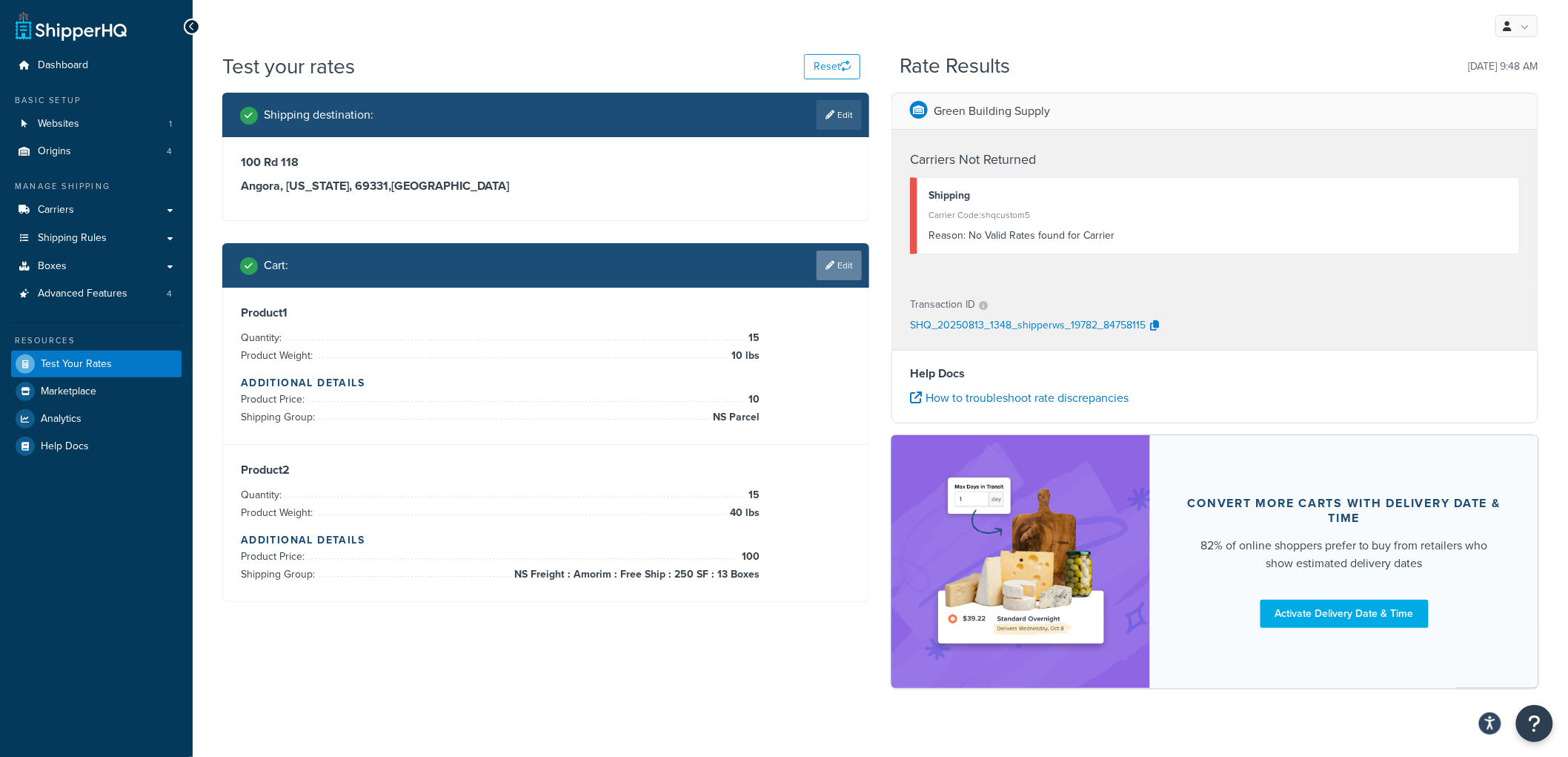
click at [850, 267] on link "Edit" at bounding box center [839, 266] width 45 height 30
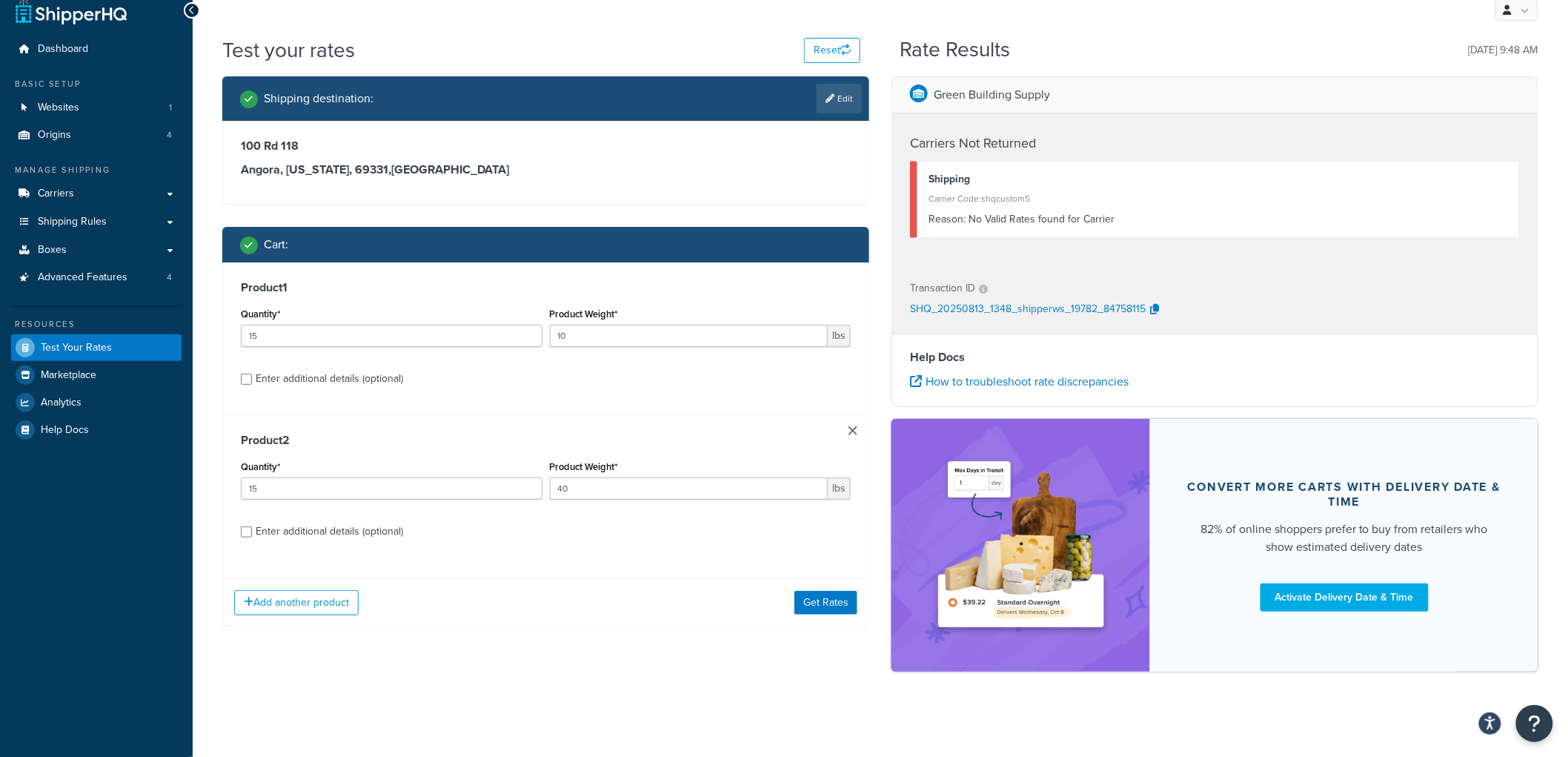
scroll to position [20, 0]
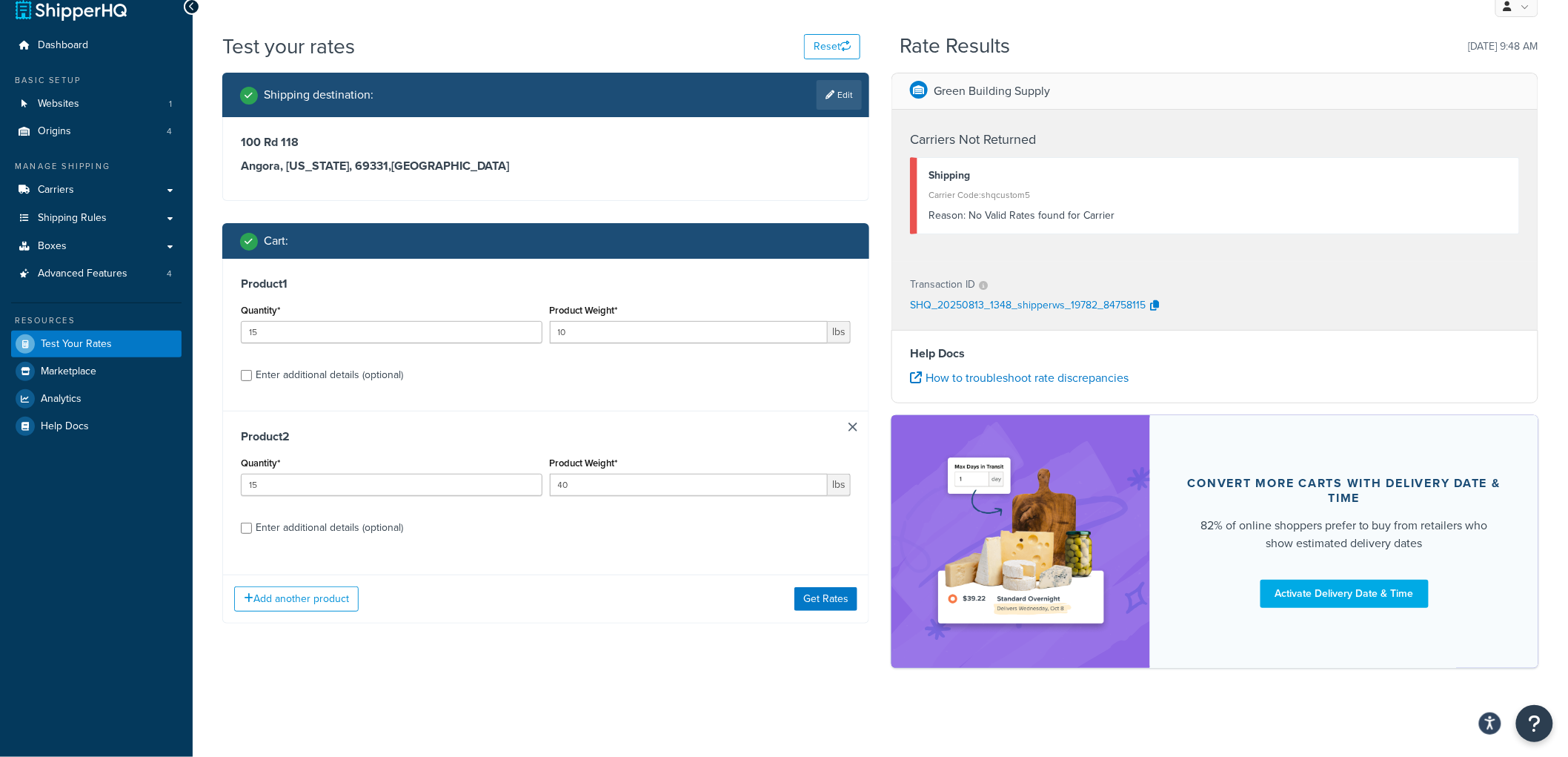
click at [304, 526] on div "Enter additional details (optional)" at bounding box center [330, 528] width 148 height 21
click at [252, 526] on input "Enter additional details (optional)" at bounding box center [246, 528] width 11 height 11
checkbox input "true"
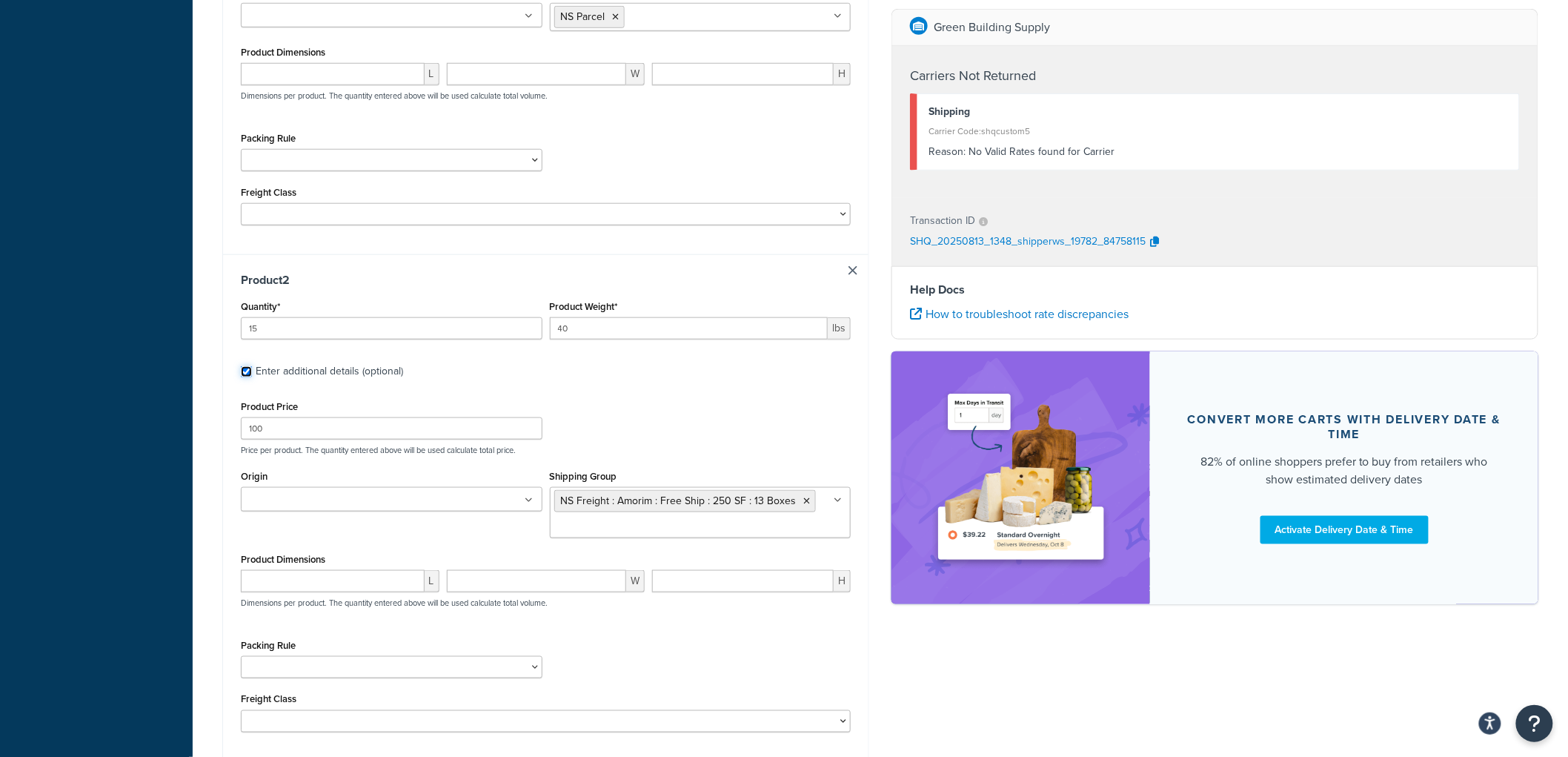
scroll to position [672, 0]
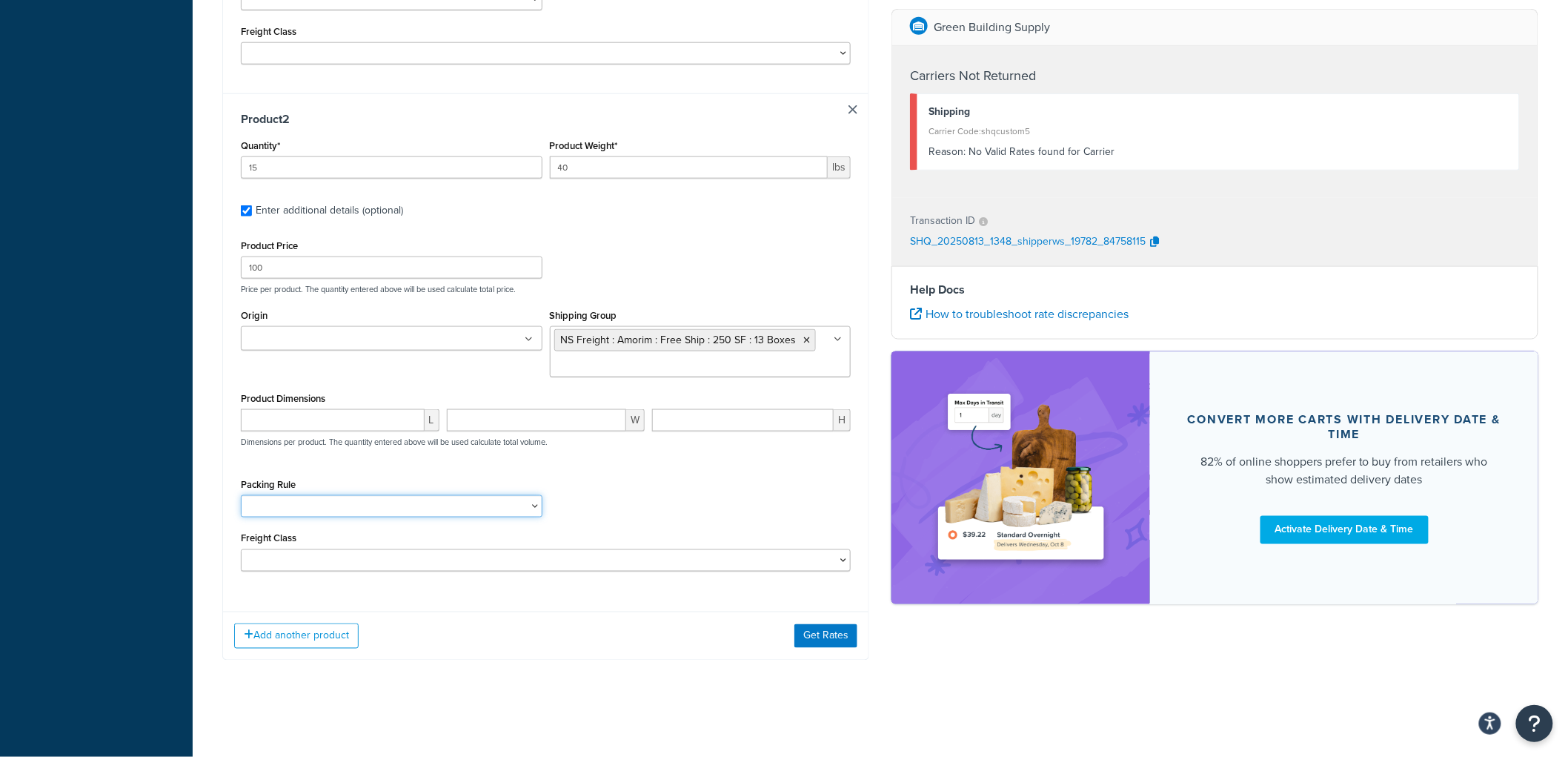
click at [305, 497] on select "Carpet Roll GBS Boxed Flooring Quietwalk Some packing rule" at bounding box center [392, 505] width 302 height 22
click at [345, 475] on div "Packing Rule Carpet Roll GBS Boxed Flooring Quietwalk Some packing rule" at bounding box center [392, 496] width 302 height 43
click at [329, 565] on select "50 55 60 65 70 77.5 85 92.5 100 110 125 150 175 200 250 300 400 500" at bounding box center [546, 559] width 610 height 22
select select "55"
click at [241, 549] on select "50 55 60 65 70 77.5 85 92.5 100 110 125 150 175 200 250 300 400 500" at bounding box center [546, 559] width 610 height 22
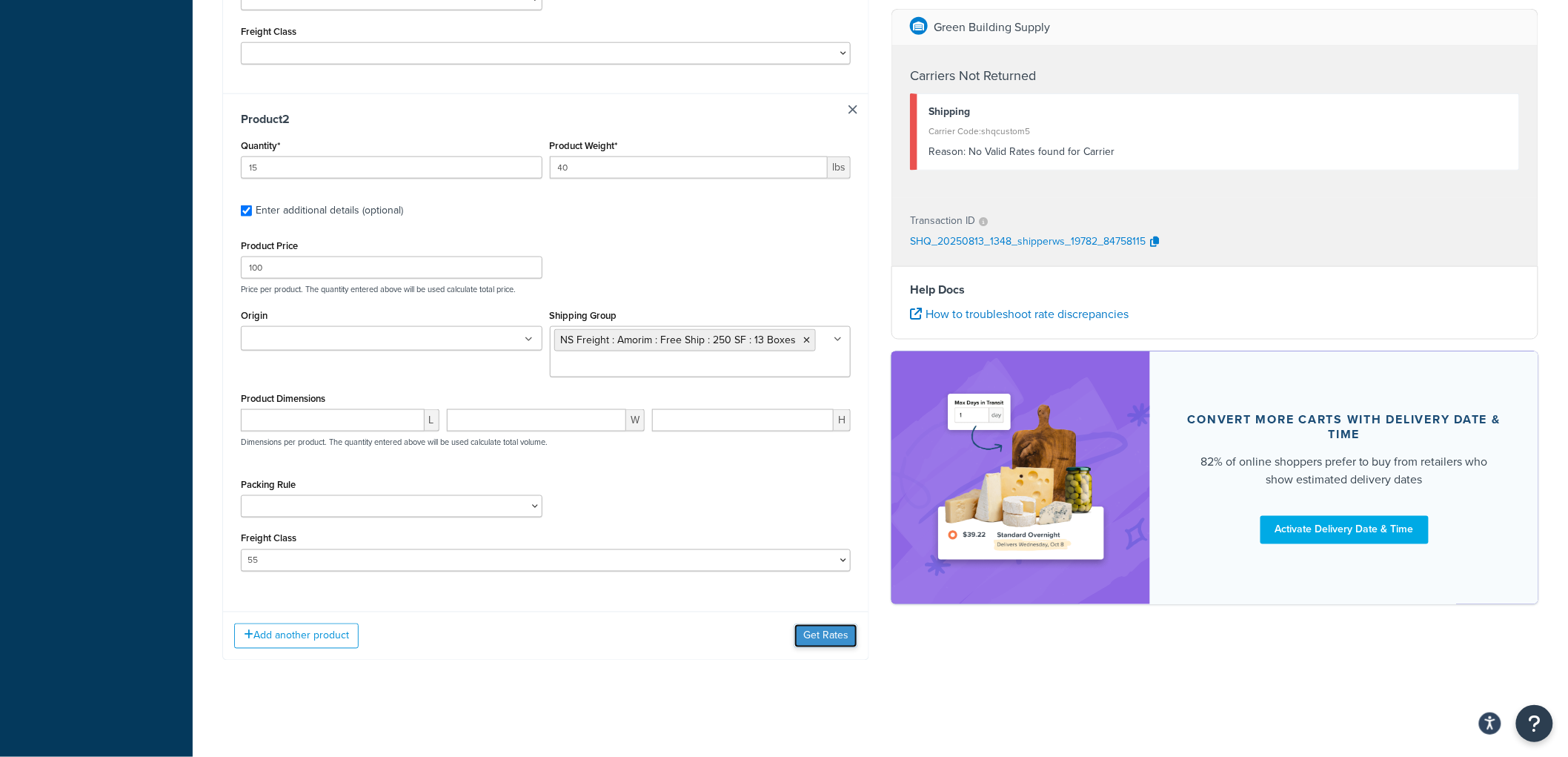
click at [828, 645] on button "Get Rates" at bounding box center [826, 635] width 63 height 24
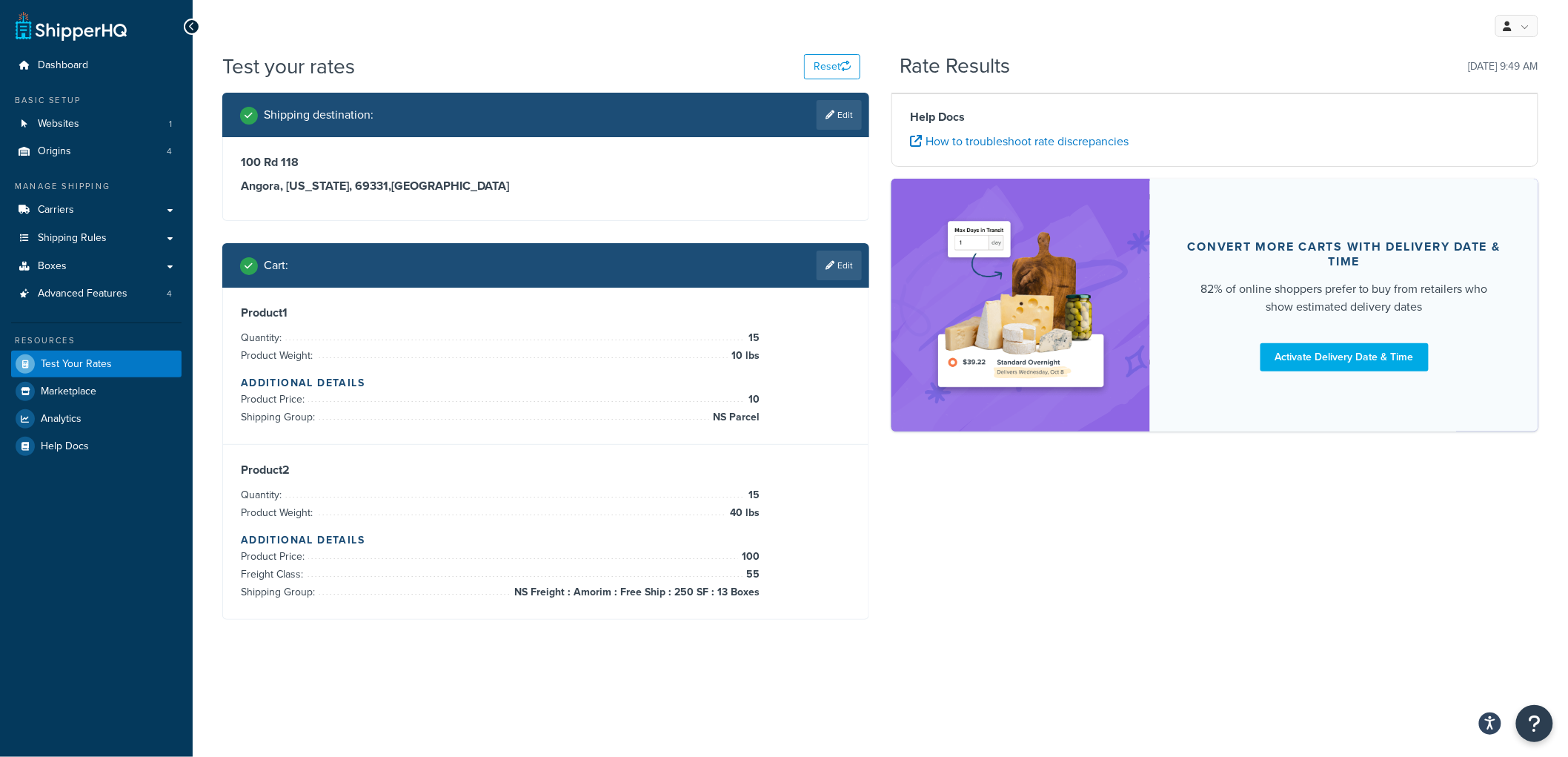
scroll to position [0, 0]
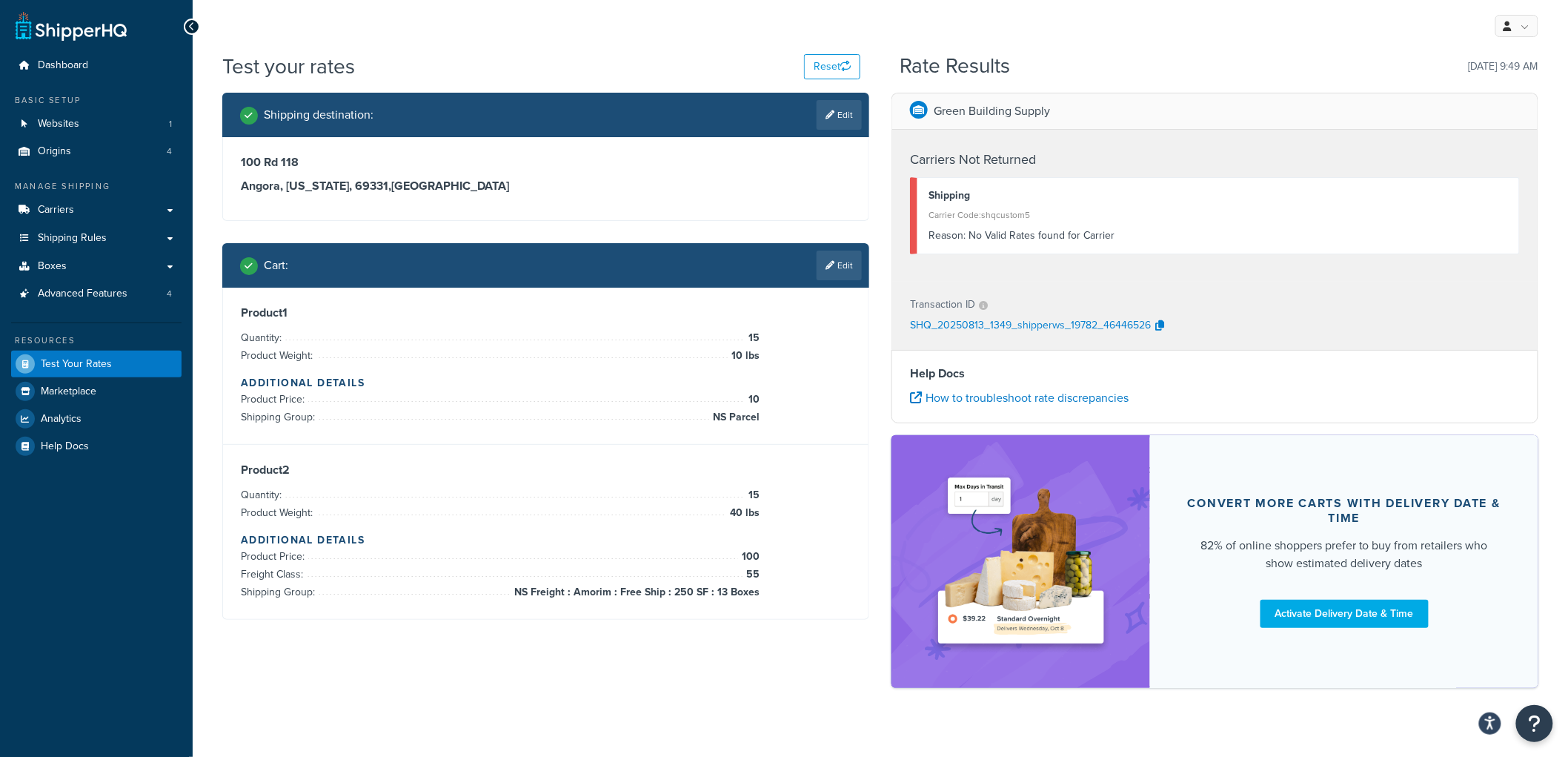
drag, startPoint x: 816, startPoint y: 267, endPoint x: 819, endPoint y: 277, distance: 10.4
click at [819, 276] on link "Edit" at bounding box center [839, 266] width 45 height 30
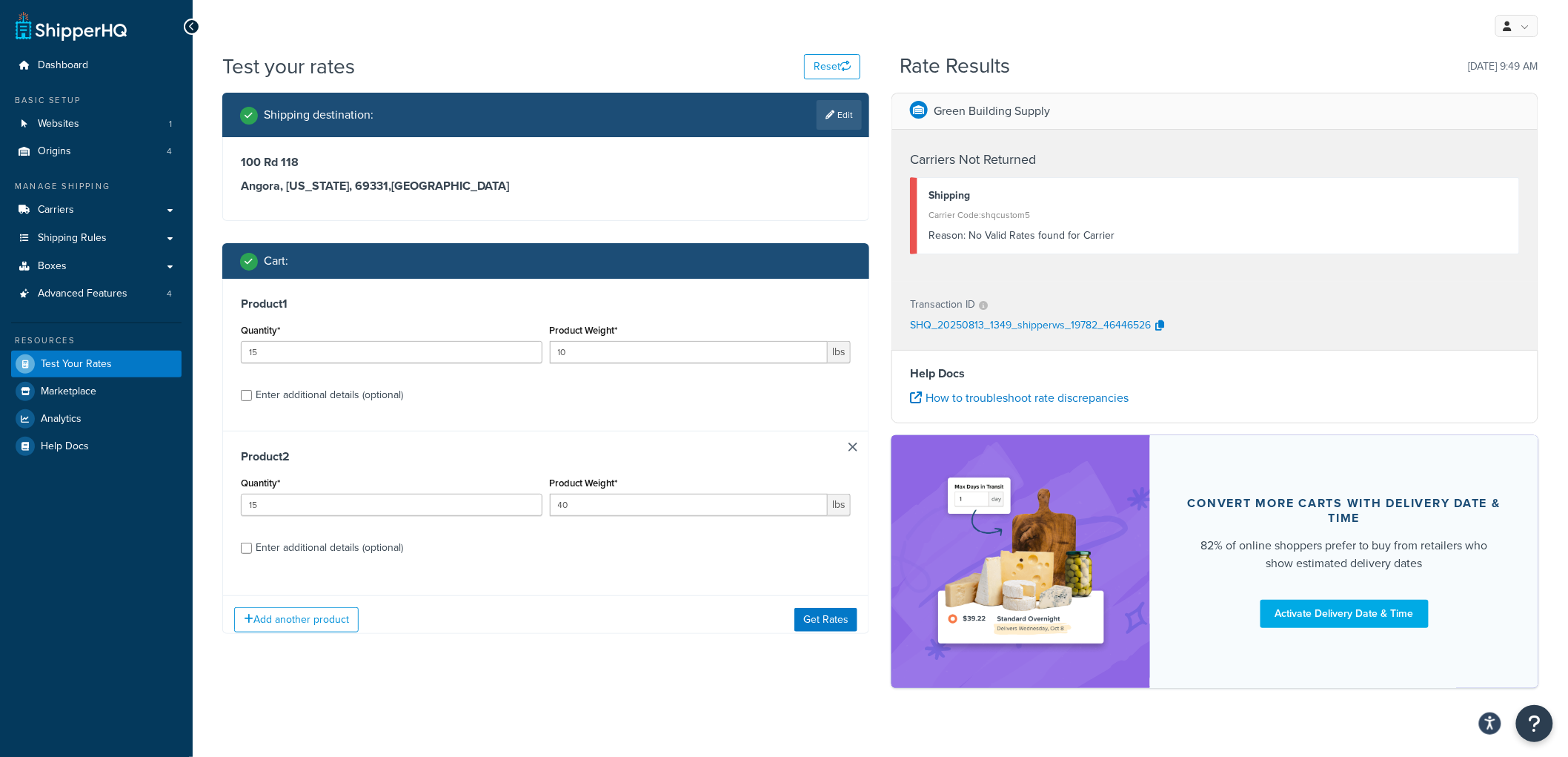
scroll to position [20, 0]
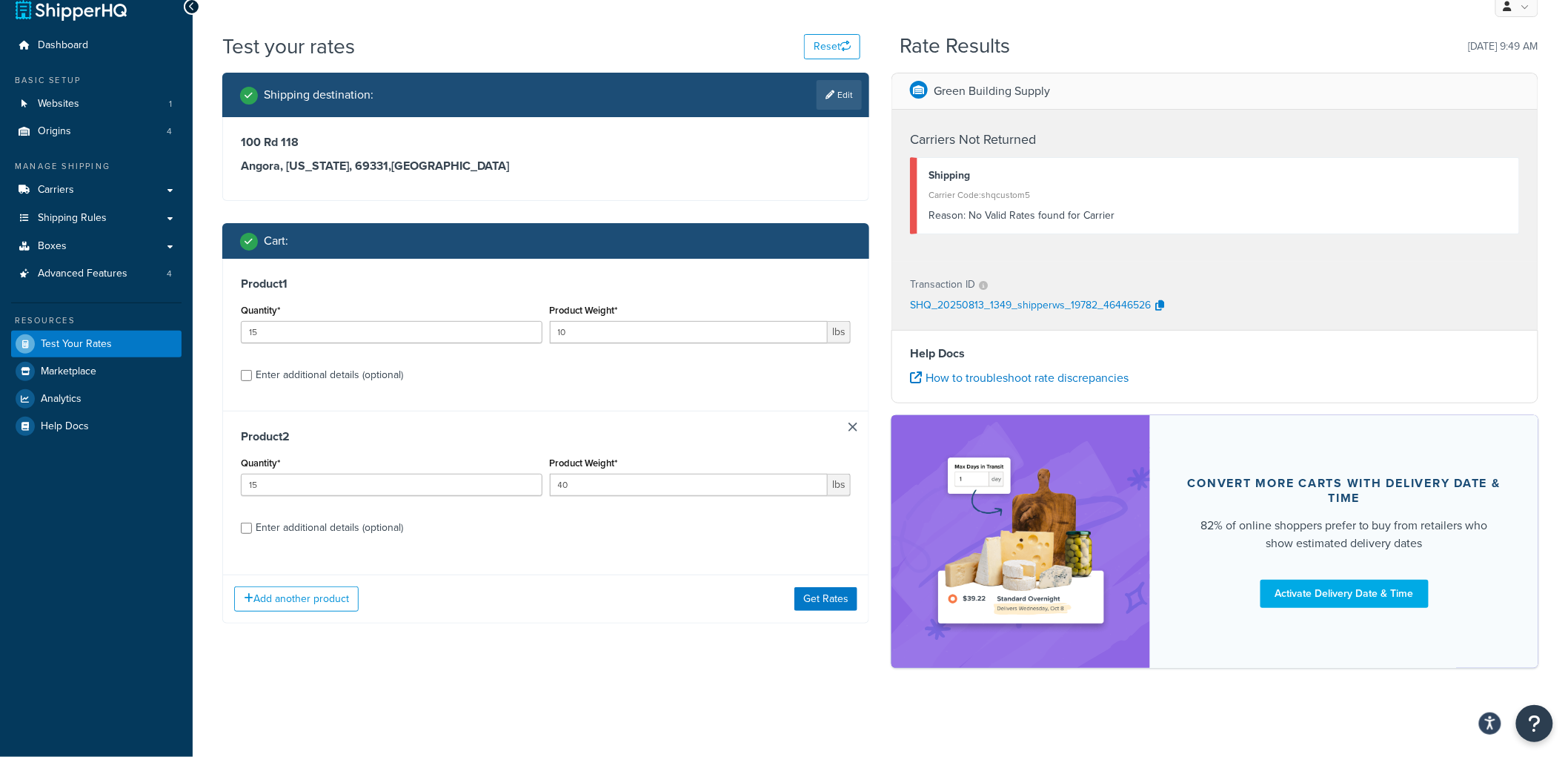
click at [857, 427] on link at bounding box center [853, 427] width 9 height 9
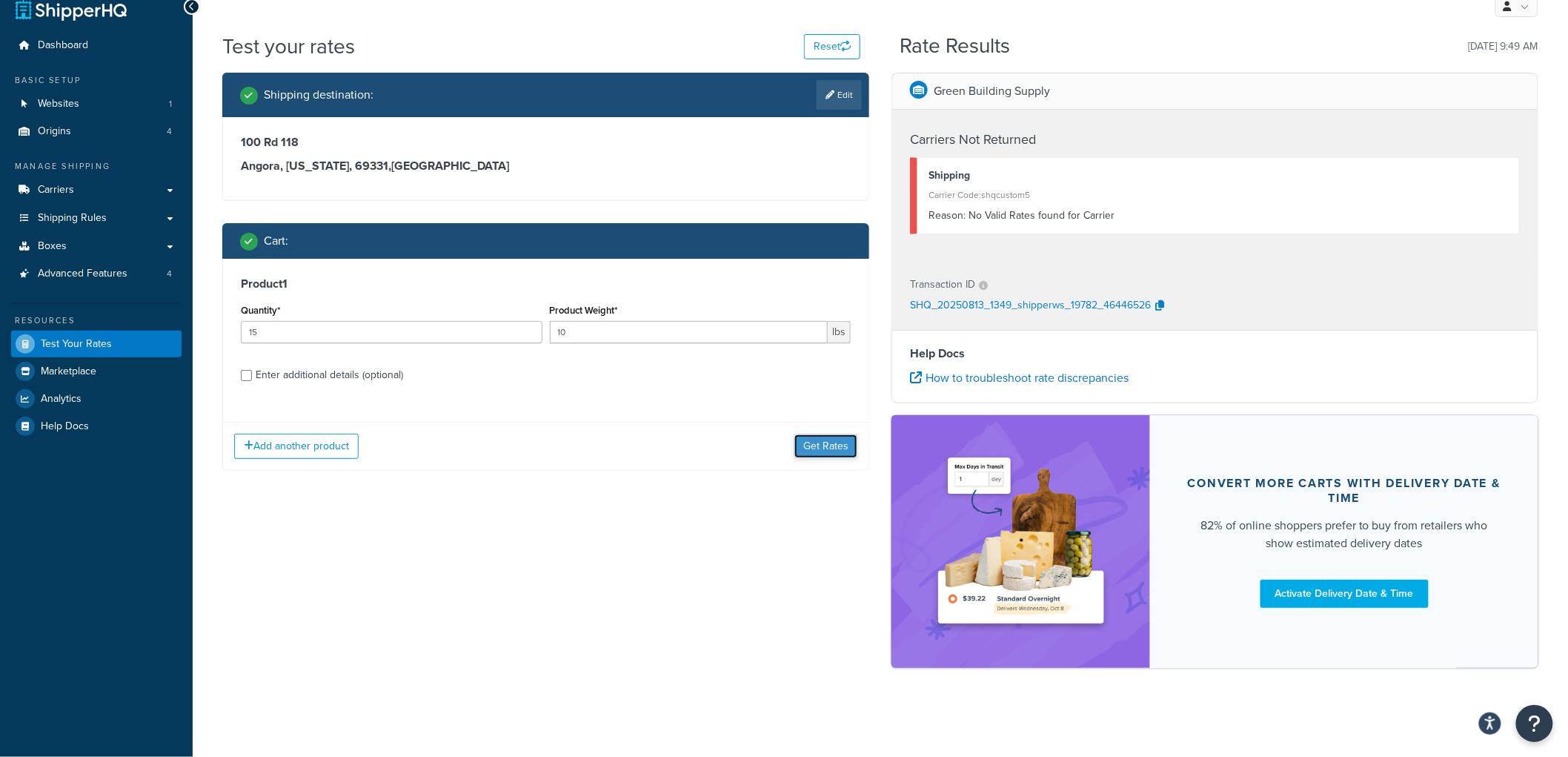
click at [836, 446] on button "Get Rates" at bounding box center [826, 446] width 63 height 24
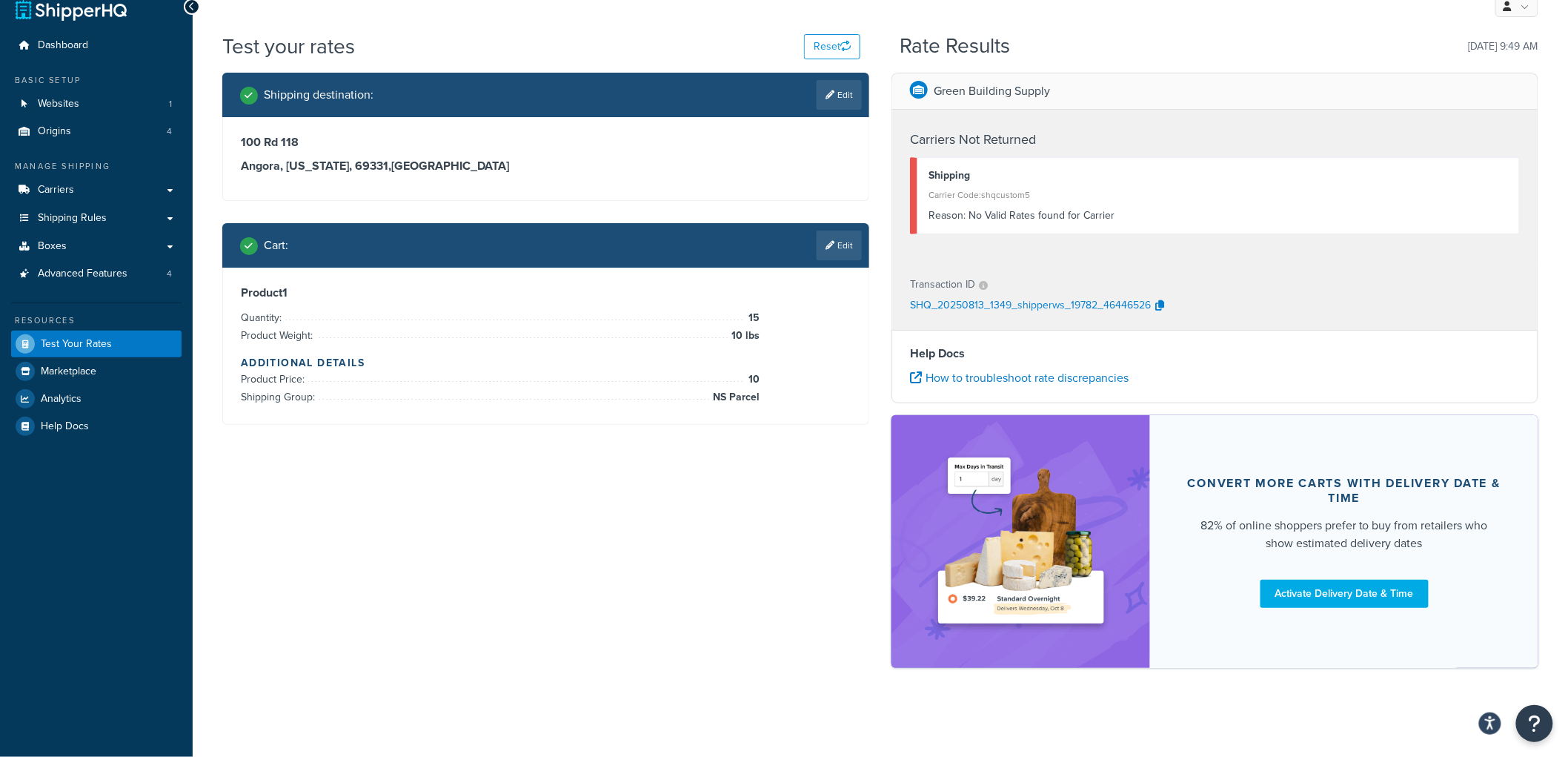
scroll to position [0, 0]
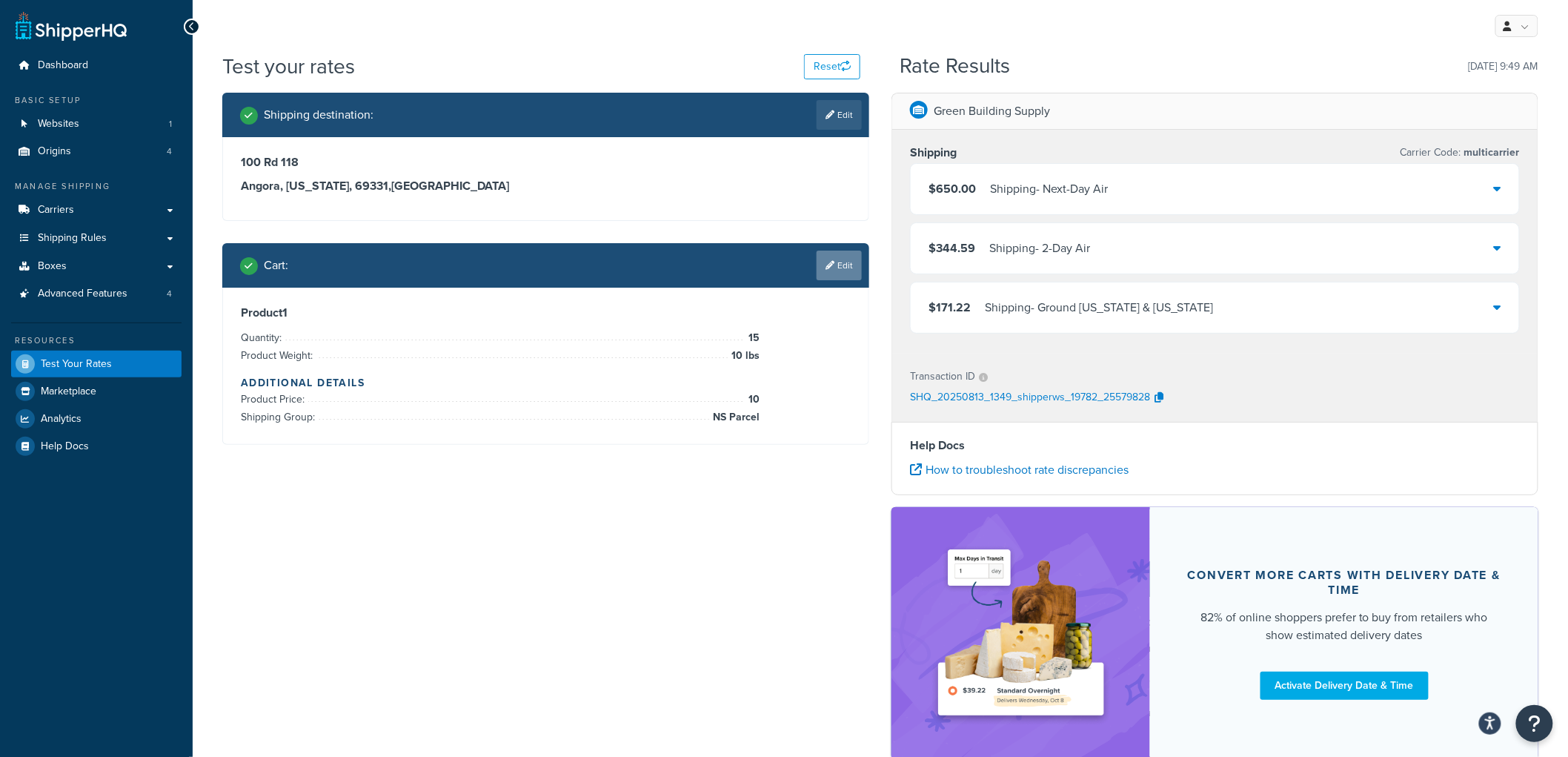
click at [836, 266] on link "Edit" at bounding box center [839, 266] width 45 height 30
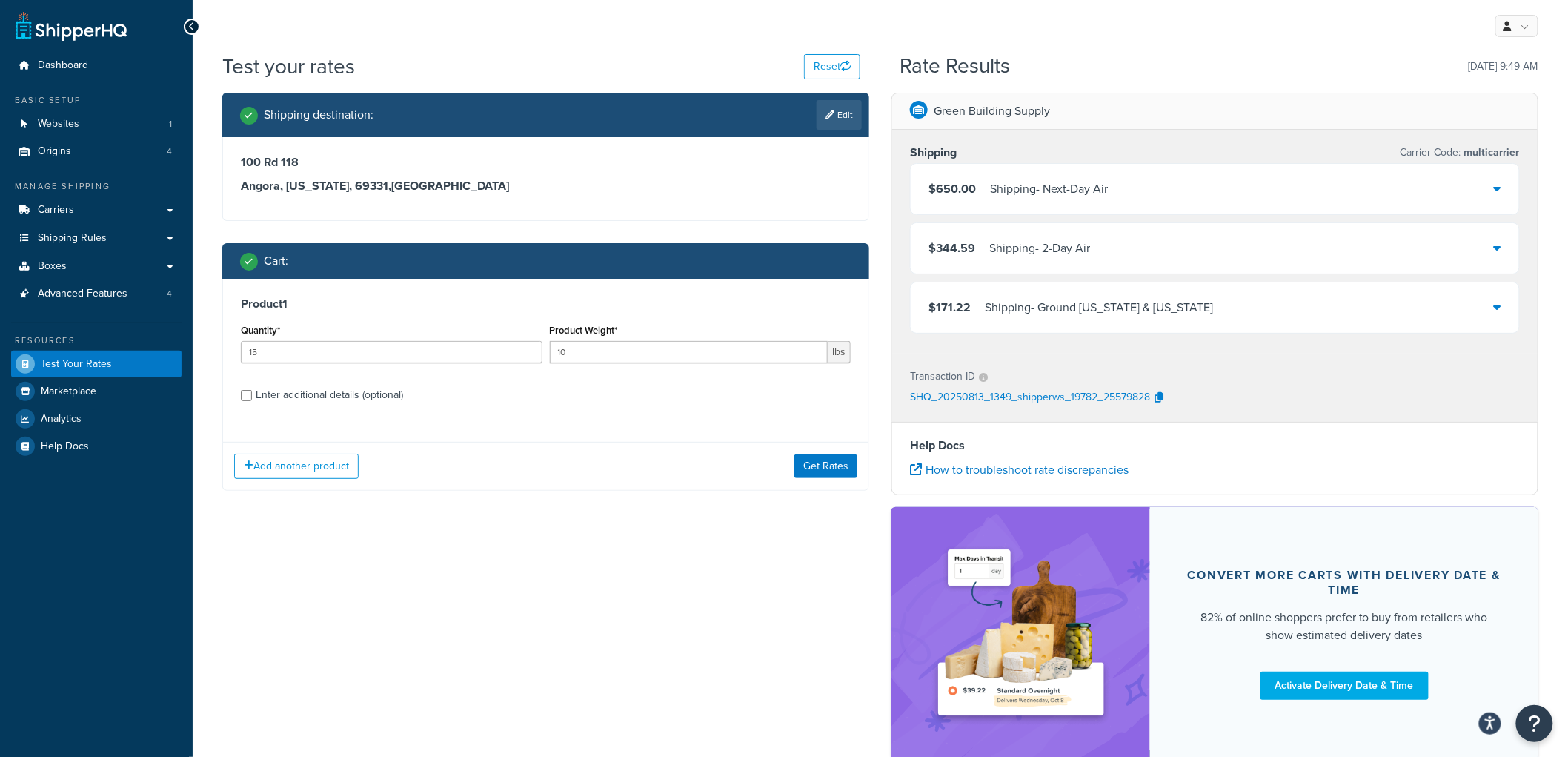
click at [387, 397] on div "Enter additional details (optional)" at bounding box center [330, 395] width 148 height 21
click at [252, 397] on input "Enter additional details (optional)" at bounding box center [246, 395] width 11 height 11
checkbox input "true"
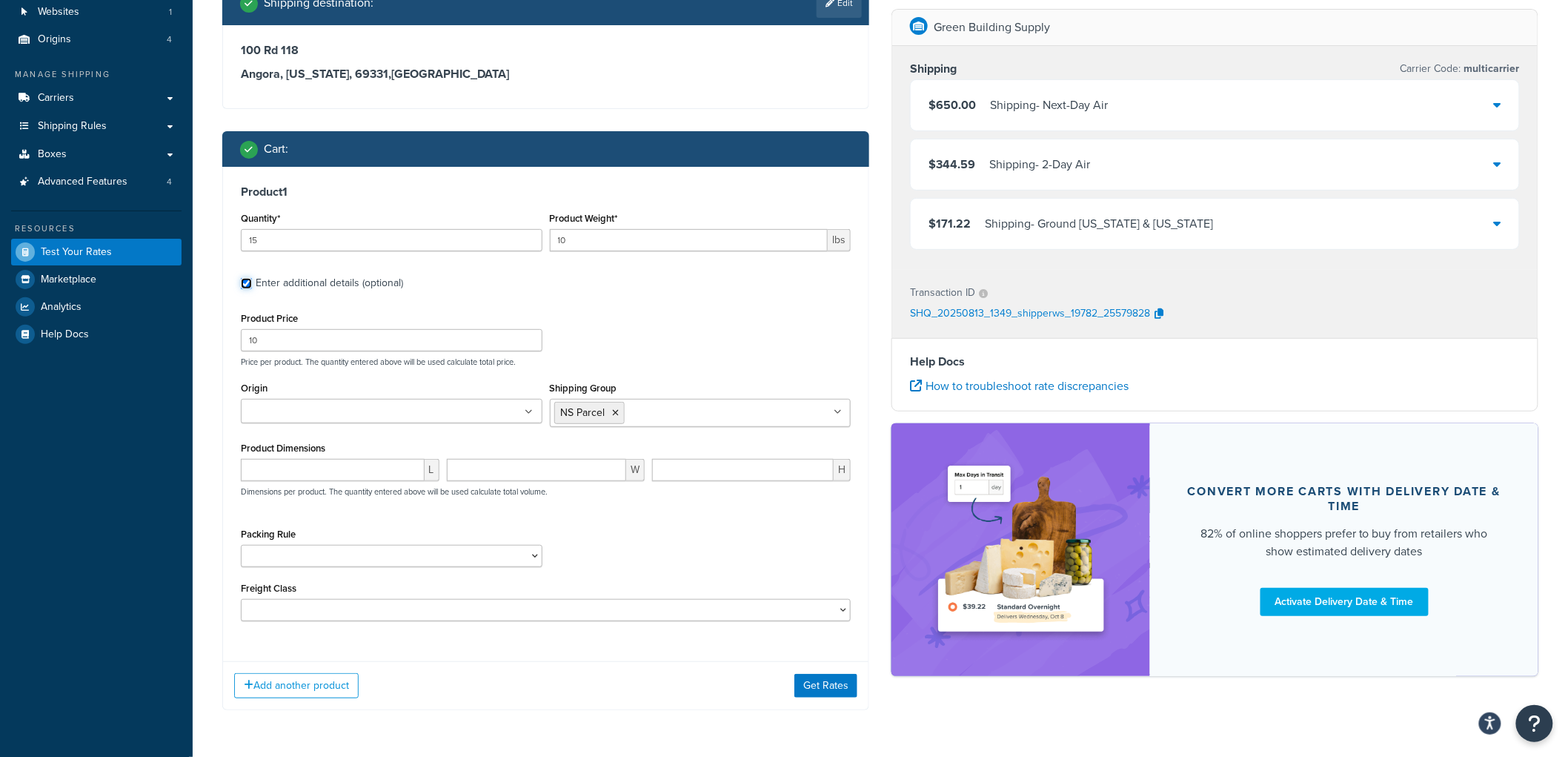
scroll to position [163, 0]
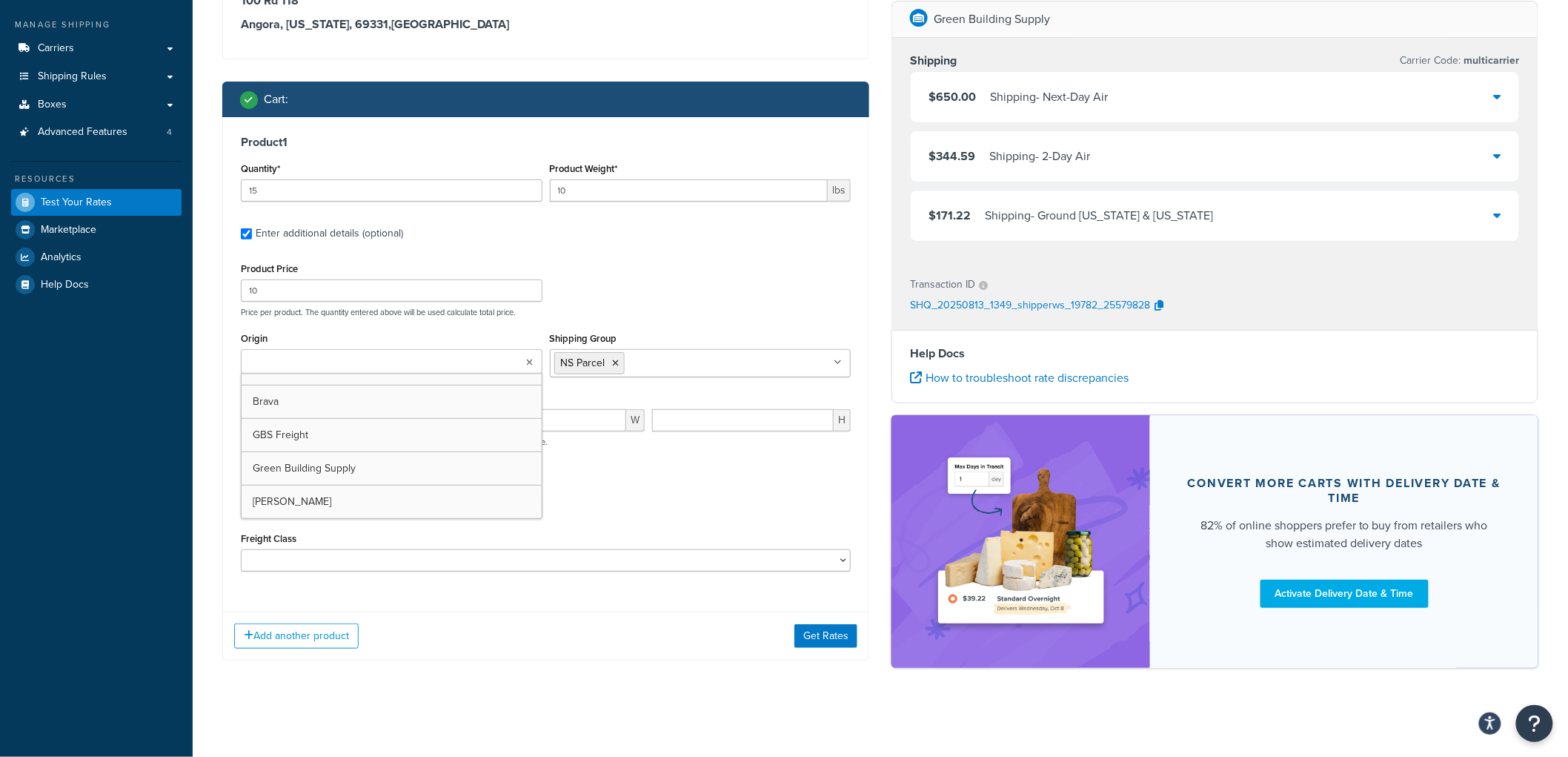
click at [409, 369] on ul at bounding box center [392, 361] width 302 height 24
click at [557, 658] on div "Add another product Get Rates" at bounding box center [545, 635] width 646 height 48
click at [482, 351] on ul at bounding box center [392, 361] width 302 height 24
click at [504, 609] on div "Product 1 Quantity* 15 Product Weight* 10 lbs Enter additional details (optiona…" at bounding box center [545, 389] width 647 height 544
click at [292, 645] on button "Add another product" at bounding box center [296, 635] width 124 height 25
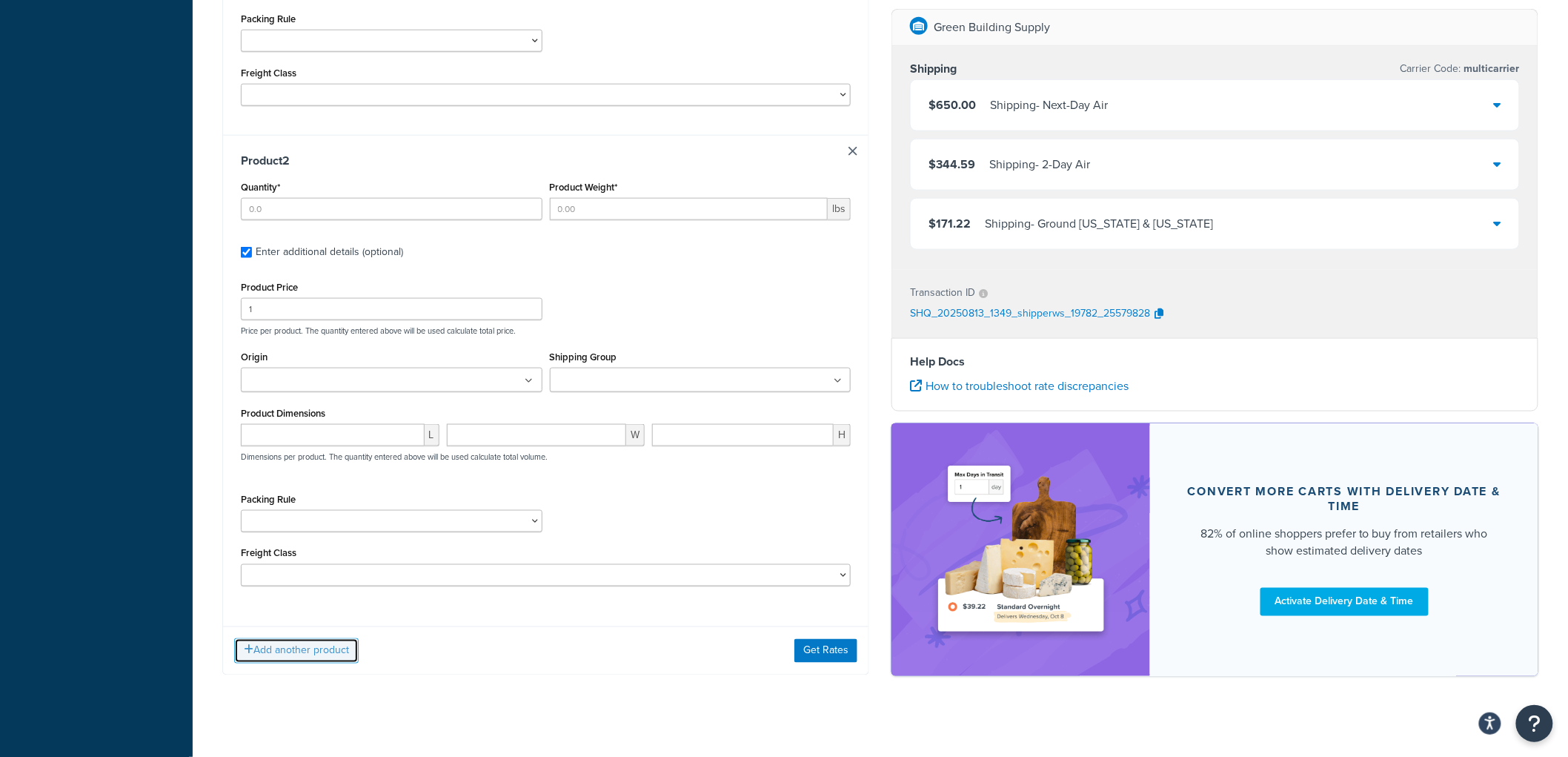
scroll to position [646, 0]
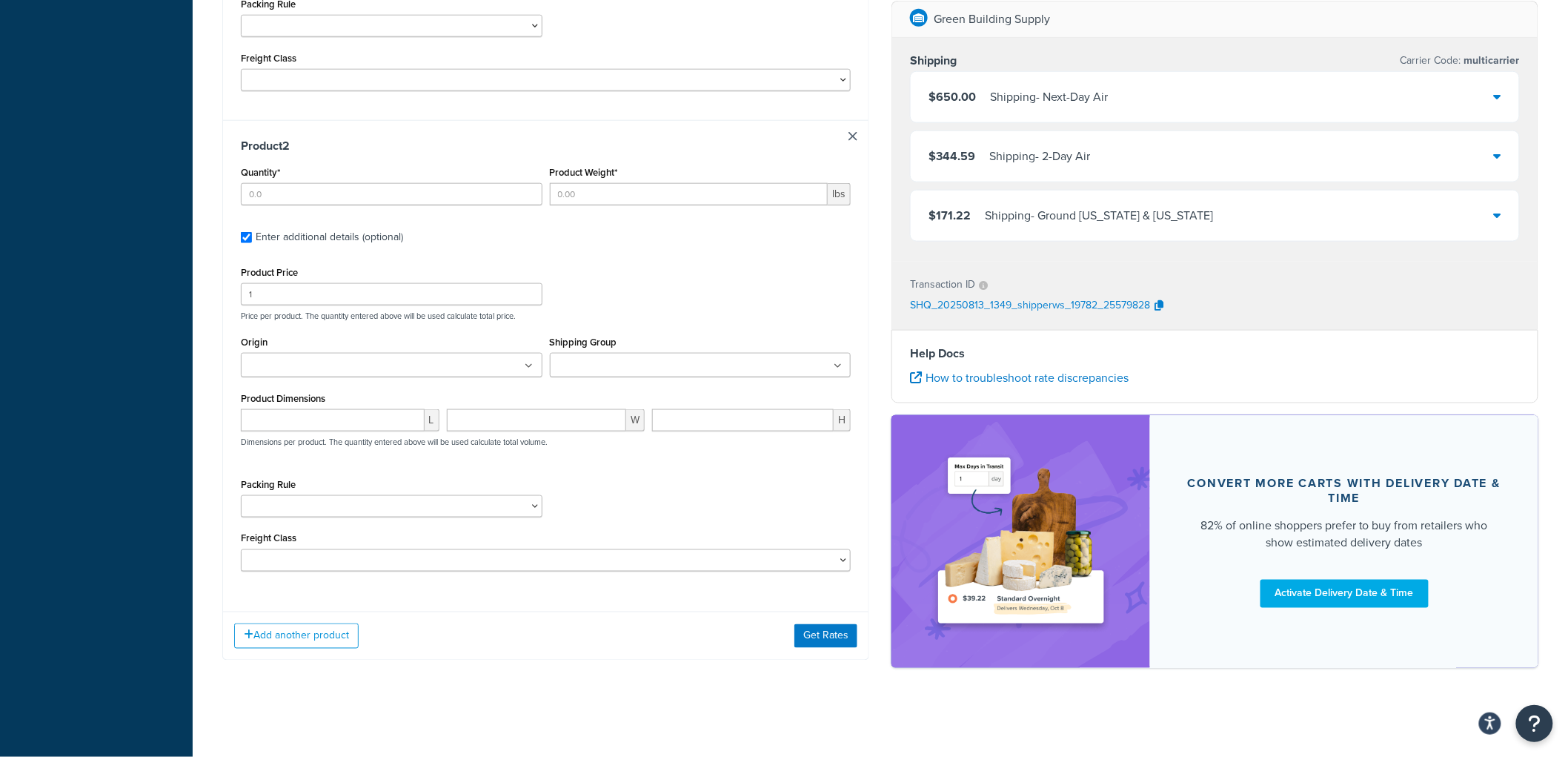
click at [287, 177] on div "Quantity*" at bounding box center [392, 184] width 302 height 43
click at [280, 183] on input "Quantity*" at bounding box center [392, 193] width 302 height 22
type input "15"
type input "40"
click at [290, 283] on input "1" at bounding box center [392, 294] width 302 height 22
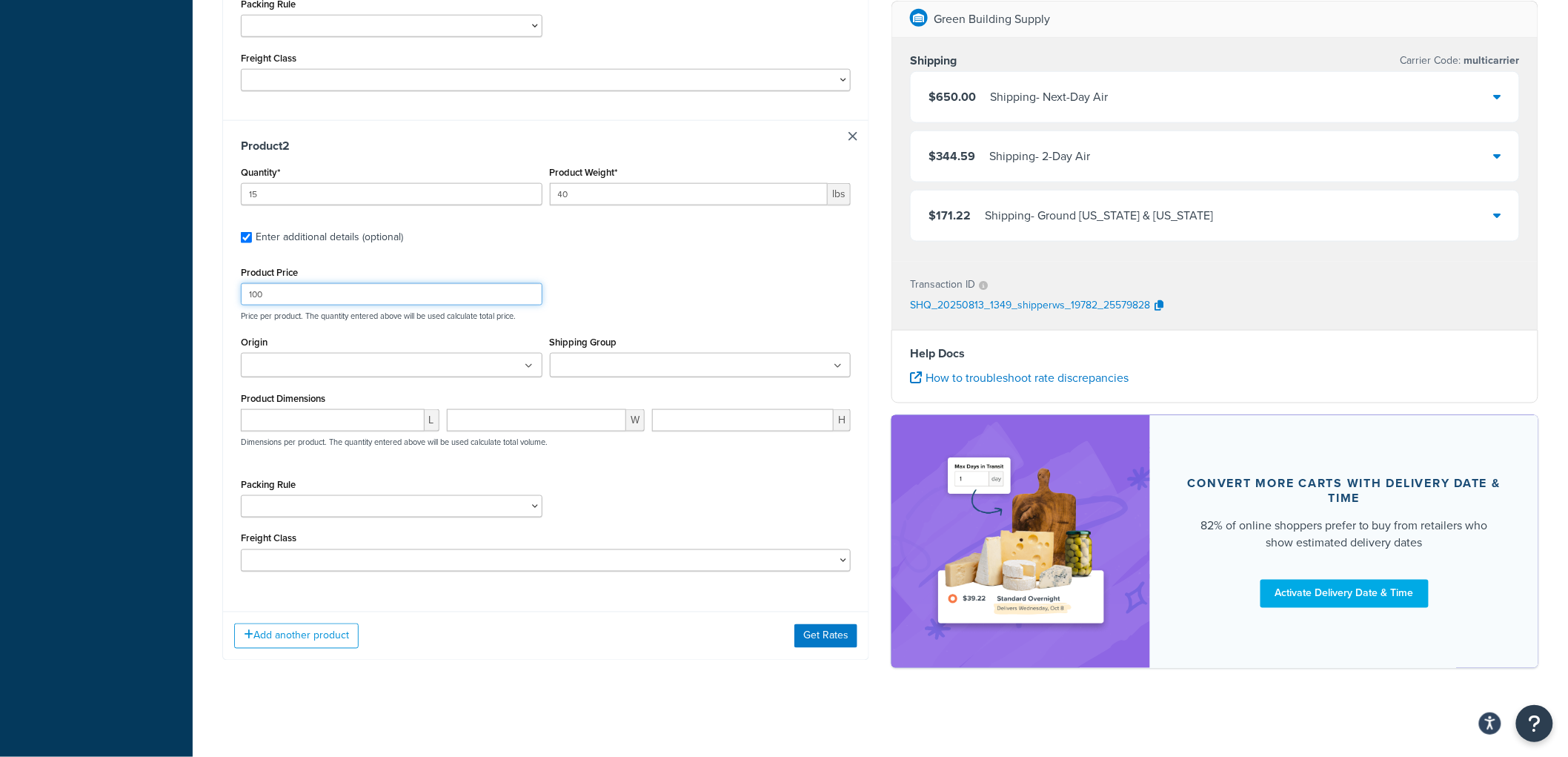
type input "100"
click at [635, 353] on ul at bounding box center [700, 365] width 302 height 24
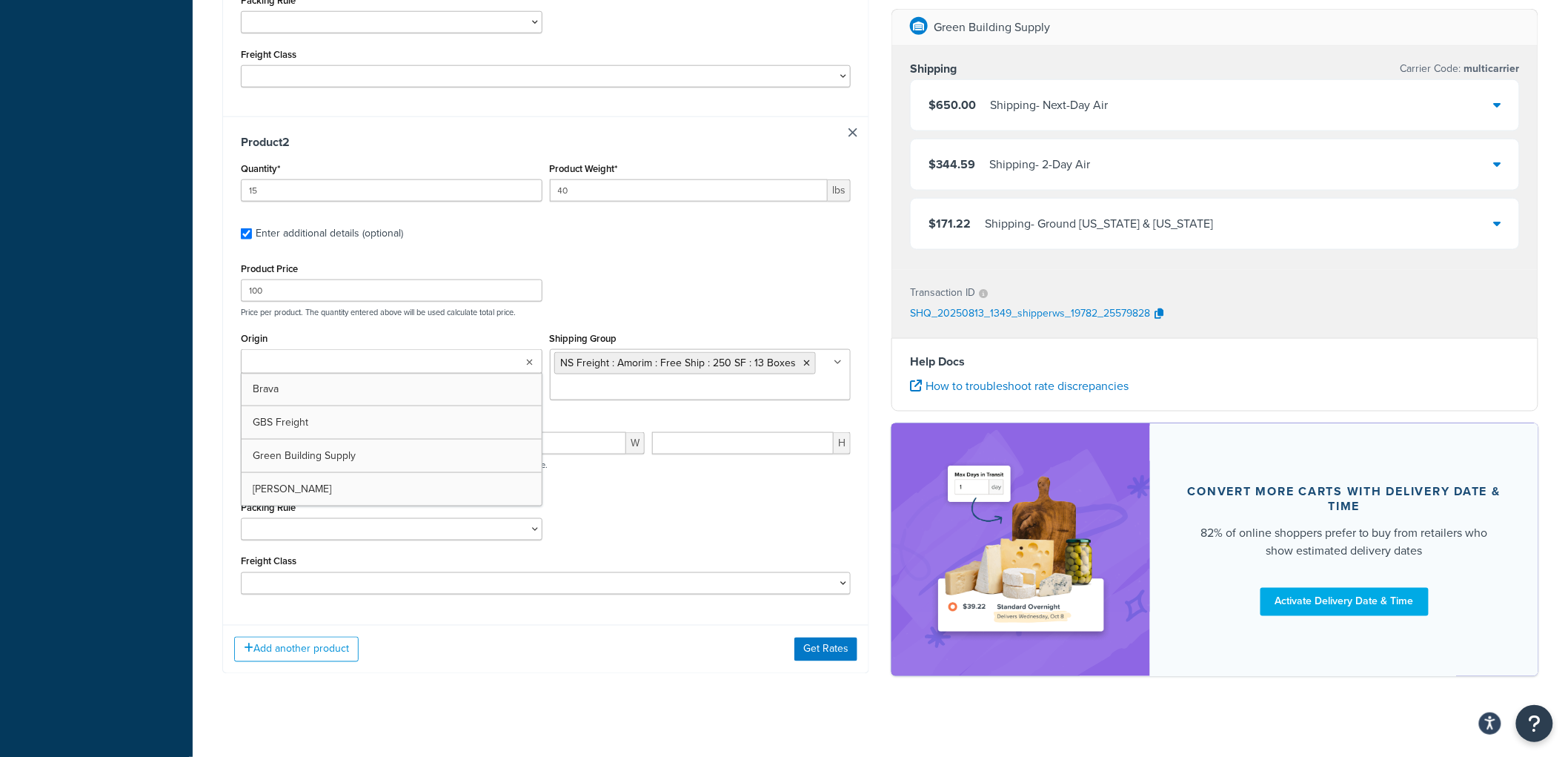
click at [419, 360] on ul at bounding box center [392, 361] width 302 height 24
click at [650, 517] on div "Packing Rule Carpet Roll GBS Boxed Flooring Quietwalk Some packing rule" at bounding box center [545, 524] width 617 height 54
click at [805, 652] on button "Get Rates" at bounding box center [826, 658] width 63 height 24
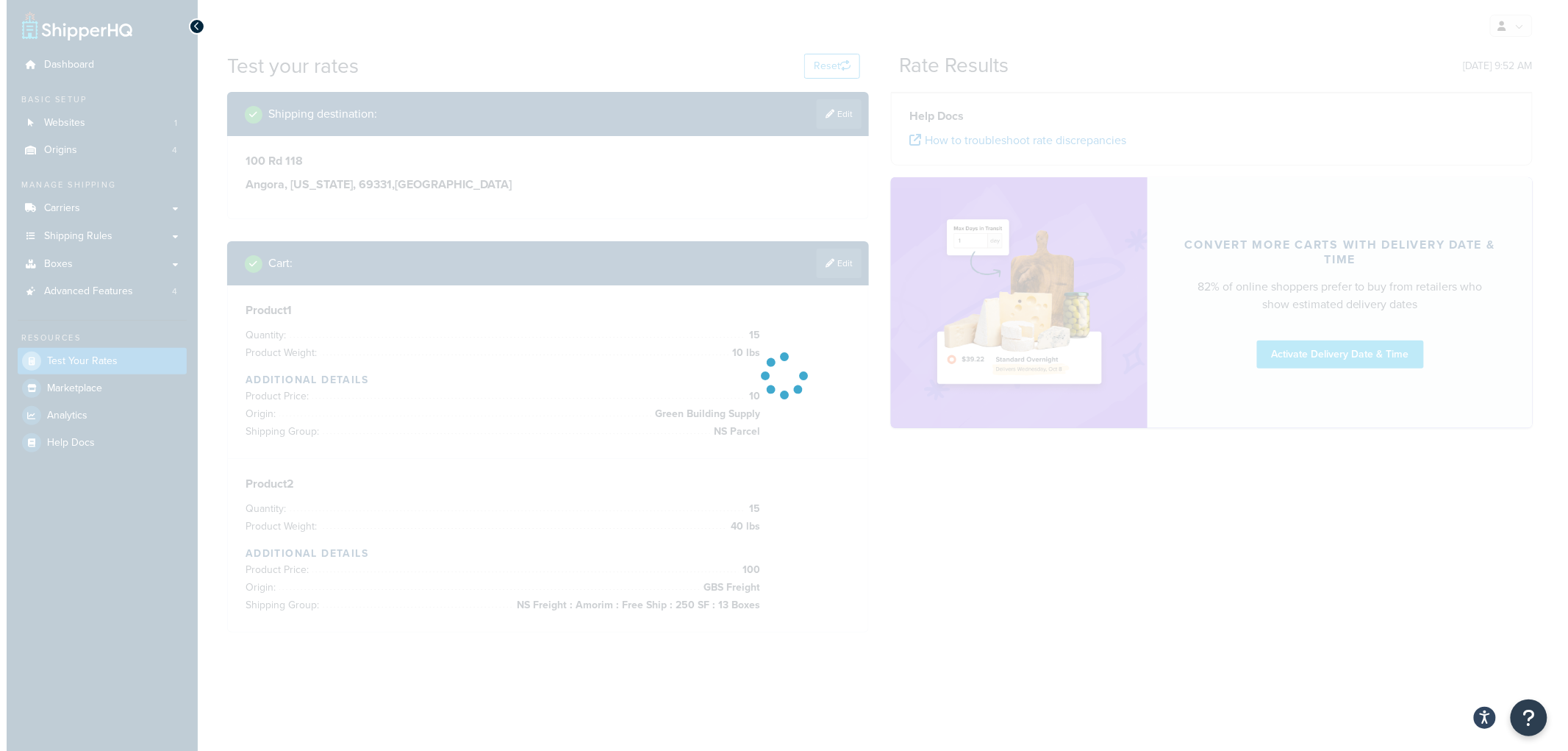
scroll to position [0, 0]
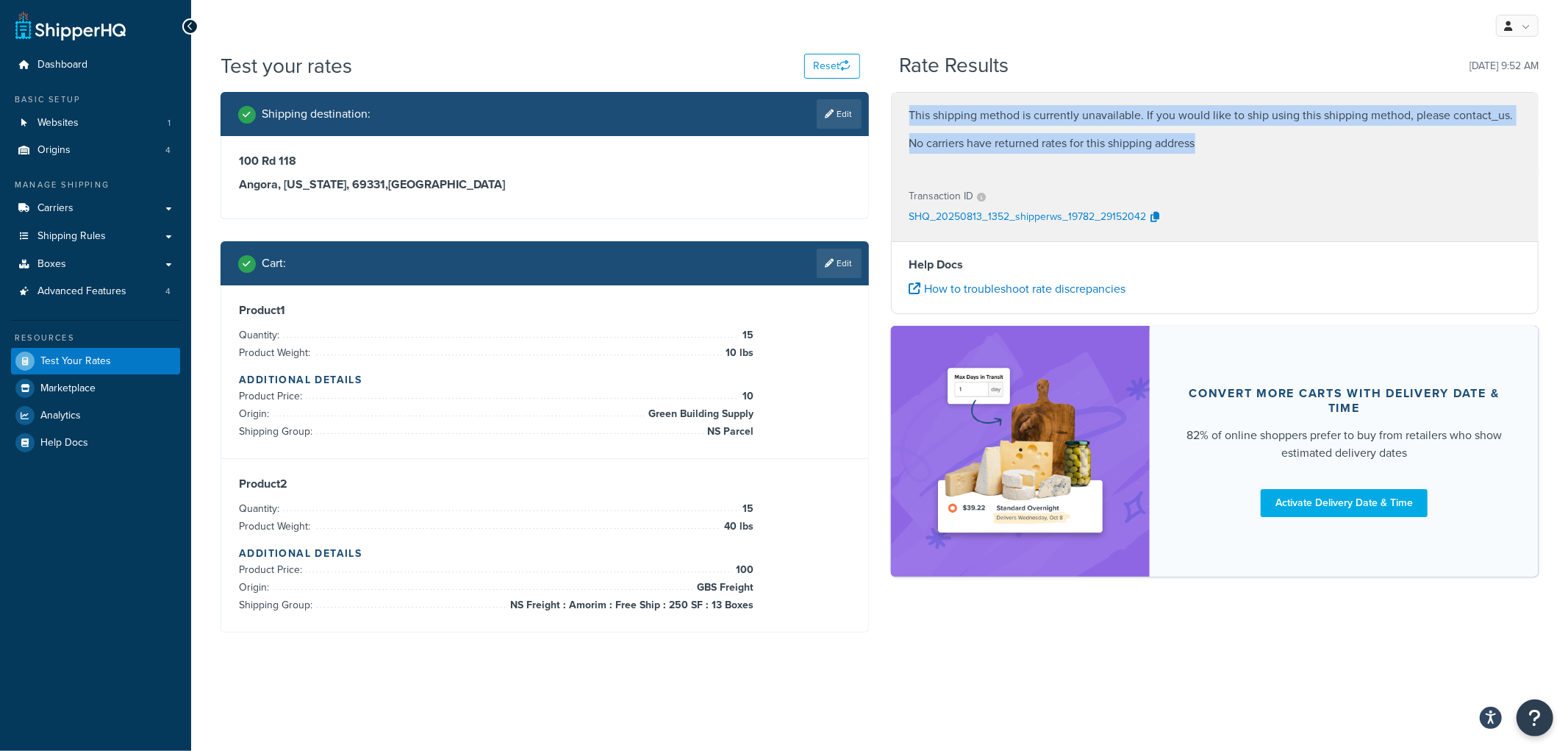
drag, startPoint x: 1219, startPoint y: 152, endPoint x: 906, endPoint y: 119, distance: 314.7
click at [906, 119] on div "This shipping method is currently unavailable. If you would like to ship using …" at bounding box center [1215, 133] width 647 height 81
drag, startPoint x: 1217, startPoint y: 157, endPoint x: 896, endPoint y: 119, distance: 323.2
click at [896, 119] on div "This shipping method is currently unavailable. If you would like to ship using …" at bounding box center [1215, 133] width 647 height 81
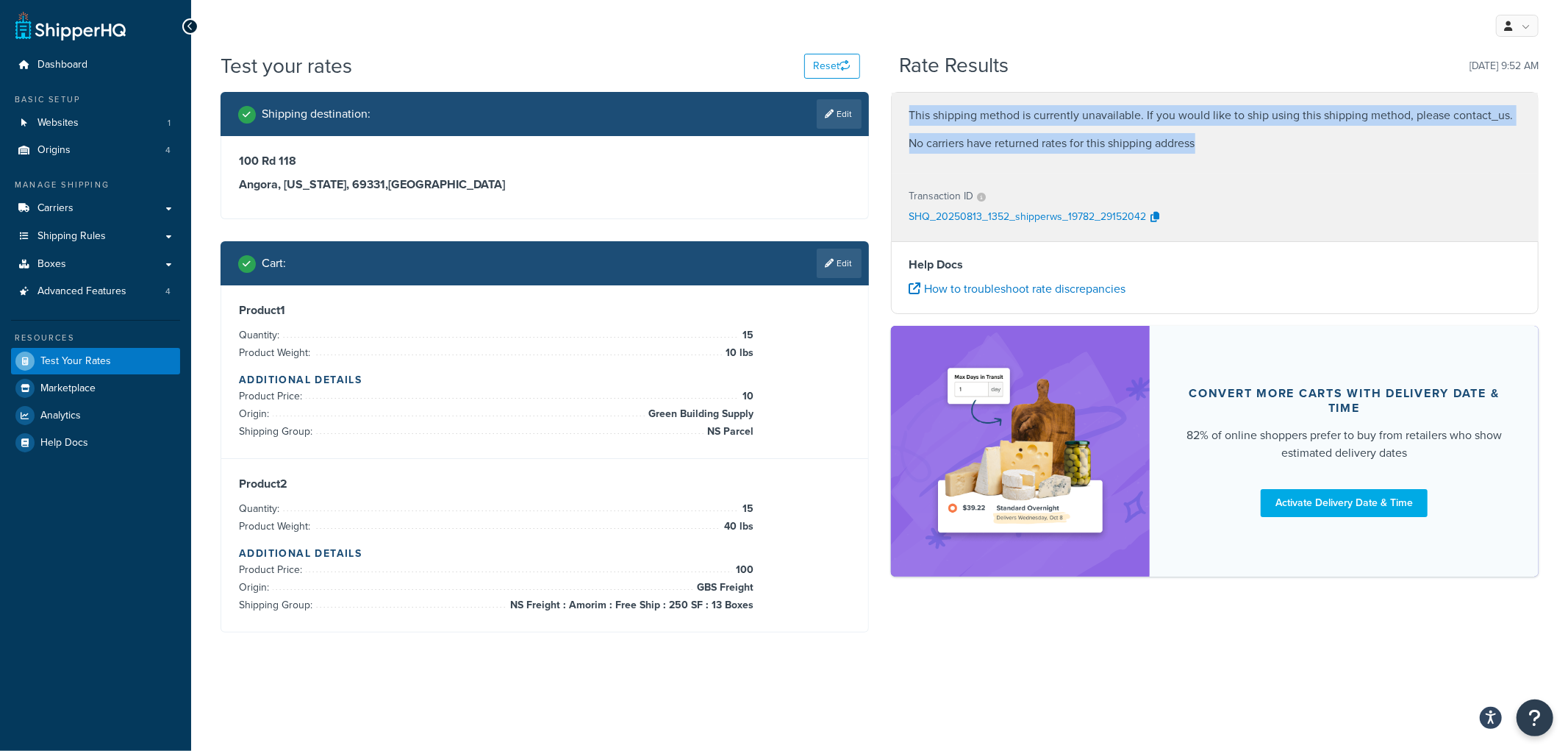
click at [896, 119] on div "This shipping method is currently unavailable. If you would like to ship using …" at bounding box center [1215, 133] width 647 height 81
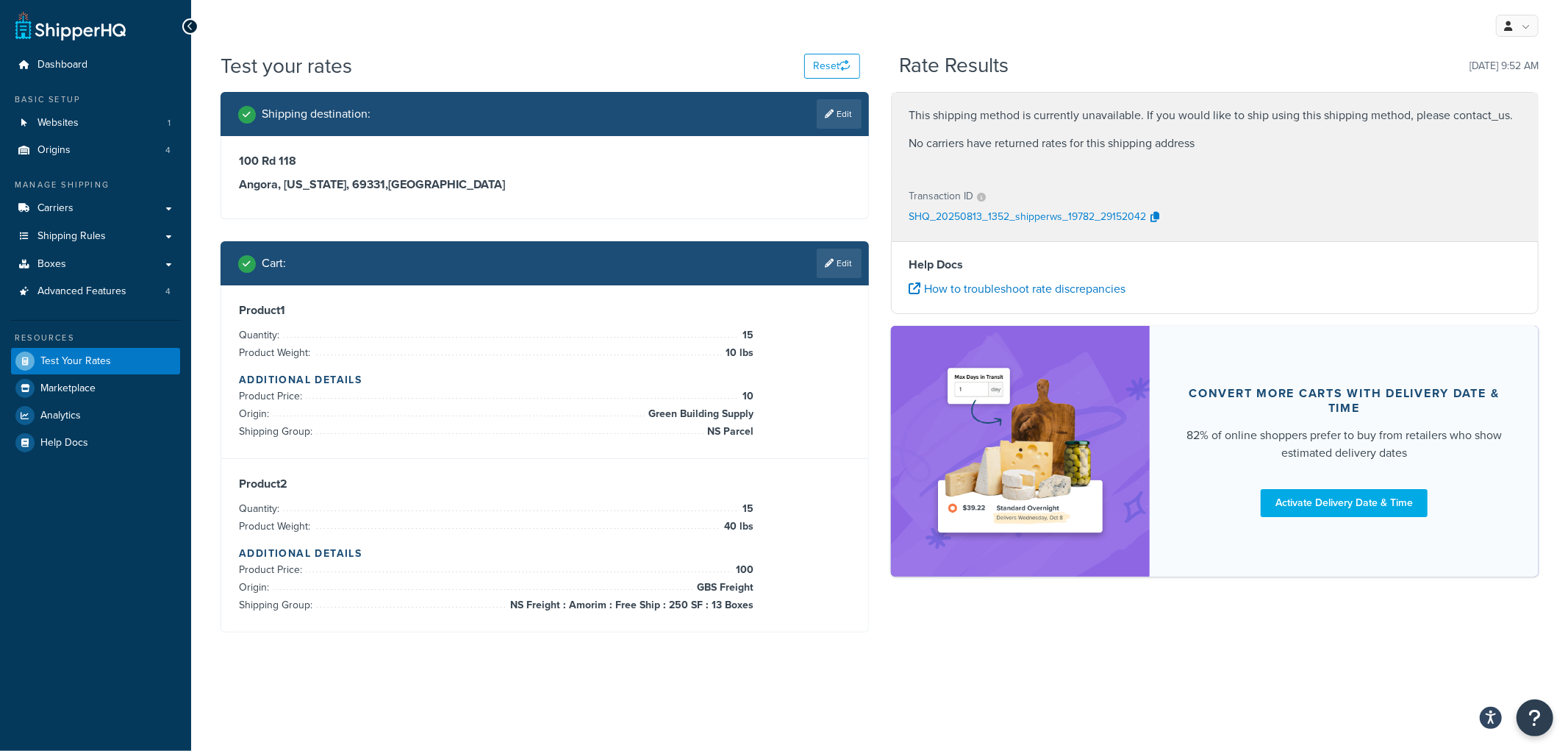
click at [895, 670] on div "Test your rates Reset Rate Results 08/13/2025, 9:52 AM Shipping destination : E…" at bounding box center [879, 371] width 1376 height 640
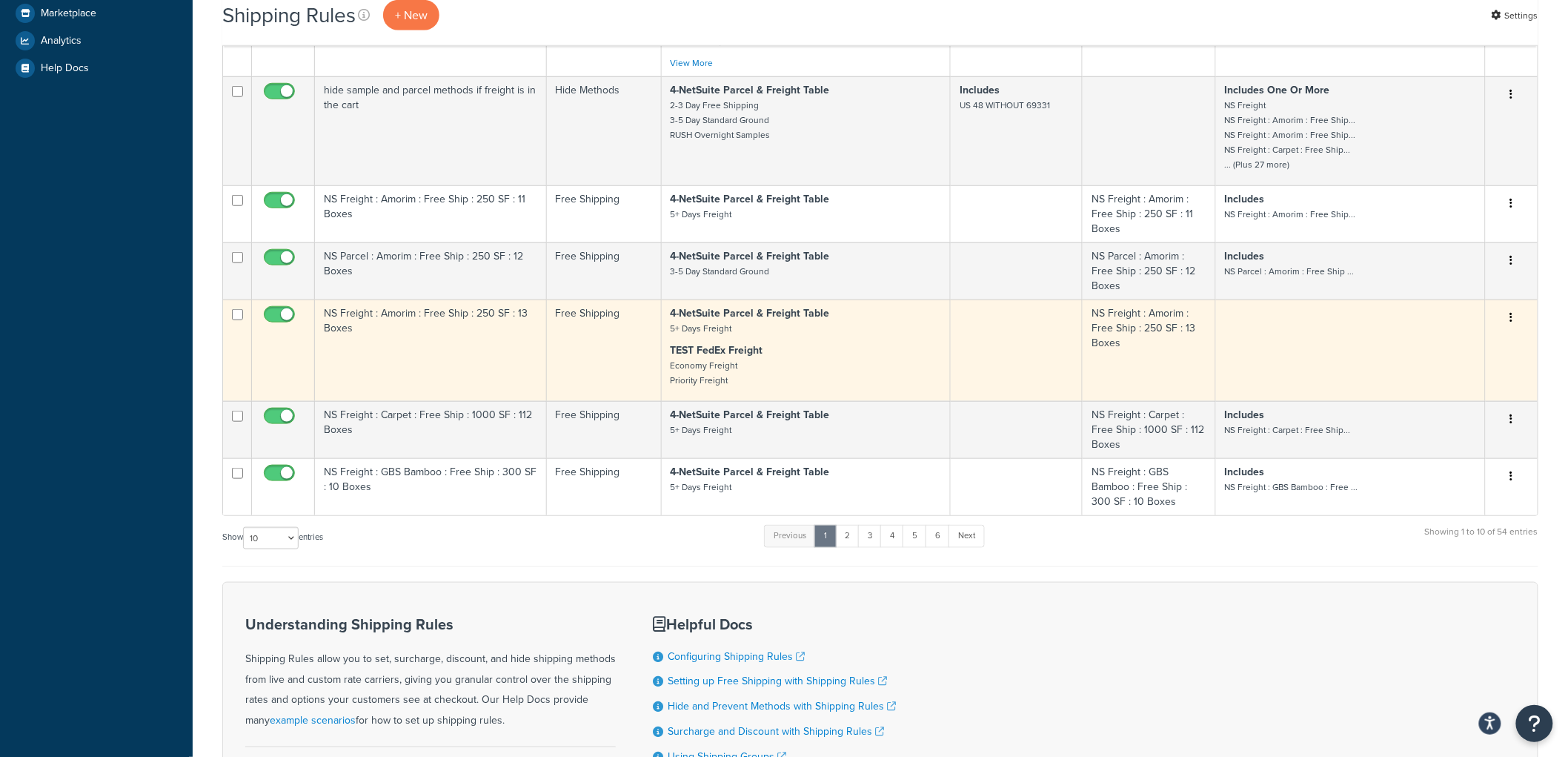
scroll to position [494, 0]
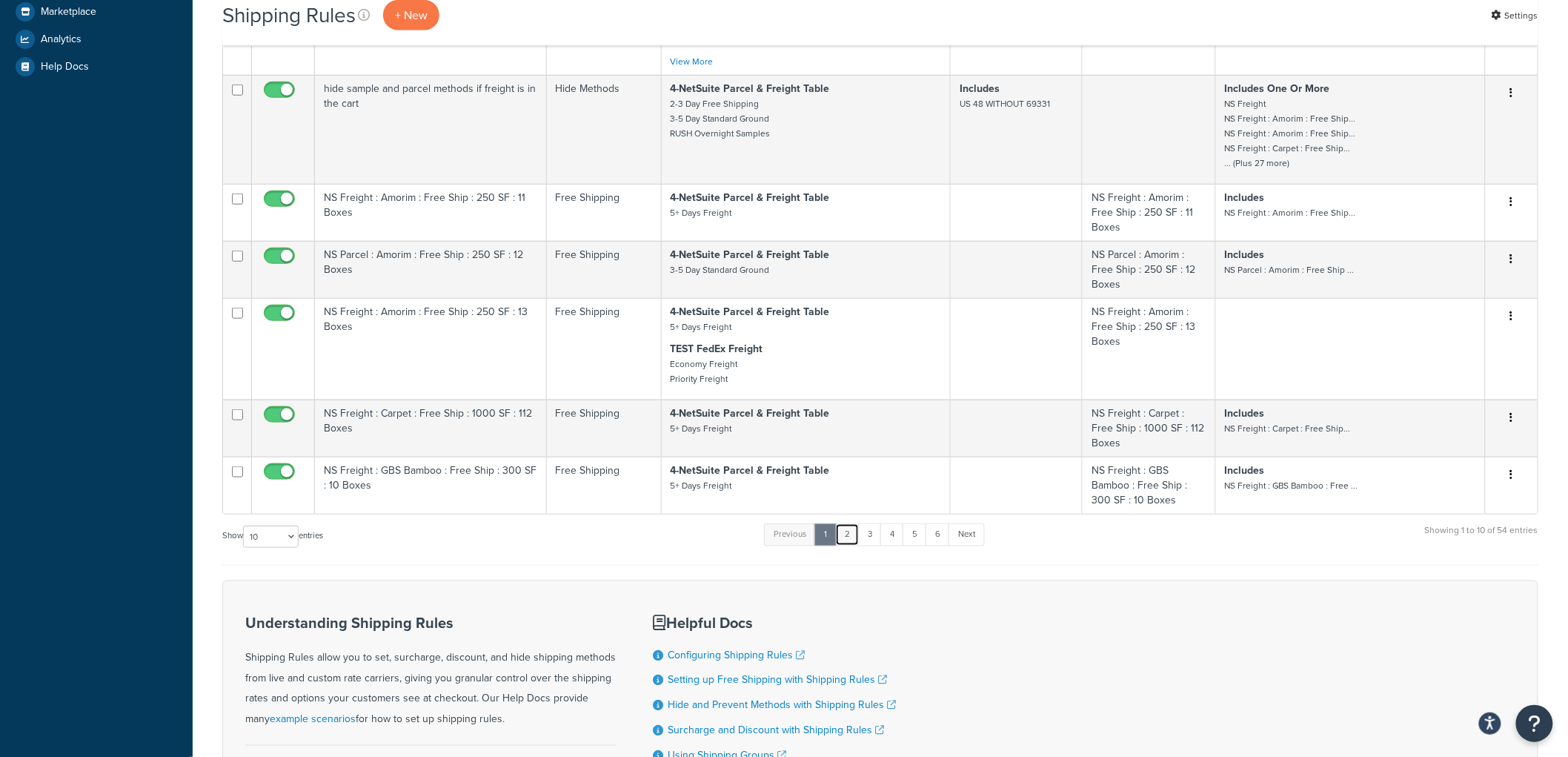
click at [850, 545] on link "2" at bounding box center [848, 534] width 24 height 22
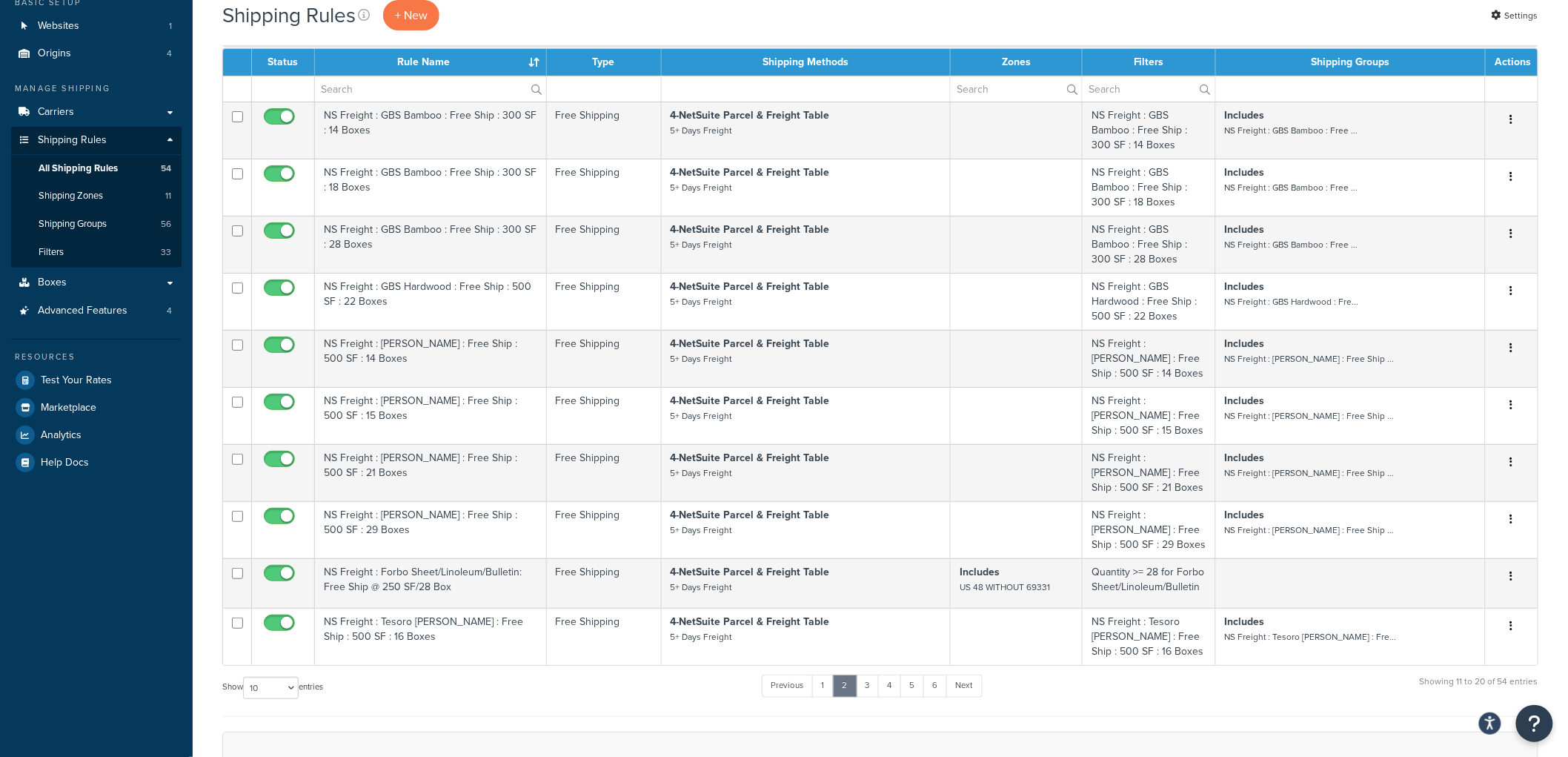
scroll to position [79, 0]
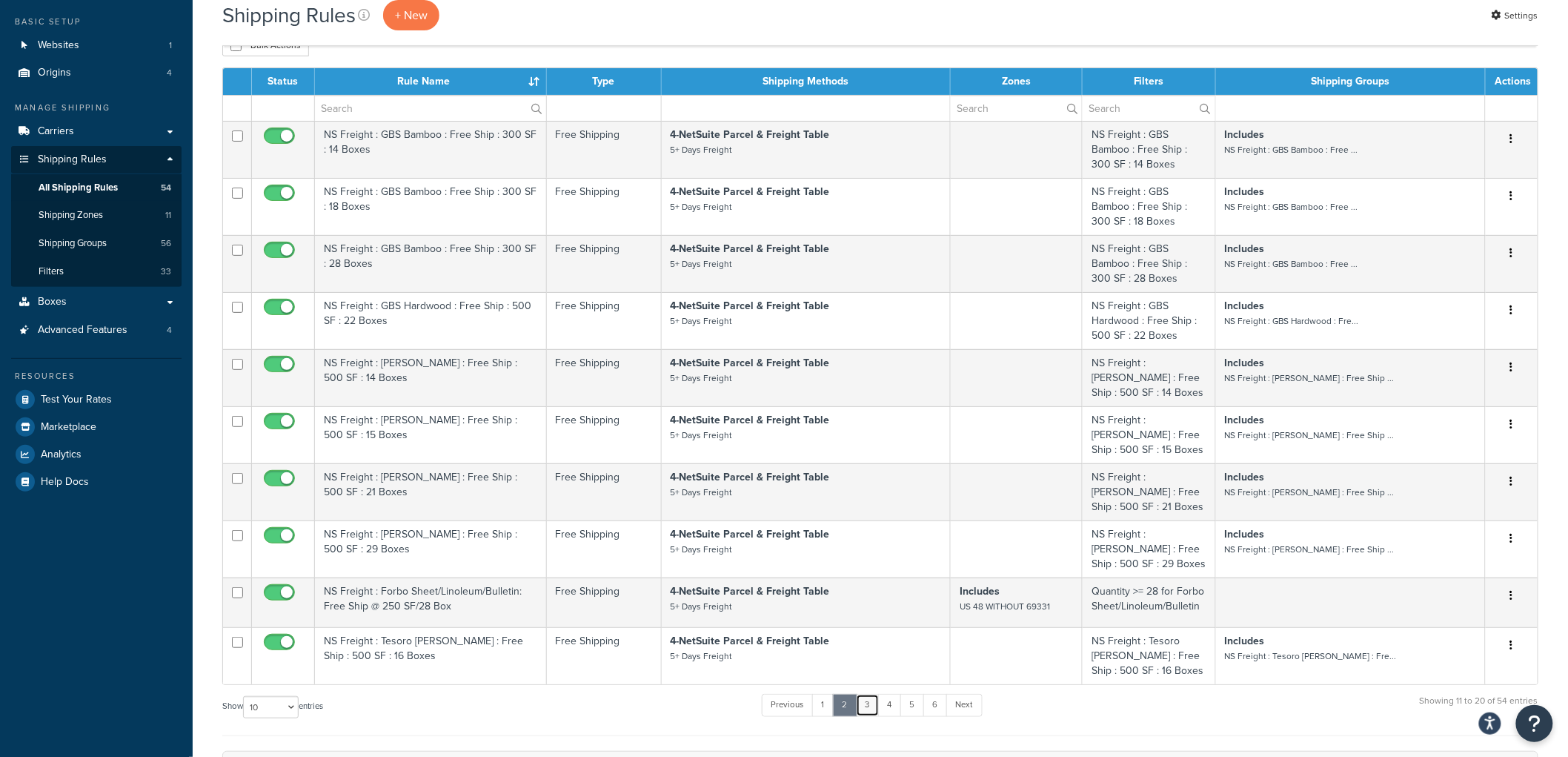
click at [876, 694] on link "3" at bounding box center [867, 705] width 24 height 22
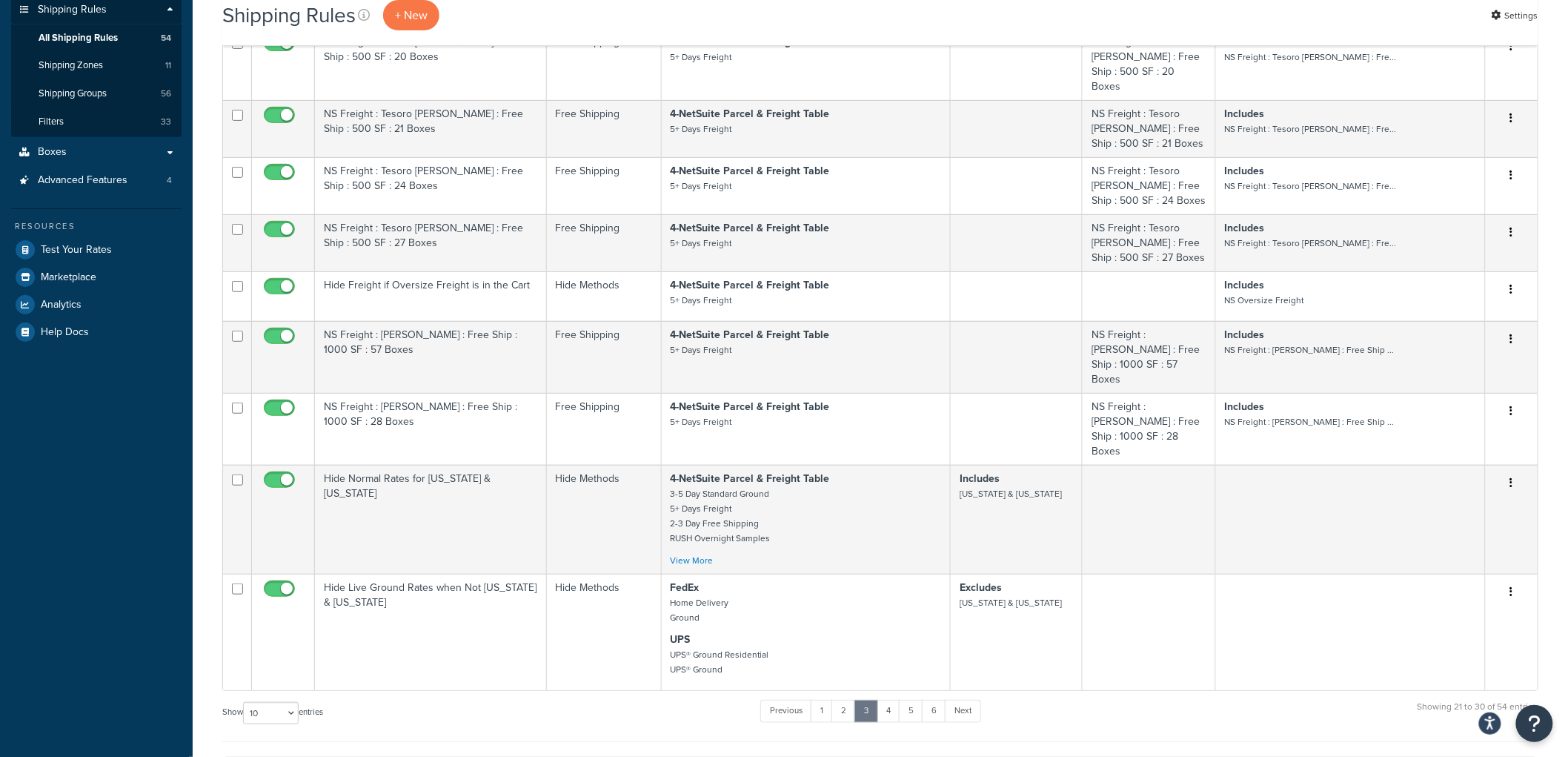
scroll to position [191, 0]
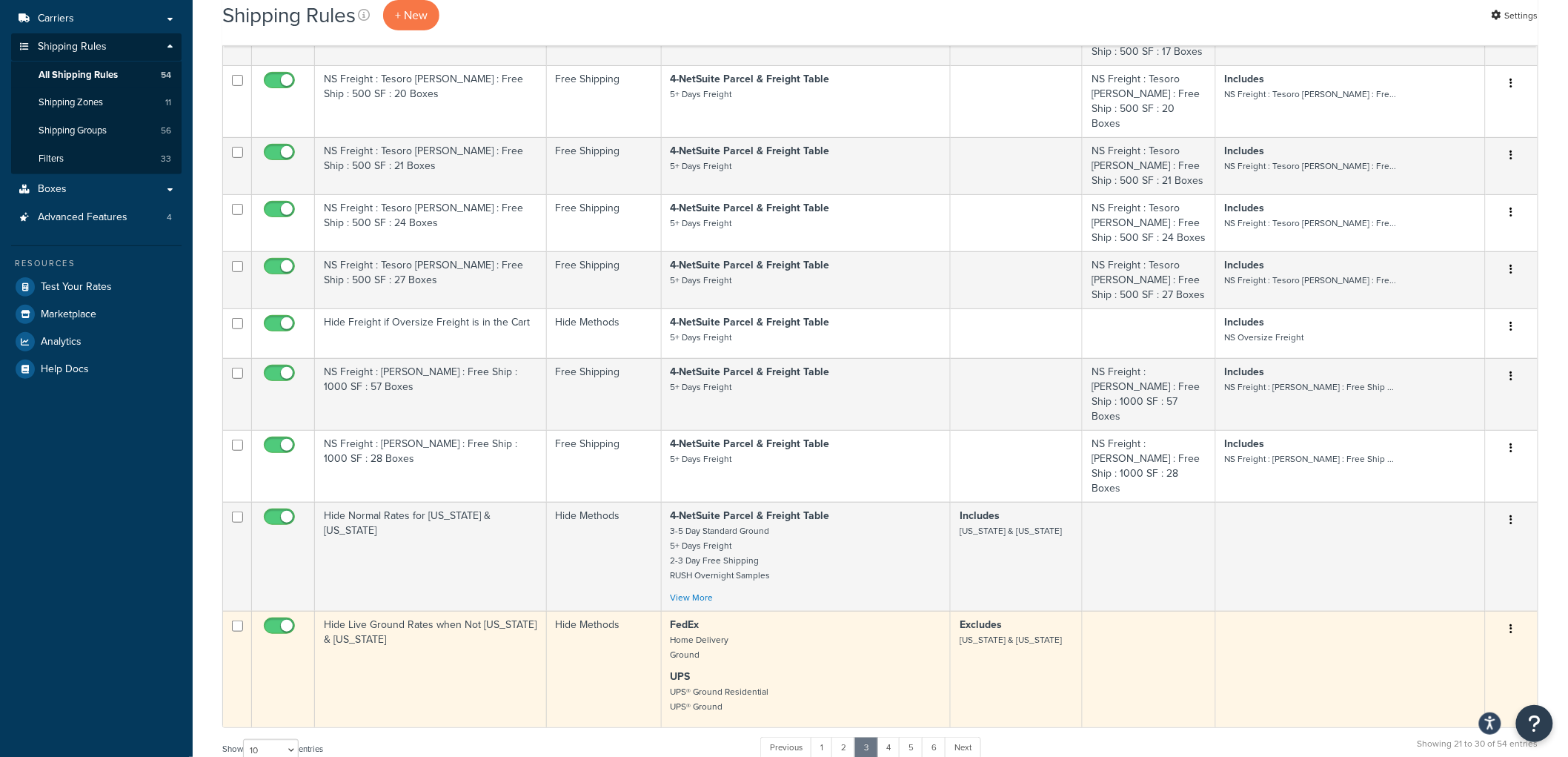
click at [479, 614] on td "Hide Live Ground Rates when Not Alaska & Hawaii" at bounding box center [430, 669] width 232 height 116
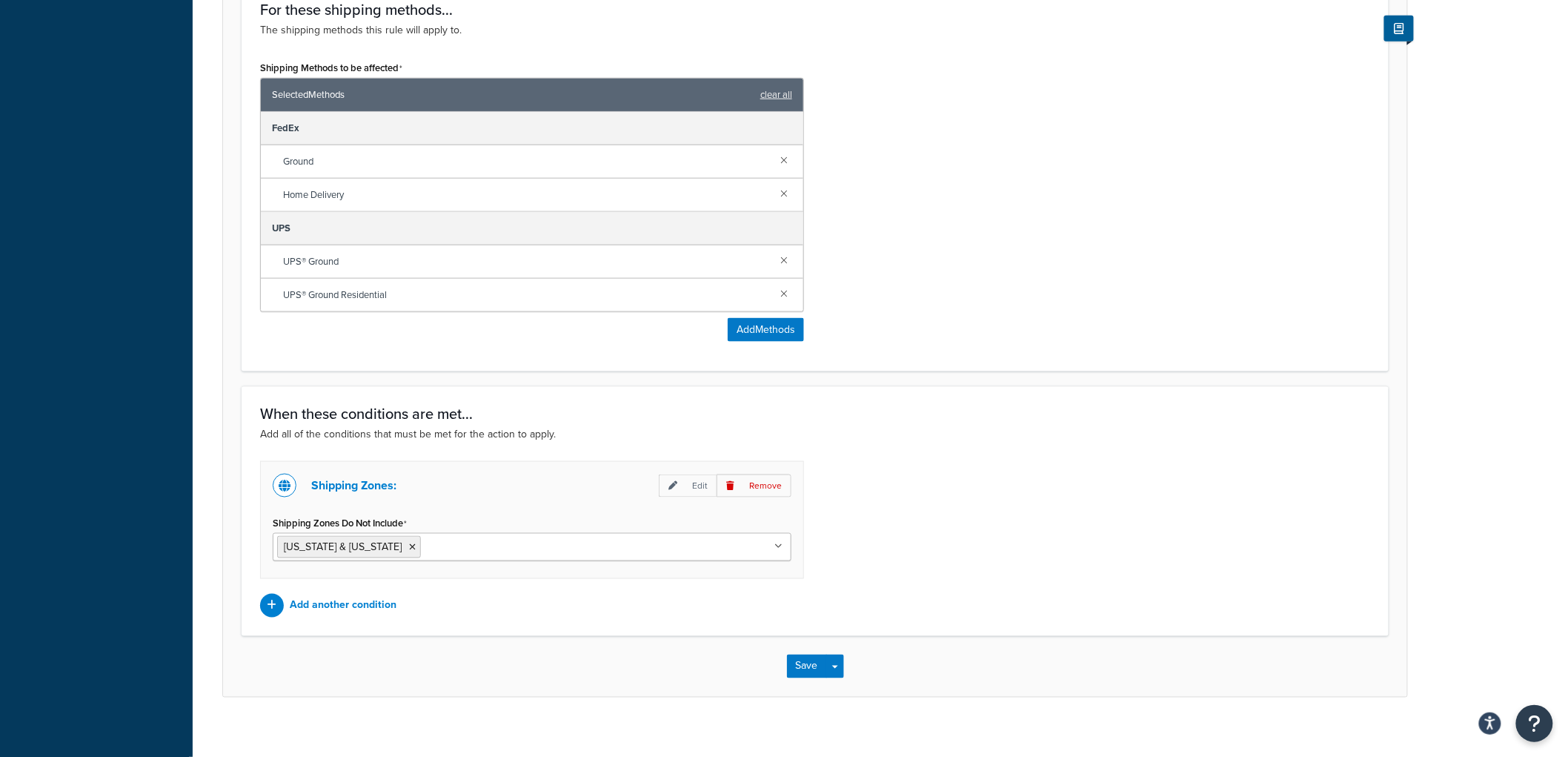
scroll to position [642, 0]
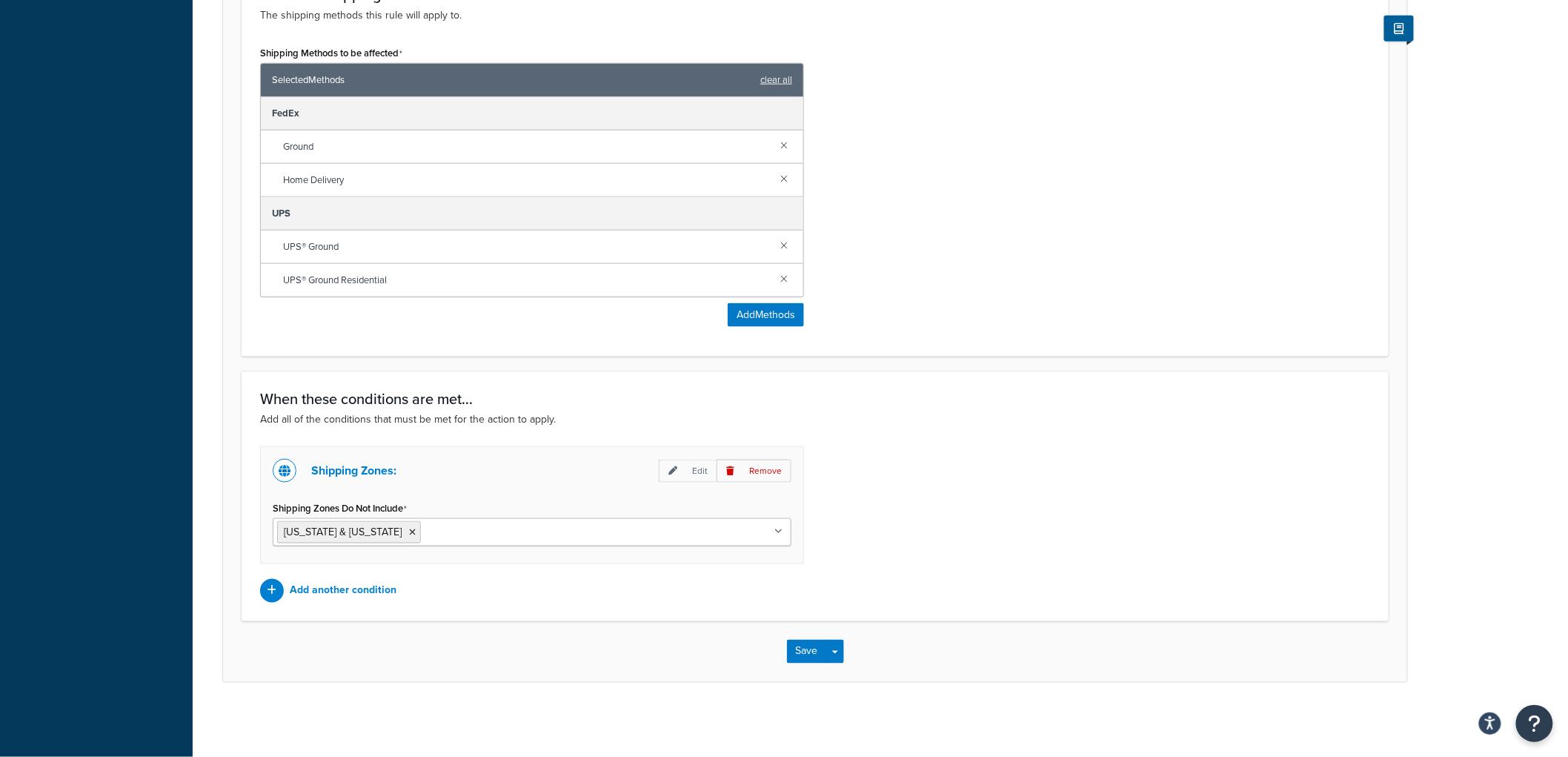
click at [534, 535] on ul "[US_STATE] & [US_STATE]" at bounding box center [532, 532] width 519 height 28
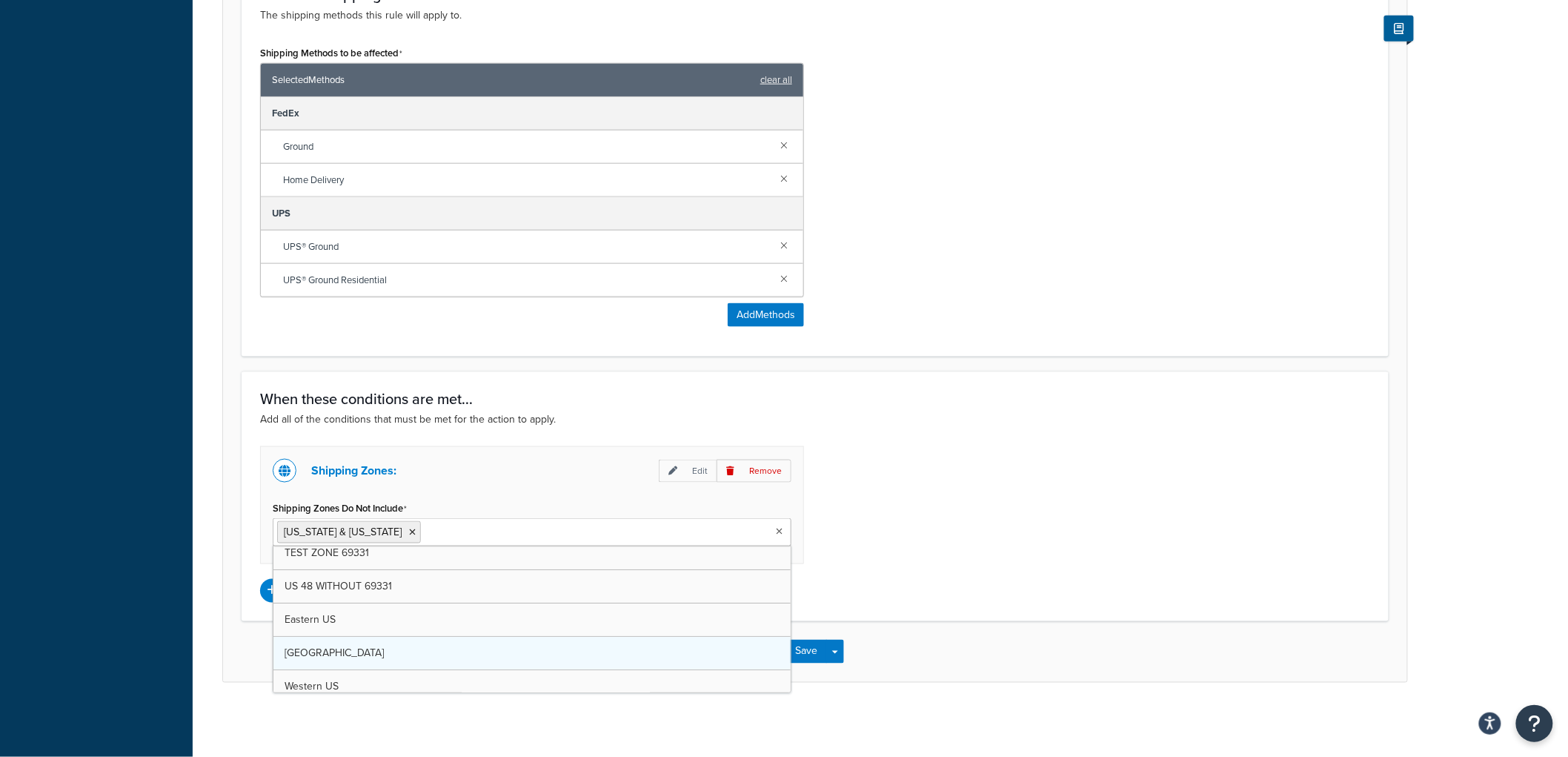
scroll to position [82, 0]
click at [546, 531] on icon at bounding box center [550, 532] width 7 height 9
click at [1088, 469] on div "Shipping Zones: Edit Remove Shipping Zones Do Not Include [US_STATE] & [US_STAT…" at bounding box center [815, 524] width 1133 height 156
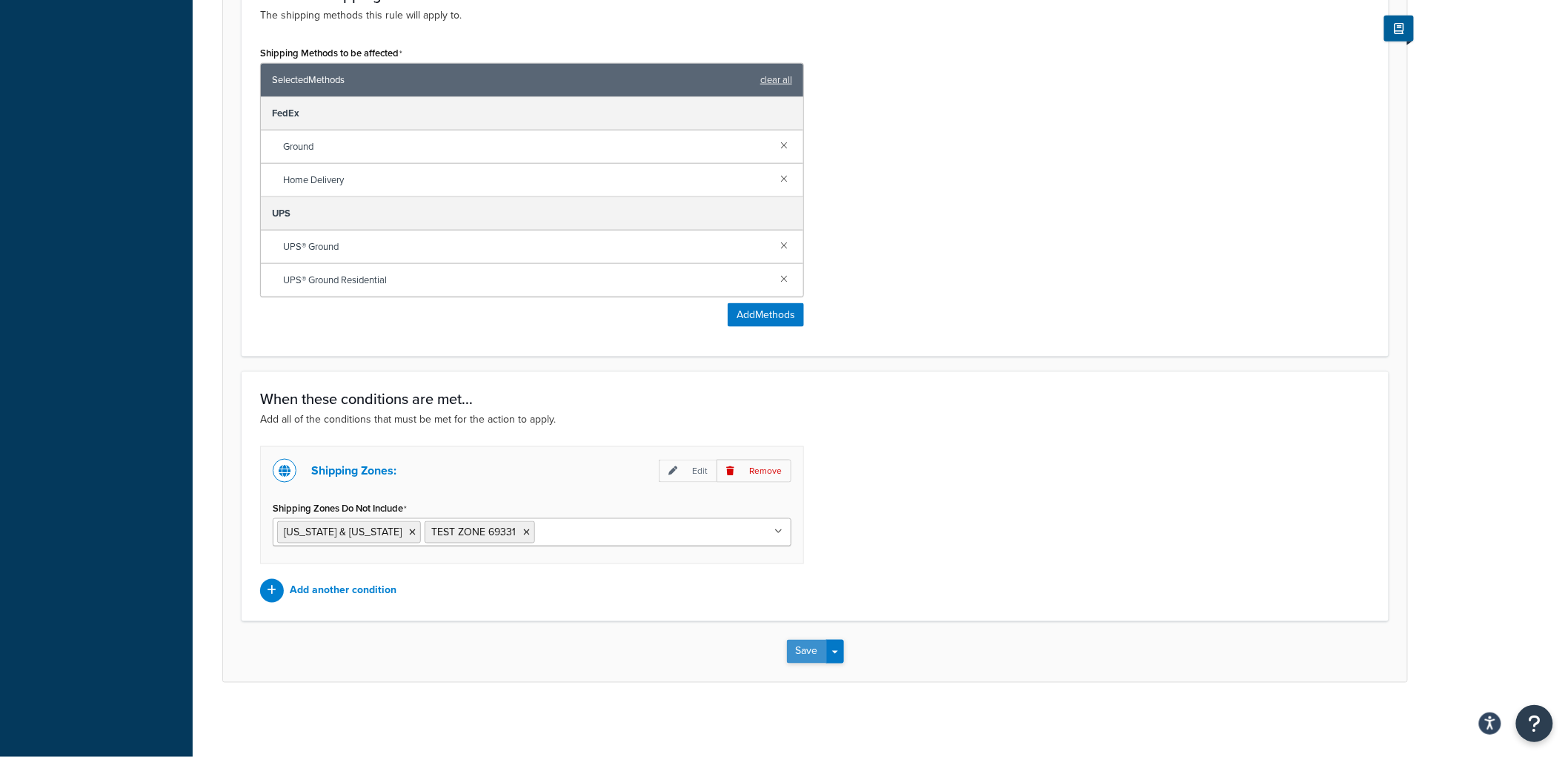
click at [788, 646] on button "Save" at bounding box center [807, 651] width 40 height 24
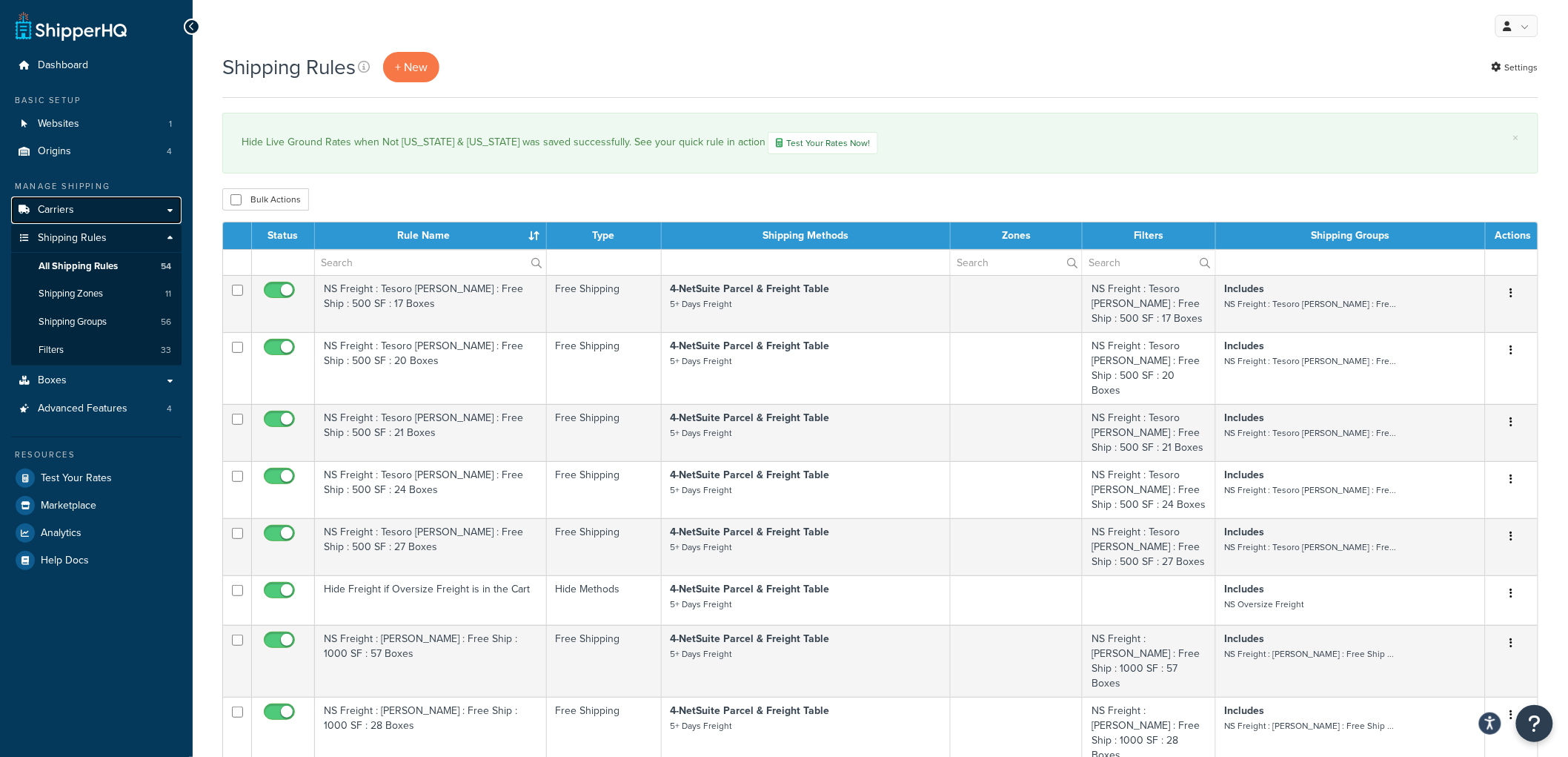
click at [71, 209] on span "Carriers" at bounding box center [56, 210] width 37 height 12
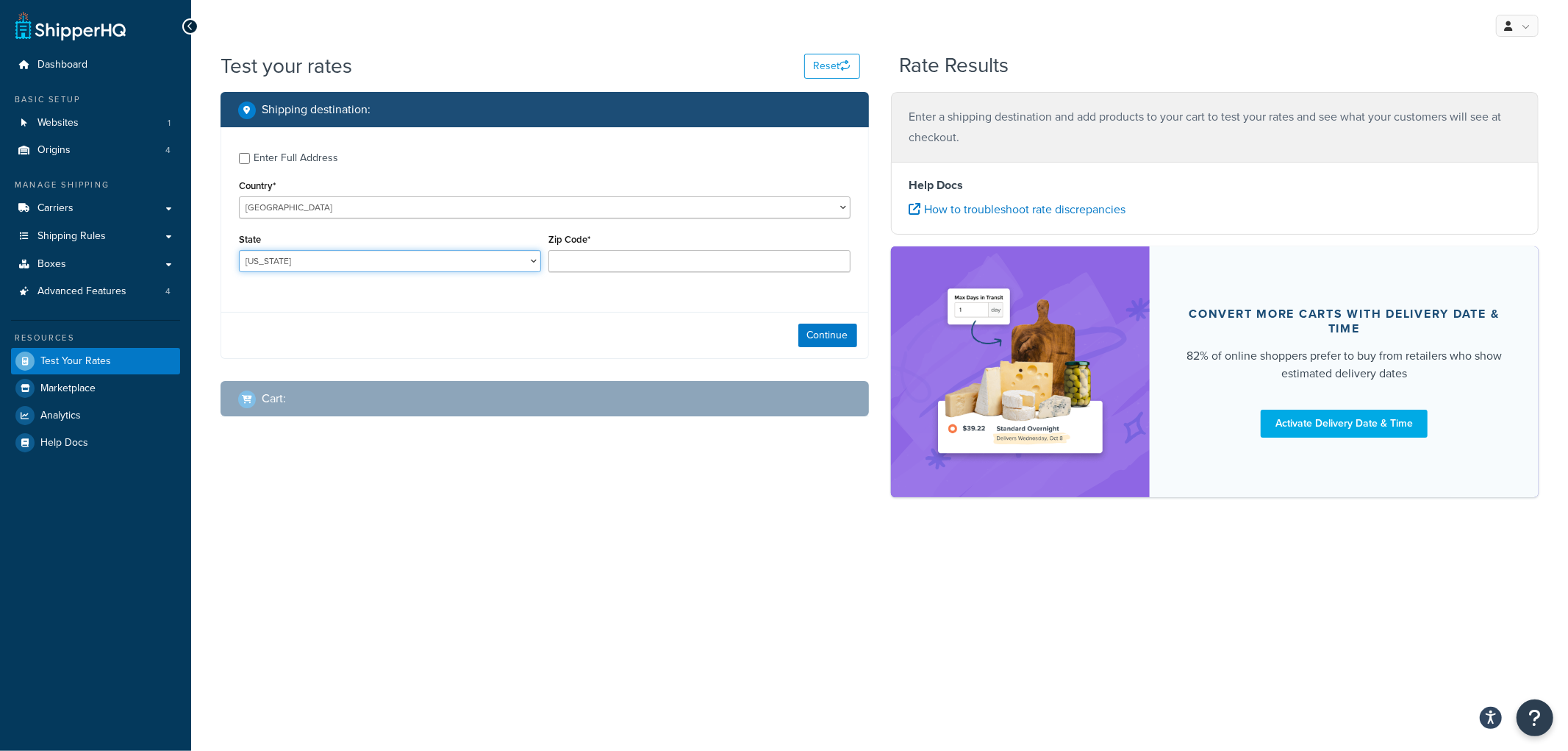
click at [409, 256] on select "[US_STATE] [US_STATE] [US_STATE] [US_STATE] [US_STATE] Armed Forces Americas Ar…" at bounding box center [390, 260] width 302 height 22
select select "NE"
click at [239, 251] on select "[US_STATE] [US_STATE] [US_STATE] [US_STATE] [US_STATE] Armed Forces Americas Ar…" at bounding box center [390, 260] width 302 height 22
click at [606, 261] on input "Zip Code*" at bounding box center [699, 260] width 302 height 22
type input "69331"
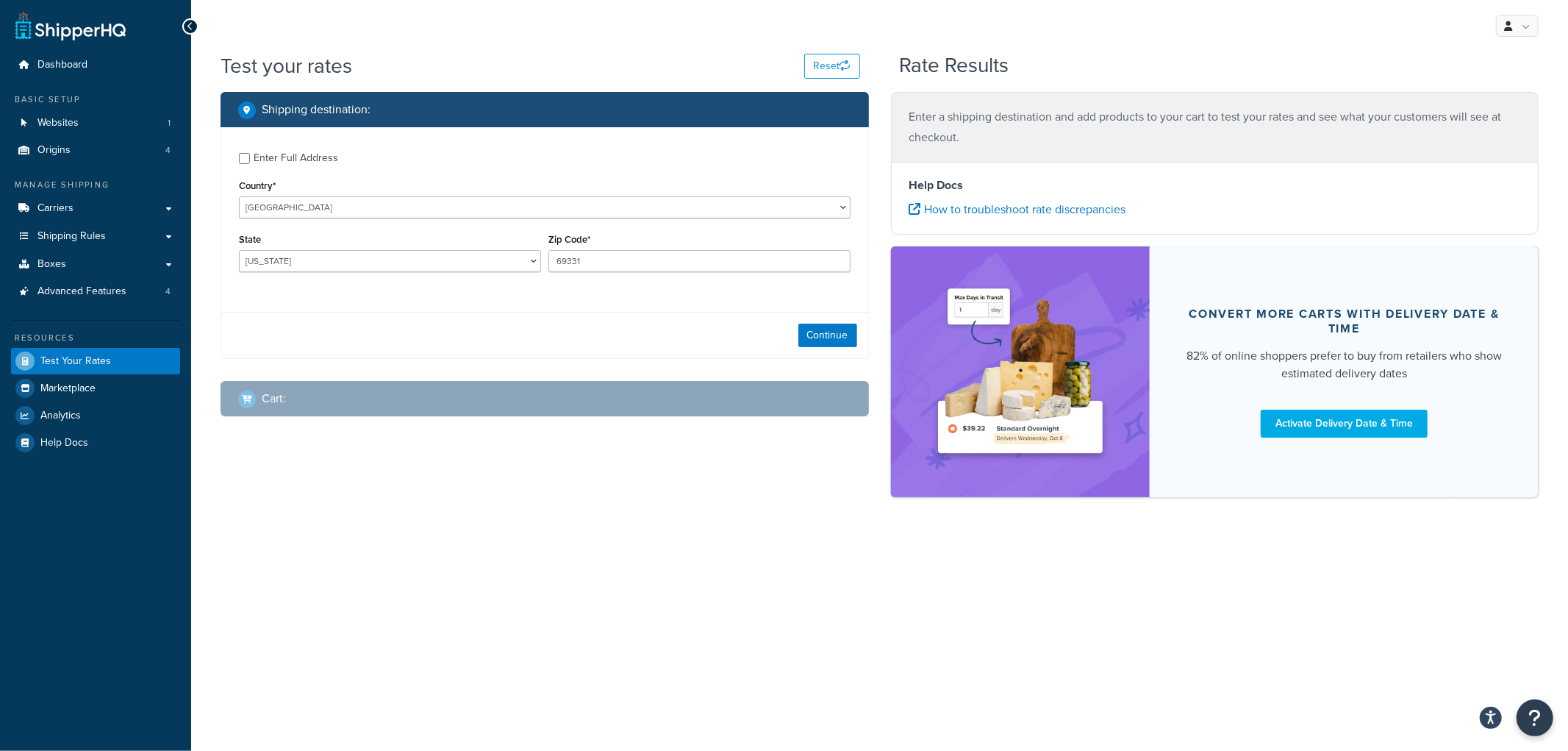
click at [282, 158] on div "Enter Full Address" at bounding box center [296, 158] width 85 height 21
click at [250, 158] on input "Enter Full Address" at bounding box center [244, 158] width 11 height 11
checkbox input "true"
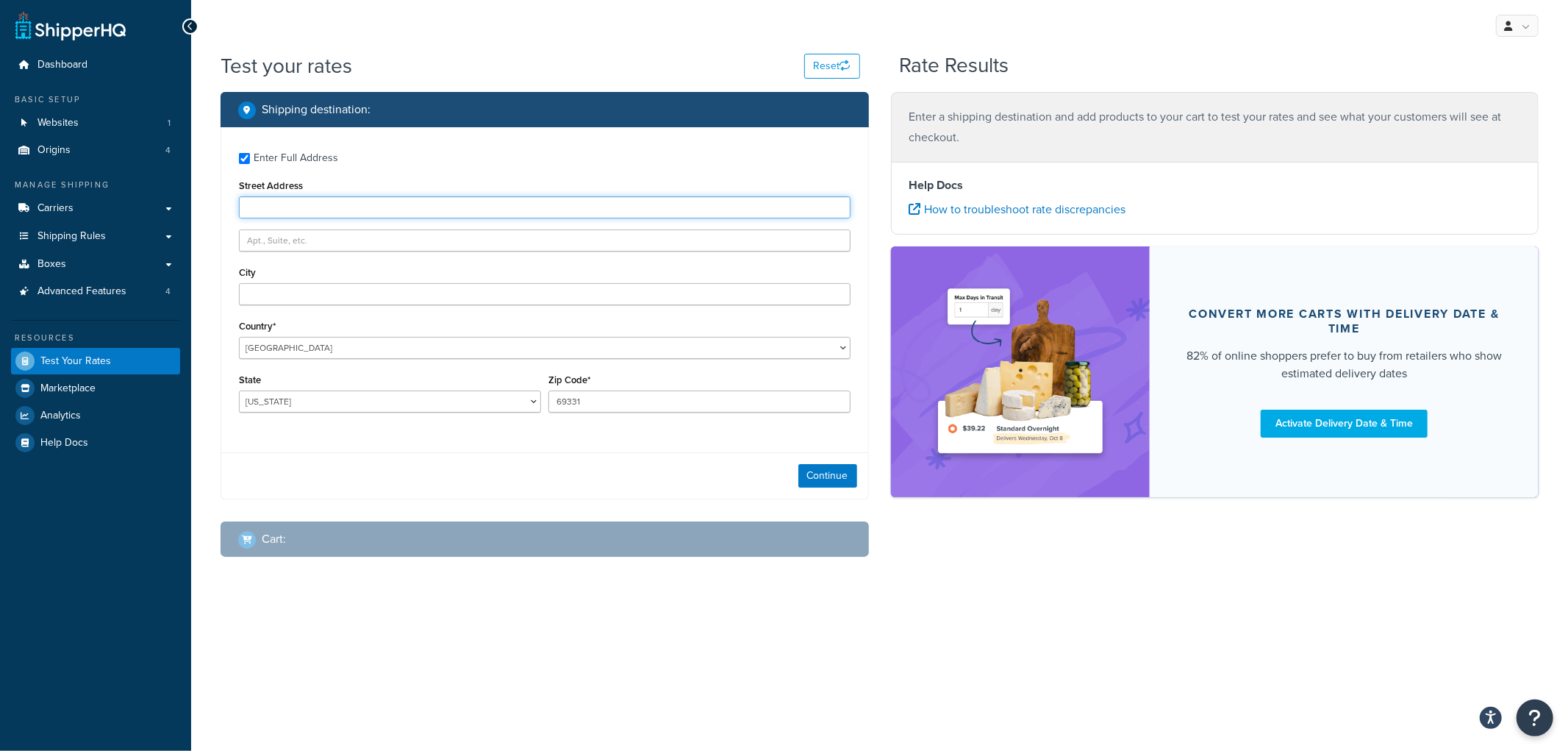
click at [261, 215] on input "Street Address" at bounding box center [544, 206] width 611 height 22
type input "100 Rd 118"
click at [279, 288] on input "City" at bounding box center [544, 293] width 611 height 22
type input "Angora"
click at [830, 473] on button "Continue" at bounding box center [828, 475] width 59 height 23
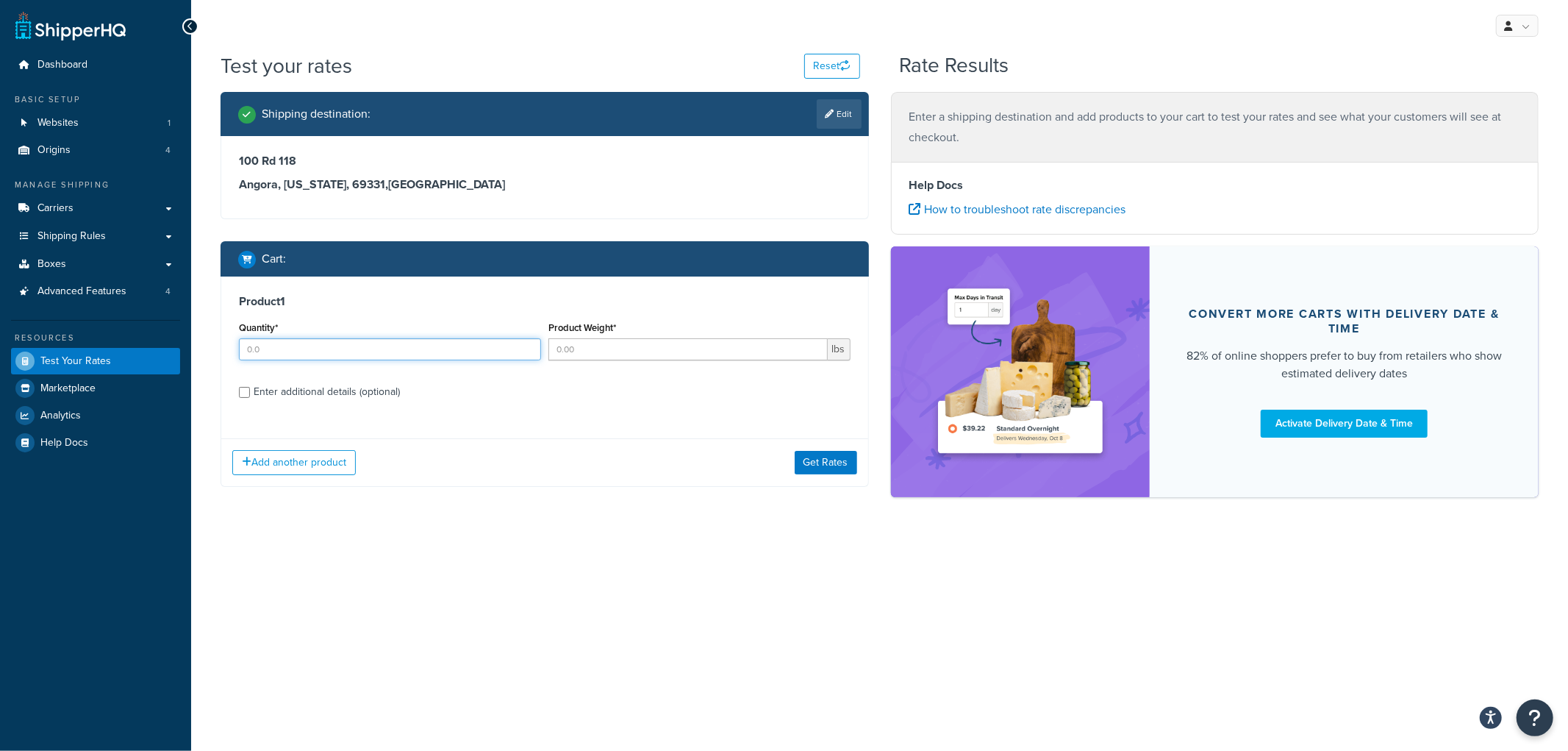
click at [339, 346] on input "Quantity*" at bounding box center [390, 349] width 302 height 22
type input "15"
click at [576, 346] on input "Product Weight*" at bounding box center [688, 349] width 279 height 22
type input "40"
click at [256, 399] on div "Enter additional details (optional)" at bounding box center [327, 392] width 146 height 21
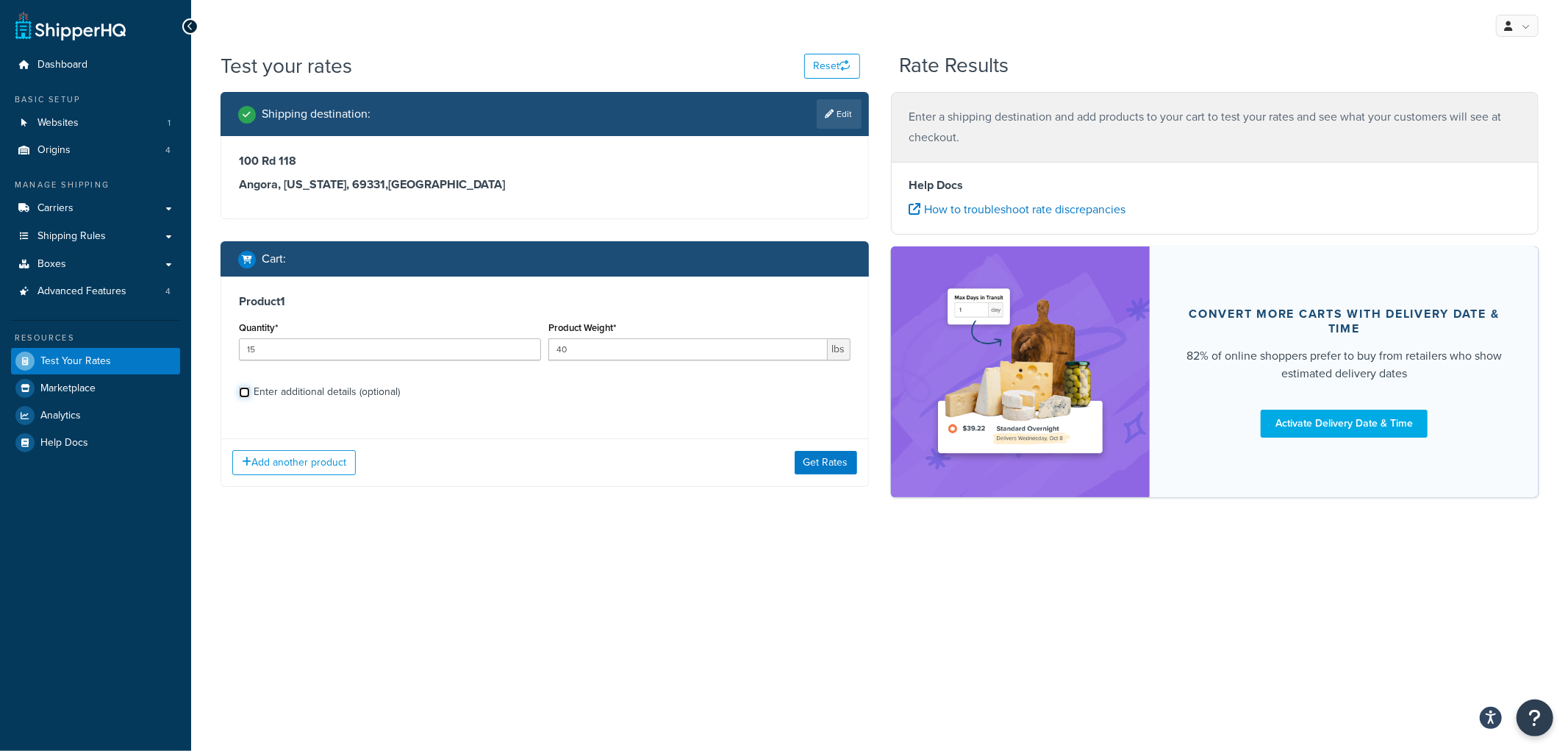
click at [250, 398] on input "Enter additional details (optional)" at bounding box center [244, 392] width 11 height 11
checkbox input "true"
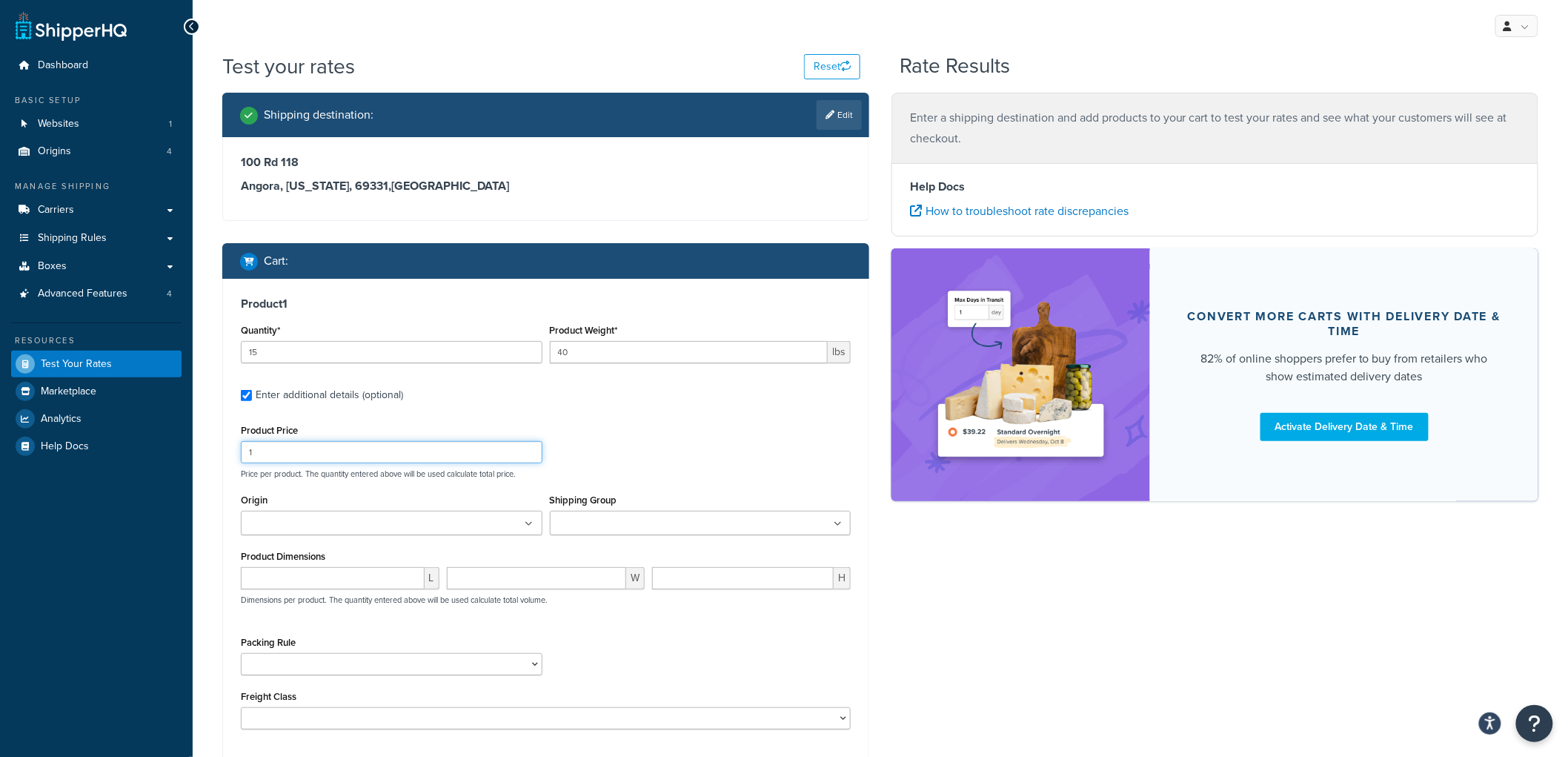
click at [283, 449] on input "1" at bounding box center [392, 452] width 302 height 22
type input "100"
click at [267, 519] on input "Origin" at bounding box center [311, 524] width 131 height 17
click at [803, 531] on ul at bounding box center [700, 523] width 302 height 24
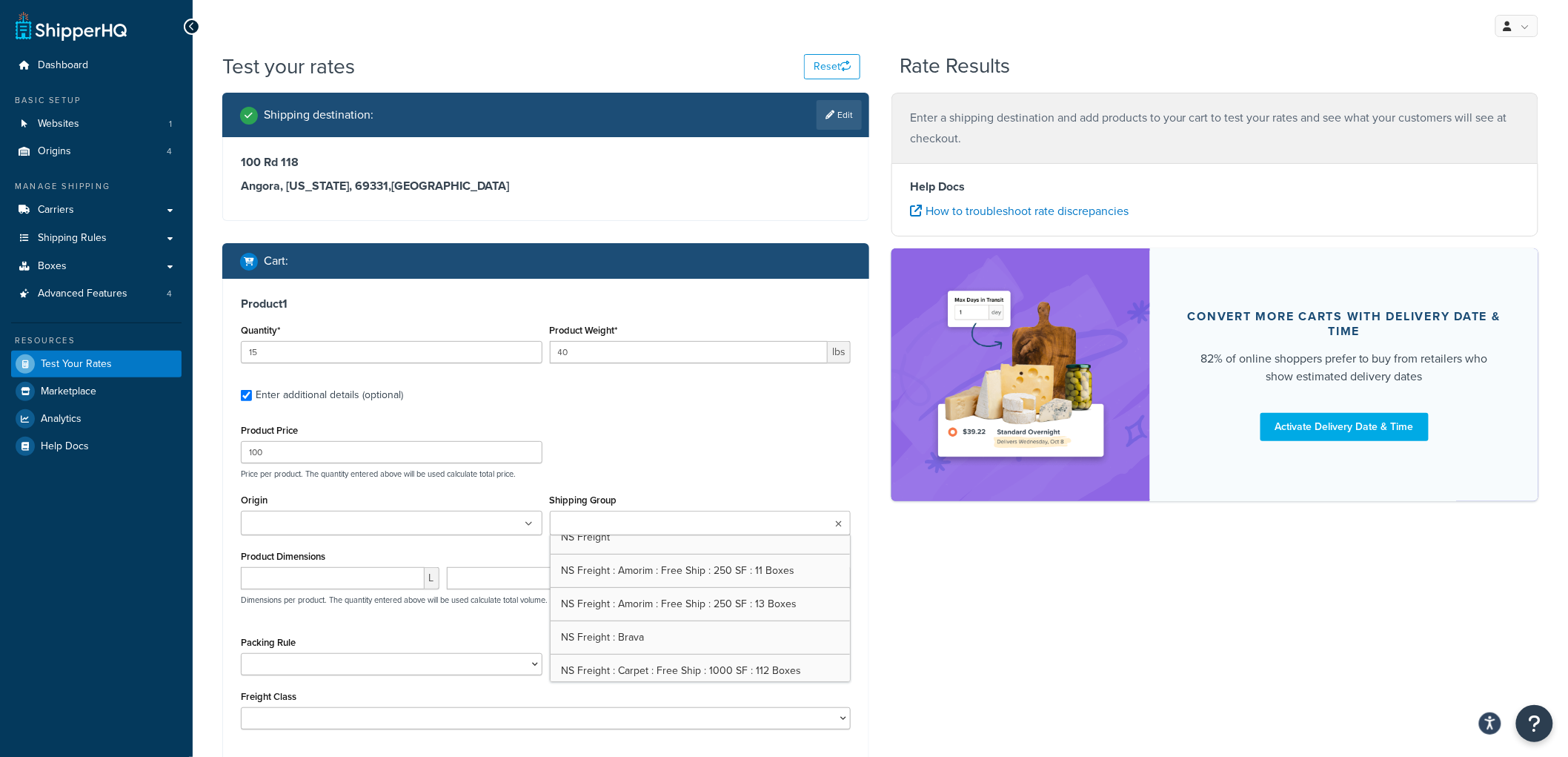
scroll to position [329, 0]
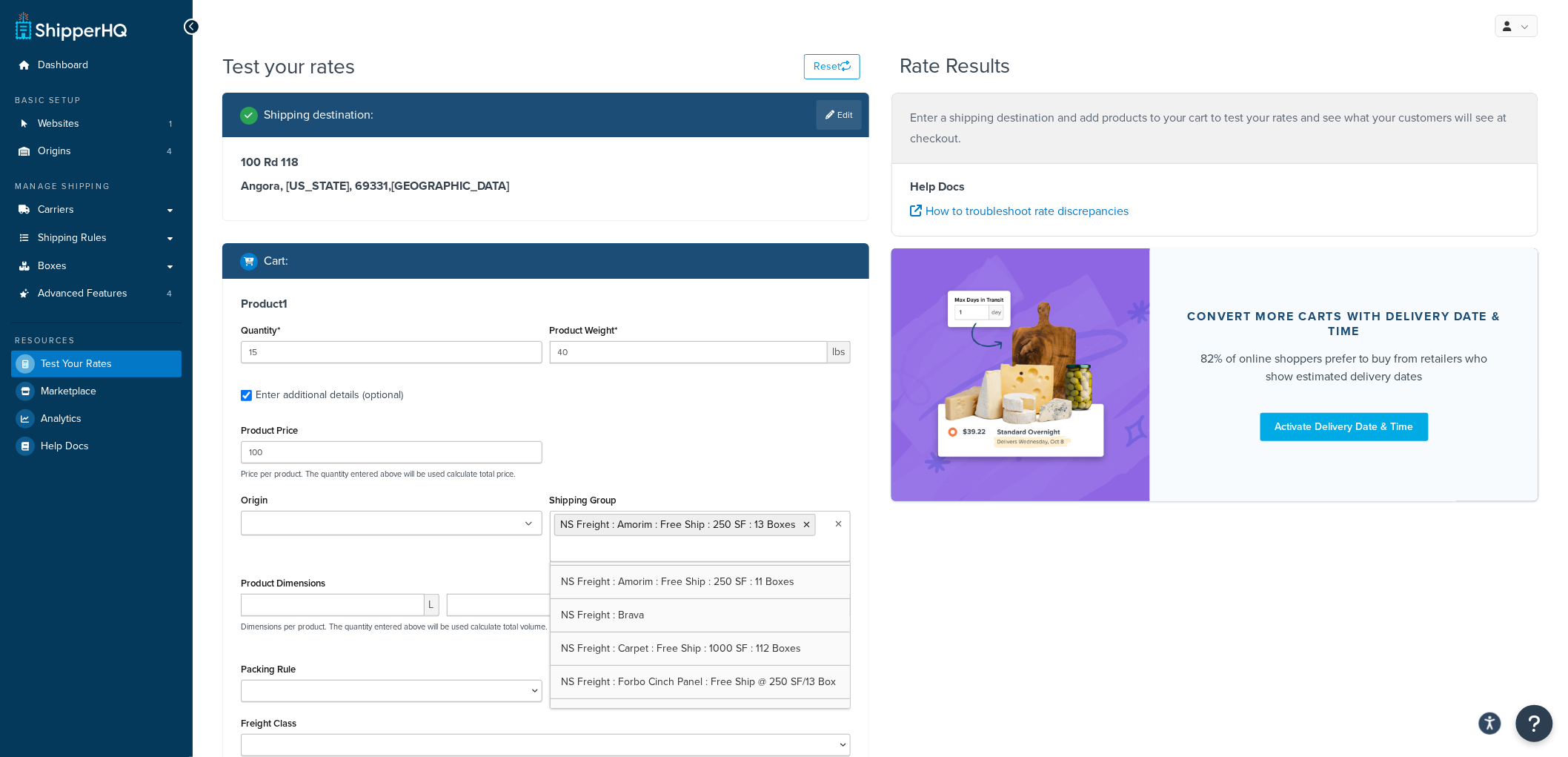
click at [778, 426] on div "Product Price 100 Price per product. The quantity entered above will be used ca…" at bounding box center [545, 449] width 617 height 59
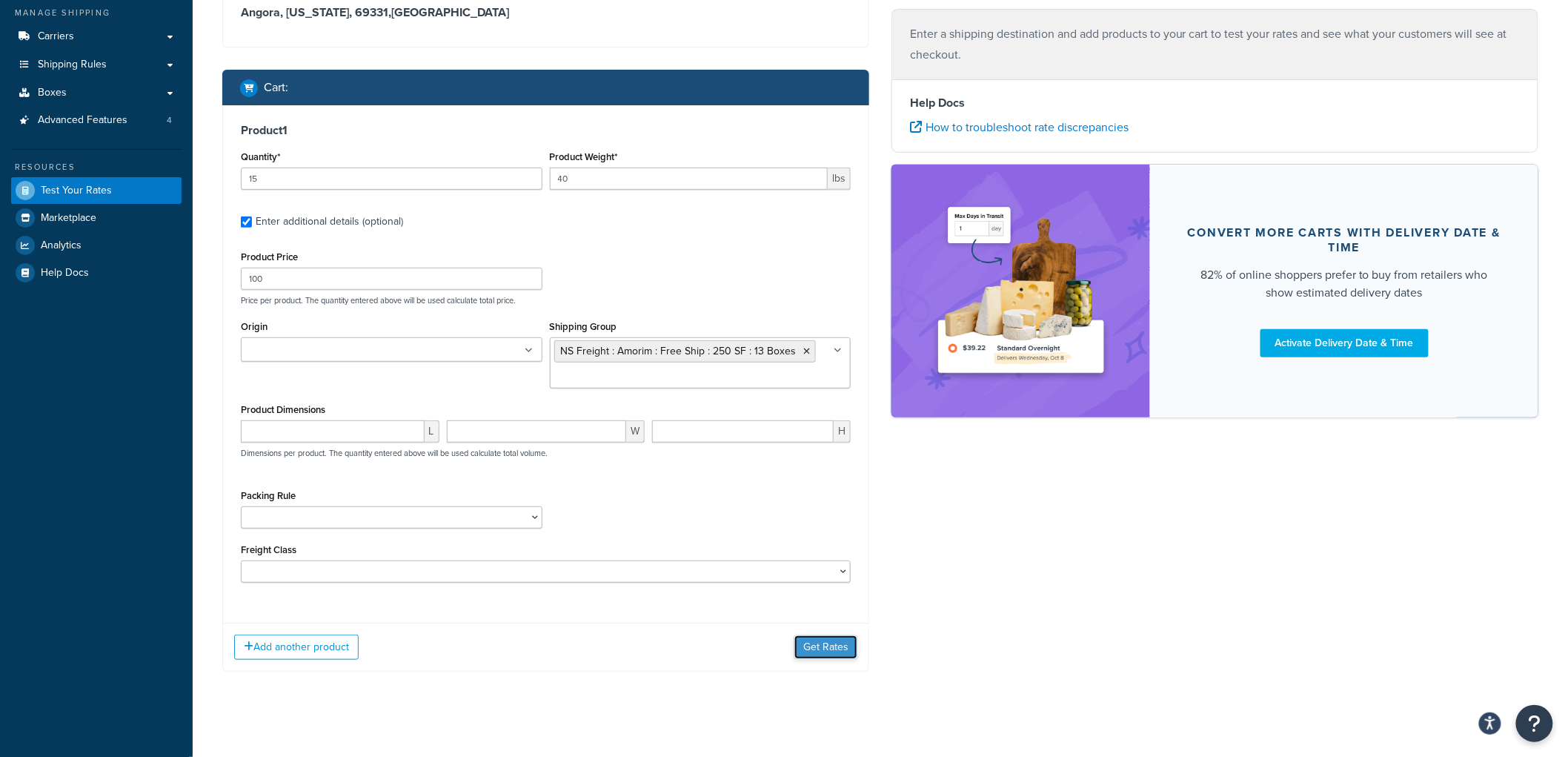
click at [812, 646] on button "Get Rates" at bounding box center [826, 647] width 63 height 24
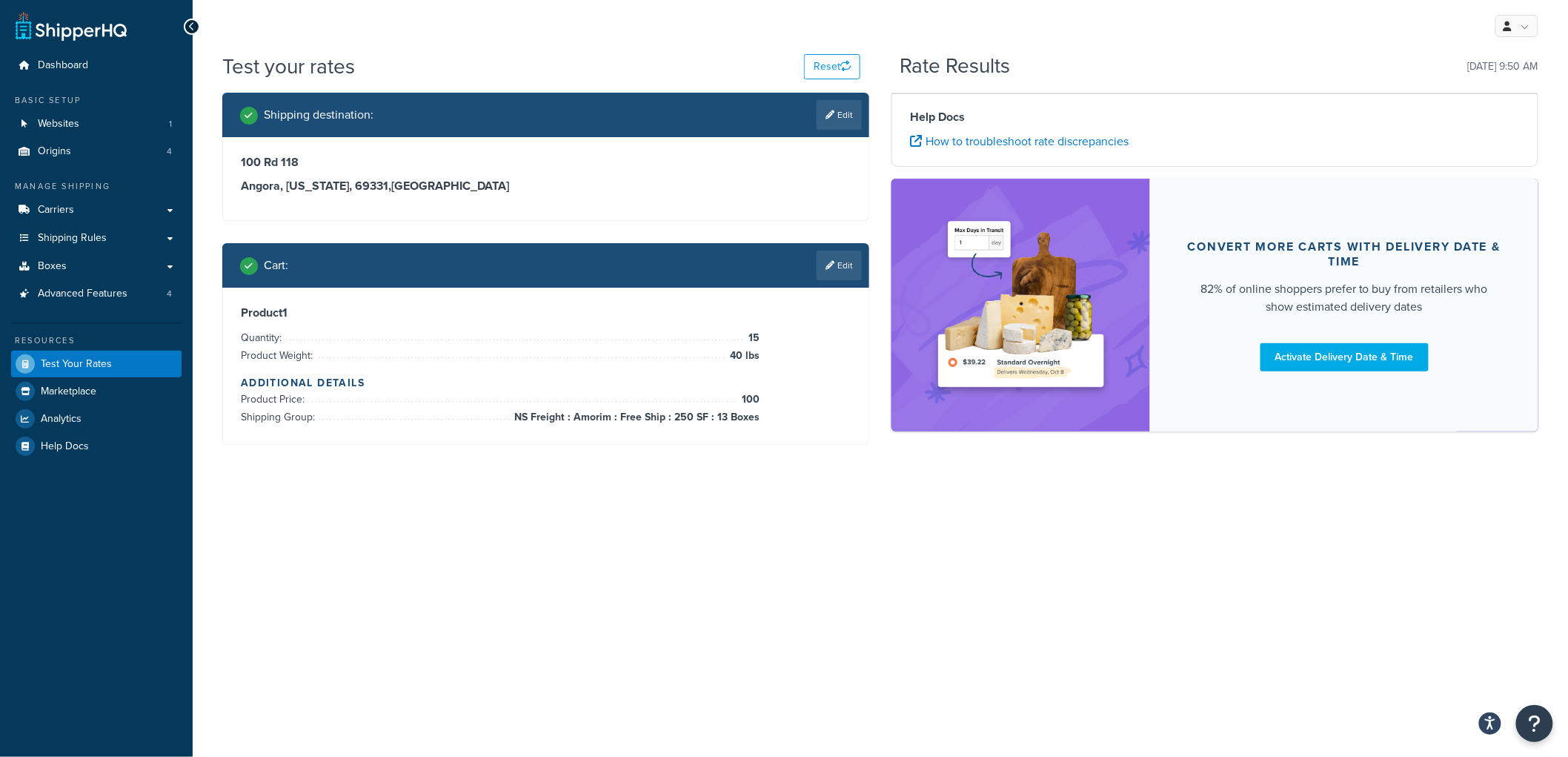
scroll to position [0, 0]
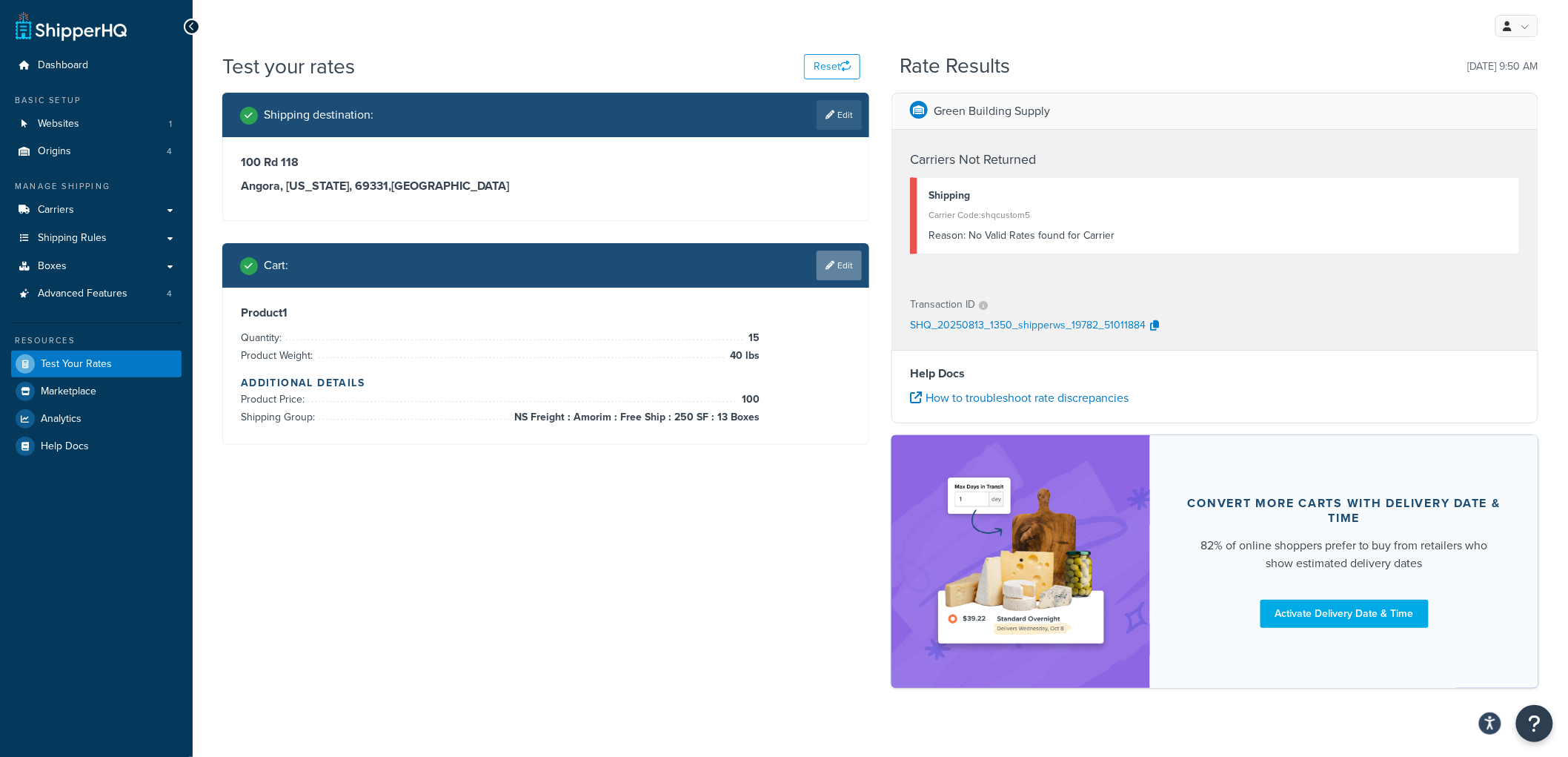
click at [853, 260] on link "Edit" at bounding box center [839, 266] width 45 height 30
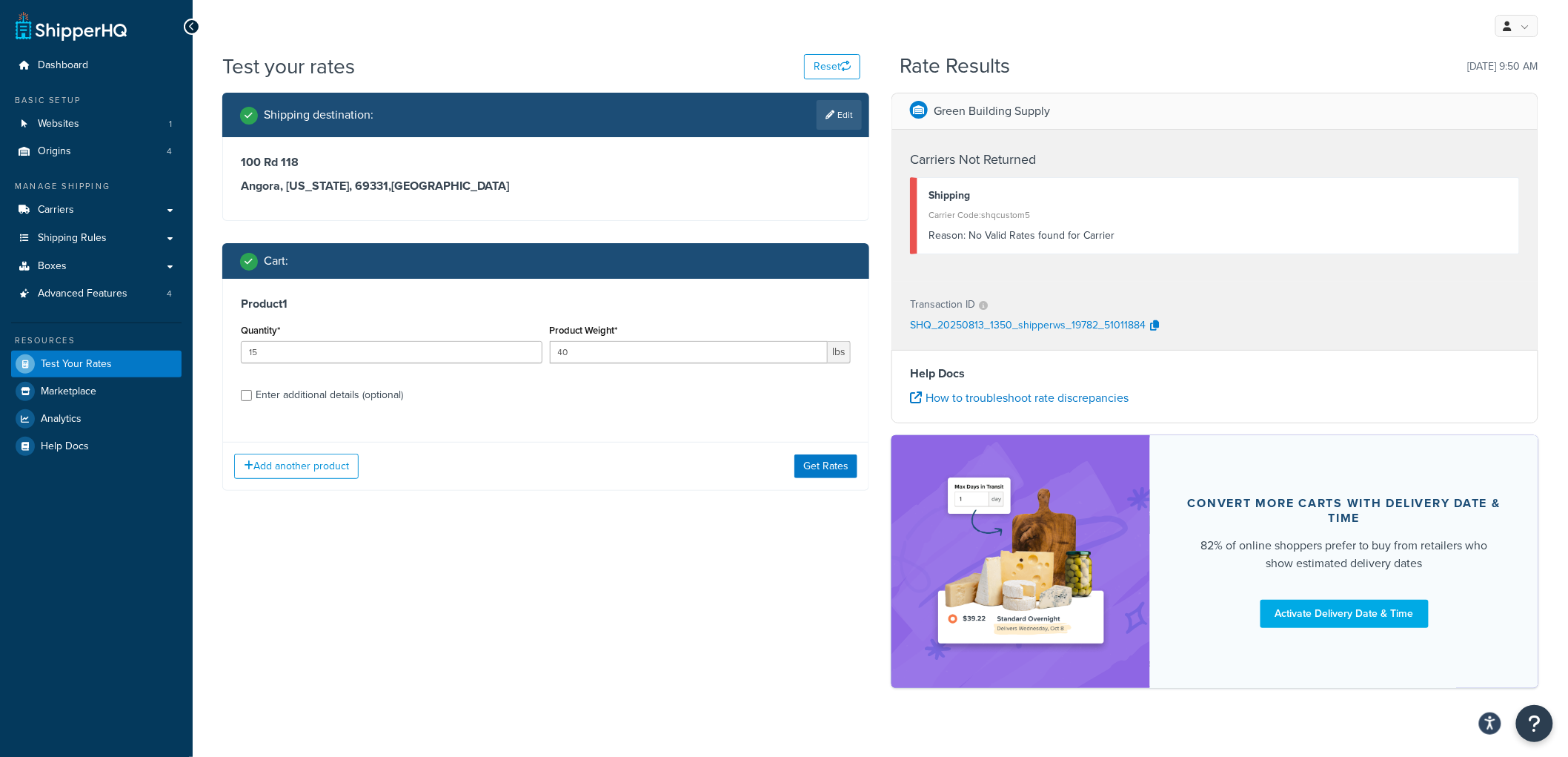
click at [327, 392] on div "Enter additional details (optional)" at bounding box center [330, 395] width 148 height 21
click at [252, 392] on input "Enter additional details (optional)" at bounding box center [246, 395] width 11 height 11
checkbox input "true"
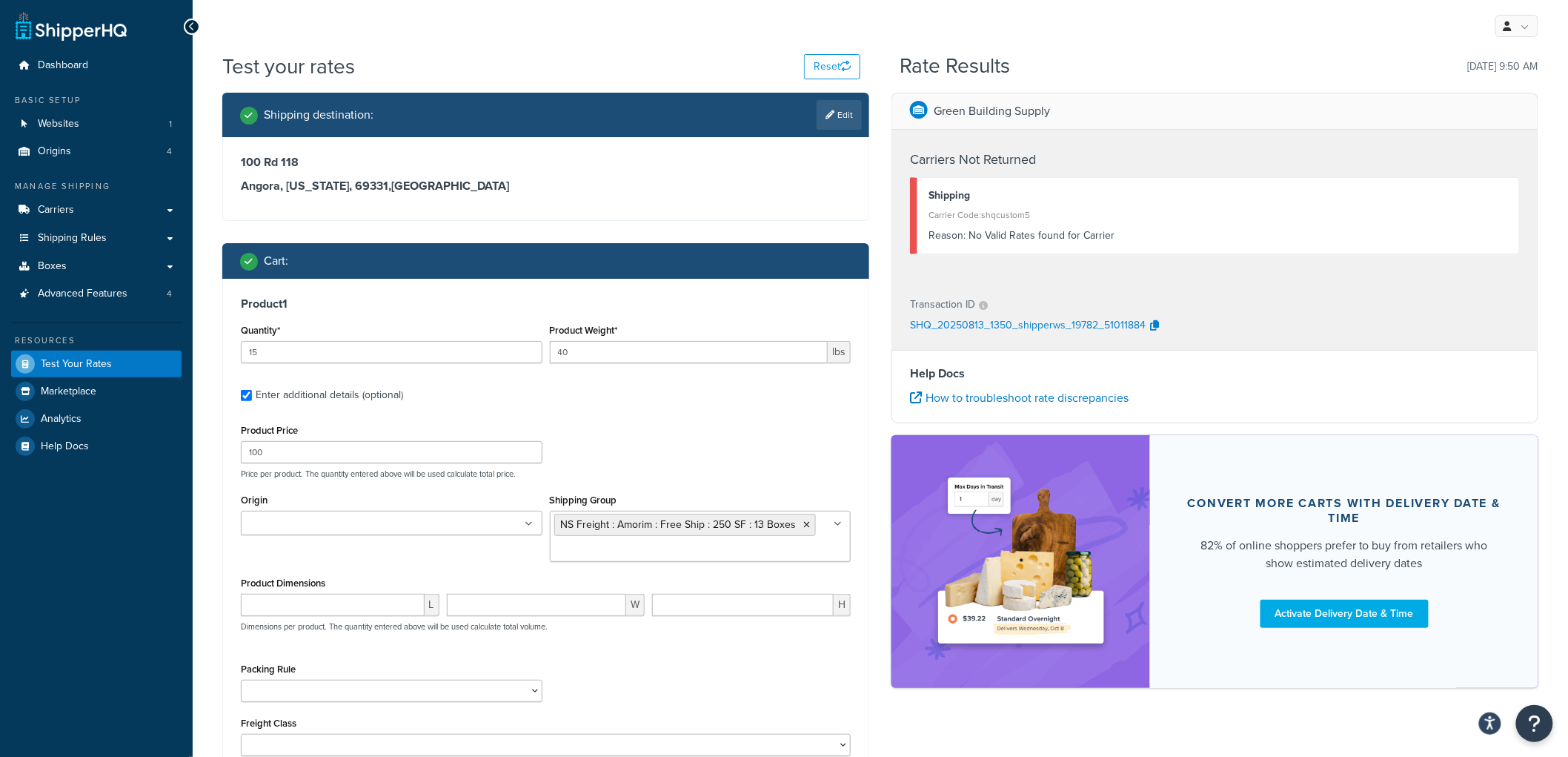
click at [439, 526] on ul at bounding box center [392, 523] width 302 height 24
click at [619, 456] on div "Product Price 100 Price per product. The quantity entered above will be used ca…" at bounding box center [545, 449] width 617 height 59
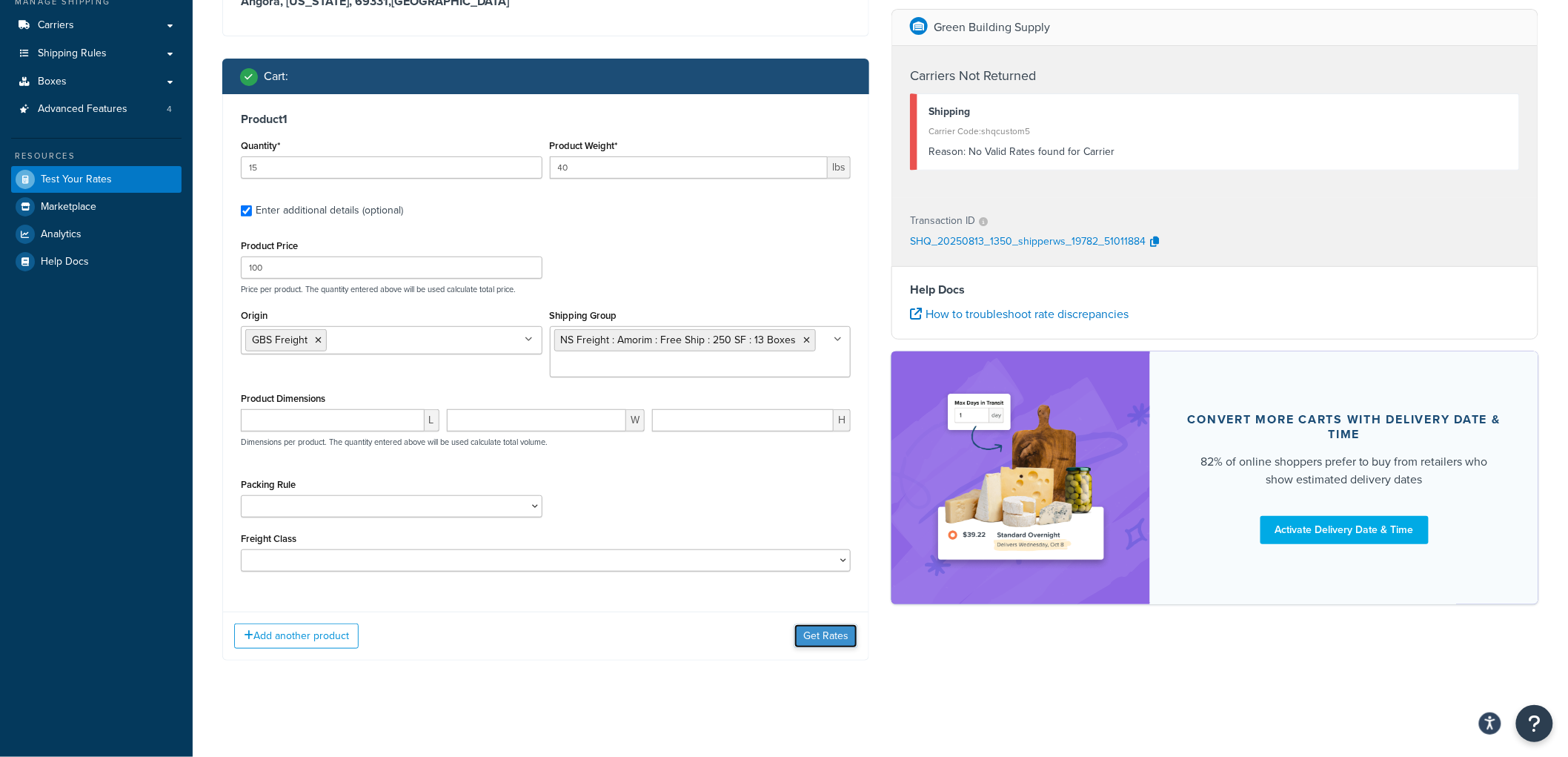
click at [801, 627] on button "Get Rates" at bounding box center [826, 635] width 63 height 24
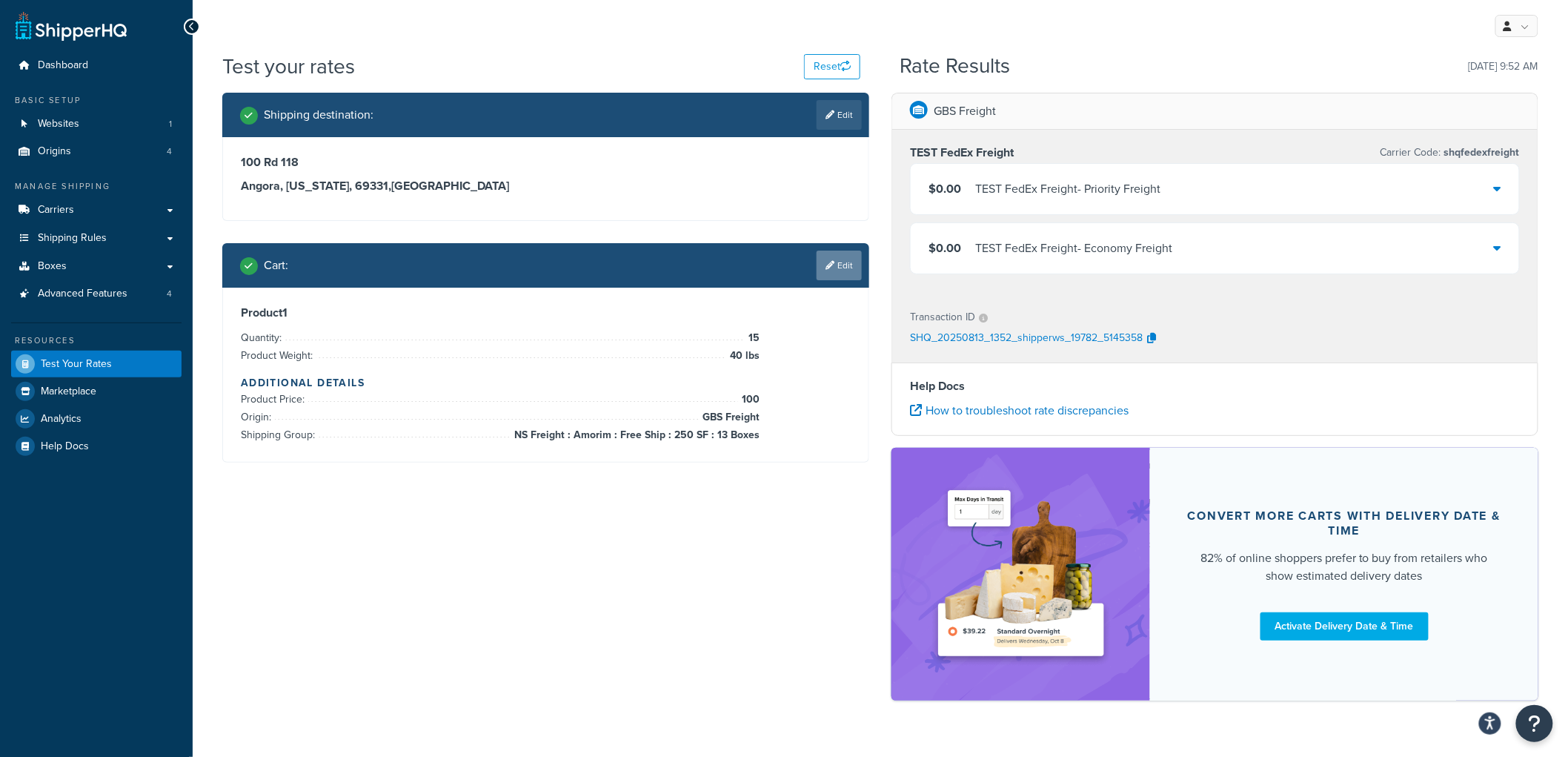
click at [841, 262] on link "Edit" at bounding box center [839, 266] width 45 height 30
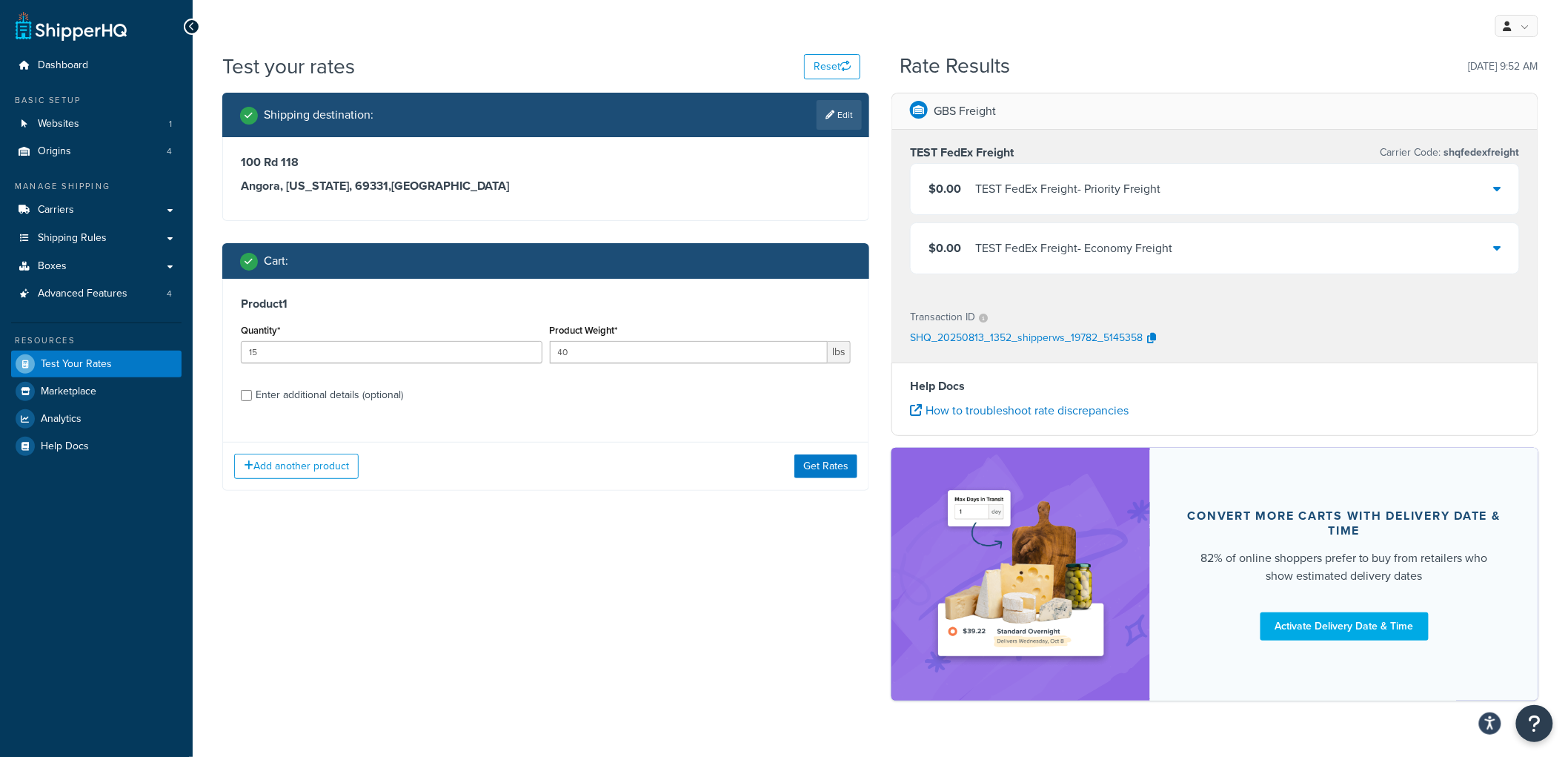
click at [335, 401] on div "Enter additional details (optional)" at bounding box center [330, 395] width 148 height 21
click at [252, 401] on input "Enter additional details (optional)" at bounding box center [246, 395] width 11 height 11
checkbox input "true"
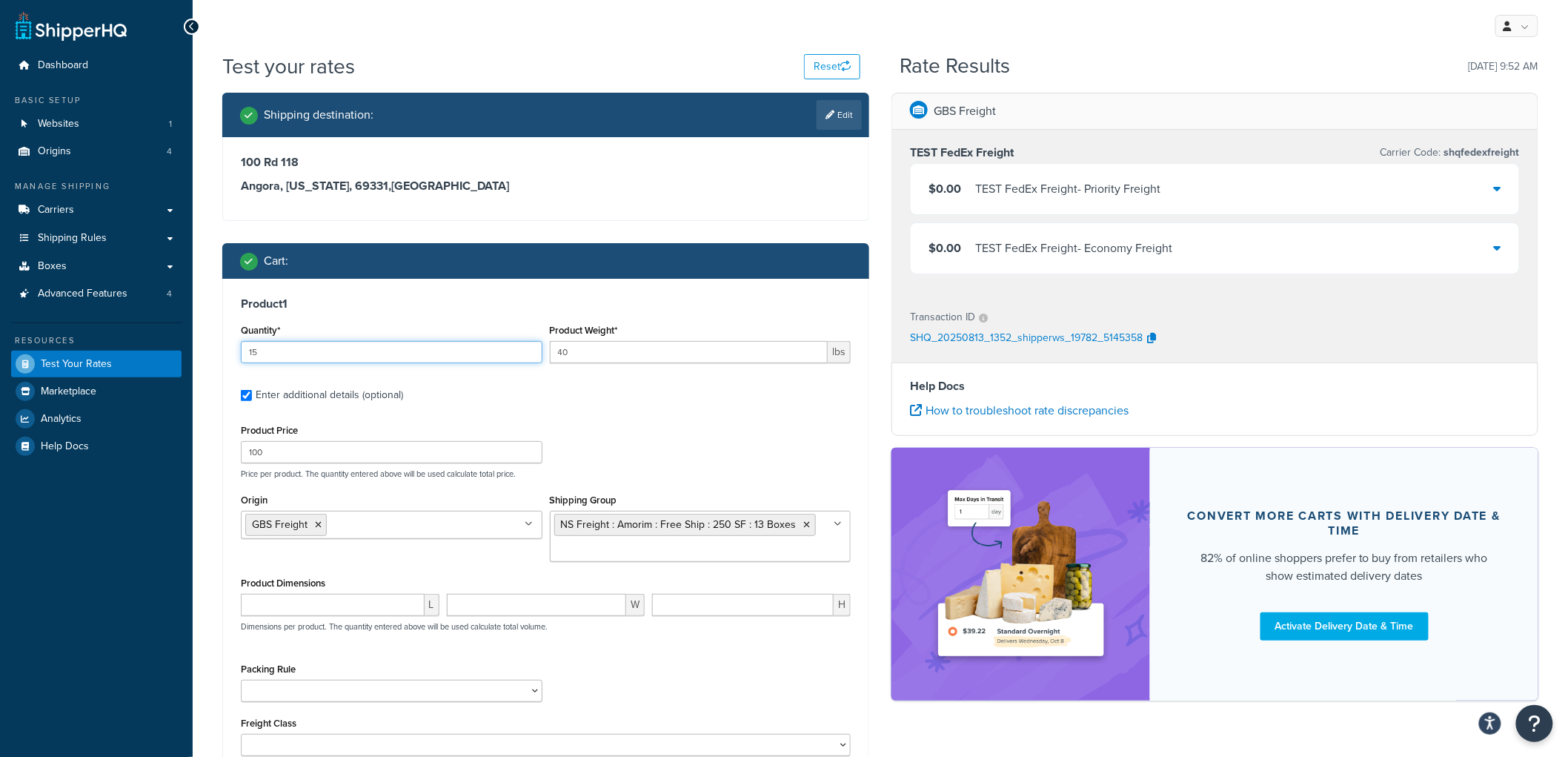
drag, startPoint x: 283, startPoint y: 351, endPoint x: 183, endPoint y: 343, distance: 100.3
click at [183, 343] on div "Dashboard Basic Setup Websites 1 Origins 4 Manage Shipping Carriers Carriers Al…" at bounding box center [784, 471] width 1568 height 943
type input "12"
click at [406, 269] on div "Cart :" at bounding box center [551, 261] width 621 height 21
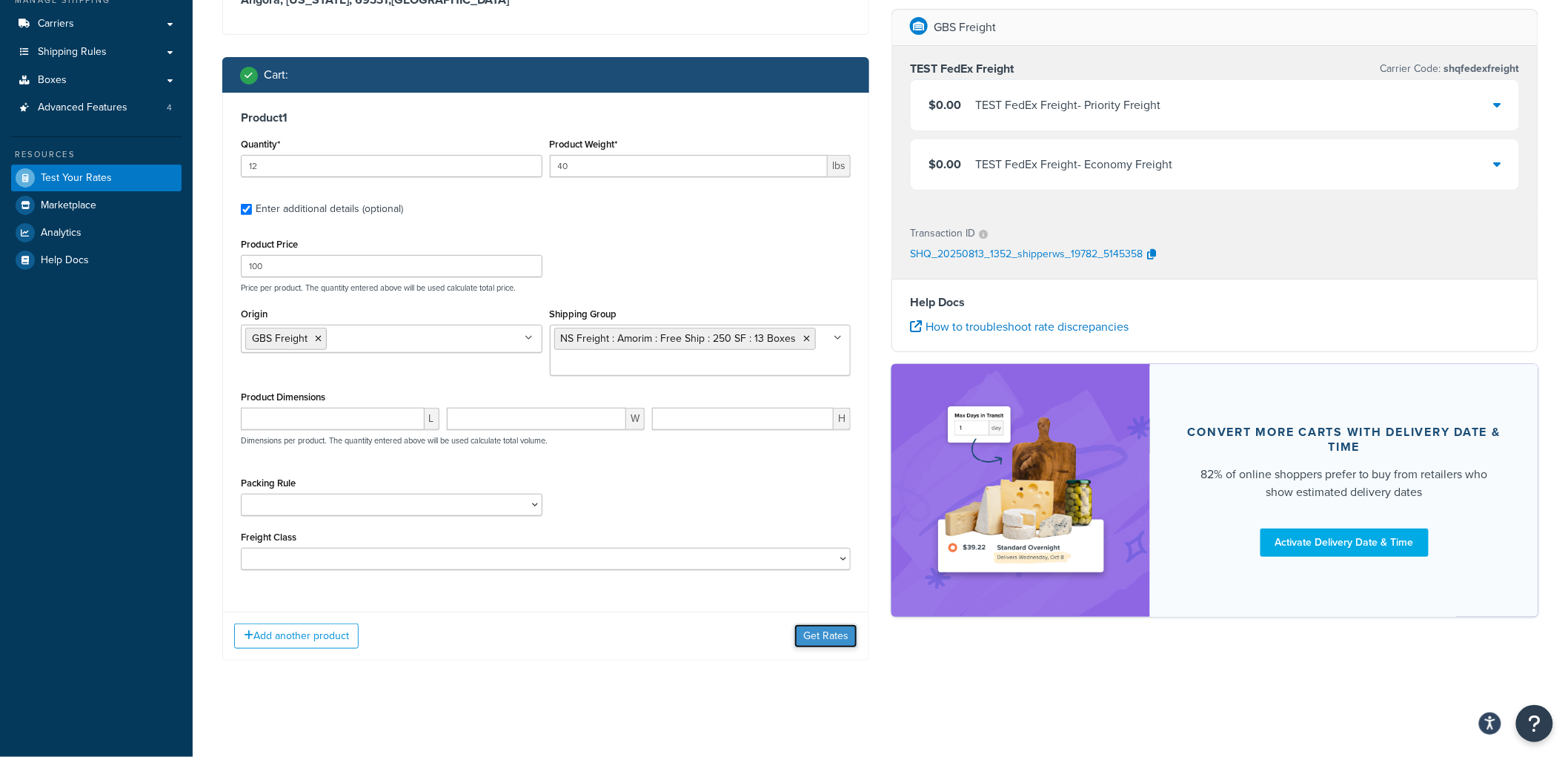
click at [836, 637] on button "Get Rates" at bounding box center [826, 635] width 63 height 24
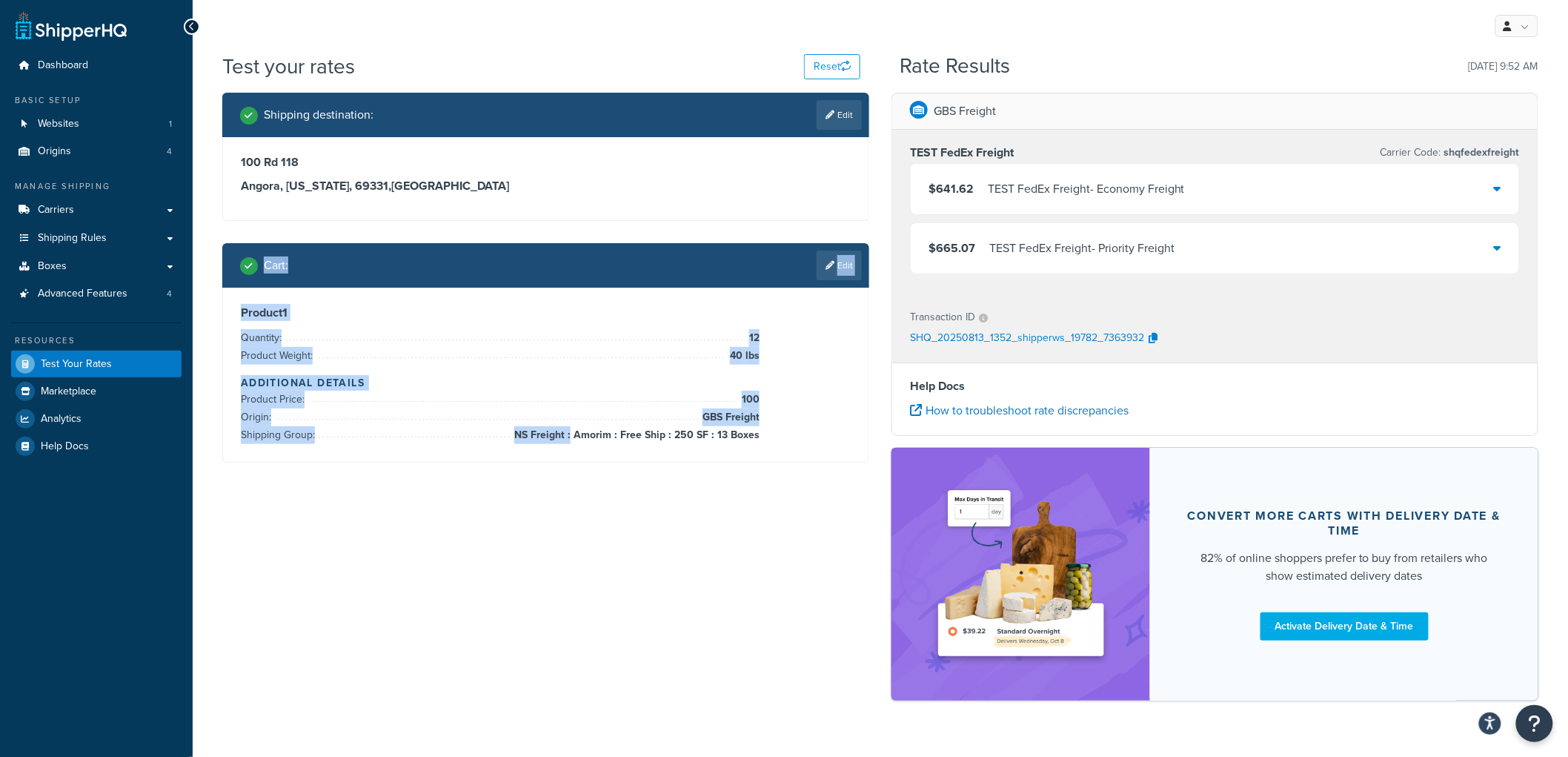
drag, startPoint x: 260, startPoint y: 221, endPoint x: 576, endPoint y: 517, distance: 433.0
click at [576, 517] on div "Shipping destination : Edit 100 Rd 118 Angora, Nebraska, 69331 , United States …" at bounding box center [880, 404] width 1338 height 622
drag, startPoint x: 773, startPoint y: 434, endPoint x: 334, endPoint y: 233, distance: 482.8
click at [334, 233] on div "Shipping destination : Edit 100 Rd 118 Angora, Nebraska, 69331 , United States …" at bounding box center [546, 288] width 670 height 392
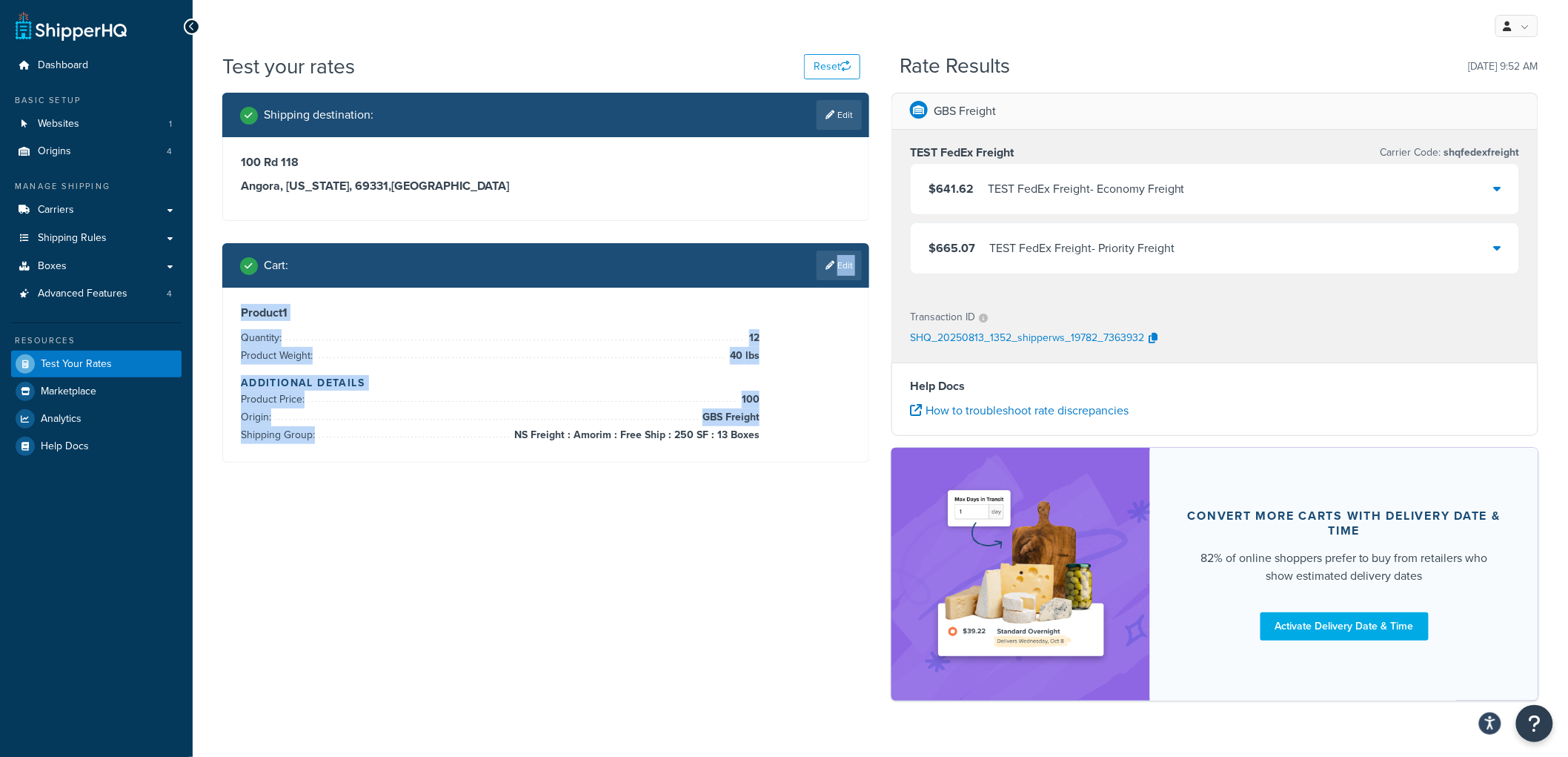
click at [334, 233] on div "Shipping destination : Edit 100 Rd 118 Angora, Nebraska, 69331 , United States …" at bounding box center [546, 288] width 670 height 392
drag, startPoint x: 763, startPoint y: 431, endPoint x: 223, endPoint y: 245, distance: 571.1
click at [223, 245] on div "Cart : Edit Product 1 Quantity: 12 Product Weight: 40 lbs Additional Details Pr…" at bounding box center [545, 352] width 647 height 219
click at [223, 245] on div "Cart : Edit" at bounding box center [545, 265] width 647 height 45
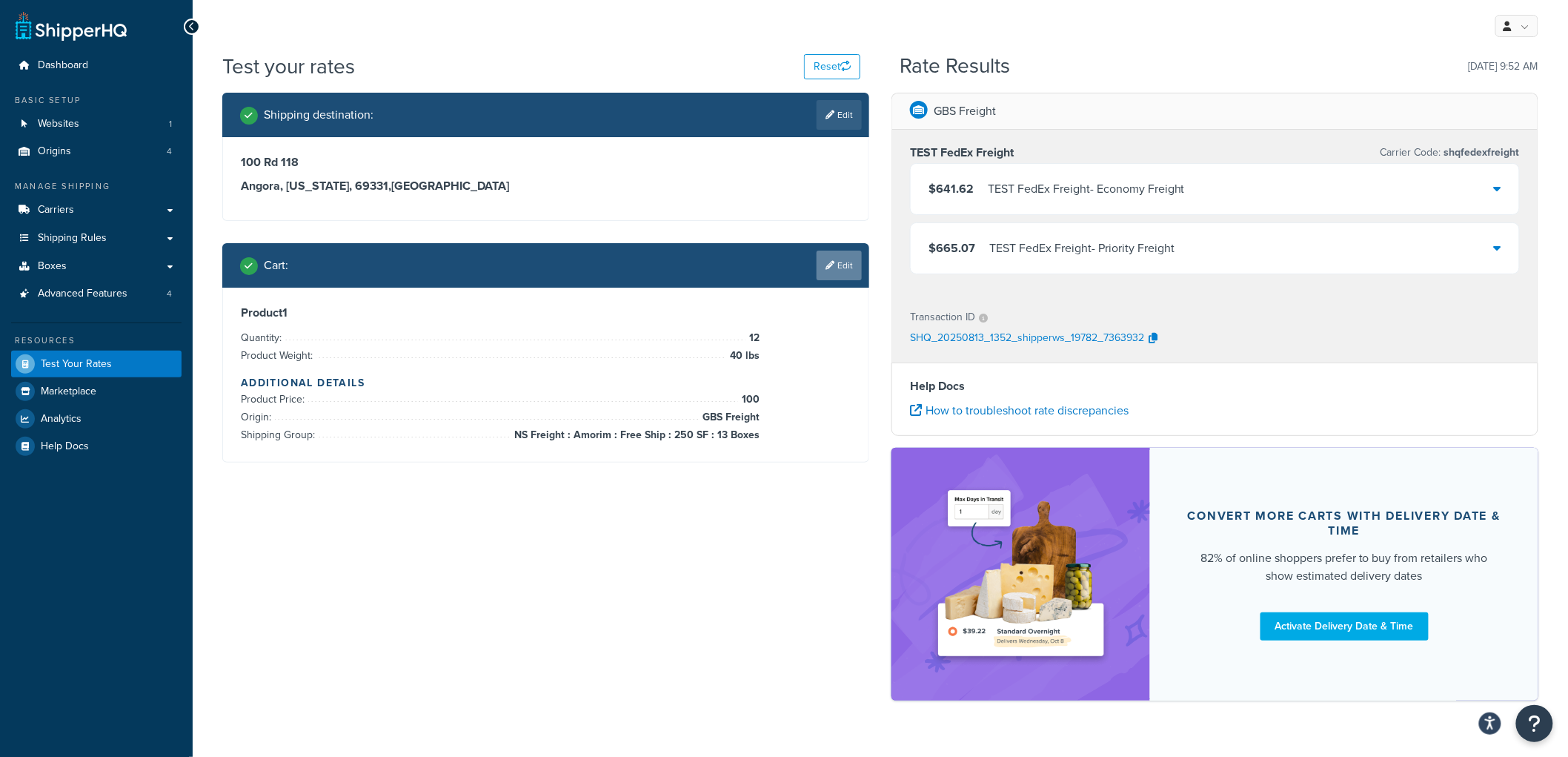
click at [848, 272] on link "Edit" at bounding box center [839, 266] width 45 height 30
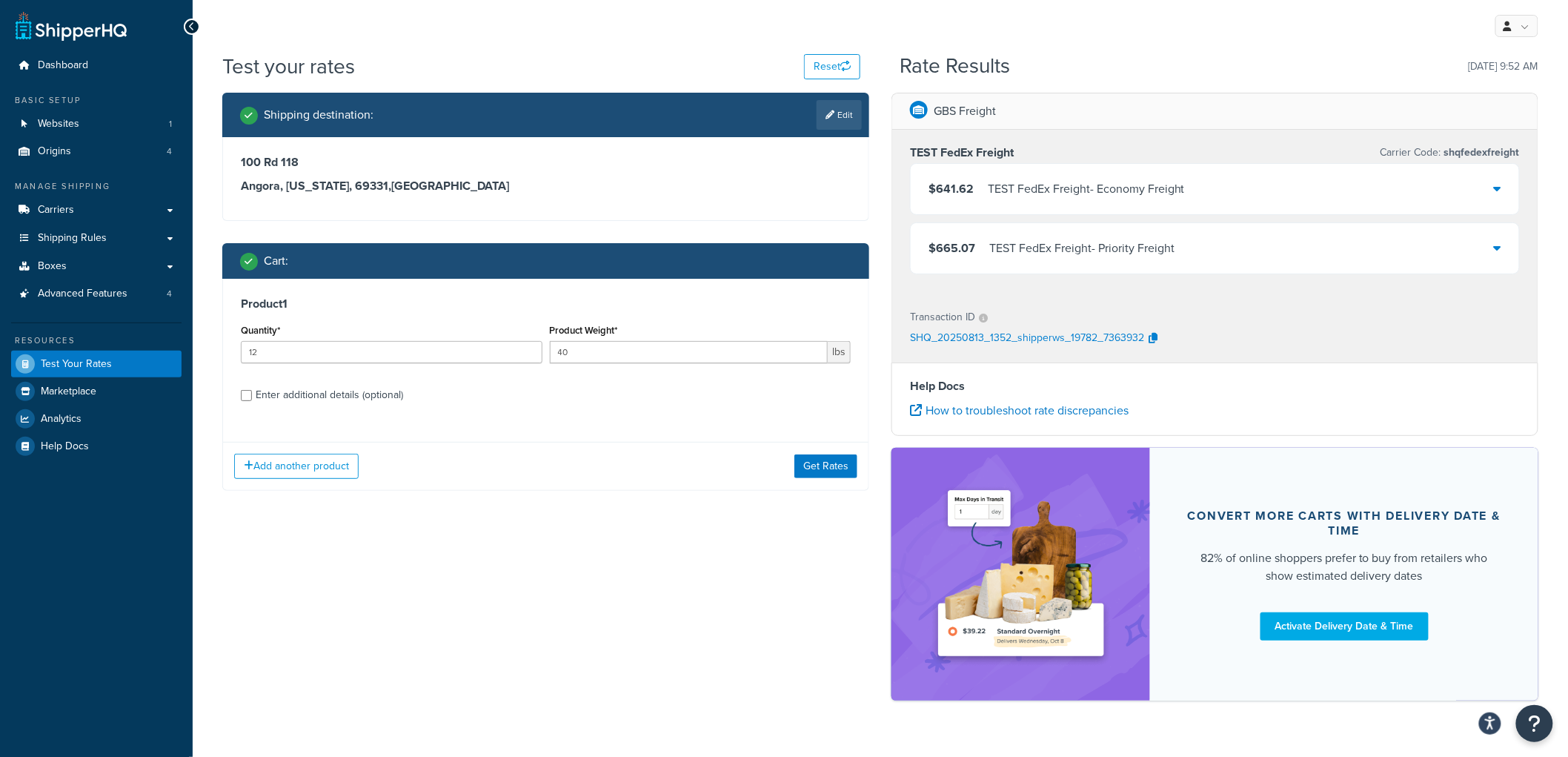
click at [329, 397] on div "Enter additional details (optional)" at bounding box center [330, 395] width 148 height 21
click at [252, 397] on input "Enter additional details (optional)" at bounding box center [246, 395] width 11 height 11
checkbox input "true"
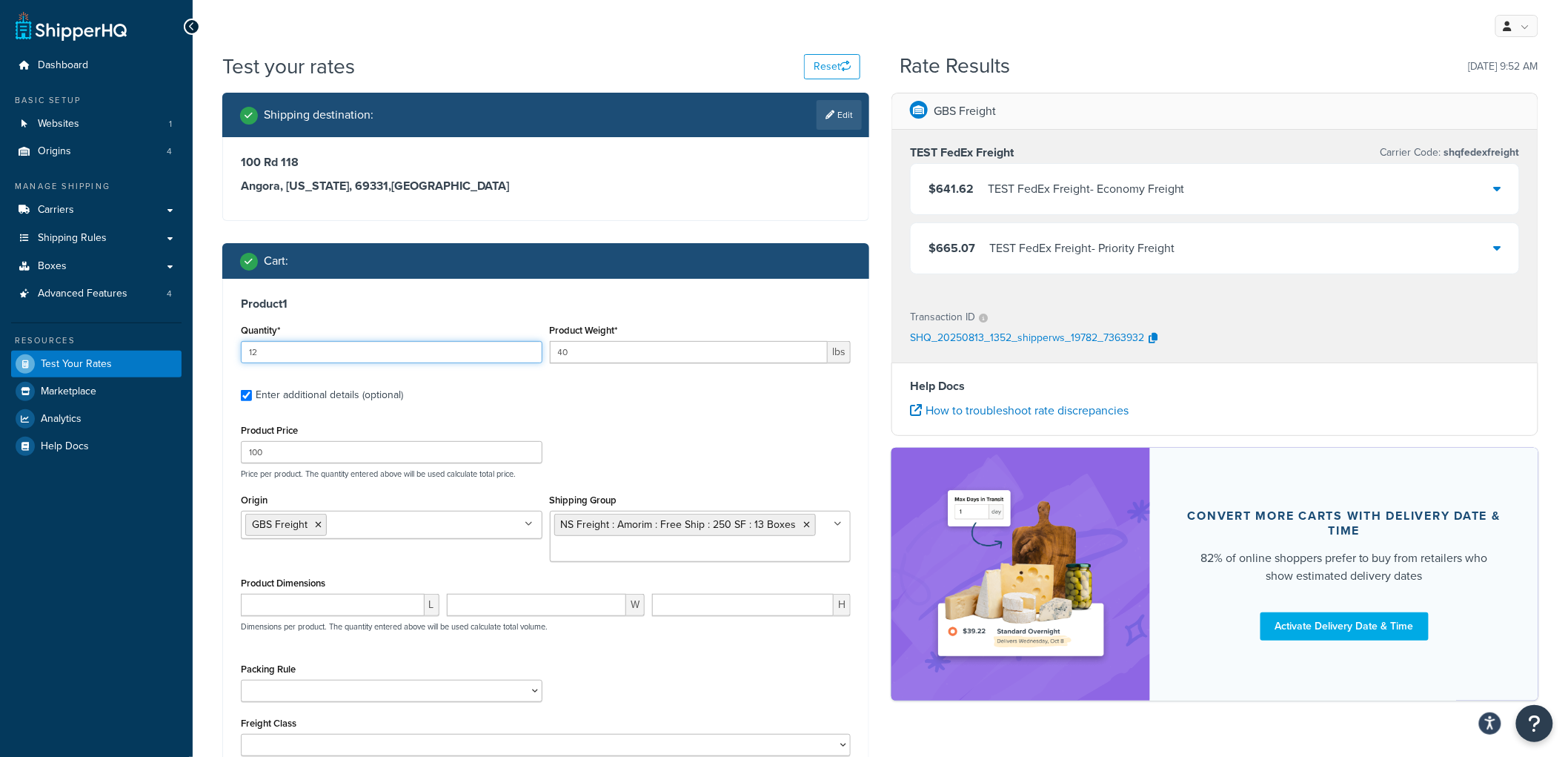
drag, startPoint x: 283, startPoint y: 347, endPoint x: 195, endPoint y: 336, distance: 88.7
click at [195, 336] on div "Test your rates Reset Rate Results 08/13/2025, 9:52 AM Shipping destination : E…" at bounding box center [880, 478] width 1376 height 854
type input "15"
click at [467, 290] on div "Product 1 Quantity* 15 Product Weight* 40 lbs Enter additional details (optiona…" at bounding box center [545, 531] width 646 height 506
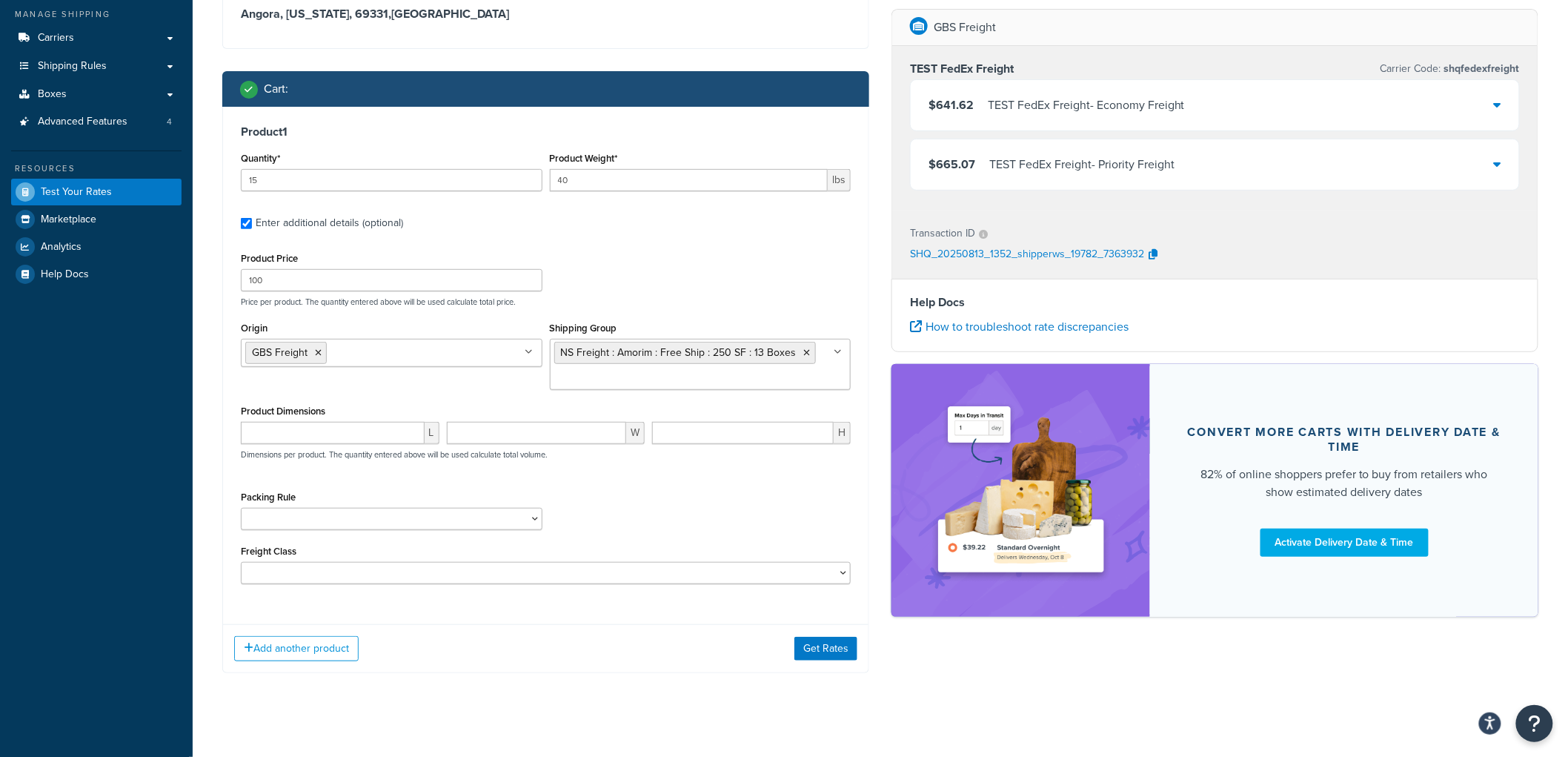
scroll to position [187, 0]
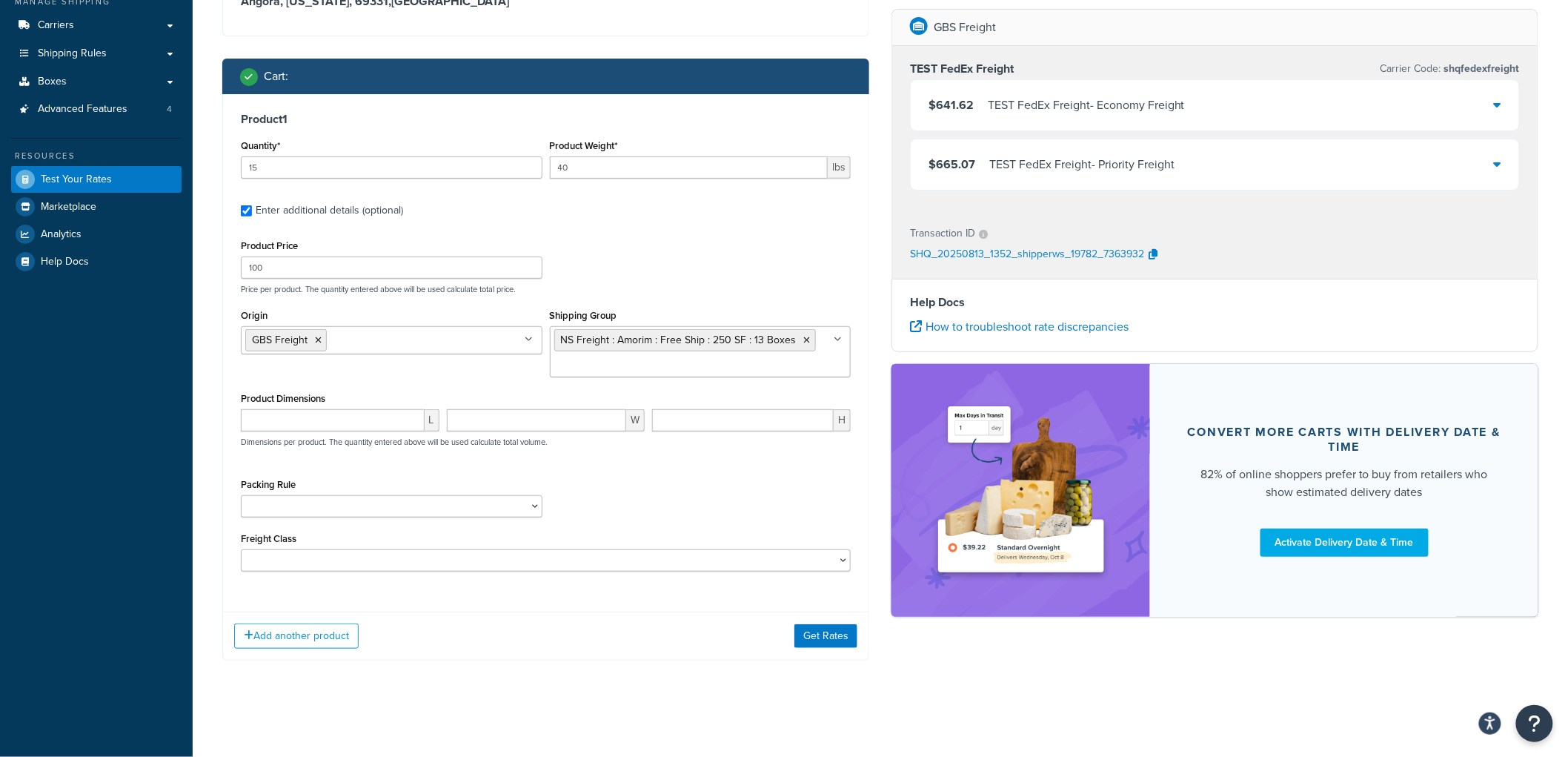
click at [812, 622] on div "Add another product Get Rates" at bounding box center [545, 635] width 646 height 48
click at [816, 628] on button "Get Rates" at bounding box center [826, 635] width 63 height 24
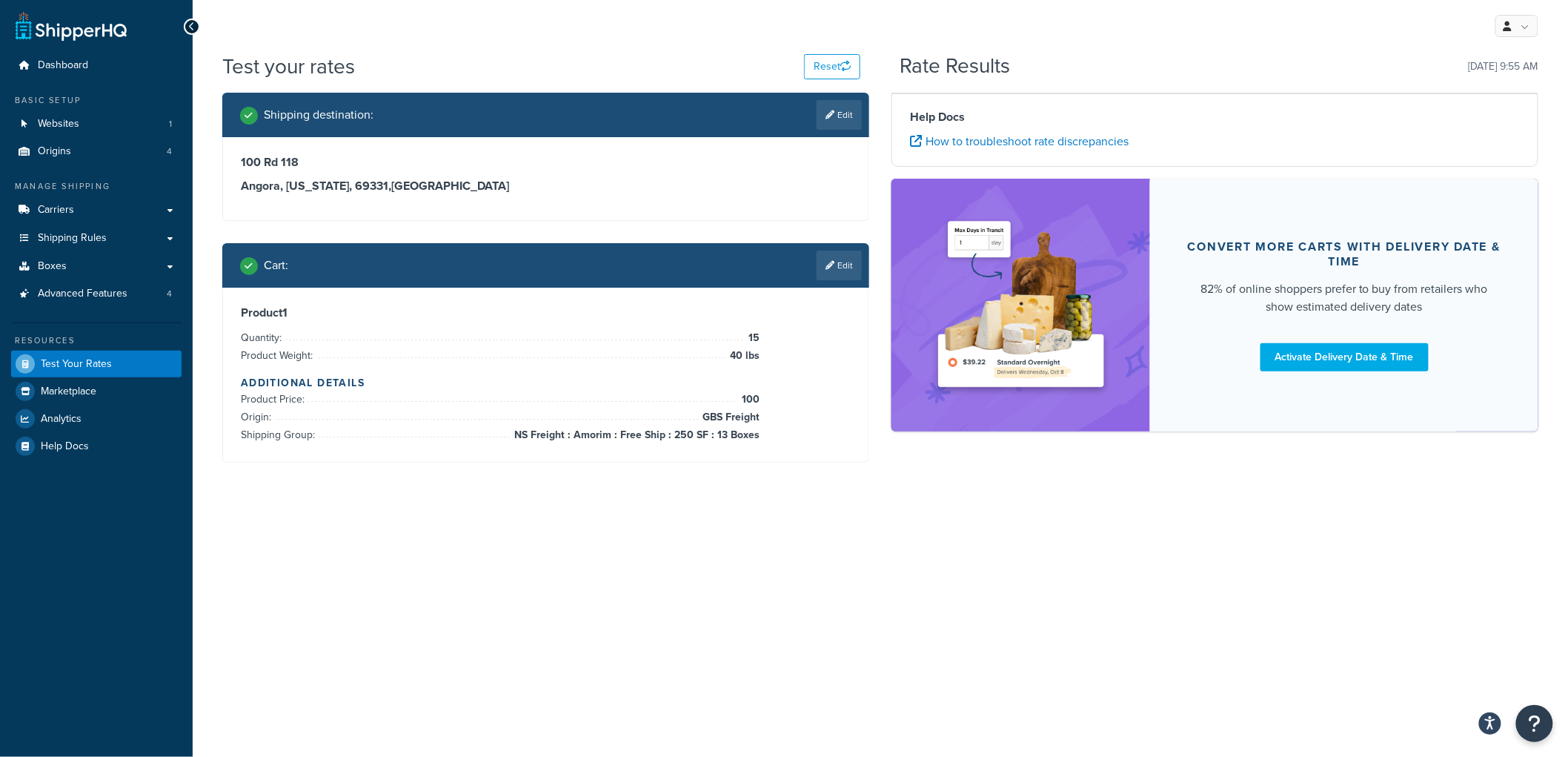
scroll to position [0, 0]
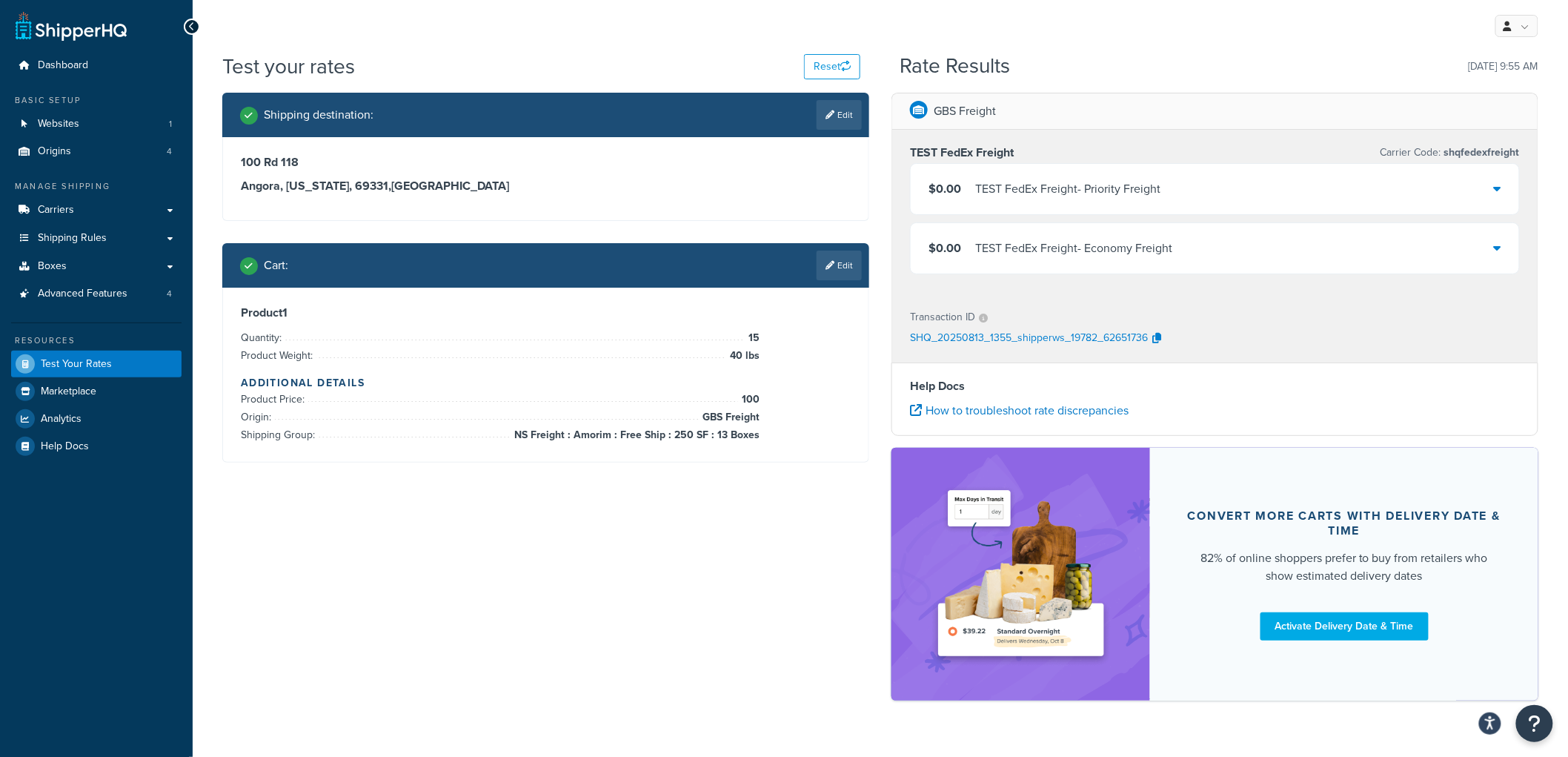
click at [890, 129] on div "GBS Freight TEST FedEx Freight Carrier Code: shqfedexfreight $0.00 TEST FedEx F…" at bounding box center [1215, 404] width 670 height 622
click at [850, 271] on link "Edit" at bounding box center [839, 266] width 45 height 30
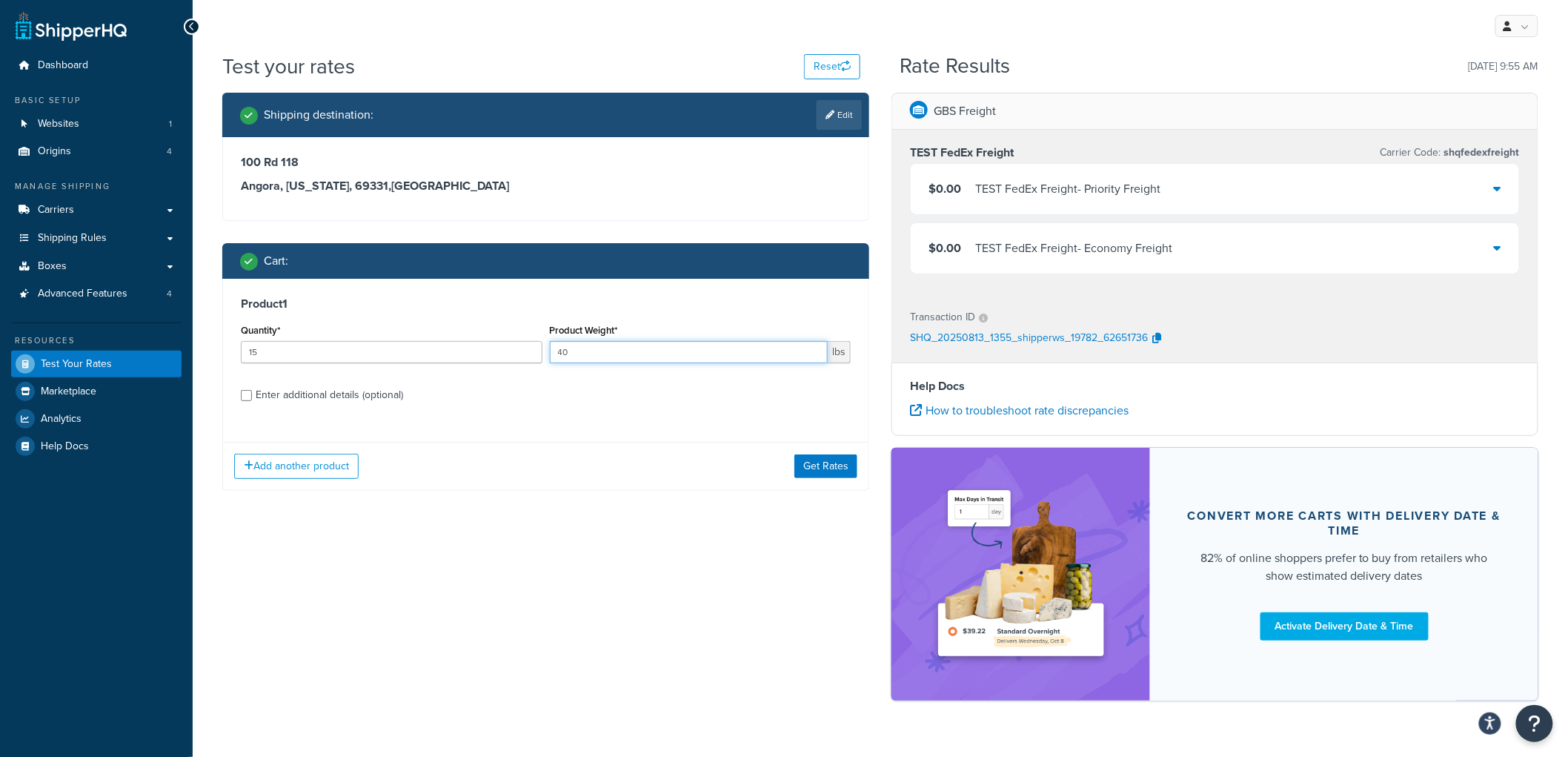
drag, startPoint x: 577, startPoint y: 349, endPoint x: 497, endPoint y: 352, distance: 80.1
click at [497, 352] on div "Quantity* 15 Product Weight* 40 lbs" at bounding box center [545, 347] width 617 height 54
type input "10"
click at [359, 399] on div "Enter additional details (optional)" at bounding box center [330, 395] width 148 height 21
click at [252, 399] on input "Enter additional details (optional)" at bounding box center [246, 395] width 11 height 11
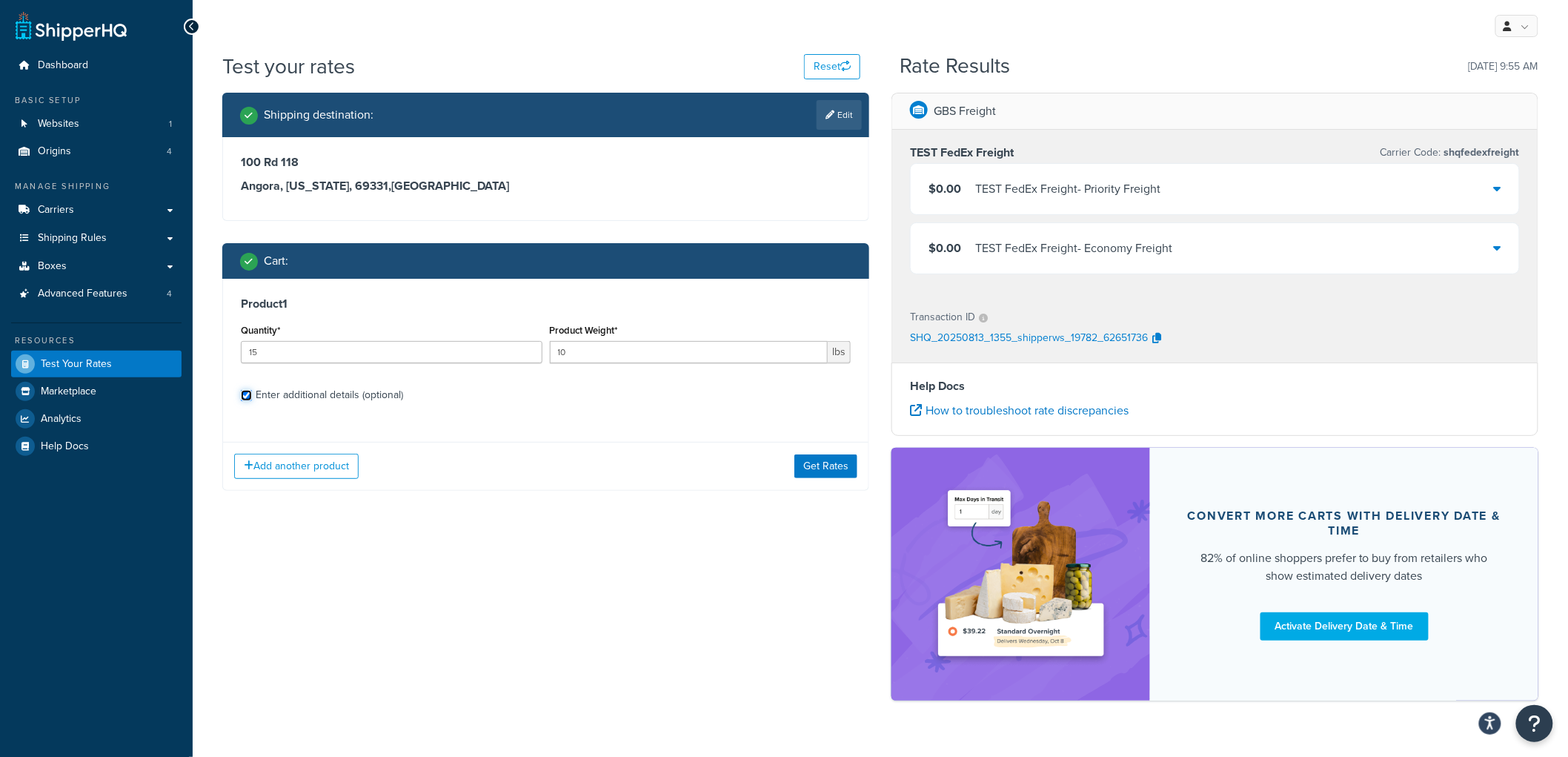
checkbox input "true"
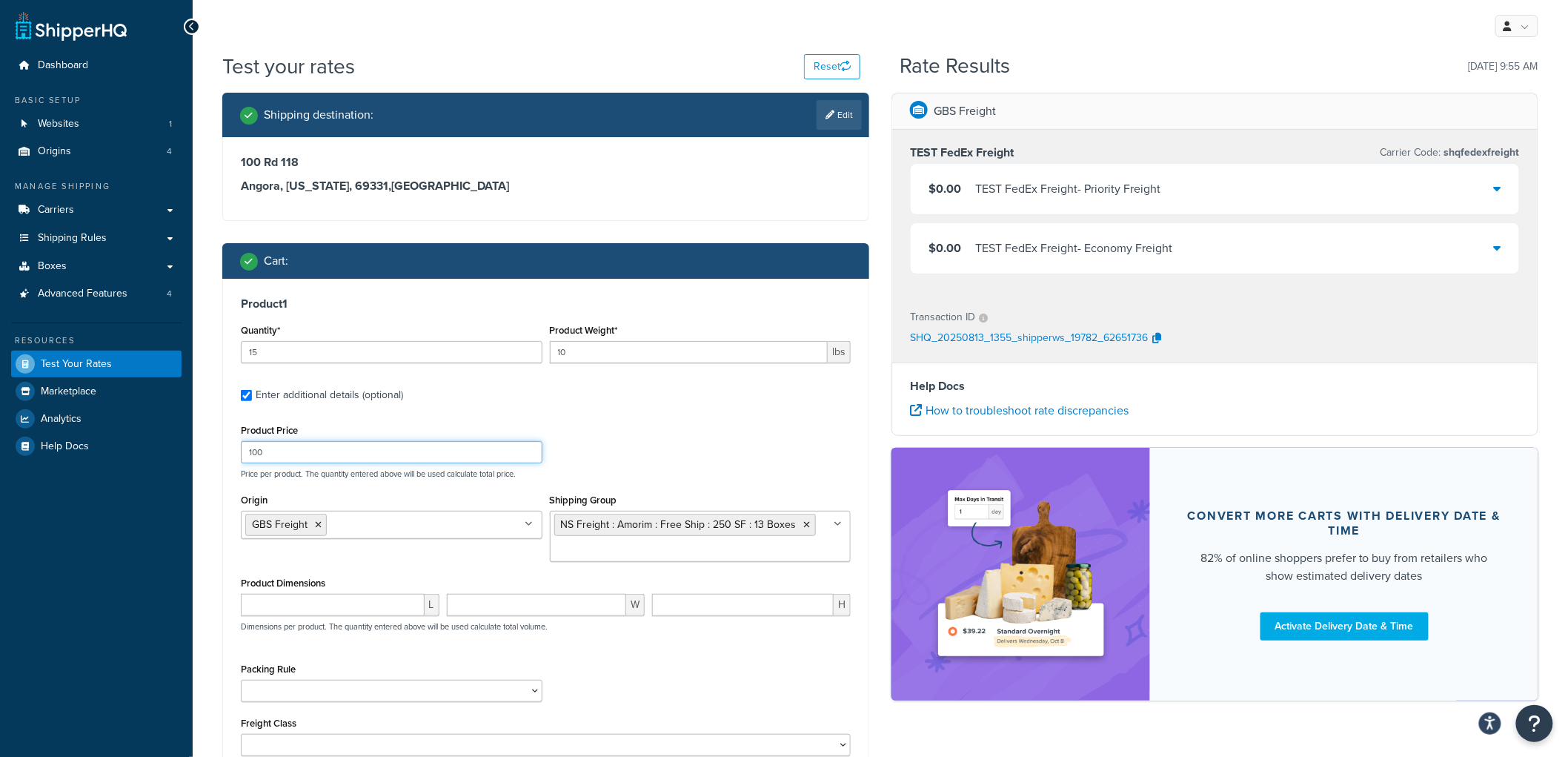
click at [296, 454] on input "100" at bounding box center [392, 452] width 302 height 22
type input "10"
click at [319, 527] on icon at bounding box center [318, 524] width 7 height 9
click at [806, 524] on li "NS Freight : Amorim : Free Ship : 250 SF : 13 Boxes" at bounding box center [684, 524] width 261 height 22
click at [804, 524] on icon at bounding box center [808, 524] width 7 height 9
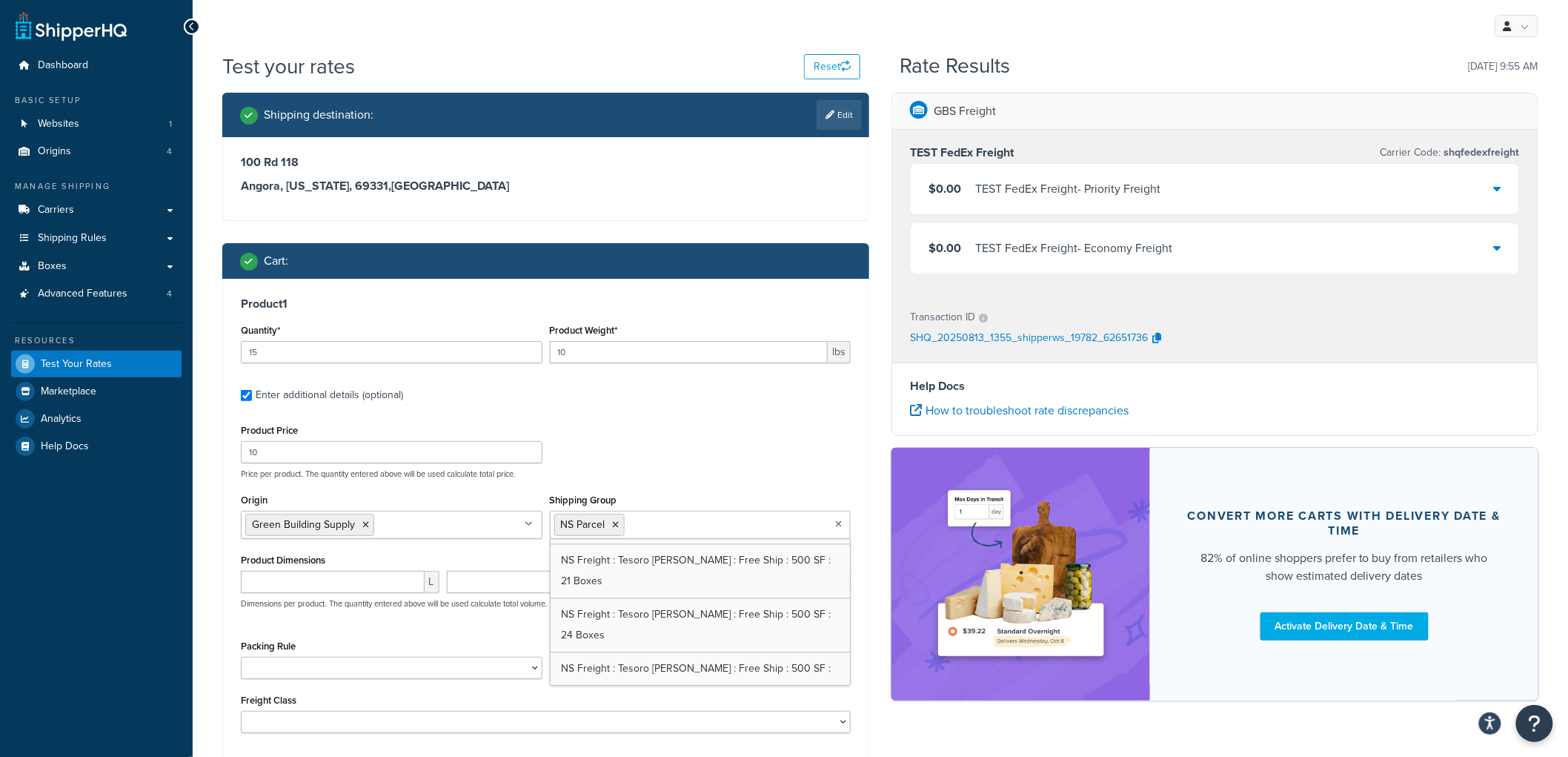
scroll to position [1506, 0]
click at [739, 470] on p "Price per product. The quantity entered above will be used calculate total pric…" at bounding box center [545, 474] width 617 height 10
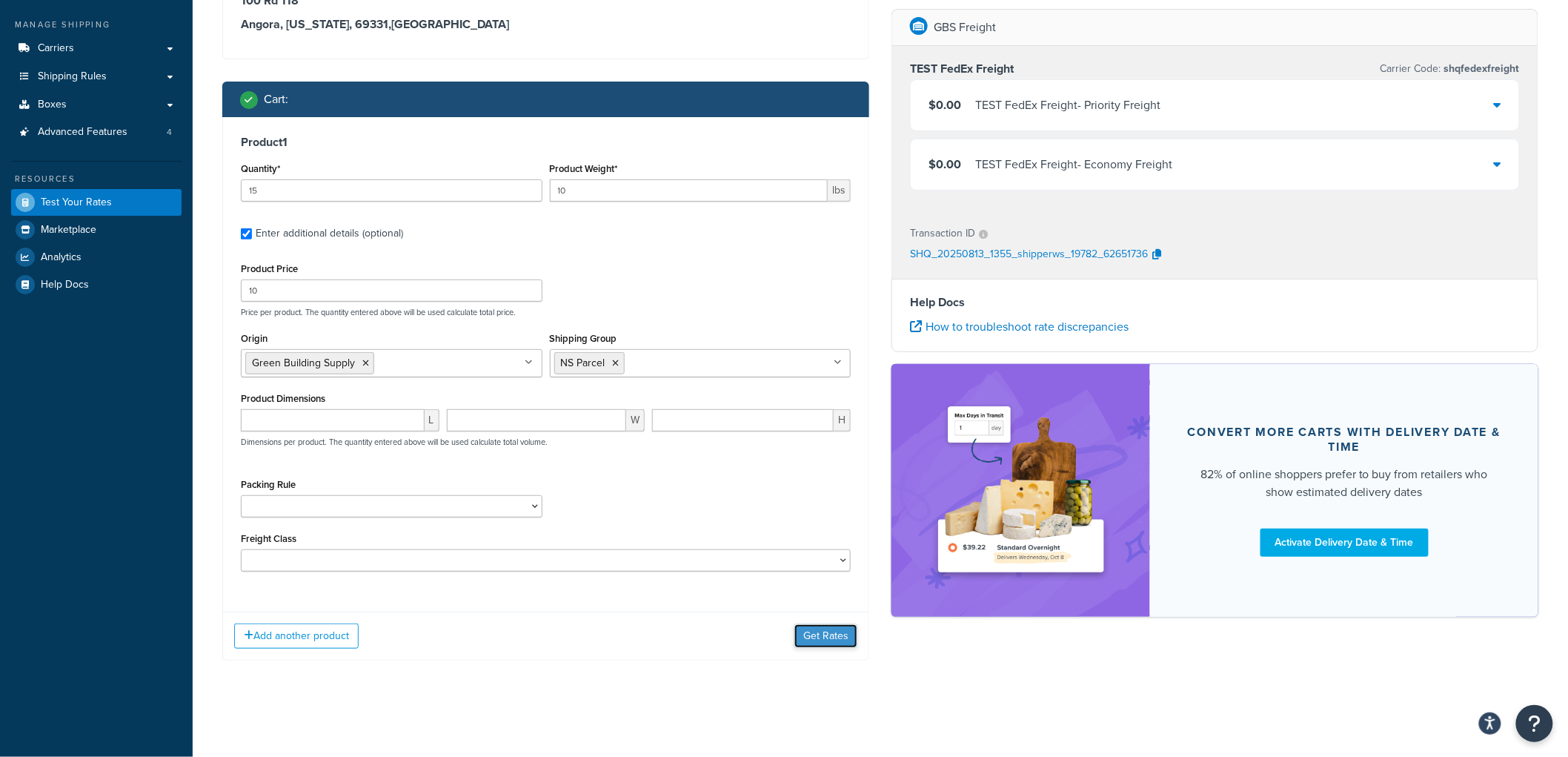
click at [843, 632] on button "Get Rates" at bounding box center [826, 635] width 63 height 24
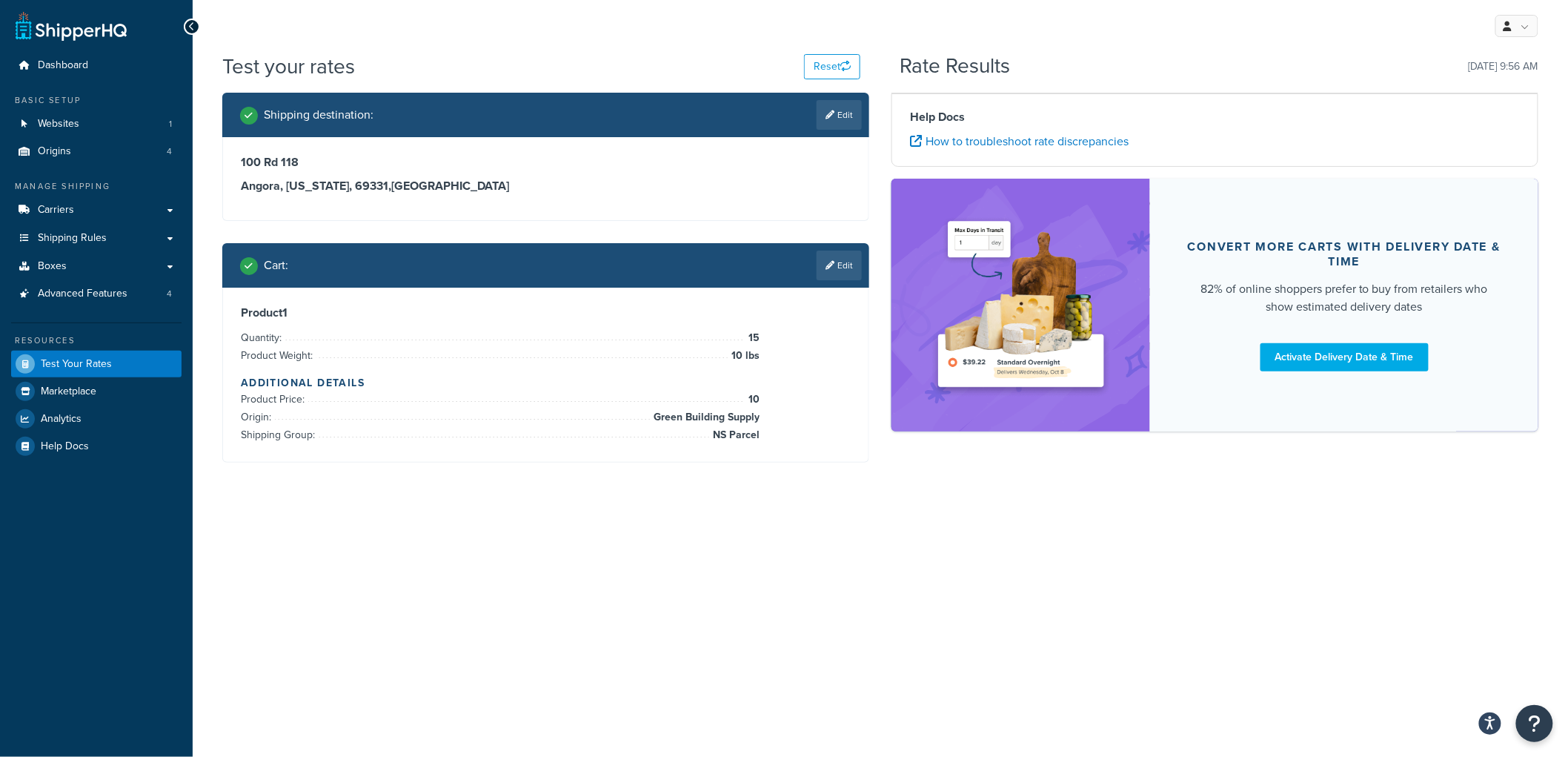
scroll to position [0, 0]
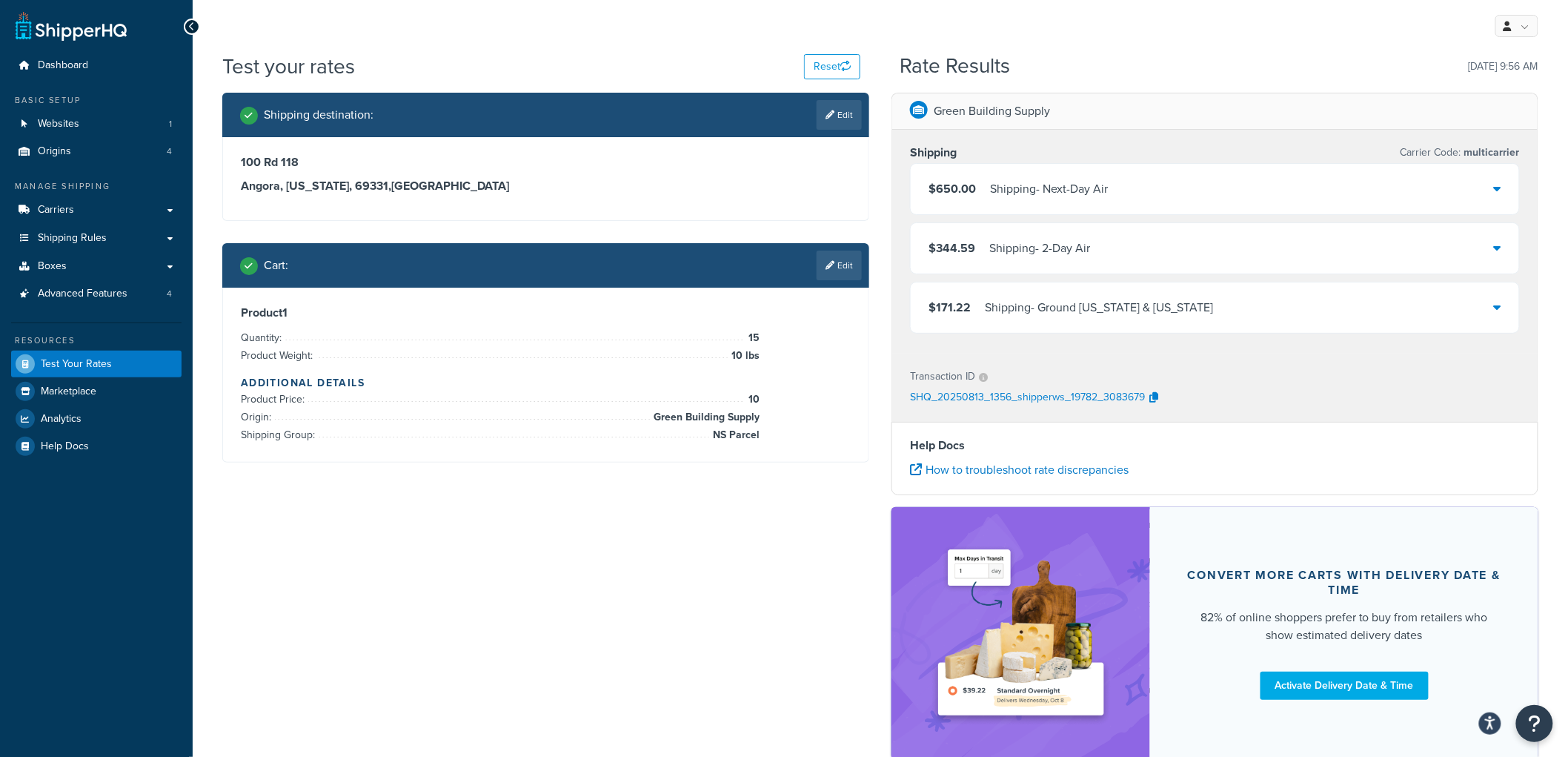
click at [1550, 427] on div "Green Building Supply Shipping Carrier Code: multicarrier $650.00 Shipping - Ne…" at bounding box center [1215, 434] width 670 height 682
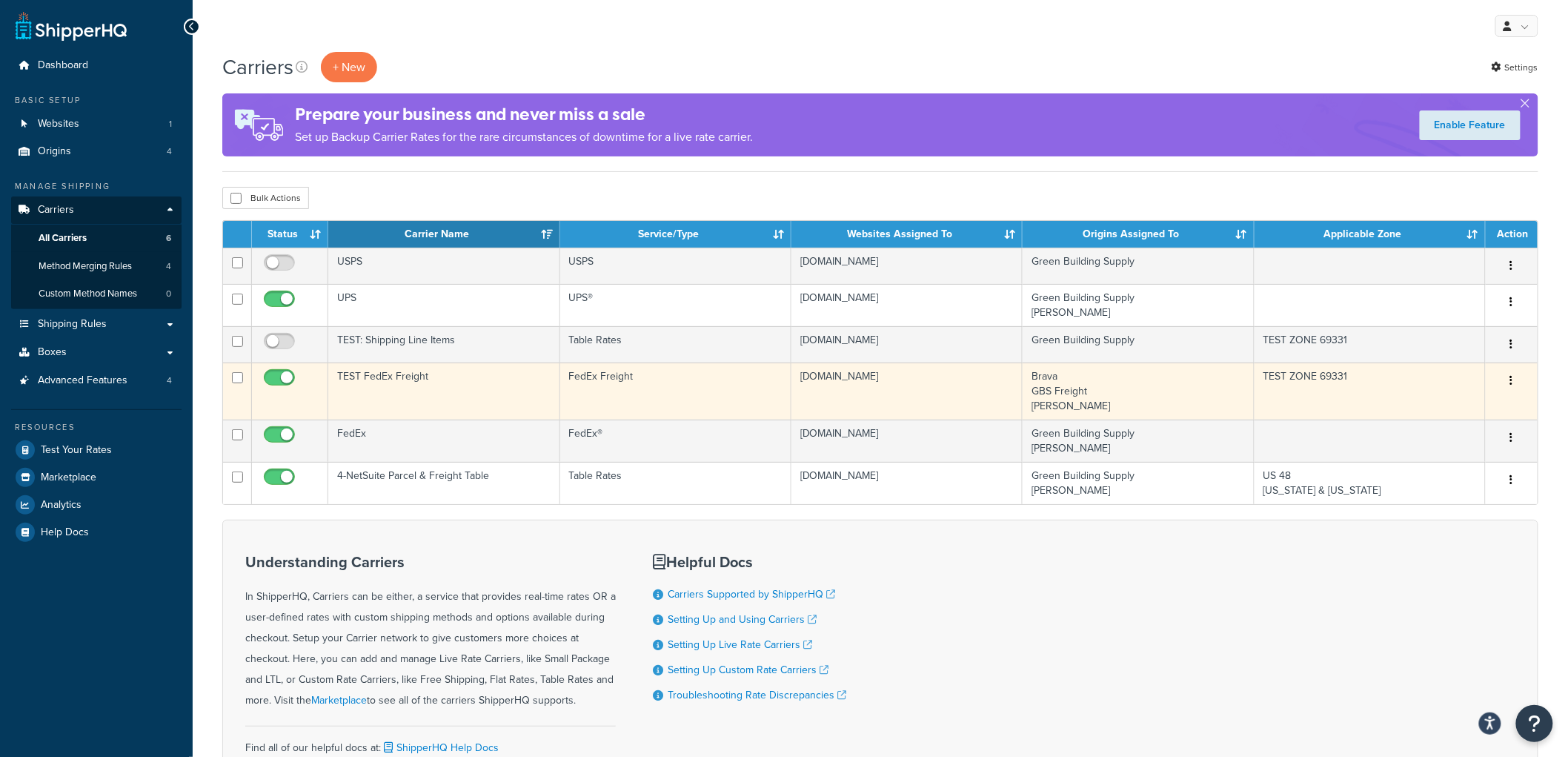
click at [441, 405] on td "TEST FedEx Freight" at bounding box center [444, 391] width 232 height 57
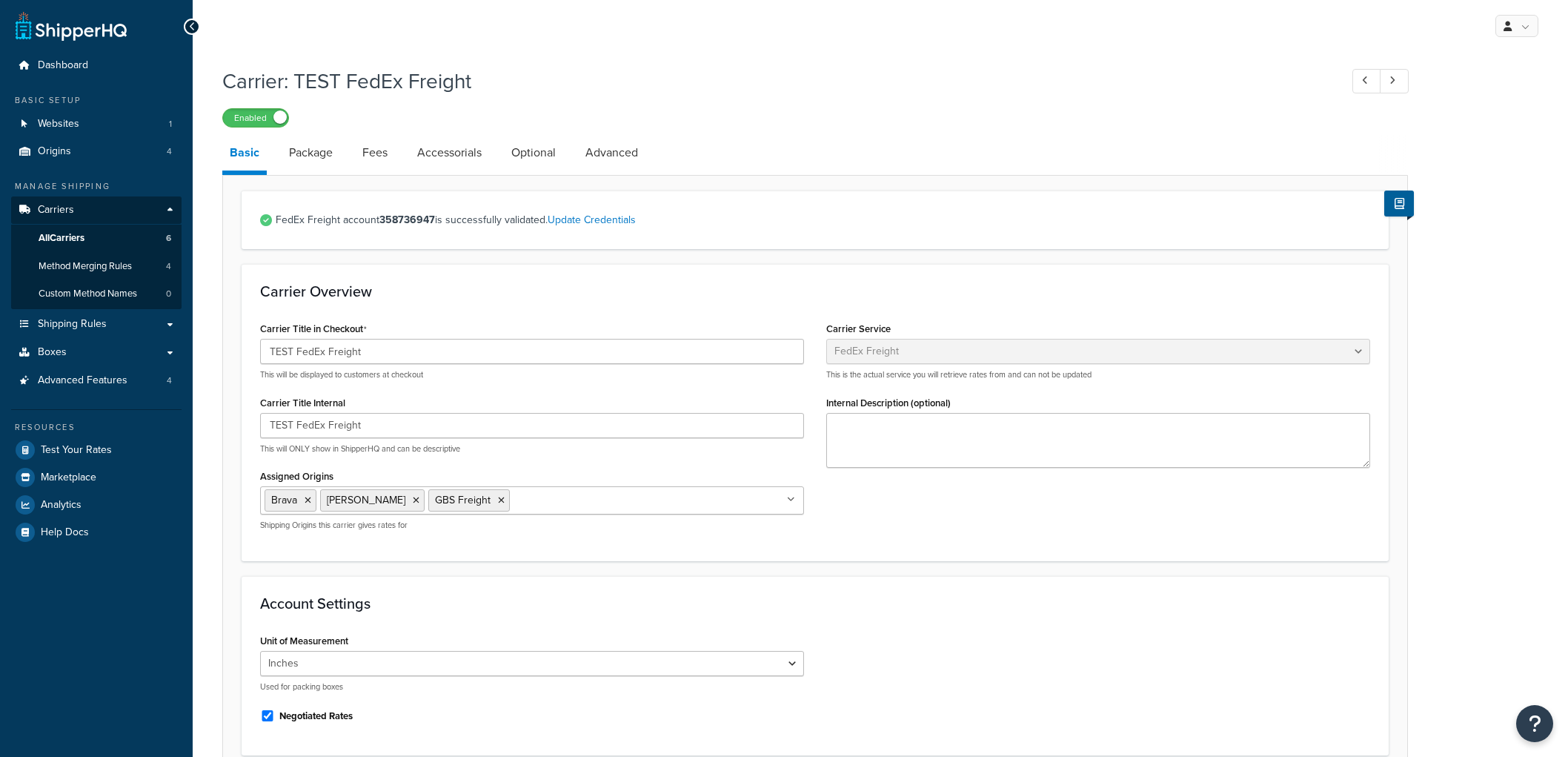
select select "fedExFreight"
click at [170, 324] on link "Shipping Rules" at bounding box center [96, 323] width 170 height 27
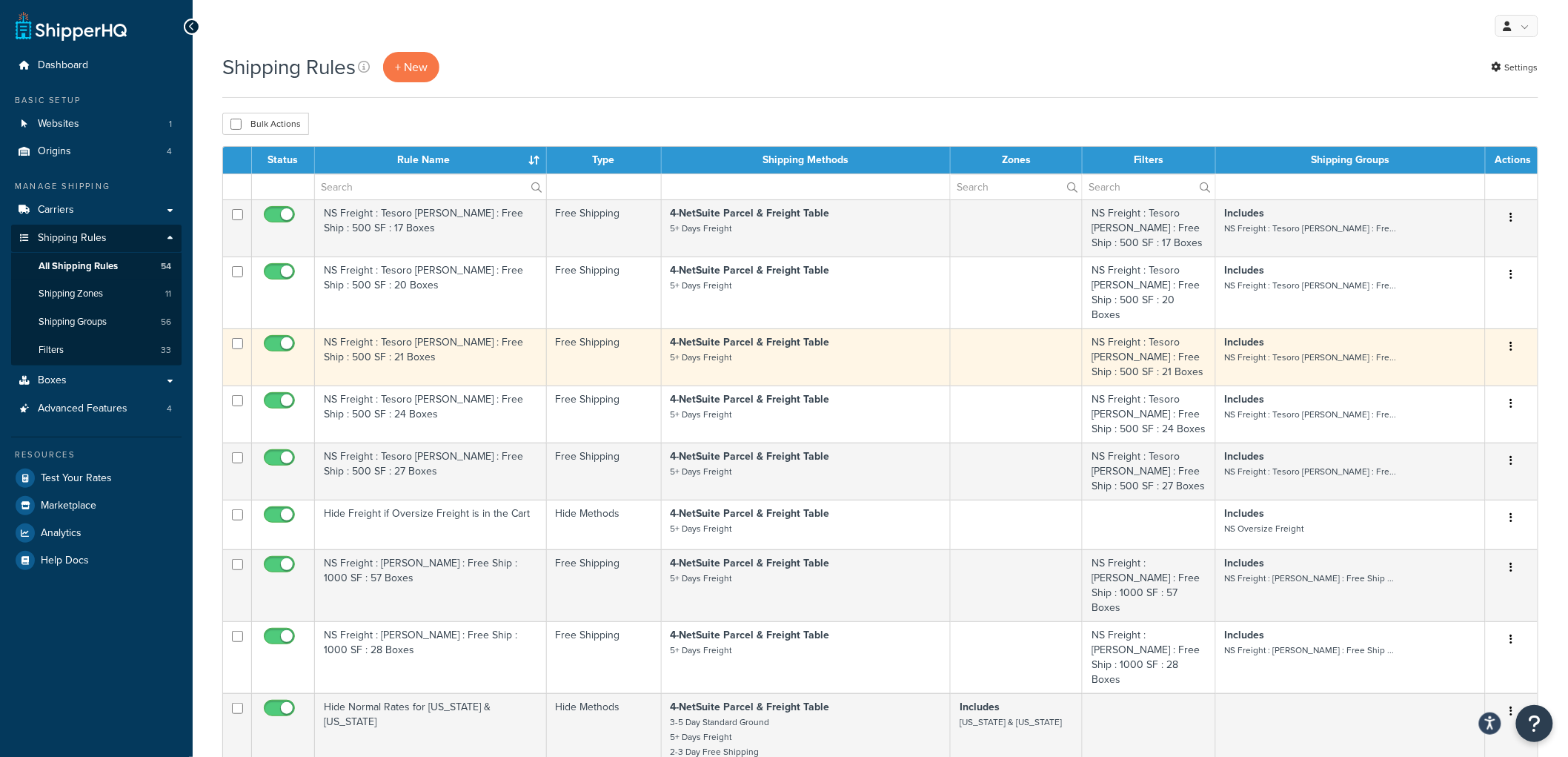
click at [510, 358] on td "NS Freight : Tesoro Woods : Free Ship : 500 SF : 21 Boxes" at bounding box center [430, 357] width 232 height 57
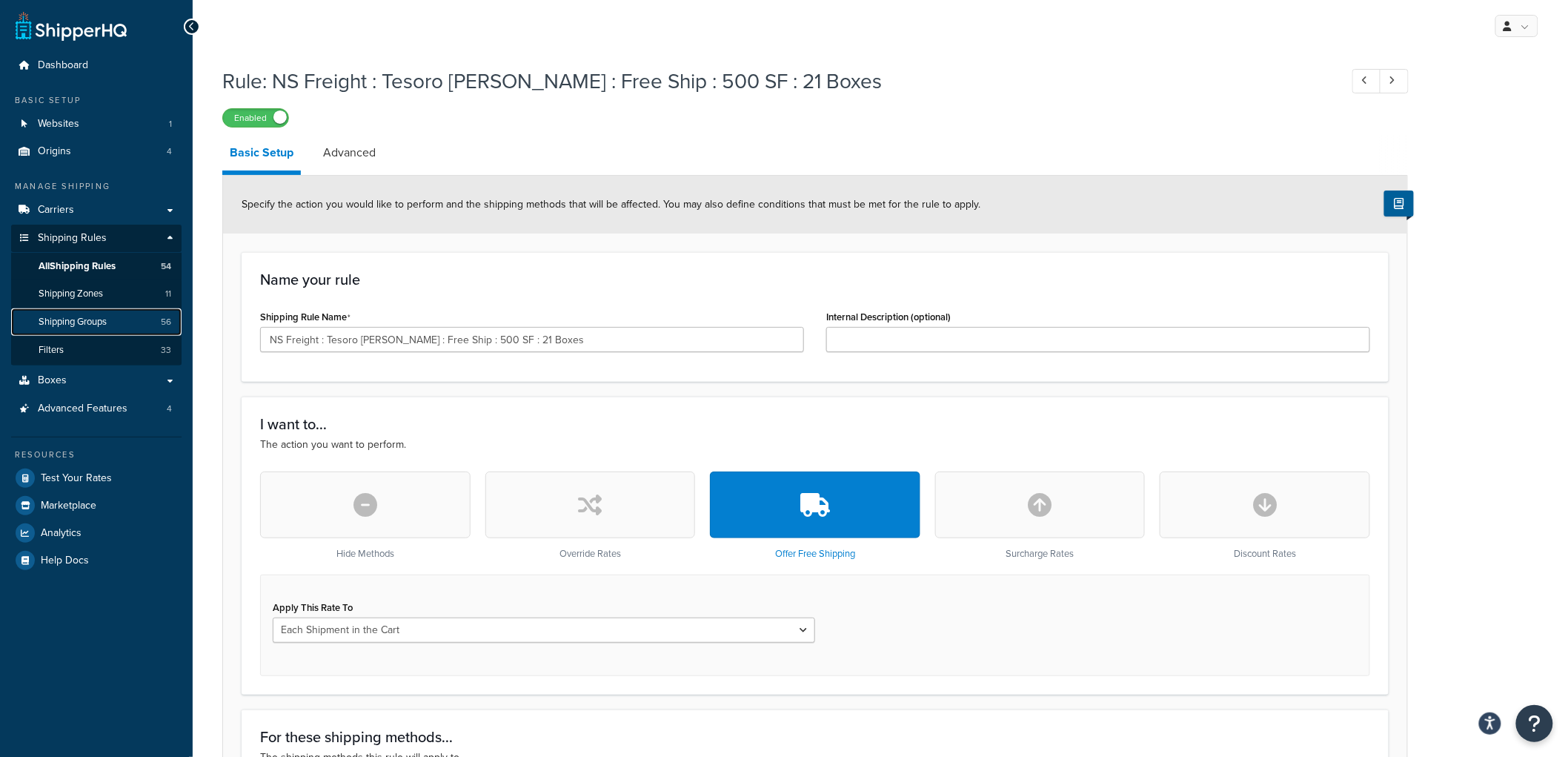
click at [109, 319] on link "Shipping Groups 56" at bounding box center [96, 322] width 170 height 27
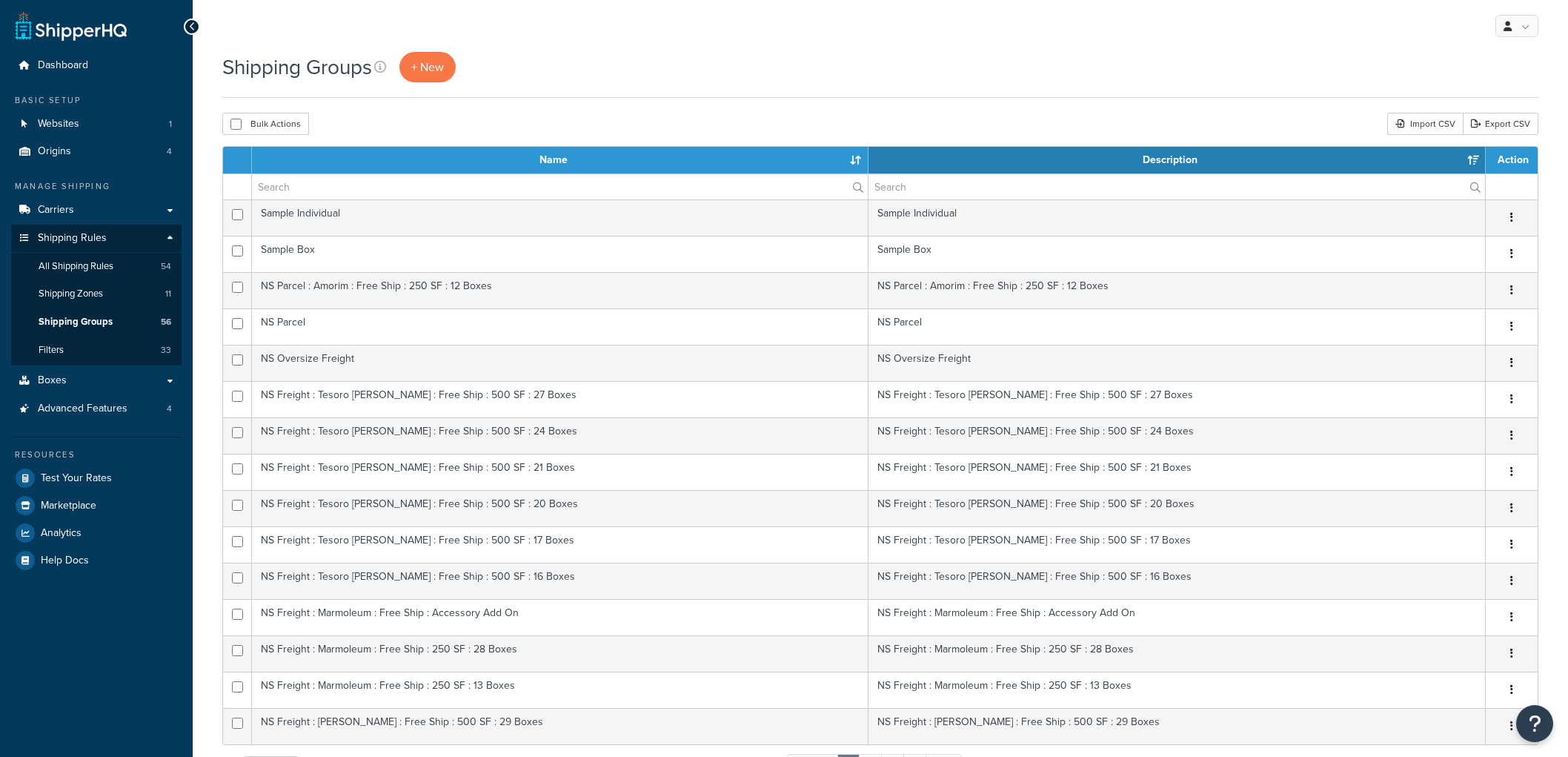
select select "15"
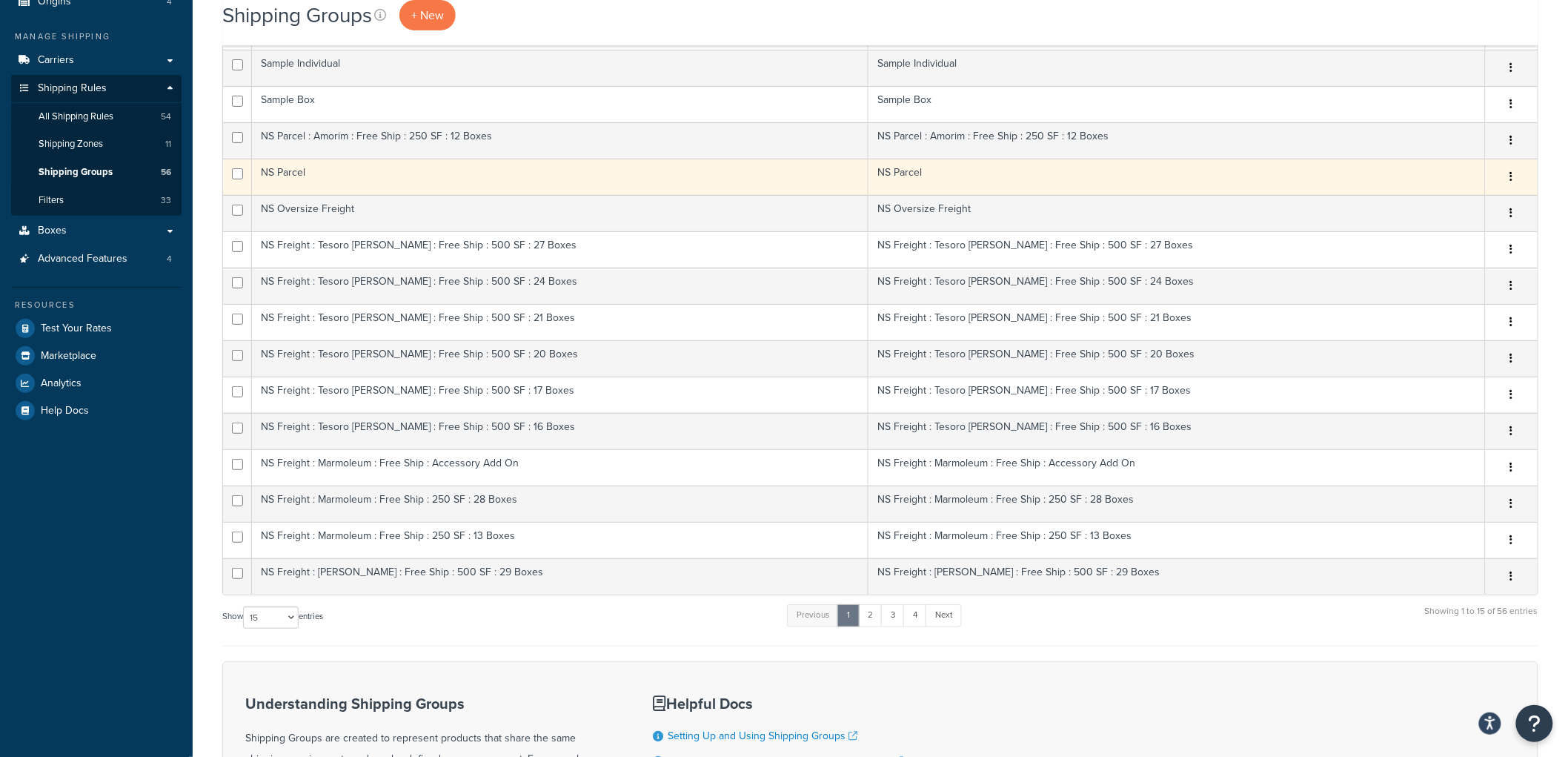
scroll to position [120, 0]
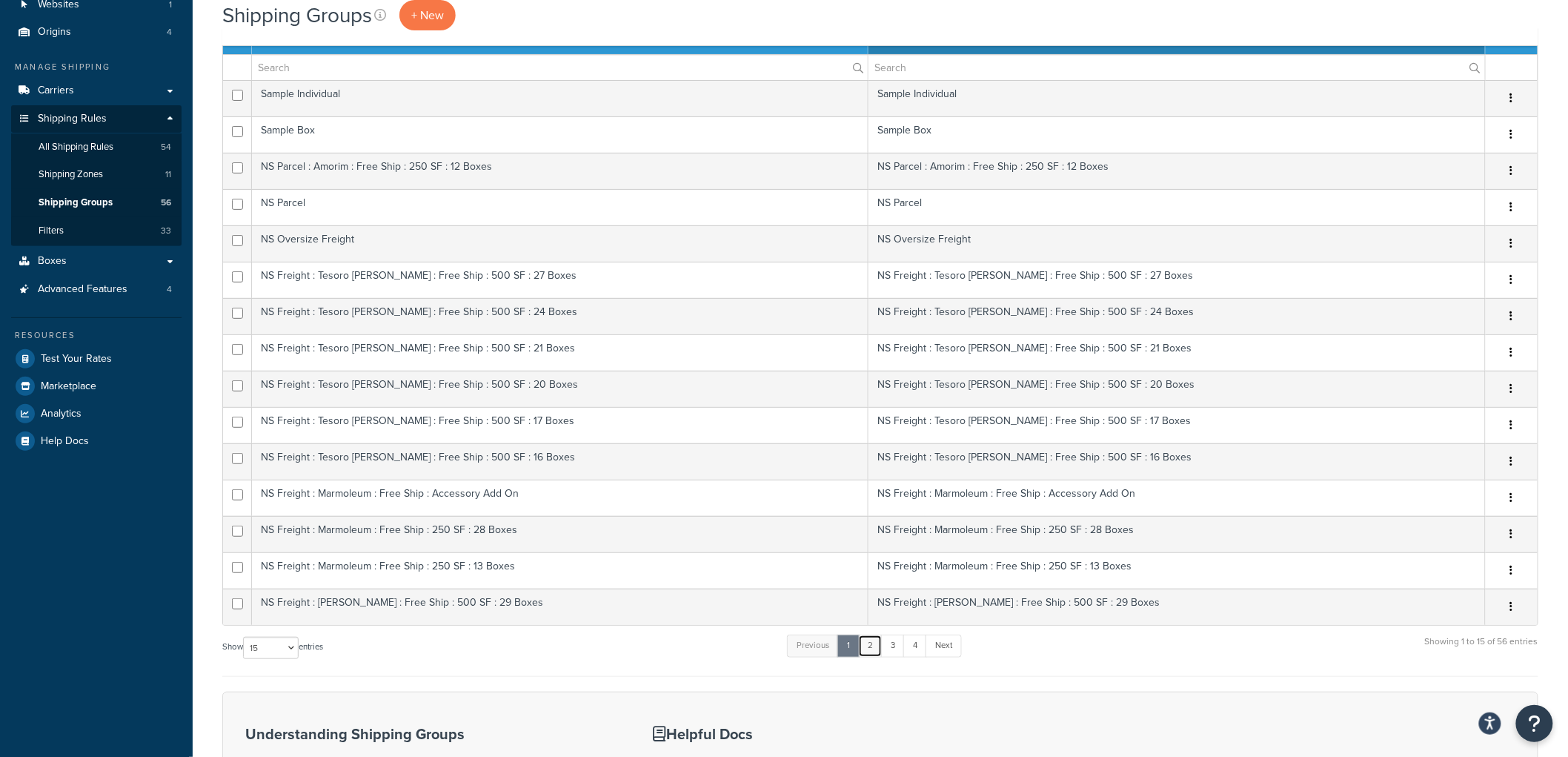
click at [867, 650] on link "2" at bounding box center [871, 645] width 24 height 22
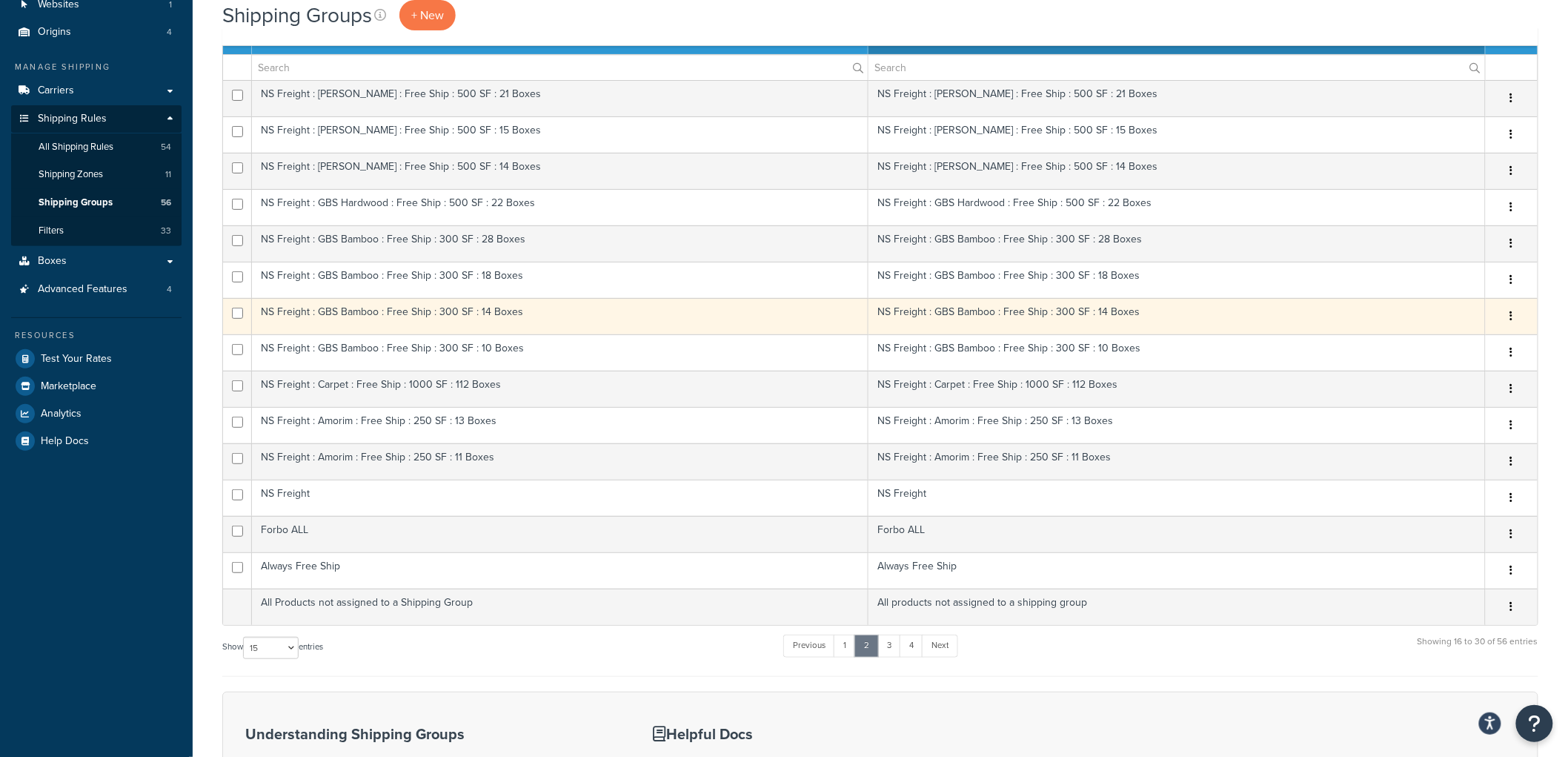
click at [458, 319] on td "NS Freight : GBS Bamboo : Free Ship : 300 SF : 14 Boxes" at bounding box center [559, 316] width 616 height 37
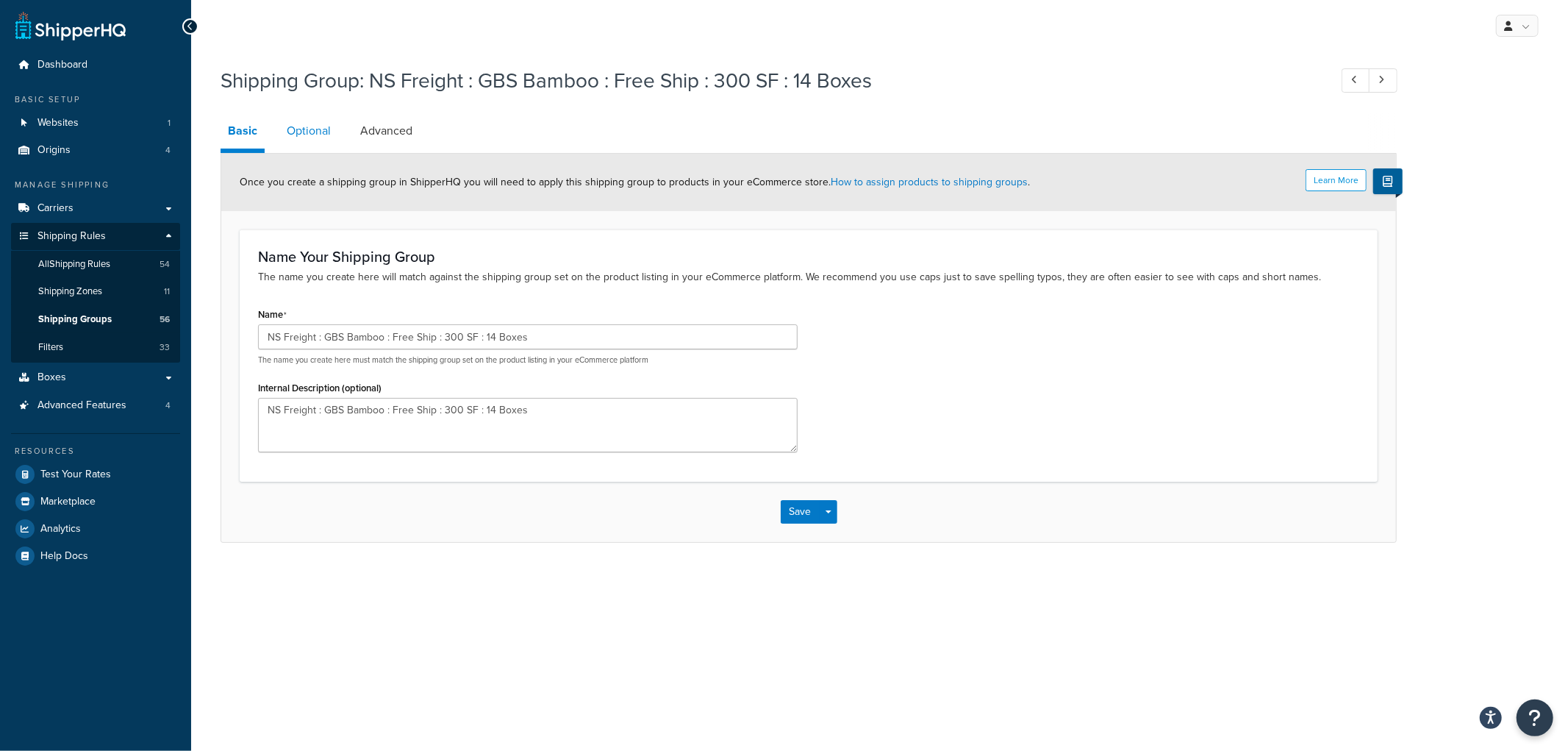
click at [294, 120] on link "Optional" at bounding box center [309, 131] width 59 height 36
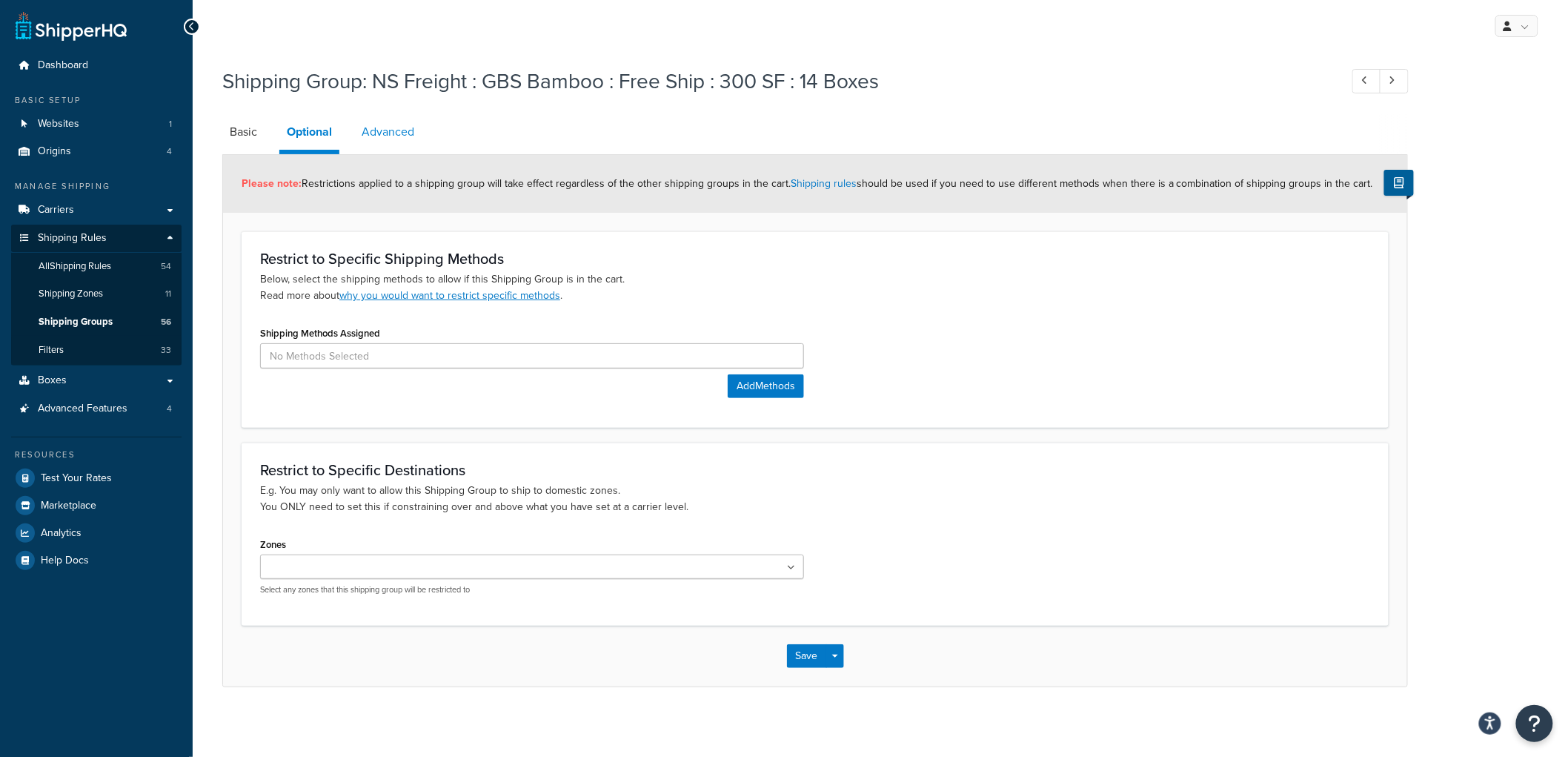
click at [382, 129] on link "Advanced" at bounding box center [387, 132] width 67 height 36
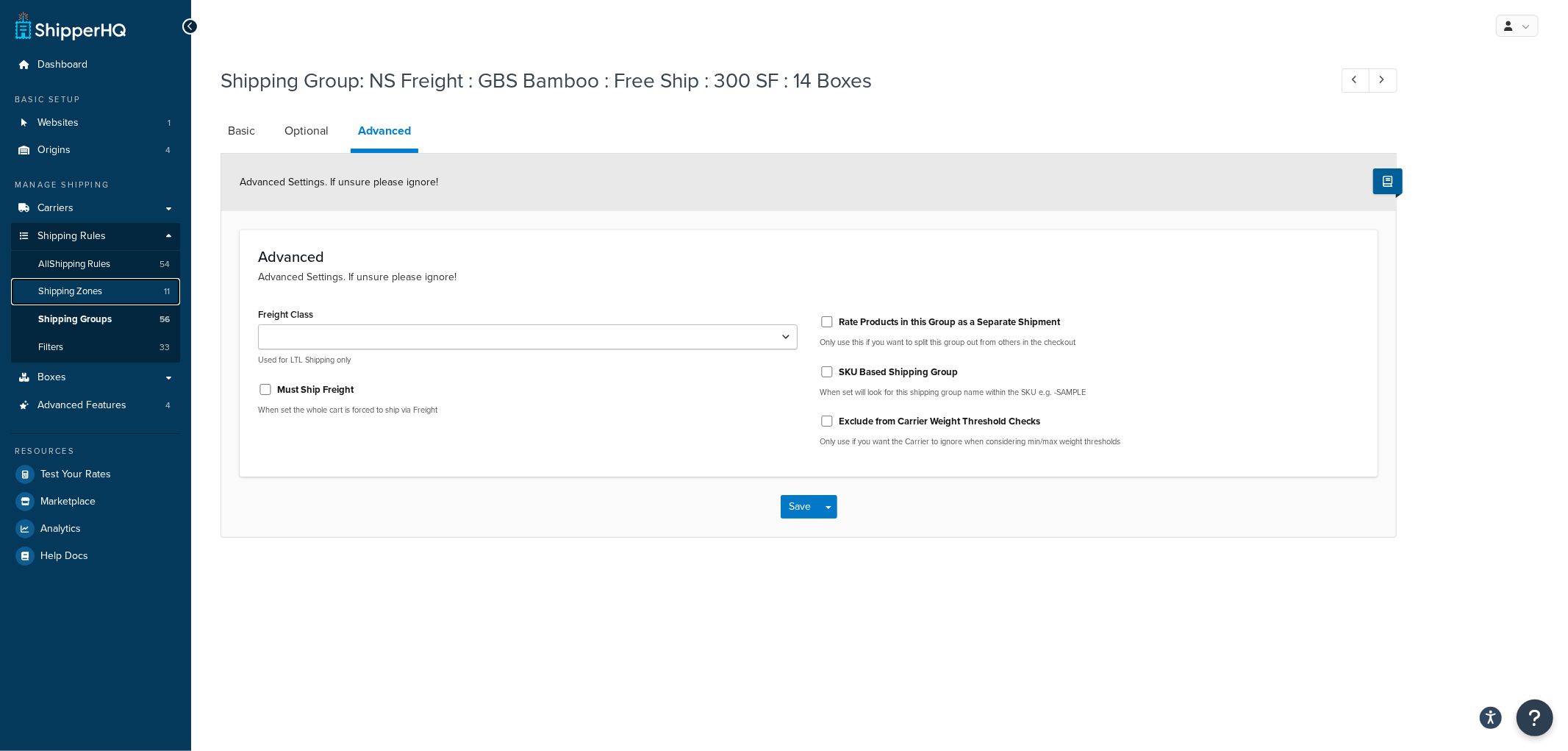
click at [104, 291] on link "Shipping Zones 11" at bounding box center [95, 291] width 169 height 27
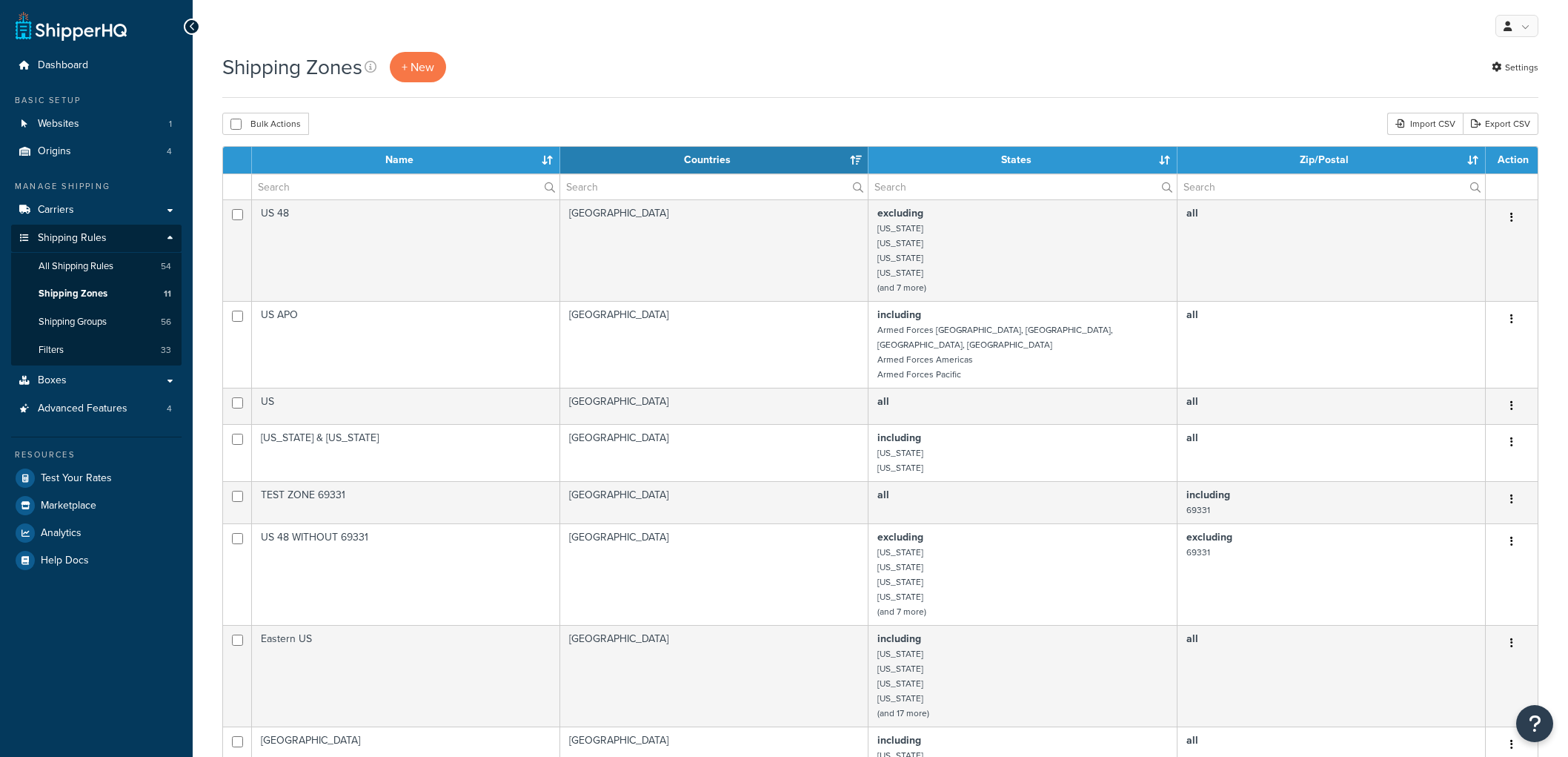
select select "15"
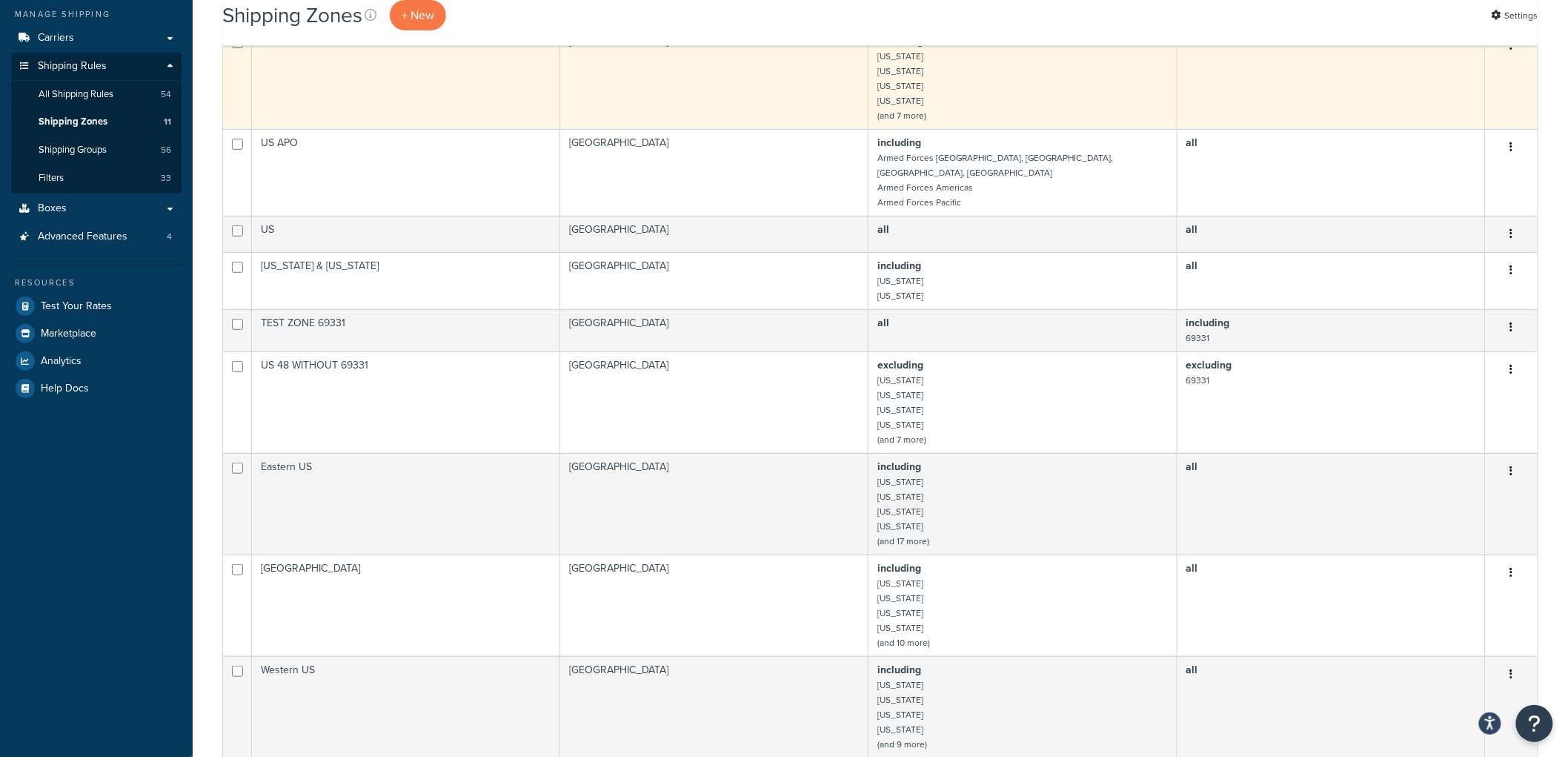
scroll to position [247, 0]
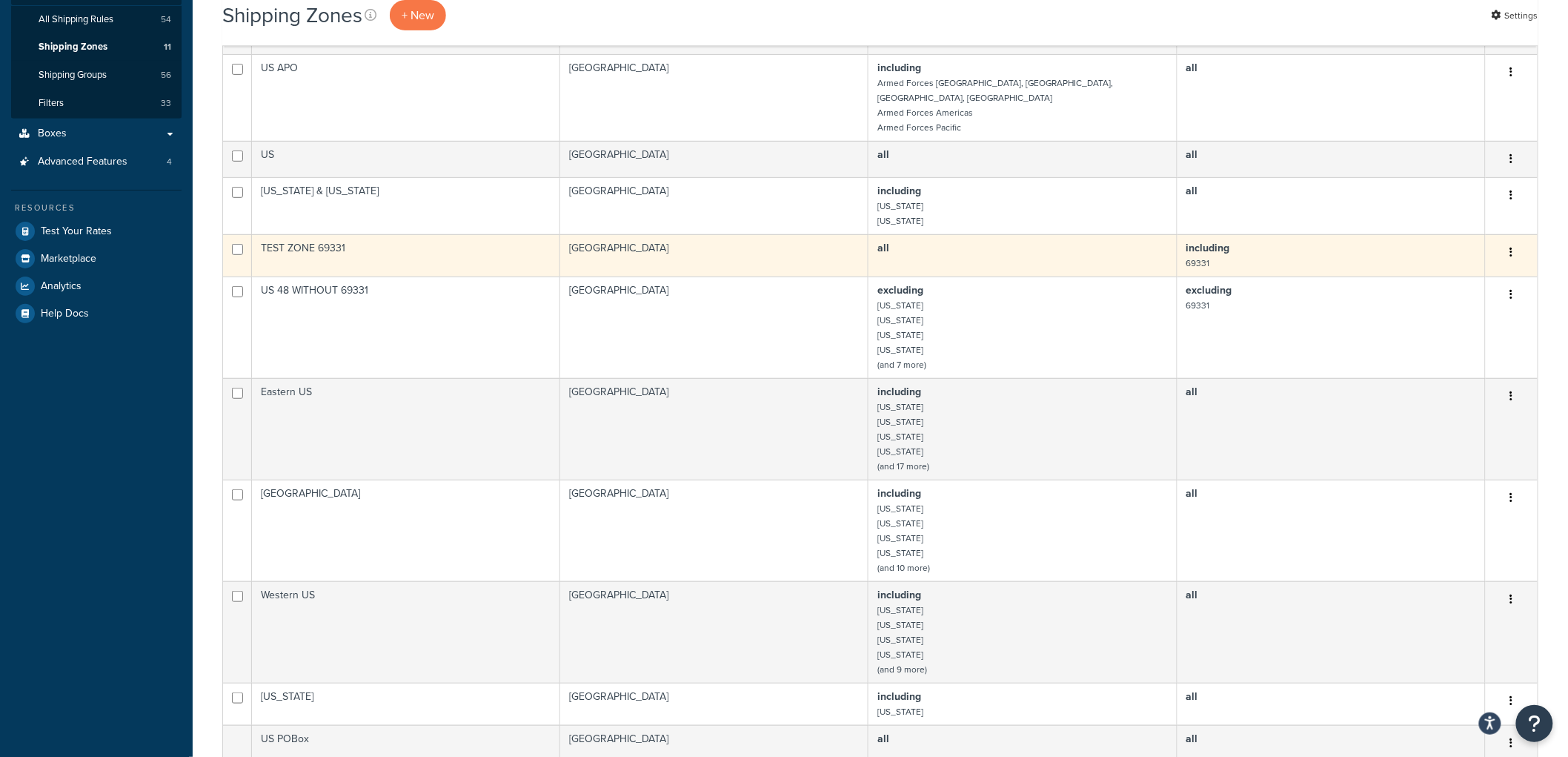
click at [470, 248] on td "TEST ZONE 69331" at bounding box center [406, 255] width 309 height 42
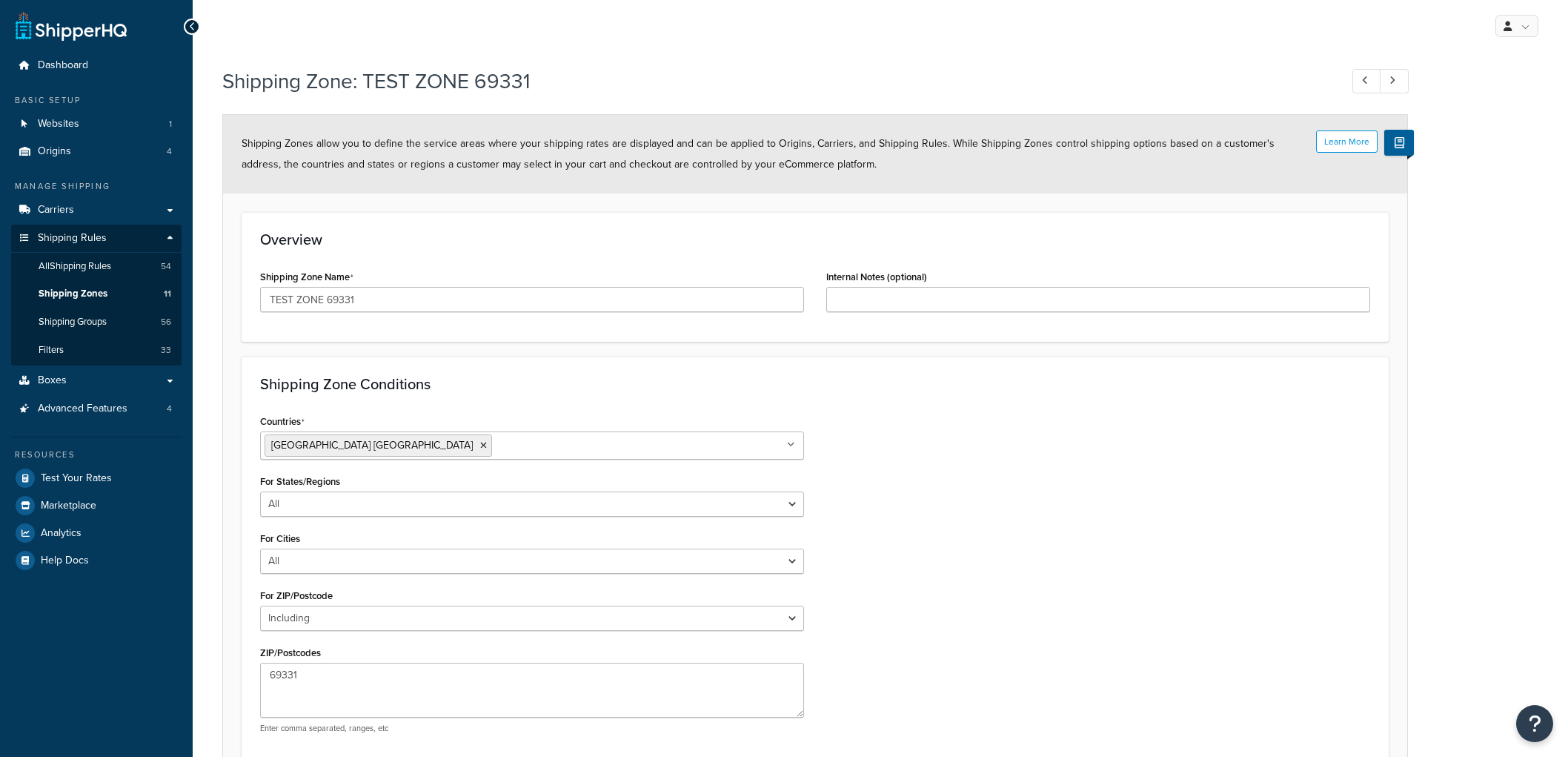
select select "including"
click at [98, 409] on span "Advanced Features" at bounding box center [82, 408] width 90 height 12
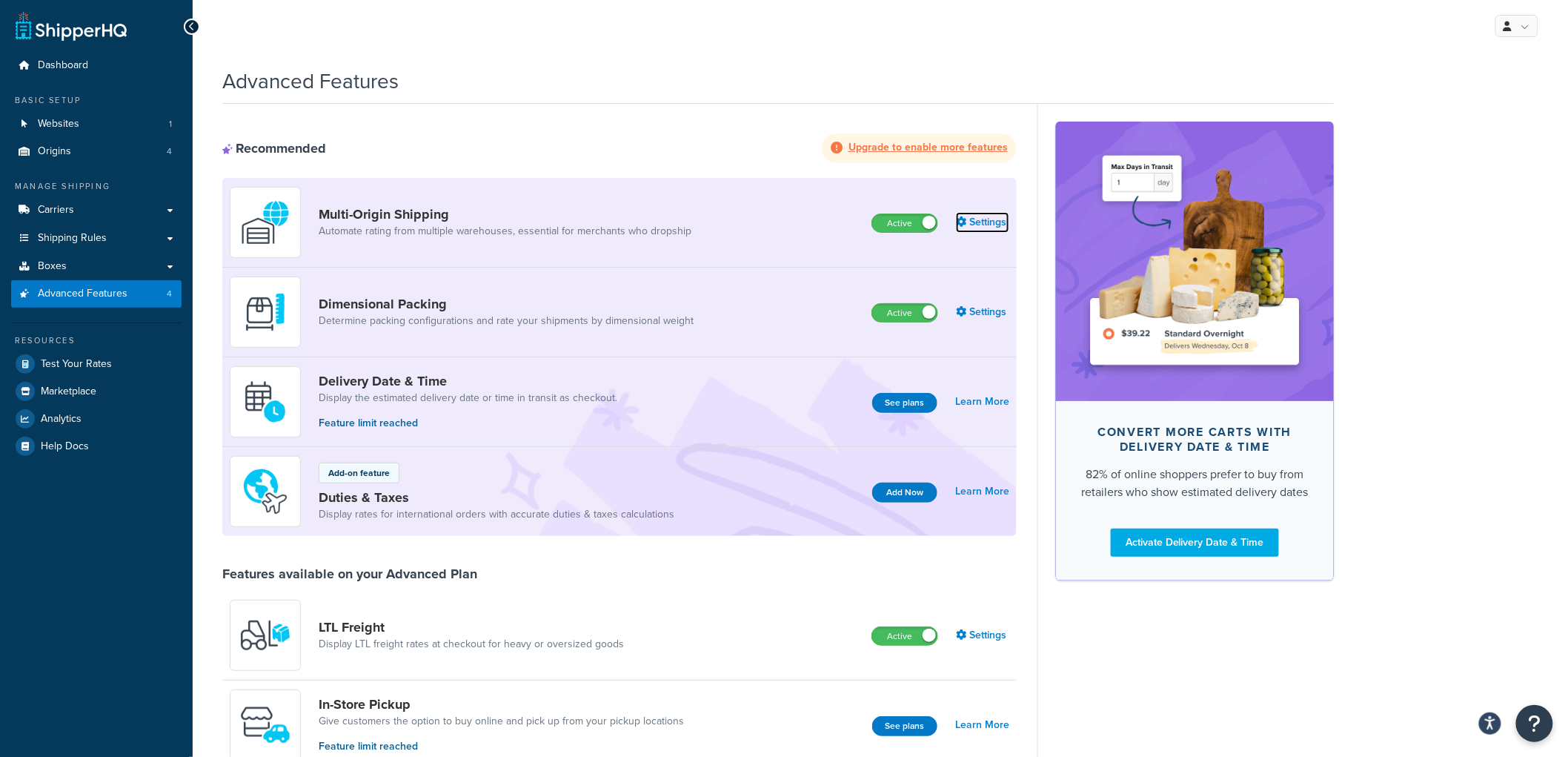
click at [981, 223] on link "Settings" at bounding box center [982, 223] width 53 height 21
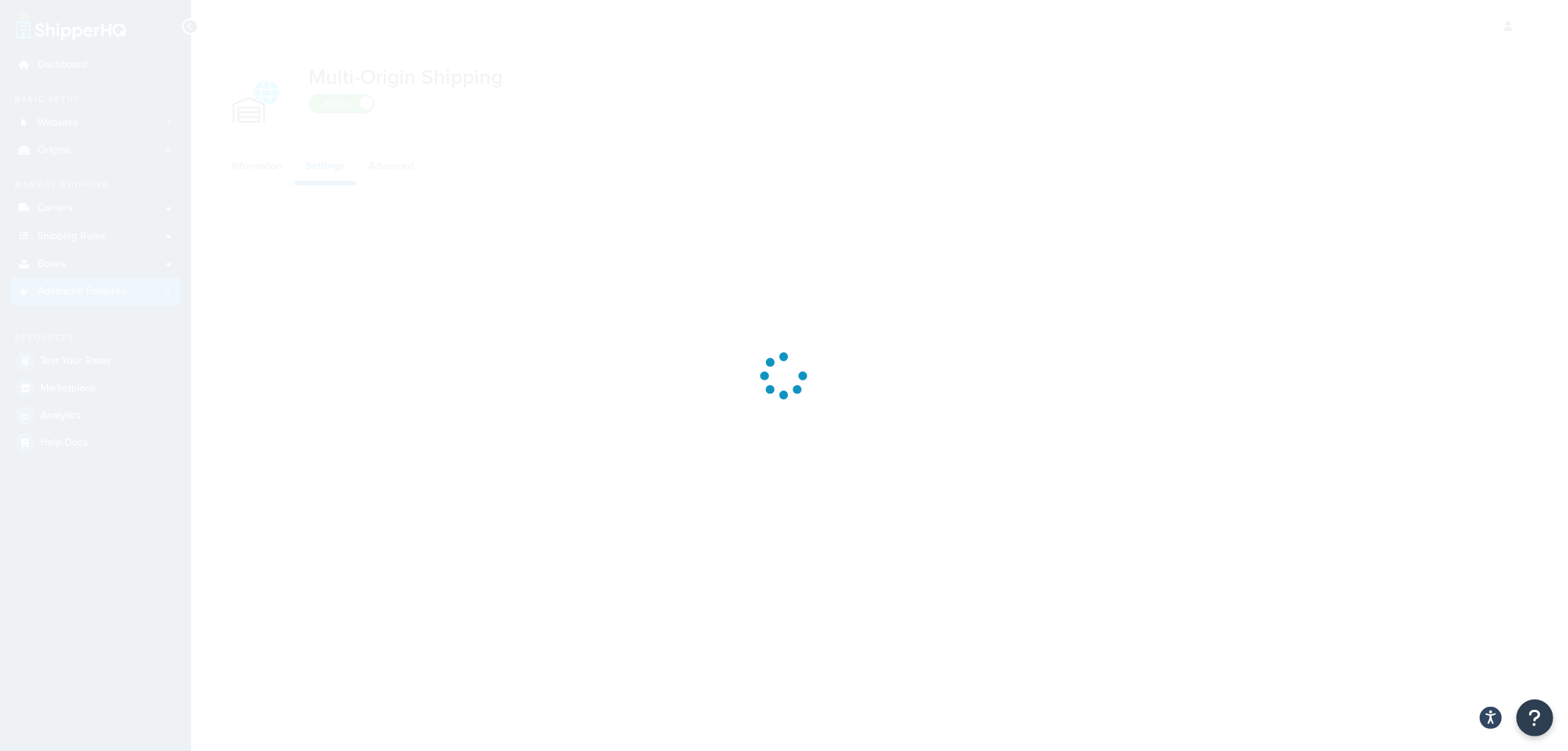
select select "false"
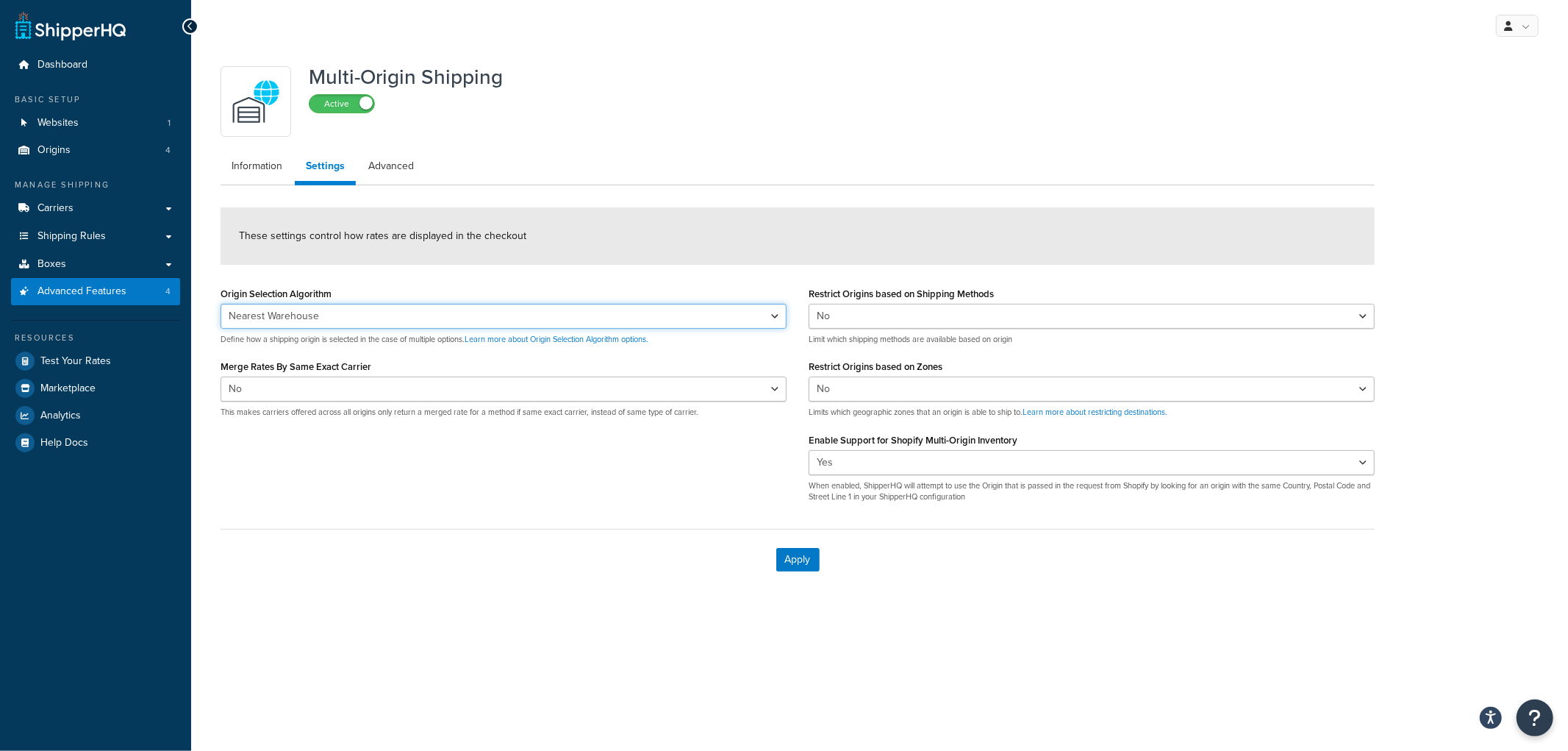
click at [336, 321] on select "Nearest Warehouse Fewest Warehouses" at bounding box center [503, 316] width 566 height 25
click at [384, 281] on form "These settings control how rates are displayed in the checkout Origin Selection…" at bounding box center [797, 398] width 1154 height 382
click at [944, 271] on form "These settings control how rates are displayed in the checkout Origin Selection…" at bounding box center [797, 398] width 1154 height 382
select select "false"
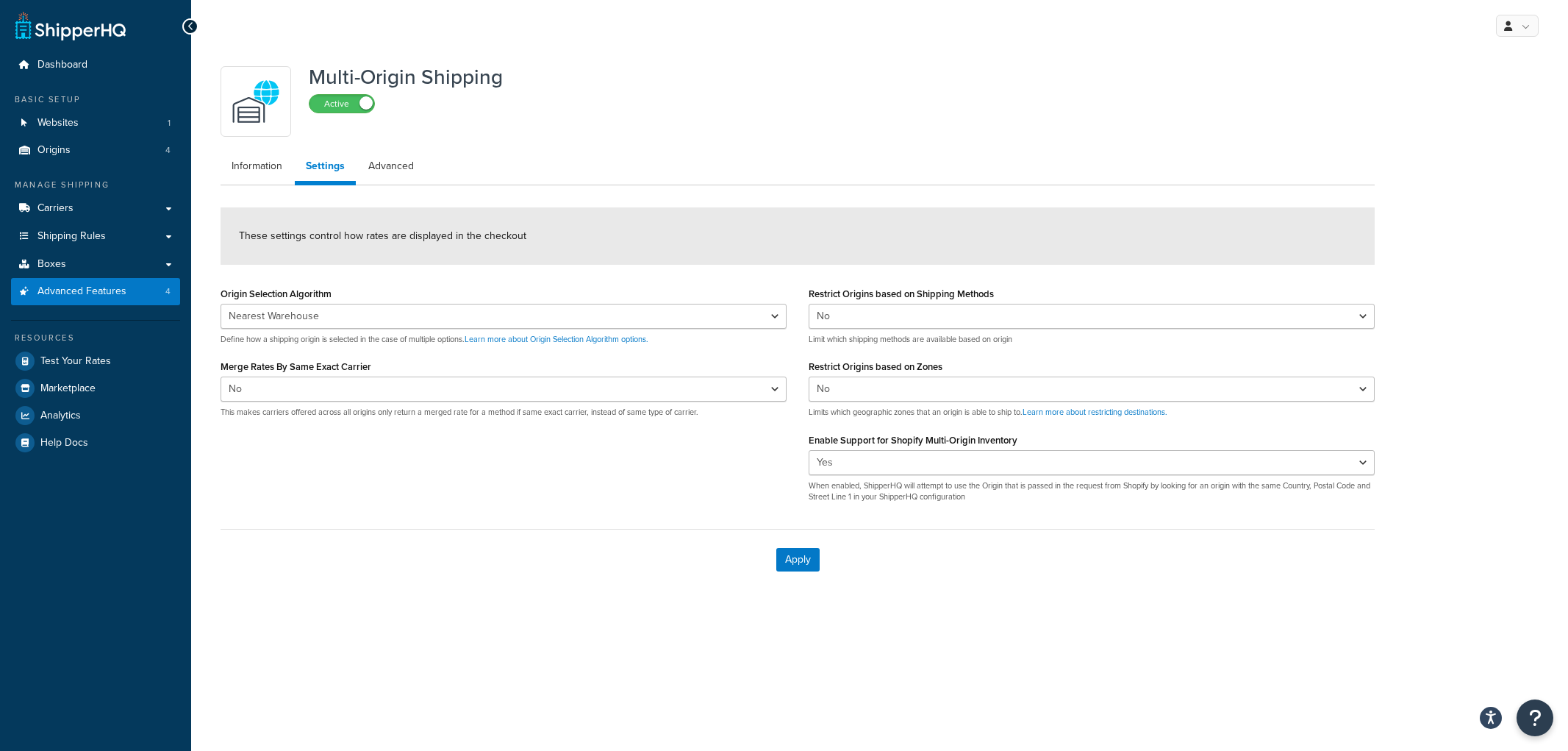
select select "false"
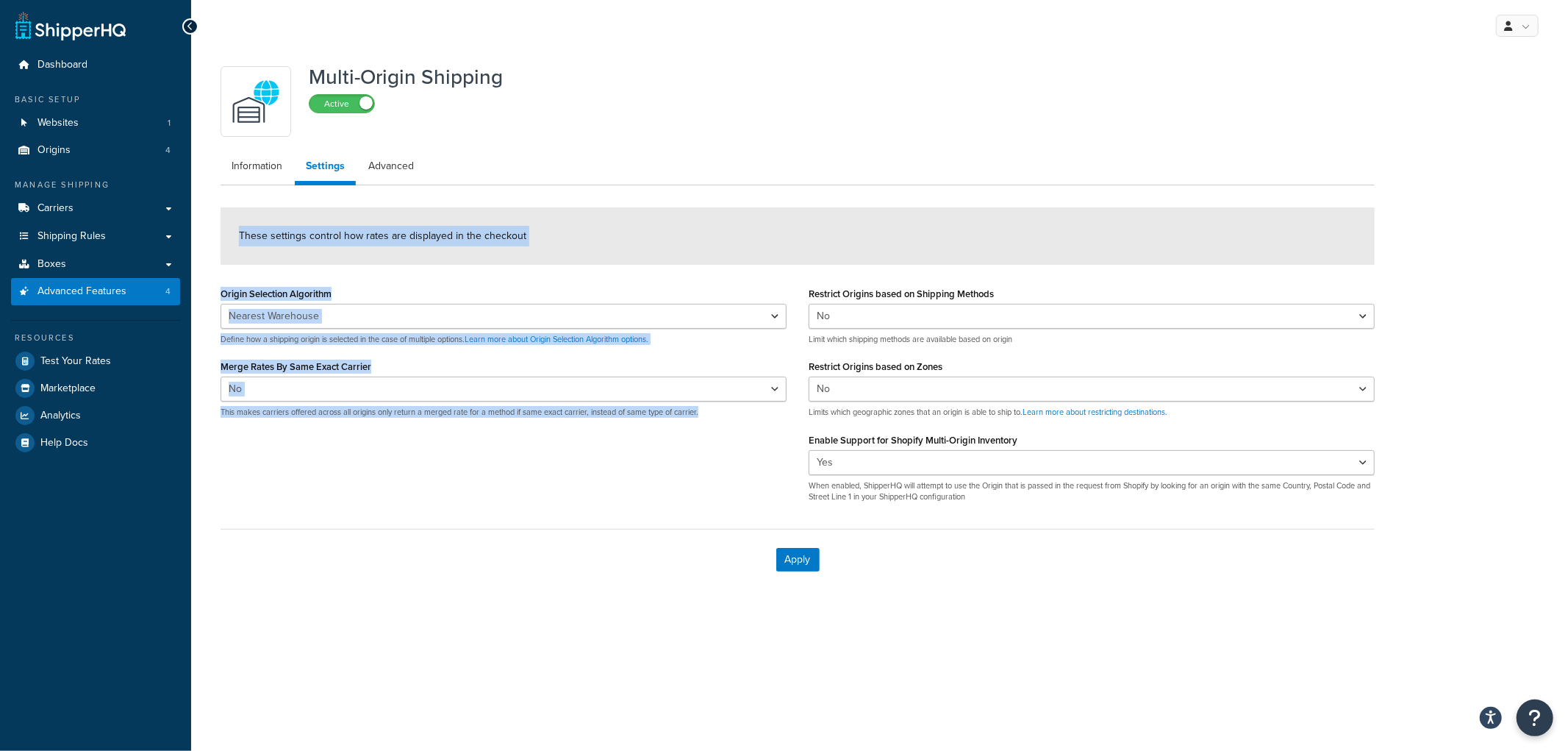
drag, startPoint x: 804, startPoint y: 211, endPoint x: 809, endPoint y: 275, distance: 64.2
click at [809, 275] on div "Multi-Origin Shipping Active Information Settings Advanced These settings contr…" at bounding box center [797, 324] width 1176 height 531
click at [759, 186] on div "Multi-Origin Shipping Active Information Settings Advanced These settings contr…" at bounding box center [797, 324] width 1176 height 531
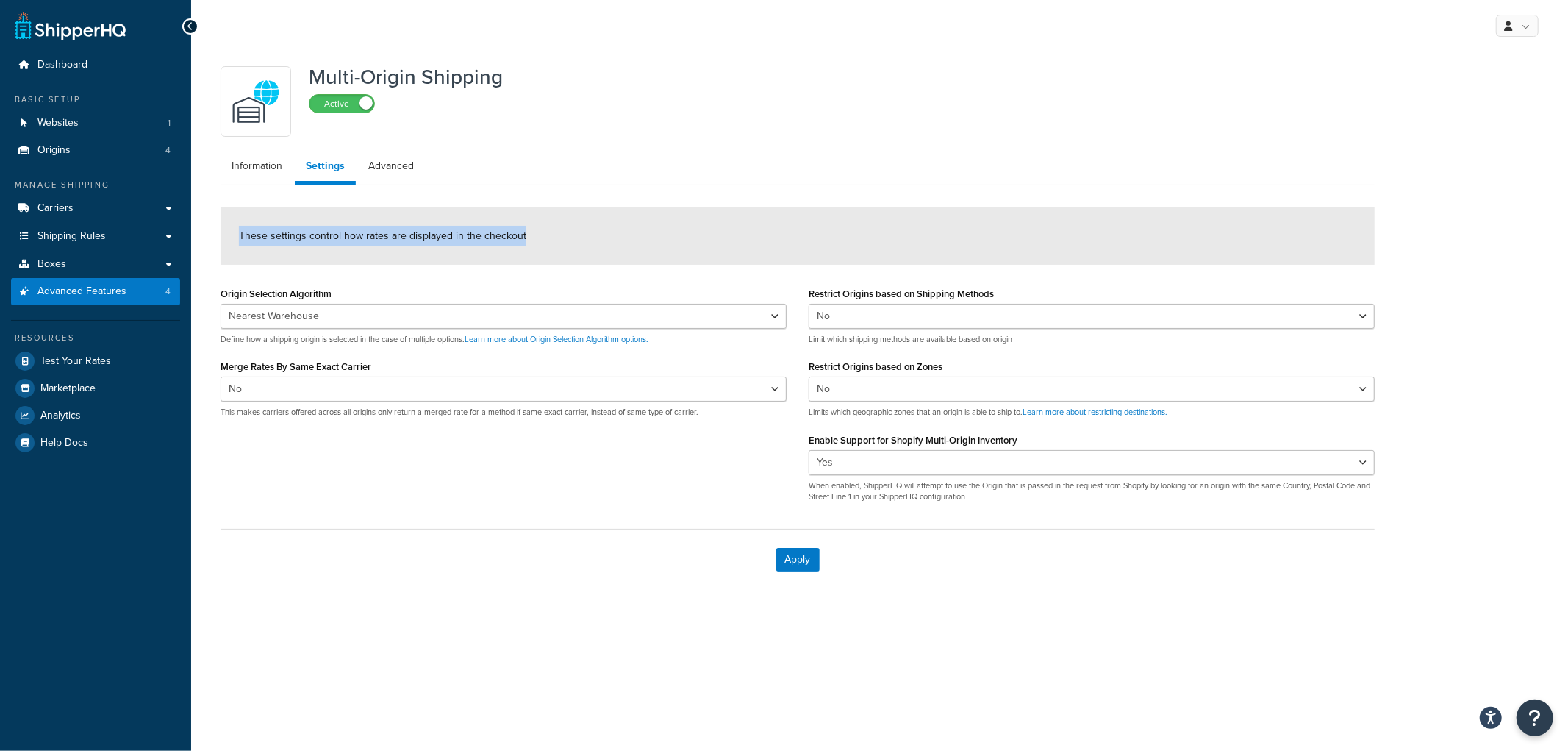
drag, startPoint x: 221, startPoint y: 225, endPoint x: 570, endPoint y: 240, distance: 349.3
click at [570, 240] on div "These settings control how rates are displayed in the checkout" at bounding box center [797, 236] width 1154 height 57
drag, startPoint x: 229, startPoint y: 235, endPoint x: 391, endPoint y: 235, distance: 162.0
click at [391, 235] on div "These settings control how rates are displayed in the checkout" at bounding box center [797, 236] width 1154 height 57
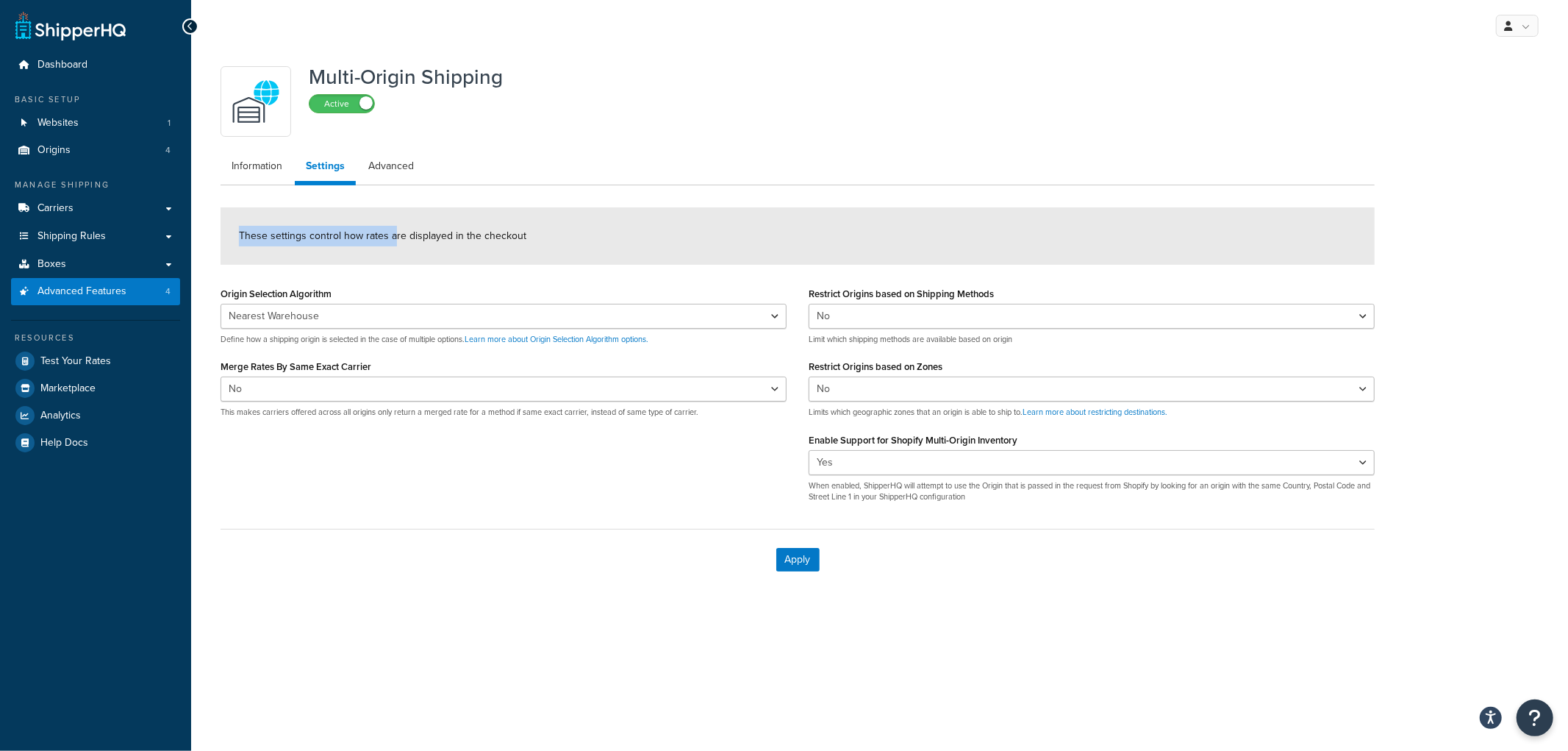
click at [391, 235] on span "These settings control how rates are displayed in the checkout" at bounding box center [383, 236] width 288 height 16
click at [370, 238] on span "These settings control how rates are displayed in the checkout" at bounding box center [383, 236] width 288 height 16
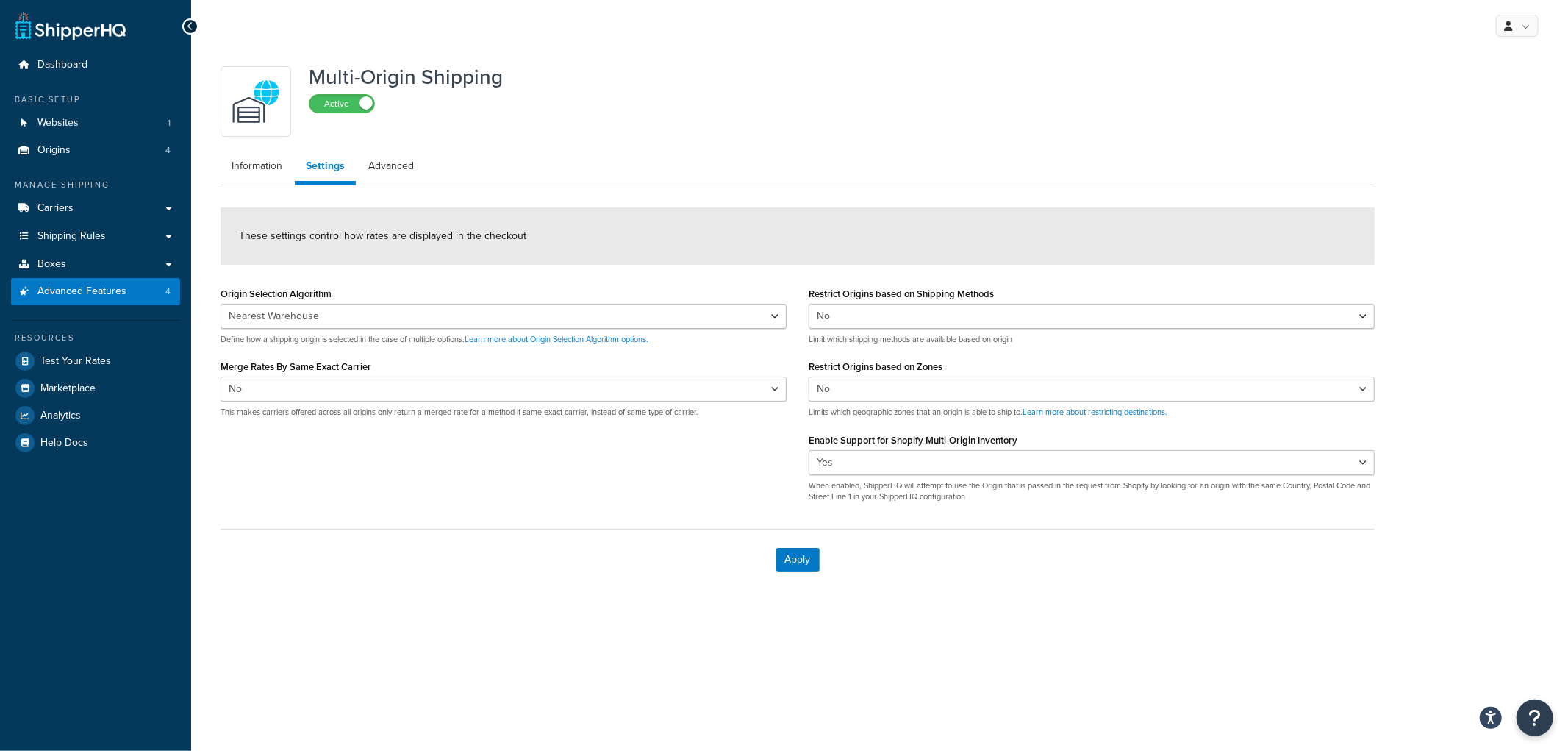
click at [400, 233] on span "These settings control how rates are displayed in the checkout" at bounding box center [383, 236] width 288 height 16
click at [451, 239] on span "These settings control how rates are displayed in the checkout" at bounding box center [383, 236] width 288 height 16
click at [1424, 464] on div "Multi-Origin Shipping Active Information Settings Advanced These settings contr…" at bounding box center [879, 338] width 1376 height 575
click at [120, 205] on link "Carriers" at bounding box center [95, 208] width 169 height 27
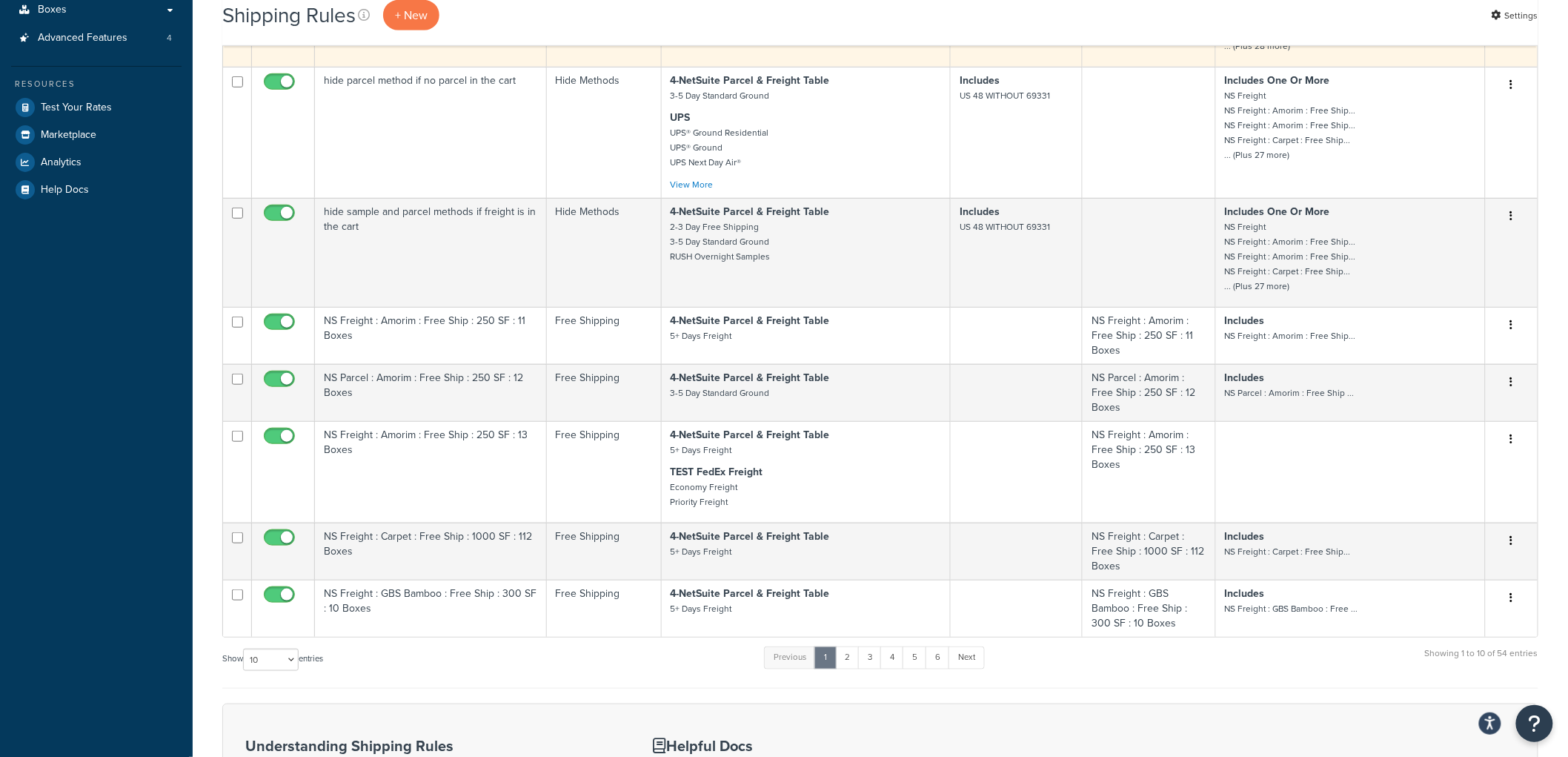
scroll to position [412, 0]
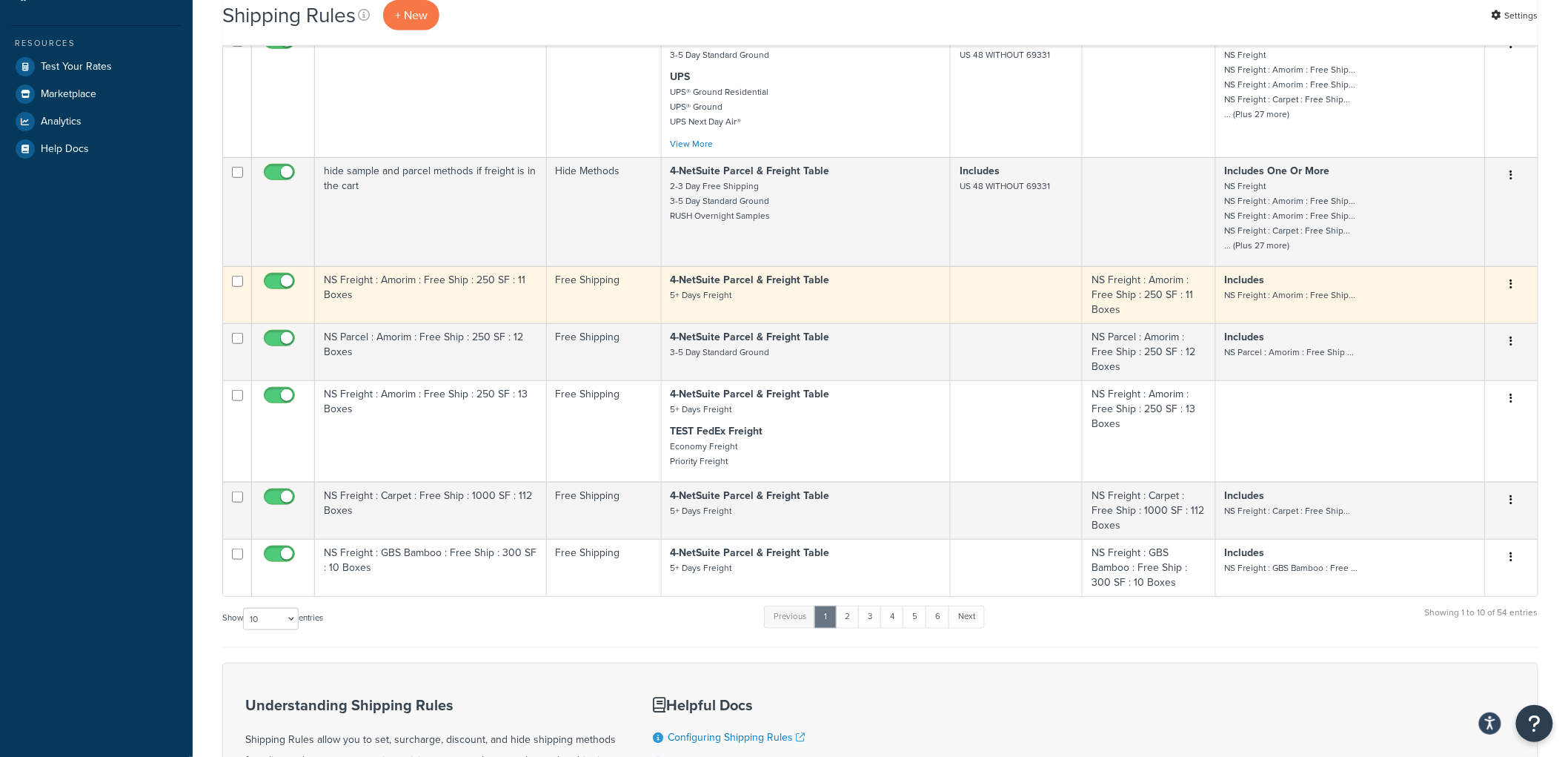
click at [470, 298] on td "NS Freight : Amorim : Free Ship : 250 SF : 11 Boxes" at bounding box center [430, 294] width 232 height 57
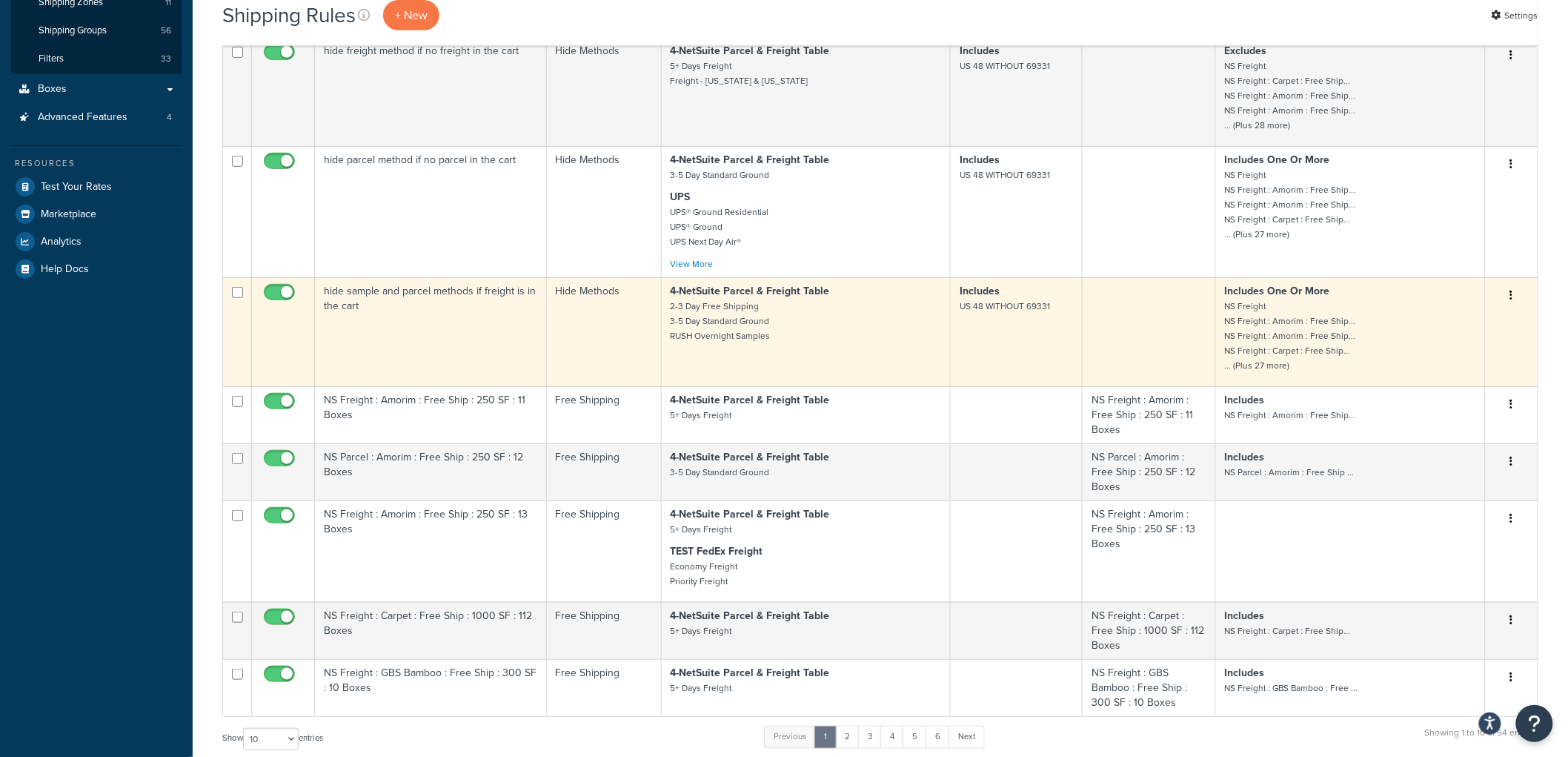
scroll to position [329, 0]
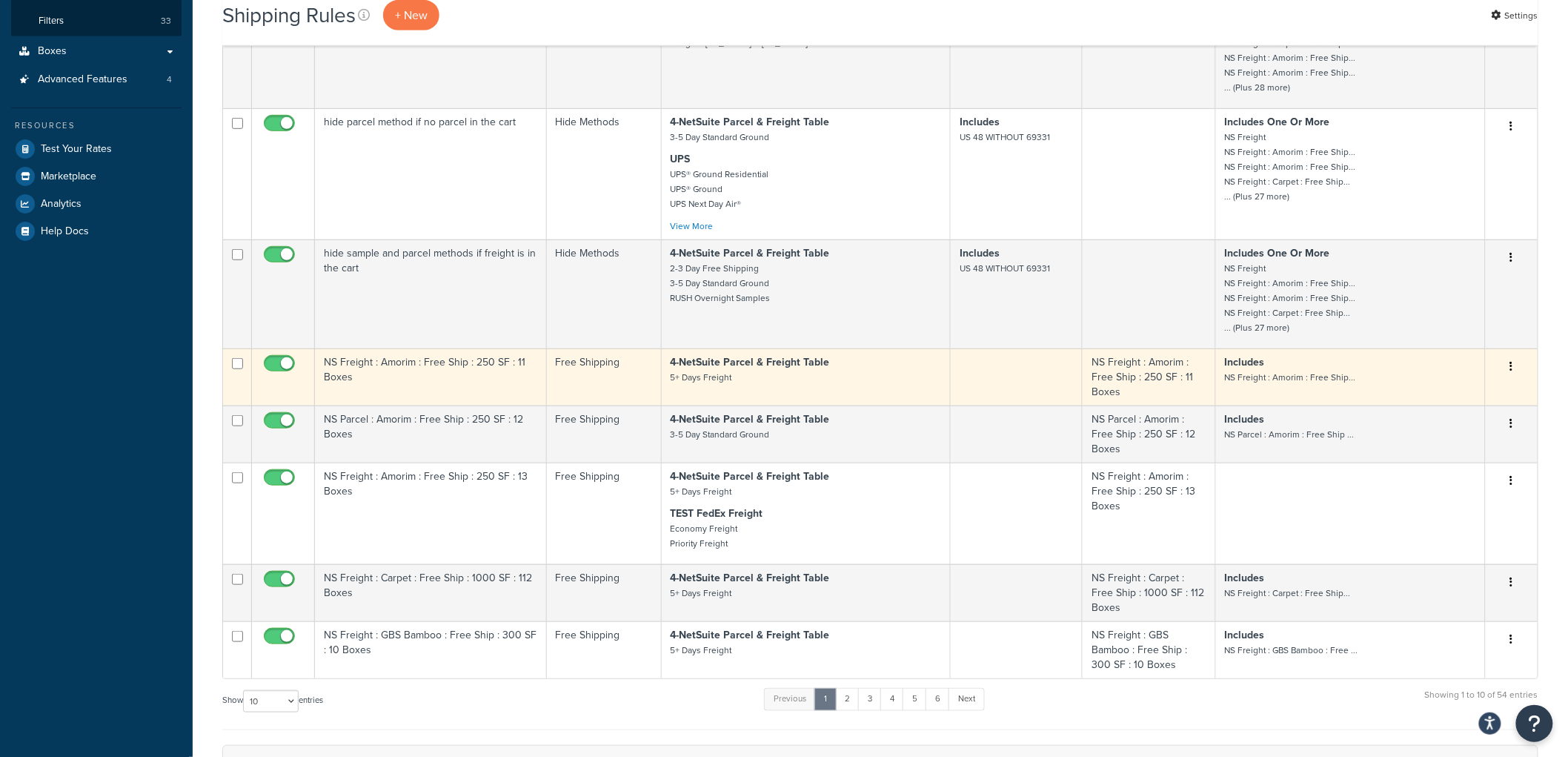
click at [443, 396] on td "NS Freight : Amorim : Free Ship : 250 SF : 11 Boxes" at bounding box center [430, 377] width 232 height 57
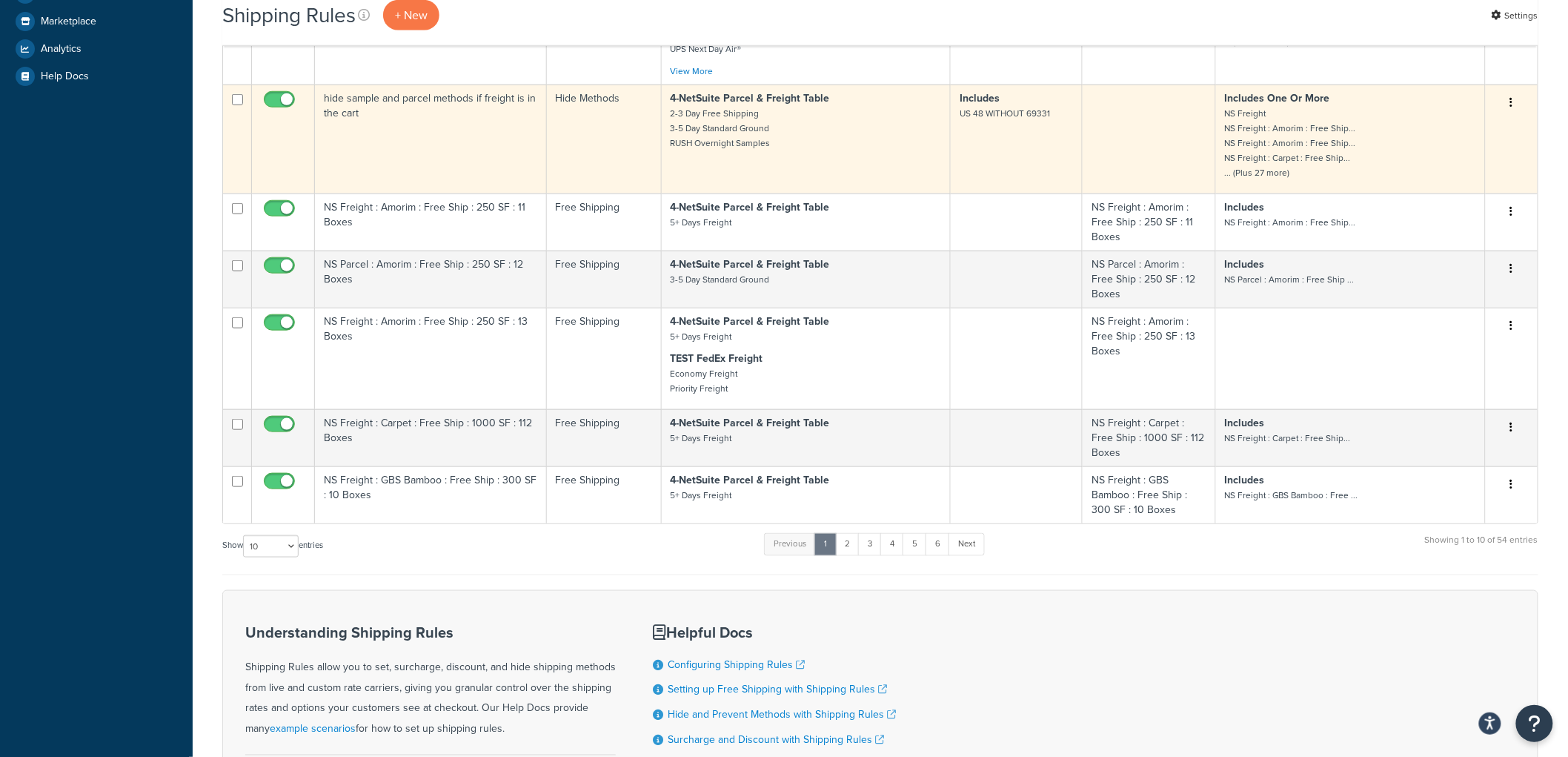
scroll to position [494, 0]
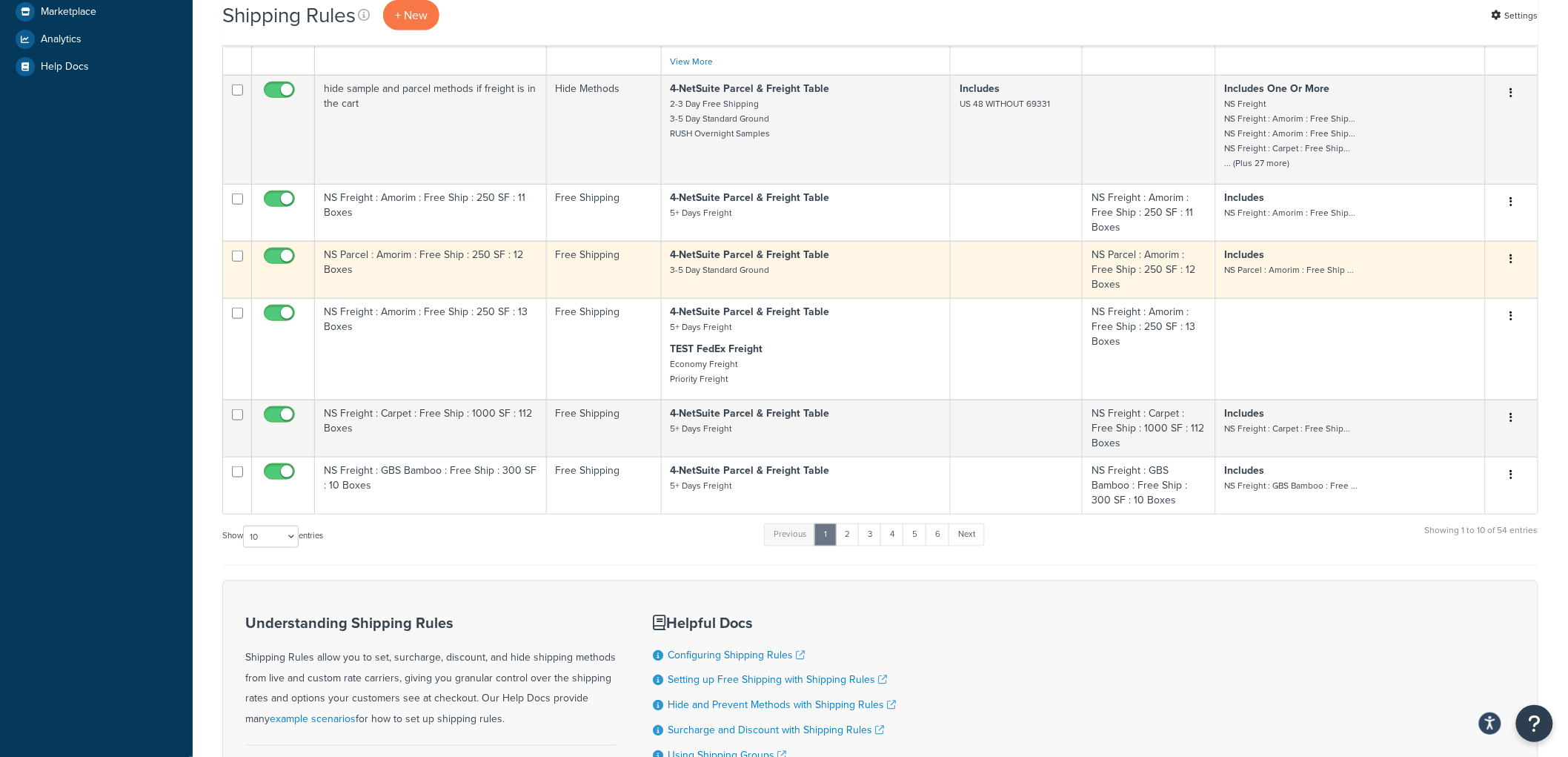
click at [483, 268] on td "NS Parcel : Amorim : Free Ship : 250 SF : 12 Boxes" at bounding box center [430, 269] width 232 height 57
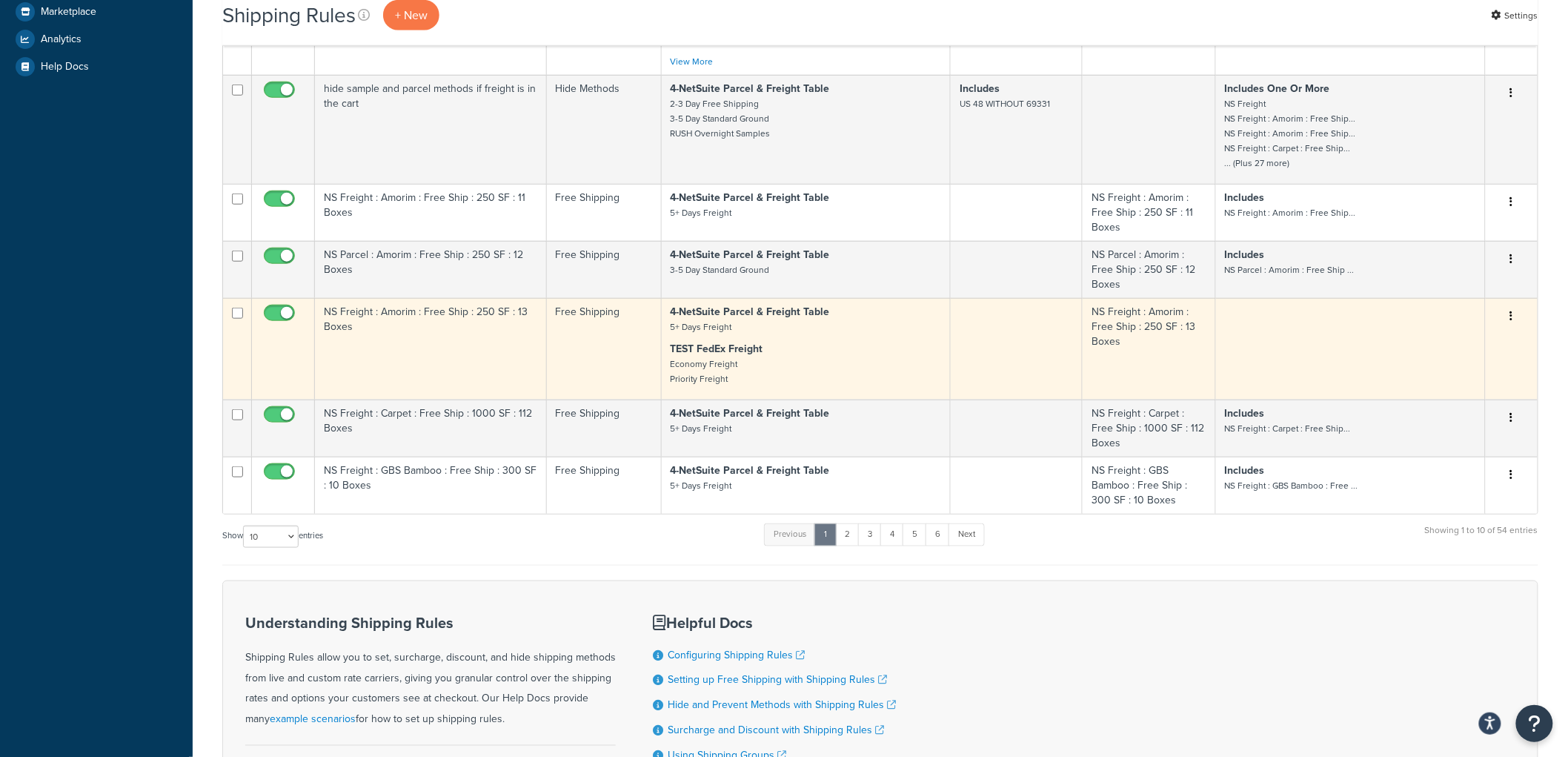
click at [464, 329] on td "NS Freight : Amorim : Free Ship : 250 SF : 13 Boxes" at bounding box center [430, 349] width 232 height 101
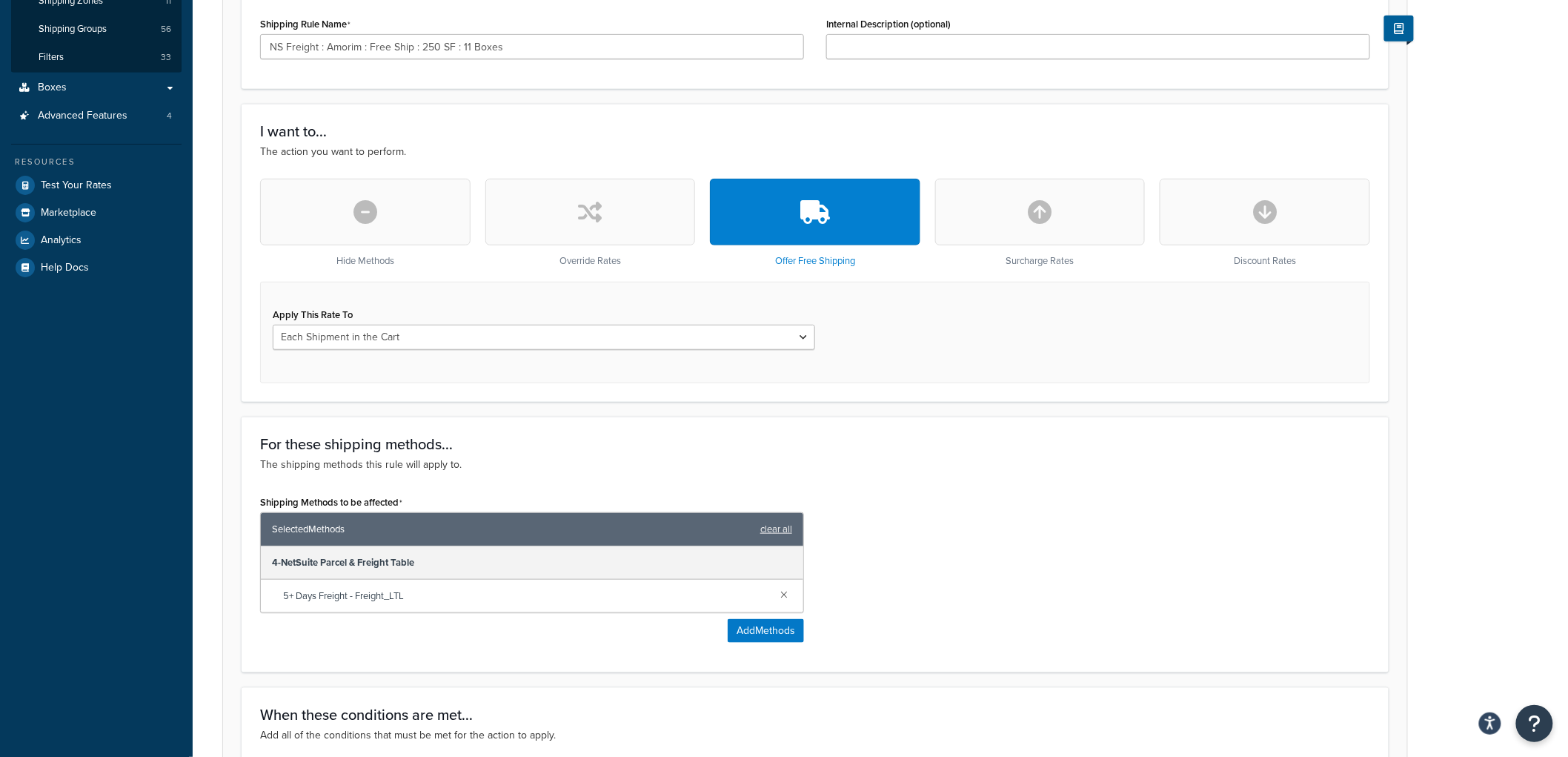
scroll to position [329, 0]
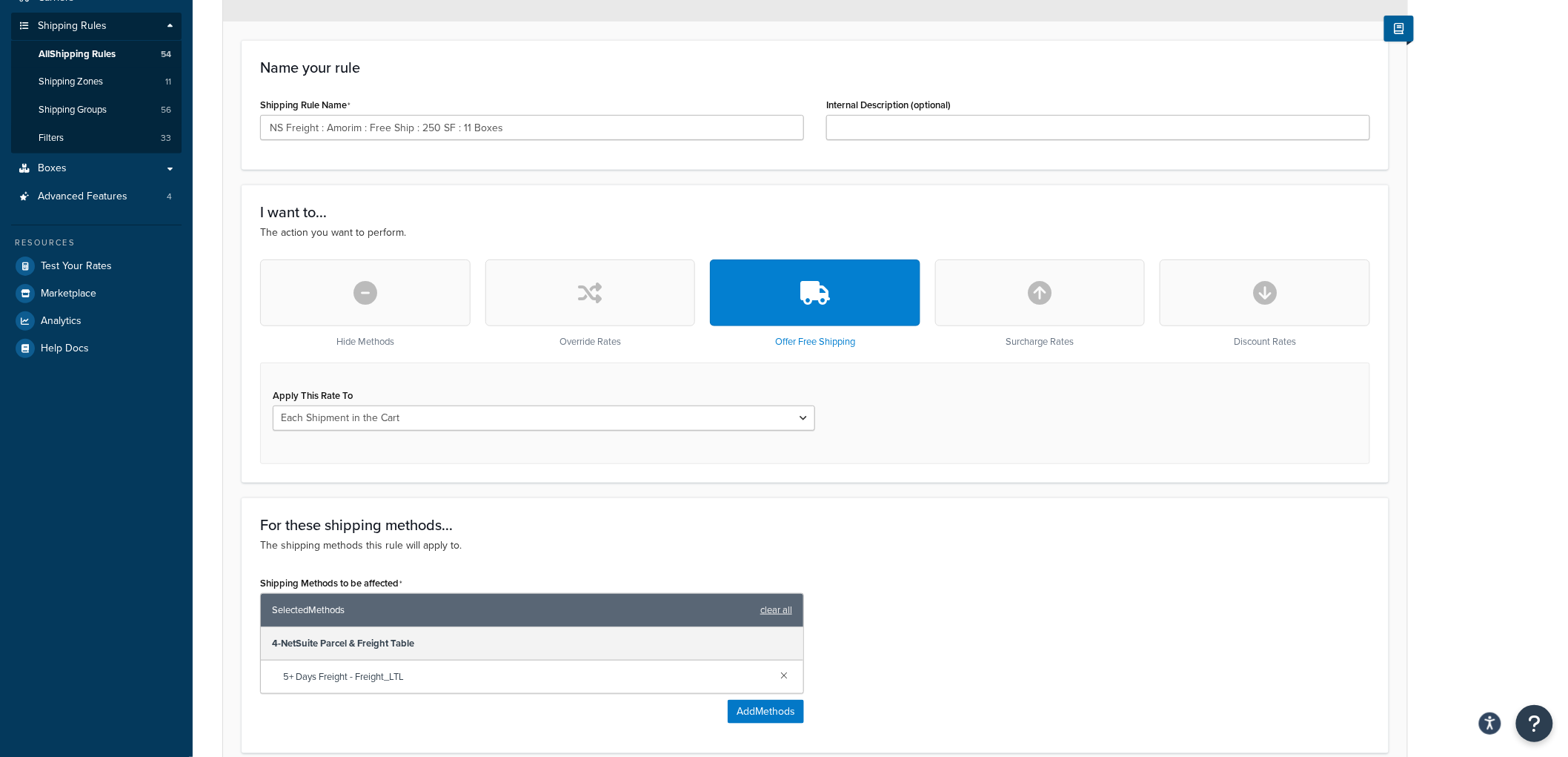
scroll to position [247, 0]
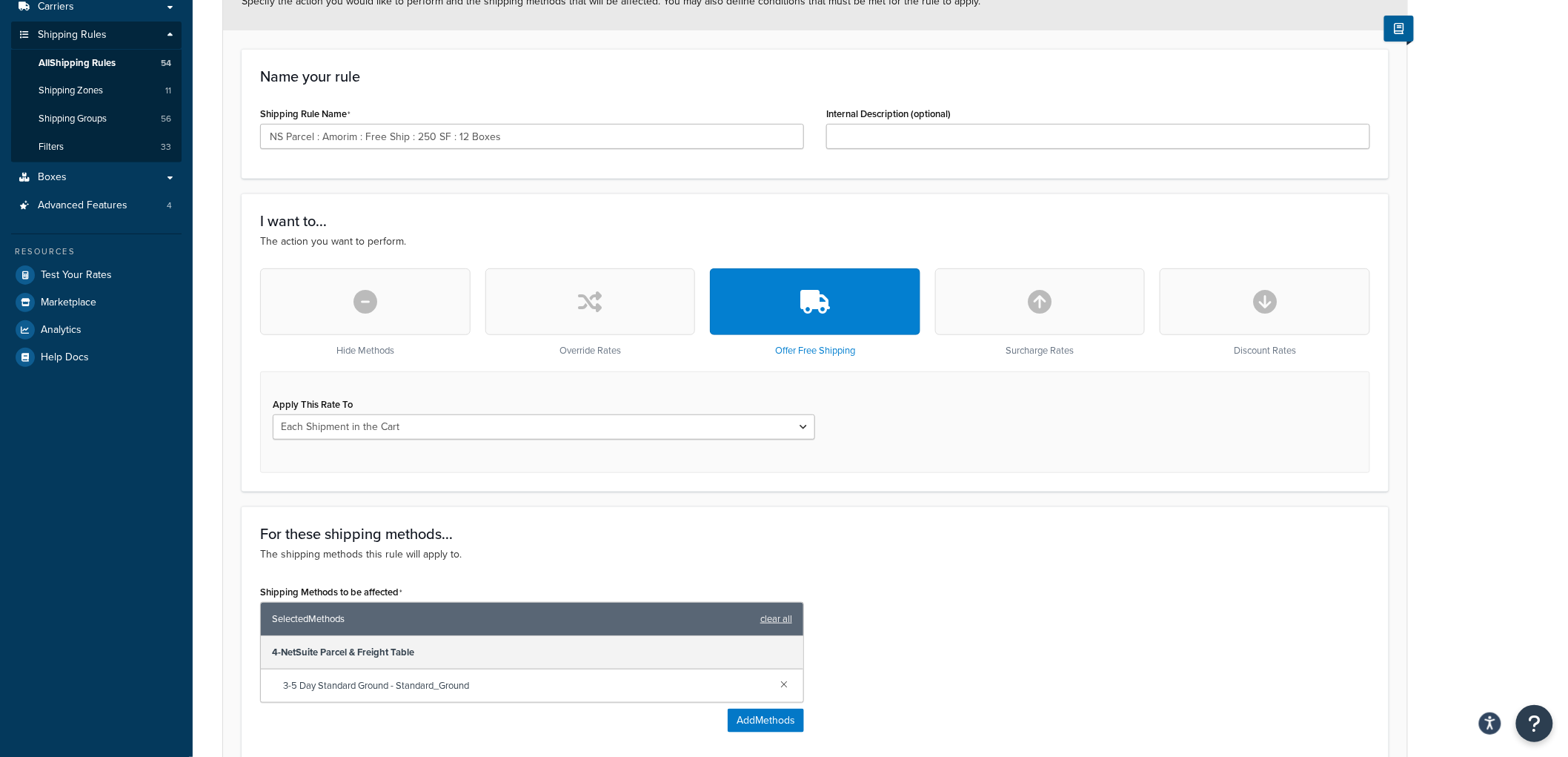
scroll to position [247, 0]
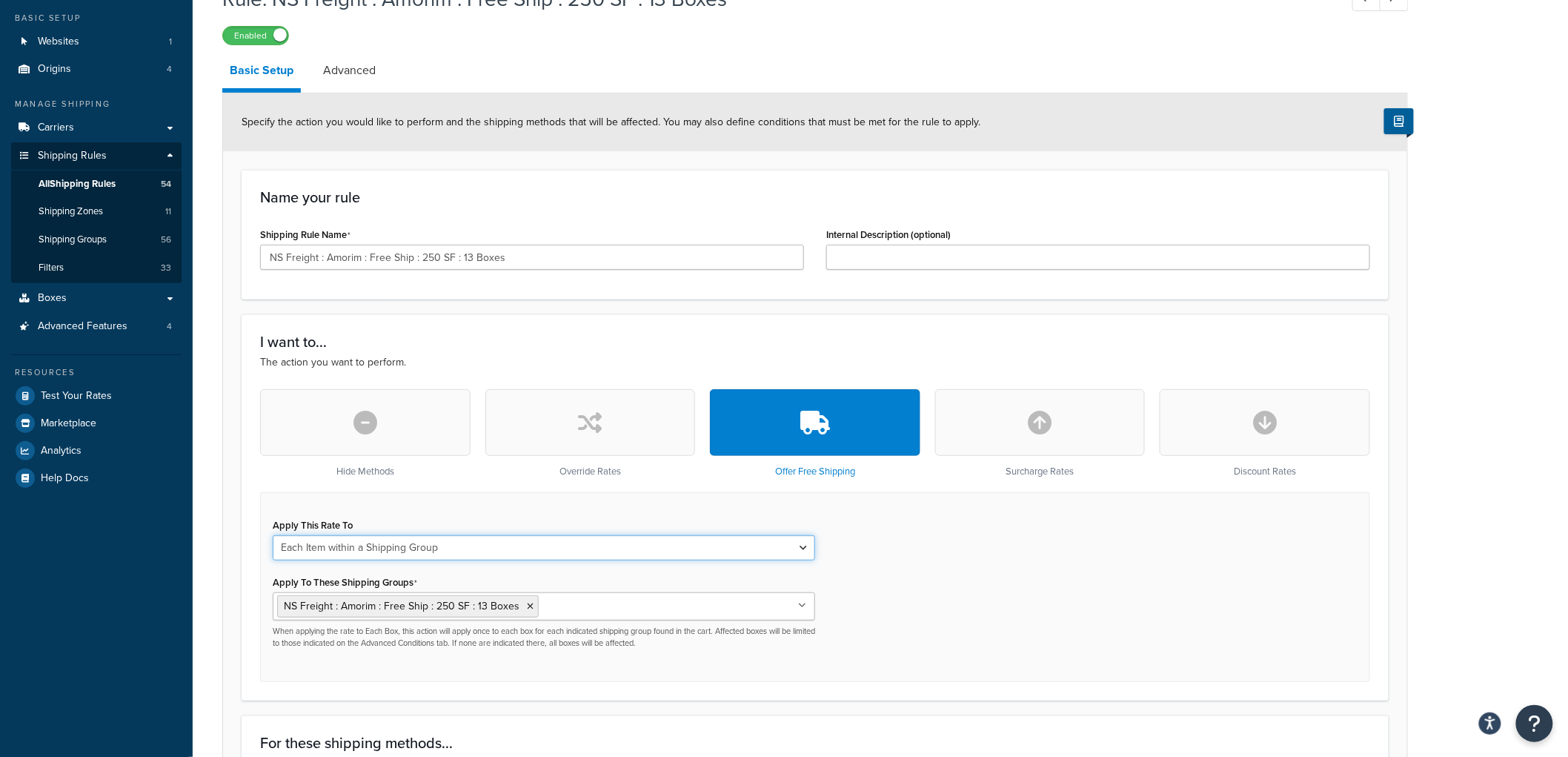
click at [422, 556] on select "Each Shipment in the Cart Each Origin in the Cart Each Shipping Group in the Ca…" at bounding box center [544, 547] width 543 height 25
select select "CART"
click at [273, 536] on select "Each Shipment in the Cart Each Origin in the Cart Each Shipping Group in the Ca…" at bounding box center [544, 547] width 543 height 25
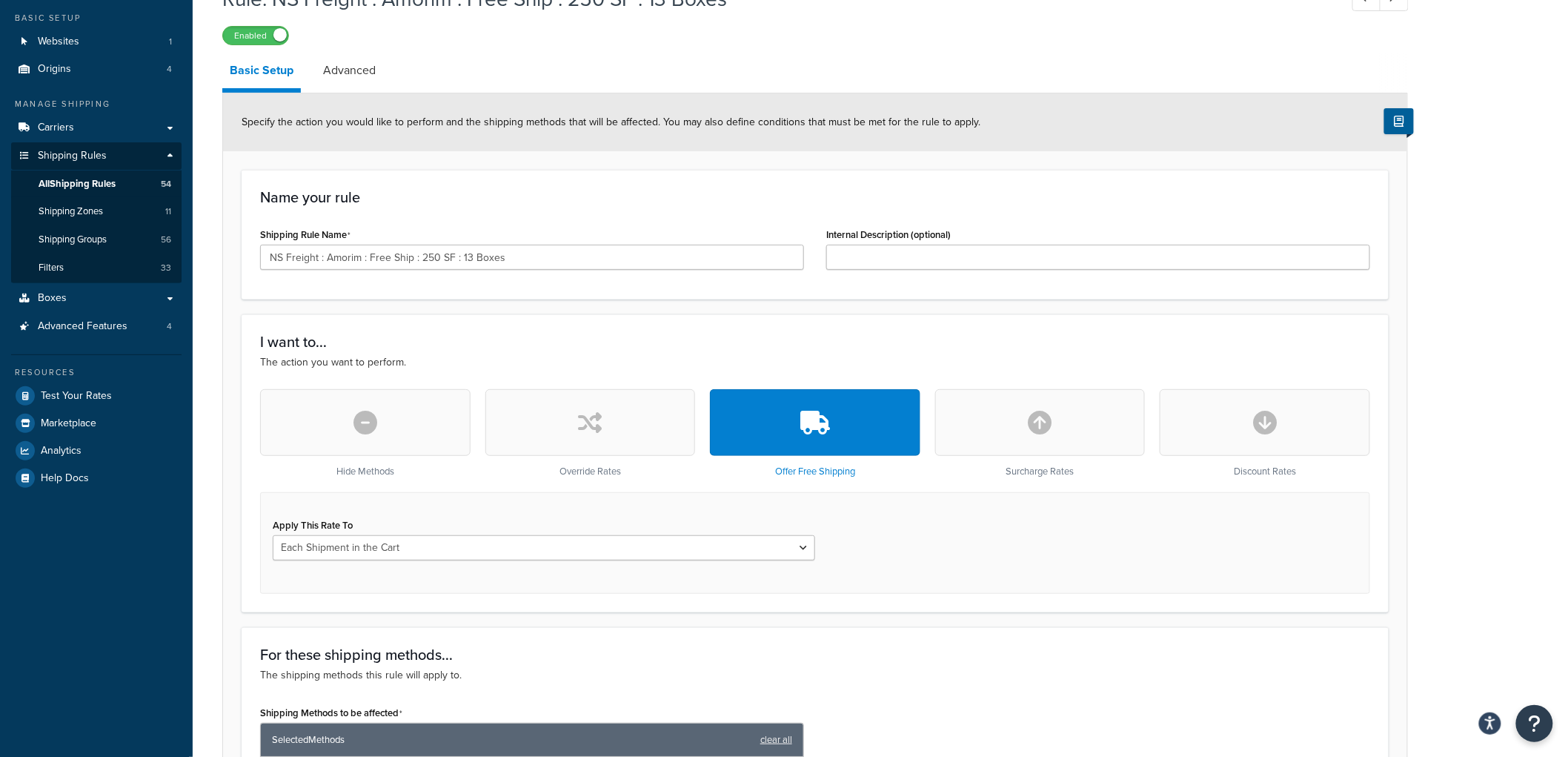
click at [1053, 553] on div "Apply This Rate To Each Shipment in the Cart Each Origin in the Cart Each Shipp…" at bounding box center [815, 543] width 1110 height 101
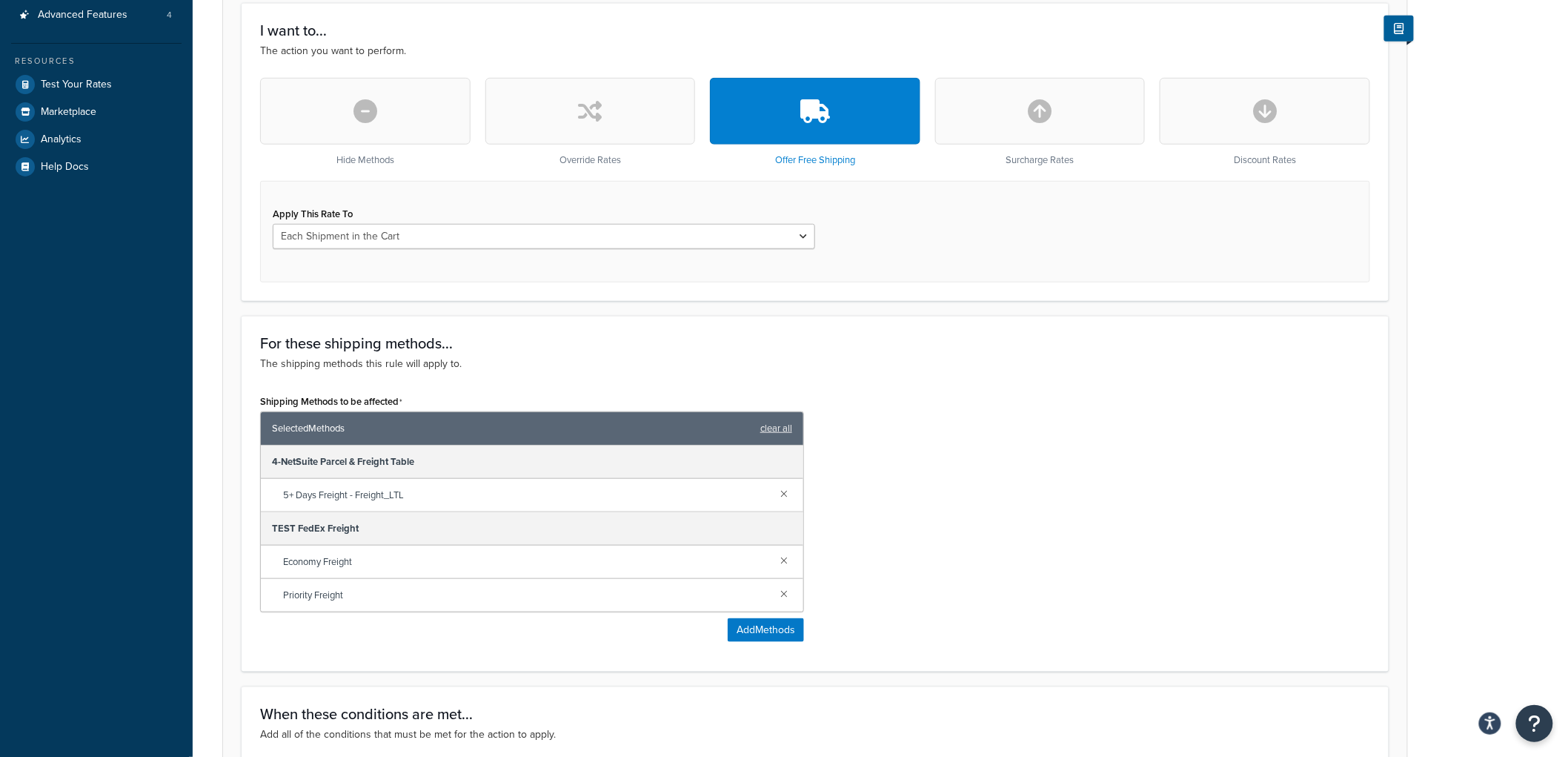
scroll to position [710, 0]
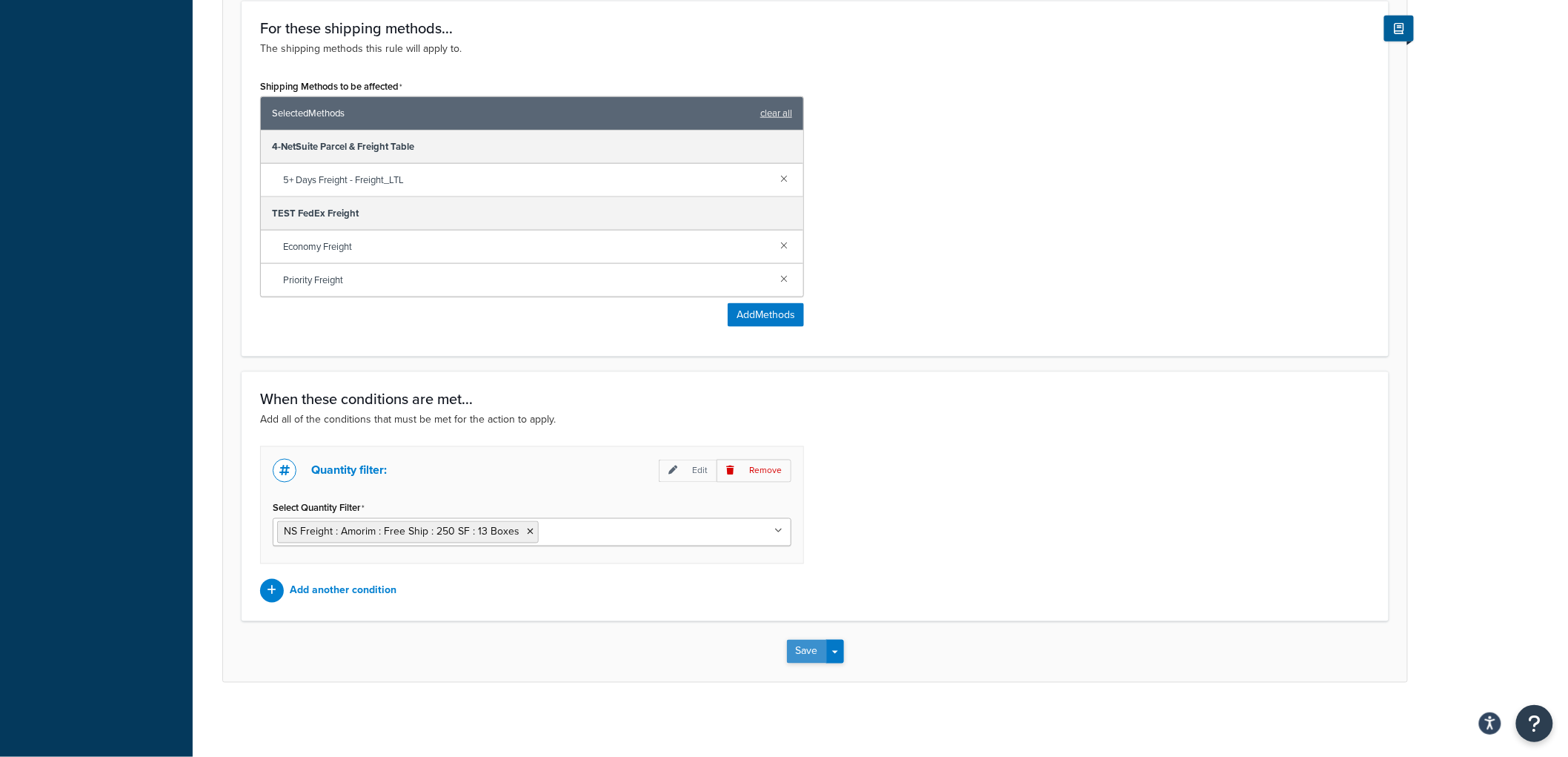
click at [801, 655] on button "Save" at bounding box center [807, 651] width 40 height 24
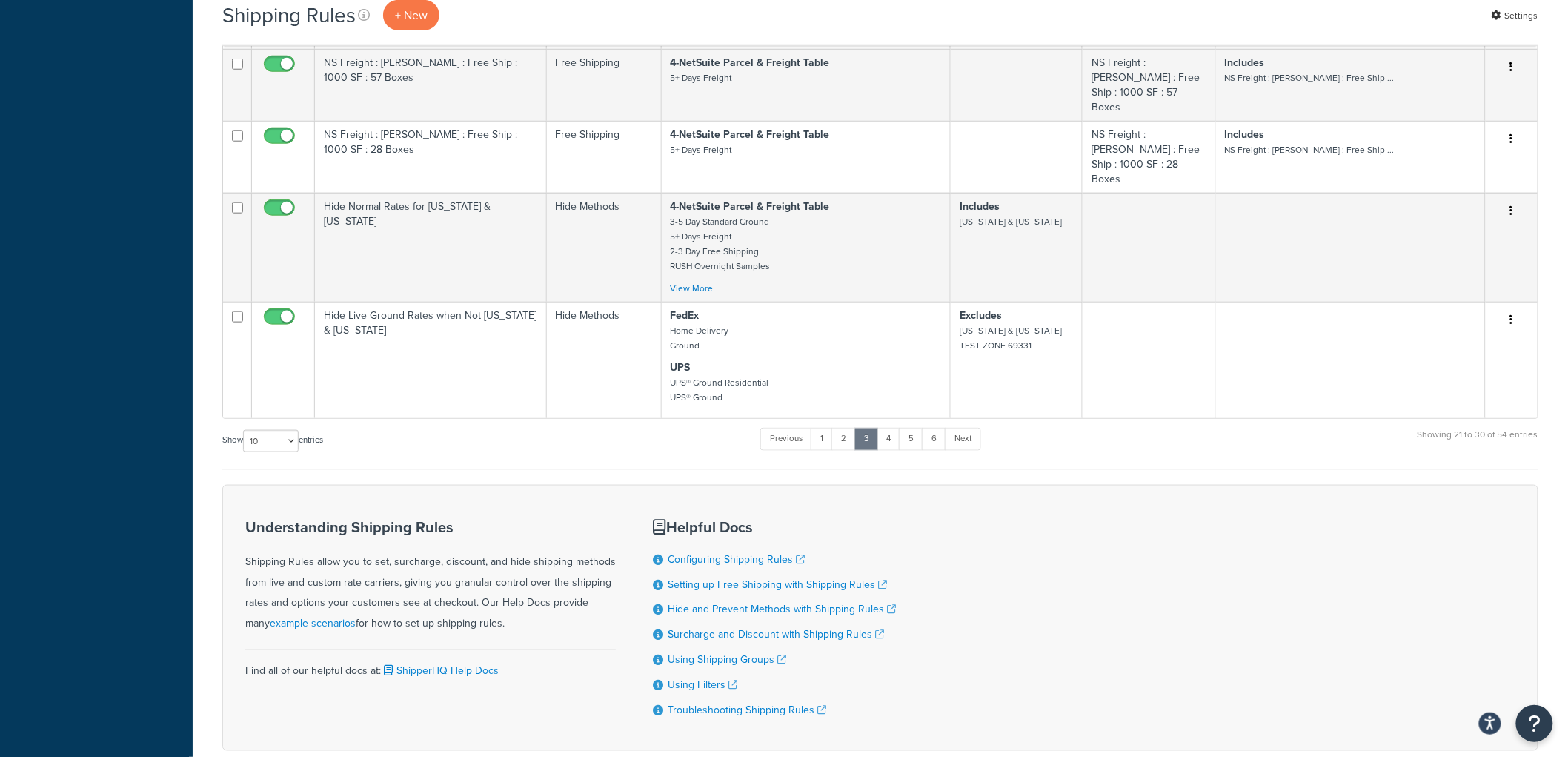
scroll to position [494, 0]
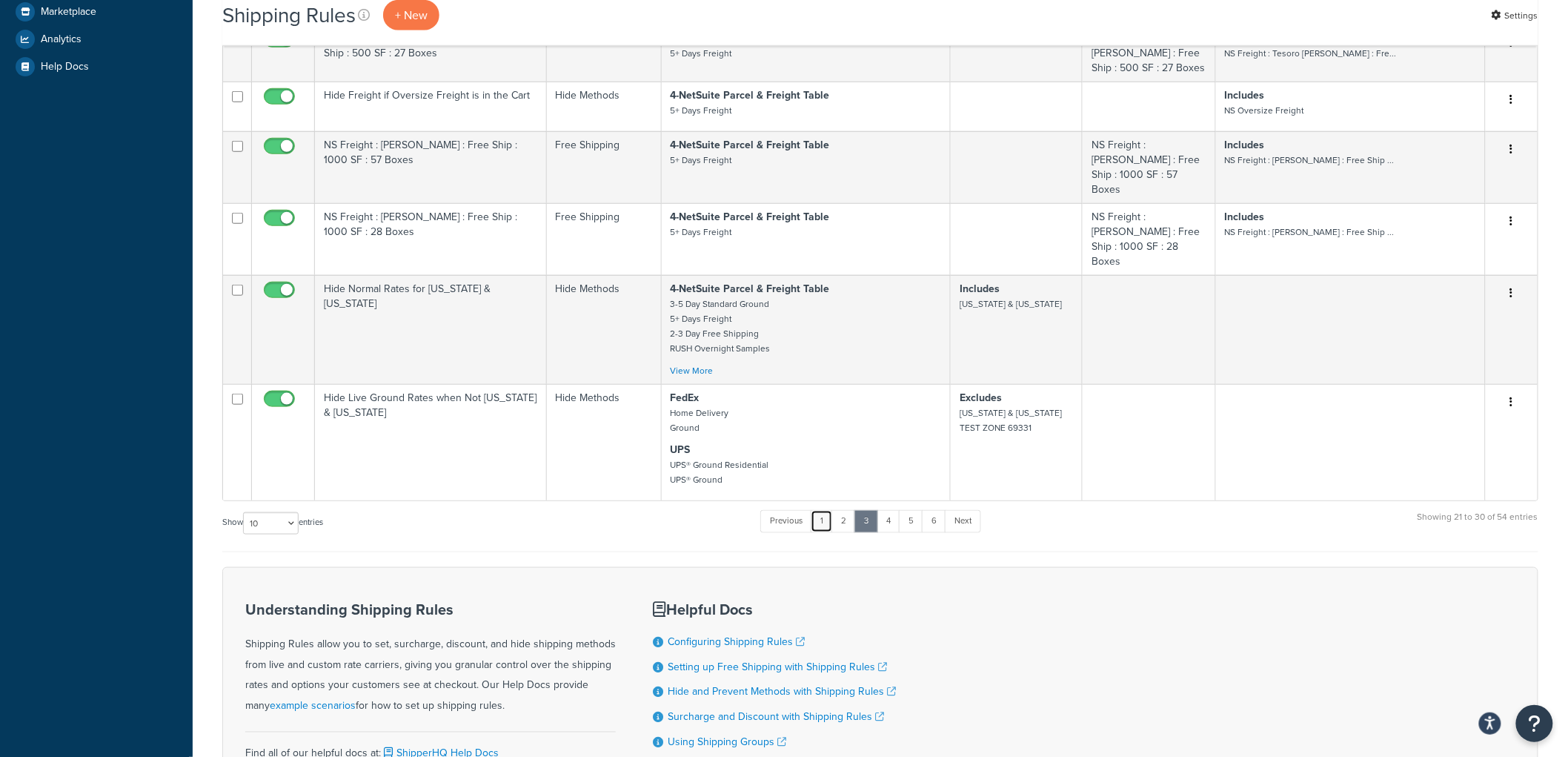
click at [828, 510] on link "1" at bounding box center [822, 520] width 22 height 22
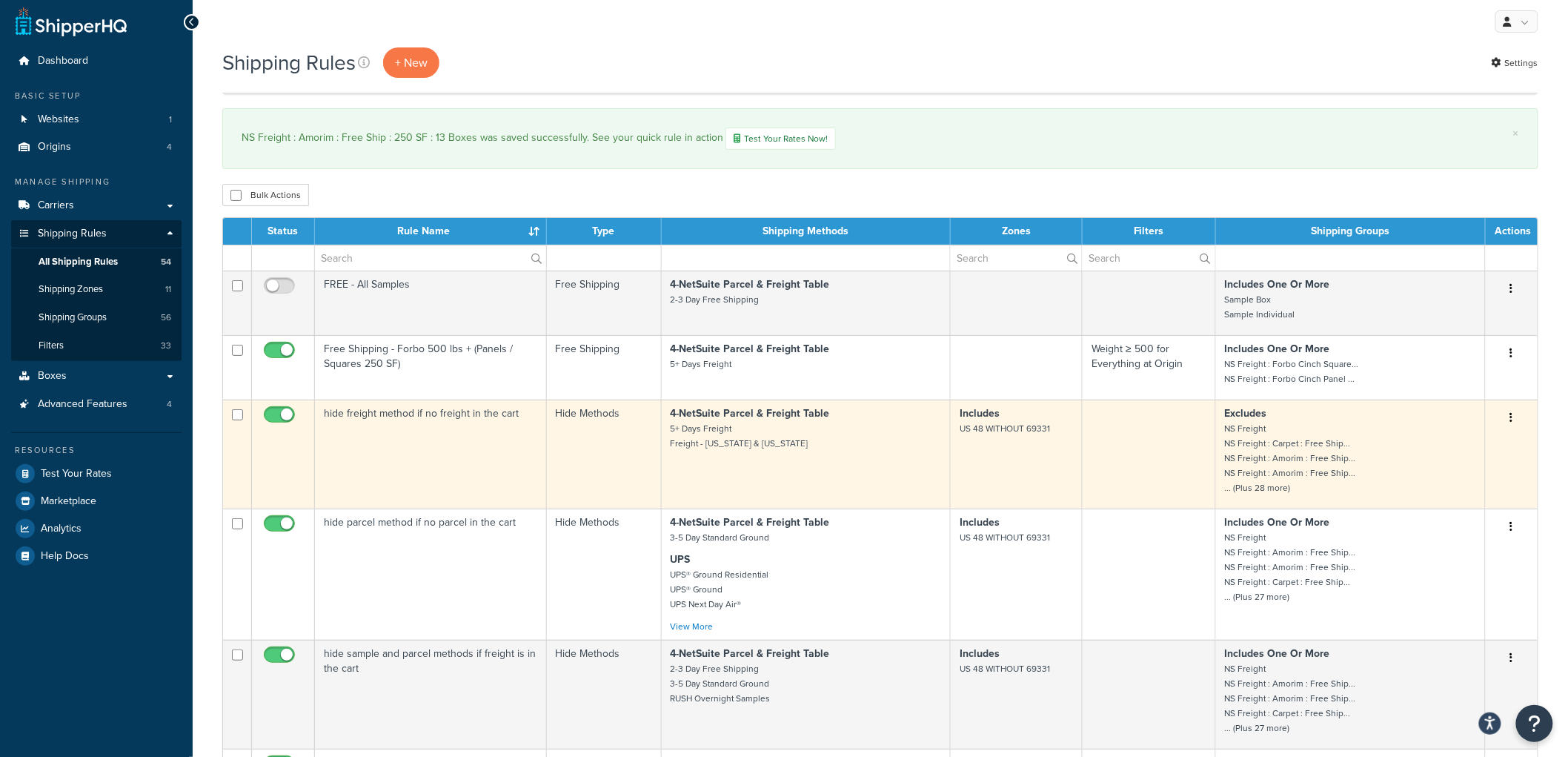
scroll to position [0, 0]
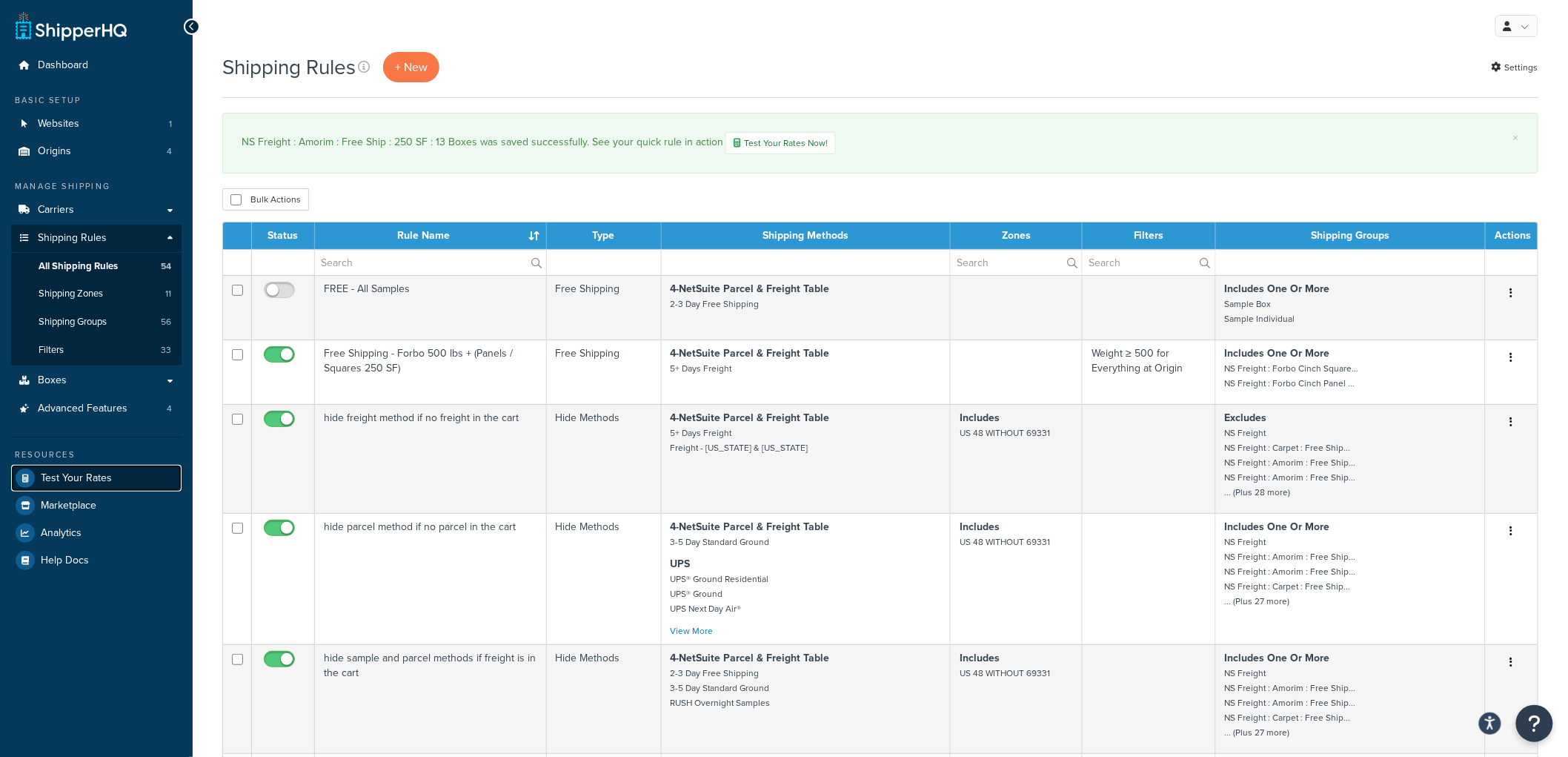
click at [95, 469] on link "Test Your Rates" at bounding box center [96, 478] width 170 height 27
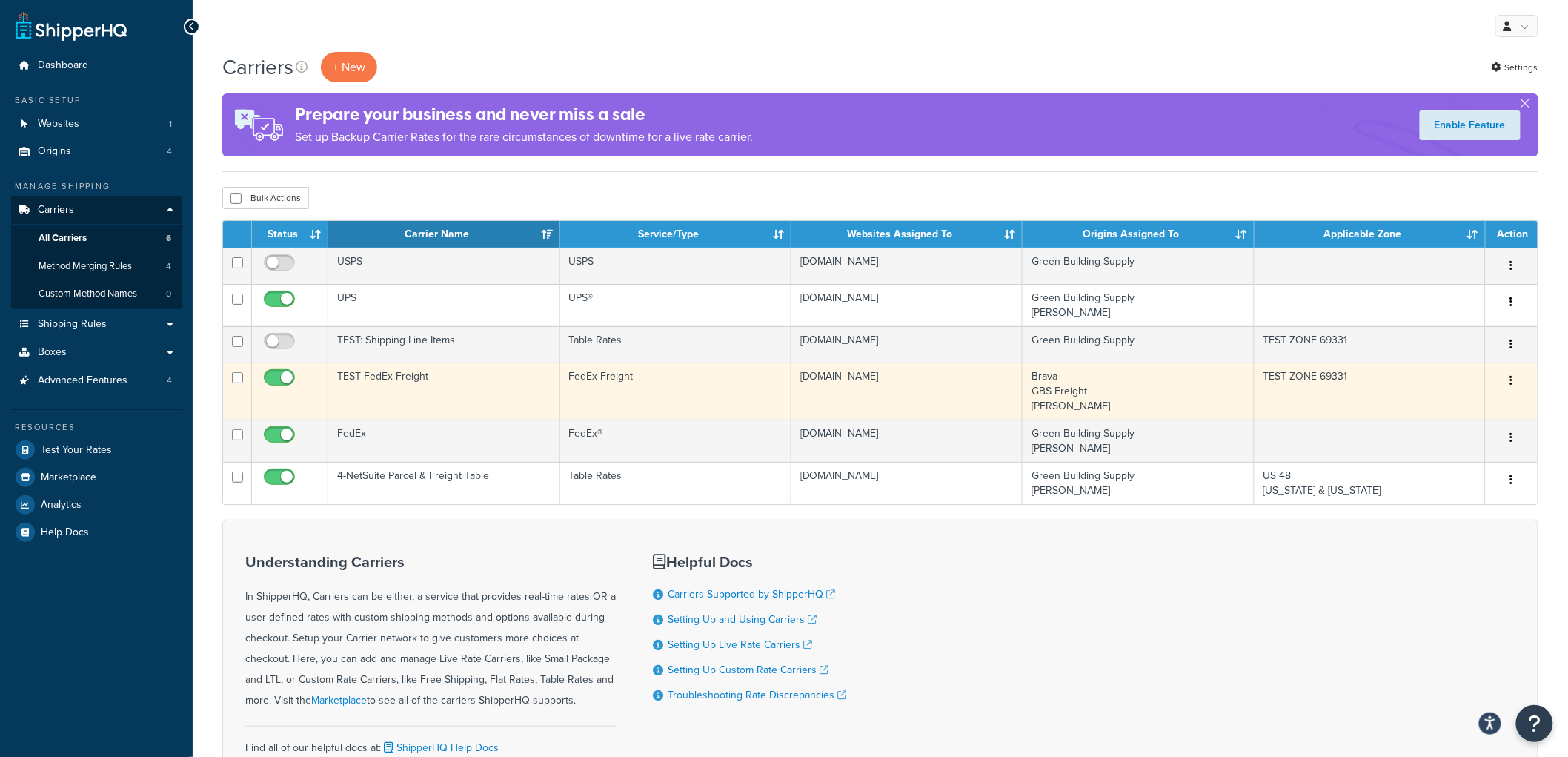
click at [739, 395] on td "FedEx Freight" at bounding box center [676, 391] width 232 height 57
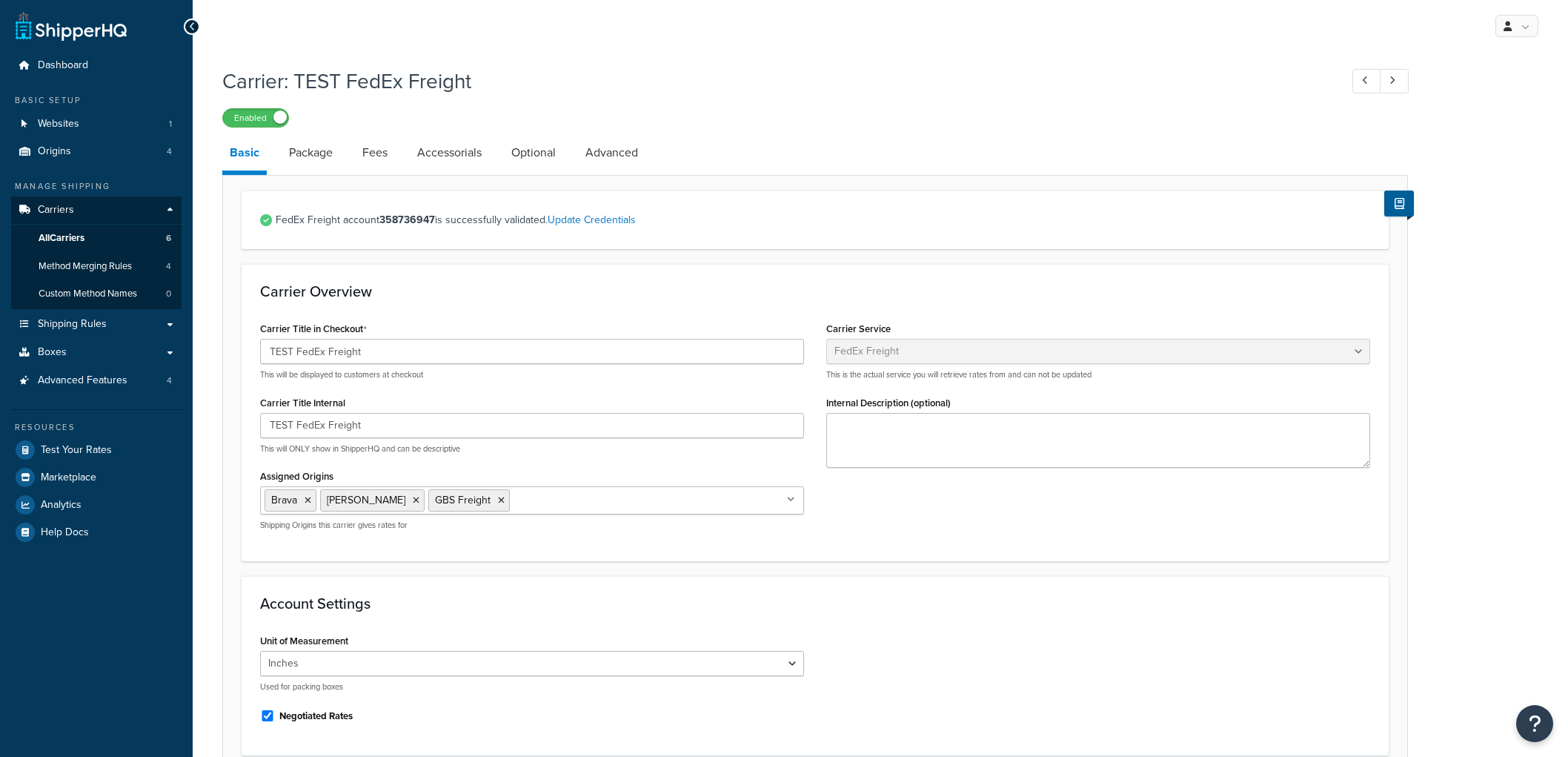
select select "fedExFreight"
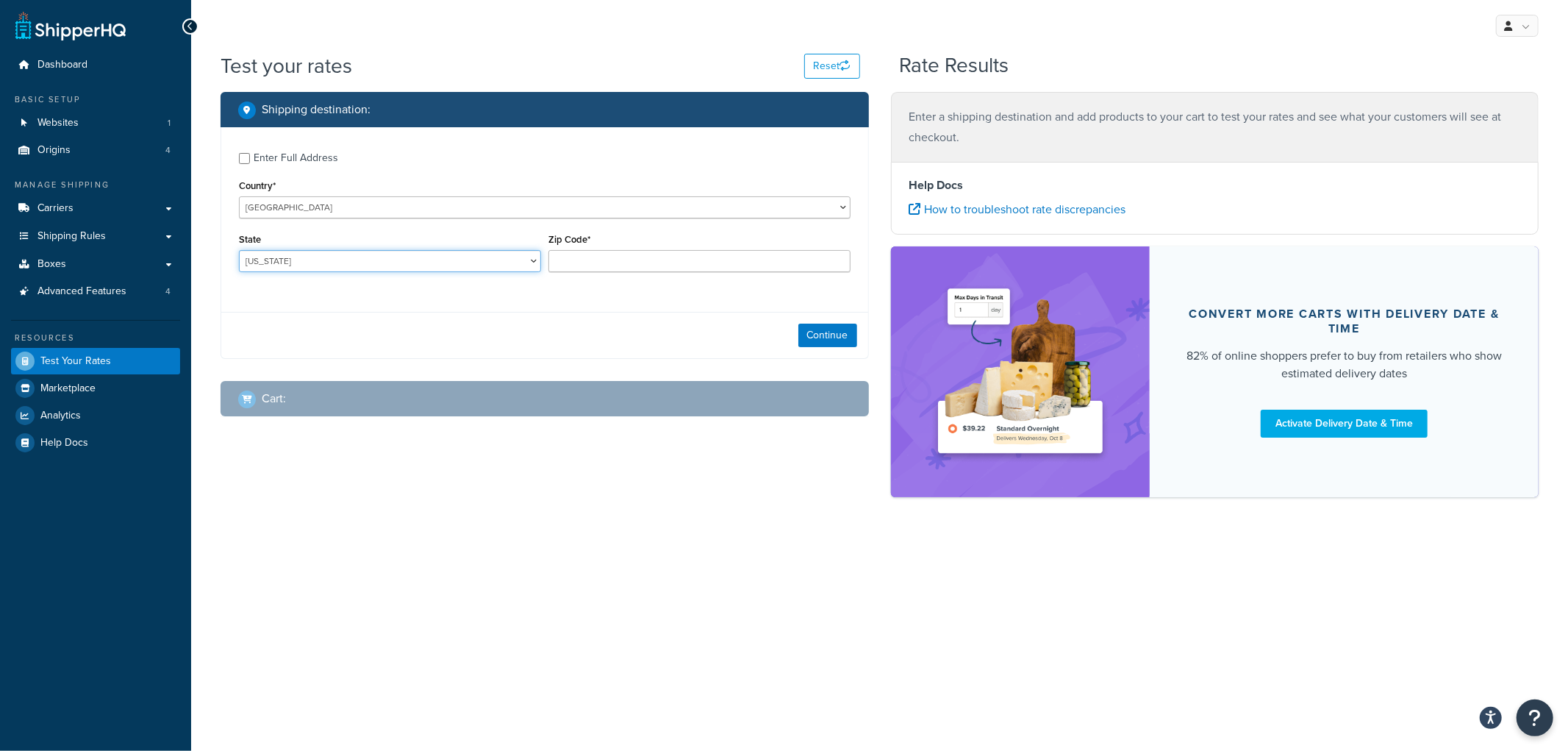
click at [461, 262] on select "[US_STATE] [US_STATE] [US_STATE] [US_STATE] [US_STATE] Armed Forces Americas Ar…" at bounding box center [390, 260] width 302 height 22
select select "NE"
click at [239, 251] on select "[US_STATE] [US_STATE] [US_STATE] [US_STATE] [US_STATE] Armed Forces Americas Ar…" at bounding box center [390, 260] width 302 height 22
click at [677, 254] on input "Zip Code*" at bounding box center [699, 260] width 302 height 22
click at [654, 265] on input "Zip Code*" at bounding box center [699, 260] width 302 height 22
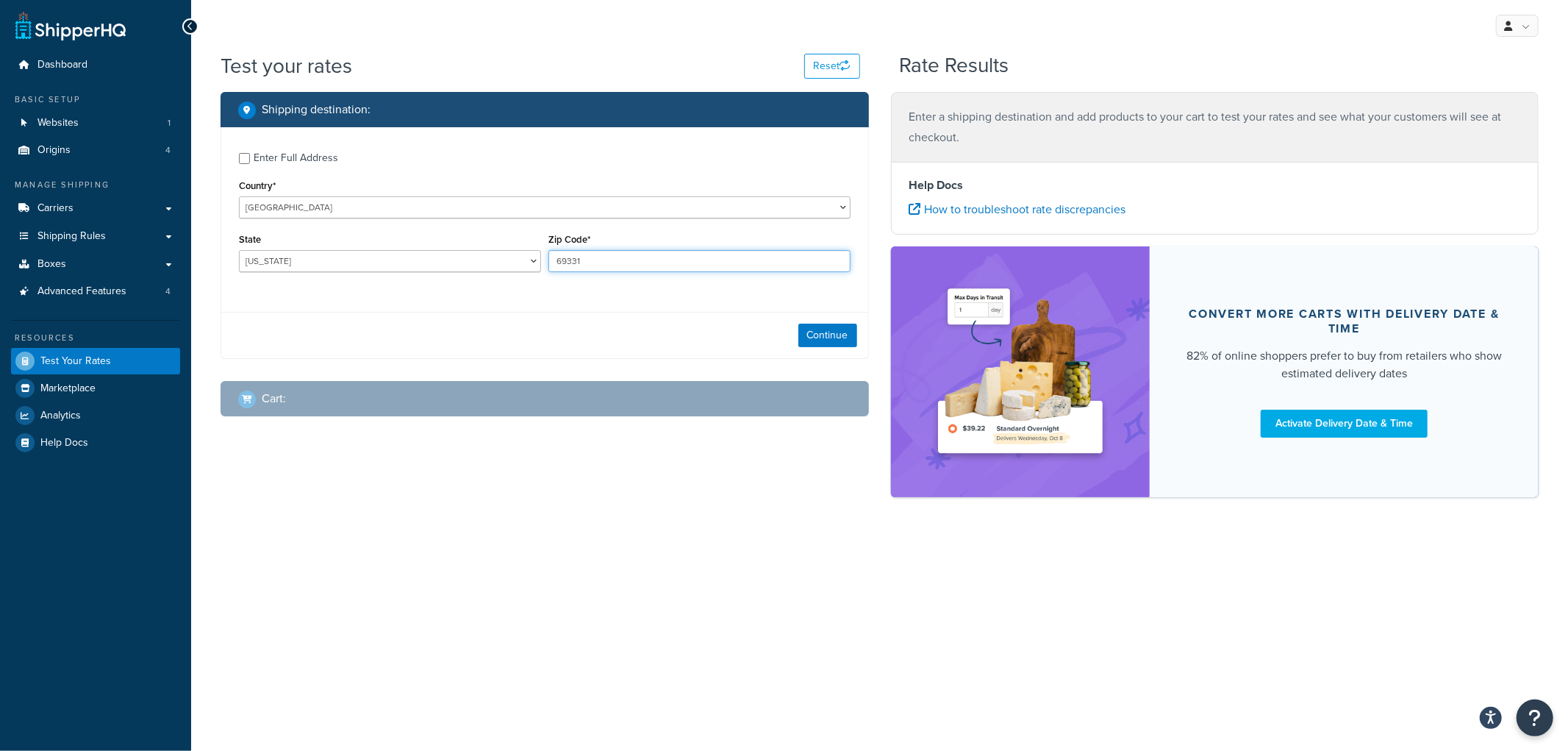
type input "69331"
click at [589, 402] on div "Cart :" at bounding box center [550, 399] width 623 height 21
click at [332, 153] on div "Enter Full Address" at bounding box center [296, 158] width 85 height 21
click at [250, 153] on input "Enter Full Address" at bounding box center [244, 158] width 11 height 11
checkbox input "true"
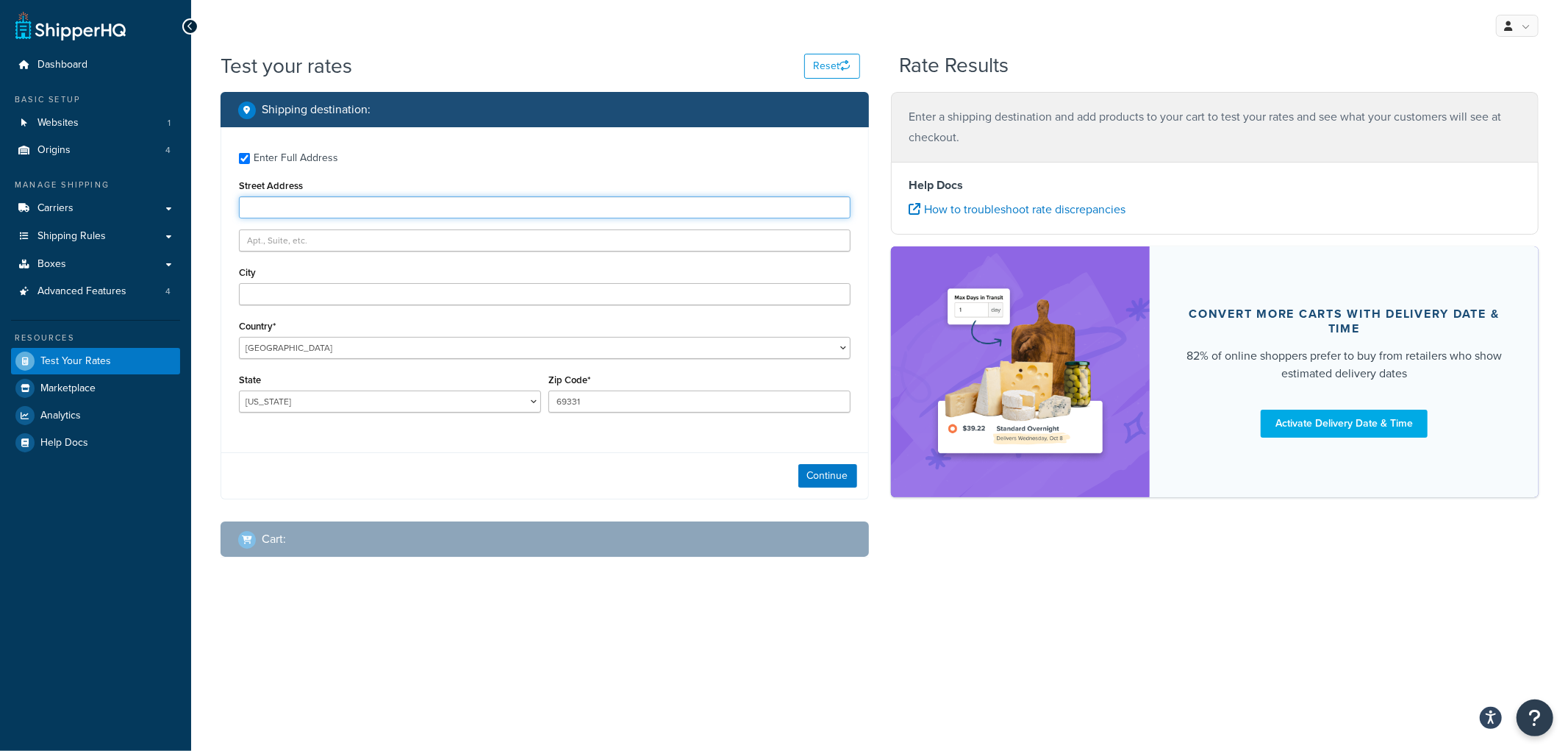
click at [306, 215] on input "Street Address" at bounding box center [544, 206] width 611 height 22
type input "100 Rd 118"
type input "Angora"
click at [532, 93] on div "Shipping destination :" at bounding box center [544, 109] width 648 height 36
click at [818, 481] on button "Continue" at bounding box center [828, 475] width 59 height 23
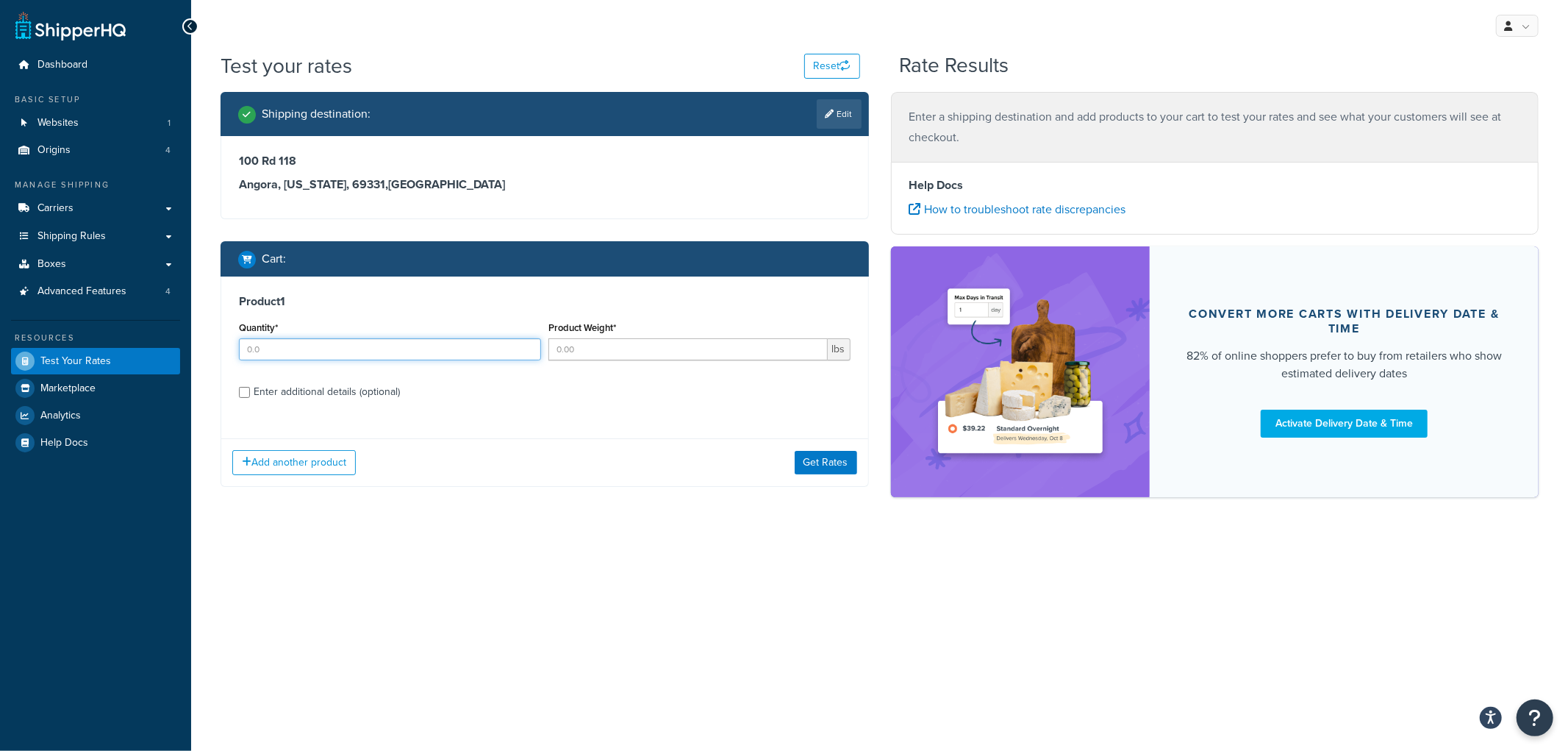
click at [420, 344] on input "Quantity*" at bounding box center [390, 349] width 302 height 22
click at [358, 343] on input "Quantity*" at bounding box center [390, 349] width 302 height 22
type input "1"
type input "10"
click at [651, 353] on input "Product Weight*" at bounding box center [688, 349] width 279 height 22
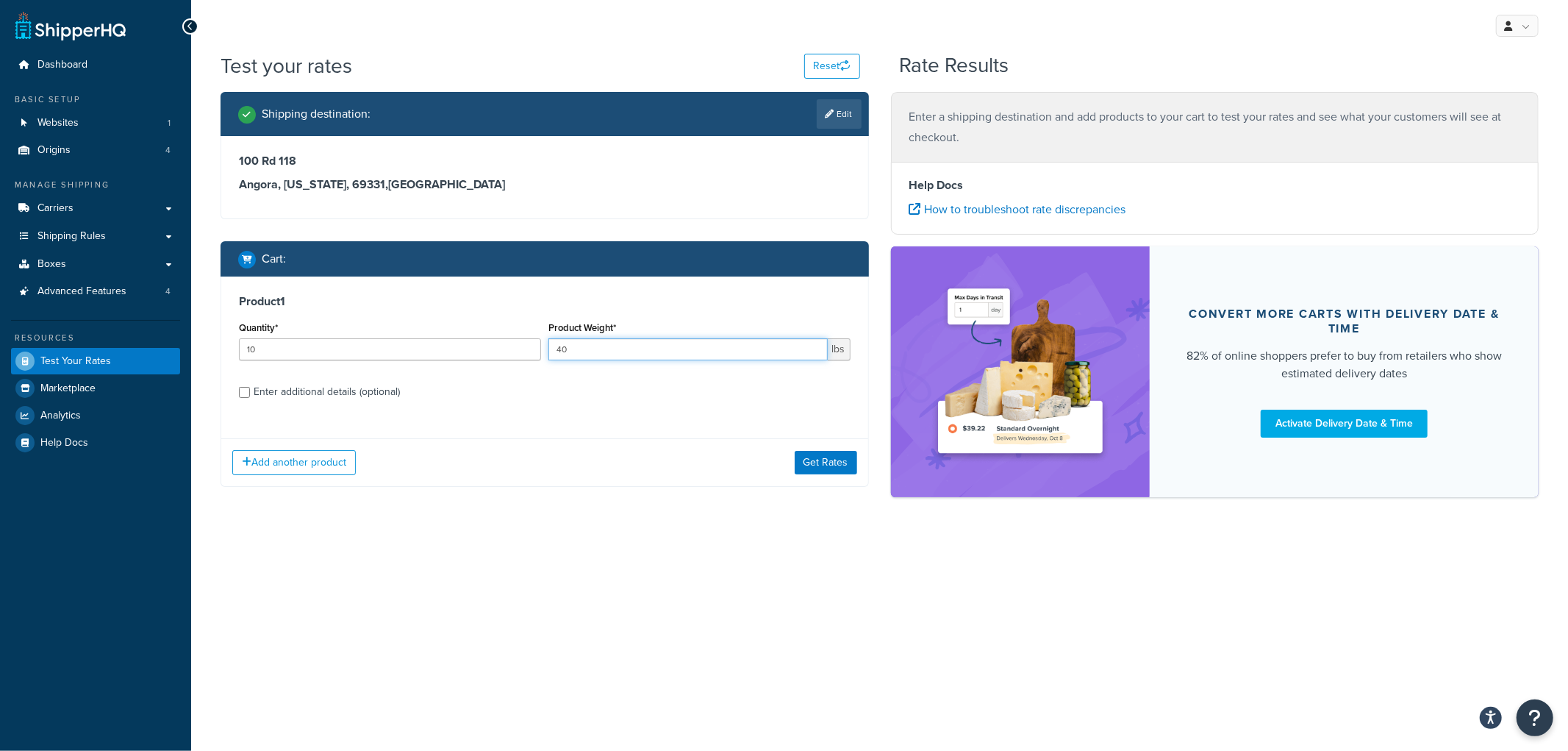
type input "40"
click at [361, 390] on div "Enter additional details (optional)" at bounding box center [327, 392] width 146 height 21
click at [250, 390] on input "Enter additional details (optional)" at bounding box center [244, 392] width 11 height 11
checkbox input "true"
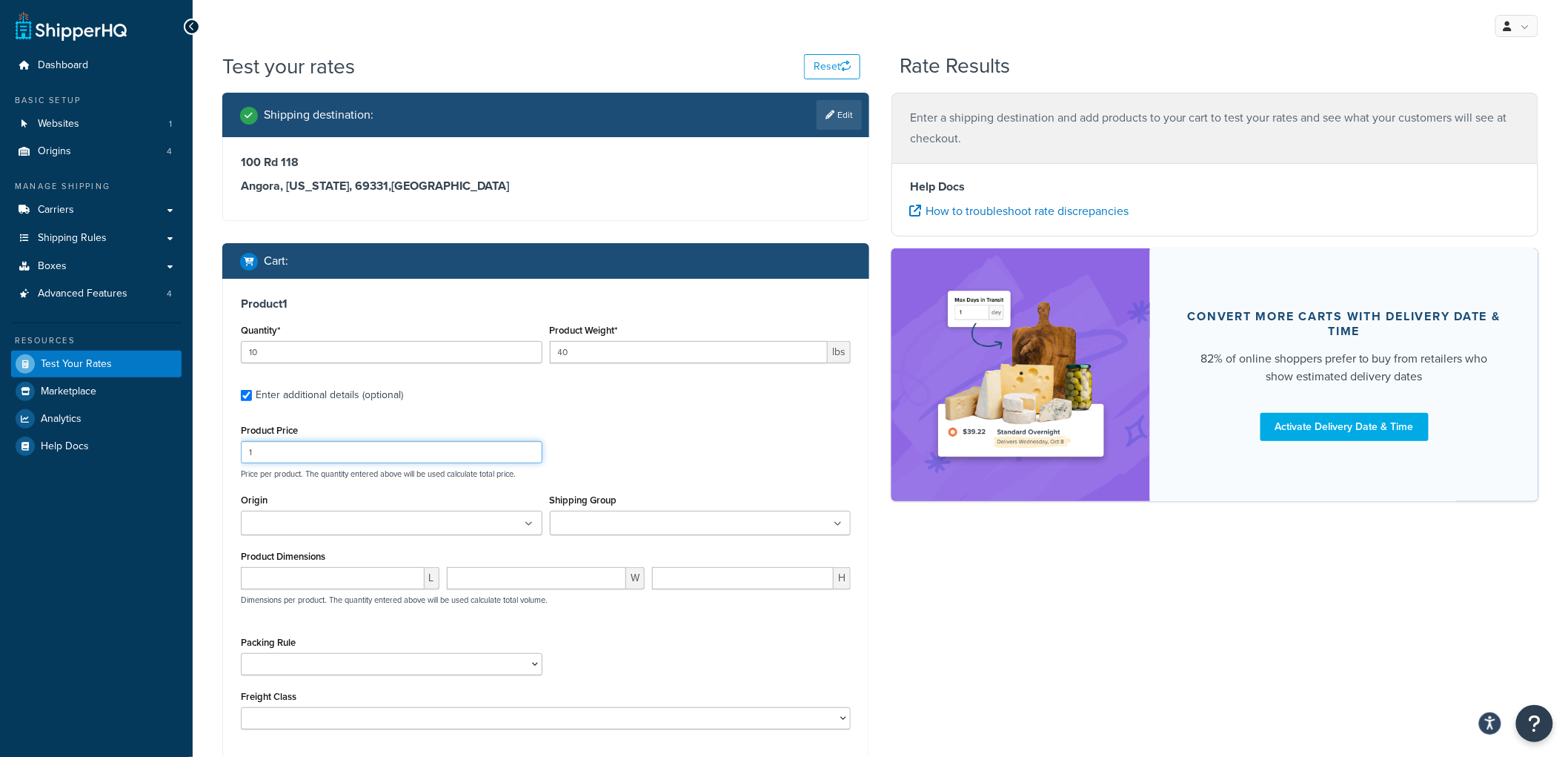
click at [354, 445] on input "1" at bounding box center [392, 452] width 302 height 22
type input "100"
click at [728, 524] on ul at bounding box center [700, 523] width 302 height 24
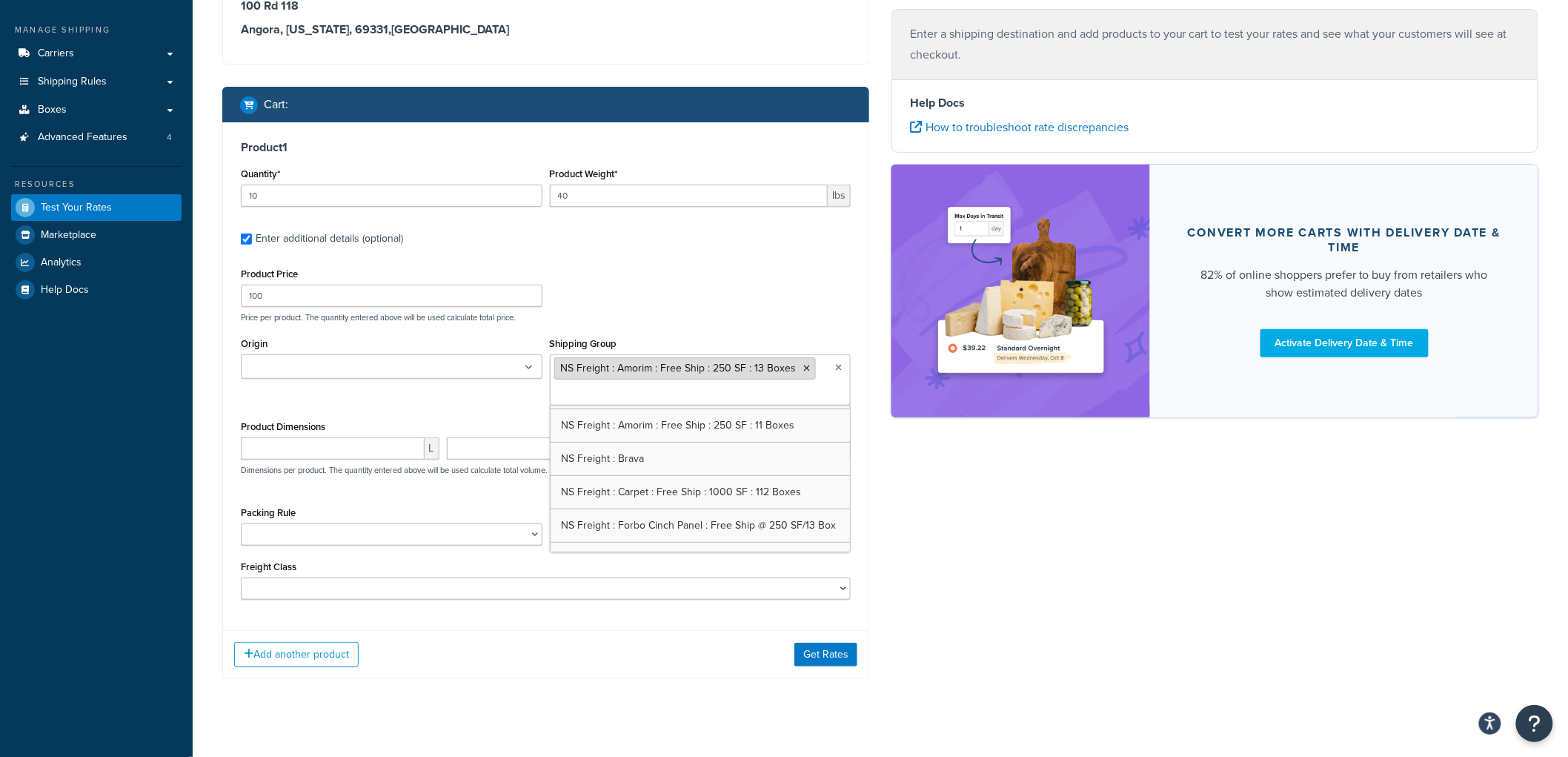
scroll to position [159, 0]
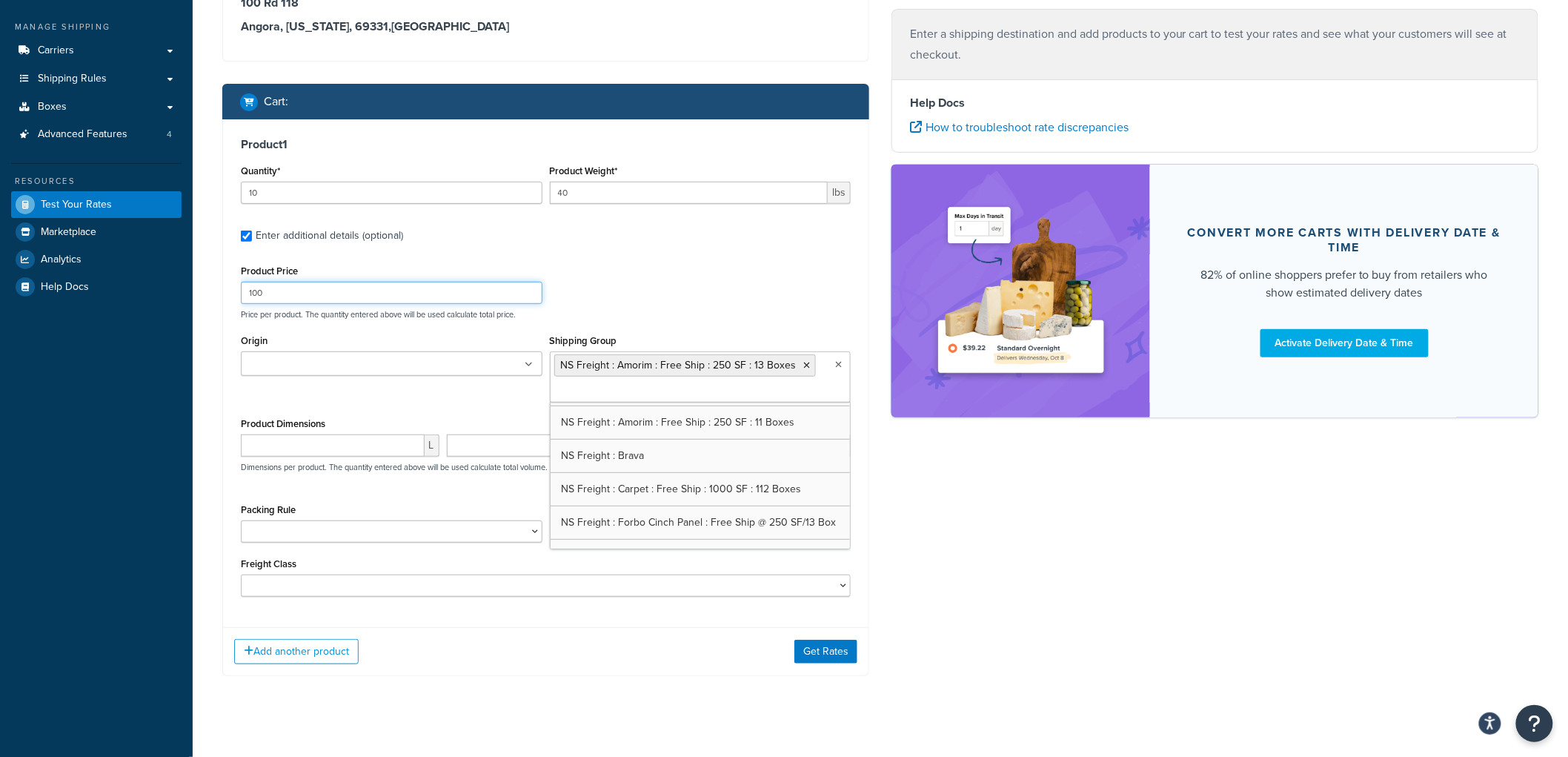
click at [649, 295] on div "Product Price 100 Price per product. The quantity entered above will be used ca…" at bounding box center [545, 289] width 617 height 59
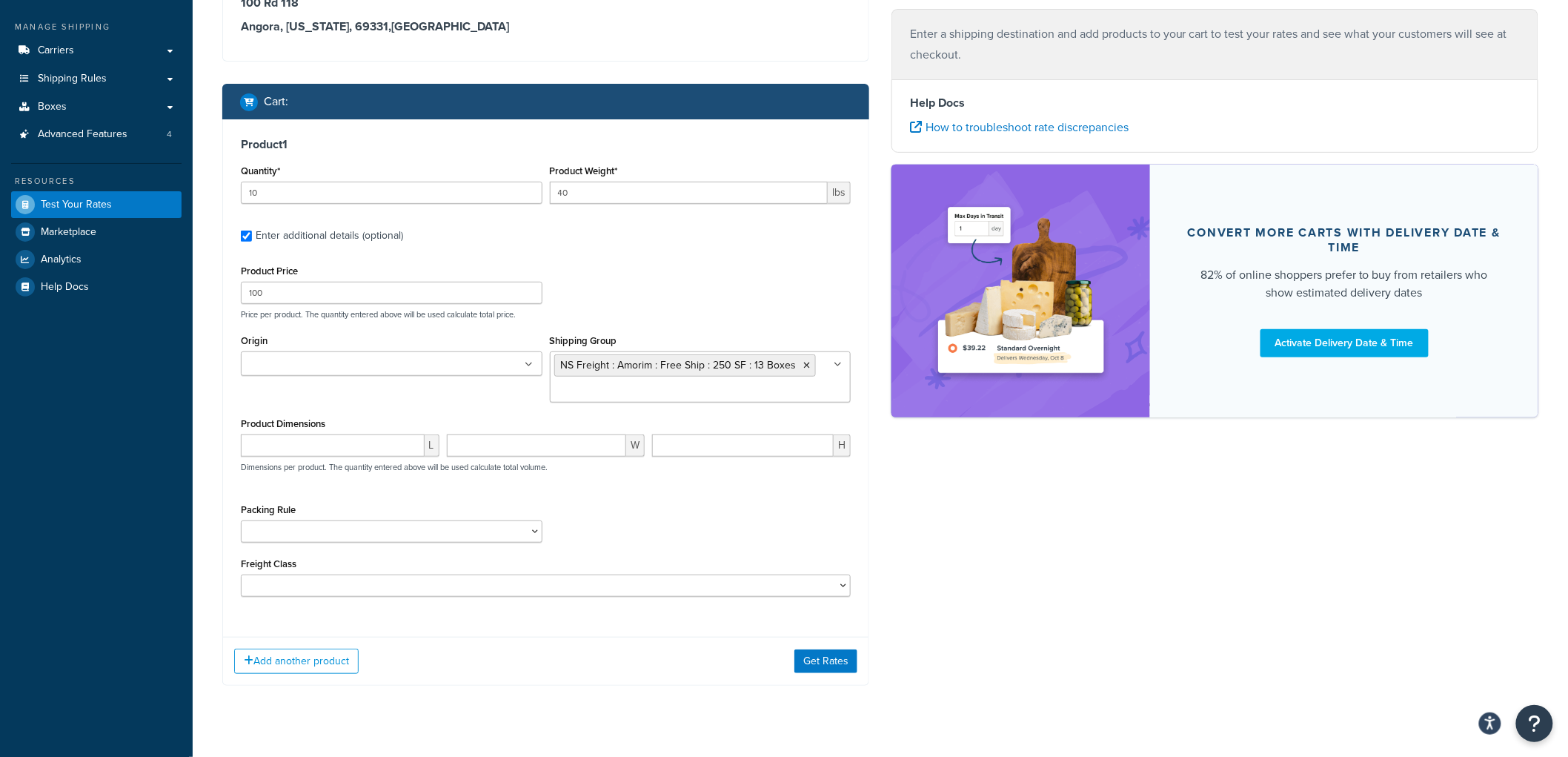
click at [519, 361] on ul at bounding box center [392, 364] width 302 height 24
click at [850, 657] on button "Get Rates" at bounding box center [826, 661] width 63 height 24
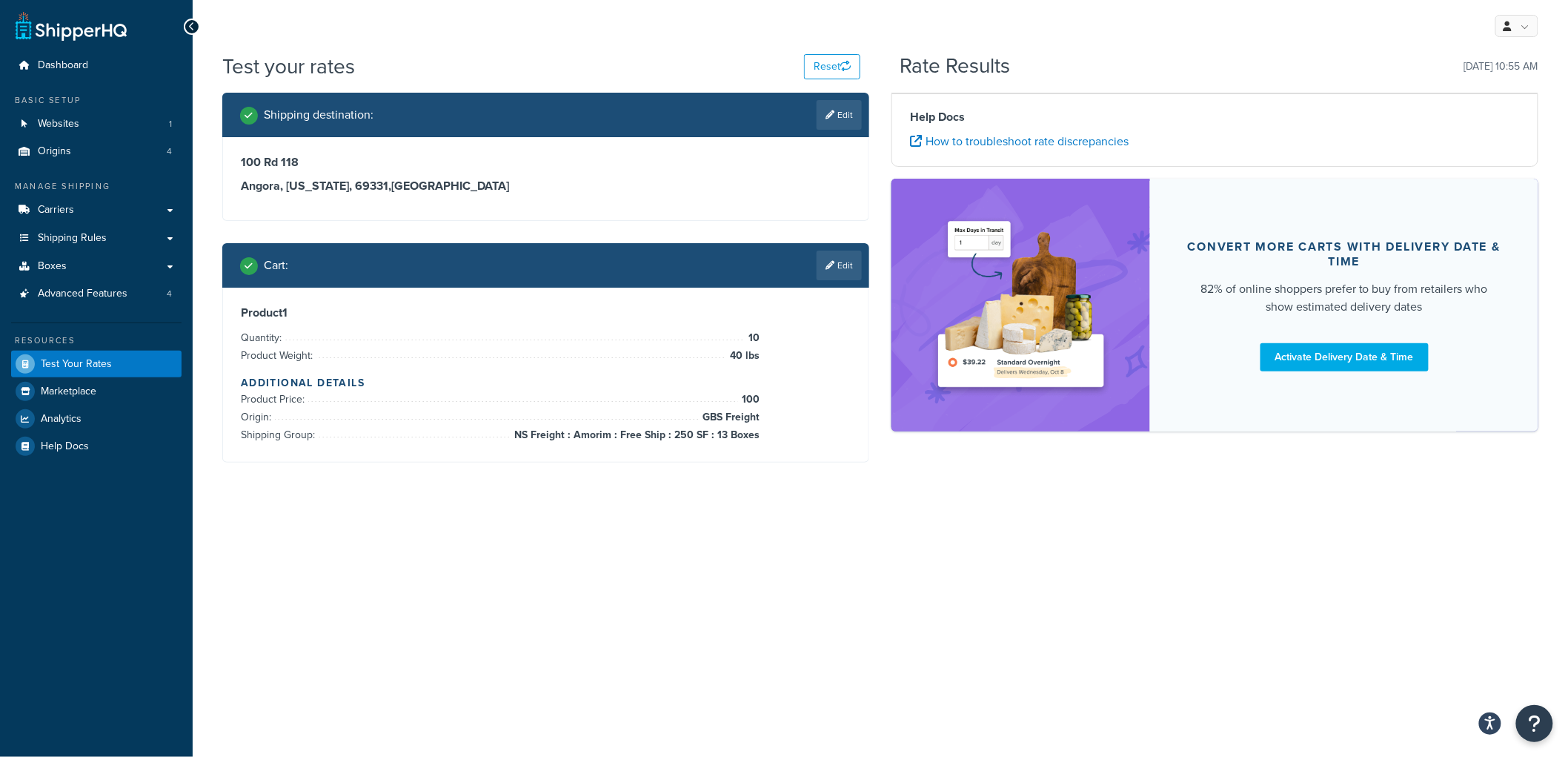
scroll to position [0, 0]
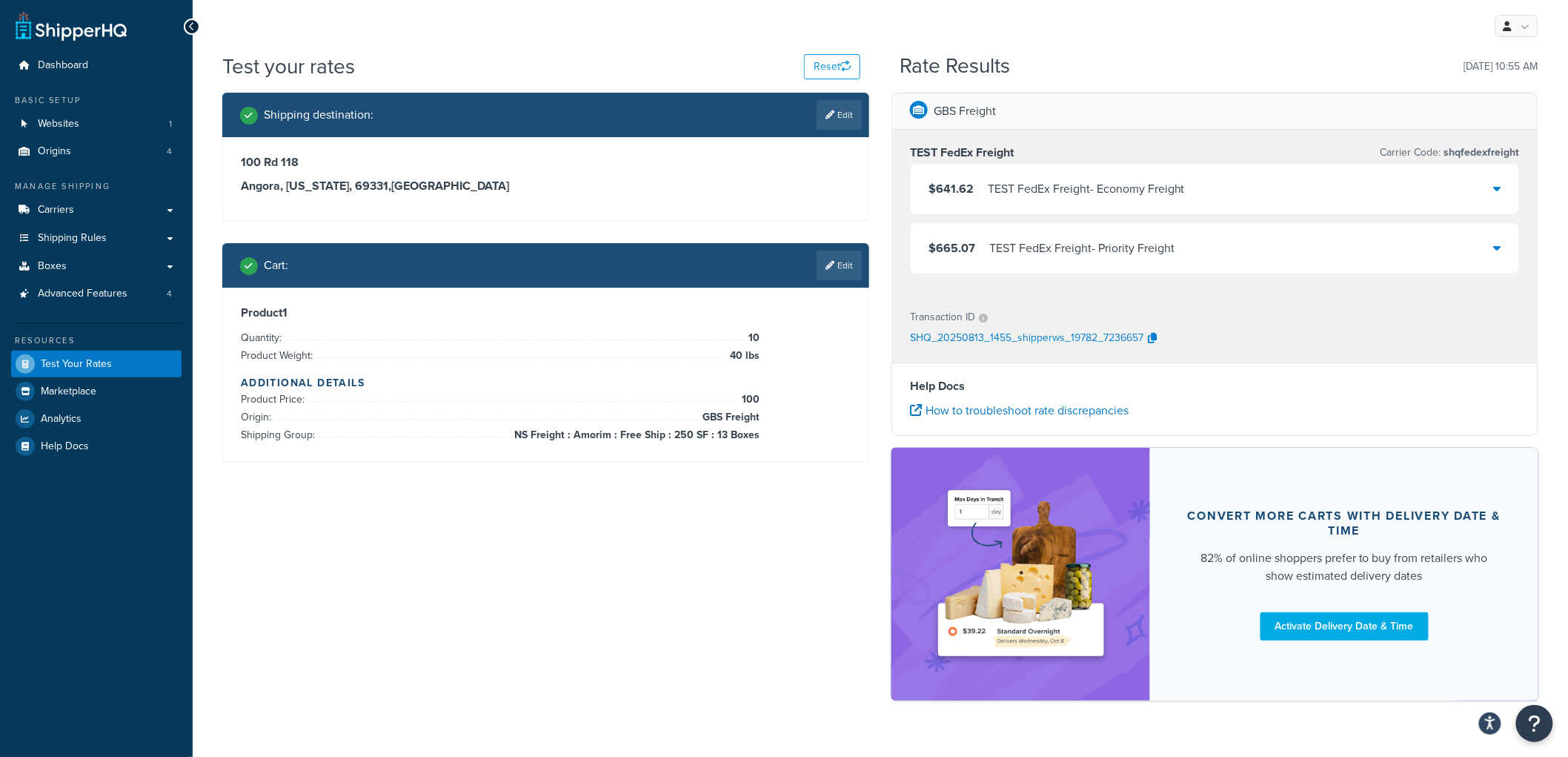
click at [1012, 196] on div "TEST FedEx Freight - Economy Freight" at bounding box center [1086, 189] width 198 height 21
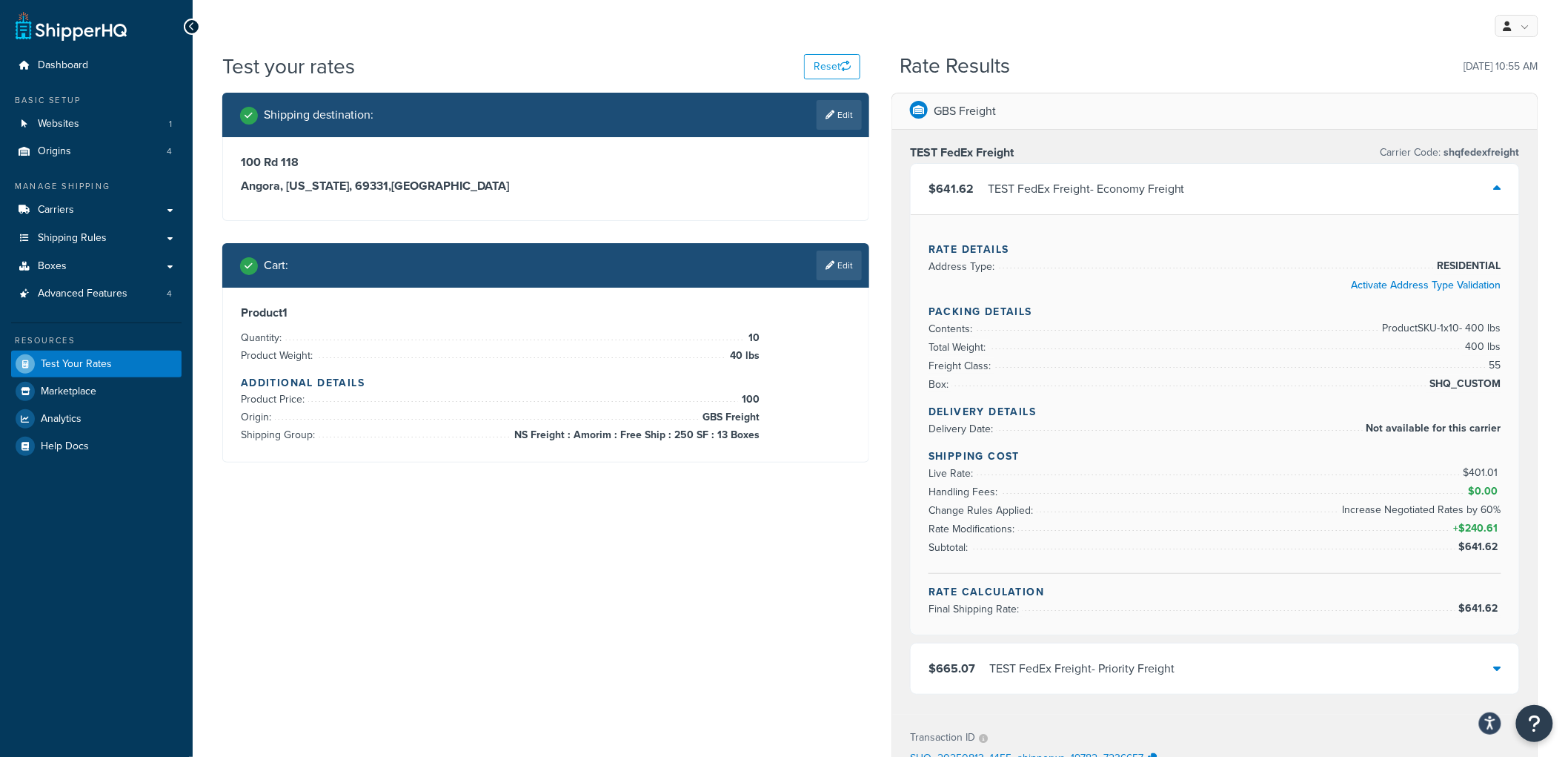
click at [1012, 196] on div "TEST FedEx Freight - Economy Freight" at bounding box center [1086, 189] width 198 height 21
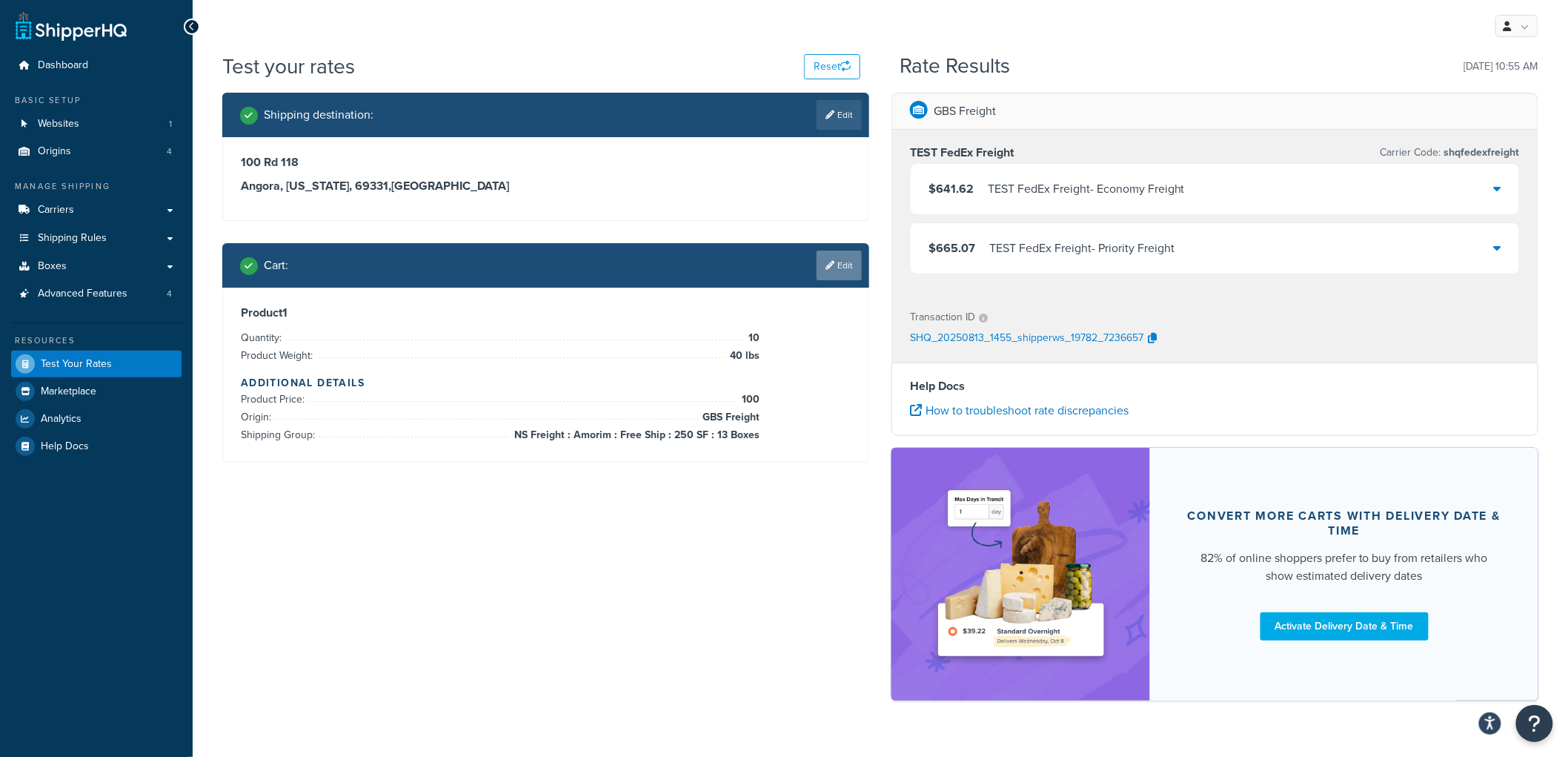
click at [849, 263] on link "Edit" at bounding box center [839, 266] width 45 height 30
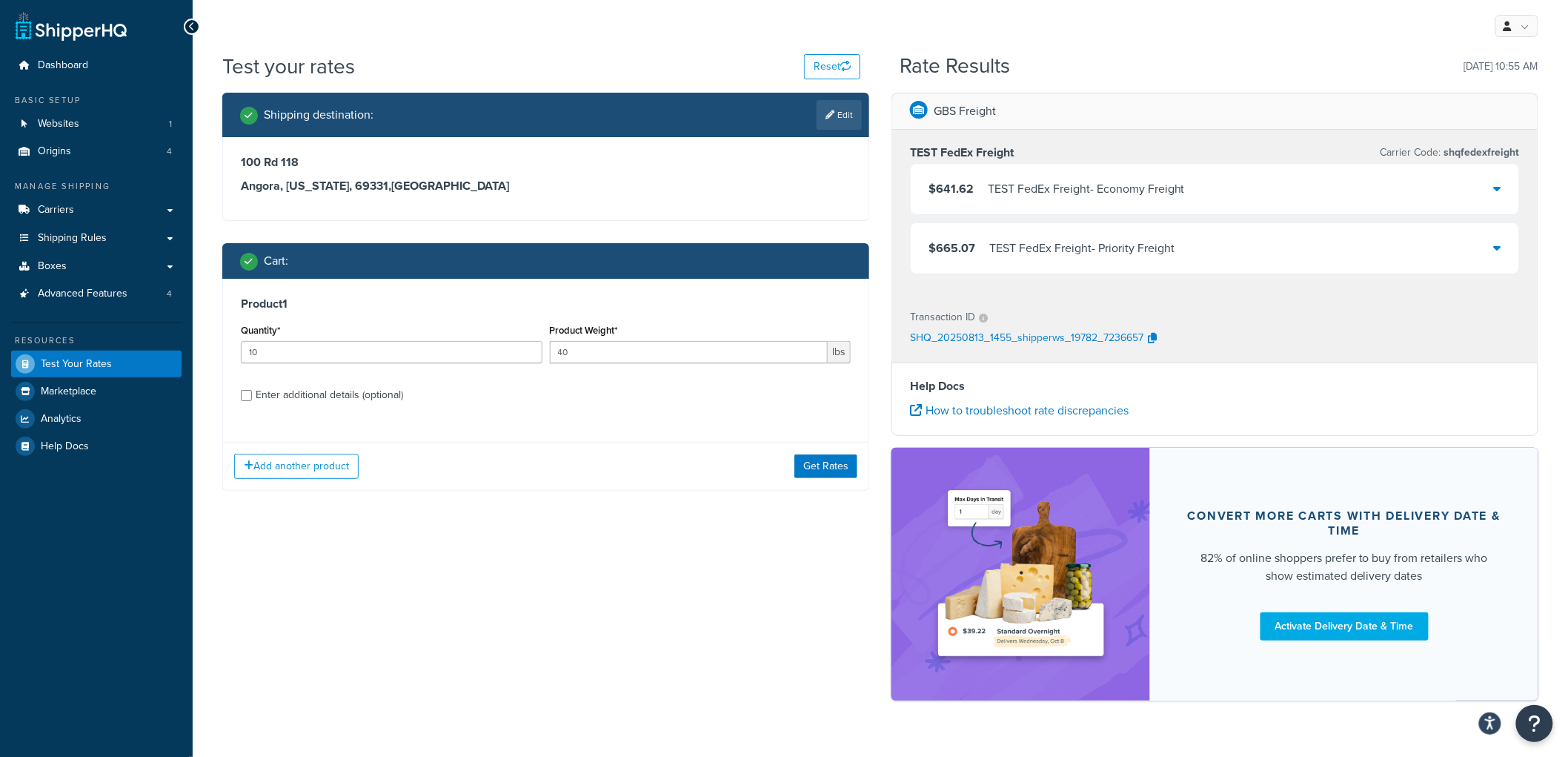
click at [315, 393] on div "Enter additional details (optional)" at bounding box center [330, 395] width 148 height 21
click at [252, 393] on input "Enter additional details (optional)" at bounding box center [246, 395] width 11 height 11
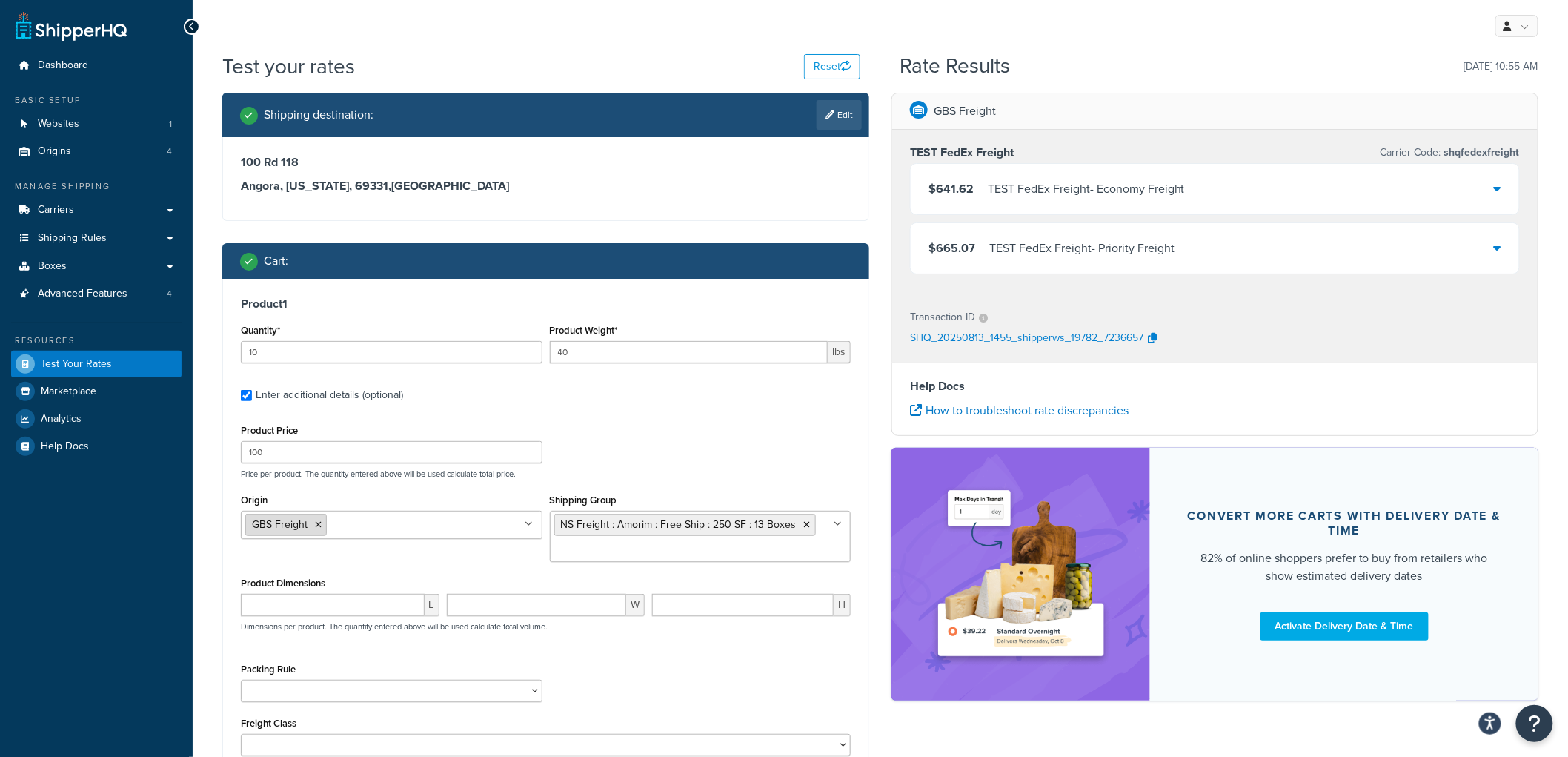
click at [319, 524] on icon at bounding box center [318, 524] width 7 height 9
click at [356, 524] on input "Origin" at bounding box center [311, 524] width 131 height 17
click at [780, 390] on label "Enter additional details (optional)" at bounding box center [553, 393] width 595 height 24
click at [252, 390] on input "Enter additional details (optional)" at bounding box center [246, 395] width 11 height 11
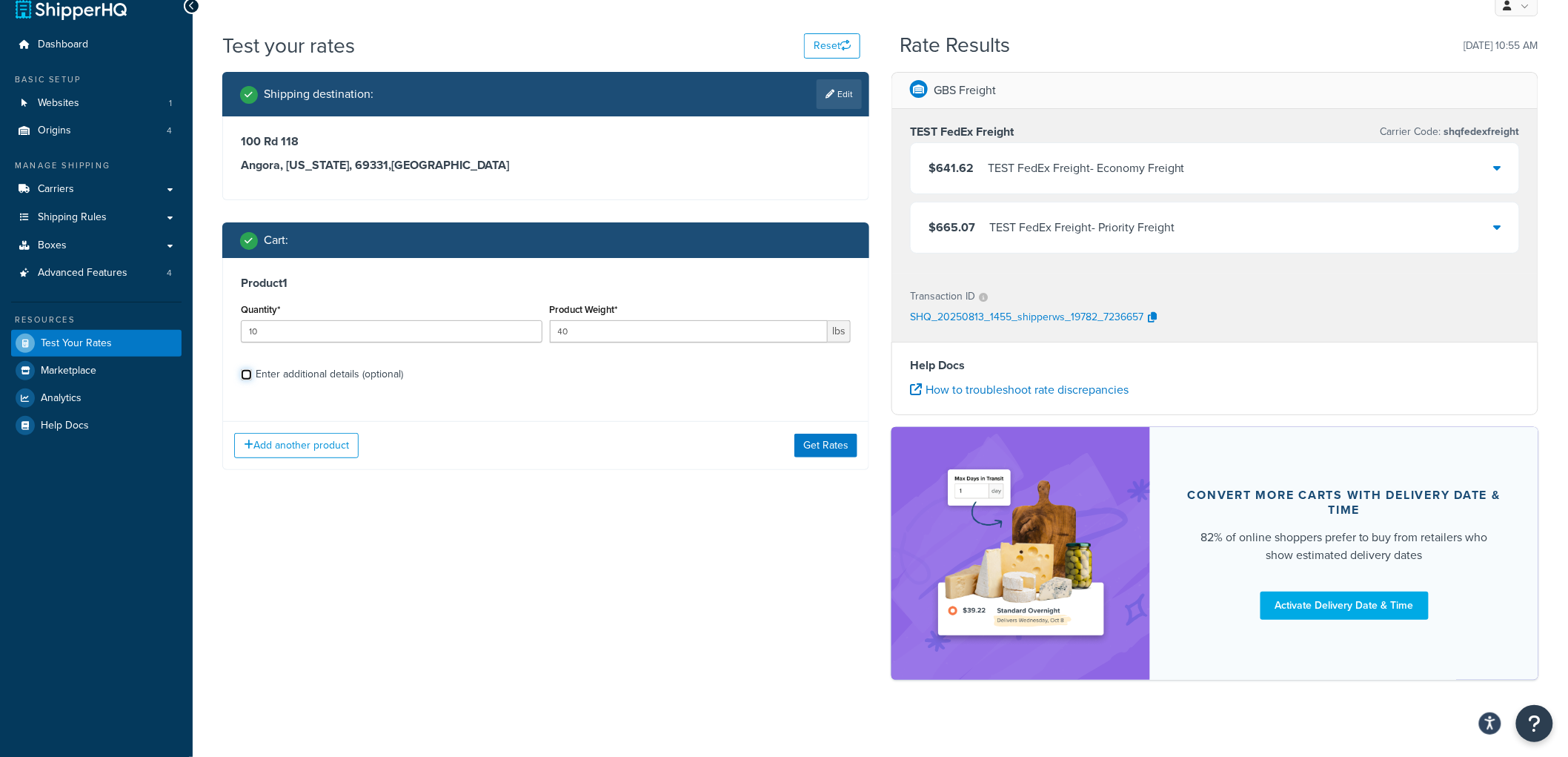
scroll to position [32, 0]
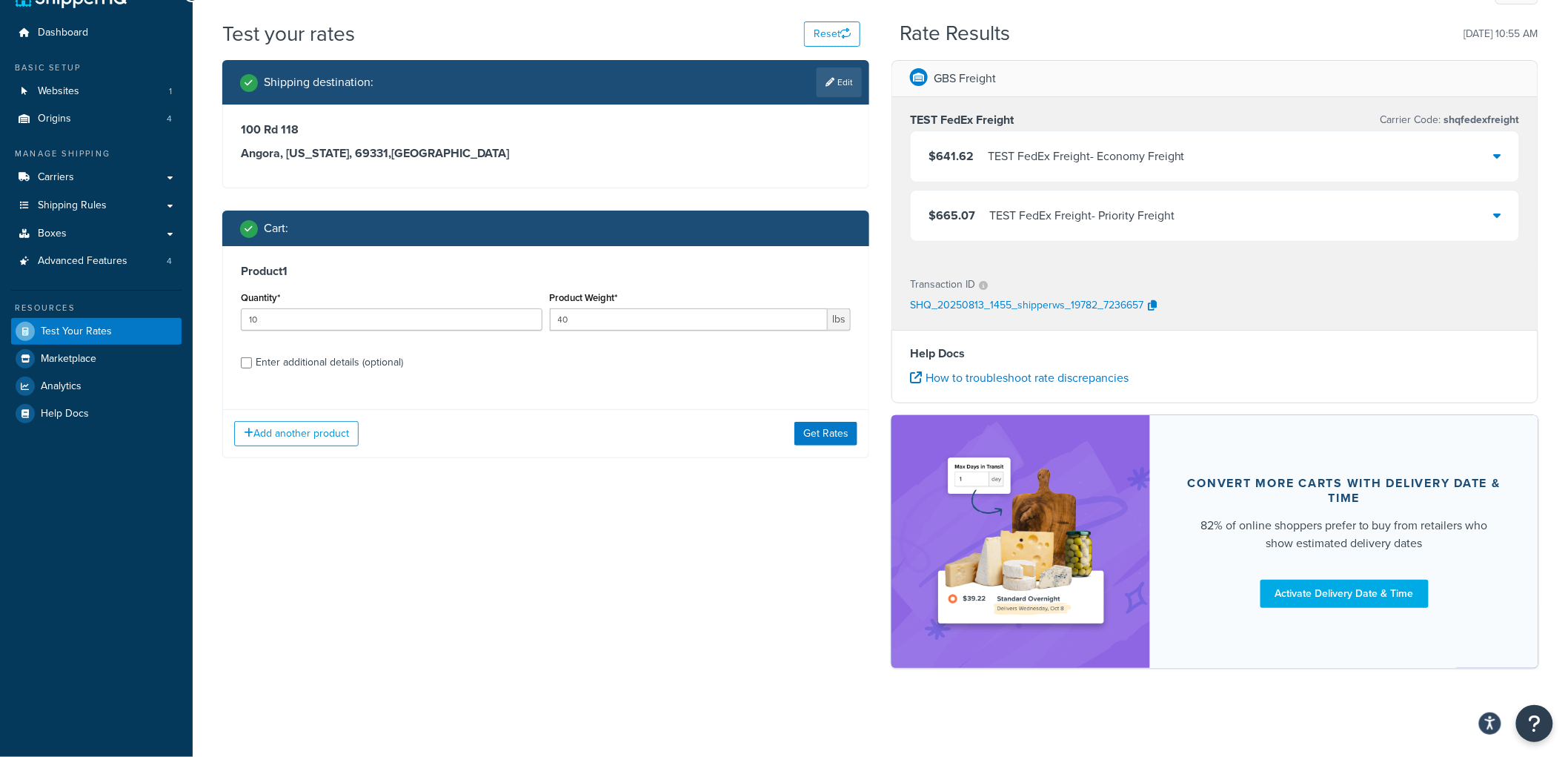
click at [290, 362] on div "Enter additional details (optional)" at bounding box center [330, 363] width 148 height 21
click at [252, 362] on input "Enter additional details (optional)" at bounding box center [246, 363] width 11 height 11
checkbox input "true"
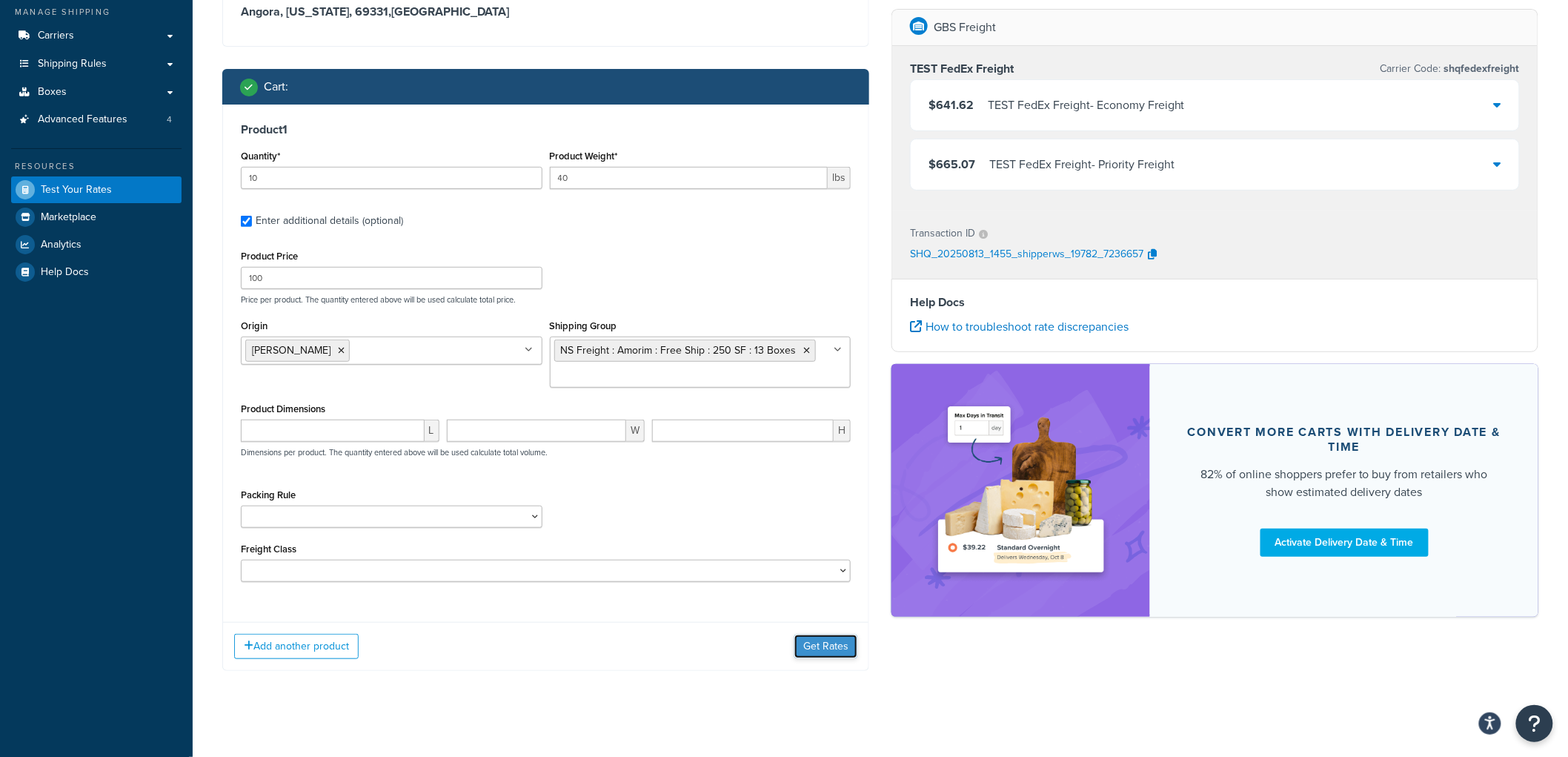
click at [817, 646] on button "Get Rates" at bounding box center [826, 646] width 63 height 24
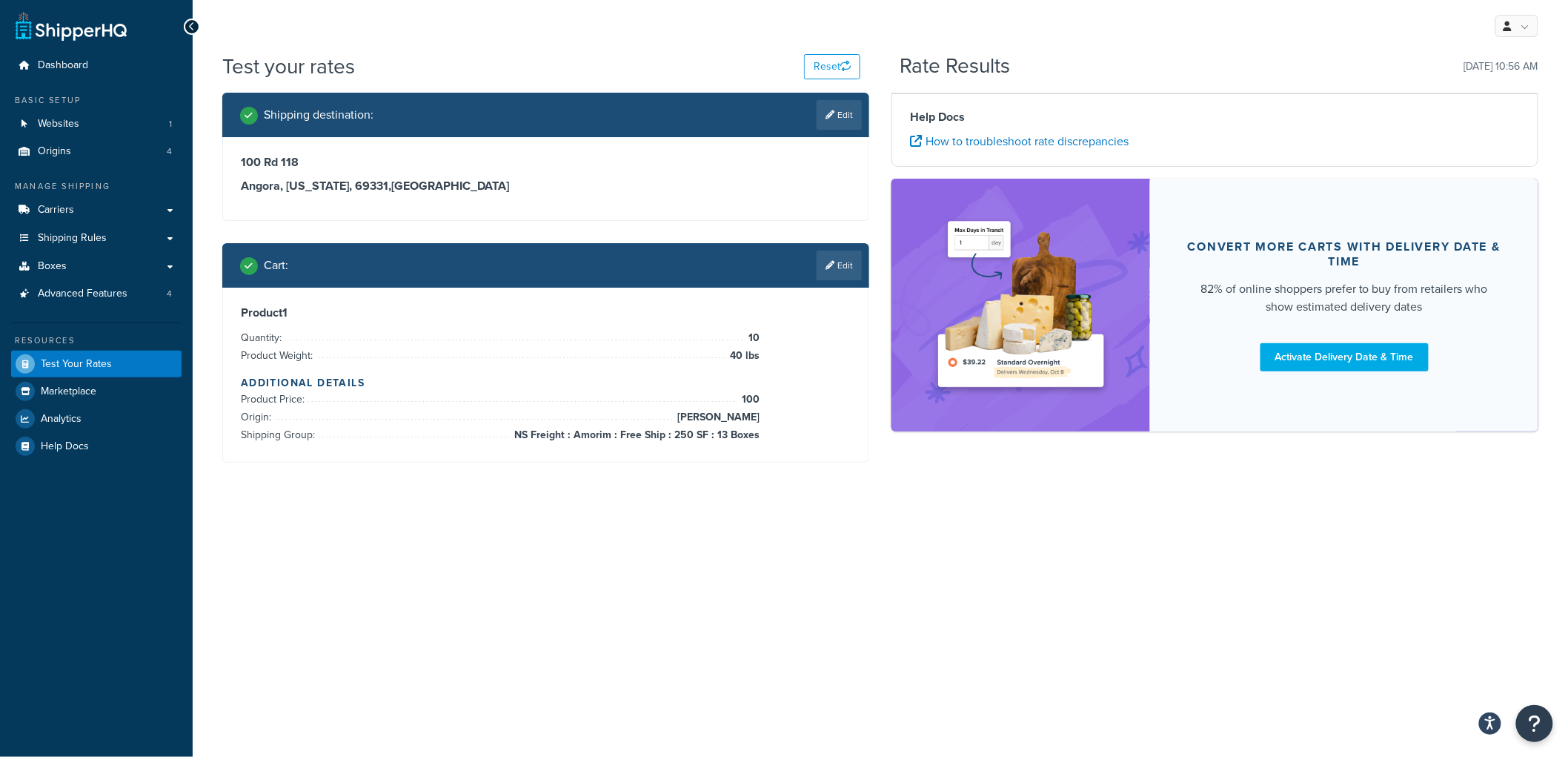
scroll to position [0, 0]
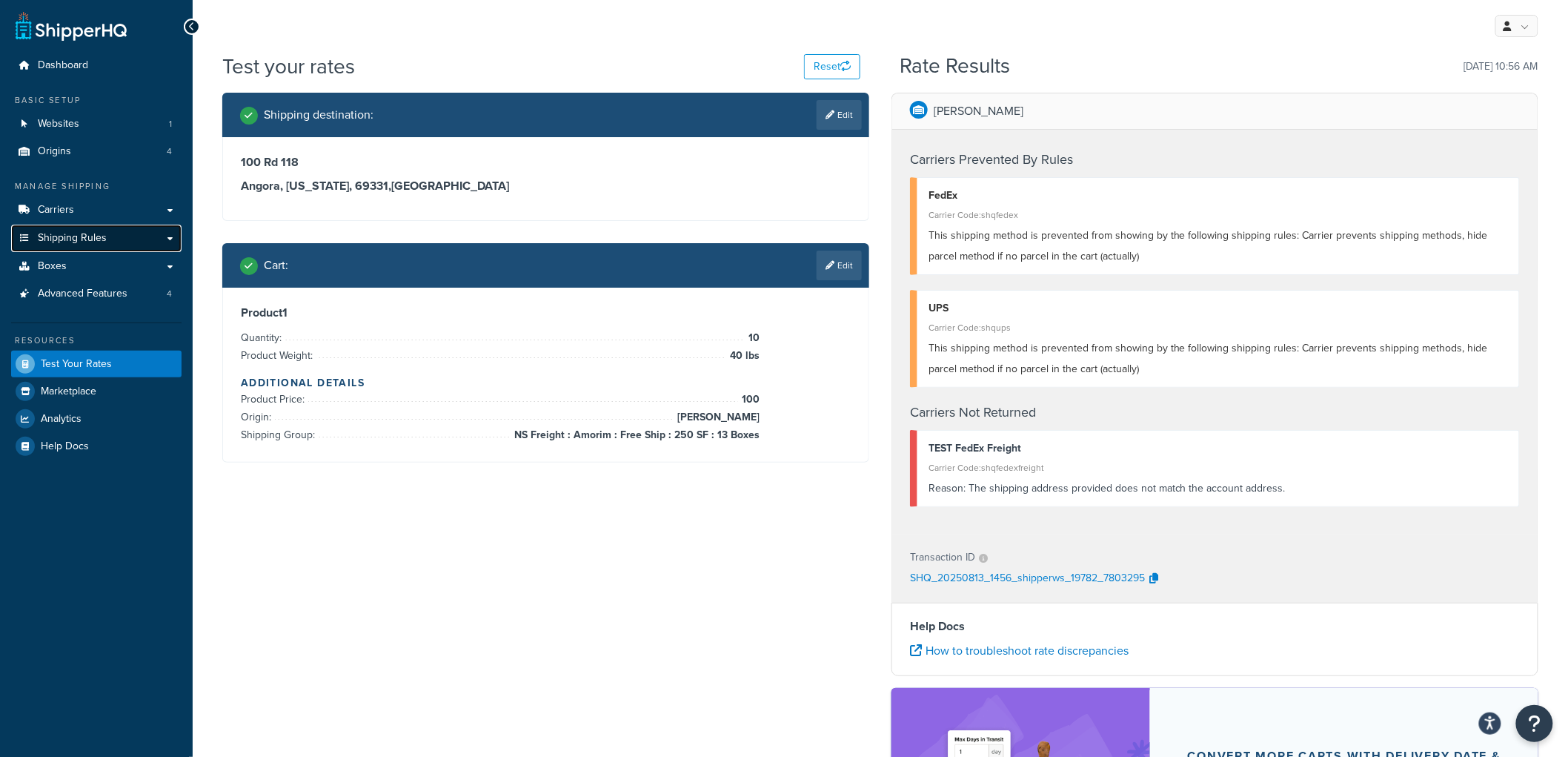
click at [121, 238] on link "Shipping Rules" at bounding box center [96, 238] width 170 height 27
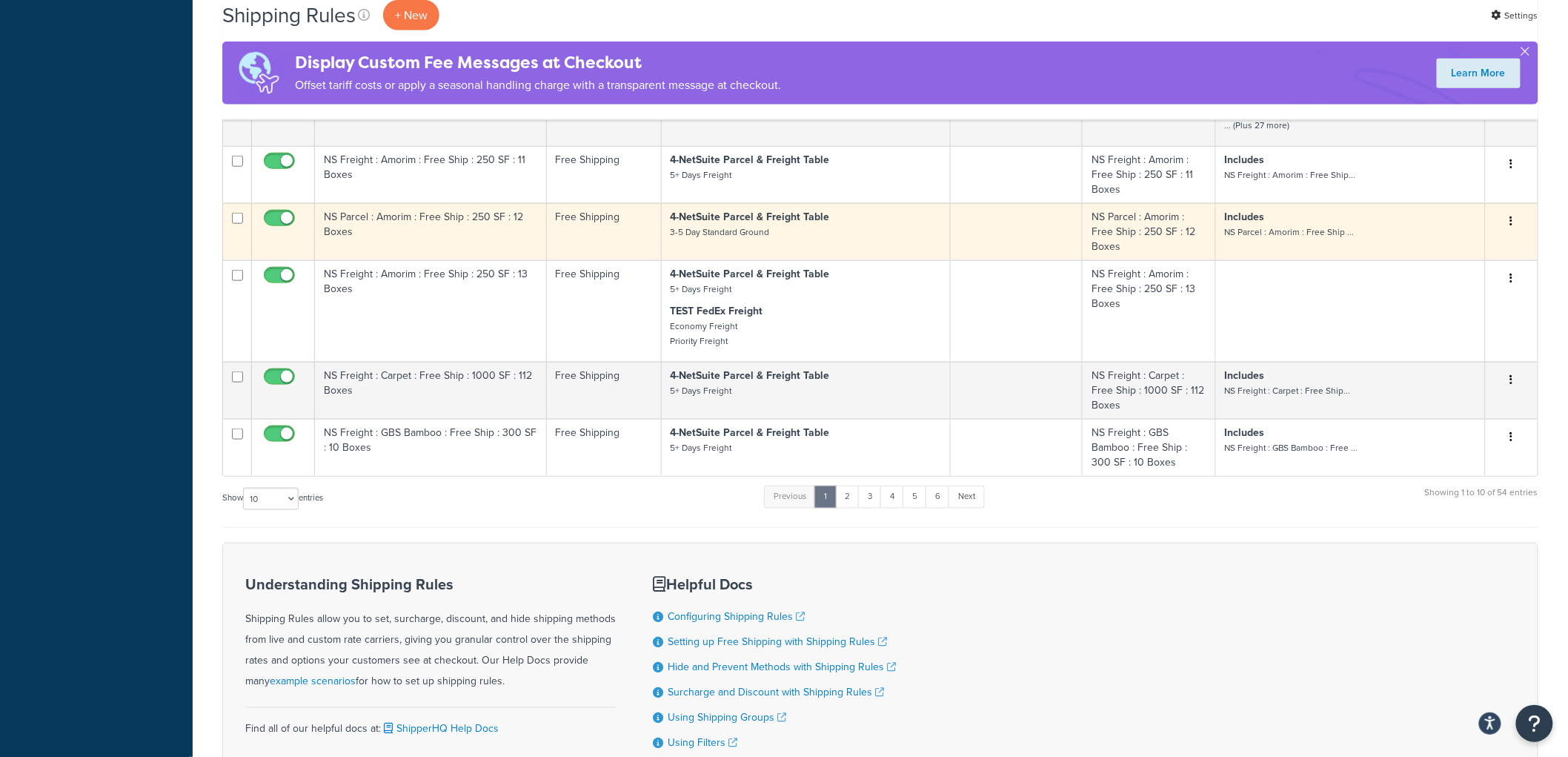
scroll to position [658, 0]
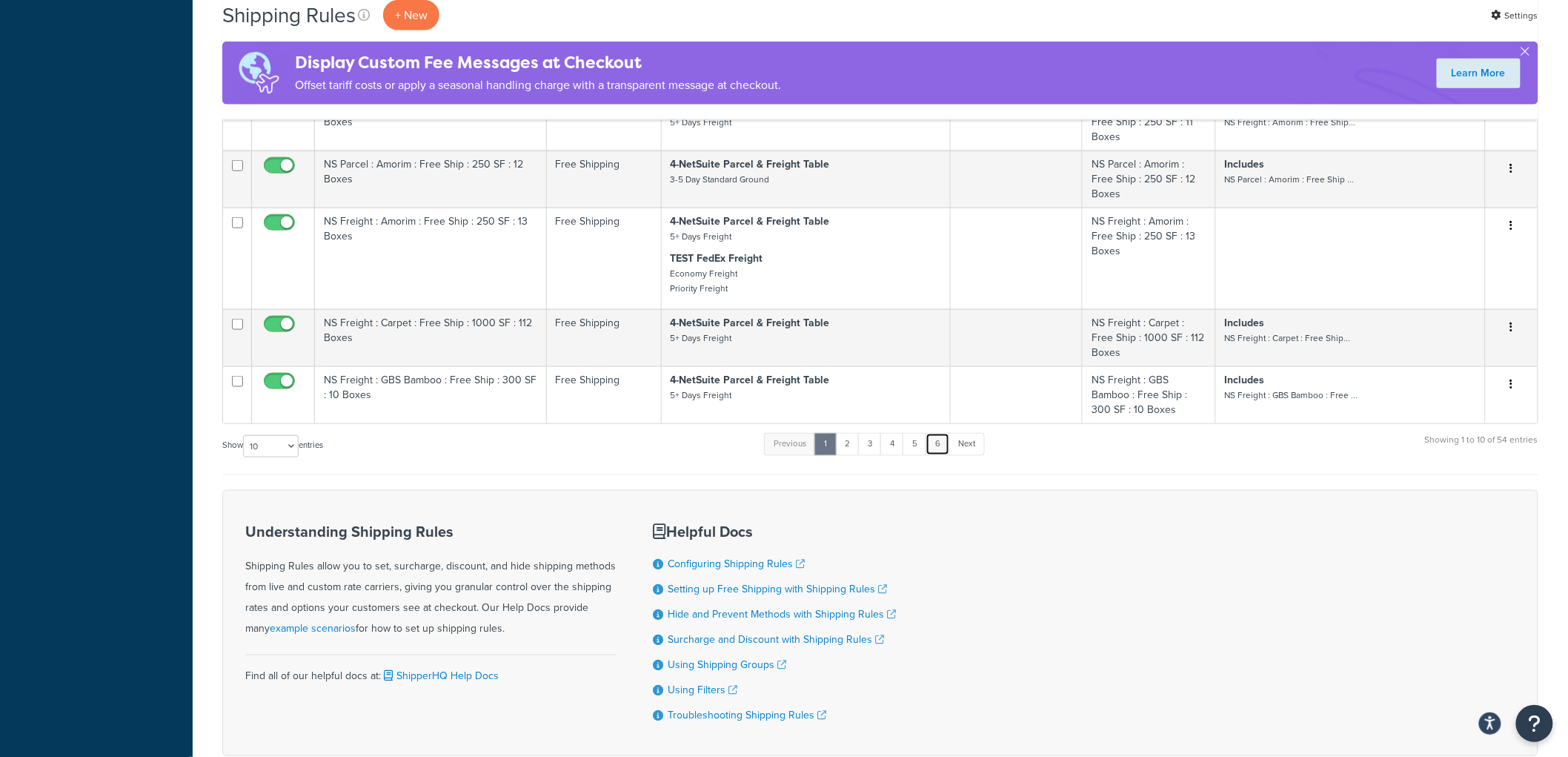
click at [947, 452] on link "6" at bounding box center [938, 443] width 24 height 22
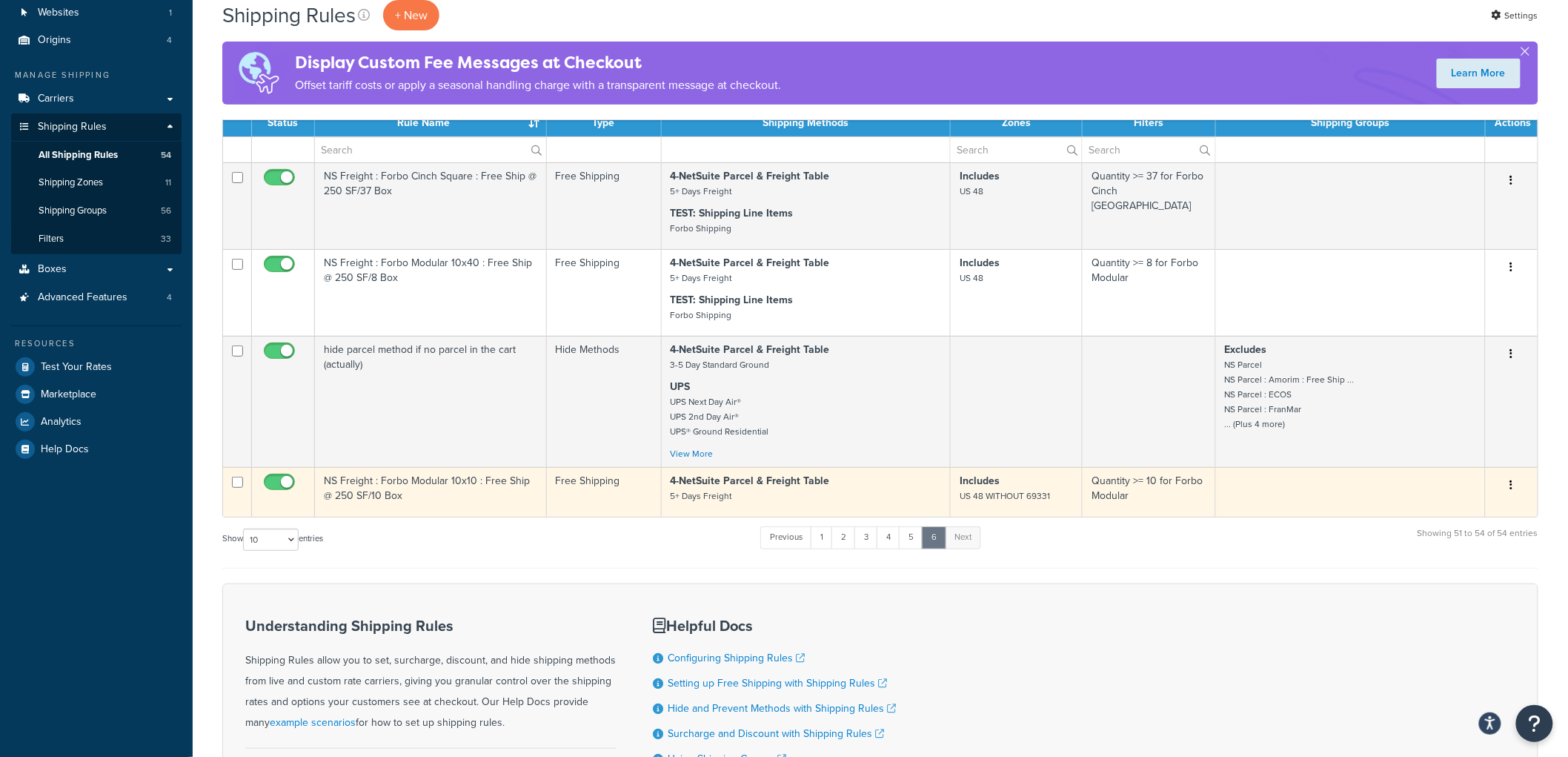
scroll to position [57, 0]
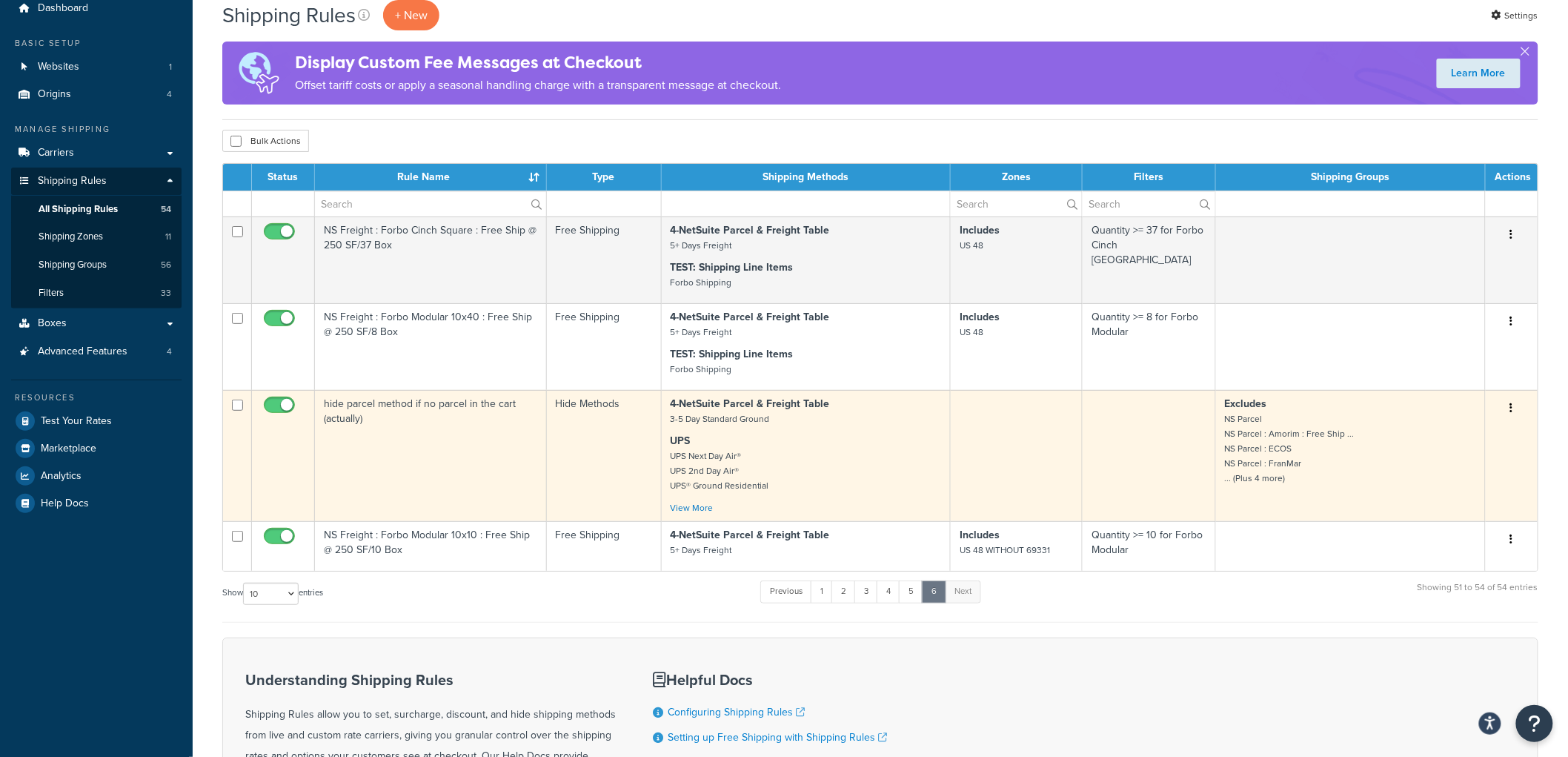
click at [285, 406] on input "checkbox" at bounding box center [281, 408] width 41 height 18
checkbox input "false"
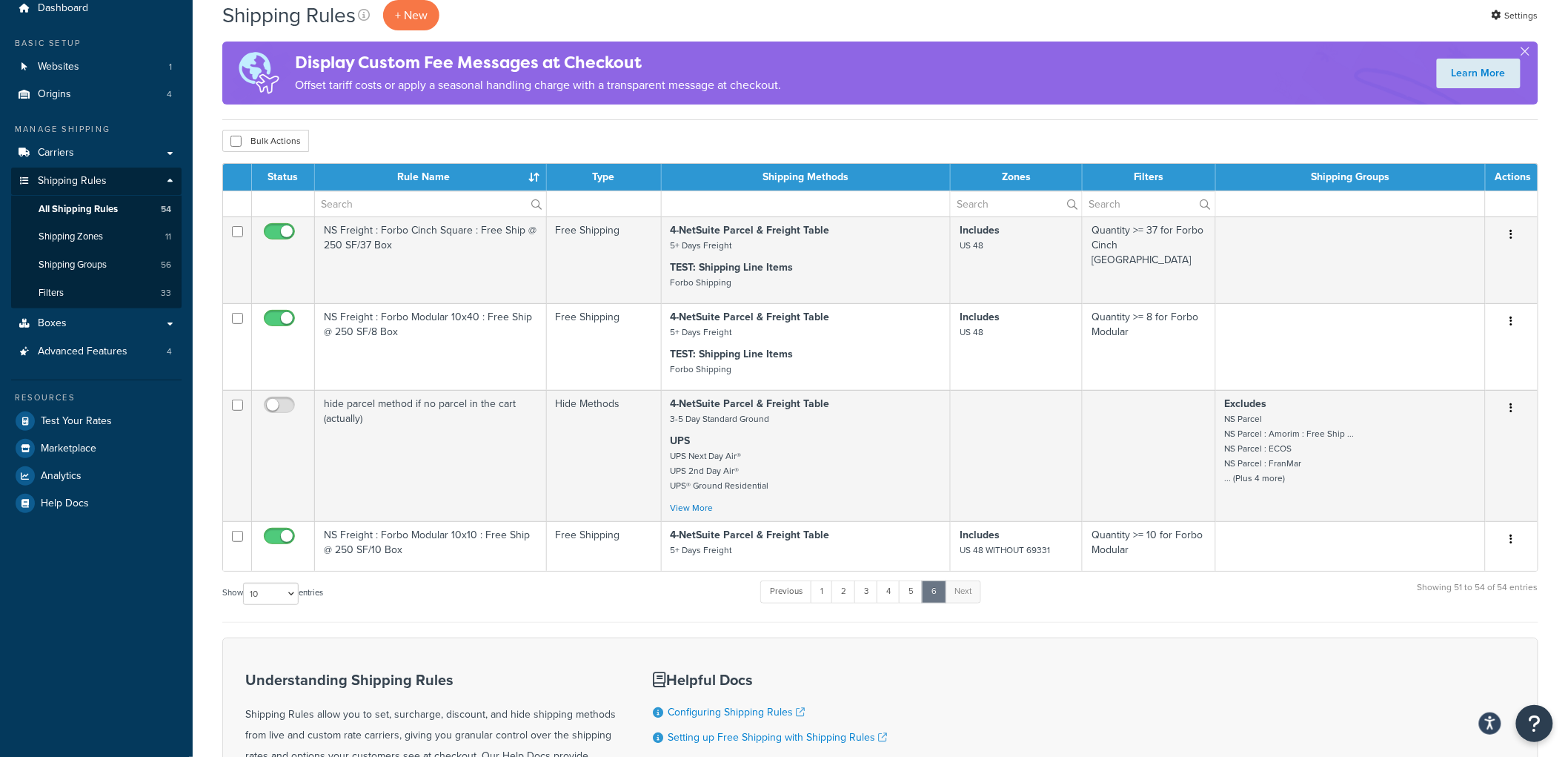
click at [1035, 616] on div "Show 10 15 25 50 100 1000 entries Previous 1 2 3 4 5 6 Next Showing 51 to 54 of…" at bounding box center [880, 601] width 1316 height 44
click at [97, 417] on span "Test Your Rates" at bounding box center [76, 421] width 71 height 12
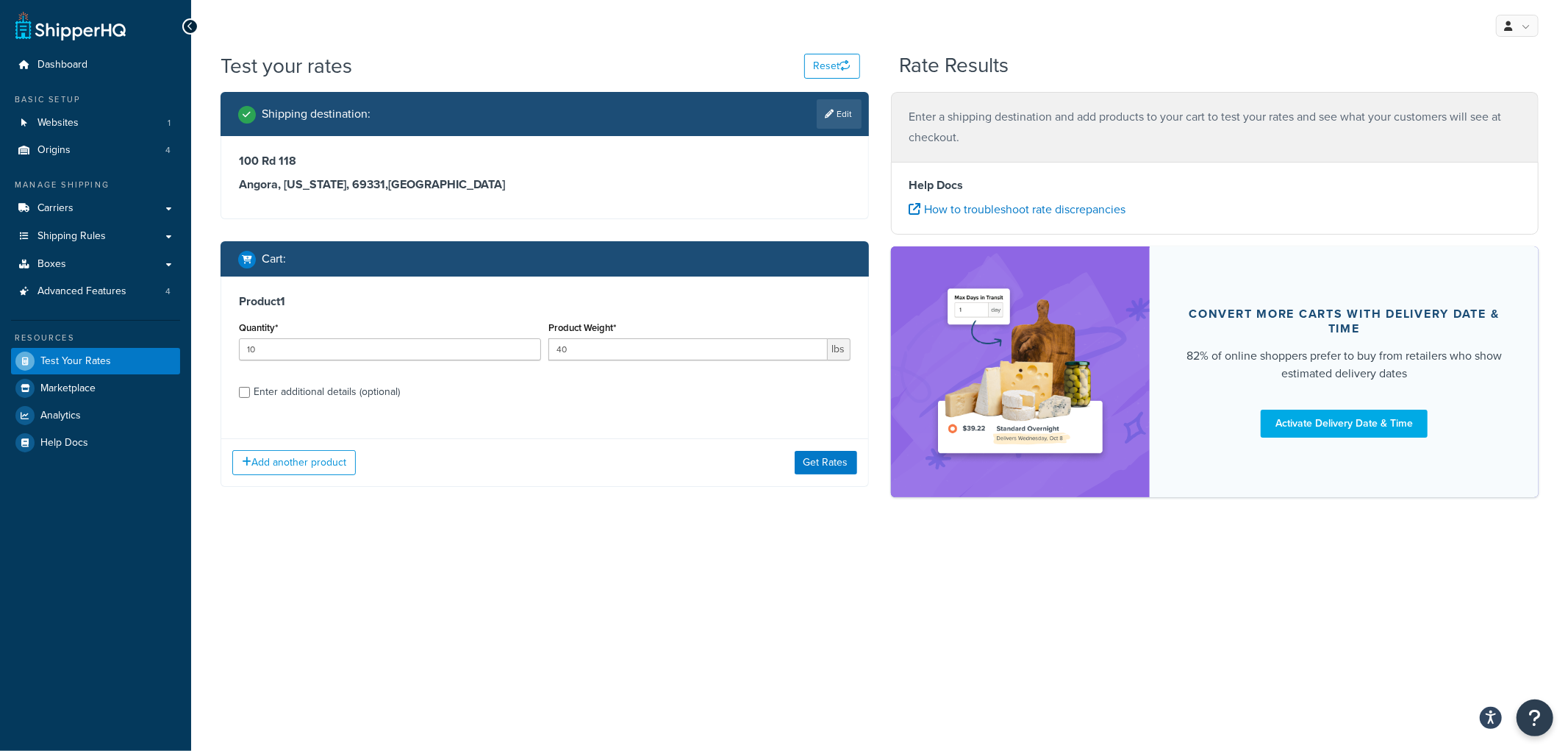
click at [309, 389] on div "Enter additional details (optional)" at bounding box center [327, 392] width 146 height 21
click at [250, 389] on input "Enter additional details (optional)" at bounding box center [244, 392] width 11 height 11
checkbox input "true"
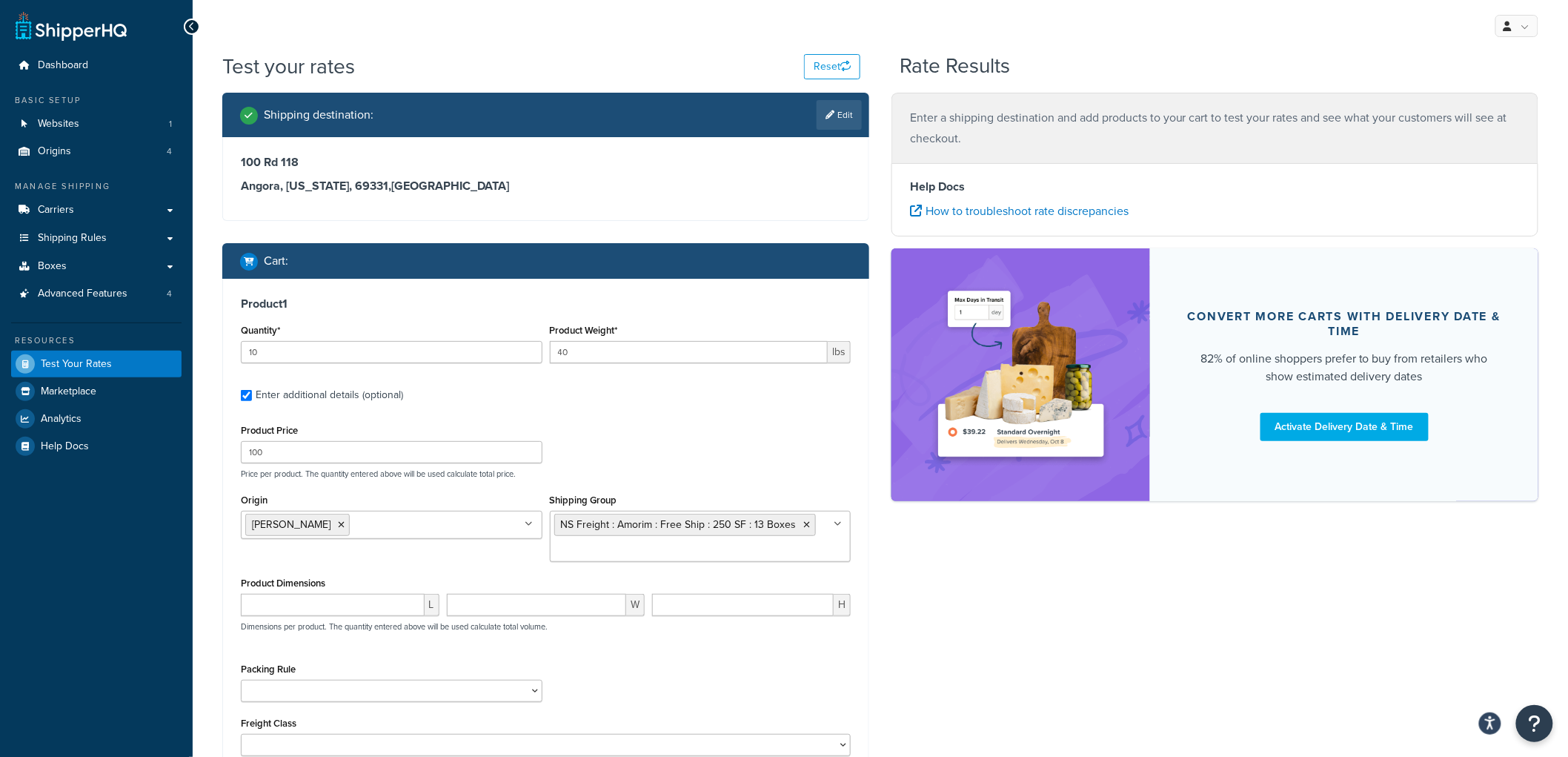
click at [1100, 601] on div "Shipping destination : Edit 100 Rd 118 Angora, Nebraska, 69331 , United States …" at bounding box center [880, 480] width 1338 height 774
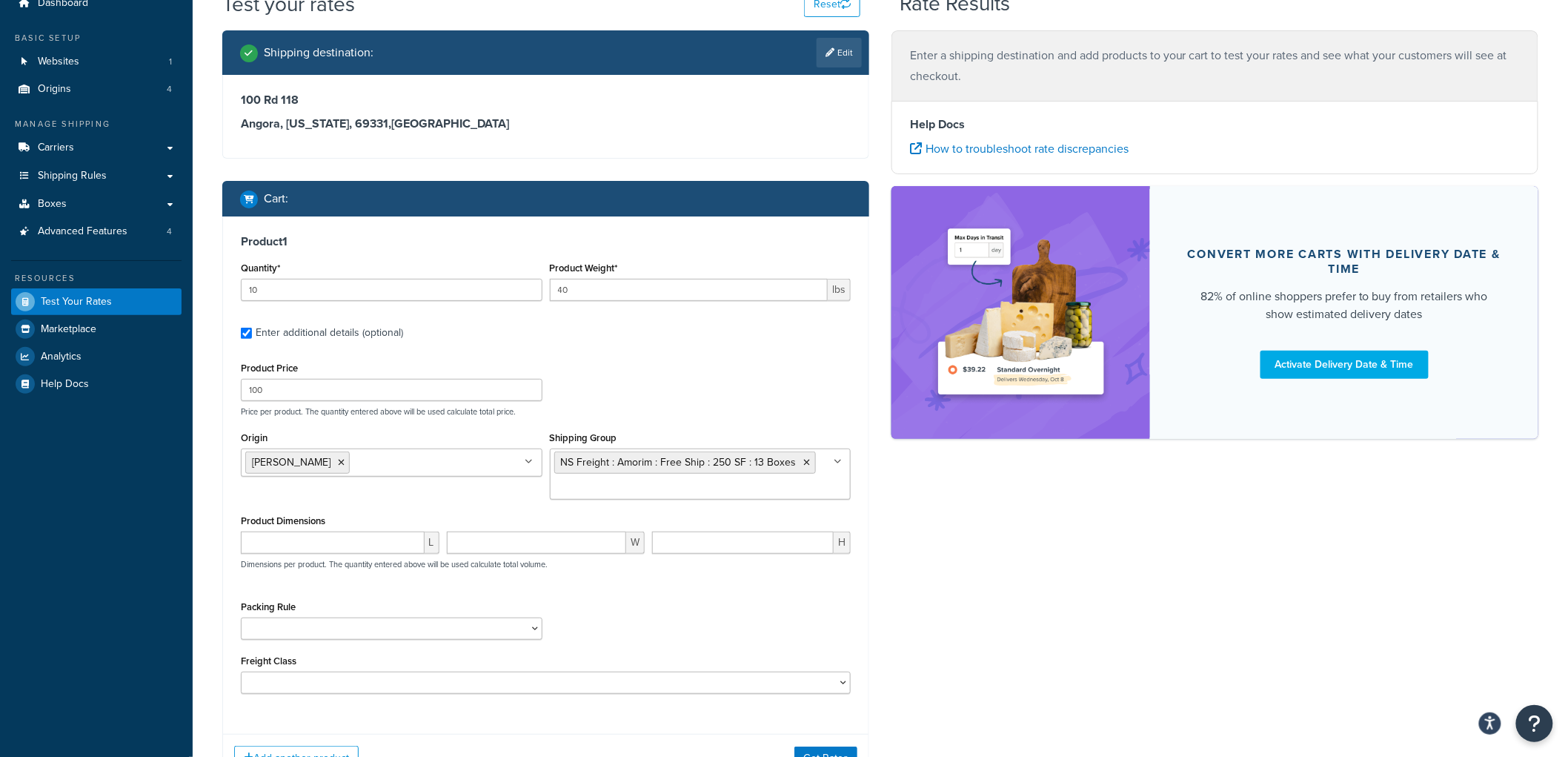
scroll to position [187, 0]
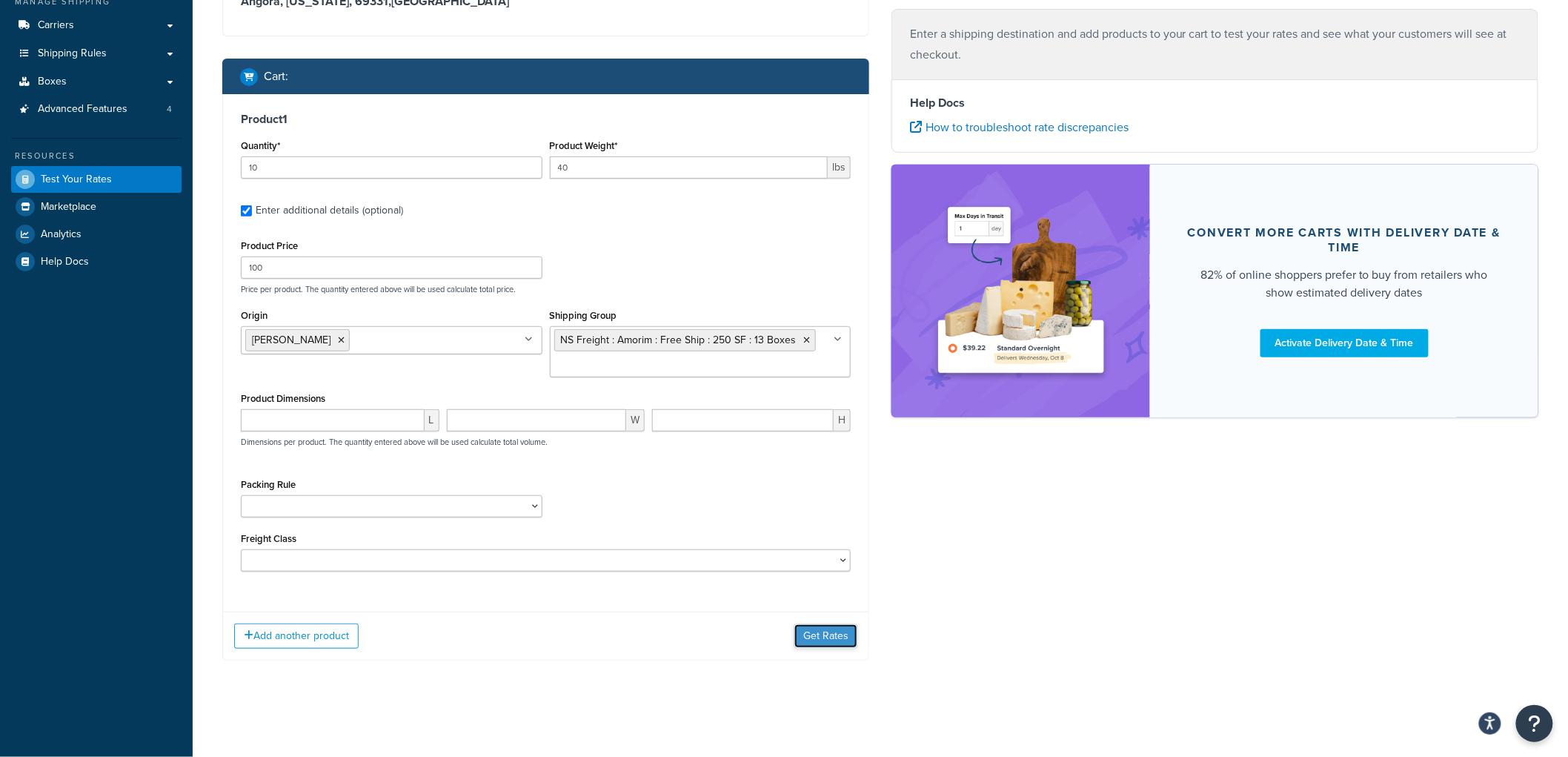
click at [811, 641] on button "Get Rates" at bounding box center [826, 635] width 63 height 24
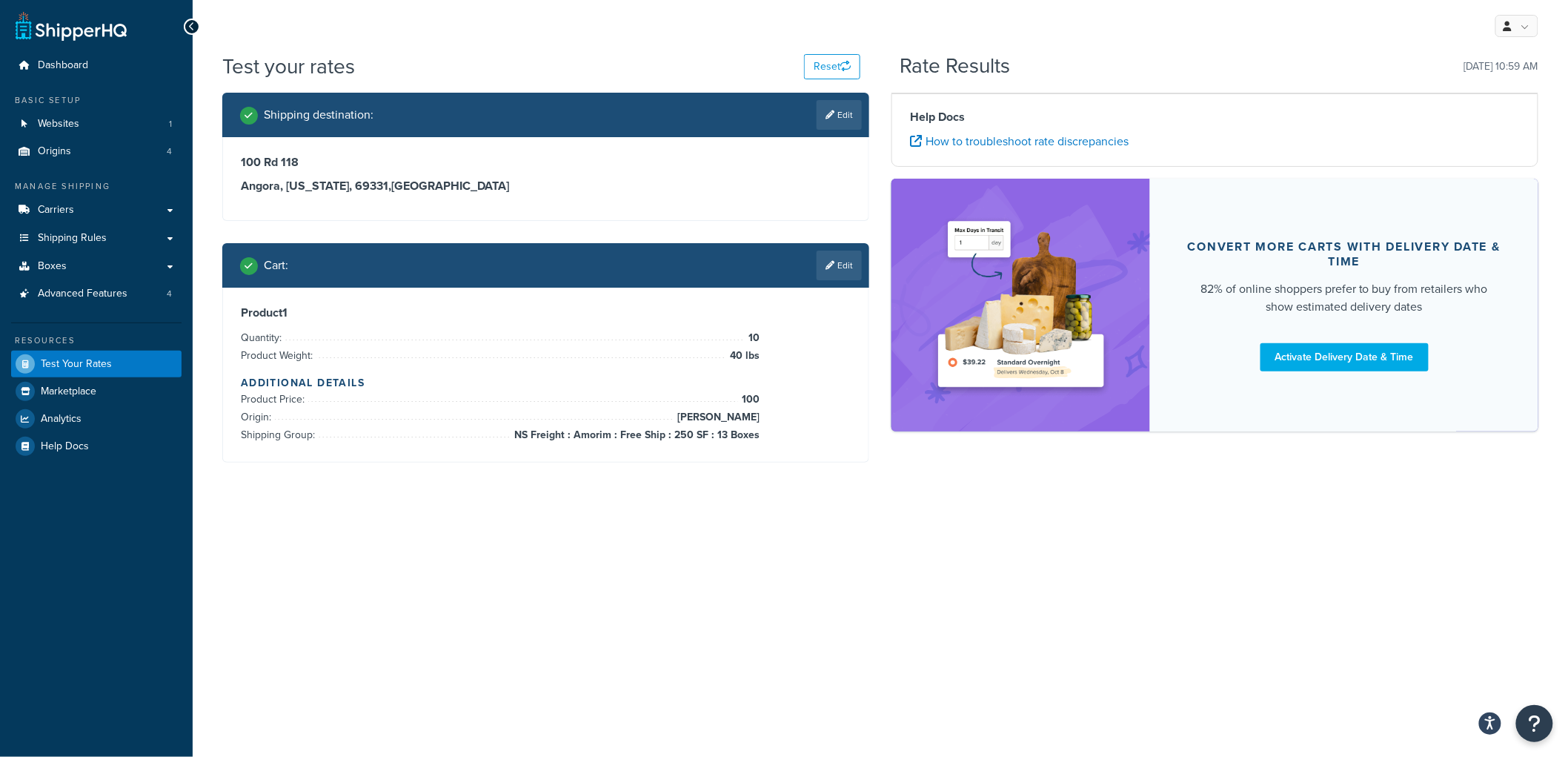
scroll to position [0, 0]
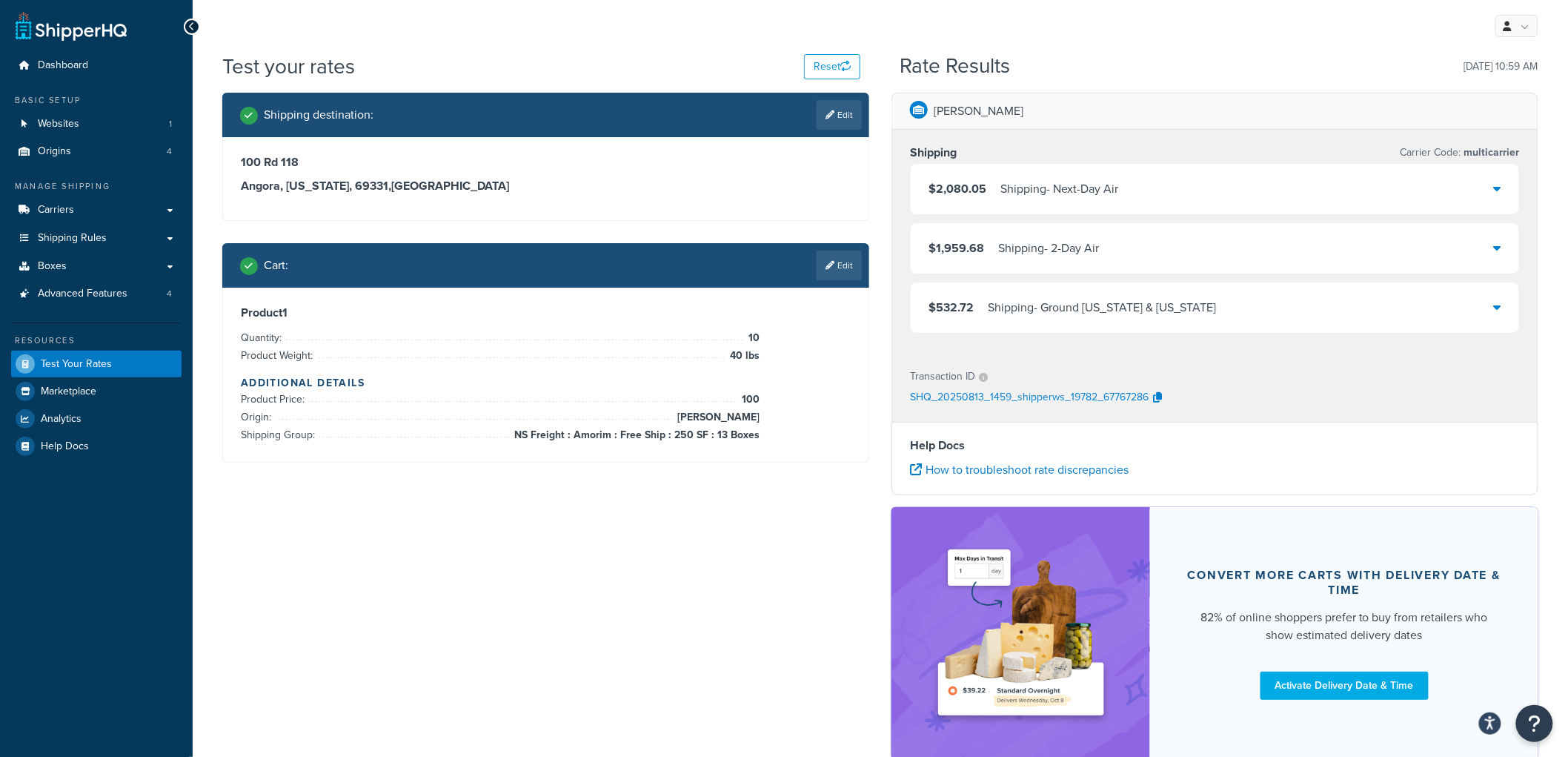
click at [983, 296] on div "$532.72 Shipping - Ground Alaska & Hawaii" at bounding box center [1215, 308] width 608 height 51
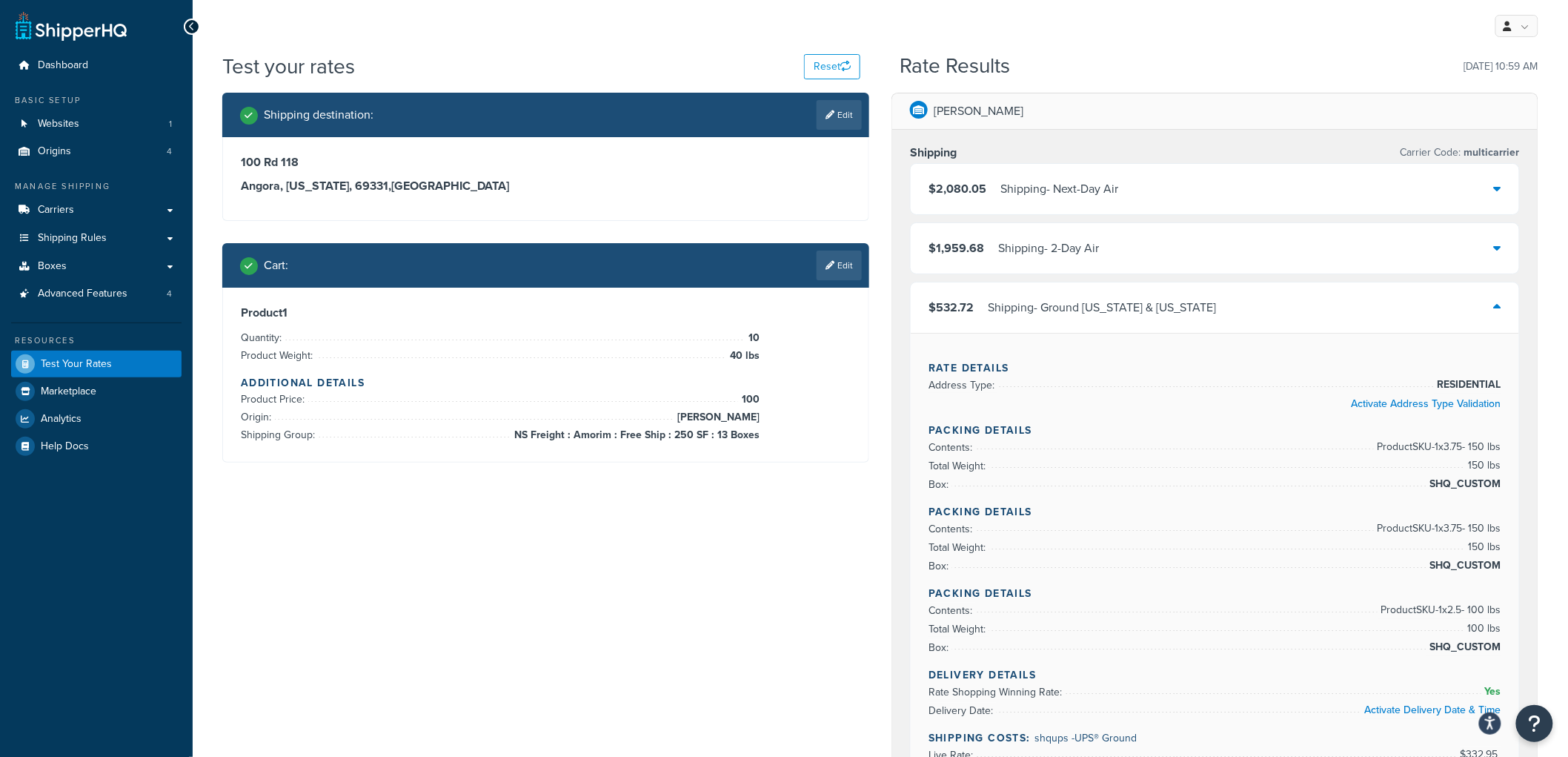
click at [983, 296] on div "$532.72 Shipping - Ground Alaska & Hawaii" at bounding box center [1215, 308] width 608 height 51
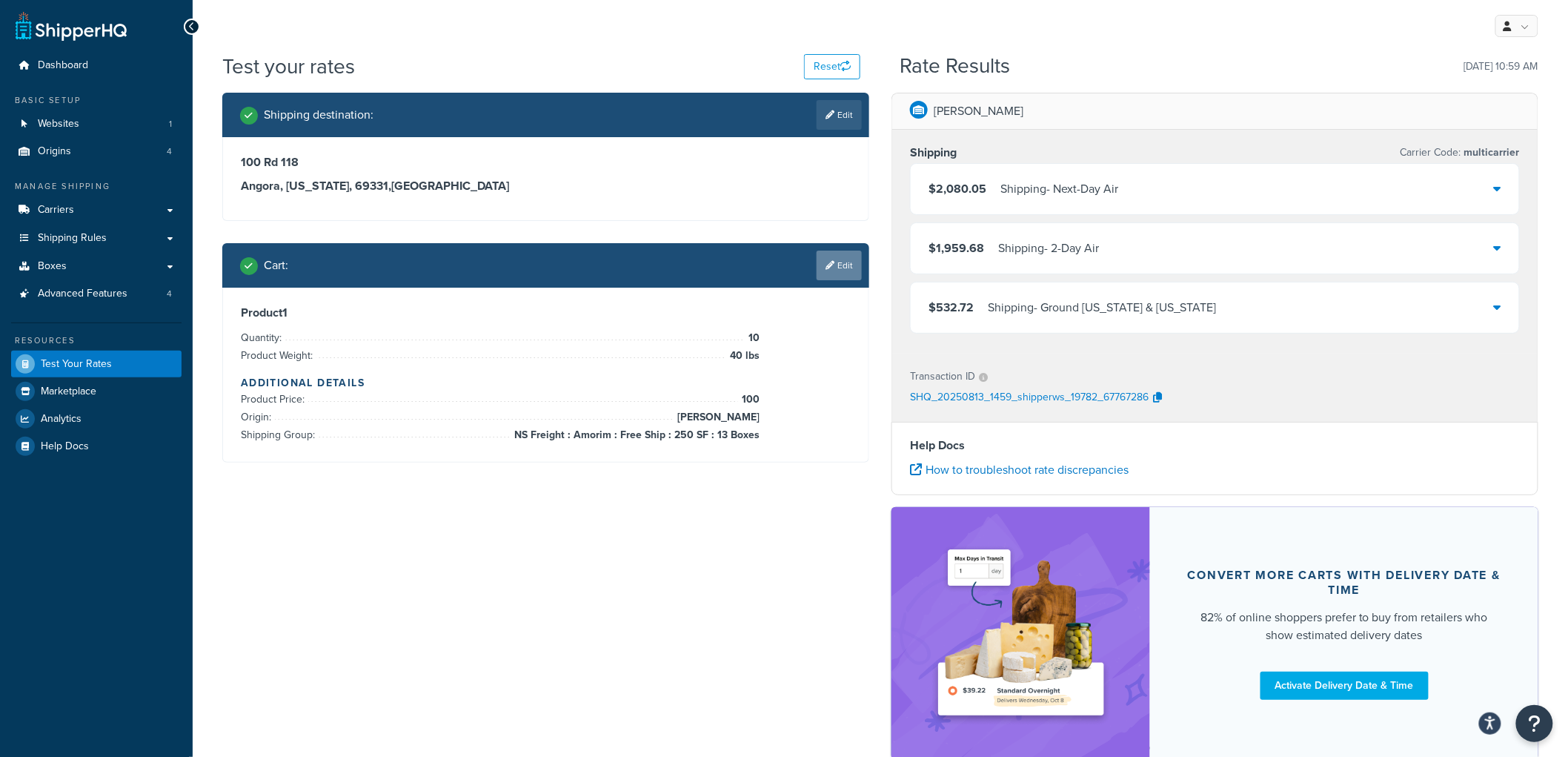
click at [852, 263] on link "Edit" at bounding box center [839, 266] width 45 height 30
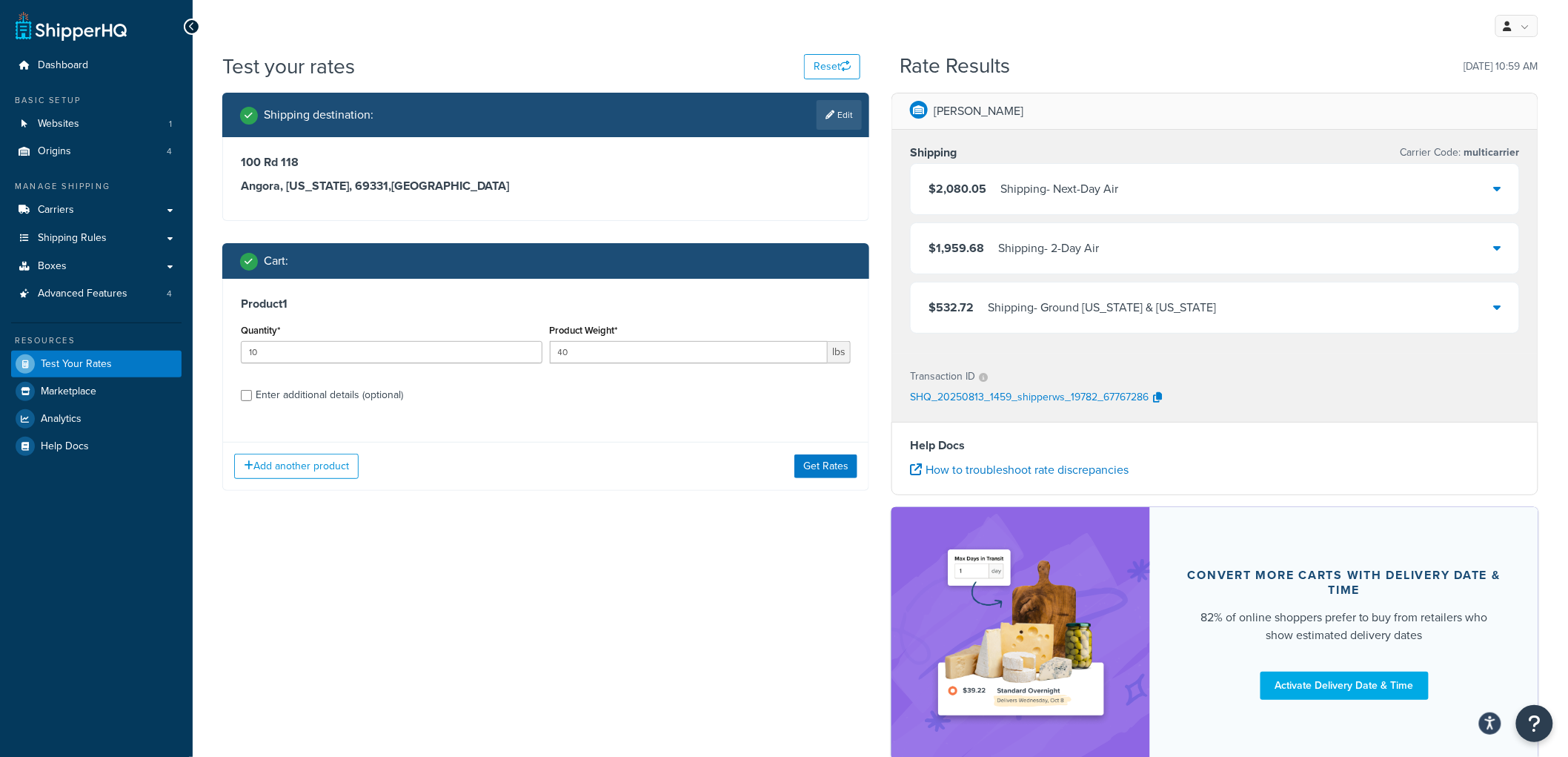
click at [312, 396] on div "Enter additional details (optional)" at bounding box center [330, 395] width 148 height 21
click at [252, 396] on input "Enter additional details (optional)" at bounding box center [246, 395] width 11 height 11
checkbox input "true"
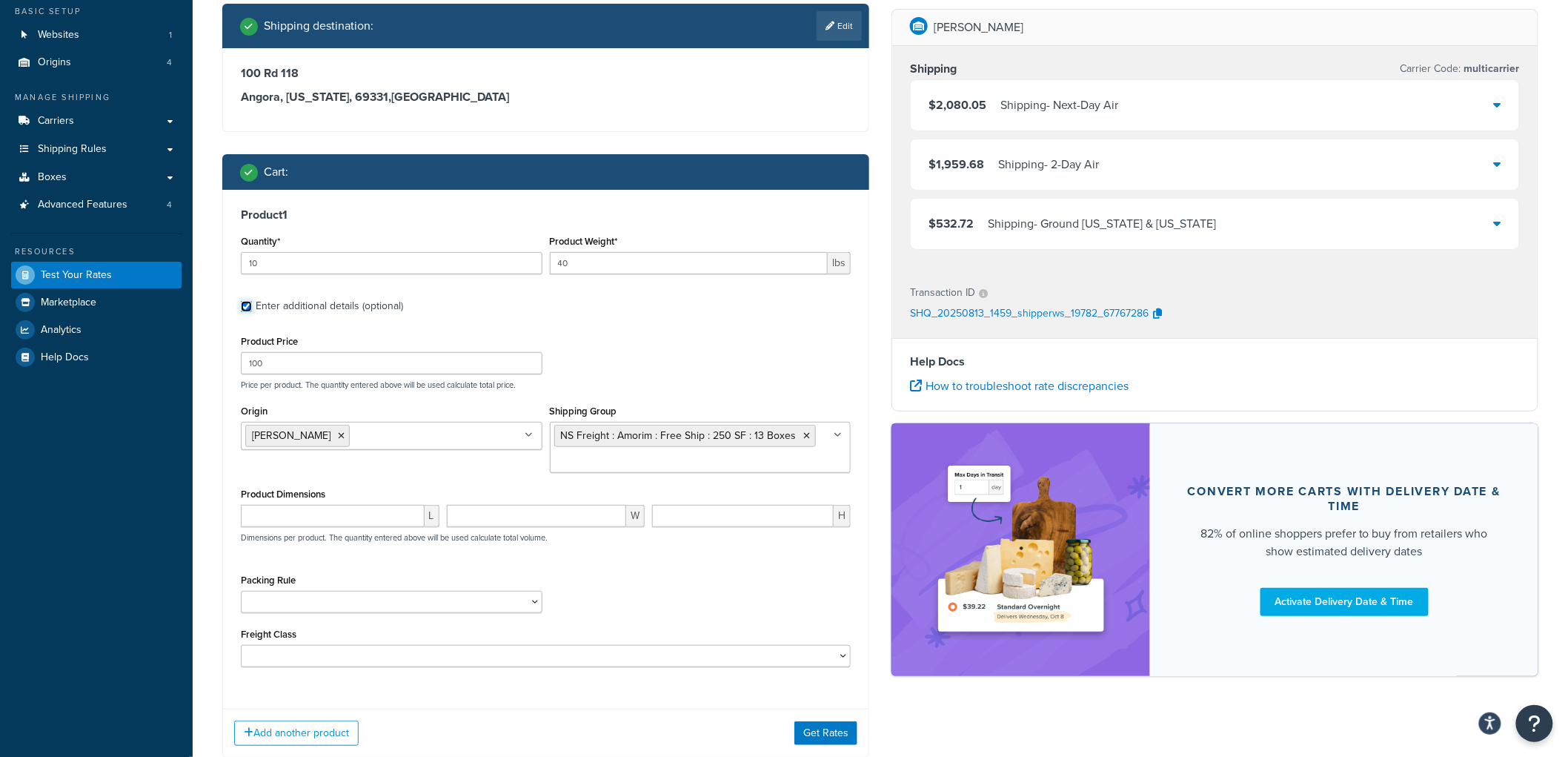
scroll to position [93, 0]
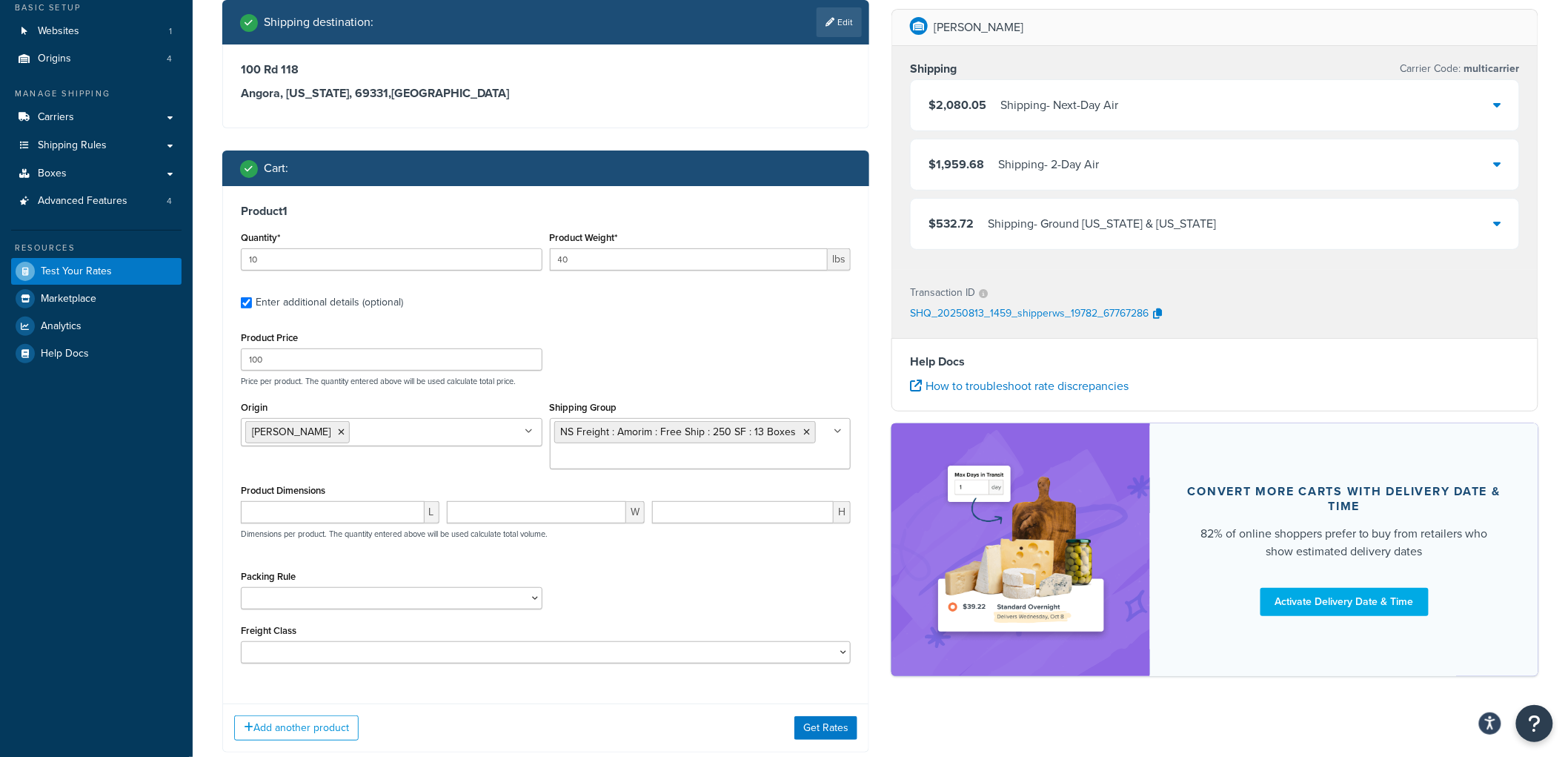
click at [353, 431] on input "Origin" at bounding box center [419, 431] width 131 height 17
click at [338, 436] on icon at bounding box center [342, 432] width 7 height 9
click at [811, 729] on button "Get Rates" at bounding box center [826, 727] width 63 height 24
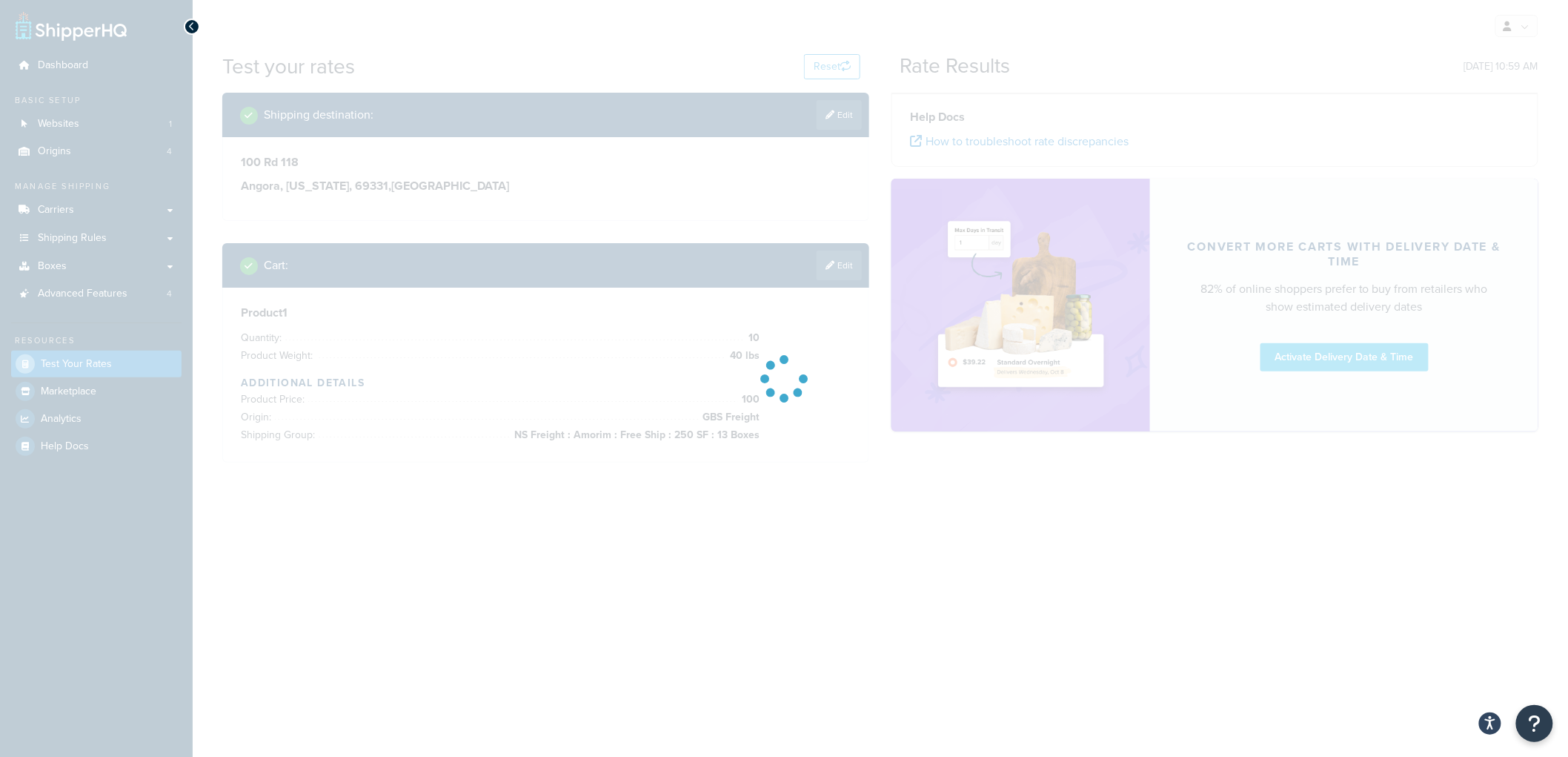
scroll to position [0, 0]
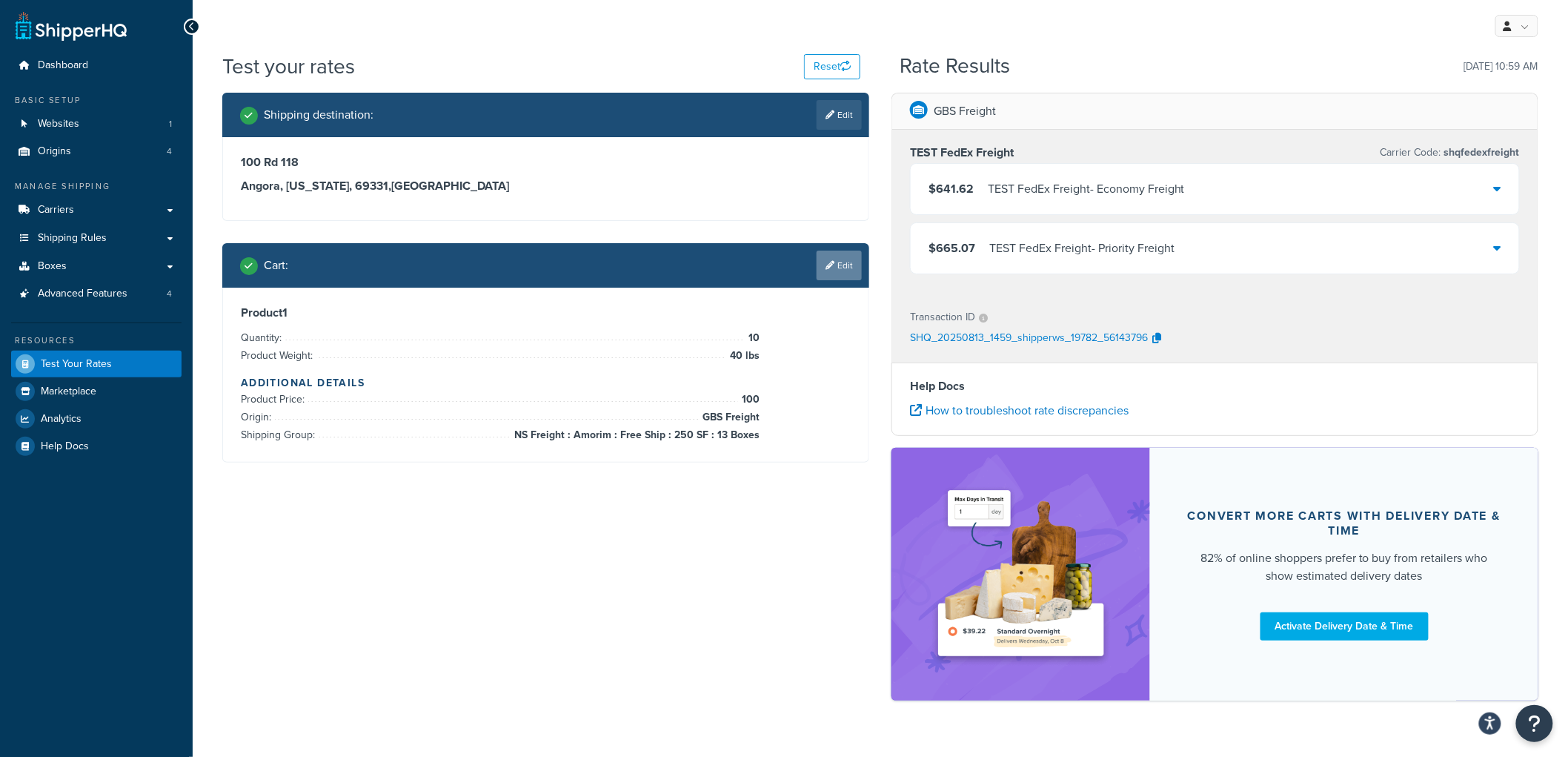
click at [849, 266] on link "Edit" at bounding box center [839, 266] width 45 height 30
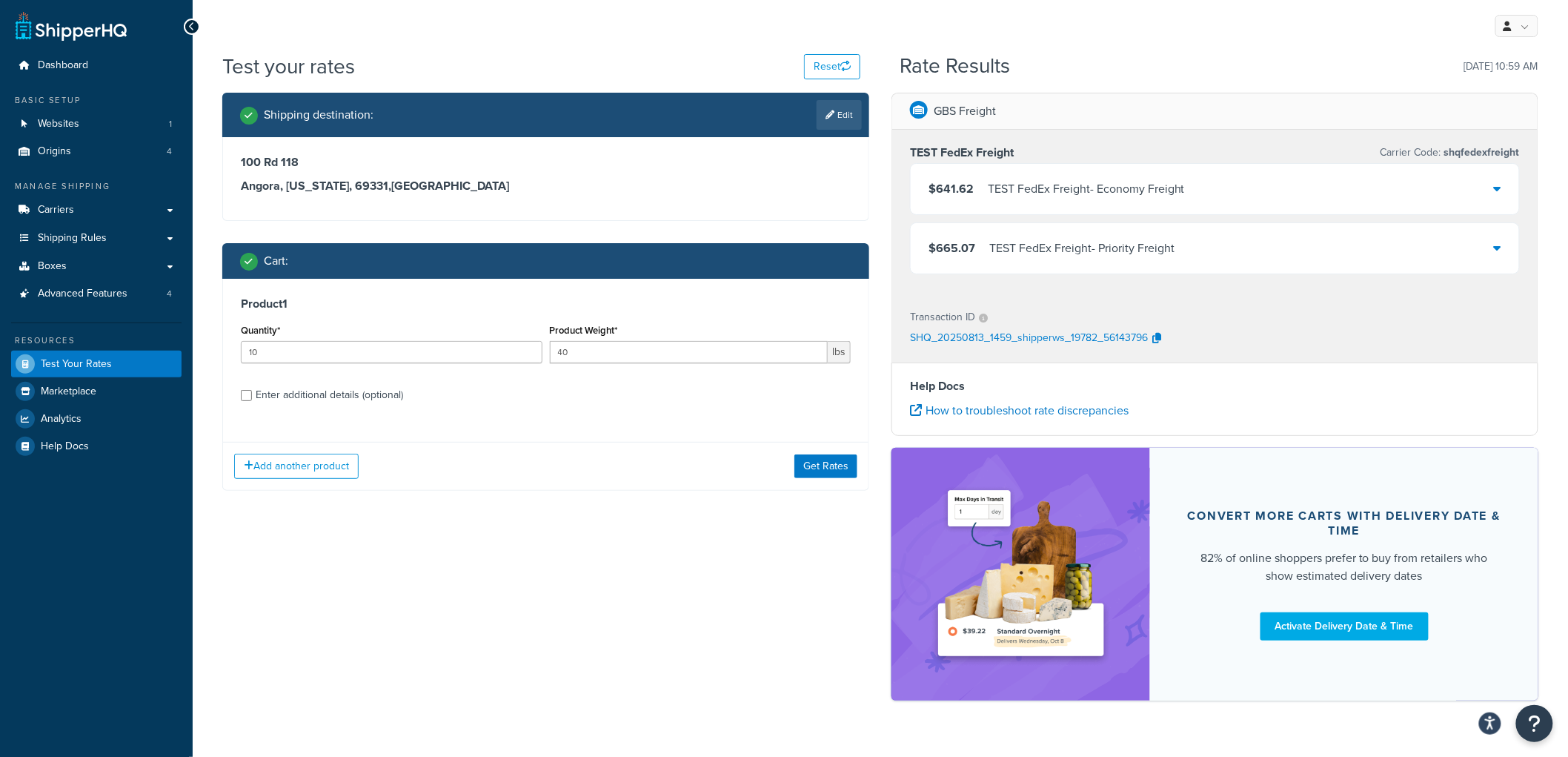
click at [337, 385] on div "Enter additional details (optional)" at bounding box center [330, 395] width 148 height 21
click at [252, 390] on input "Enter additional details (optional)" at bounding box center [246, 395] width 11 height 11
checkbox input "true"
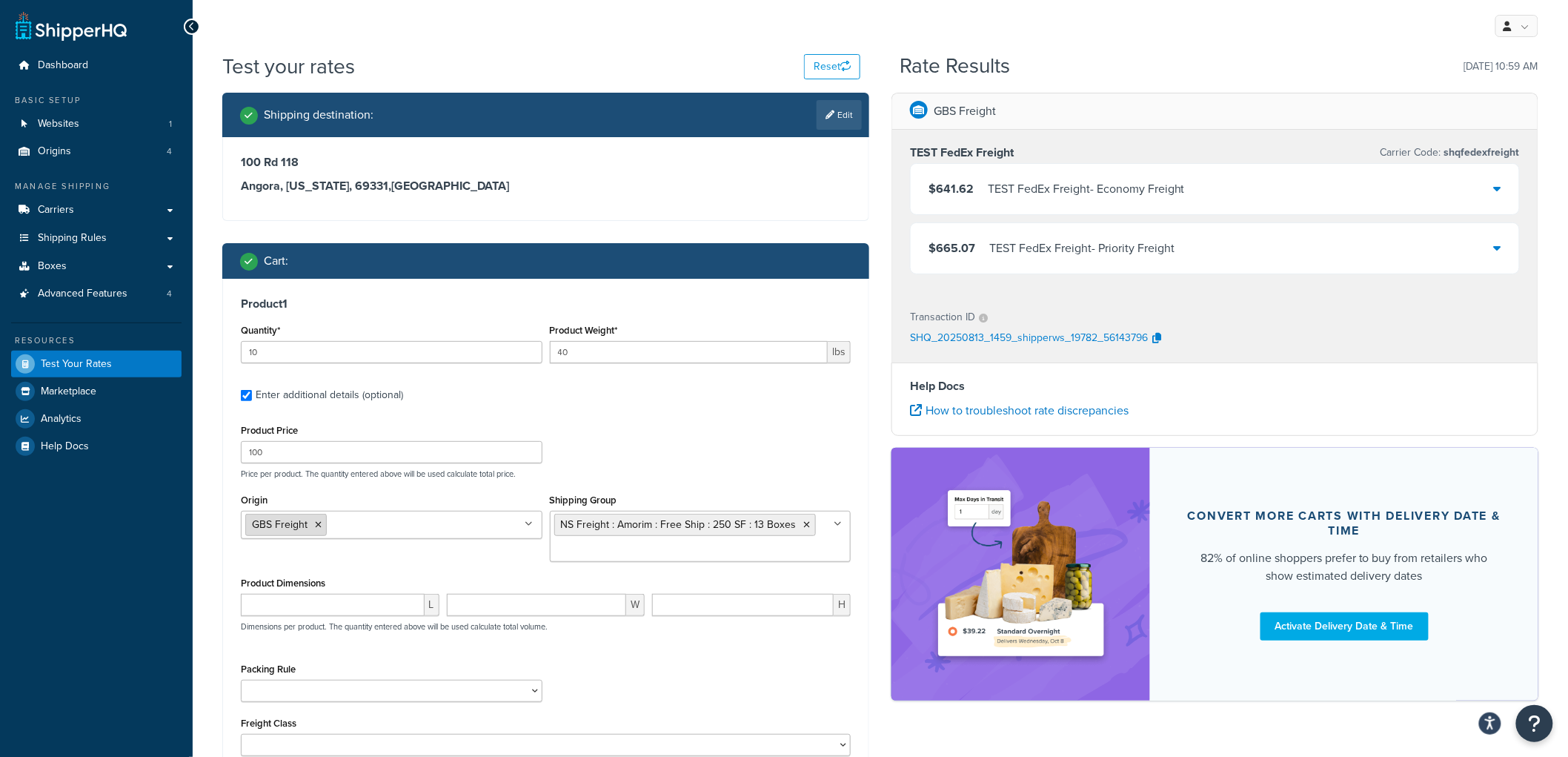
click at [317, 529] on icon at bounding box center [318, 524] width 7 height 9
click at [724, 650] on div "Product Price 100 Price per product. The quantity entered above will be used ca…" at bounding box center [546, 588] width 610 height 336
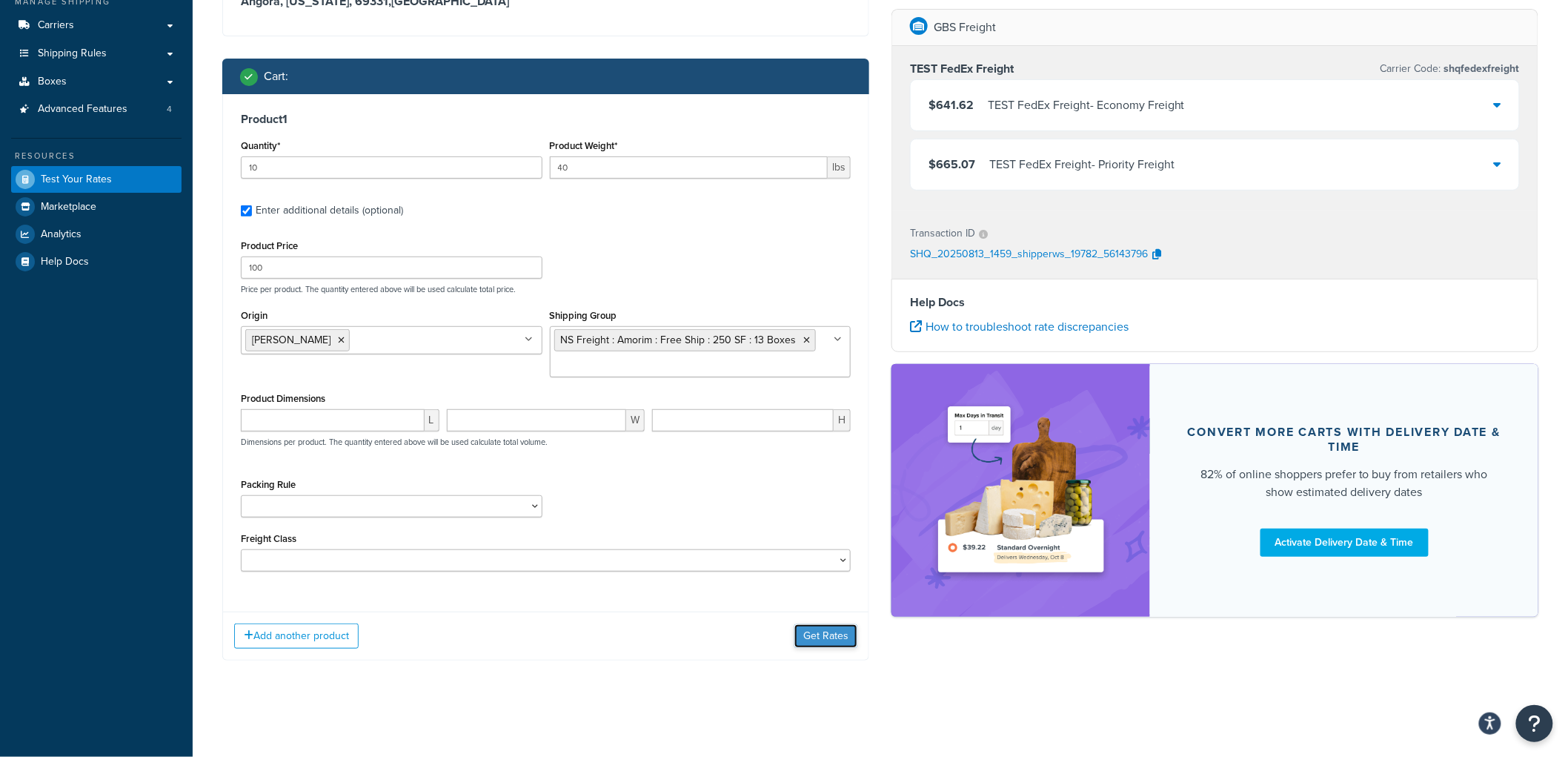
click at [838, 624] on button "Get Rates" at bounding box center [826, 635] width 63 height 24
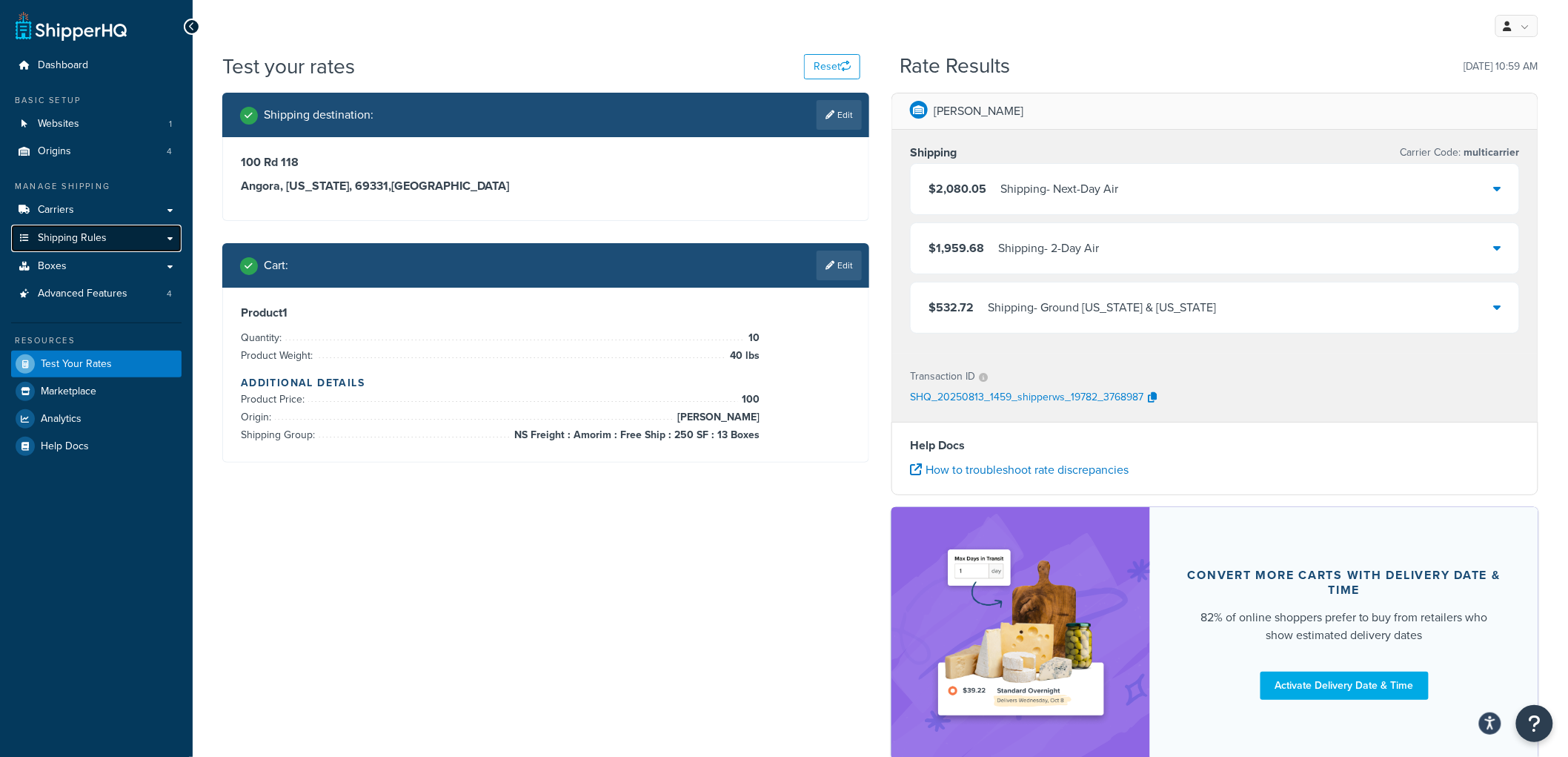
click at [174, 238] on link "Shipping Rules" at bounding box center [96, 238] width 170 height 27
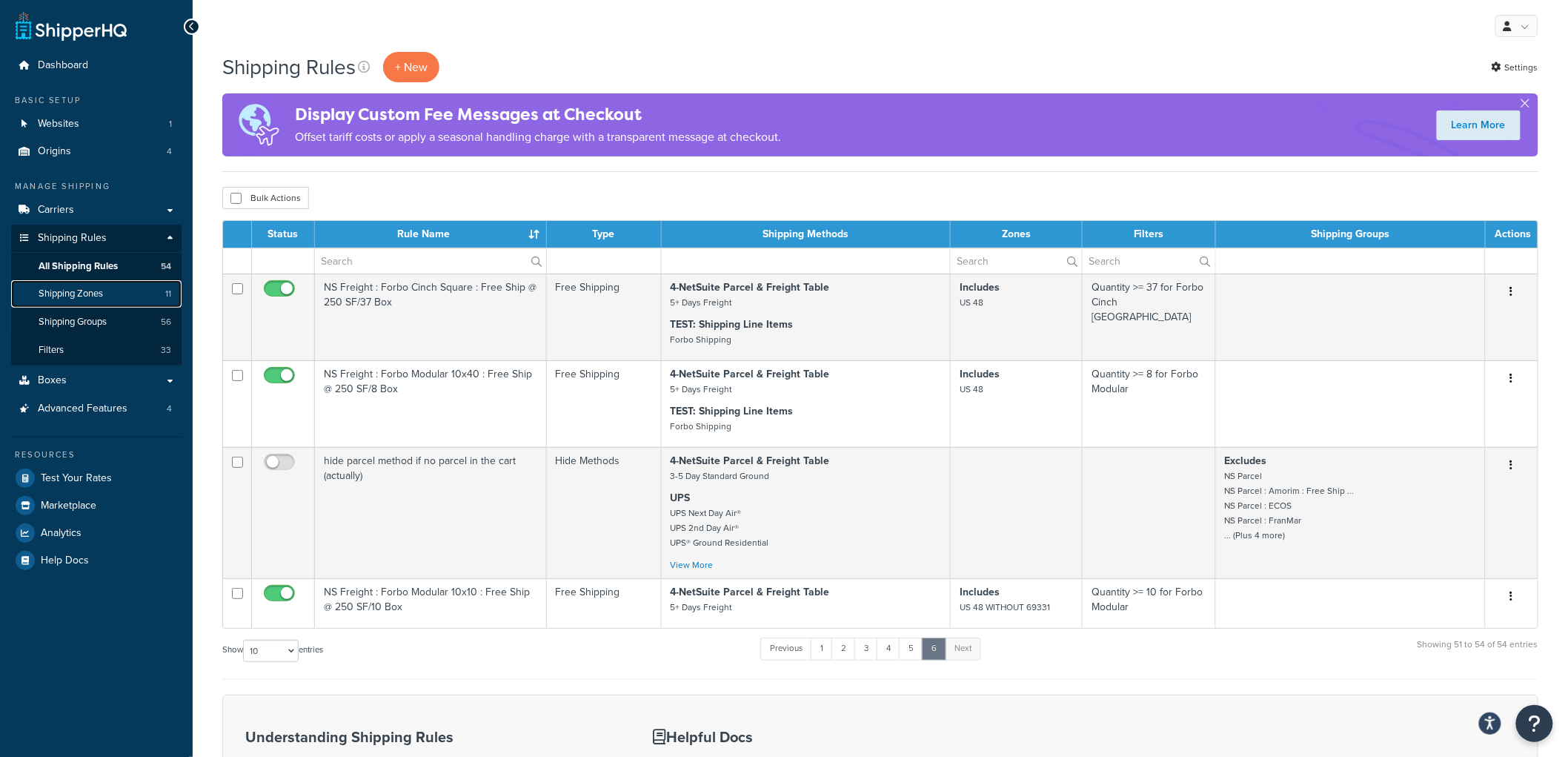
click at [99, 300] on span "Shipping Zones" at bounding box center [71, 294] width 65 height 12
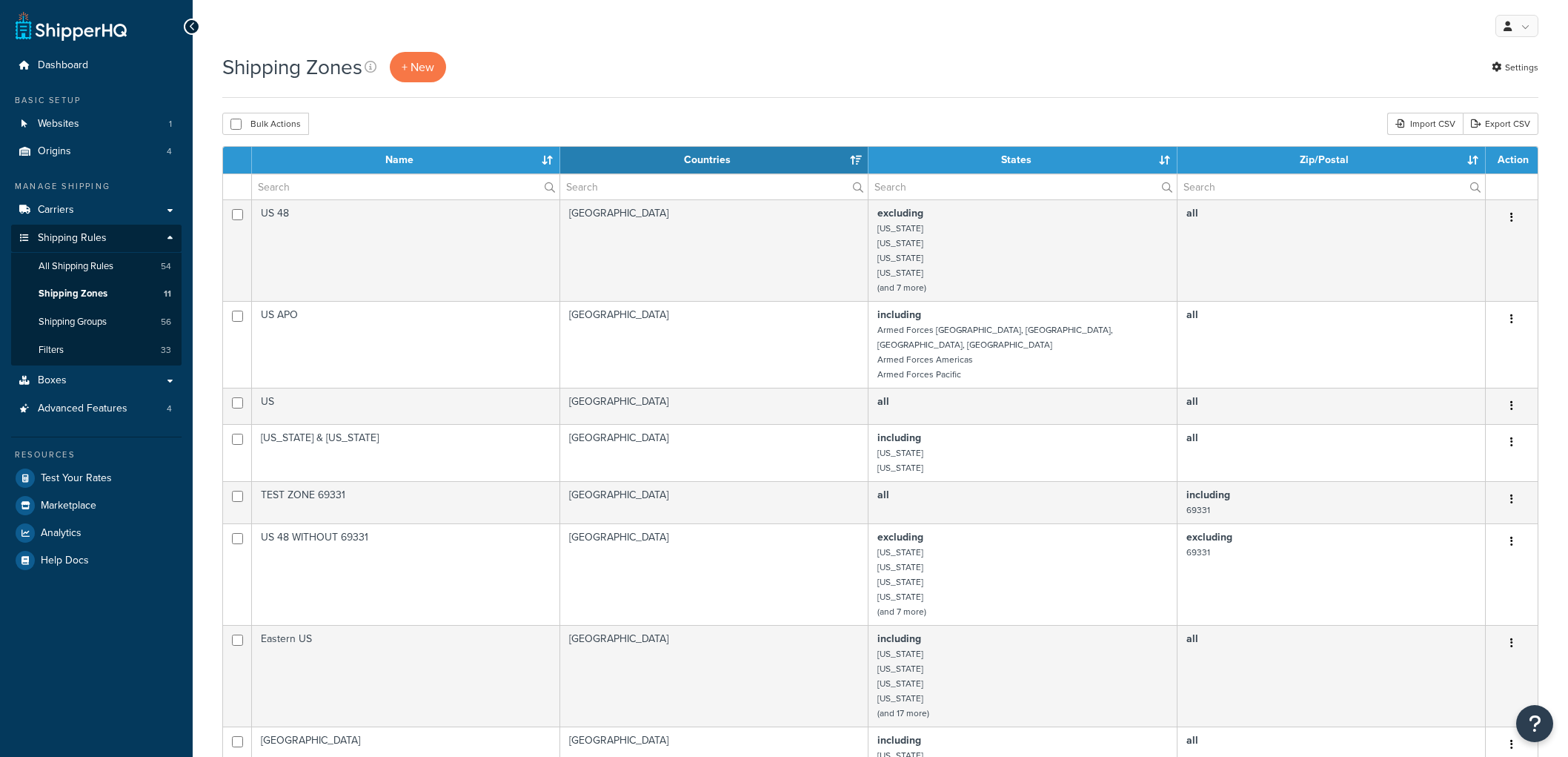
select select "15"
click at [73, 147] on link "Origins 4" at bounding box center [96, 151] width 170 height 27
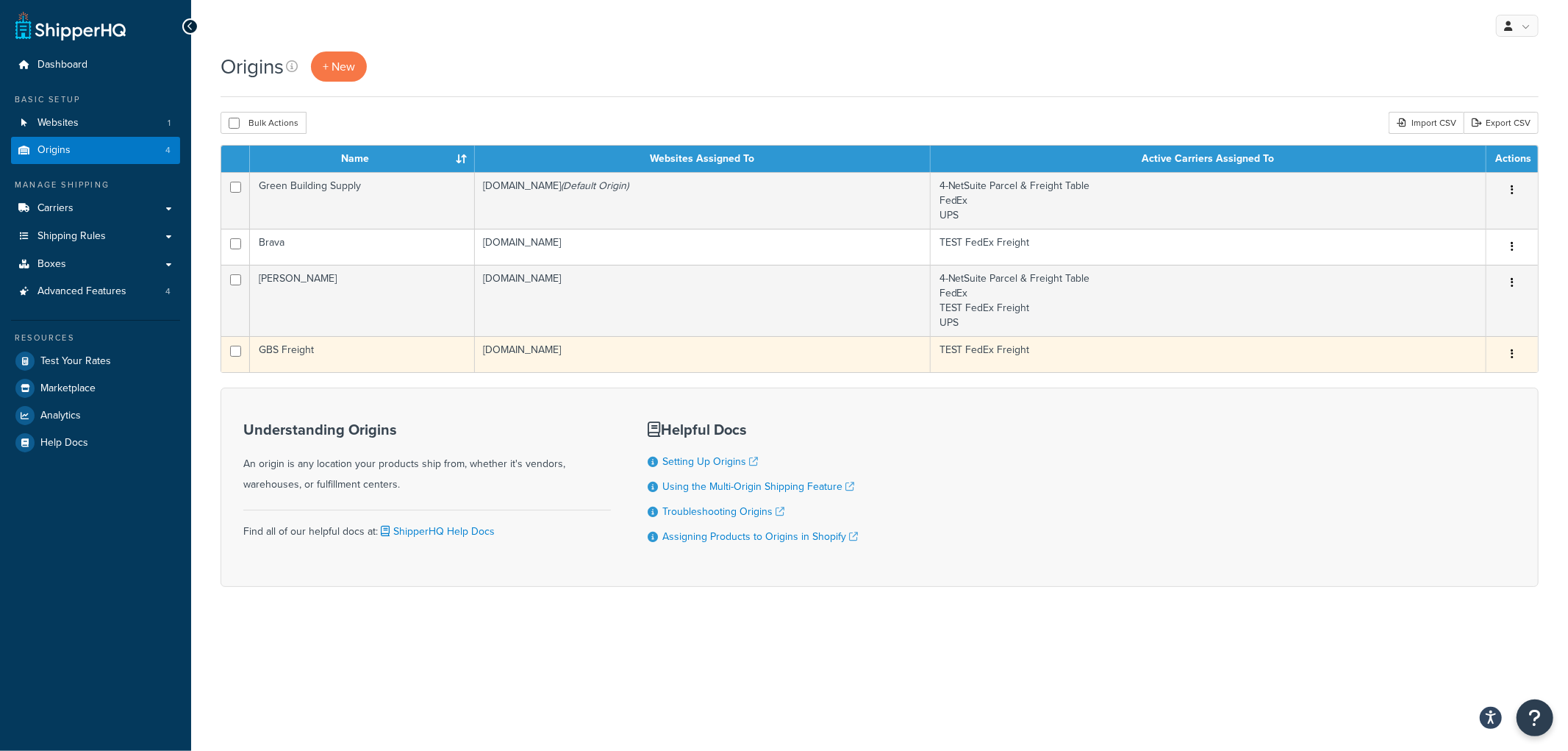
click at [617, 347] on td "[DOMAIN_NAME]" at bounding box center [703, 355] width 456 height 36
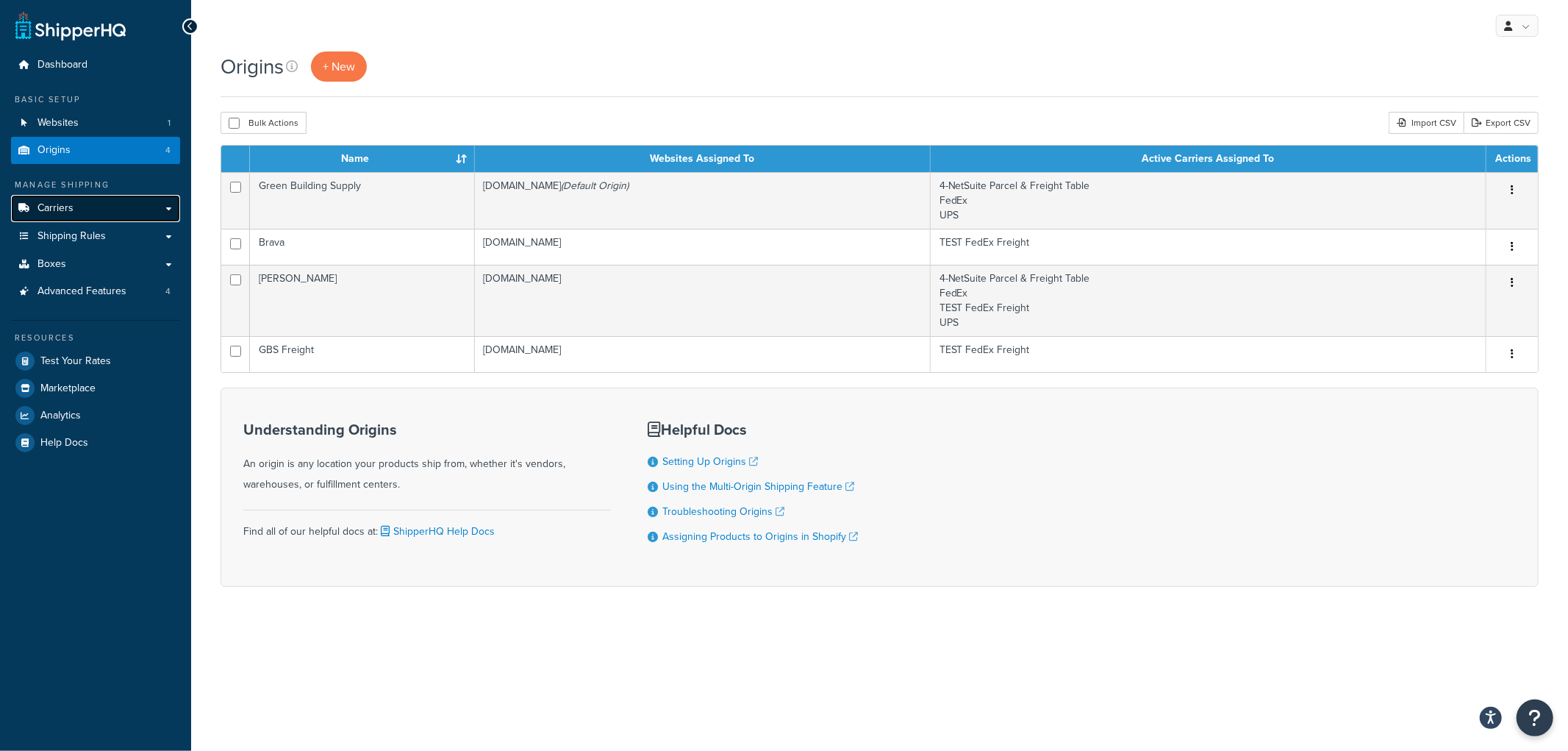
click at [122, 207] on link "Carriers" at bounding box center [95, 208] width 169 height 27
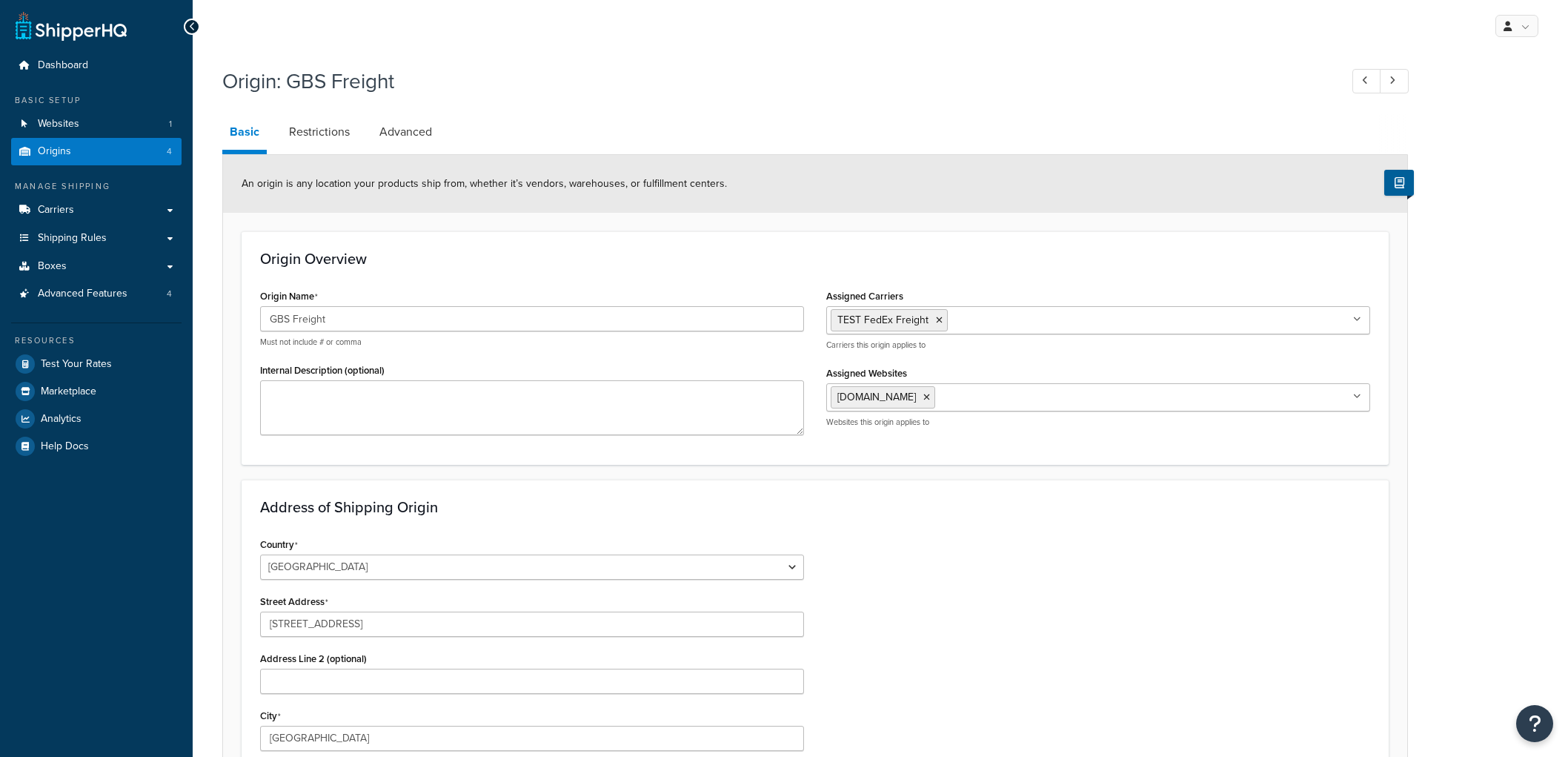
select select "15"
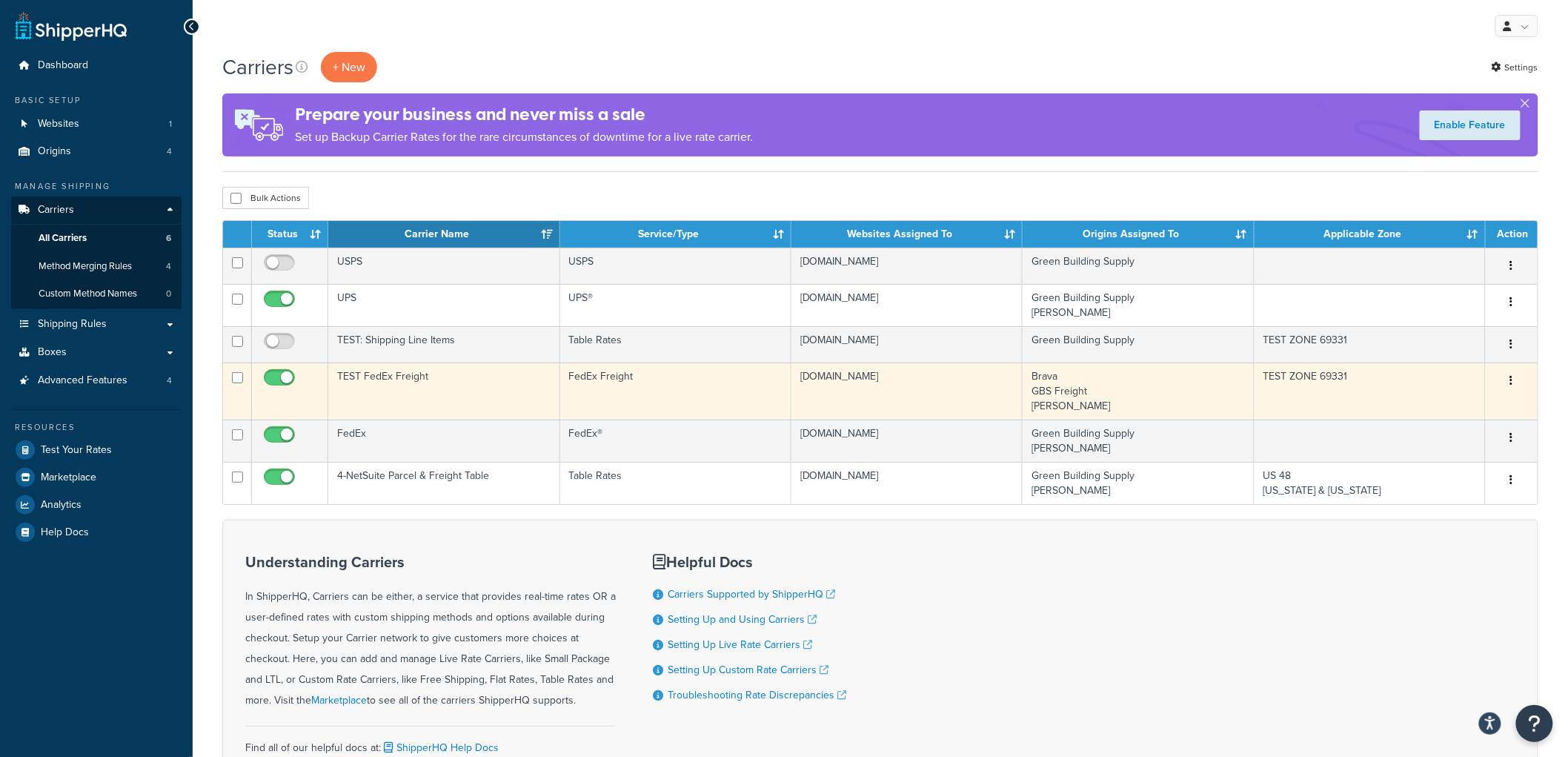
click at [476, 404] on td "TEST FedEx Freight" at bounding box center [444, 391] width 232 height 57
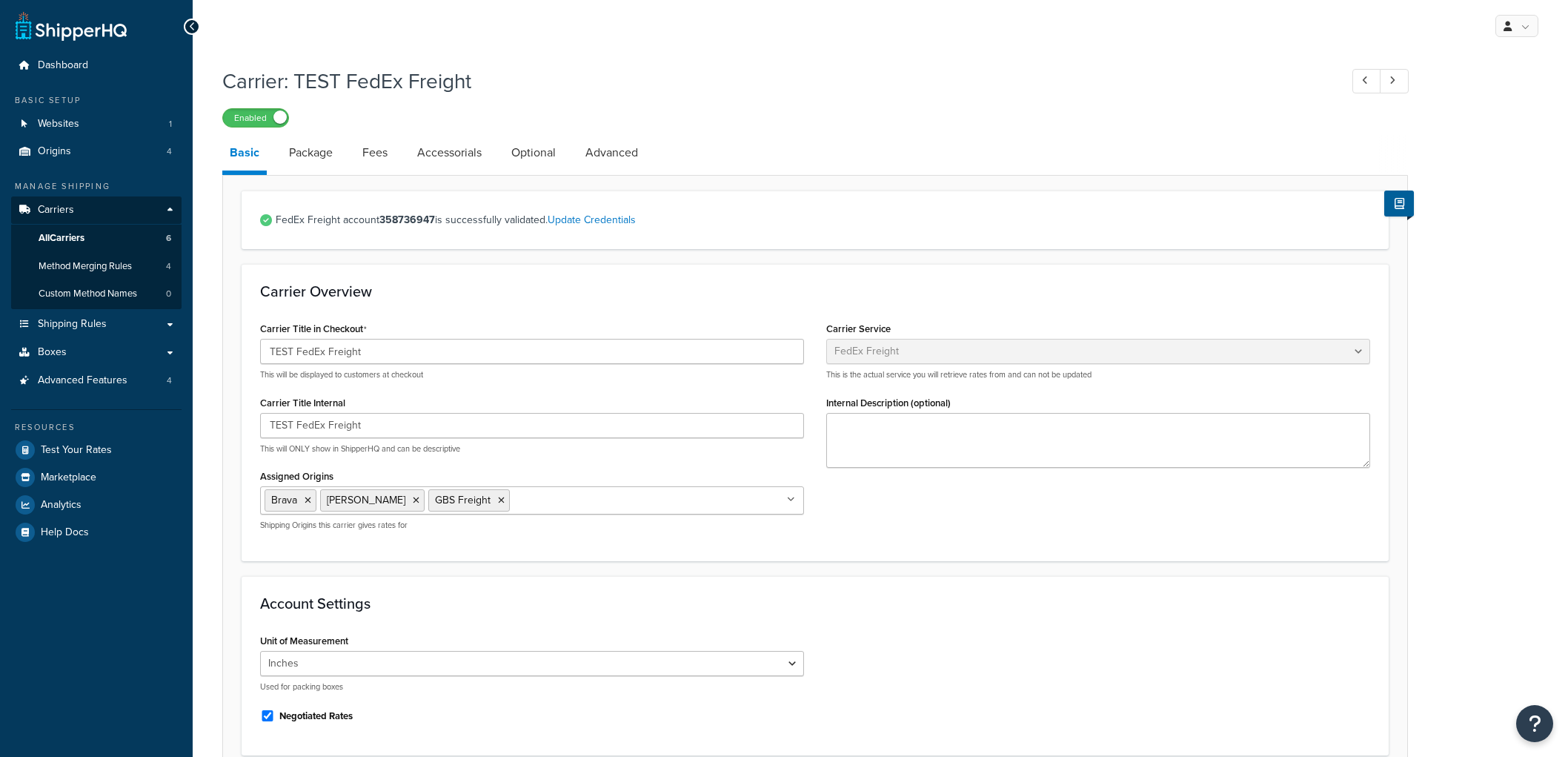
select select "fedExFreight"
click at [45, 152] on span "Origins" at bounding box center [54, 151] width 33 height 12
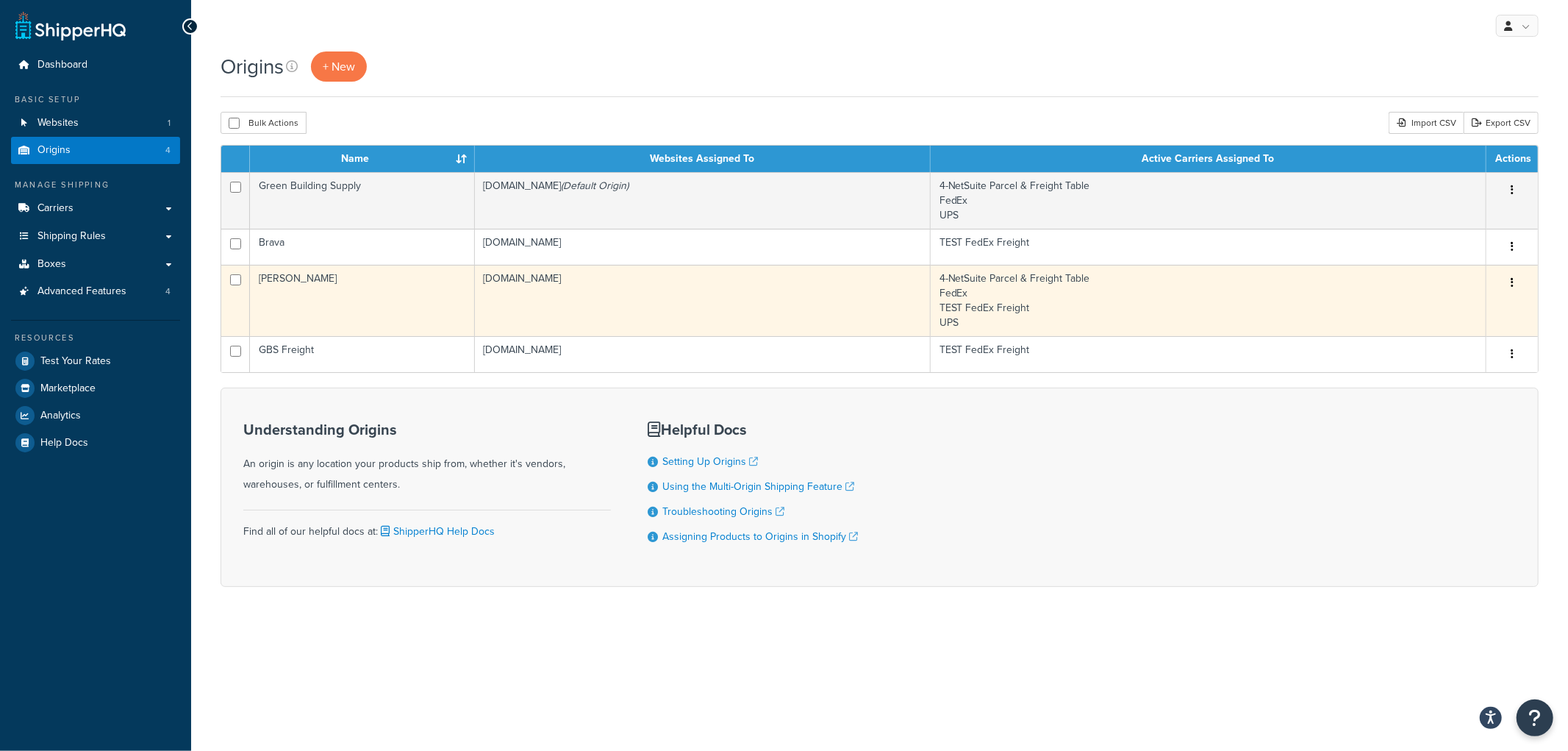
click at [626, 306] on td "[DOMAIN_NAME]" at bounding box center [703, 300] width 456 height 71
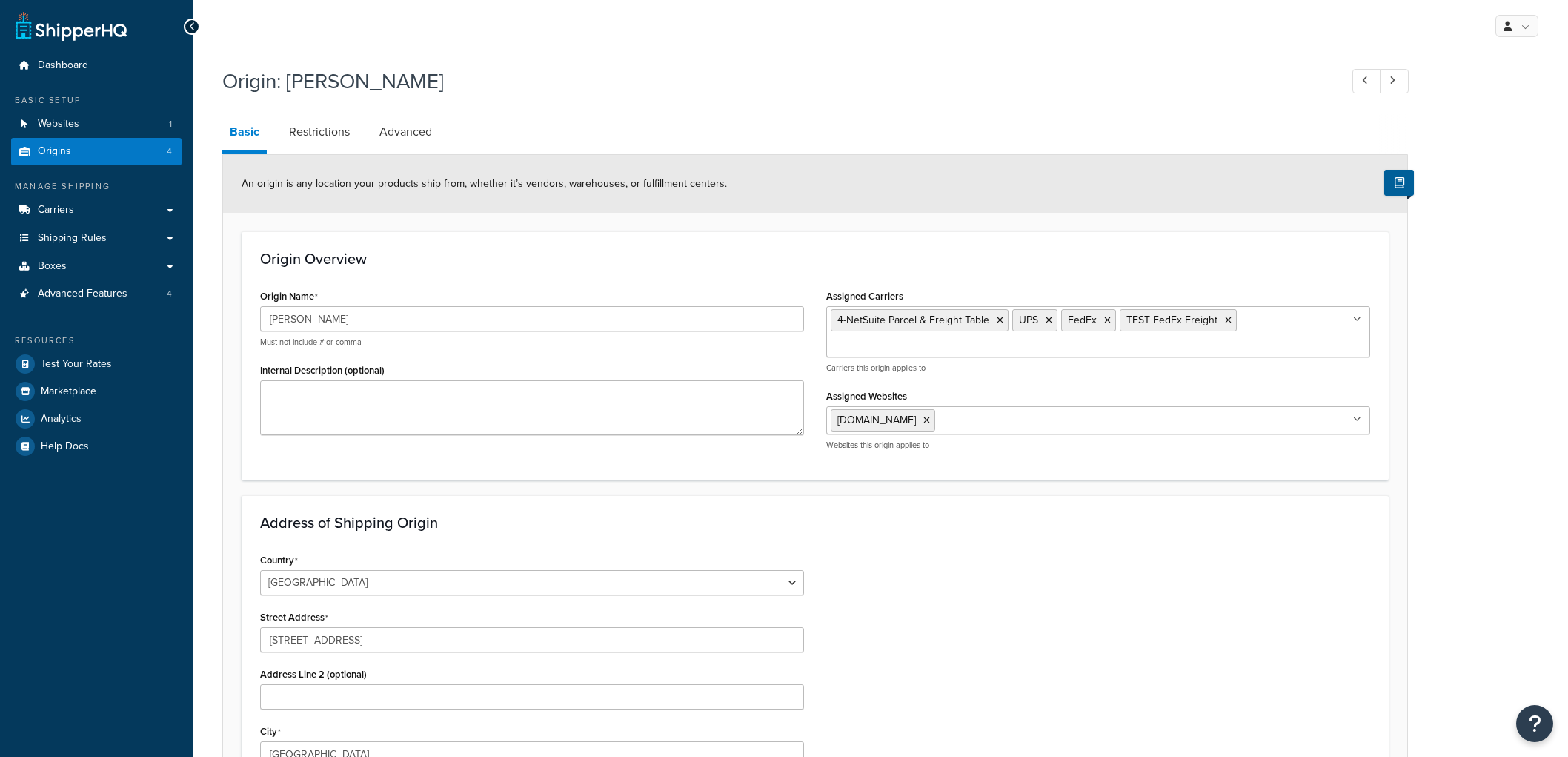
select select "38"
click at [996, 319] on icon at bounding box center [1000, 320] width 7 height 9
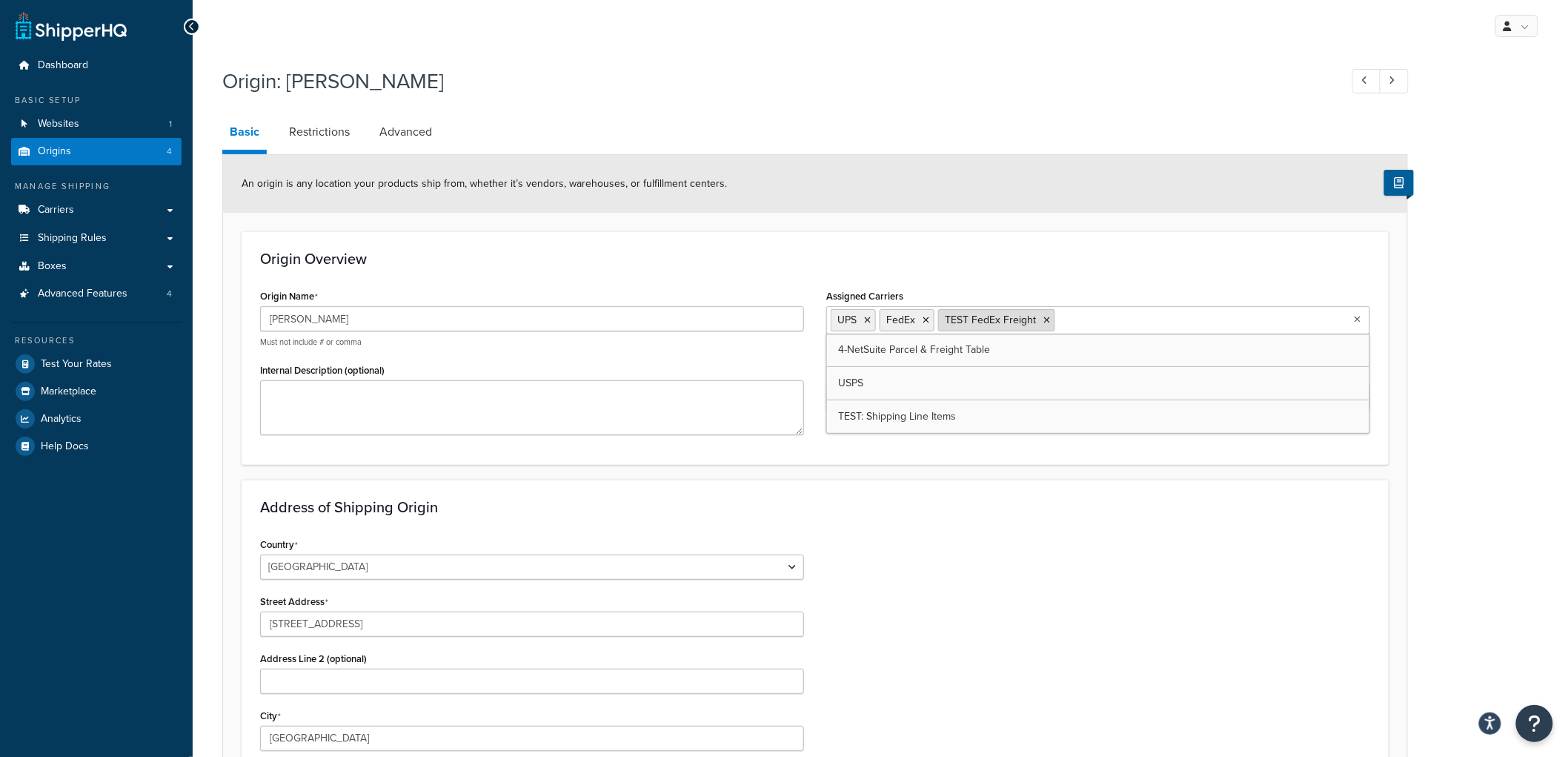
drag, startPoint x: 928, startPoint y: 321, endPoint x: 914, endPoint y: 323, distance: 14.1
click at [927, 321] on icon at bounding box center [926, 320] width 7 height 9
click at [868, 323] on icon at bounding box center [868, 320] width 7 height 9
click at [951, 246] on div "Origin Overview Origin Name Kahrs Must not include # or comma Internal Descript…" at bounding box center [815, 348] width 1148 height 233
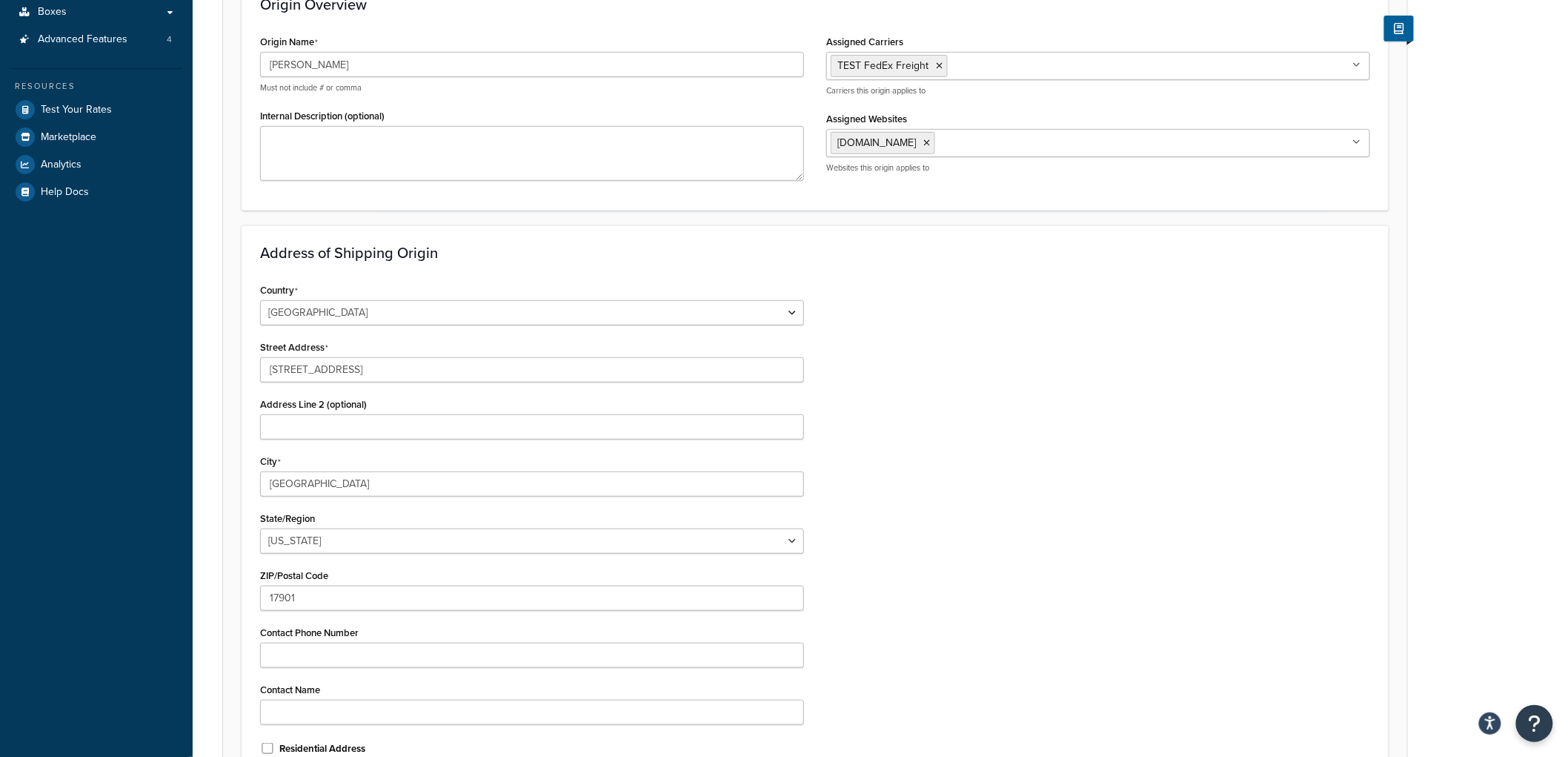
scroll to position [420, 0]
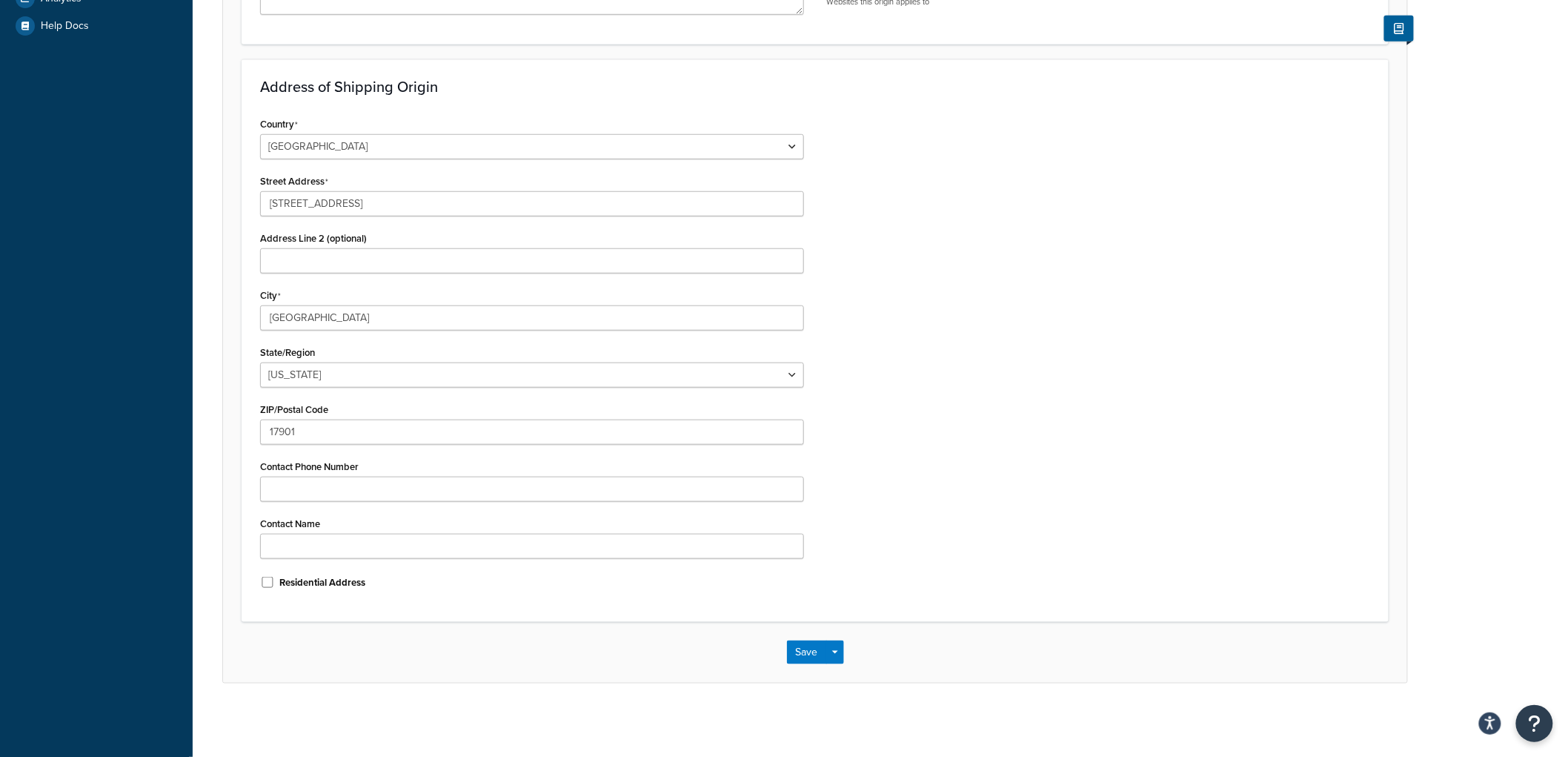
click at [797, 665] on div "Save Save Dropdown Save and Edit Save and Duplicate Save and Create New" at bounding box center [815, 652] width 1184 height 61
click at [797, 643] on button "Save" at bounding box center [807, 652] width 40 height 24
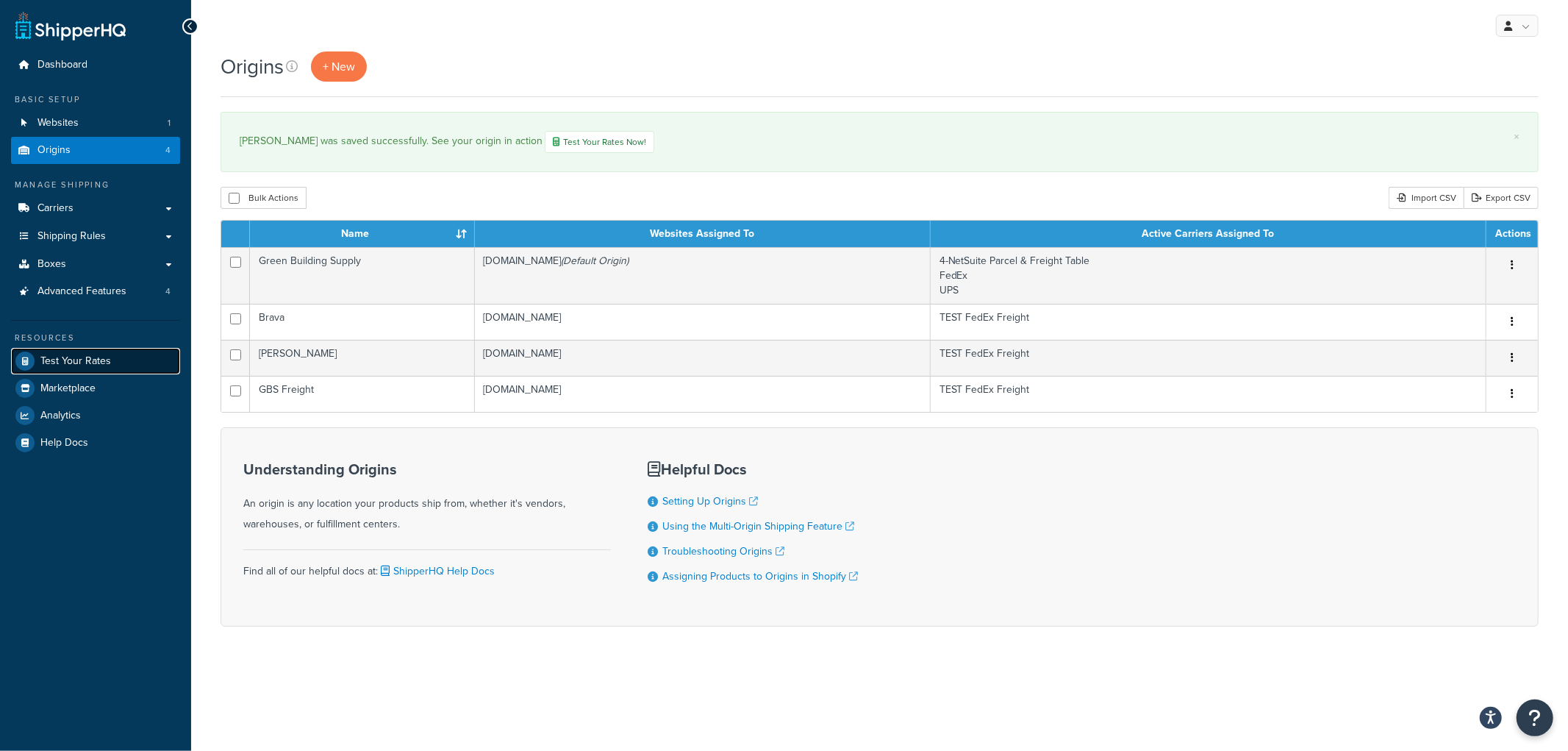
click at [91, 348] on link "Test Your Rates" at bounding box center [95, 361] width 169 height 27
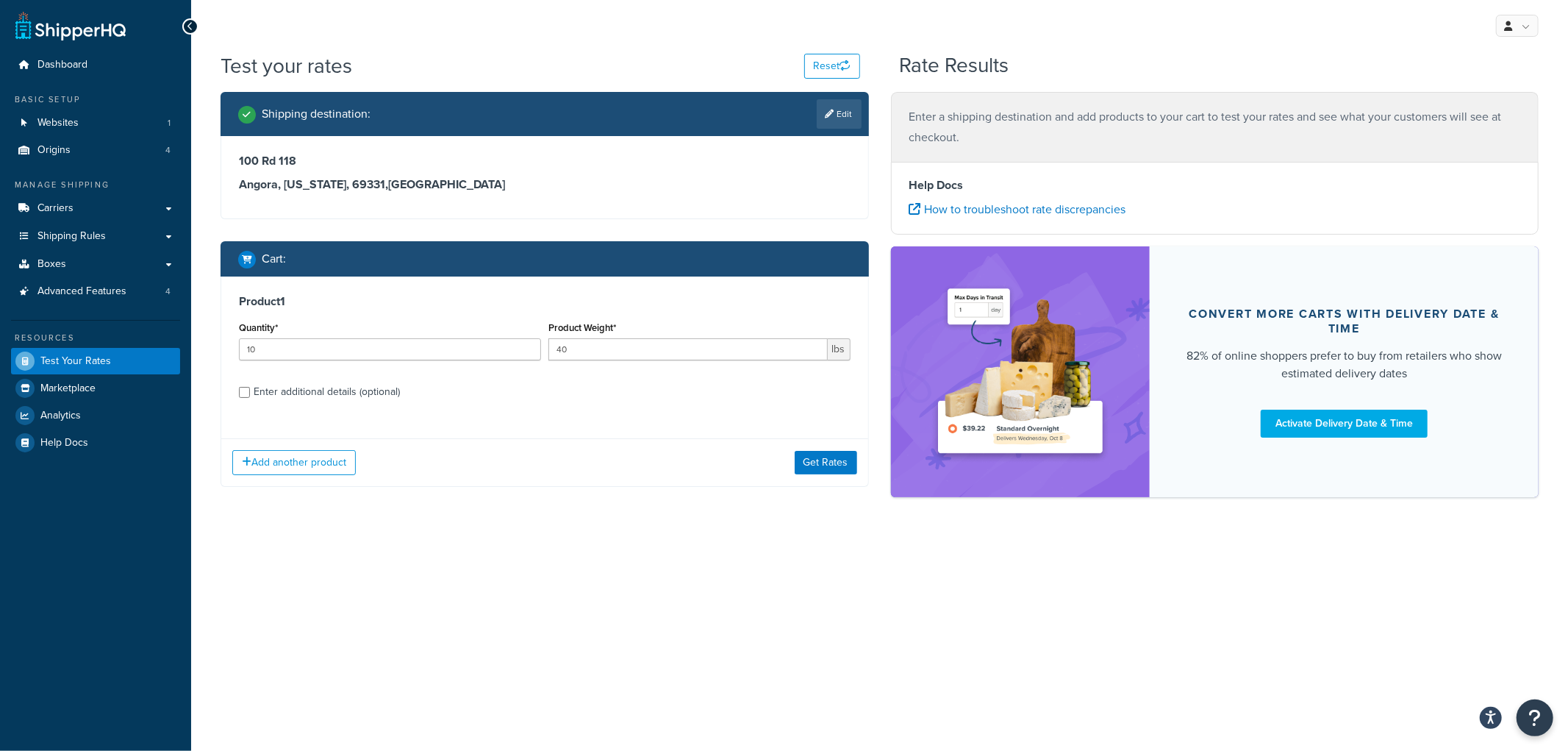
click at [329, 386] on div "Enter additional details (optional)" at bounding box center [327, 392] width 146 height 21
click at [250, 387] on input "Enter additional details (optional)" at bounding box center [244, 392] width 11 height 11
checkbox input "true"
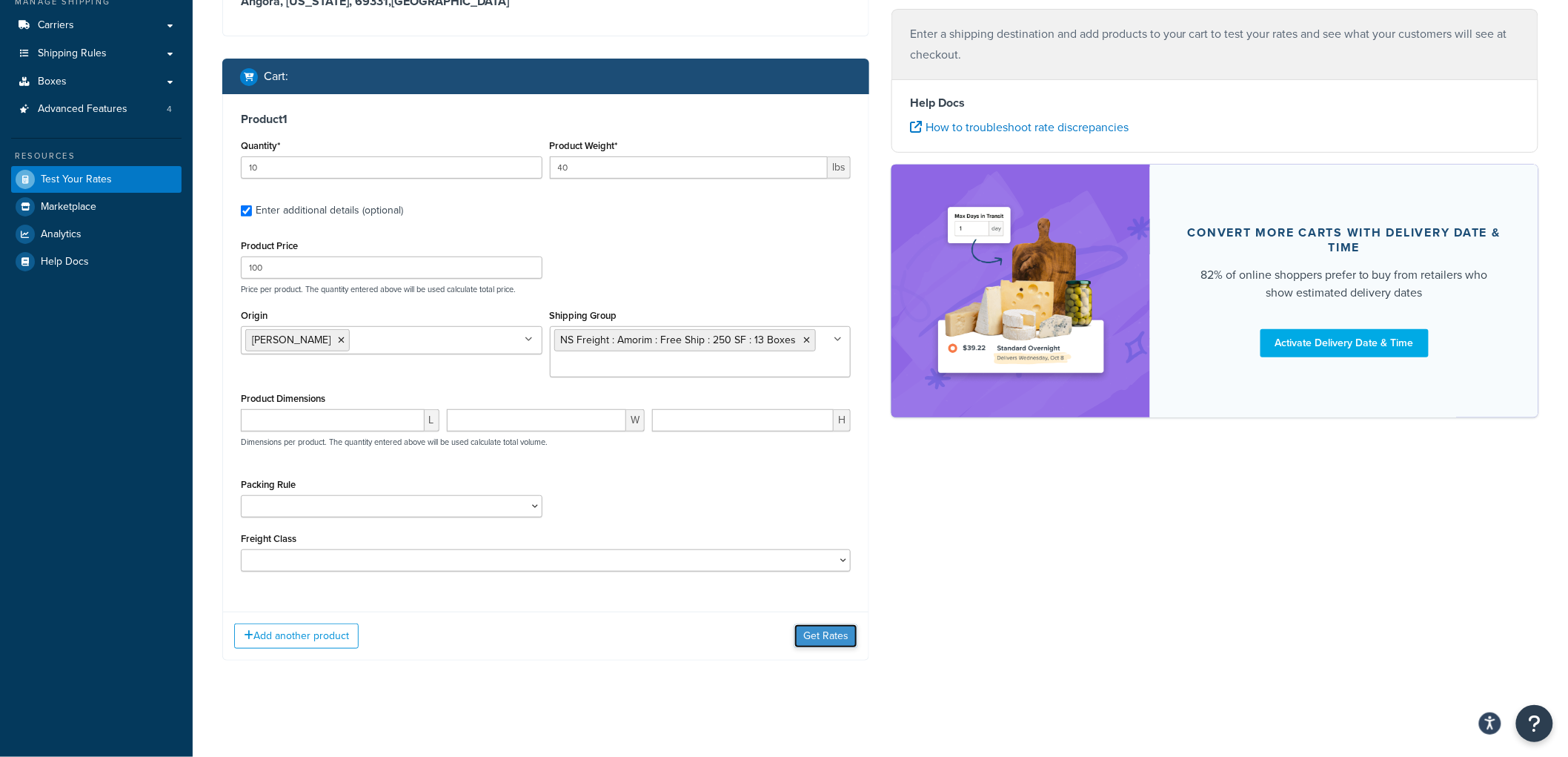
click at [838, 635] on button "Get Rates" at bounding box center [826, 635] width 63 height 24
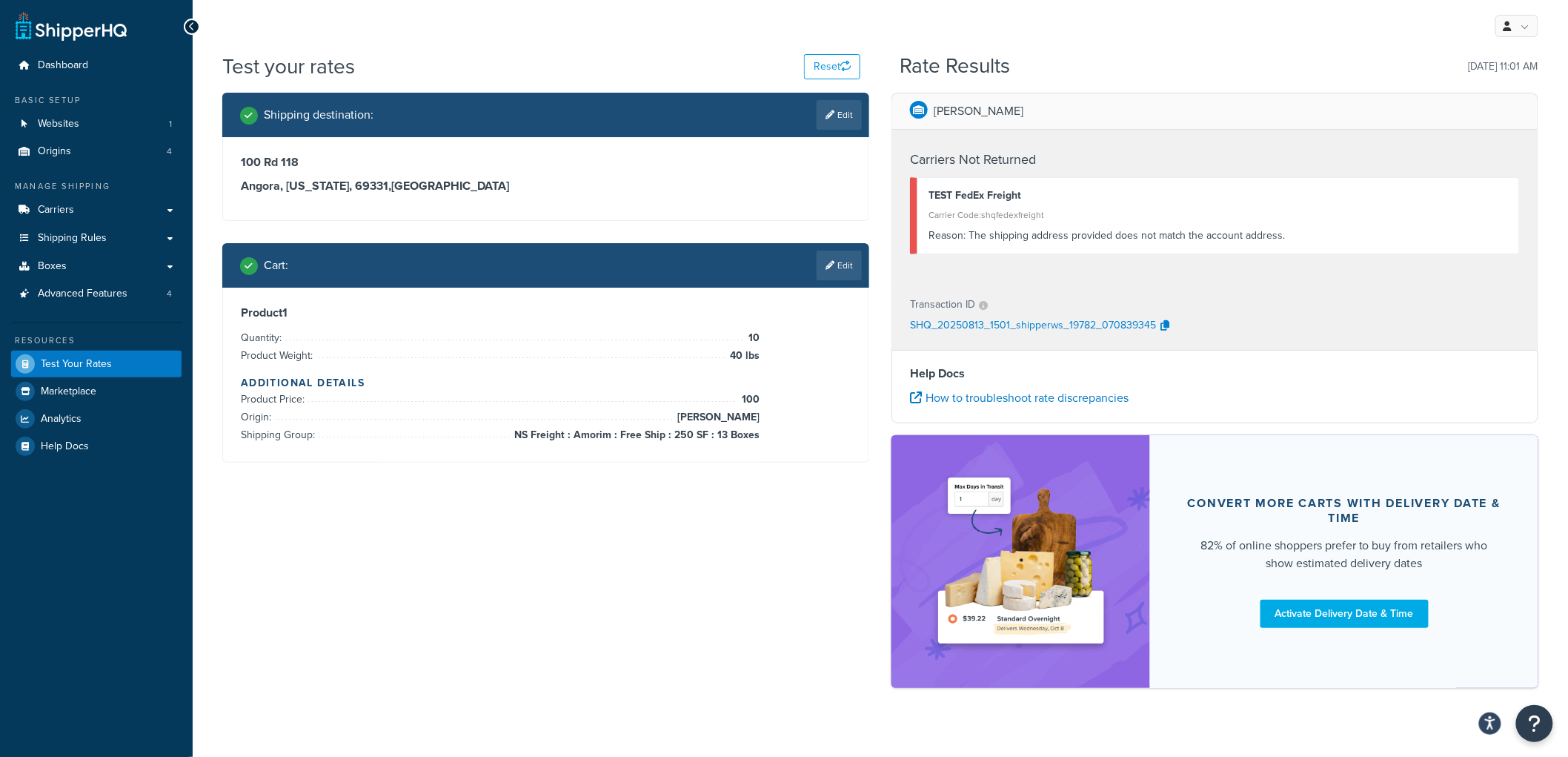
click at [821, 270] on link "Edit" at bounding box center [839, 266] width 45 height 30
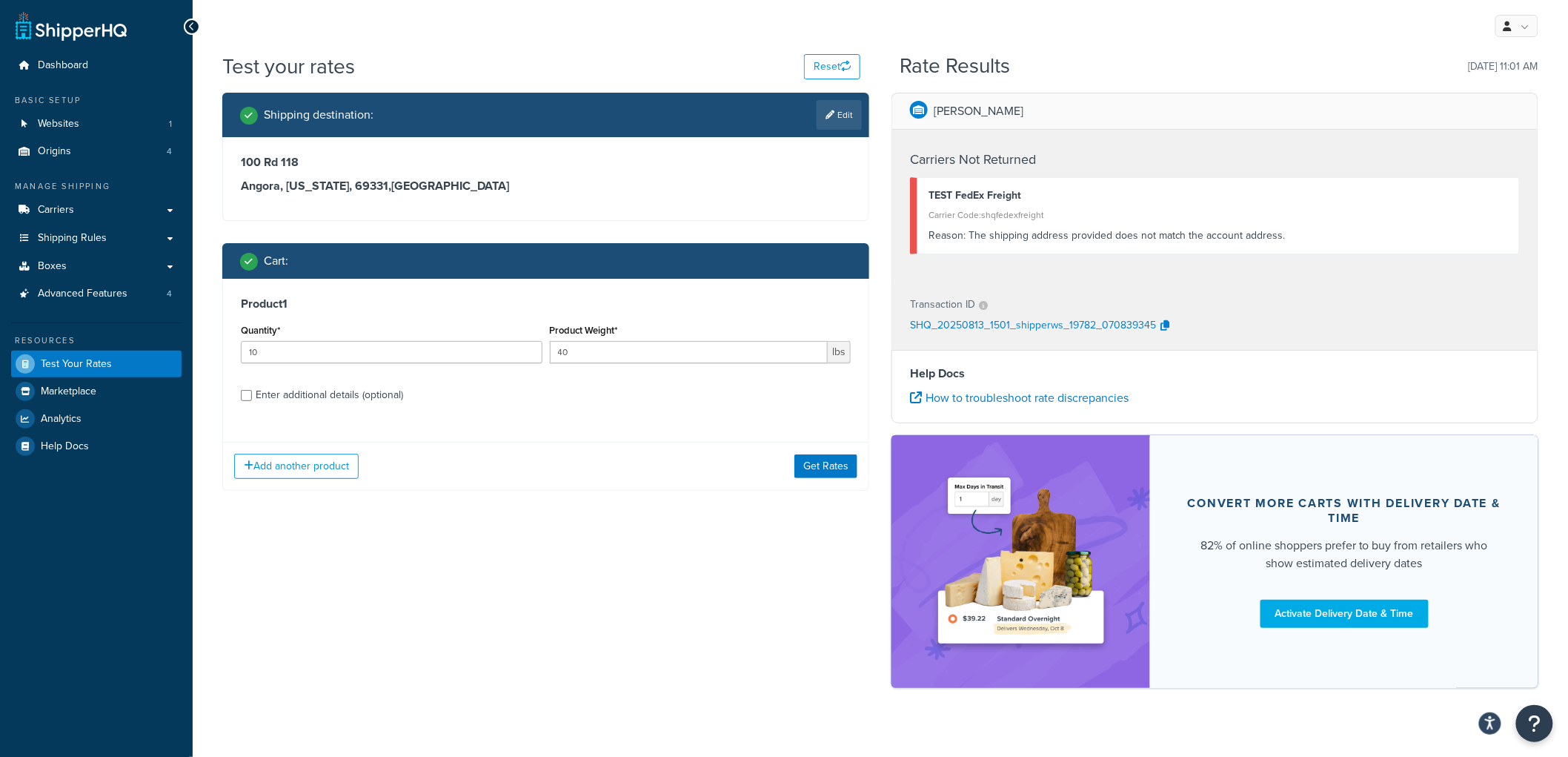
click at [374, 401] on div "Enter additional details (optional)" at bounding box center [330, 395] width 148 height 21
click at [252, 401] on input "Enter additional details (optional)" at bounding box center [246, 395] width 11 height 11
checkbox input "true"
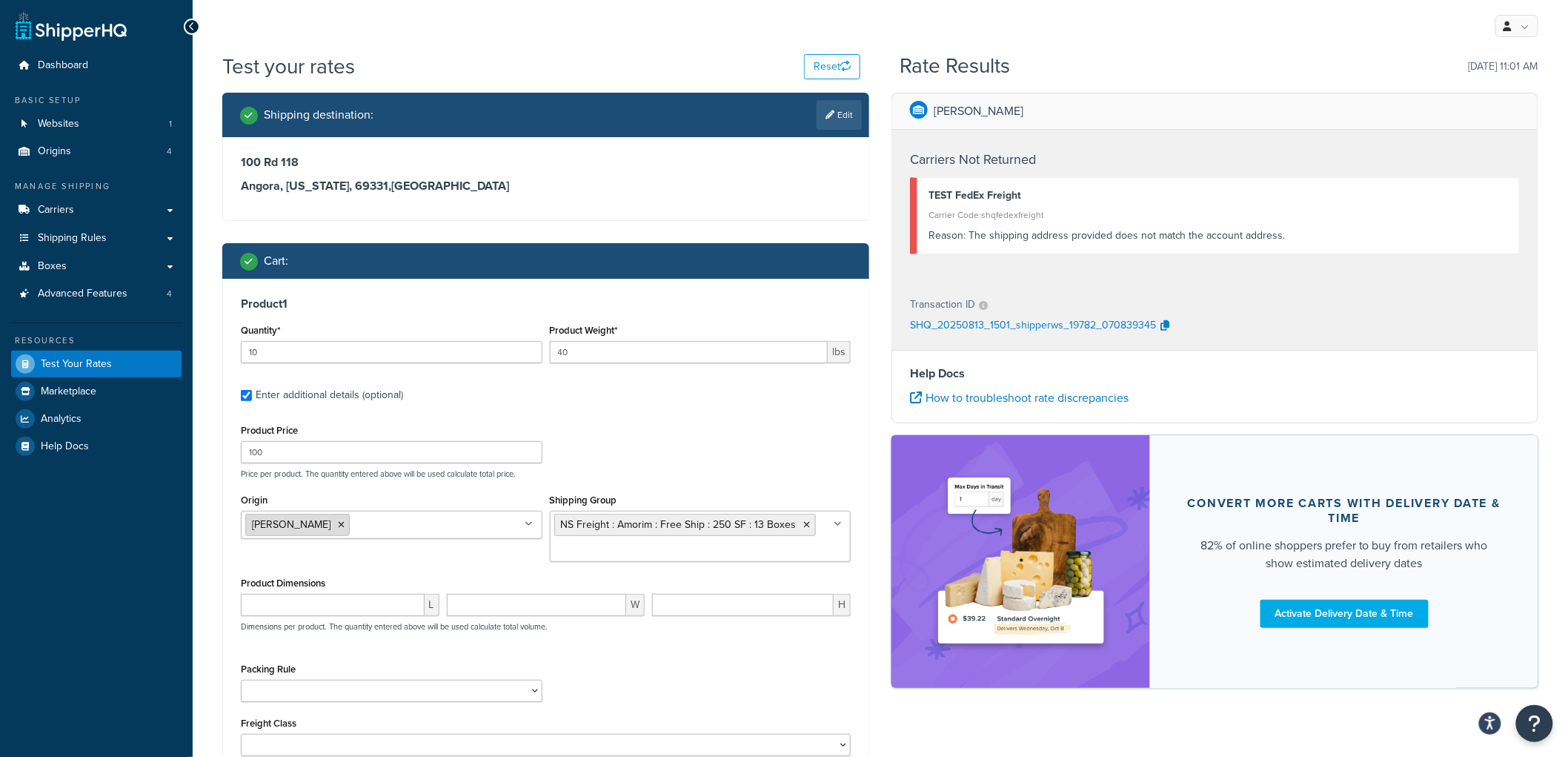
click at [290, 534] on li "[PERSON_NAME]" at bounding box center [298, 524] width 105 height 22
click at [283, 528] on li "[PERSON_NAME]" at bounding box center [298, 524] width 105 height 22
click at [338, 521] on icon at bounding box center [342, 524] width 7 height 9
click at [289, 521] on input "Origin" at bounding box center [311, 524] width 131 height 17
click at [670, 445] on div "Product Price 100 Price per product. The quantity entered above will be used ca…" at bounding box center [545, 449] width 617 height 59
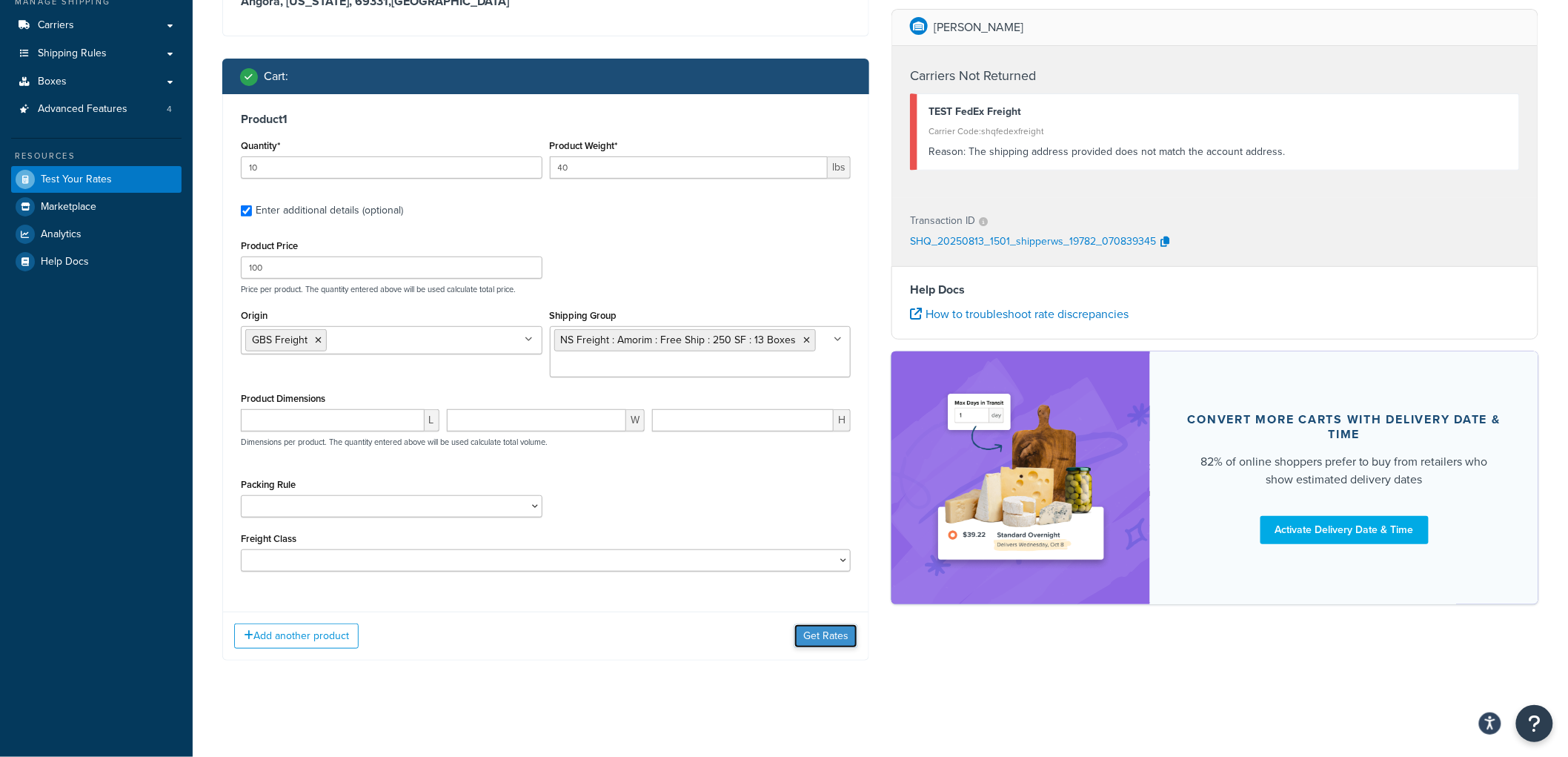
click at [813, 632] on button "Get Rates" at bounding box center [826, 635] width 63 height 24
